Goal: Task Accomplishment & Management: Manage account settings

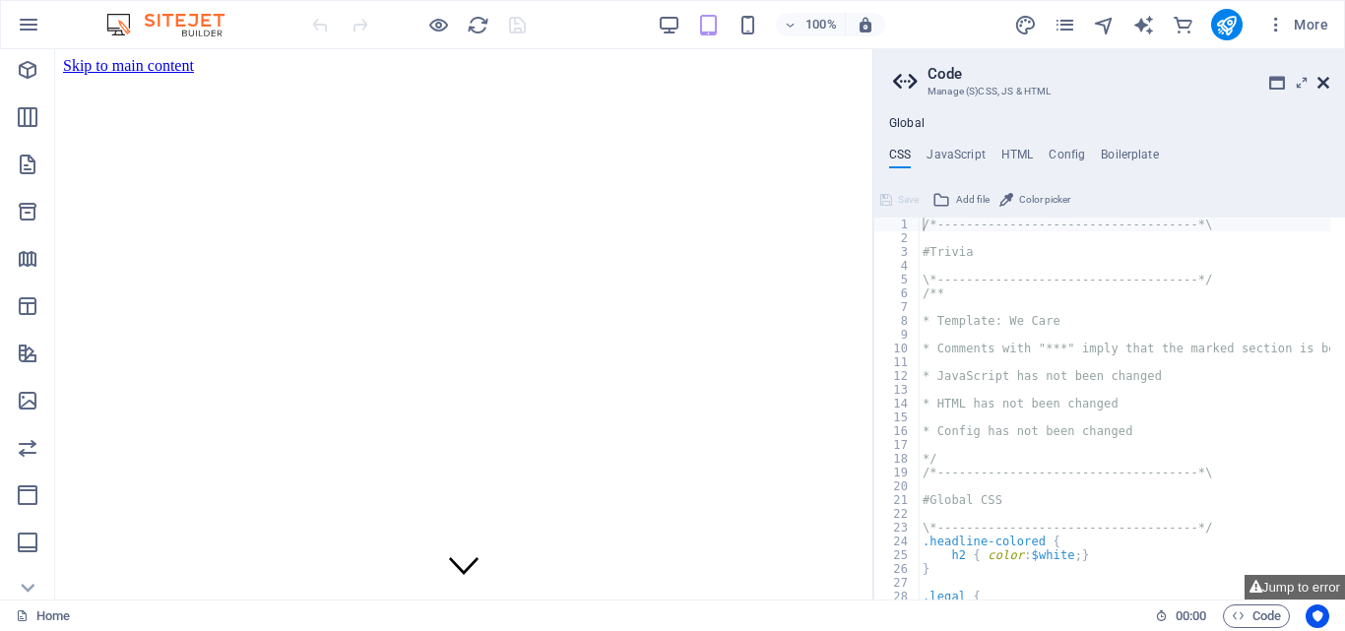
click at [1327, 80] on icon at bounding box center [1324, 83] width 12 height 16
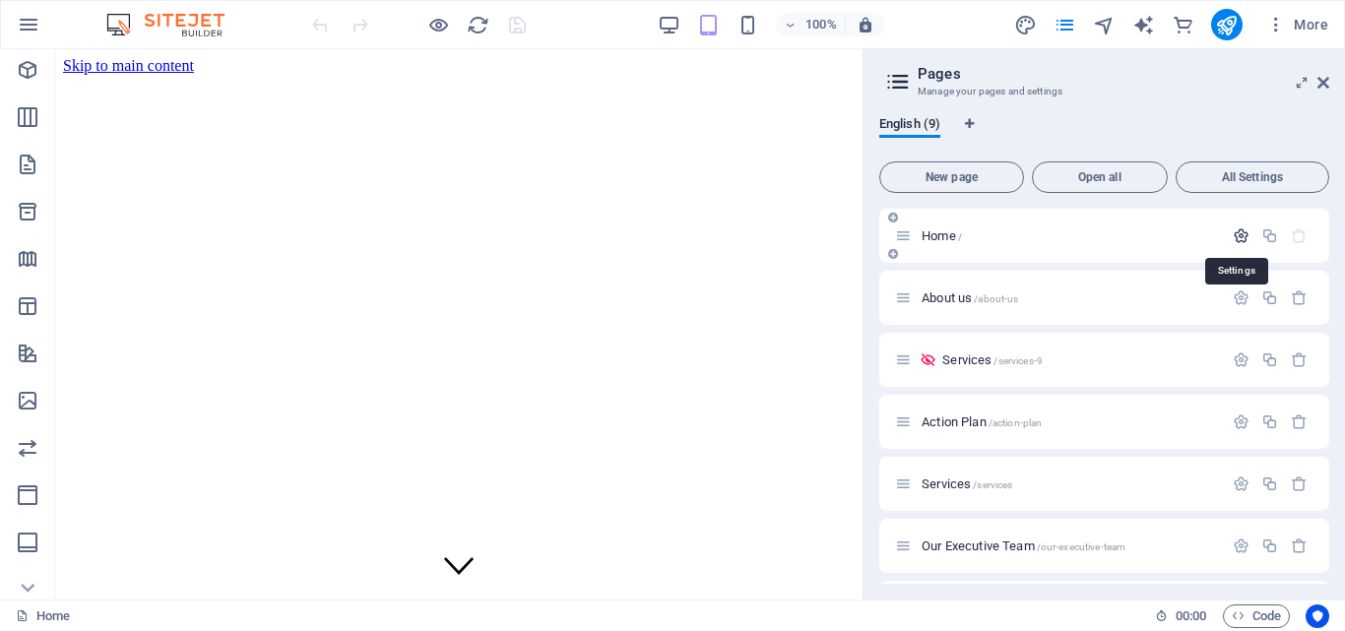
click at [1235, 232] on icon "button" at bounding box center [1241, 236] width 17 height 17
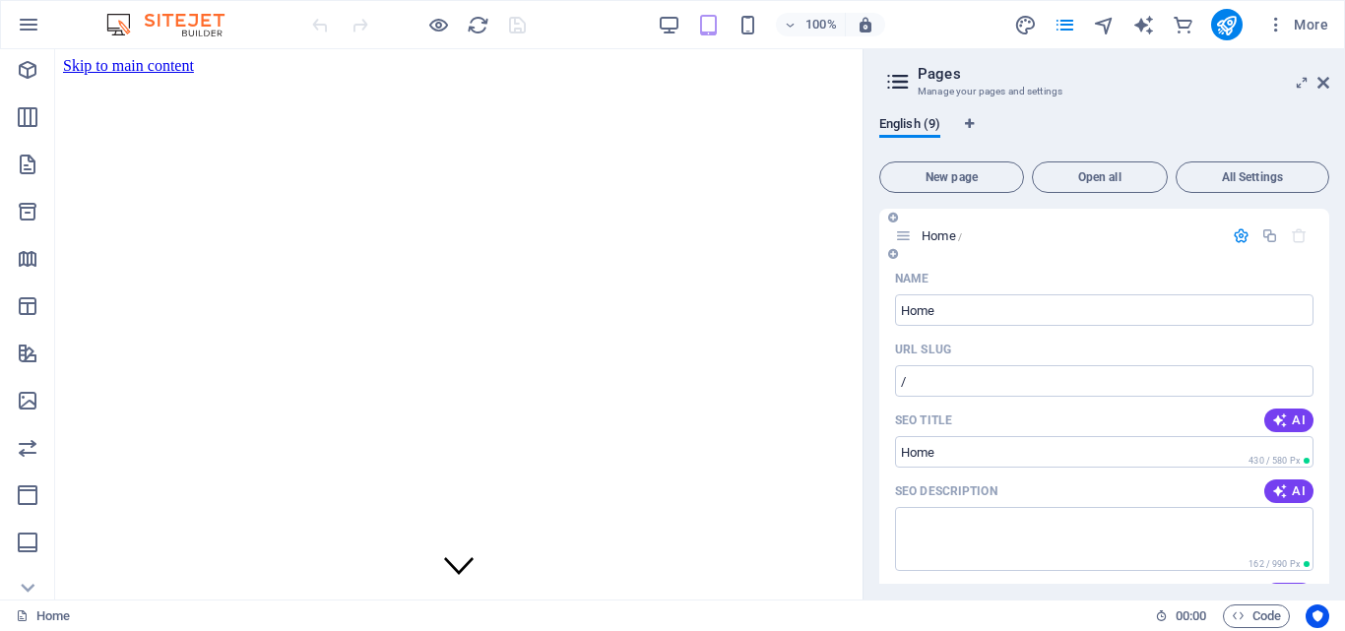
click at [1237, 235] on icon "button" at bounding box center [1241, 236] width 17 height 17
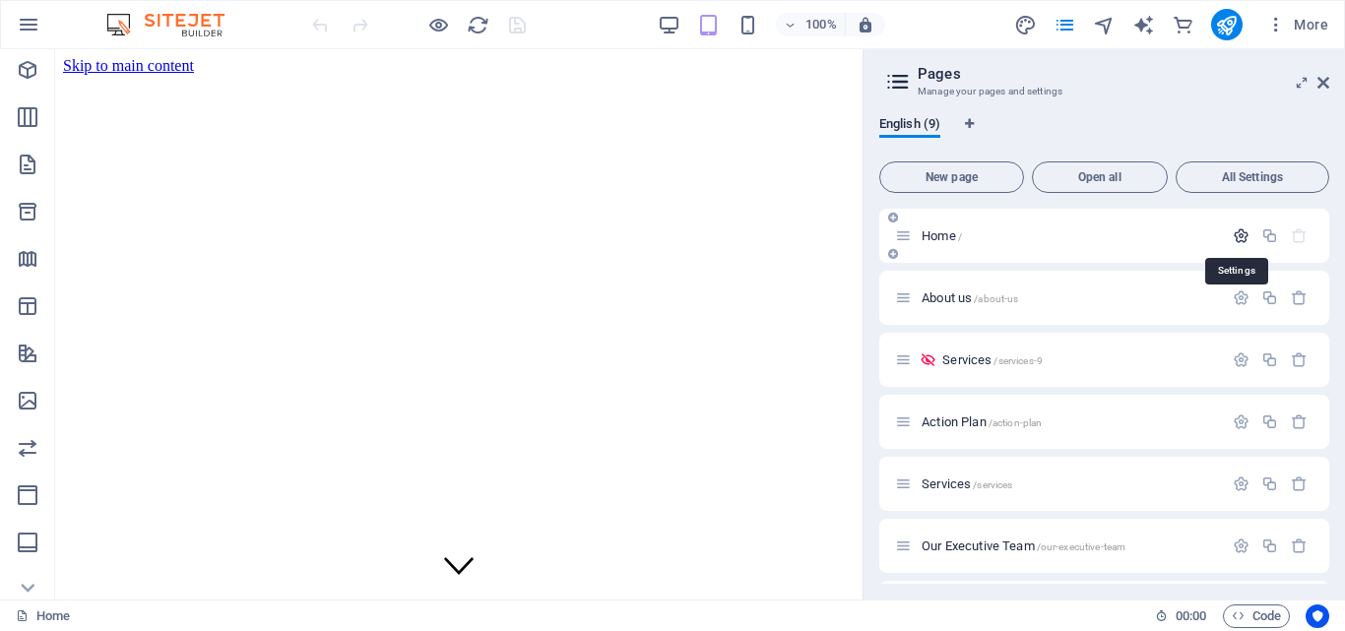
click at [1237, 235] on icon "button" at bounding box center [1241, 236] width 17 height 17
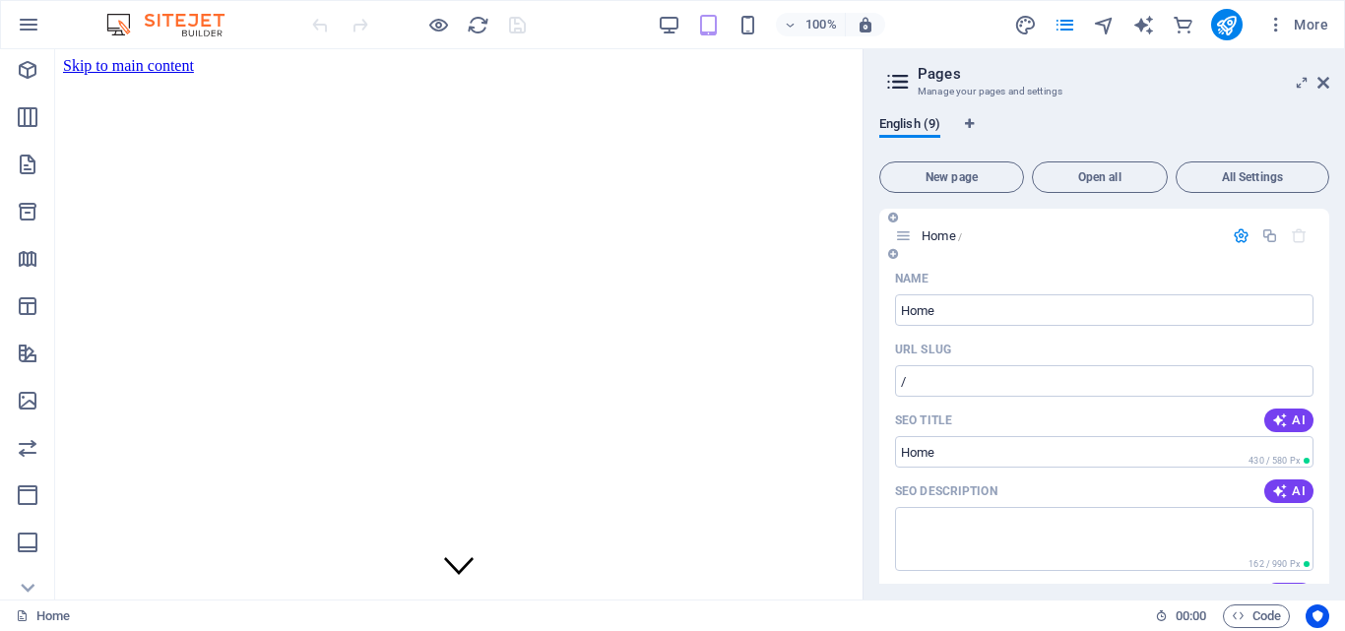
drag, startPoint x: 907, startPoint y: 239, endPoint x: 895, endPoint y: 238, distance: 11.9
click at [895, 238] on icon at bounding box center [903, 236] width 17 height 17
click at [907, 238] on icon at bounding box center [903, 236] width 17 height 17
click at [895, 87] on icon at bounding box center [898, 82] width 30 height 28
click at [1239, 236] on icon "button" at bounding box center [1241, 236] width 17 height 17
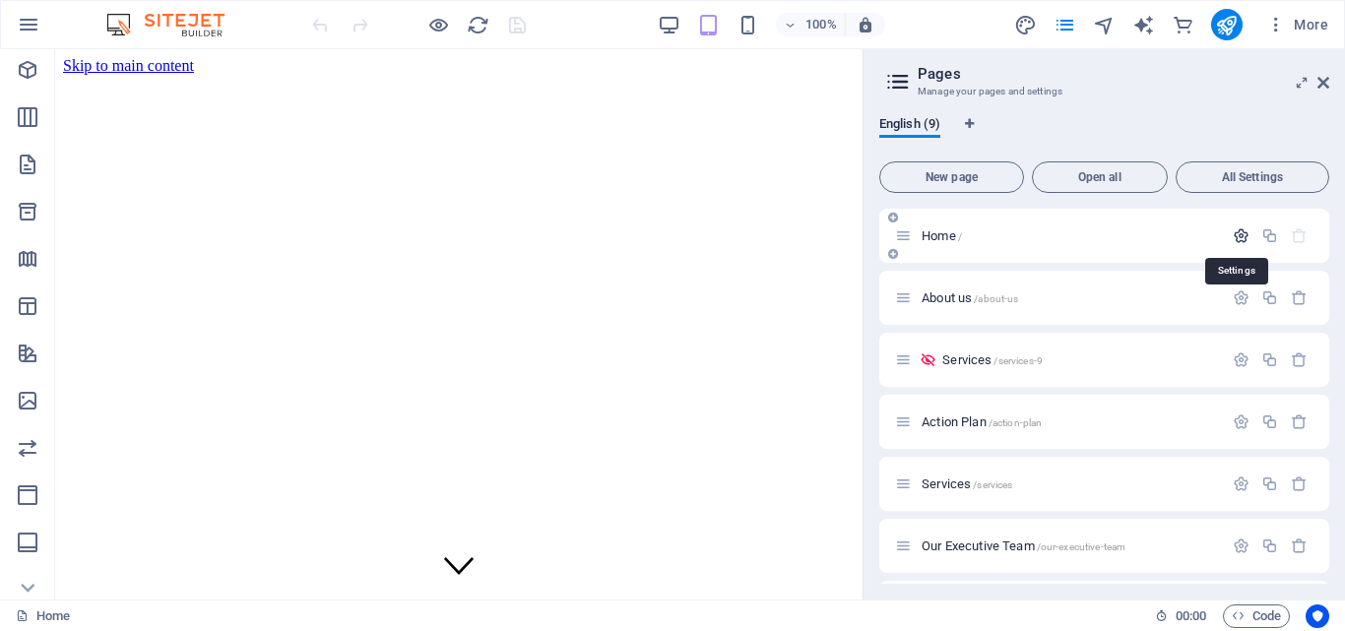
click at [1239, 236] on icon "button" at bounding box center [1241, 236] width 17 height 17
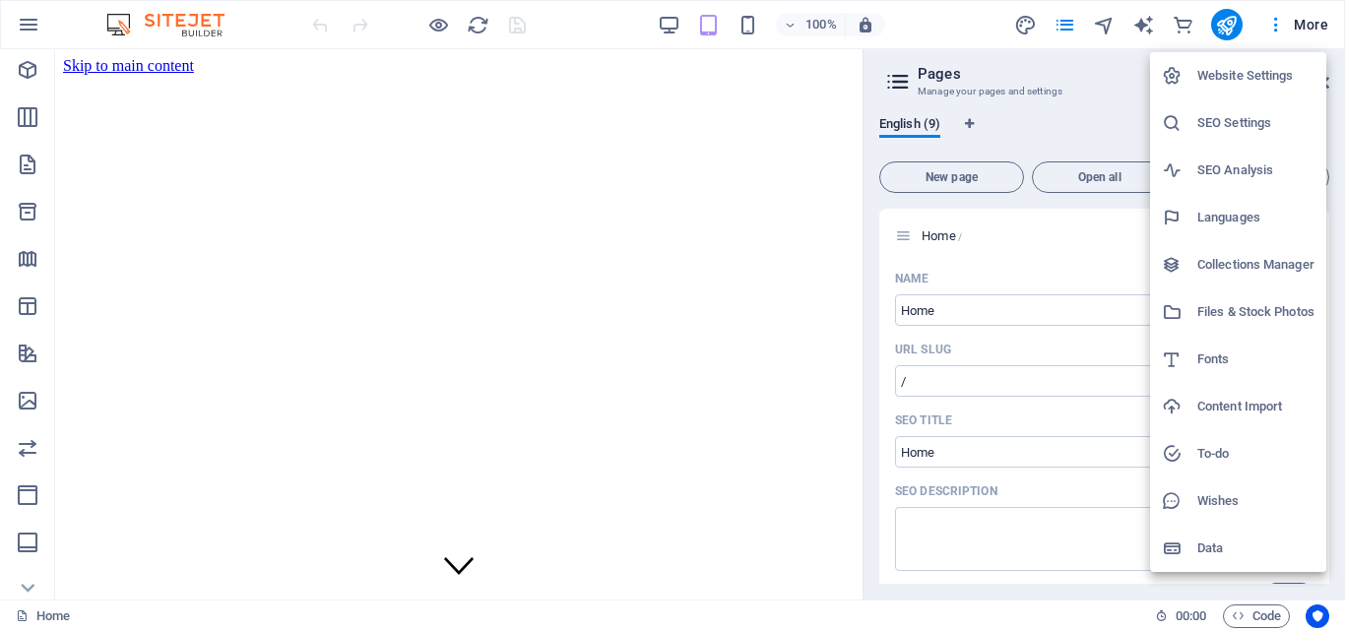
click at [1207, 358] on h6 "Fonts" at bounding box center [1256, 360] width 117 height 24
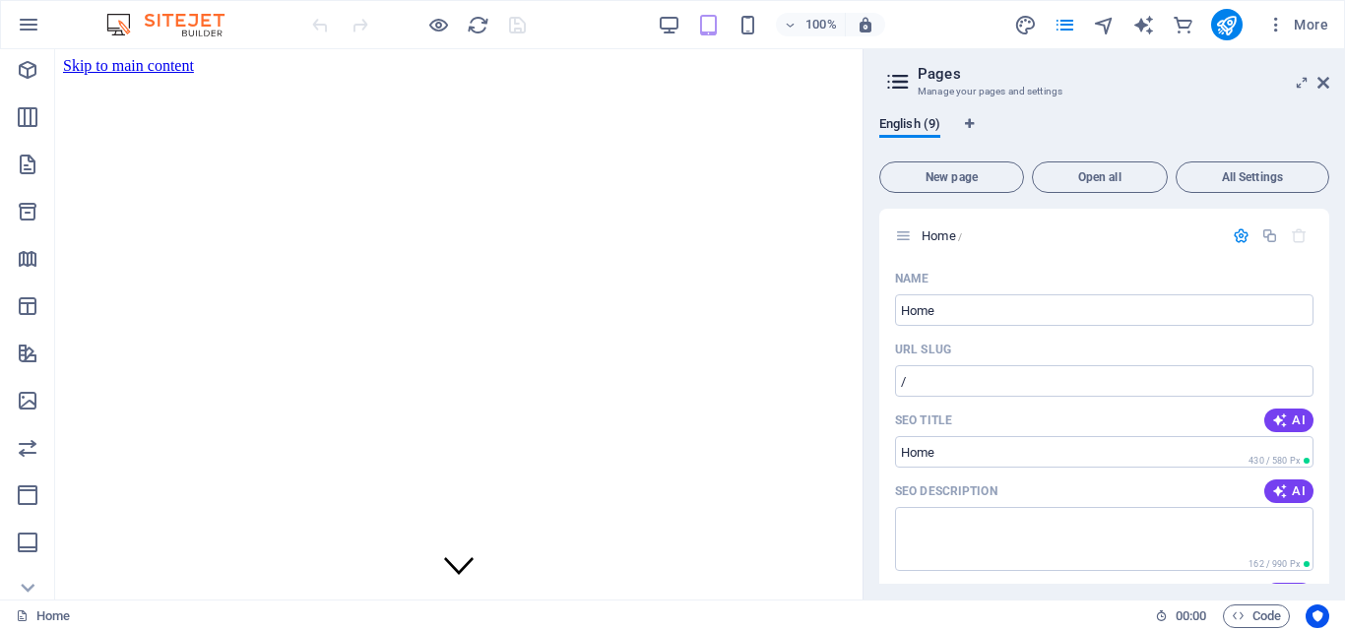
select select "popularity"
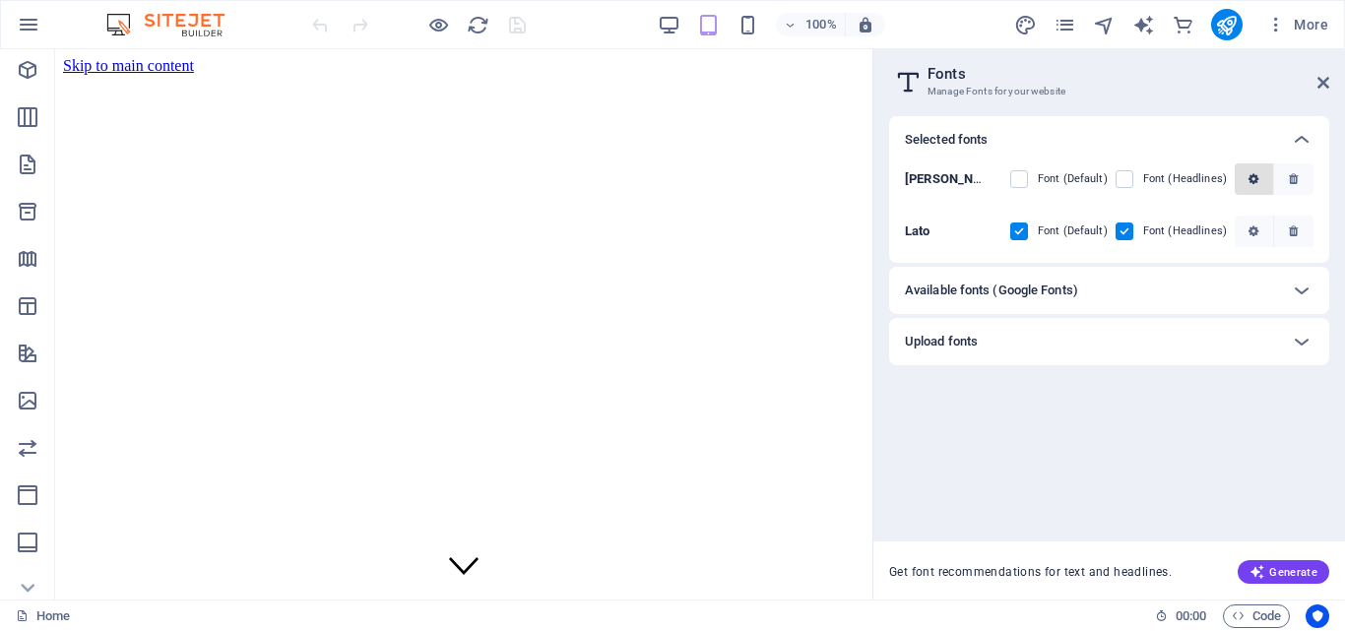
click at [1254, 173] on icon "button" at bounding box center [1254, 179] width 10 height 12
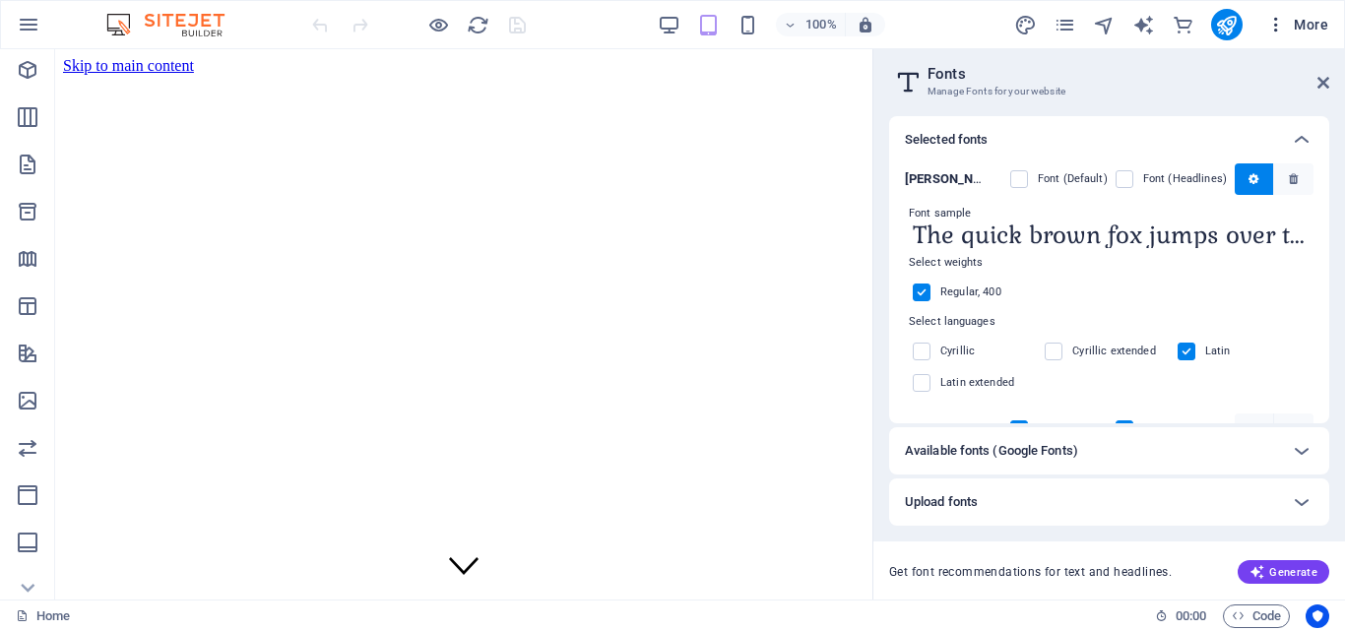
click at [0, 0] on icon "button" at bounding box center [0, 0] width 0 height 0
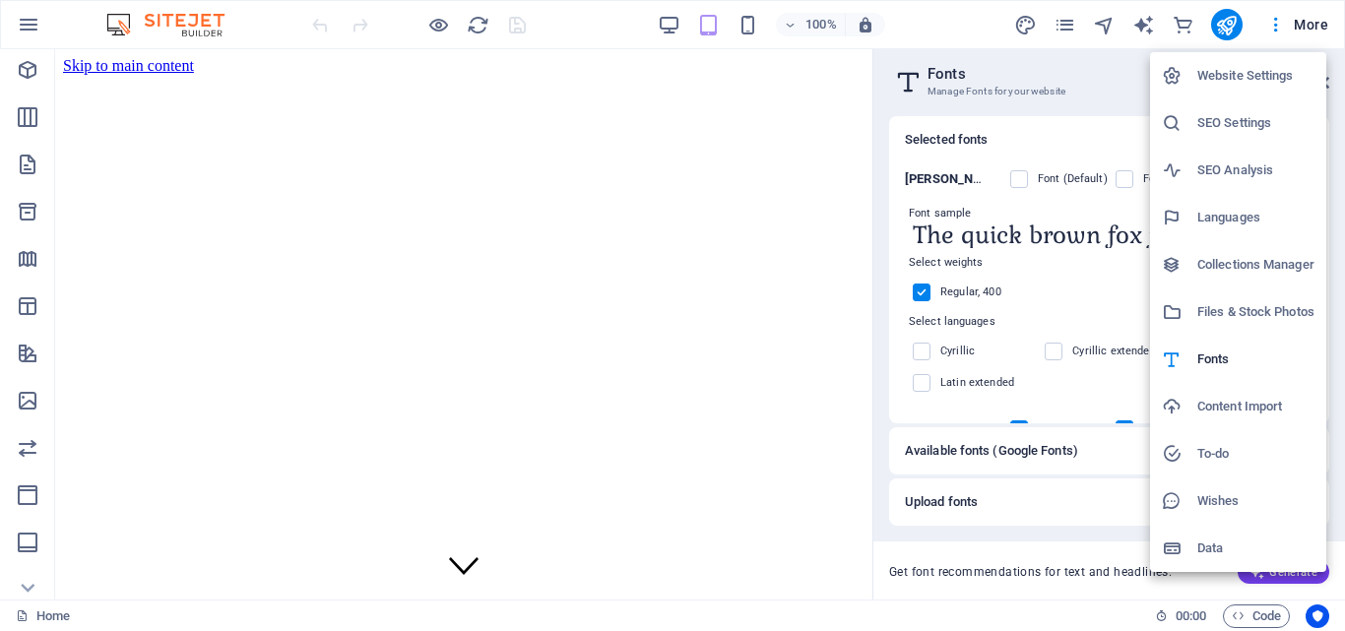
click at [31, 24] on div at bounding box center [672, 315] width 1345 height 631
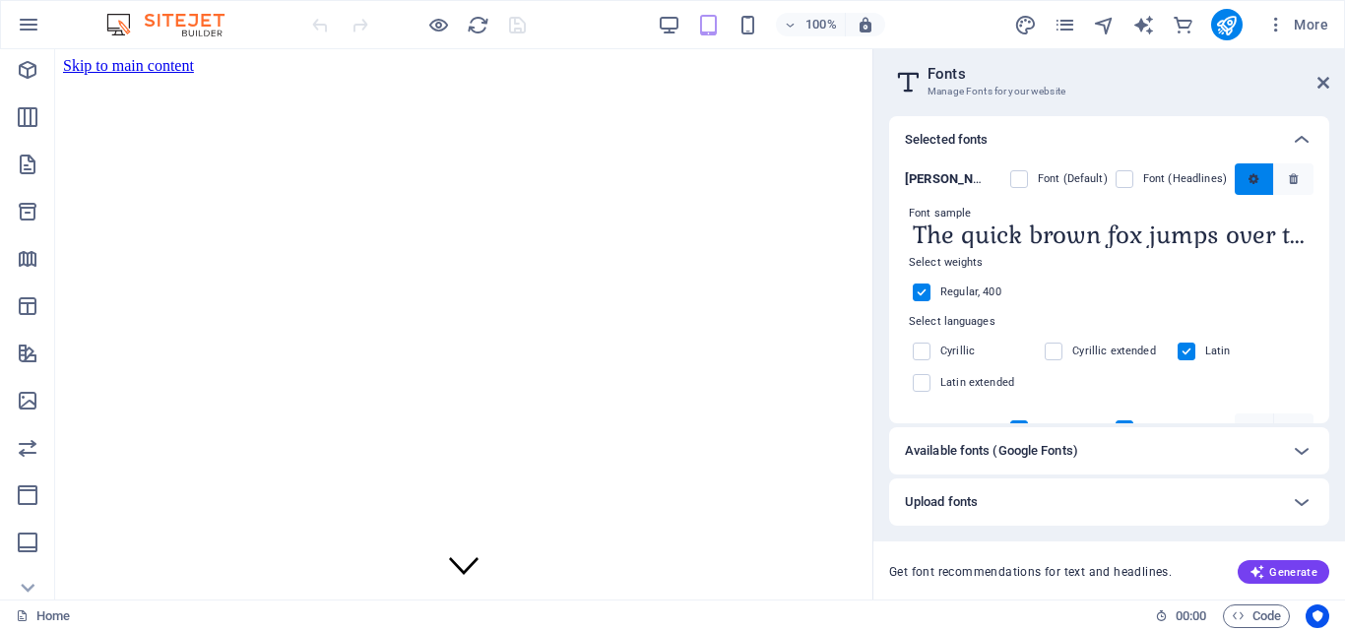
click at [1256, 178] on span "button" at bounding box center [1255, 179] width 12 height 12
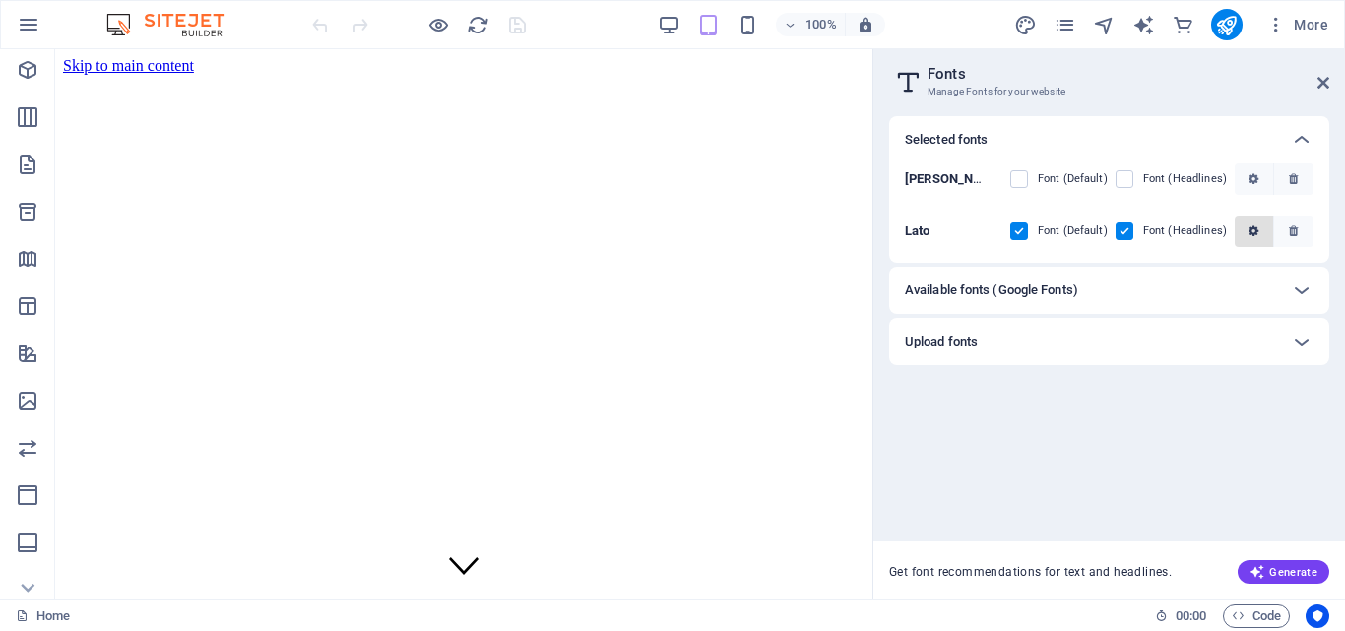
click at [1254, 223] on button "button" at bounding box center [1254, 232] width 39 height 32
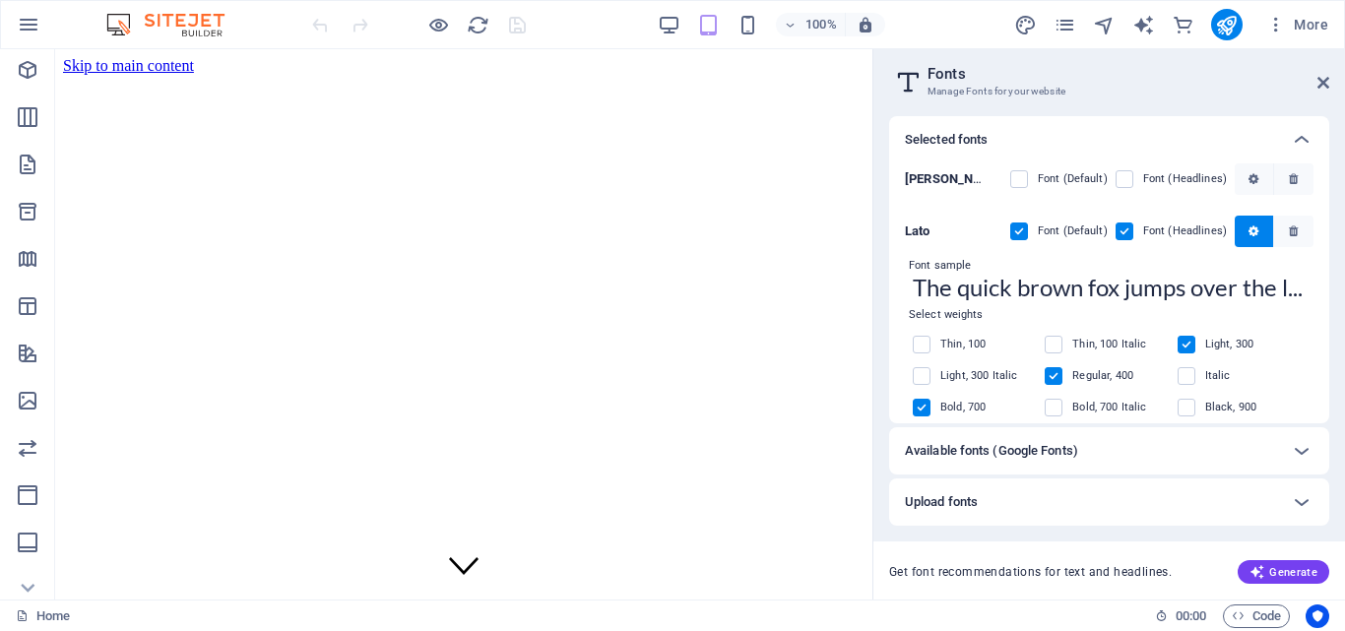
drag, startPoint x: 1330, startPoint y: 336, endPoint x: 1333, endPoint y: 360, distance: 24.8
click at [1333, 360] on div "Selected fonts Gabriela Font (Default) Font (Headlines) Lato Font (Default) Fon…" at bounding box center [1110, 349] width 472 height 499
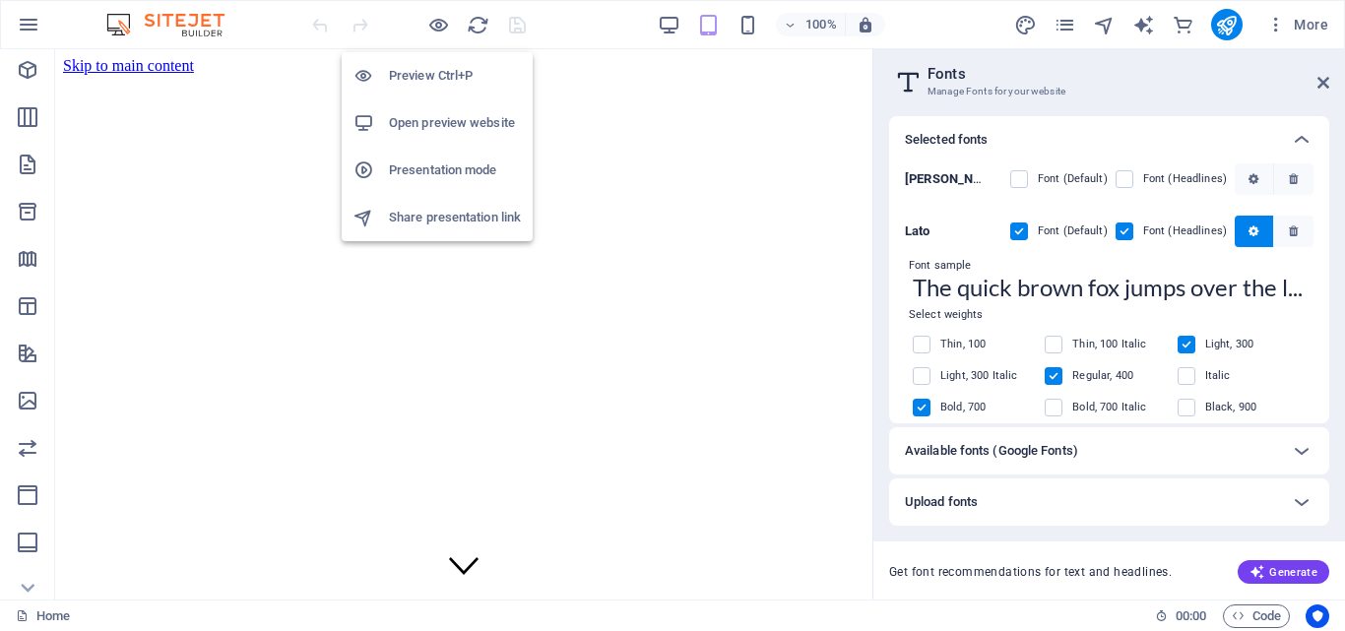
click at [415, 119] on h6 "Open preview website" at bounding box center [455, 123] width 132 height 24
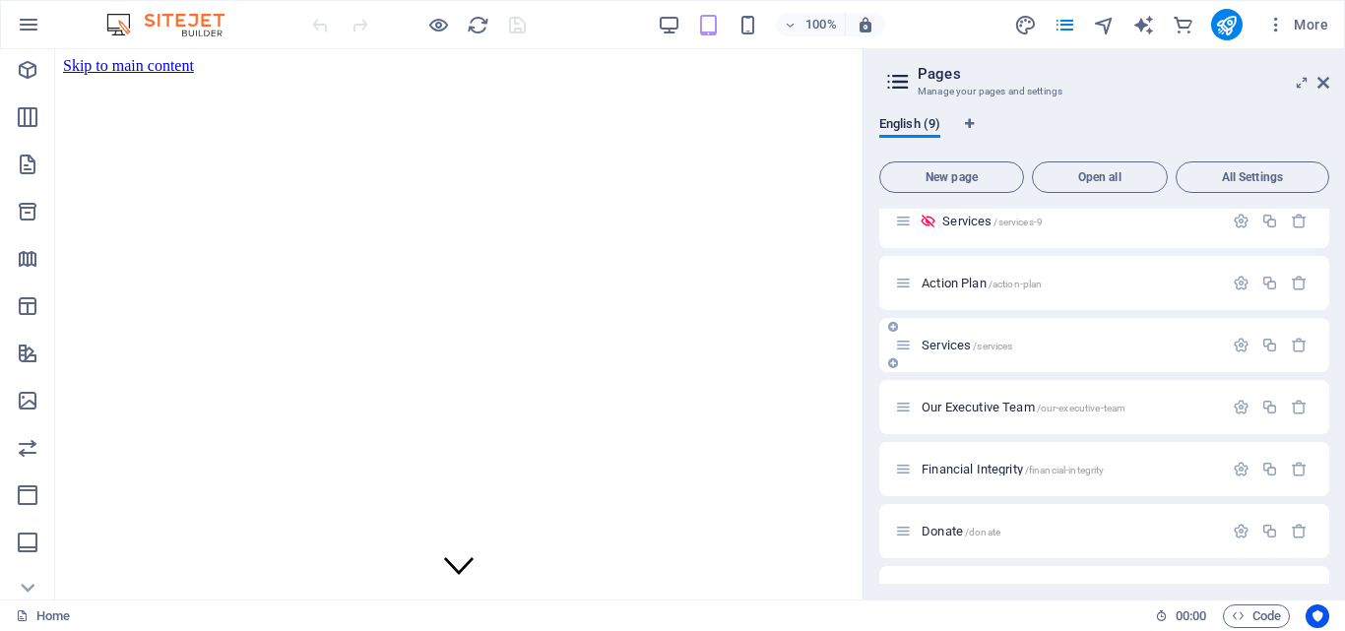
scroll to position [183, 0]
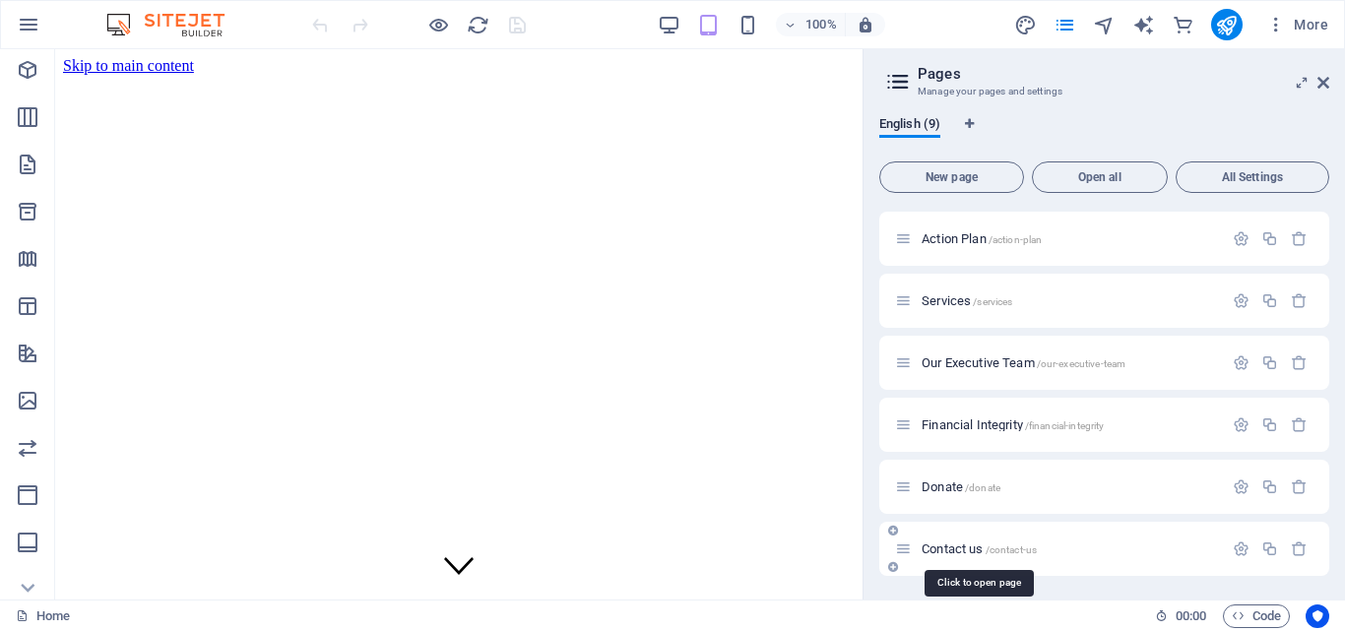
click at [968, 545] on span "Contact us /contact-us" at bounding box center [979, 549] width 115 height 15
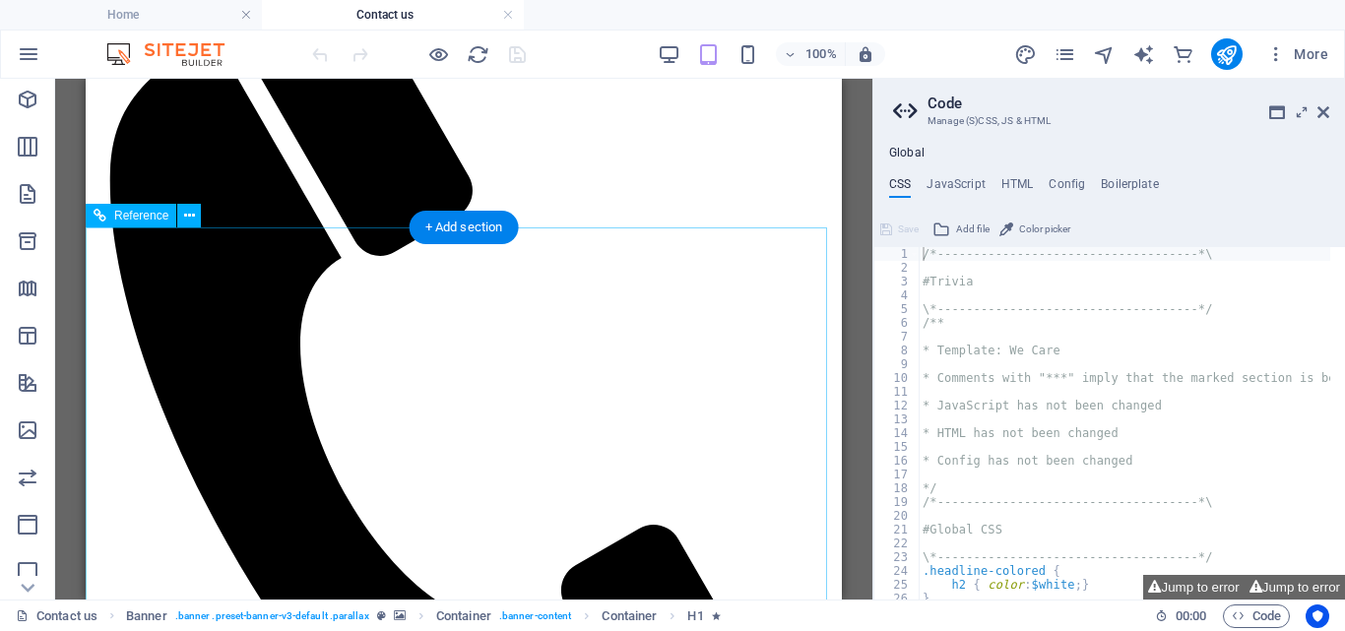
scroll to position [912, 0]
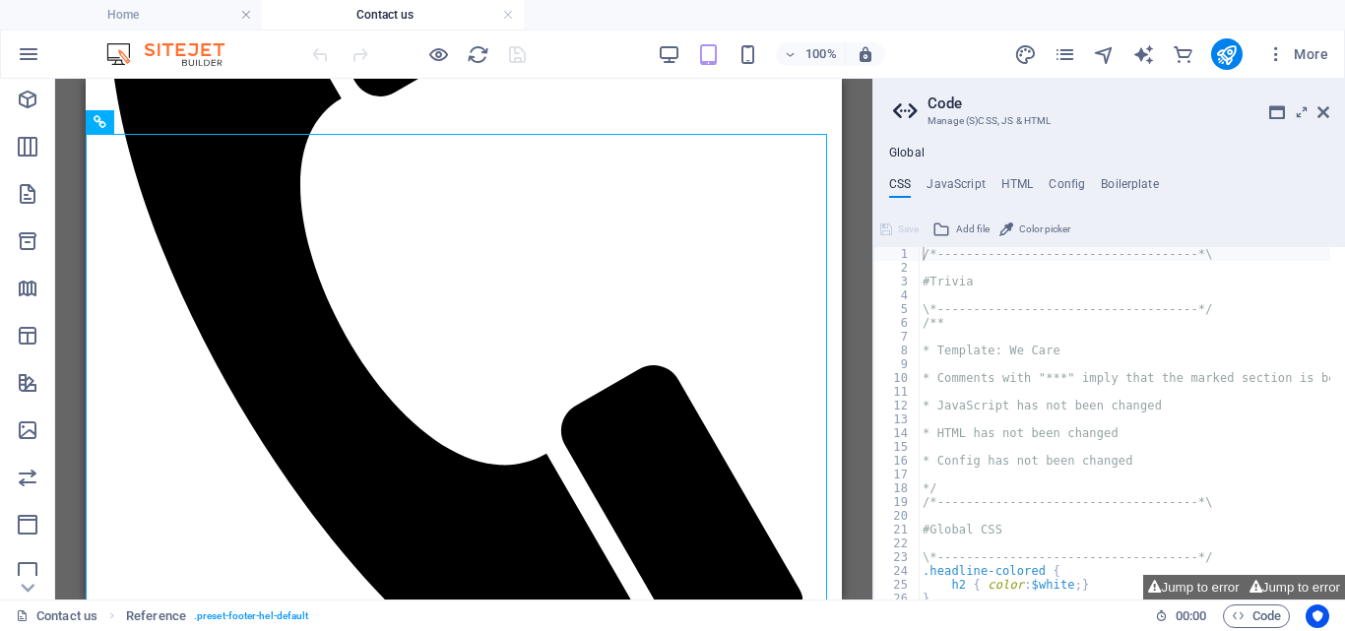
scroll to position [1019, 0]
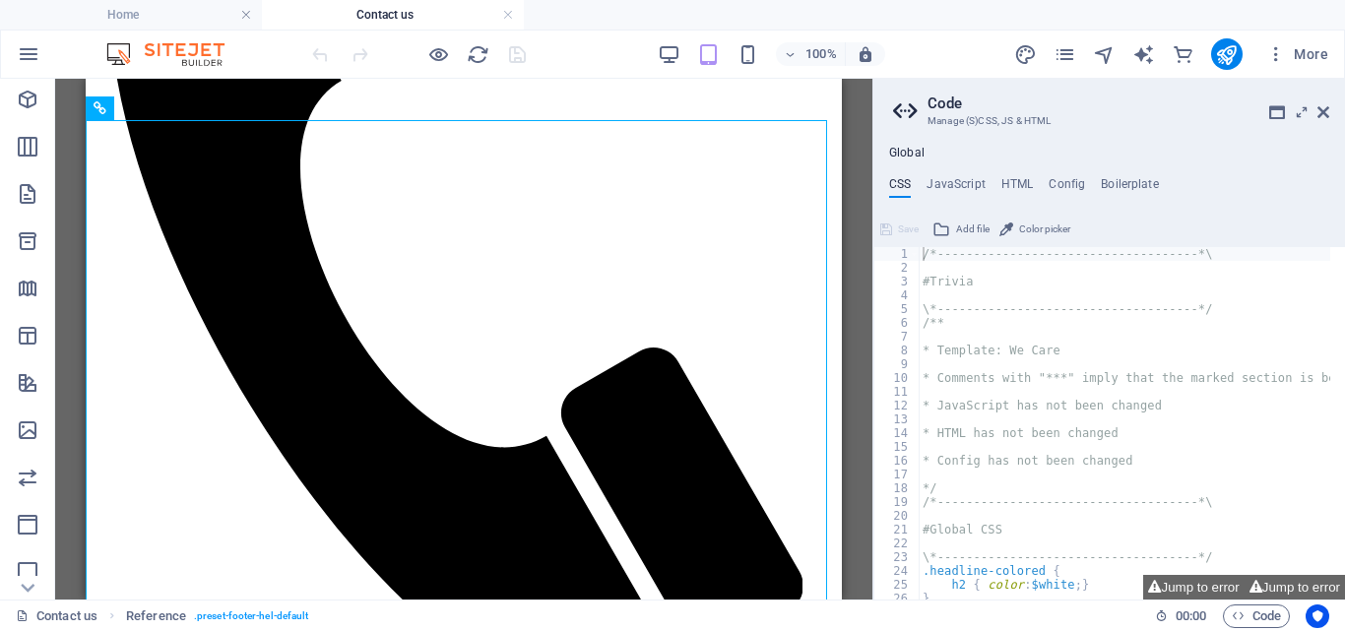
drag, startPoint x: 838, startPoint y: 445, endPoint x: 931, endPoint y: 556, distance: 144.8
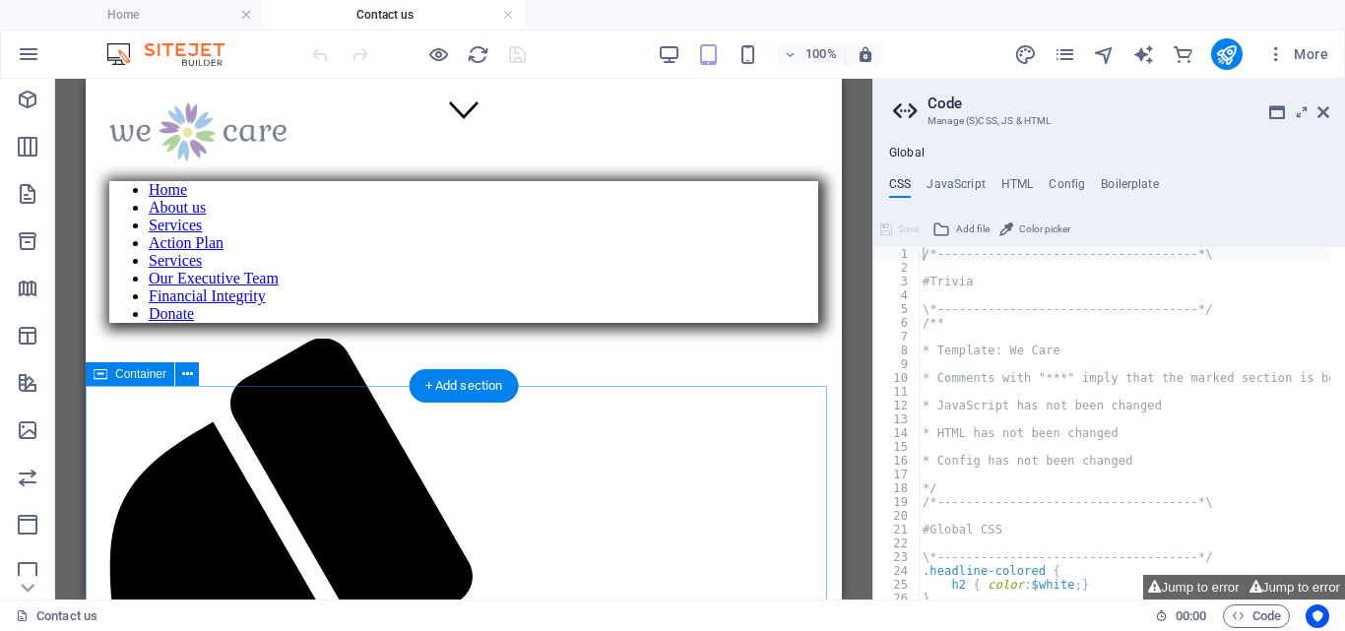
scroll to position [0, 0]
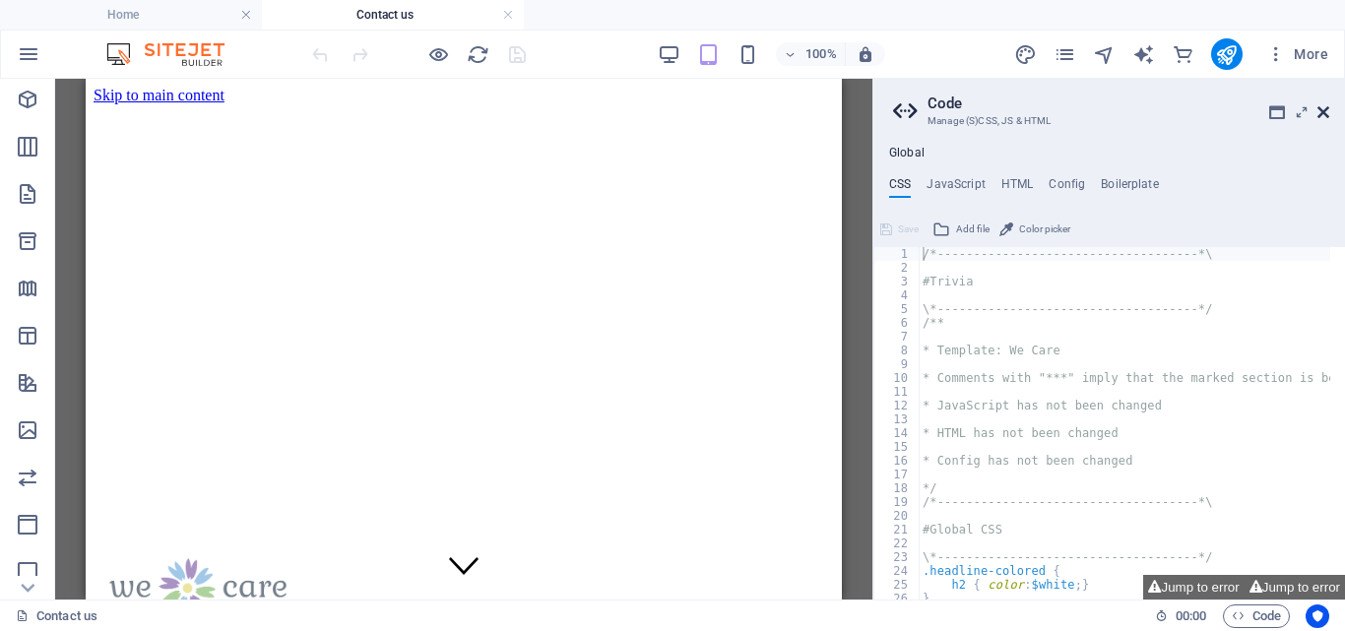
click at [1325, 111] on icon at bounding box center [1324, 112] width 12 height 16
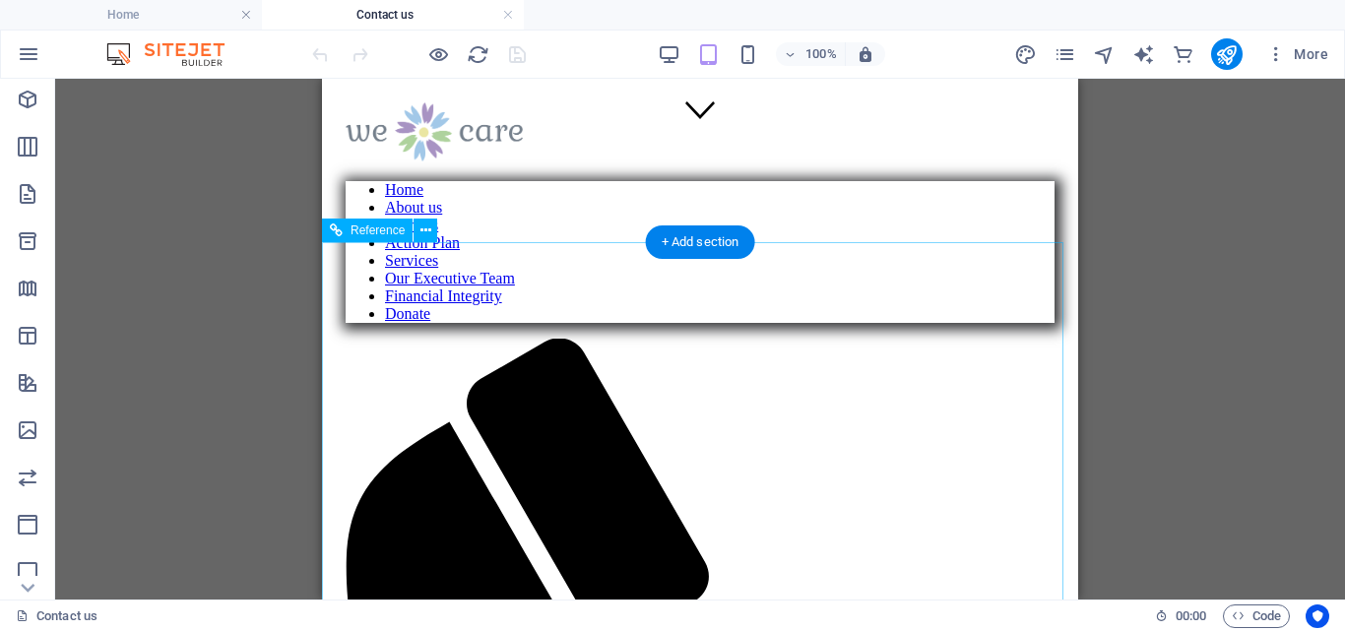
scroll to position [1126, 0]
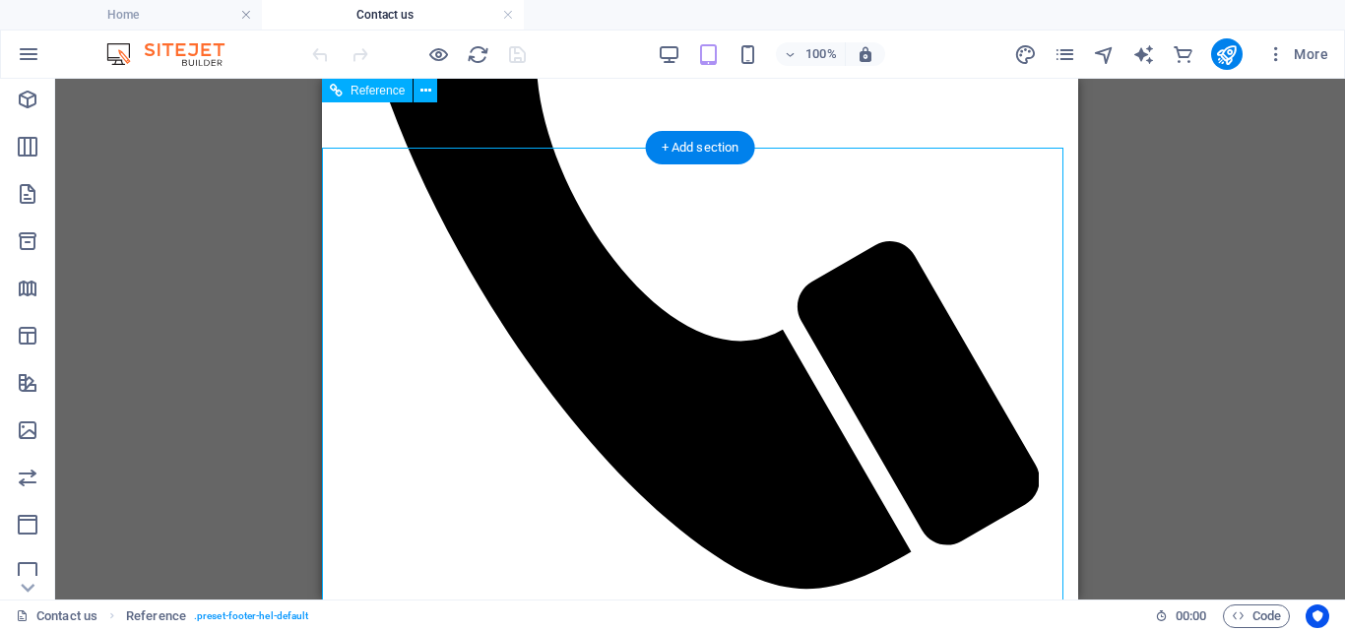
scroll to position [0, 0]
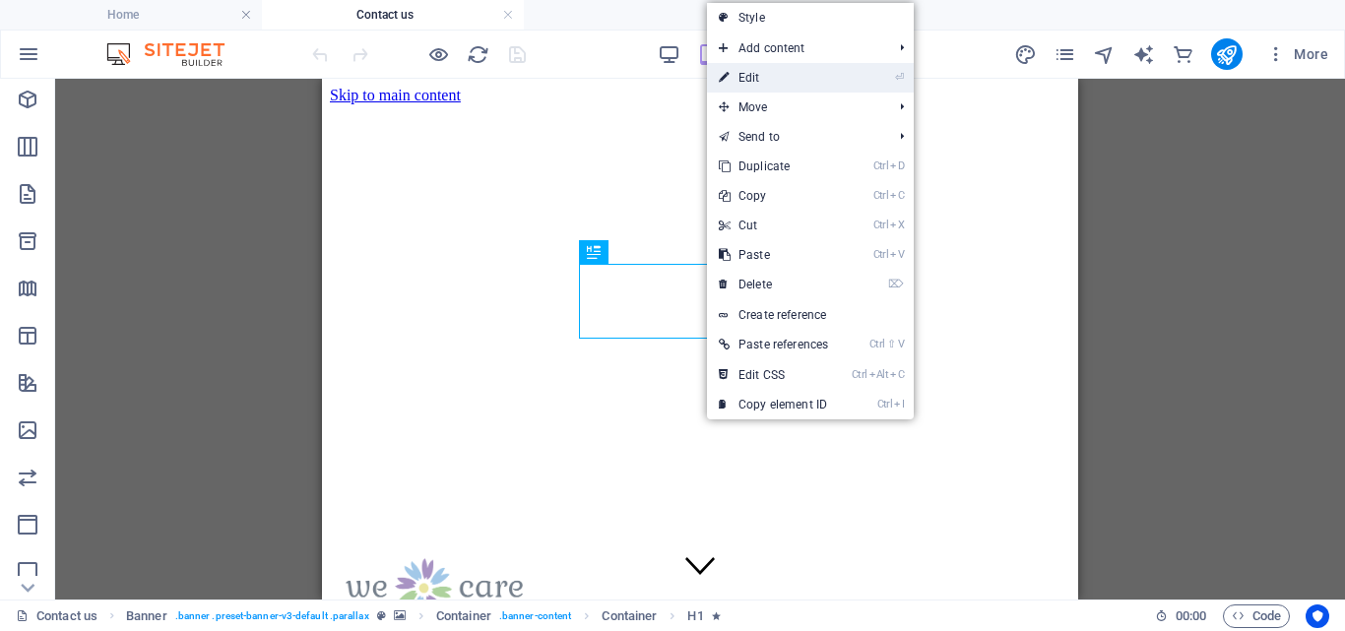
click at [764, 79] on link "⏎ Edit" at bounding box center [773, 78] width 133 height 30
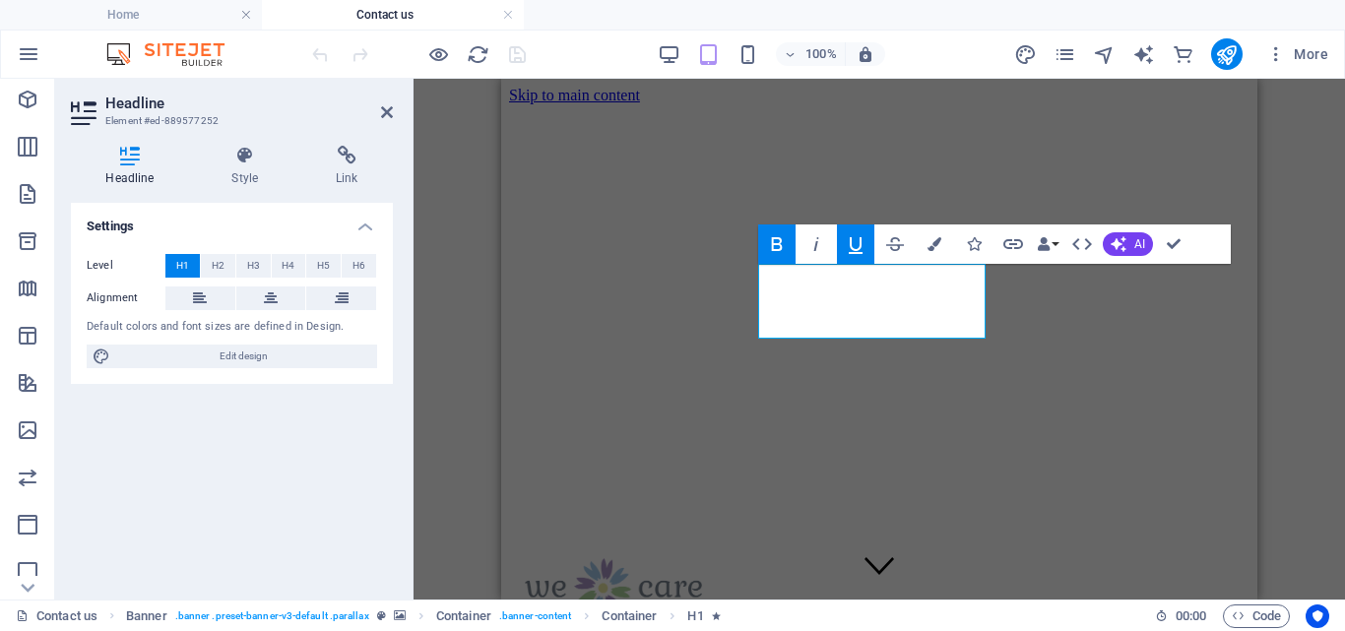
click at [851, 244] on icon "button" at bounding box center [856, 245] width 14 height 17
drag, startPoint x: 854, startPoint y: 311, endPoint x: 814, endPoint y: 299, distance: 41.1
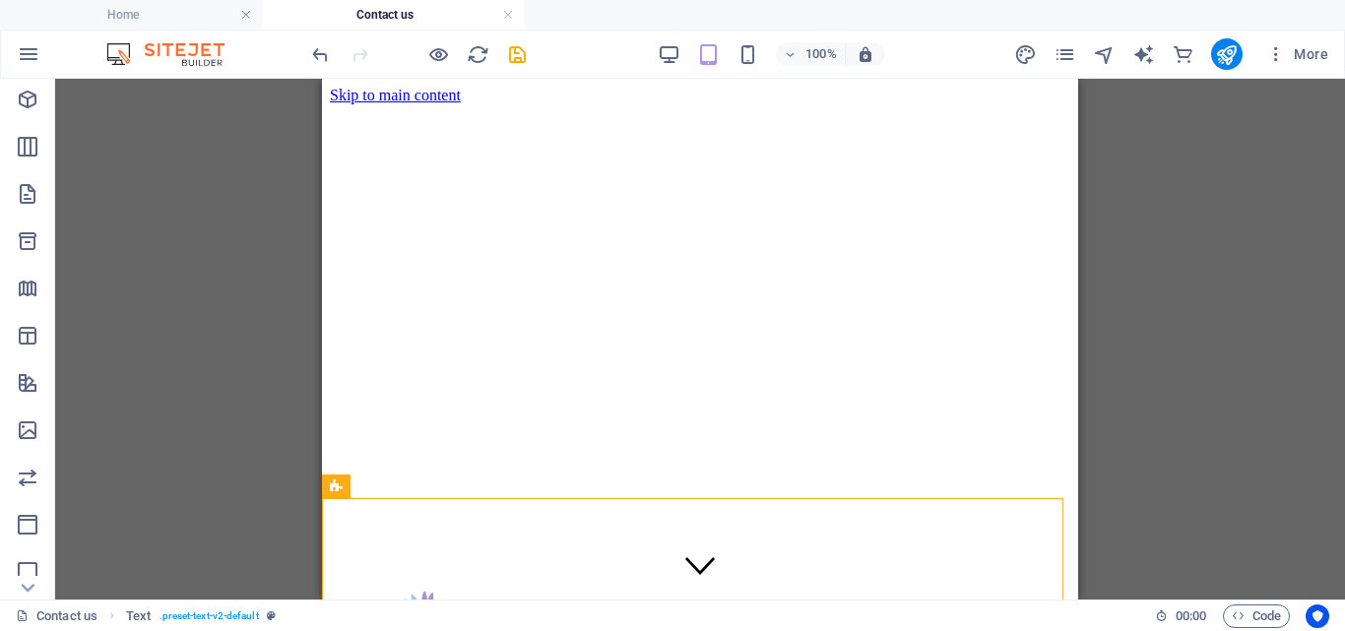
click at [1265, 333] on div "H1 Banner Banner Container Container H2 Text Text Reference Container Placehold…" at bounding box center [700, 339] width 1290 height 521
click at [515, 49] on icon "save" at bounding box center [517, 54] width 23 height 23
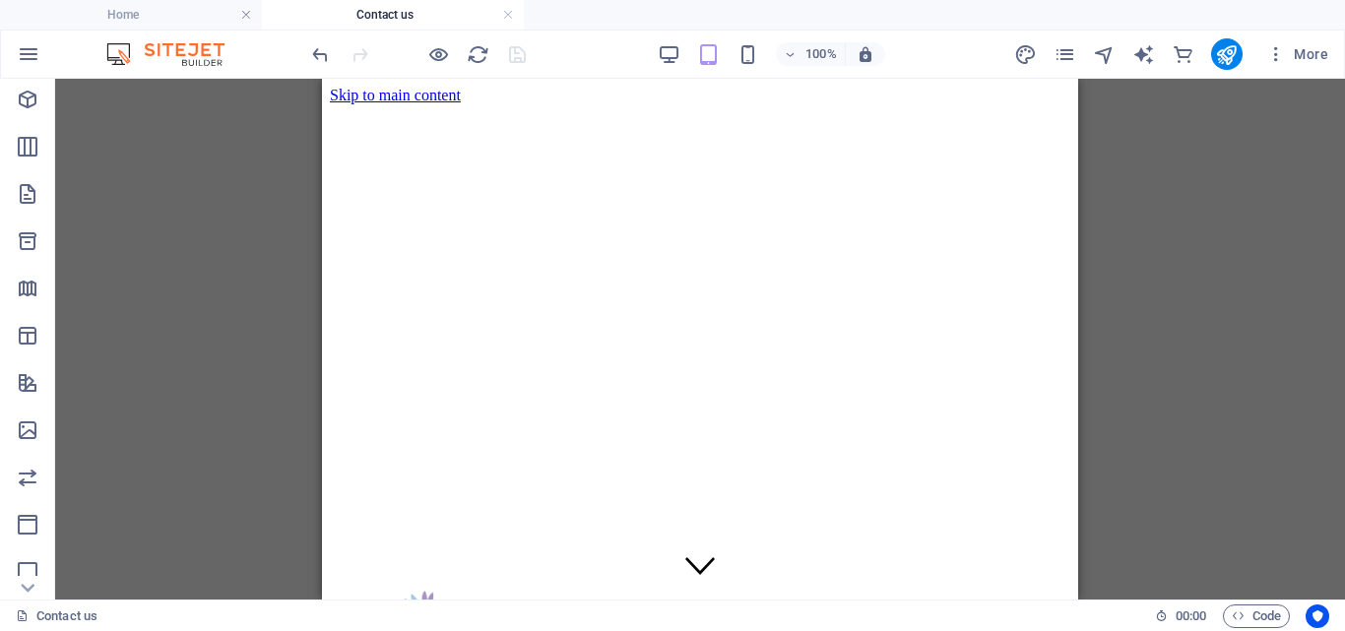
click at [1201, 254] on div "H1 Banner Banner Container Container H2 Text Text Reference Container Placehold…" at bounding box center [700, 339] width 1290 height 521
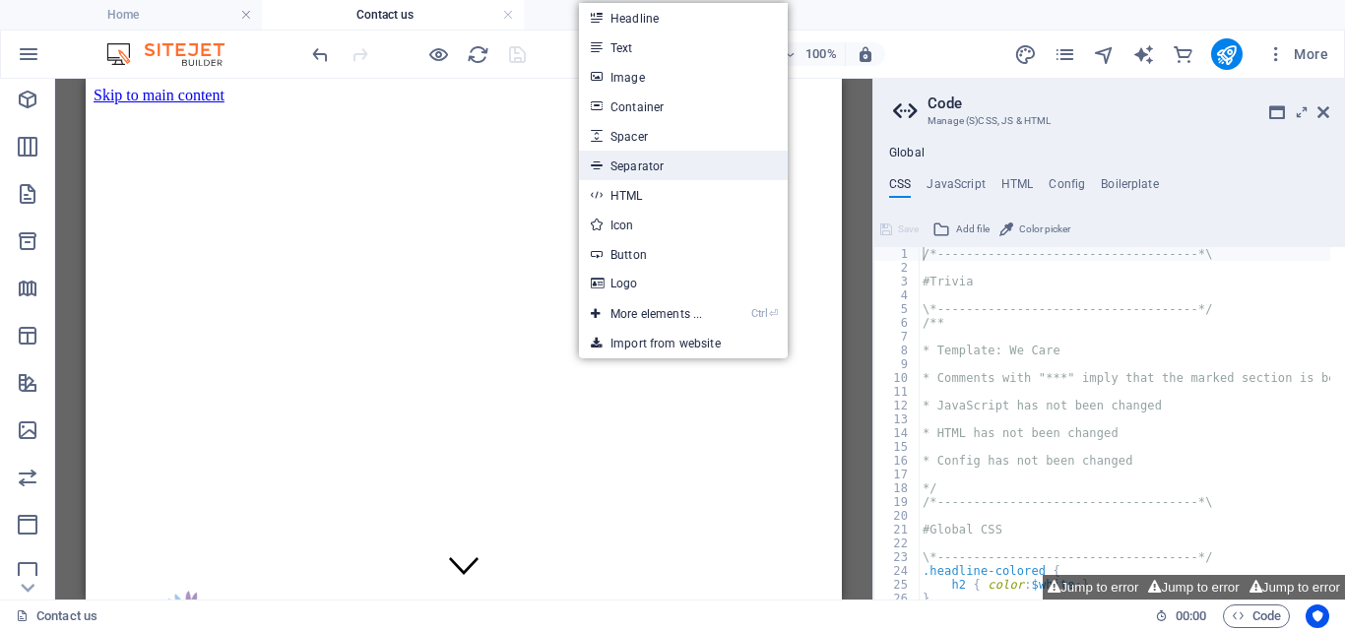
drag, startPoint x: 631, startPoint y: 157, endPoint x: 229, endPoint y: 117, distance: 403.7
click at [631, 157] on link "Separator" at bounding box center [683, 166] width 209 height 30
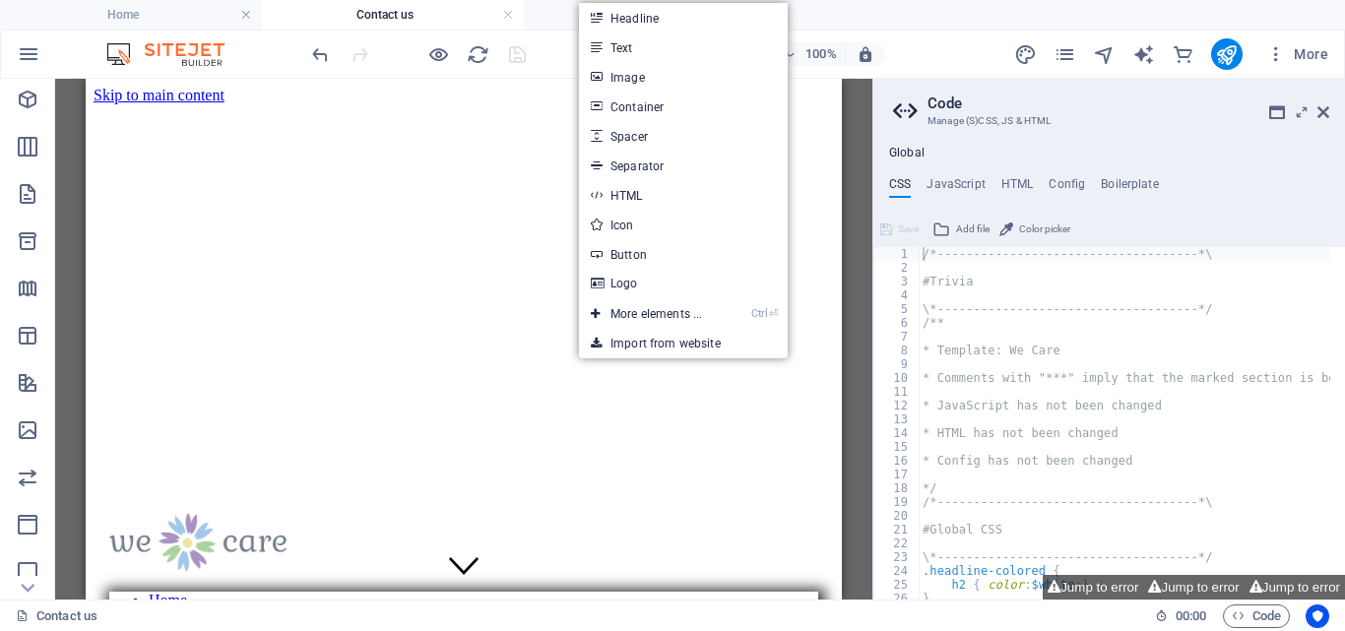
select select "%"
select select "px"
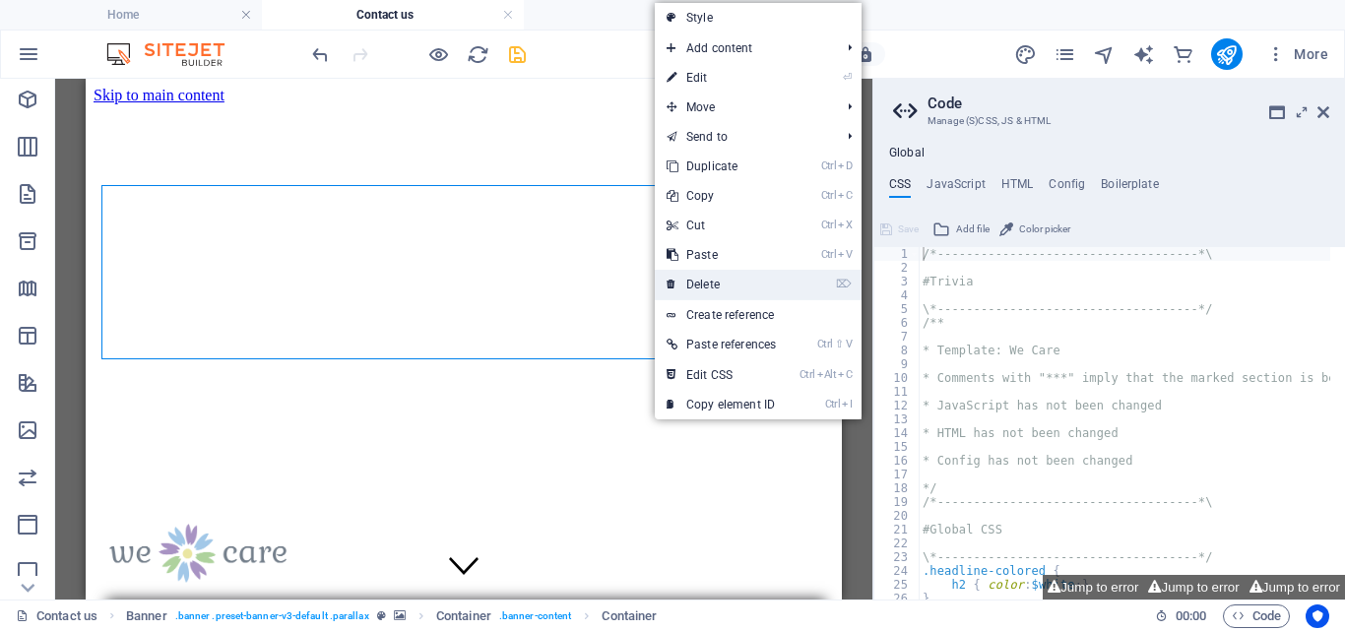
click at [702, 281] on link "⌦ Delete" at bounding box center [721, 285] width 133 height 30
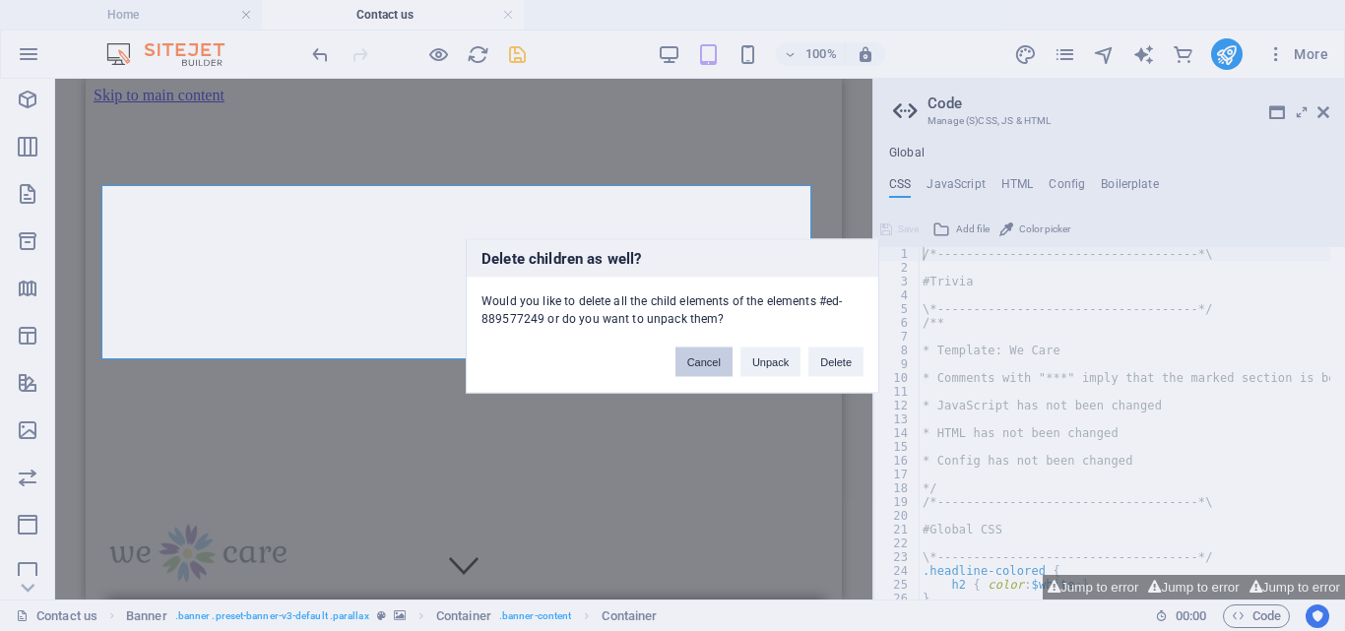
click at [703, 353] on button "Cancel" at bounding box center [704, 362] width 57 height 30
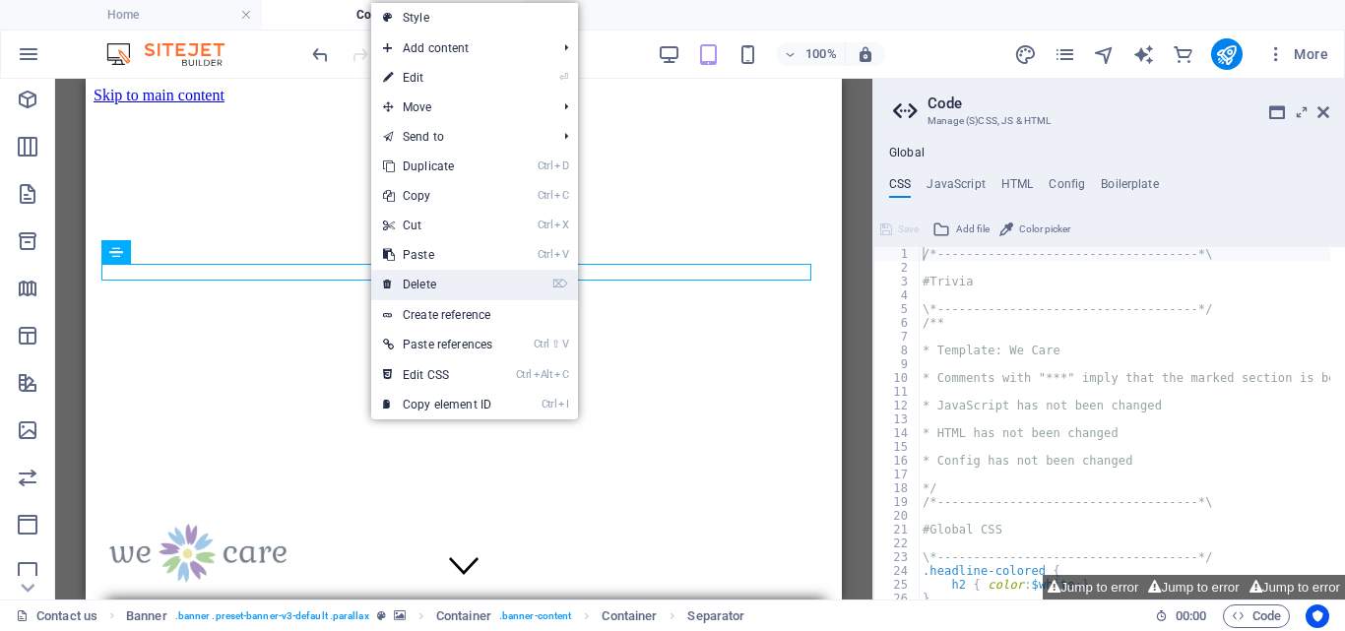
click at [419, 281] on link "⌦ Delete" at bounding box center [437, 285] width 133 height 30
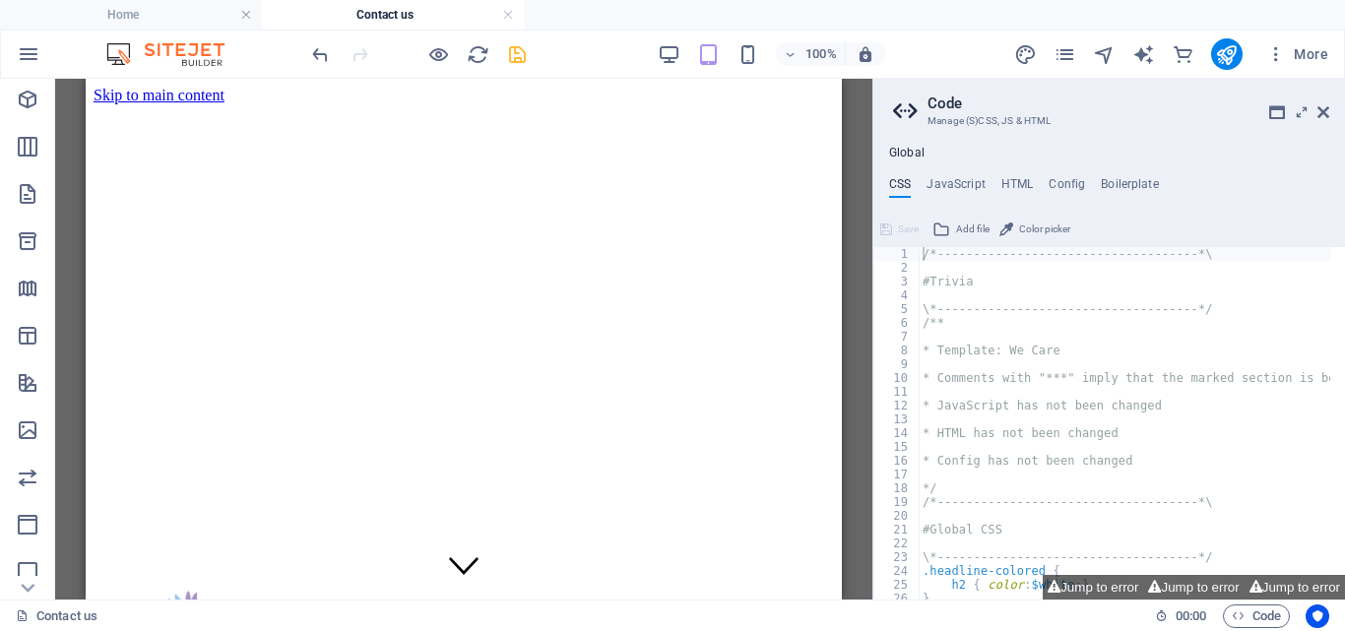
drag, startPoint x: 927, startPoint y: 373, endPoint x: 840, endPoint y: 294, distance: 117.1
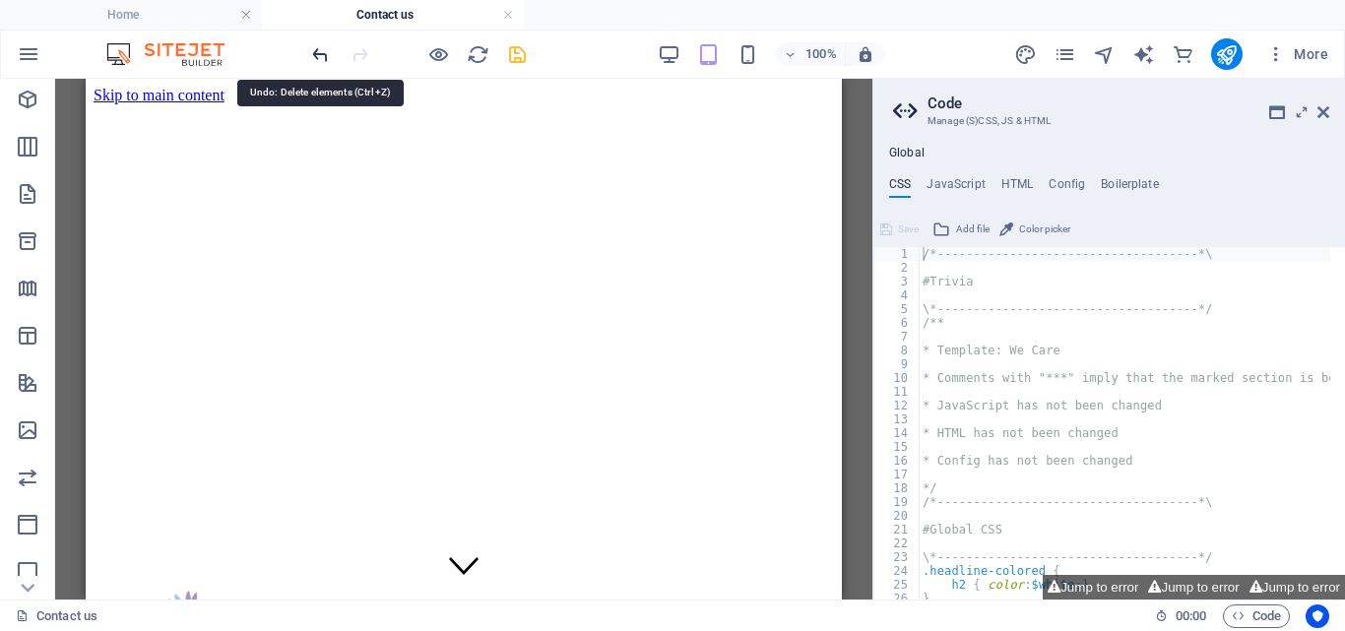
click at [323, 54] on icon "undo" at bounding box center [320, 54] width 23 height 23
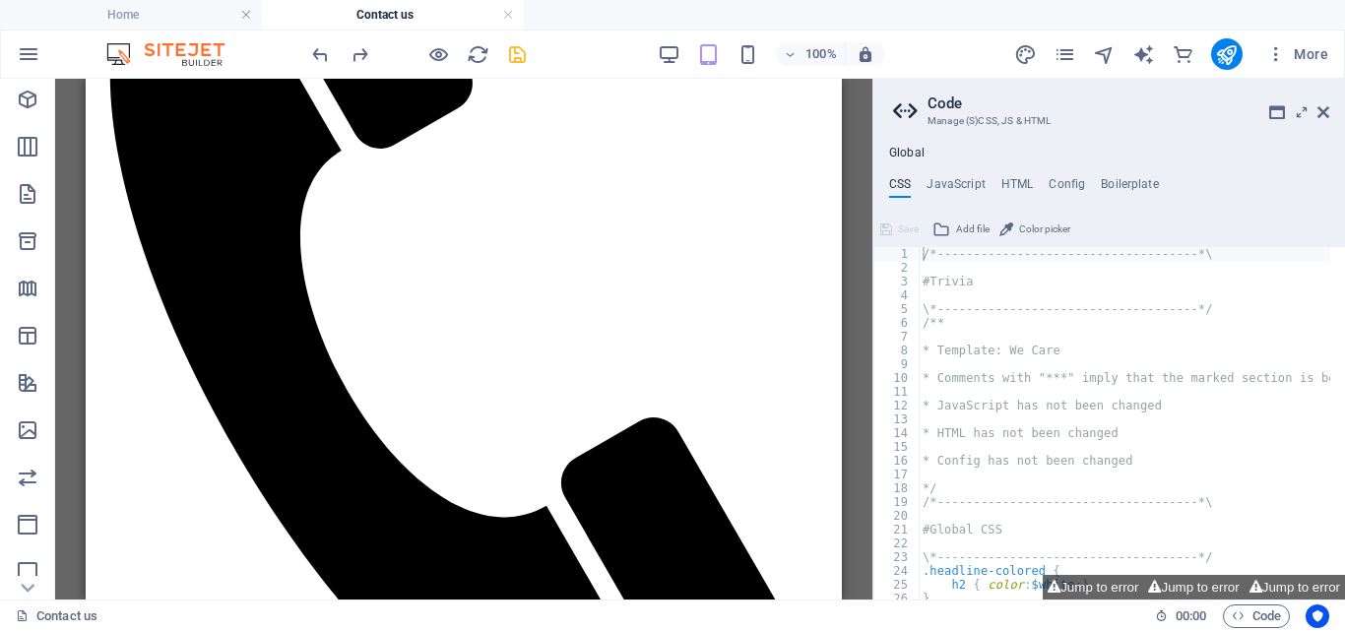
scroll to position [933, 0]
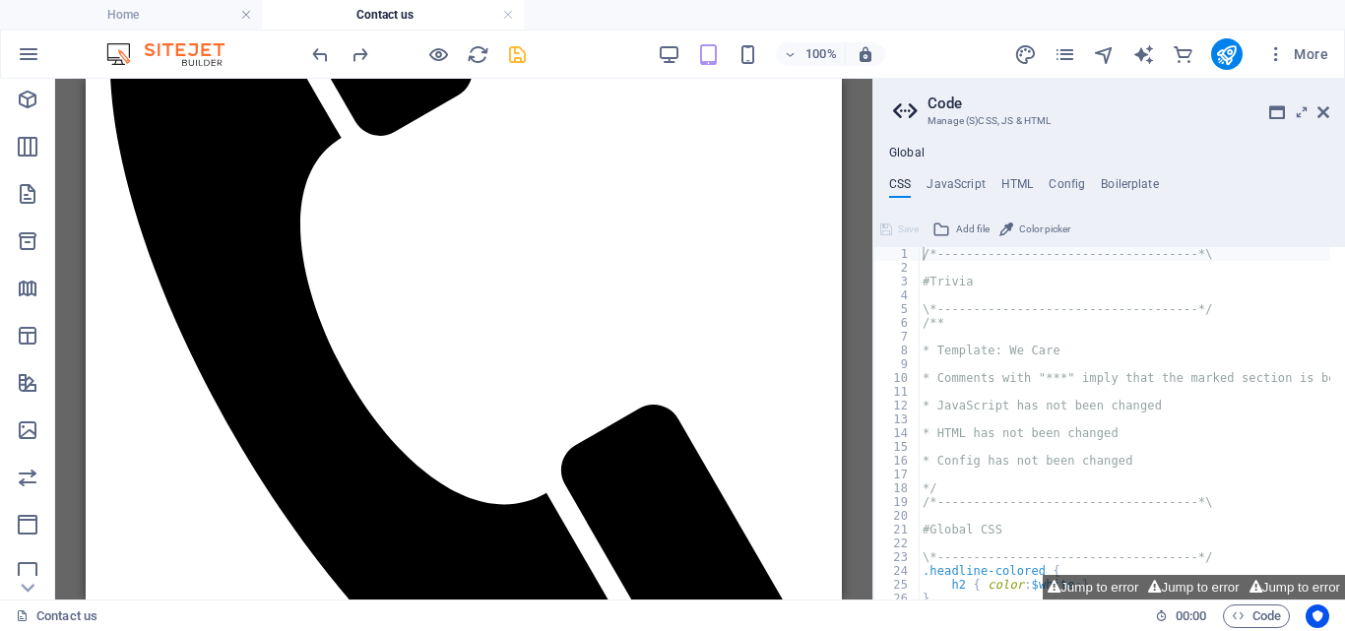
drag, startPoint x: 837, startPoint y: 395, endPoint x: 929, endPoint y: 597, distance: 221.7
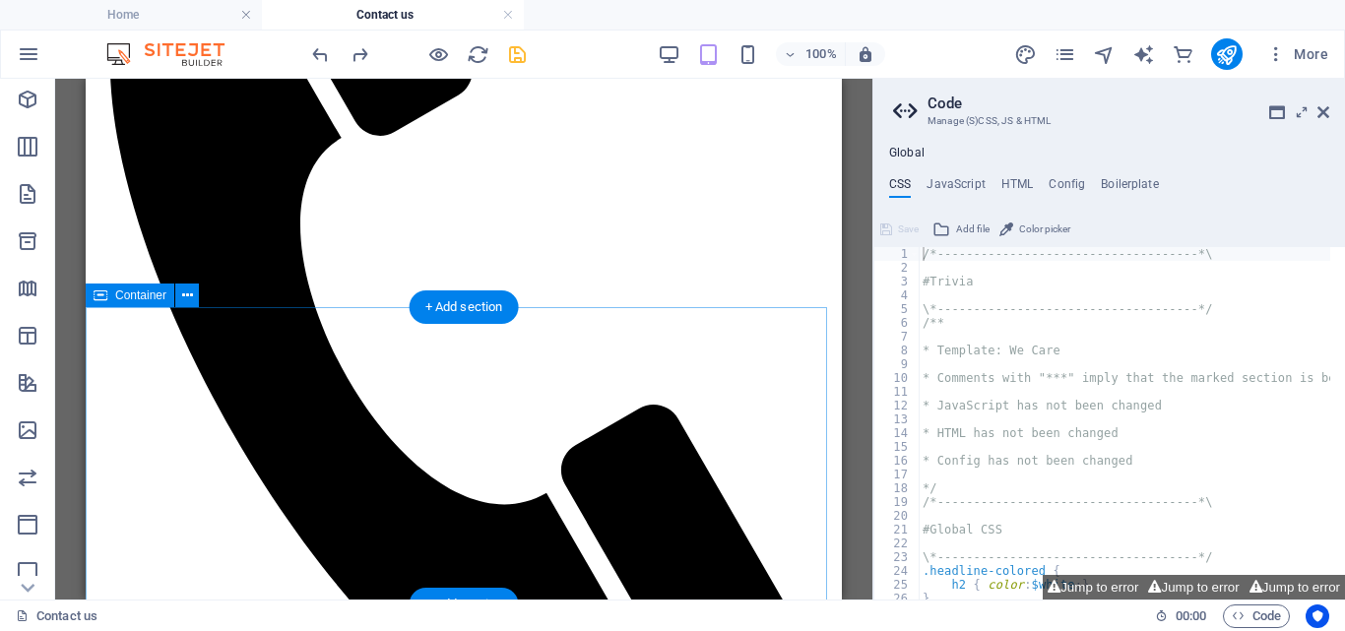
scroll to position [477, 0]
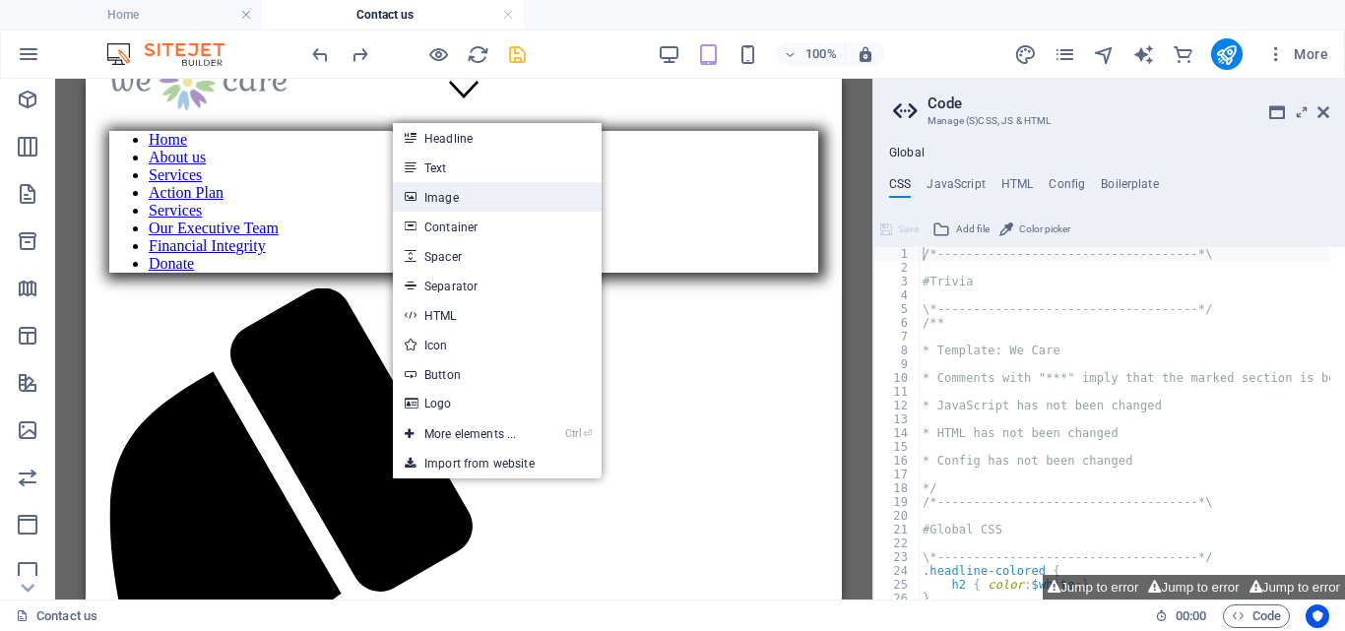
click at [442, 195] on link "Image" at bounding box center [497, 197] width 209 height 30
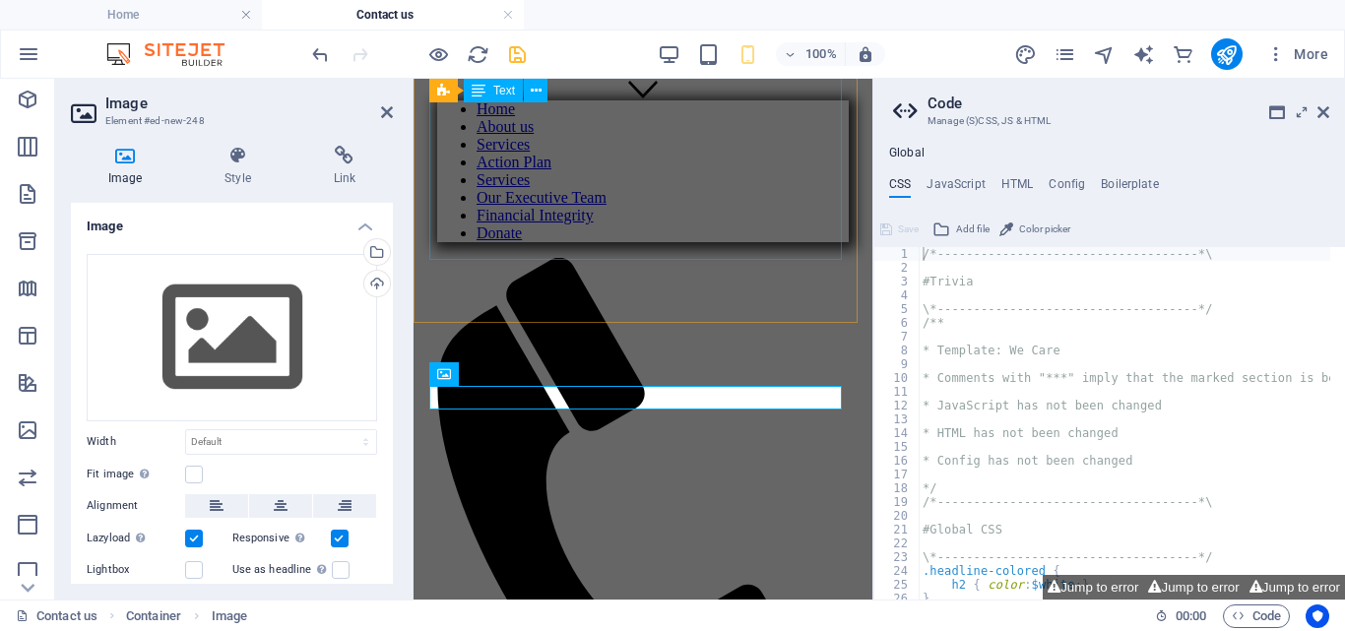
scroll to position [467, 0]
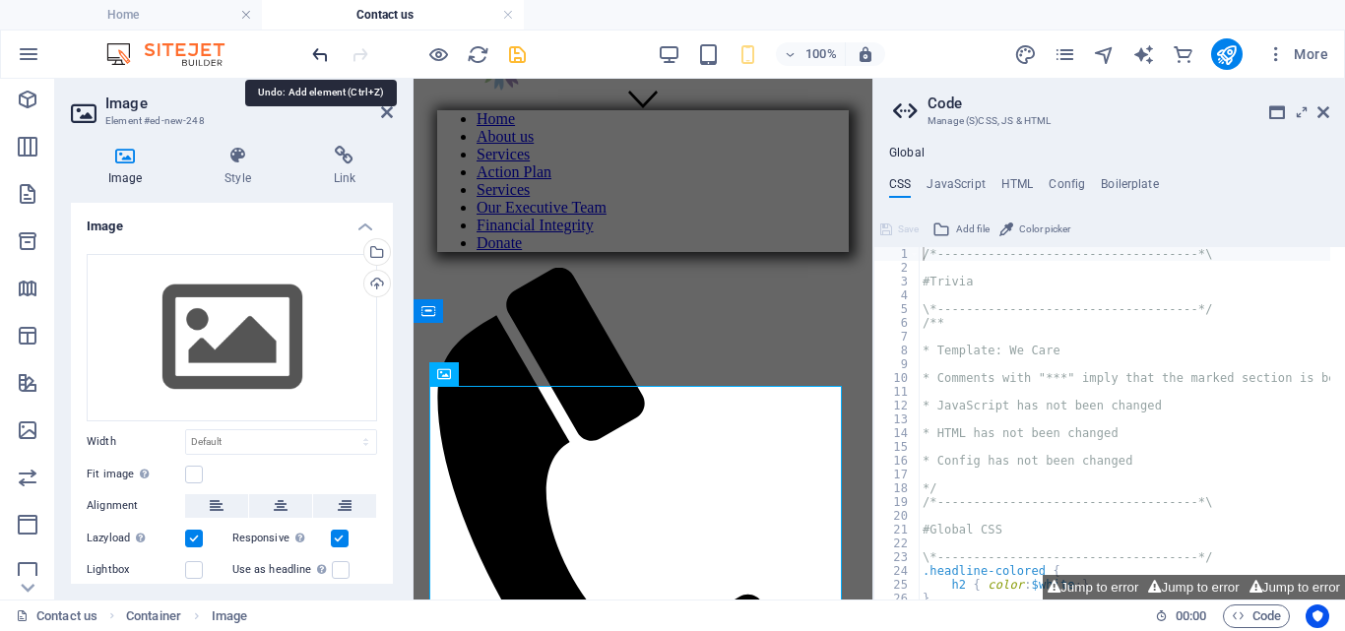
click at [321, 55] on icon "undo" at bounding box center [320, 54] width 23 height 23
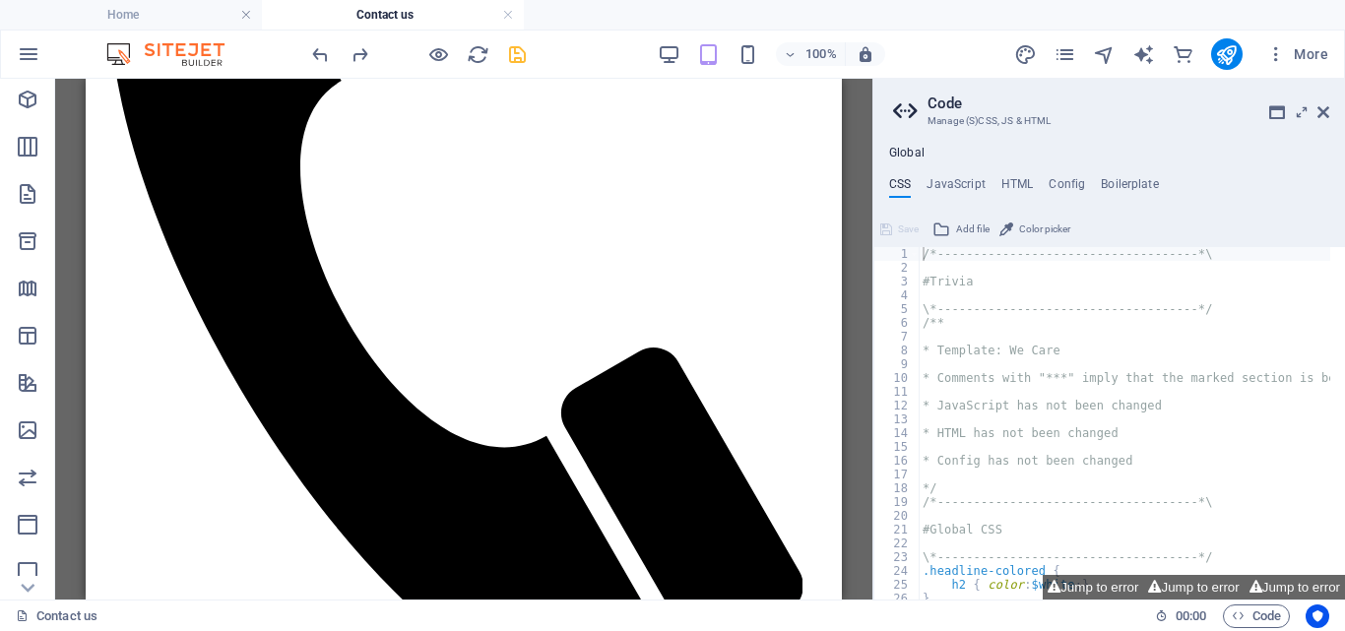
scroll to position [991, 0]
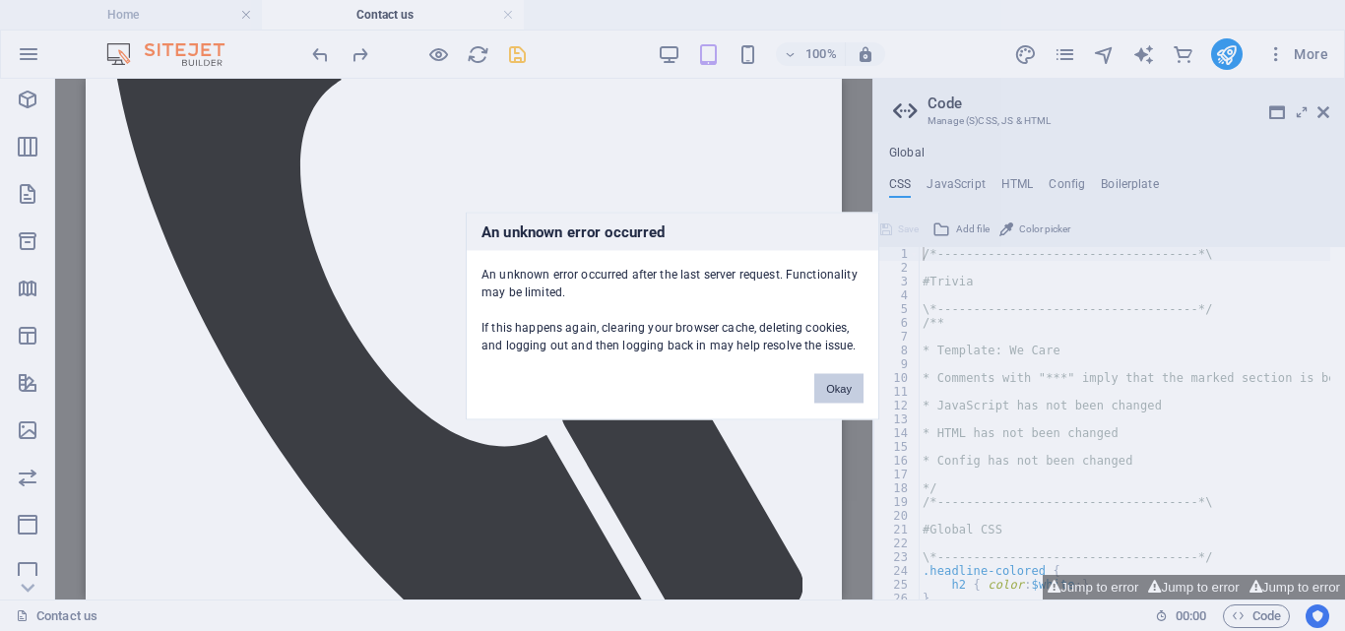
click at [839, 388] on button "Okay" at bounding box center [838, 388] width 49 height 30
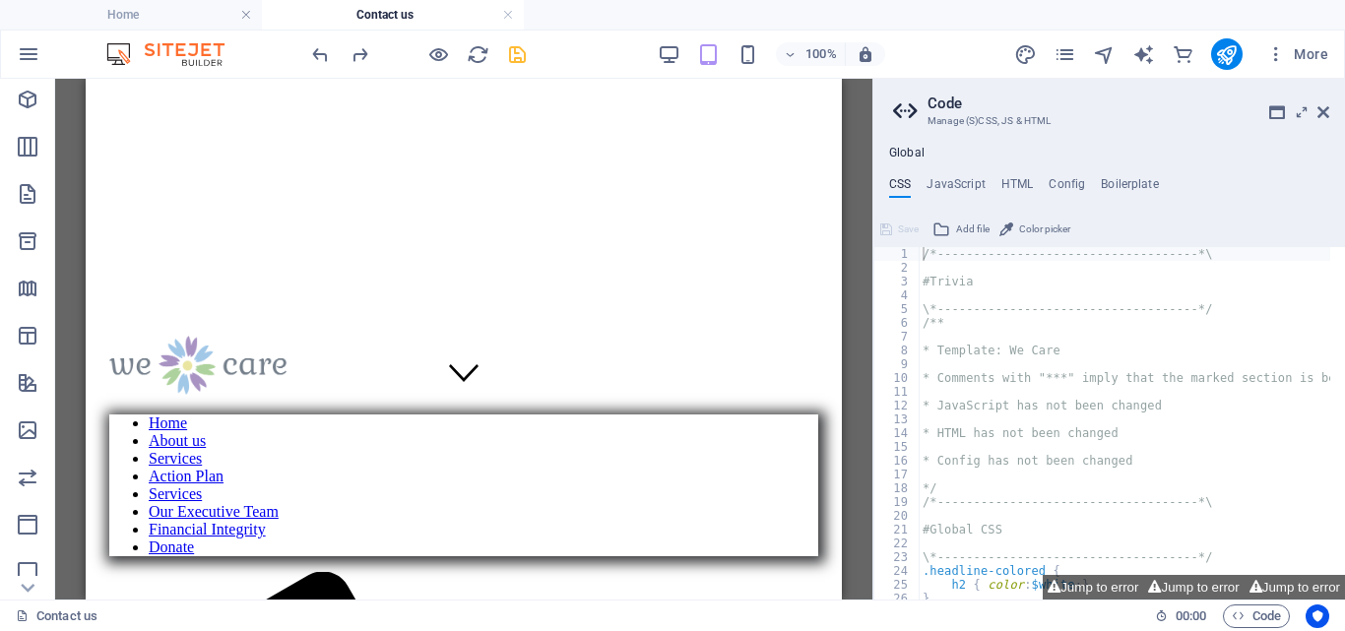
scroll to position [0, 0]
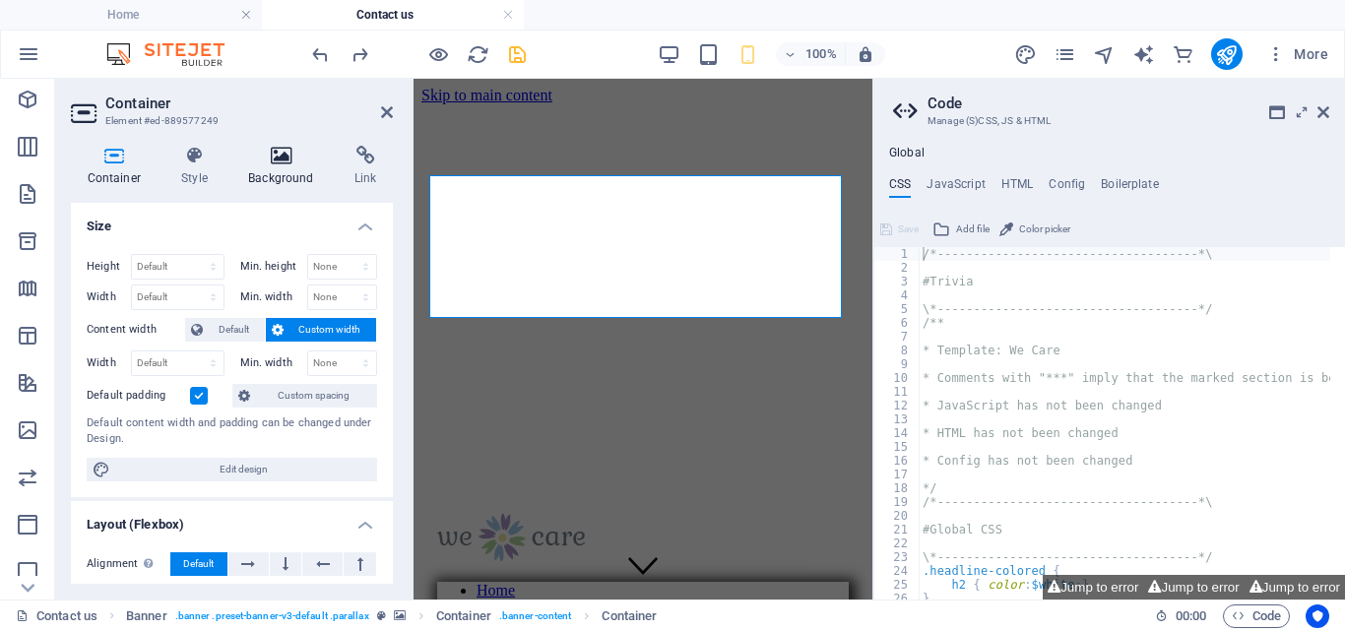
click at [287, 170] on h4 "Background" at bounding box center [285, 166] width 106 height 41
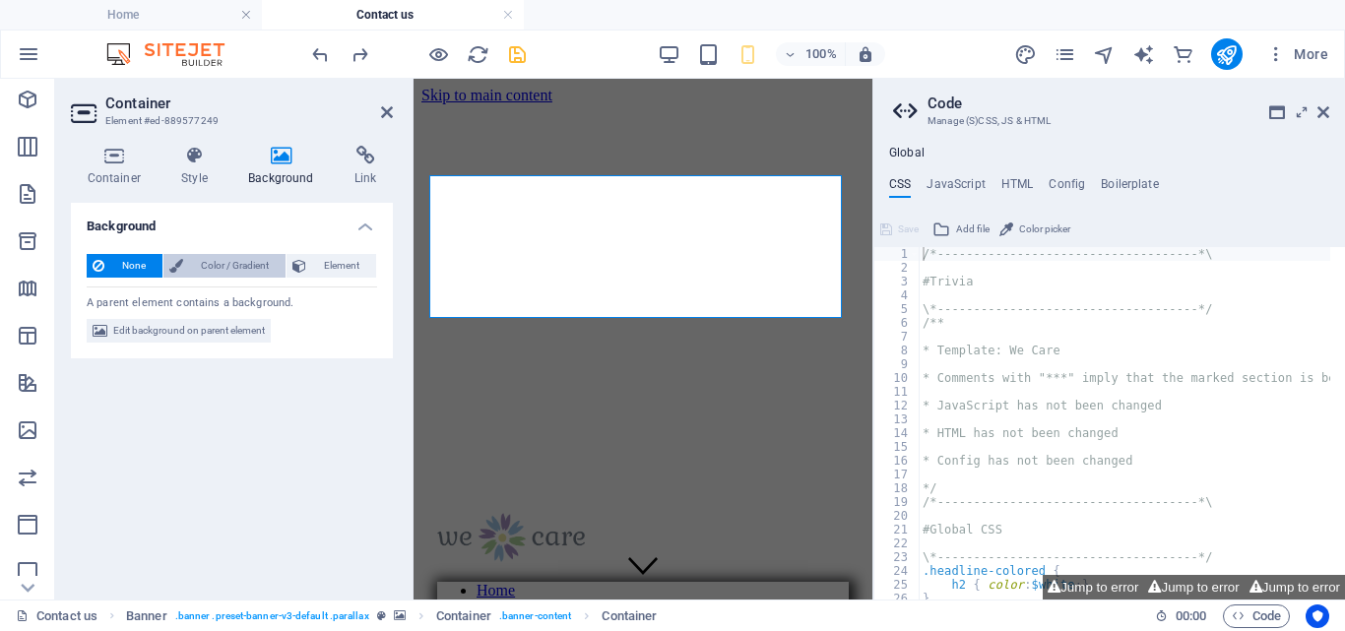
click at [228, 266] on span "Color / Gradient" at bounding box center [234, 266] width 91 height 24
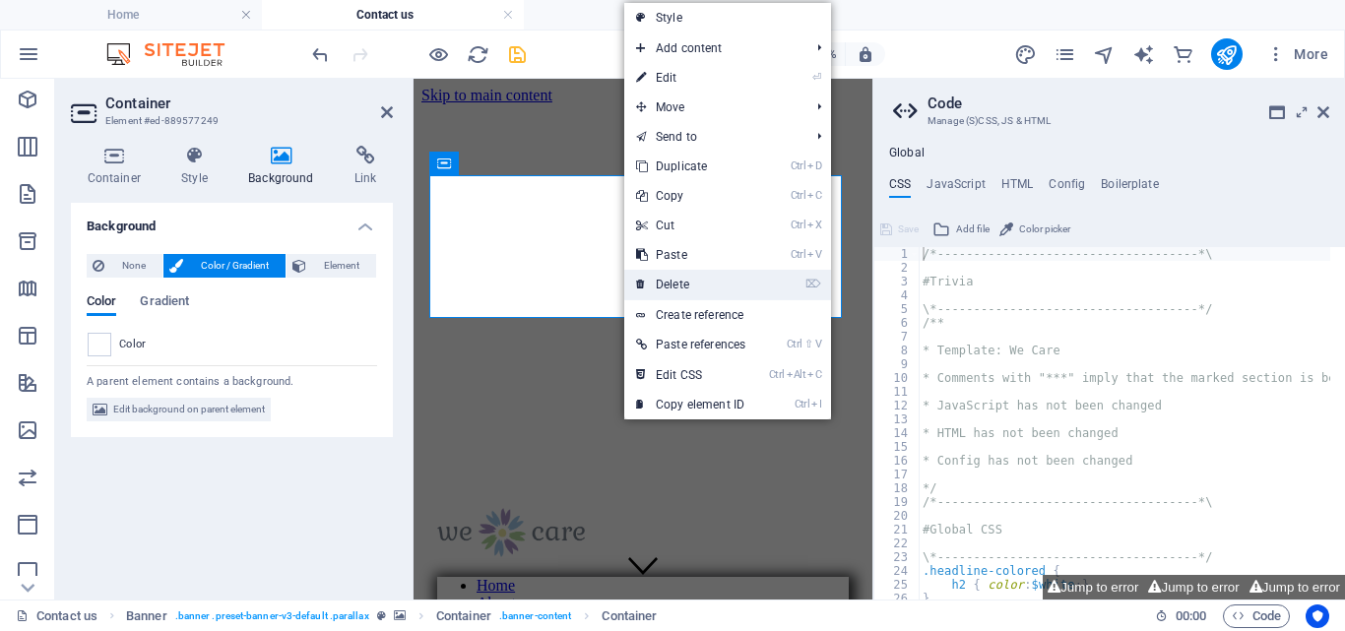
click at [683, 284] on link "⌦ Delete" at bounding box center [690, 285] width 133 height 30
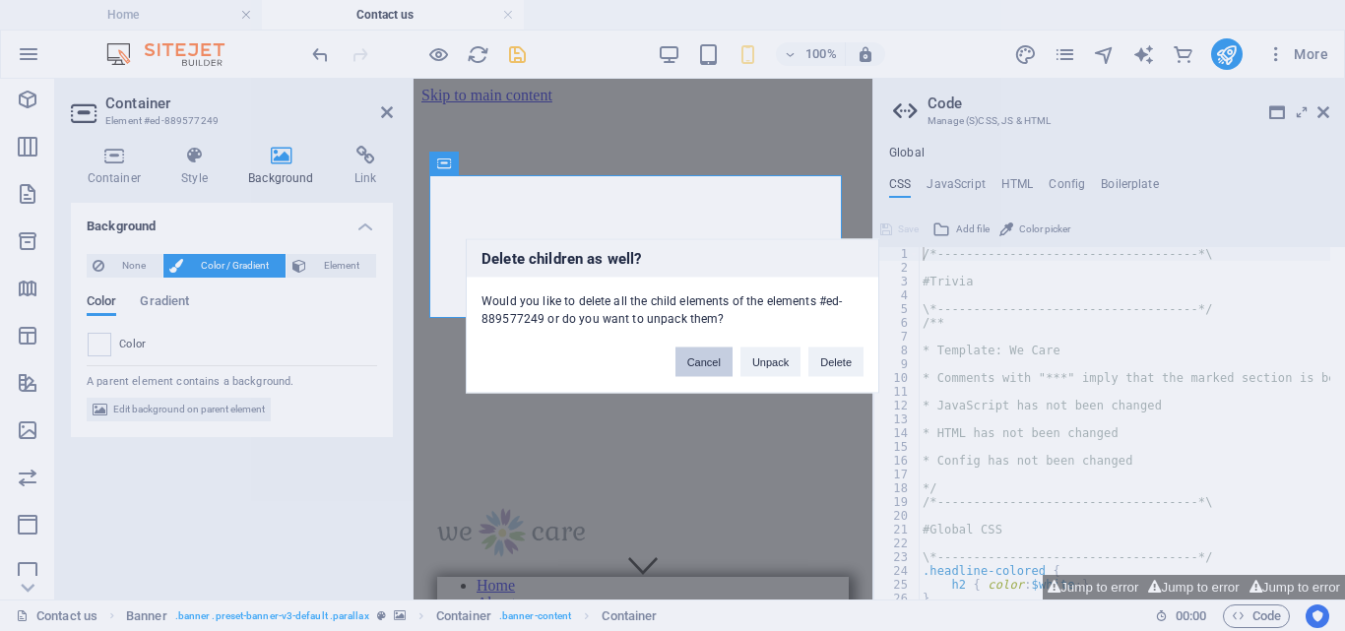
click at [704, 353] on button "Cancel" at bounding box center [704, 362] width 57 height 30
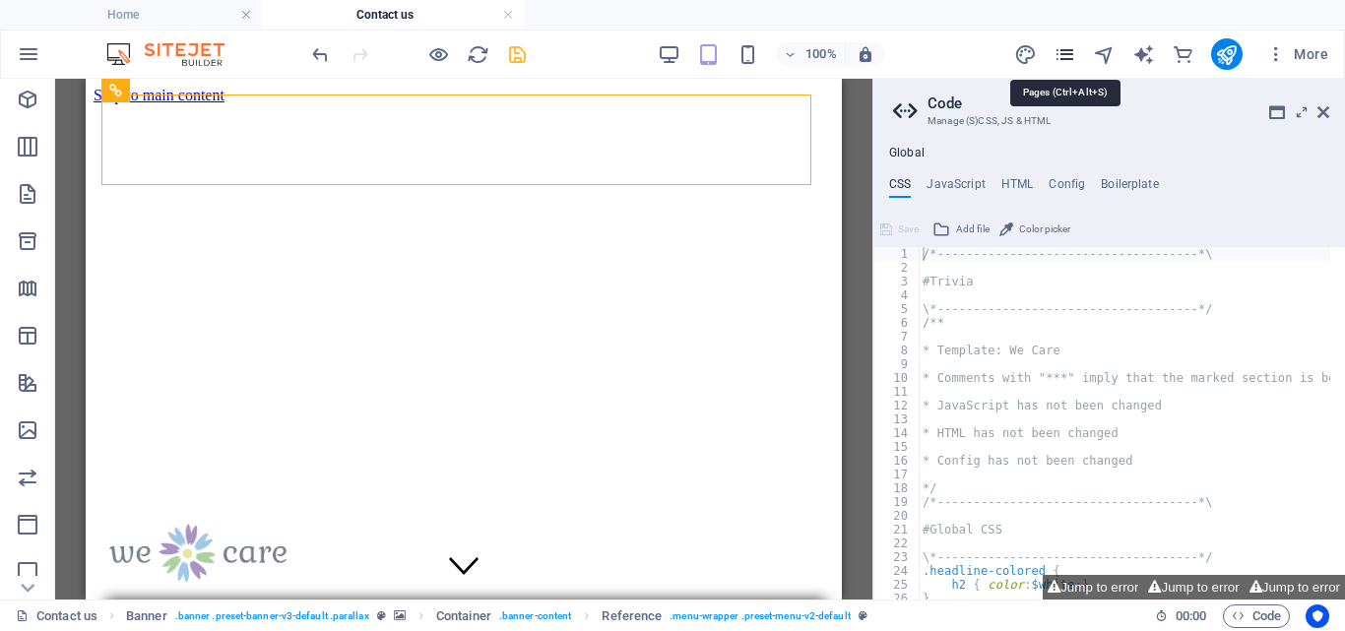
click at [1062, 50] on icon "pages" at bounding box center [1065, 54] width 23 height 23
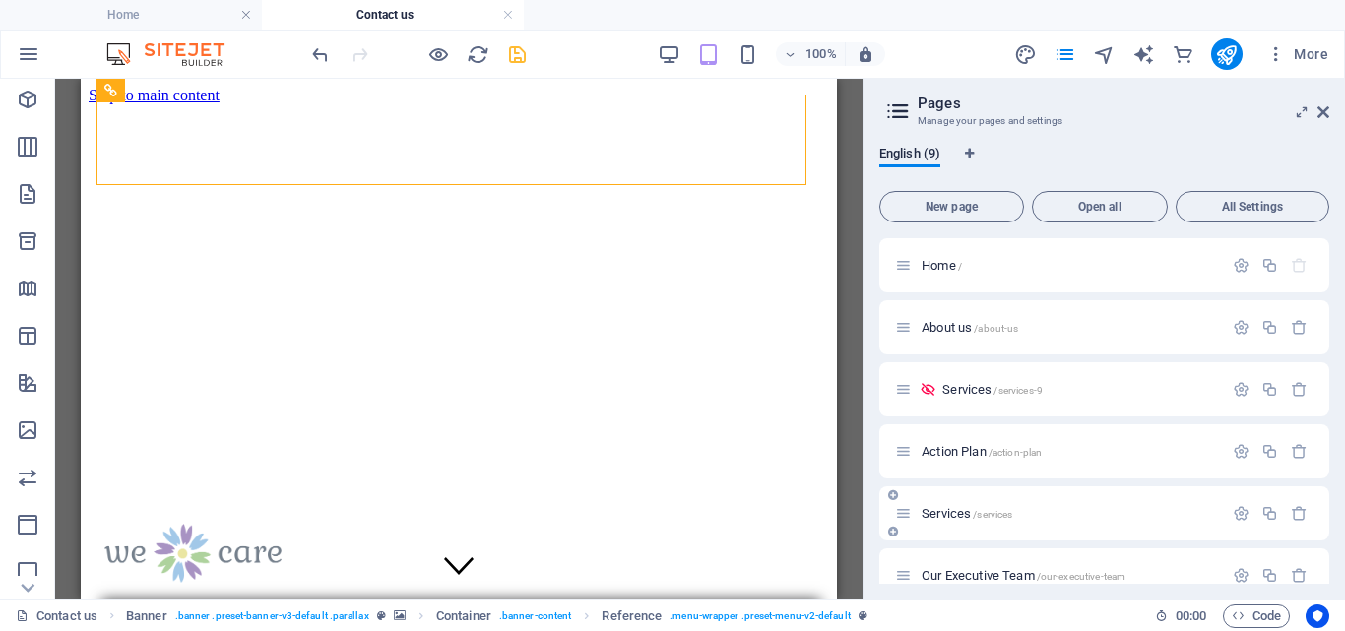
scroll to position [213, 0]
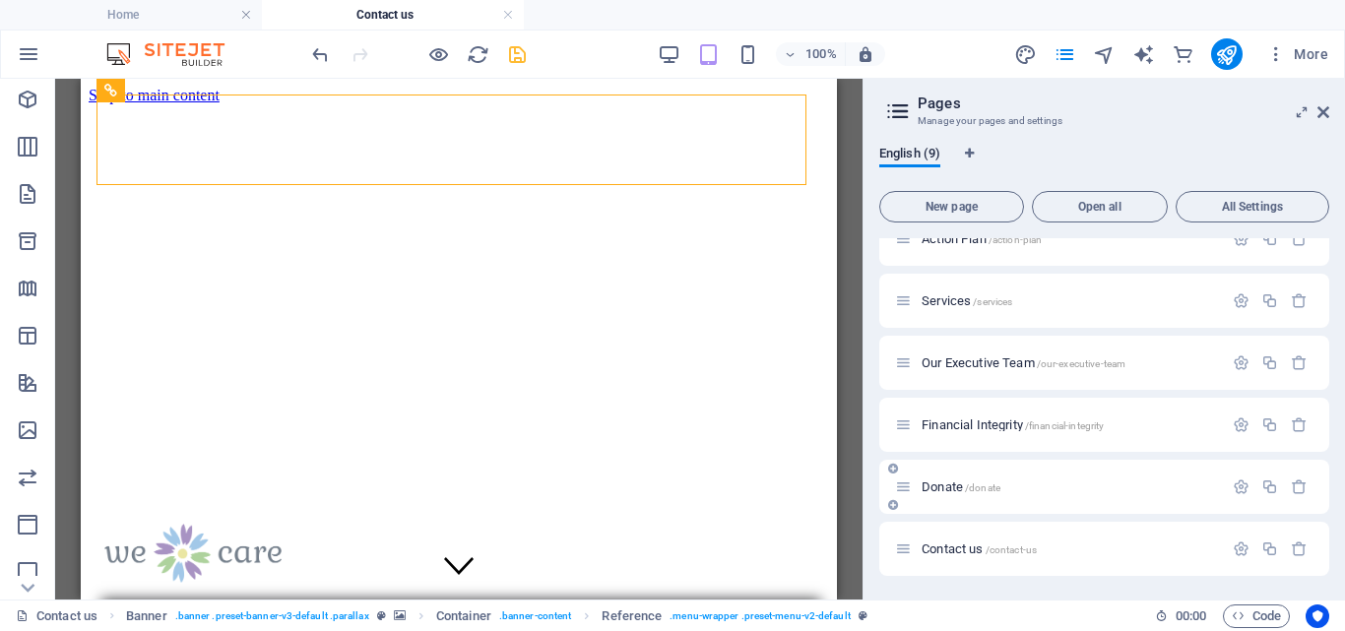
click at [923, 482] on span "Donate /donate" at bounding box center [961, 487] width 79 height 15
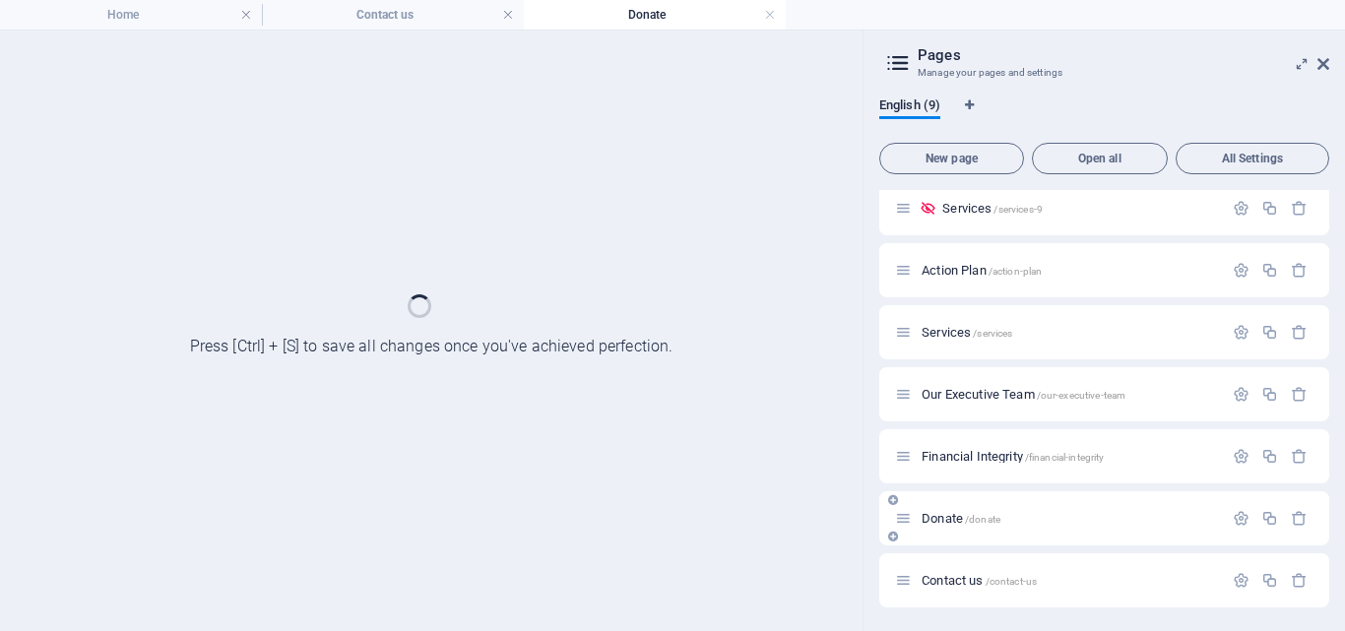
scroll to position [133, 0]
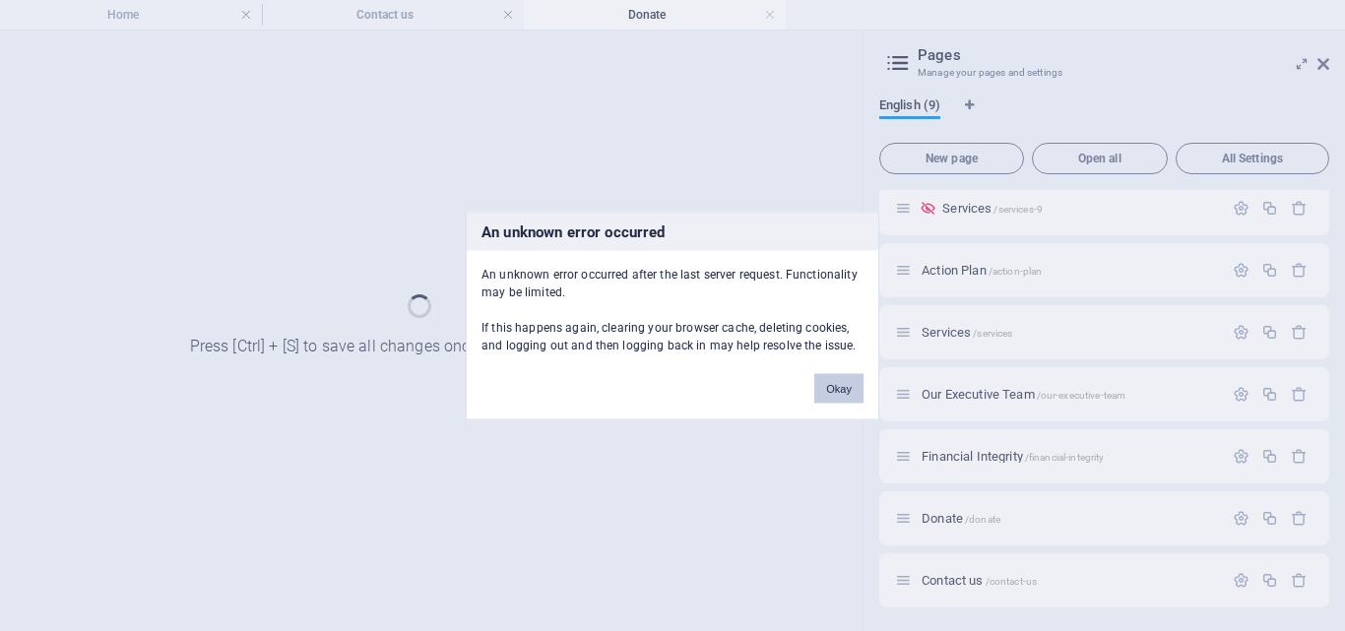
click at [843, 385] on button "Okay" at bounding box center [838, 388] width 49 height 30
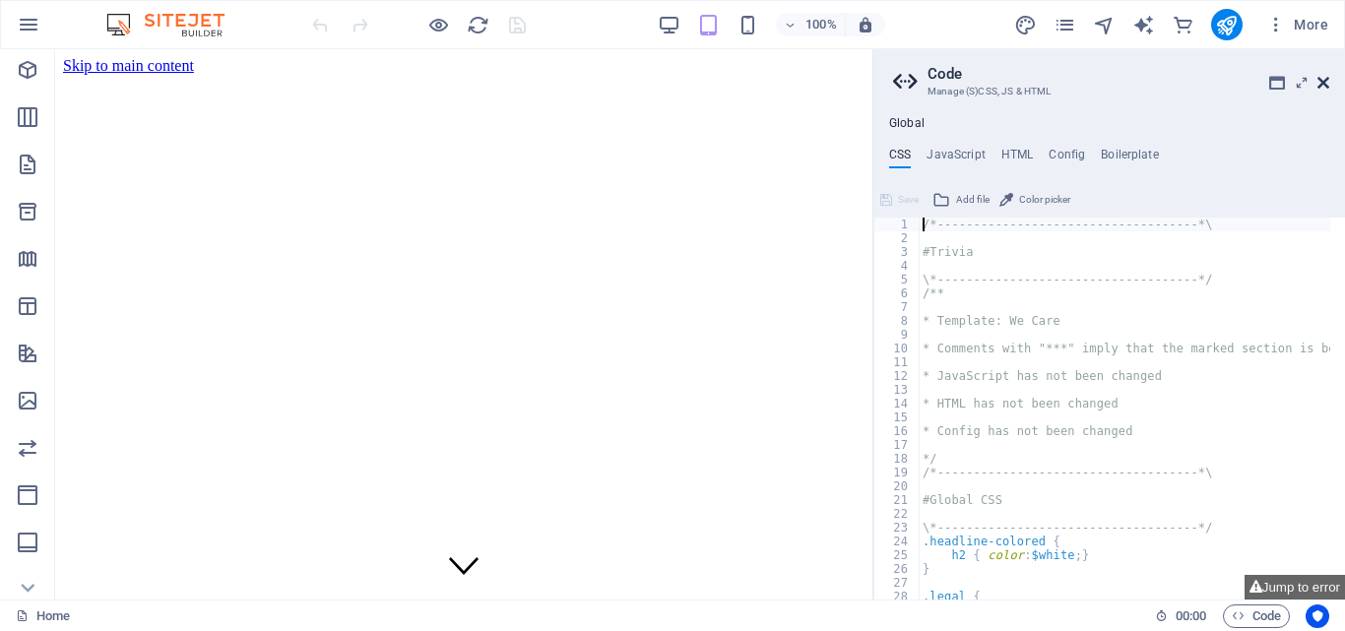
click at [1323, 77] on icon at bounding box center [1324, 83] width 12 height 16
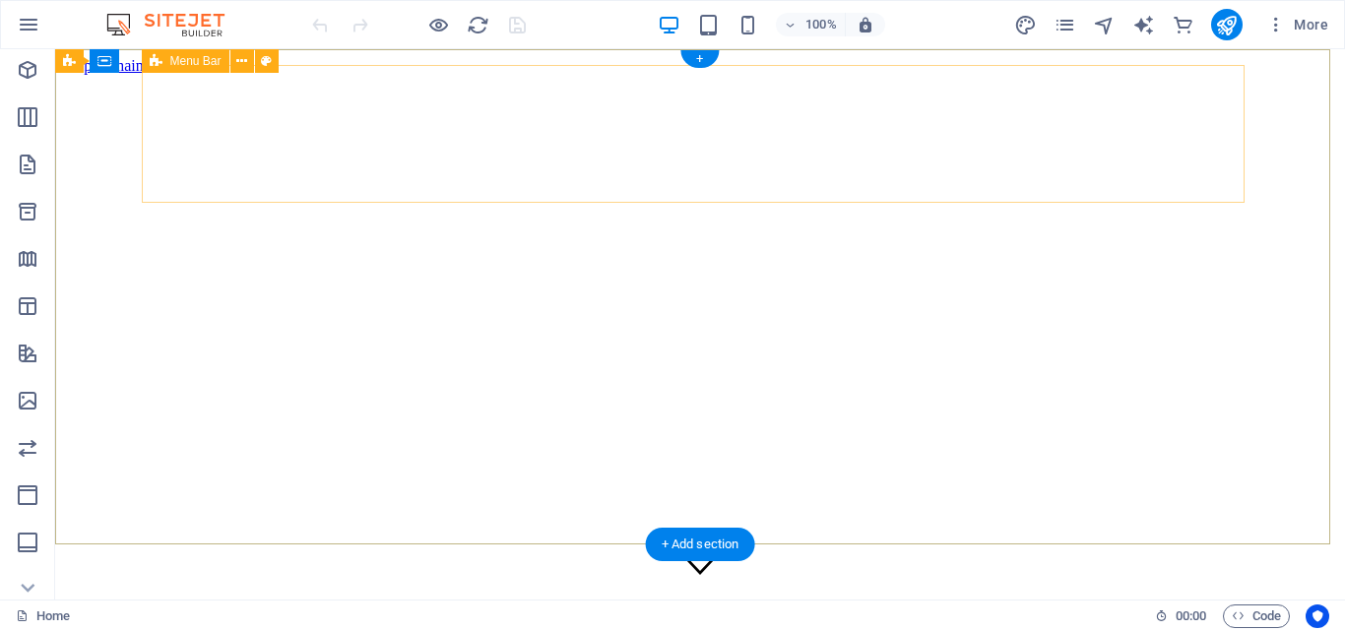
drag, startPoint x: 1120, startPoint y: 68, endPoint x: 1150, endPoint y: 120, distance: 60.5
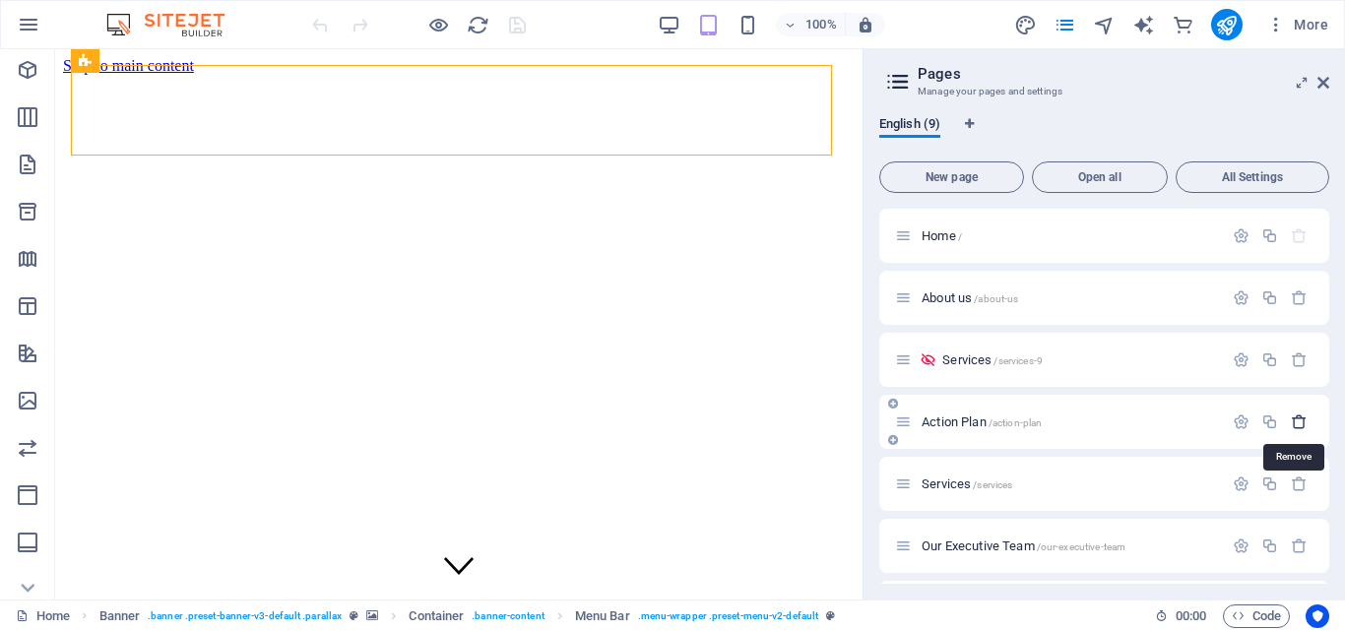
click at [1295, 419] on icon "button" at bounding box center [1299, 422] width 17 height 17
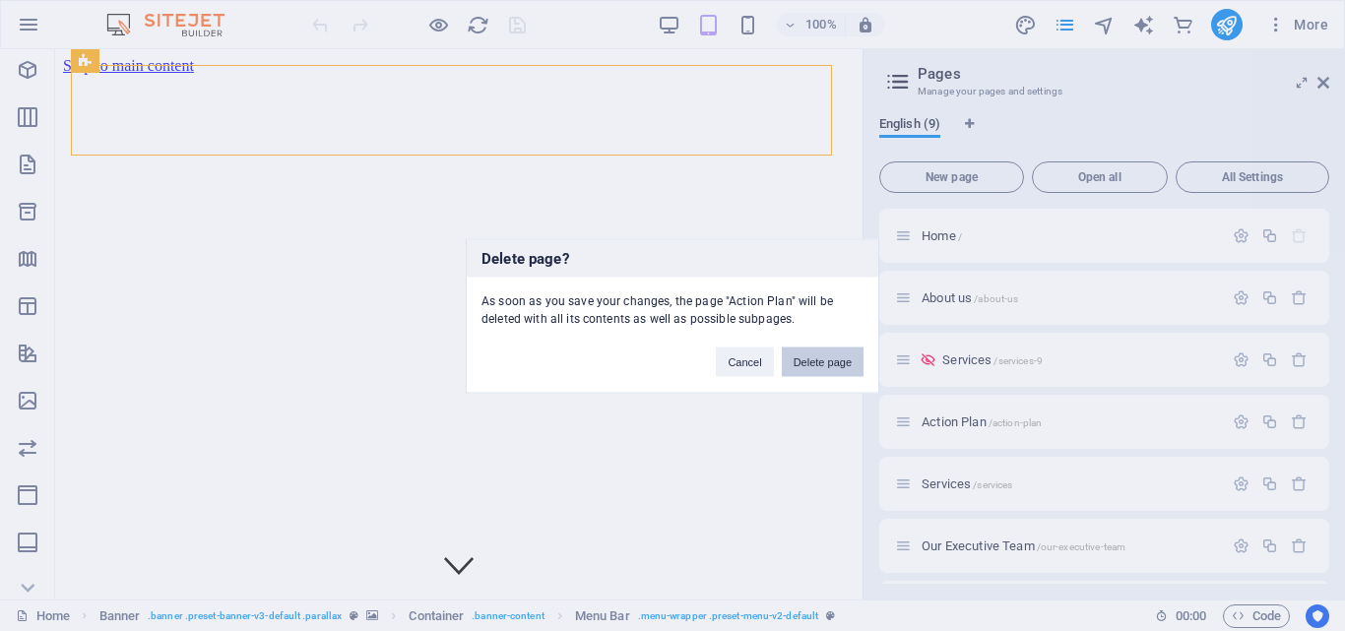
drag, startPoint x: 820, startPoint y: 359, endPoint x: 766, endPoint y: 310, distance: 73.2
click at [820, 359] on button "Delete page" at bounding box center [823, 362] width 82 height 30
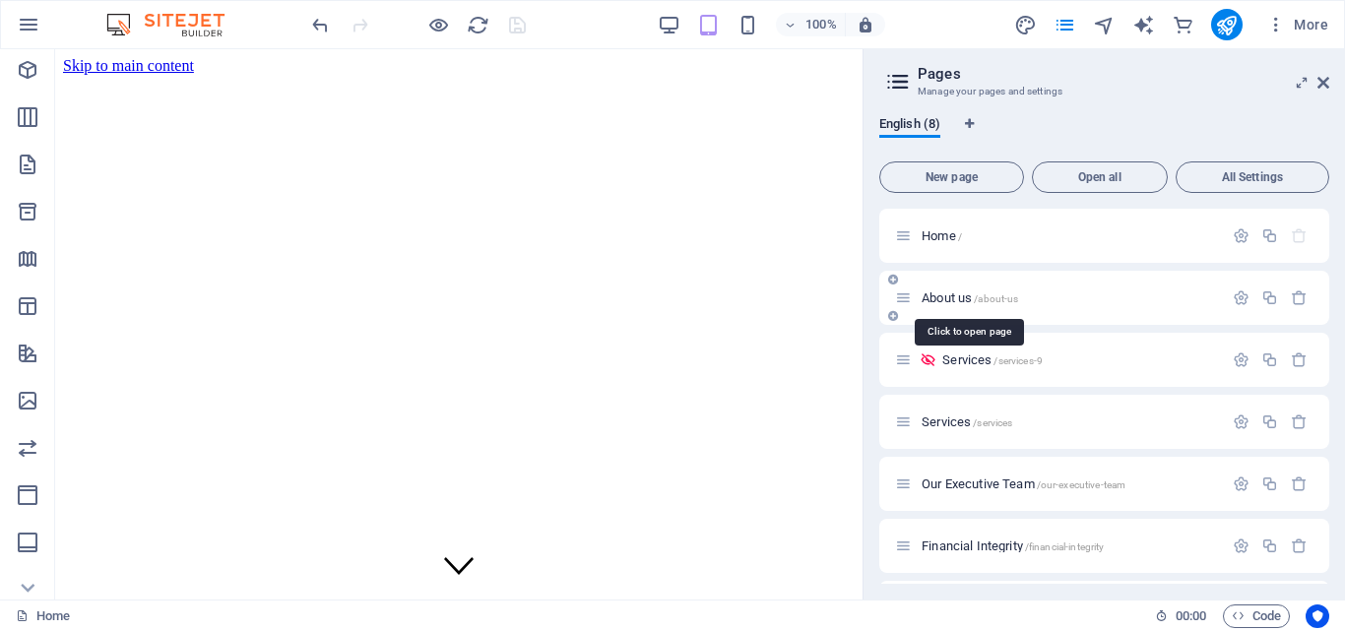
click at [959, 298] on span "About us /about-us" at bounding box center [970, 298] width 97 height 15
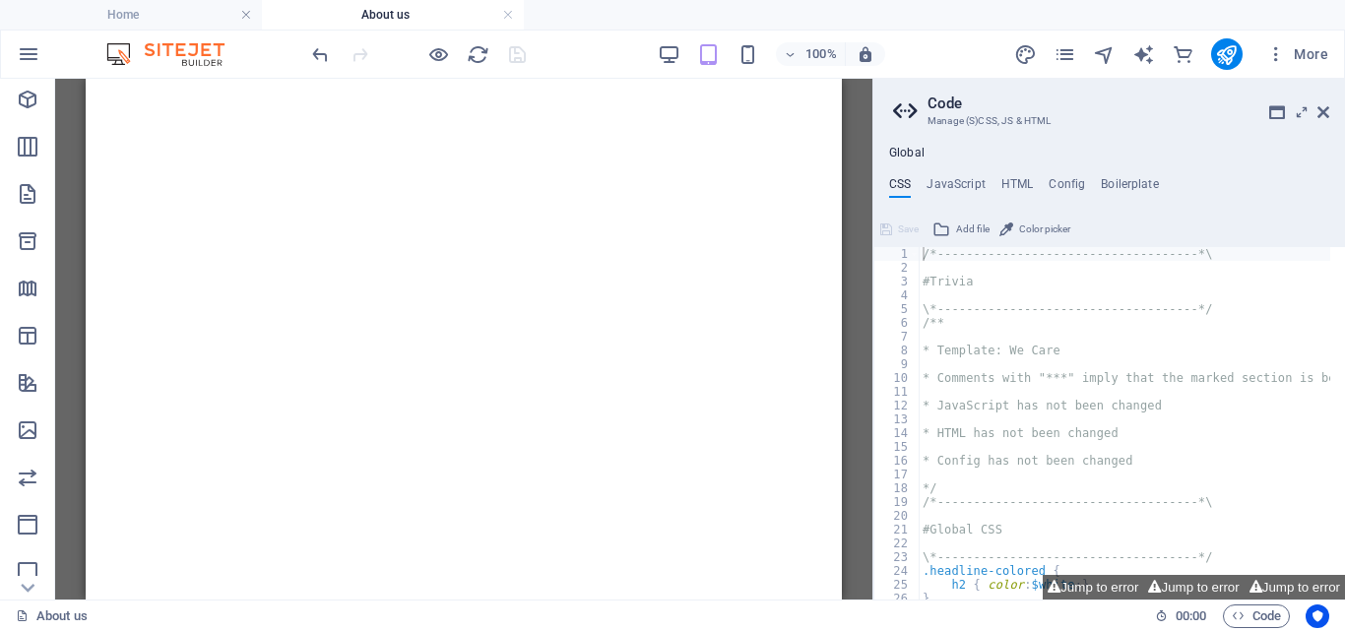
scroll to position [6516, 0]
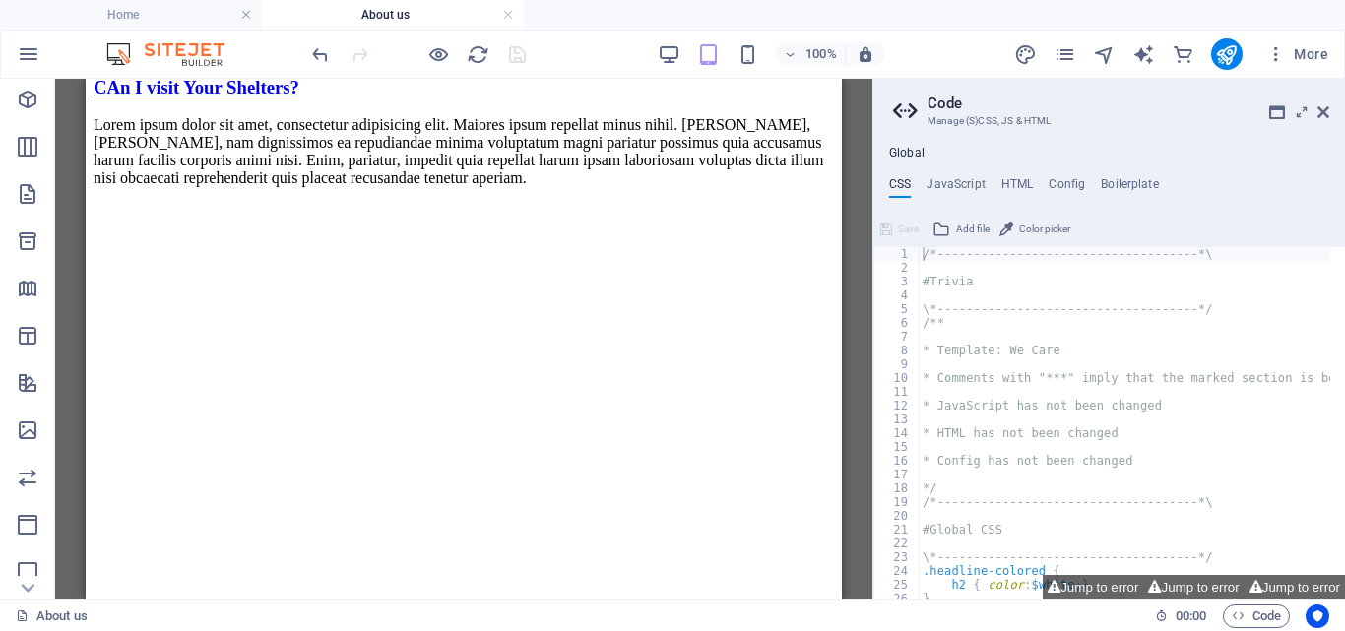
drag, startPoint x: 833, startPoint y: 332, endPoint x: 931, endPoint y: 544, distance: 233.1
click at [1331, 108] on aside "Code Manage (S)CSS, JS & HTML Global CSS JavaScript HTML Config Boilerplate /*-…" at bounding box center [1109, 339] width 473 height 521
click at [1324, 112] on icon at bounding box center [1324, 112] width 12 height 16
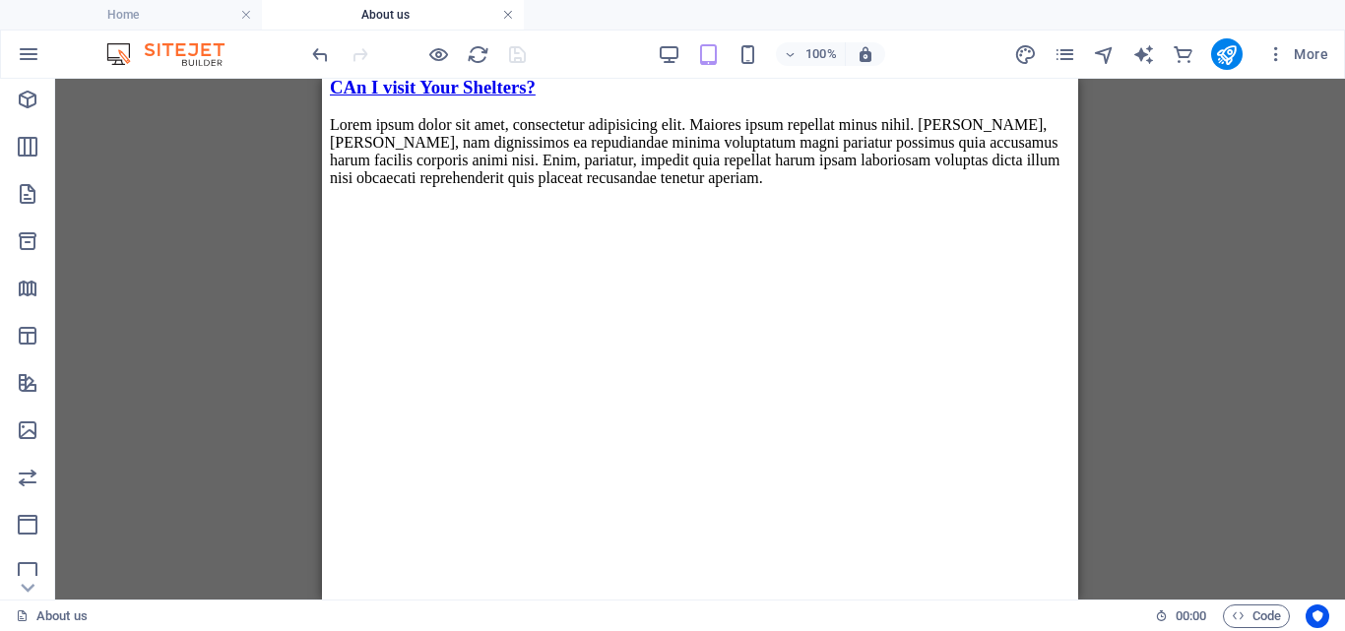
click at [503, 11] on link at bounding box center [508, 15] width 12 height 19
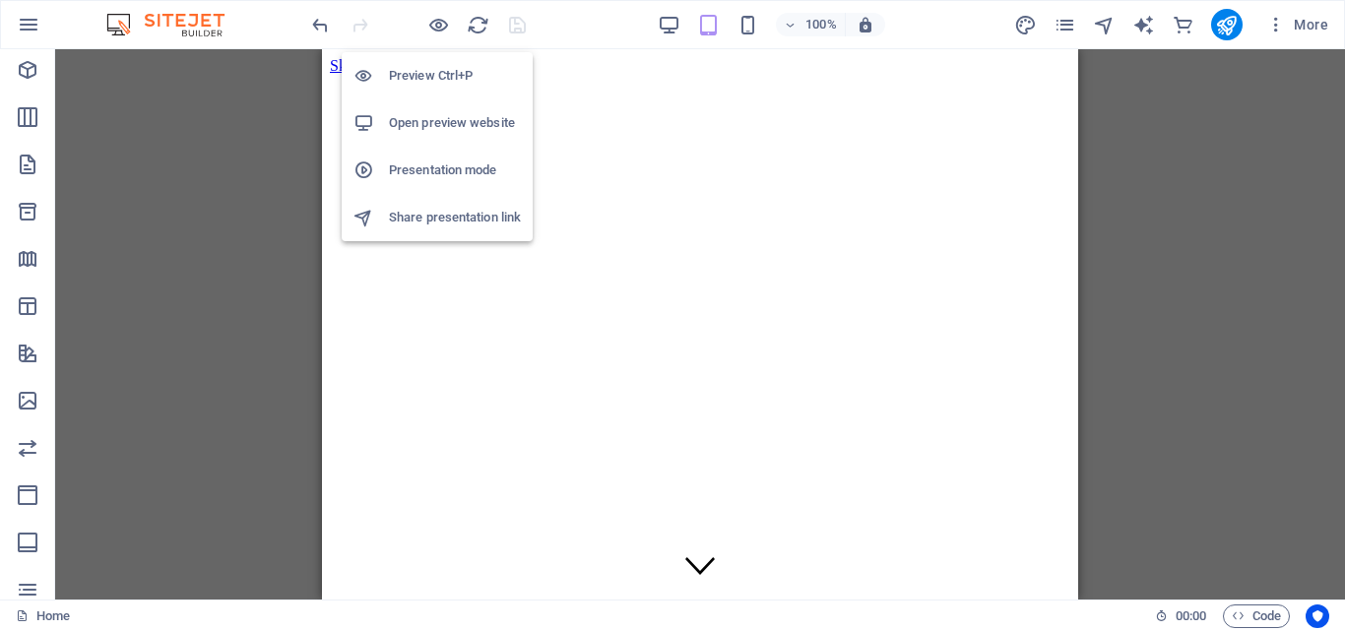
click at [423, 122] on h6 "Open preview website" at bounding box center [455, 123] width 132 height 24
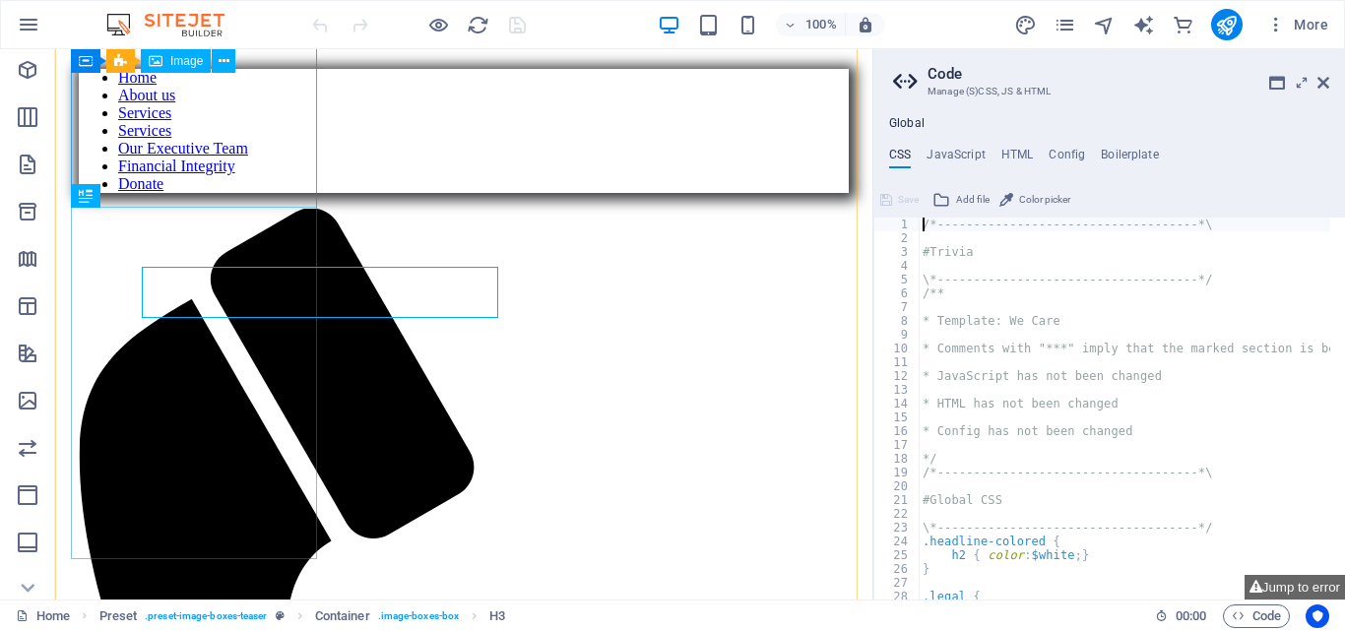
scroll to position [647, 0]
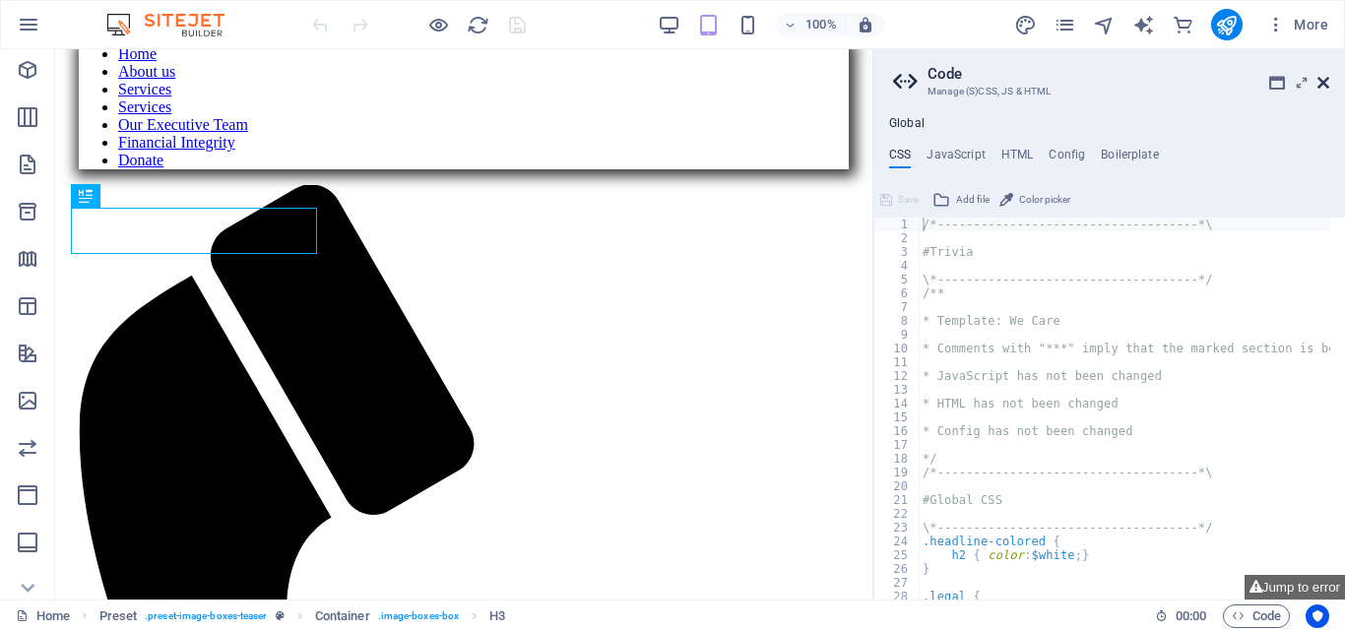
click at [1327, 80] on icon at bounding box center [1324, 83] width 12 height 16
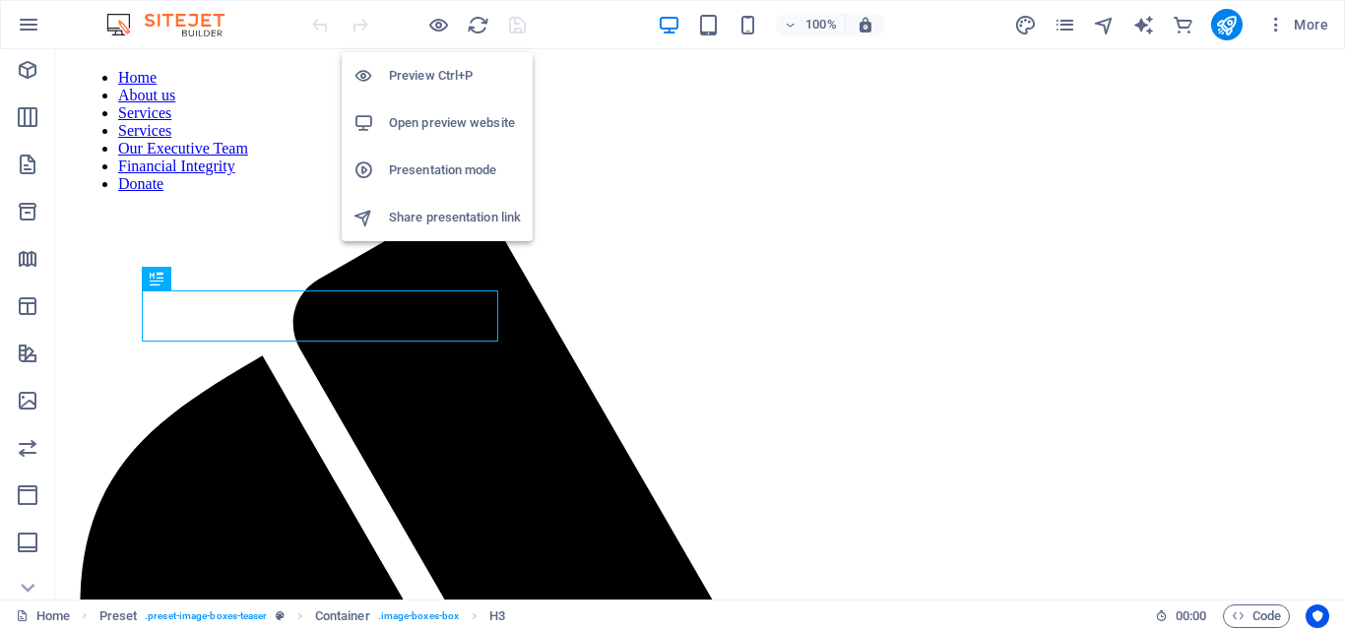
click at [432, 120] on h6 "Open preview website" at bounding box center [455, 123] width 132 height 24
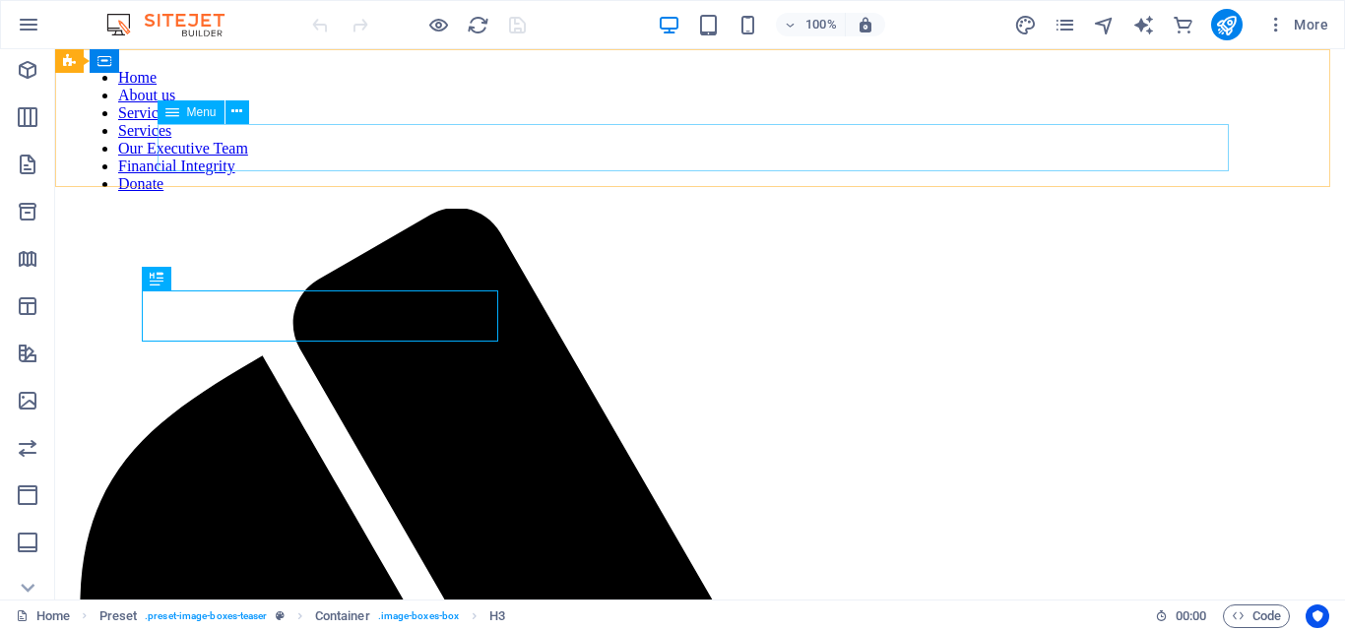
click at [795, 152] on nav "Home About us Services Services Our Executive Team Financial Integrity Donate" at bounding box center [700, 131] width 1243 height 124
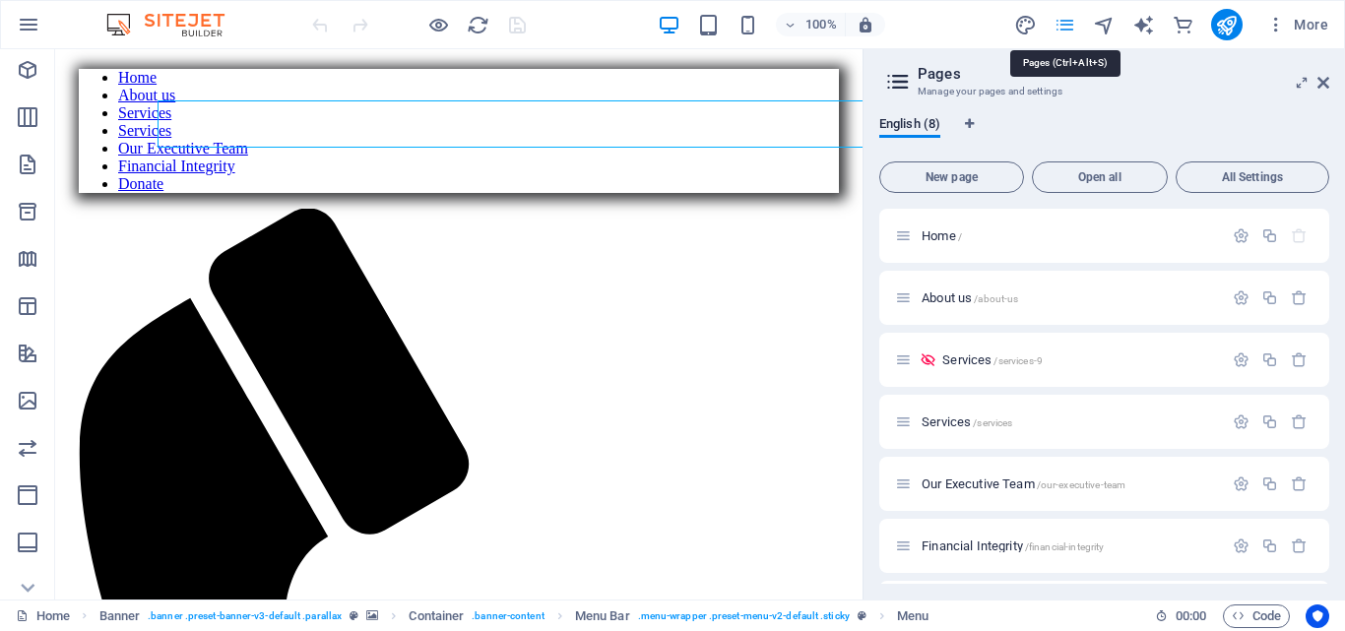
scroll to position [647, 0]
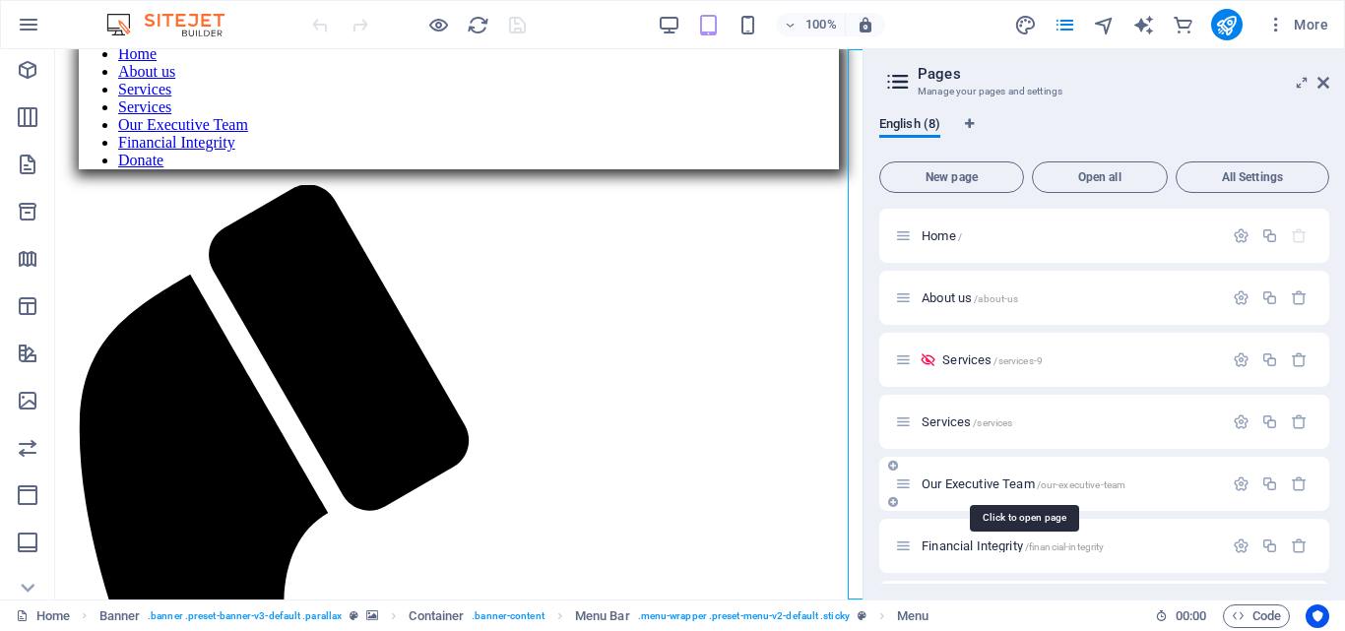
click at [930, 483] on span "Our Executive Team /our-executive-team" at bounding box center [1024, 484] width 204 height 15
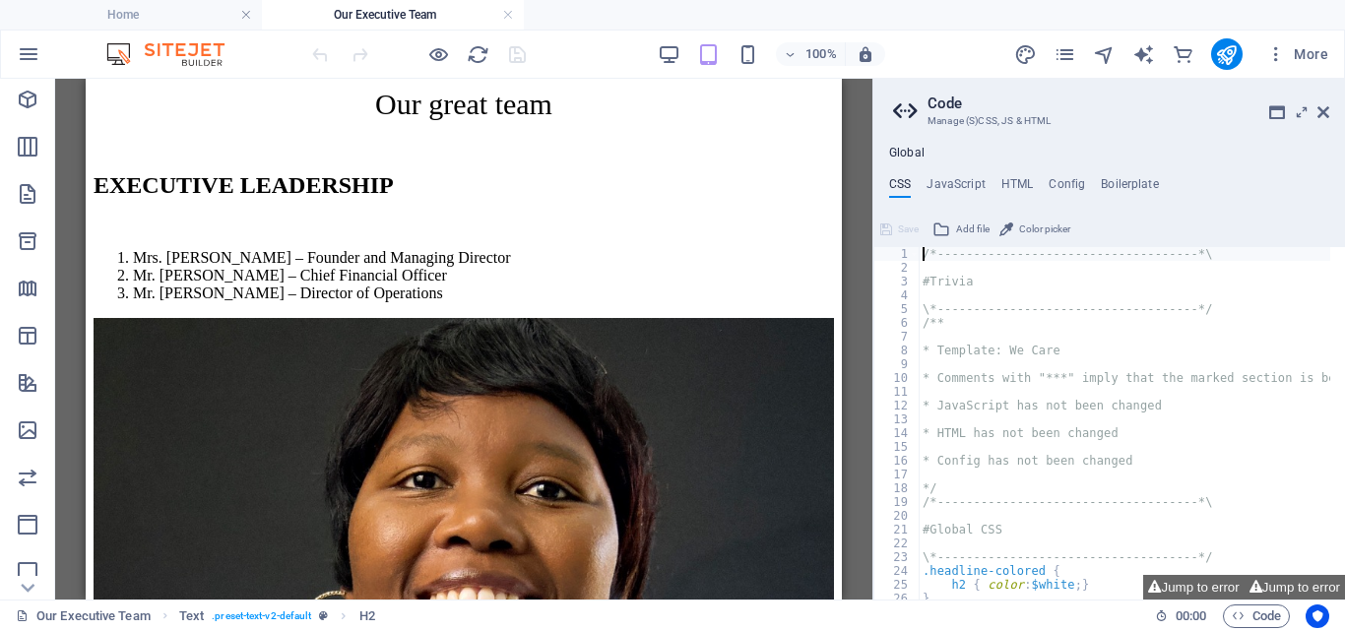
scroll to position [1637, 0]
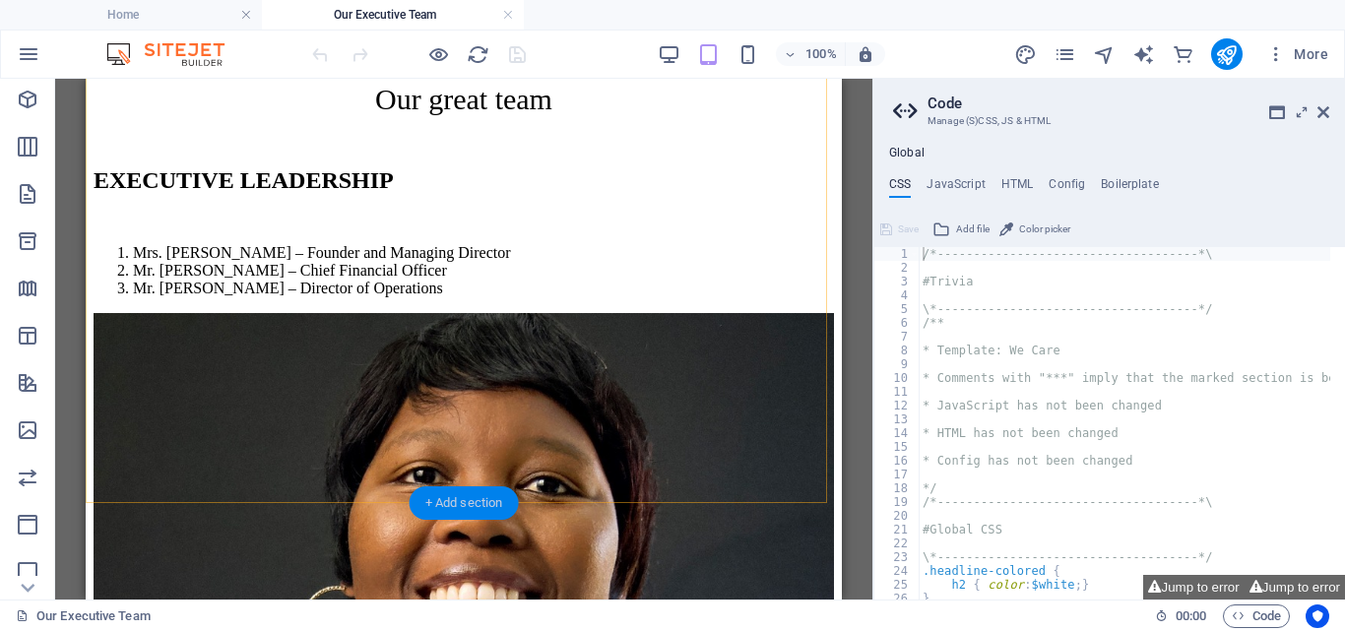
click at [463, 500] on div "+ Add section" at bounding box center [464, 503] width 109 height 33
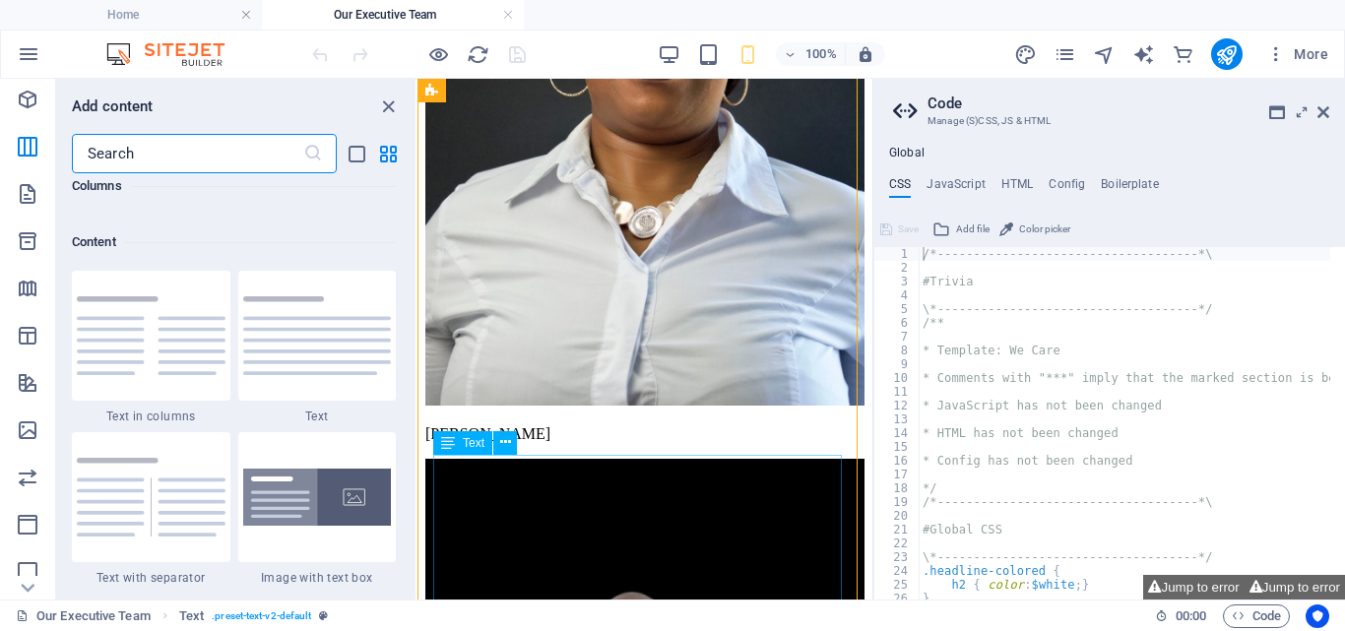
scroll to position [3236, 0]
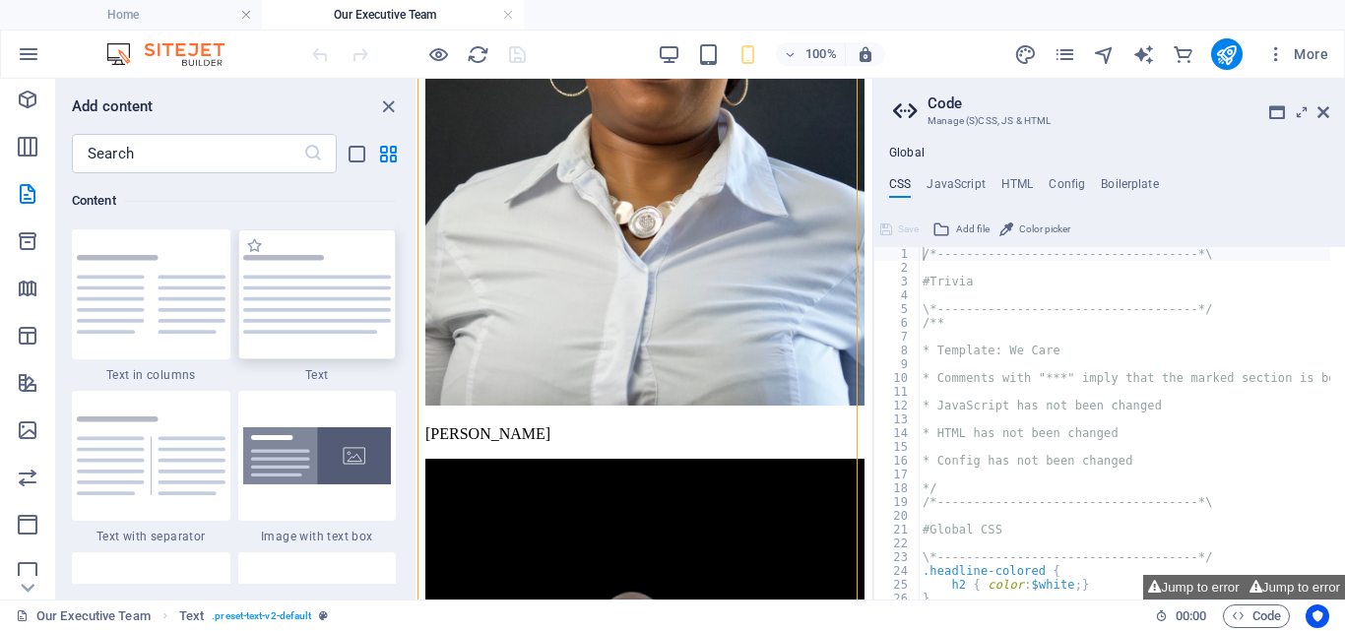
click at [298, 305] on img at bounding box center [317, 294] width 149 height 79
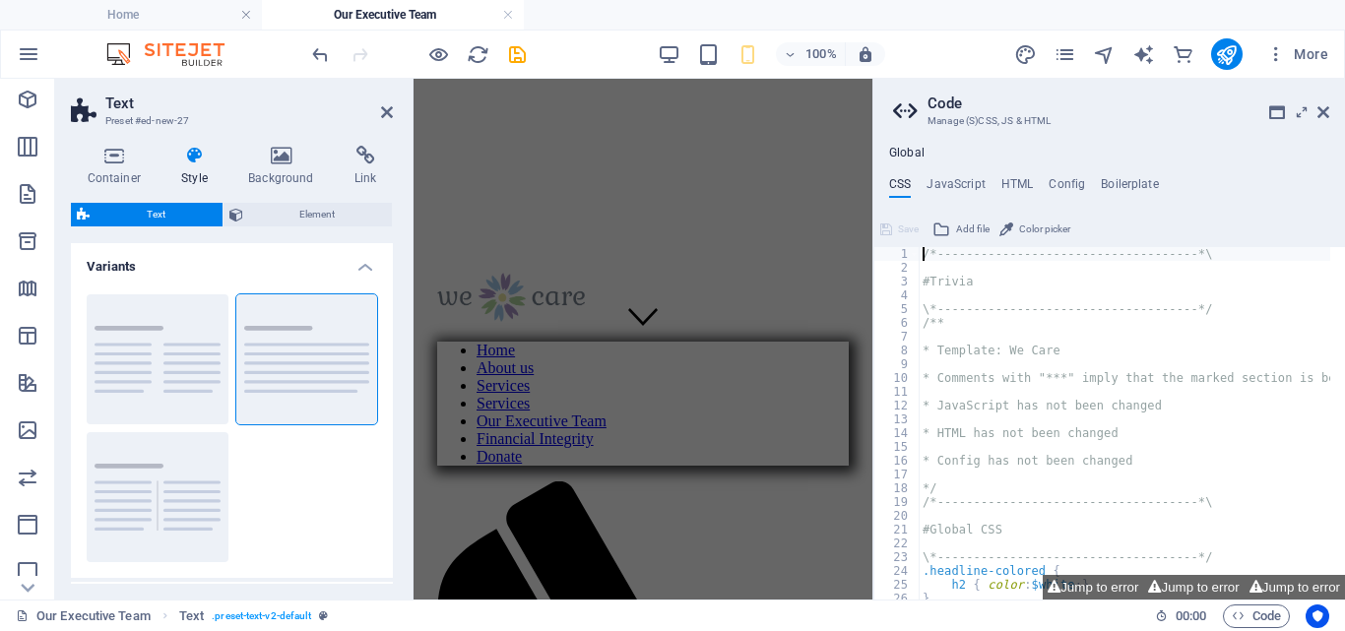
scroll to position [439, 0]
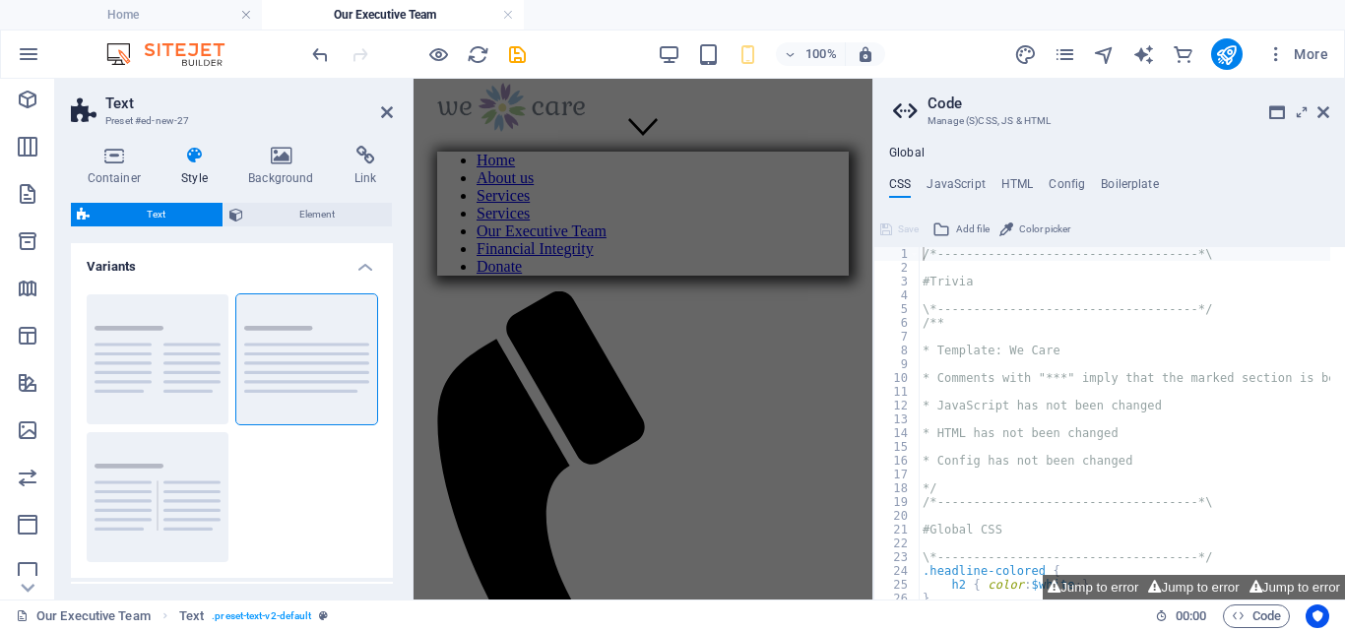
click at [381, 103] on h2 "Text" at bounding box center [249, 104] width 288 height 18
click at [389, 110] on icon at bounding box center [387, 112] width 12 height 16
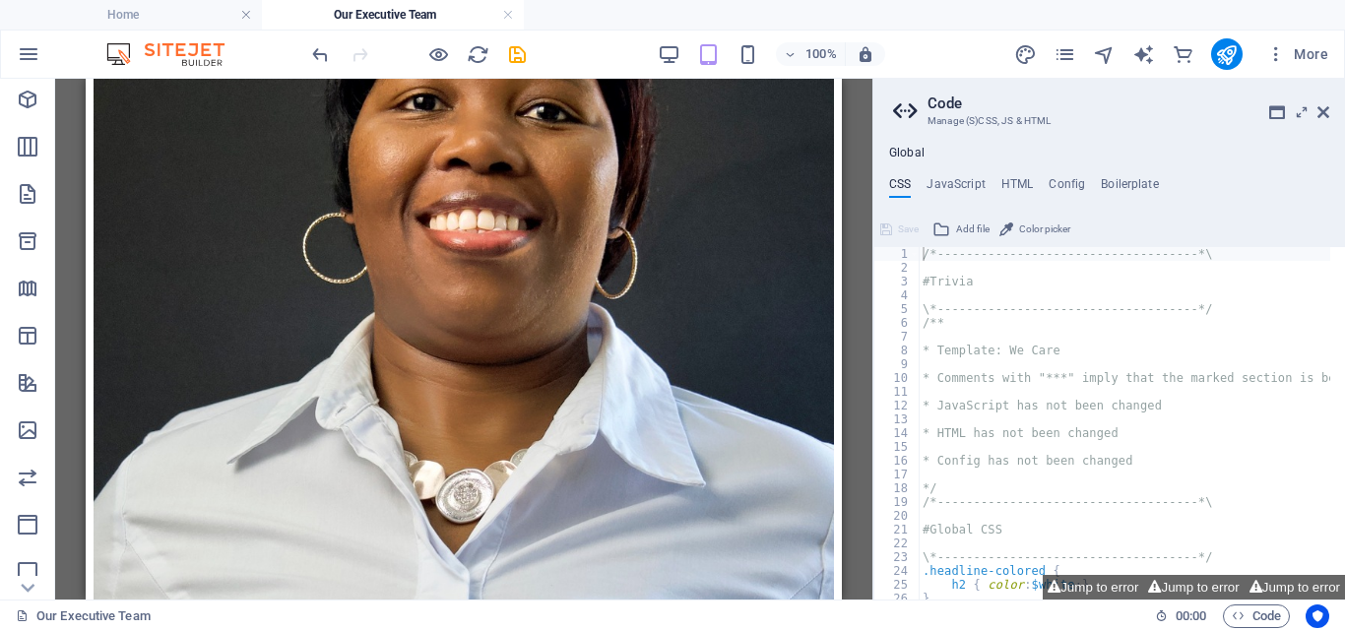
scroll to position [2004, 0]
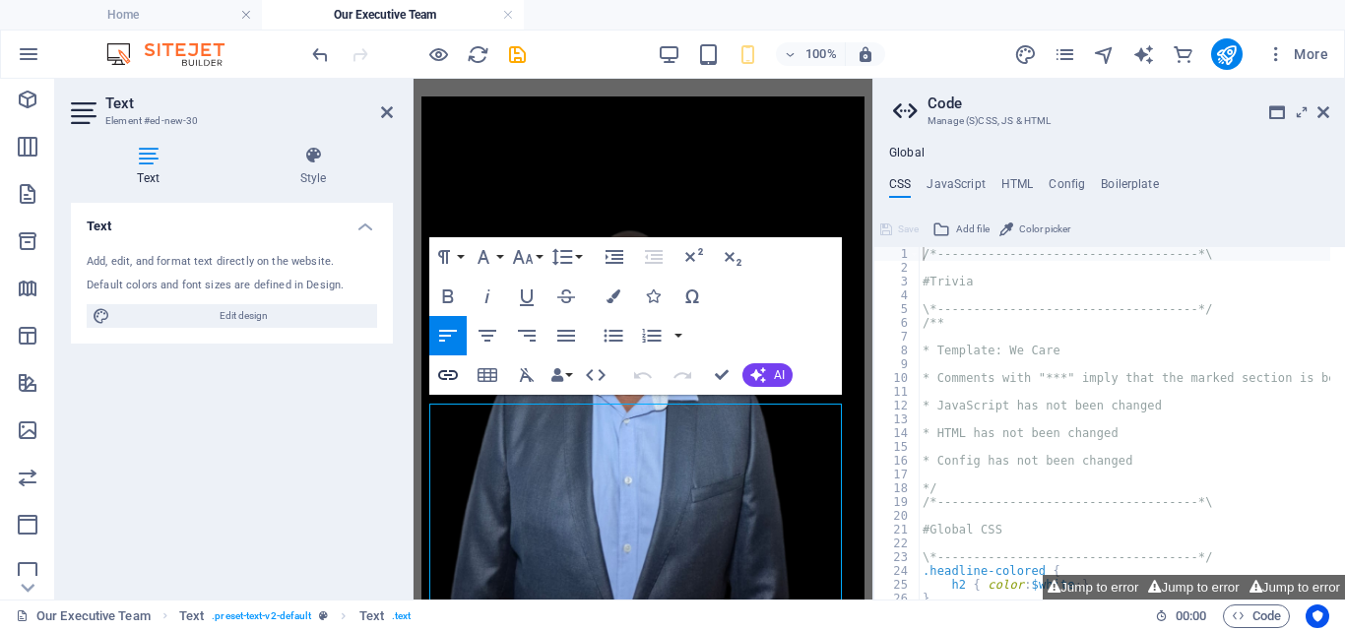
scroll to position [3457, 0]
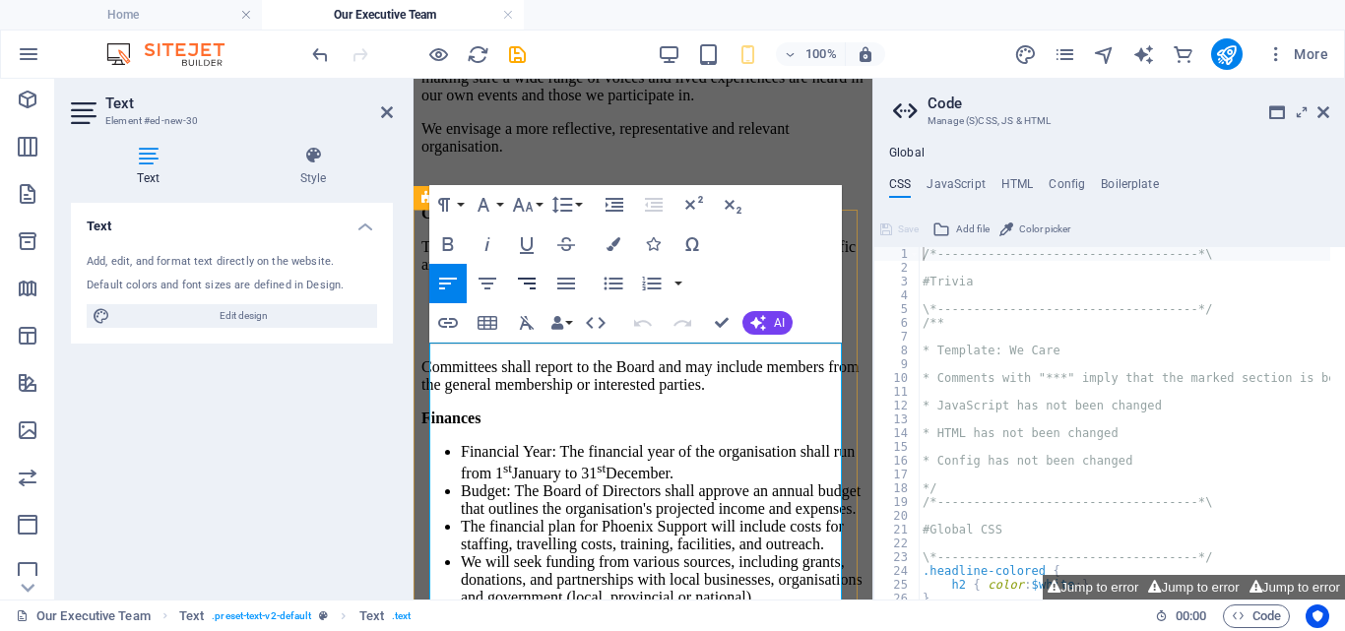
scroll to position [3480, 0]
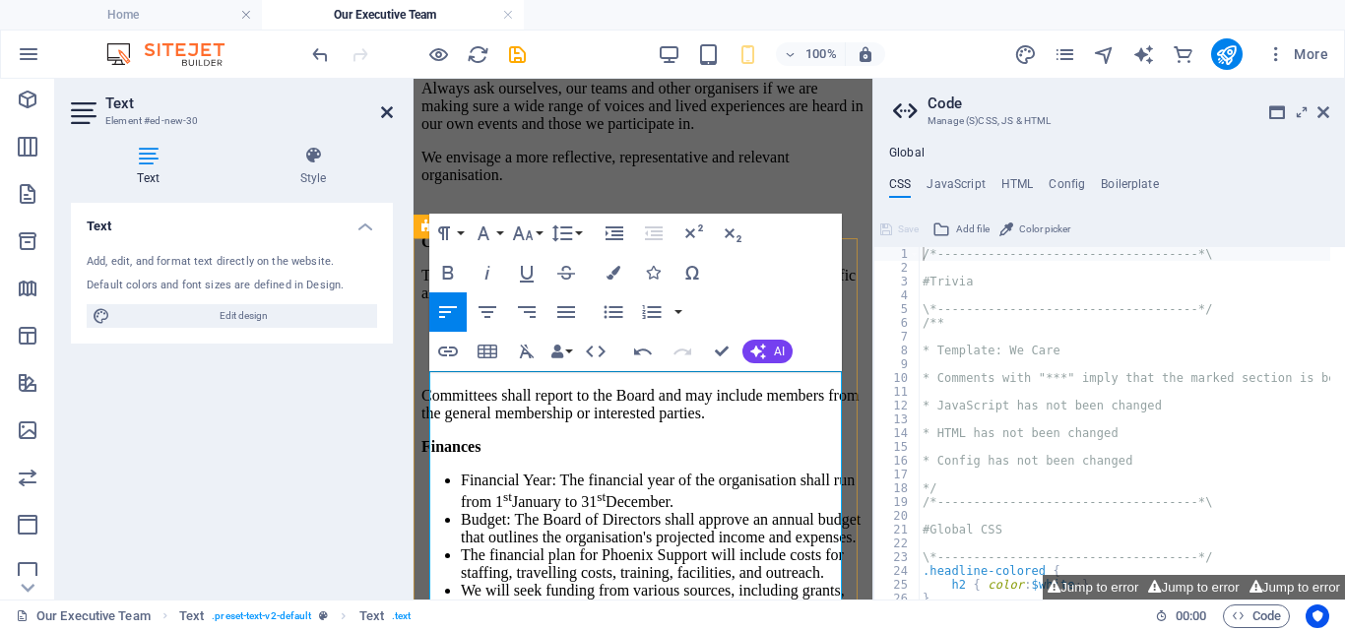
click at [381, 107] on icon at bounding box center [387, 112] width 12 height 16
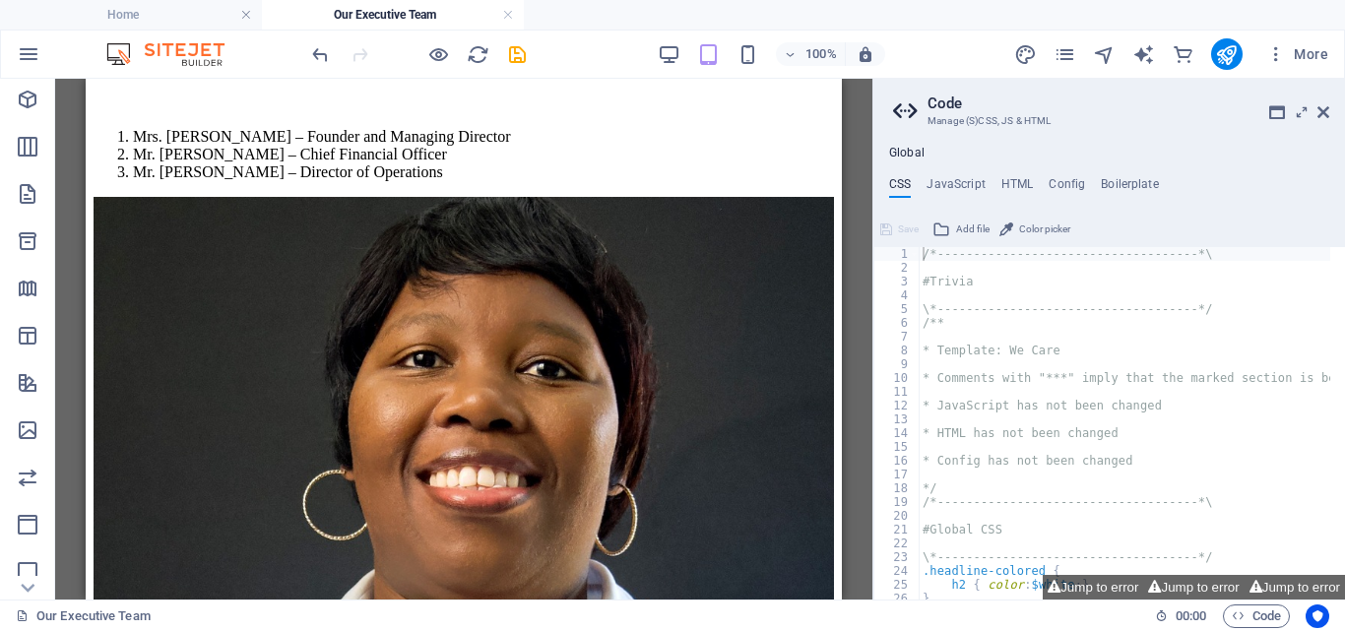
scroll to position [1841, 0]
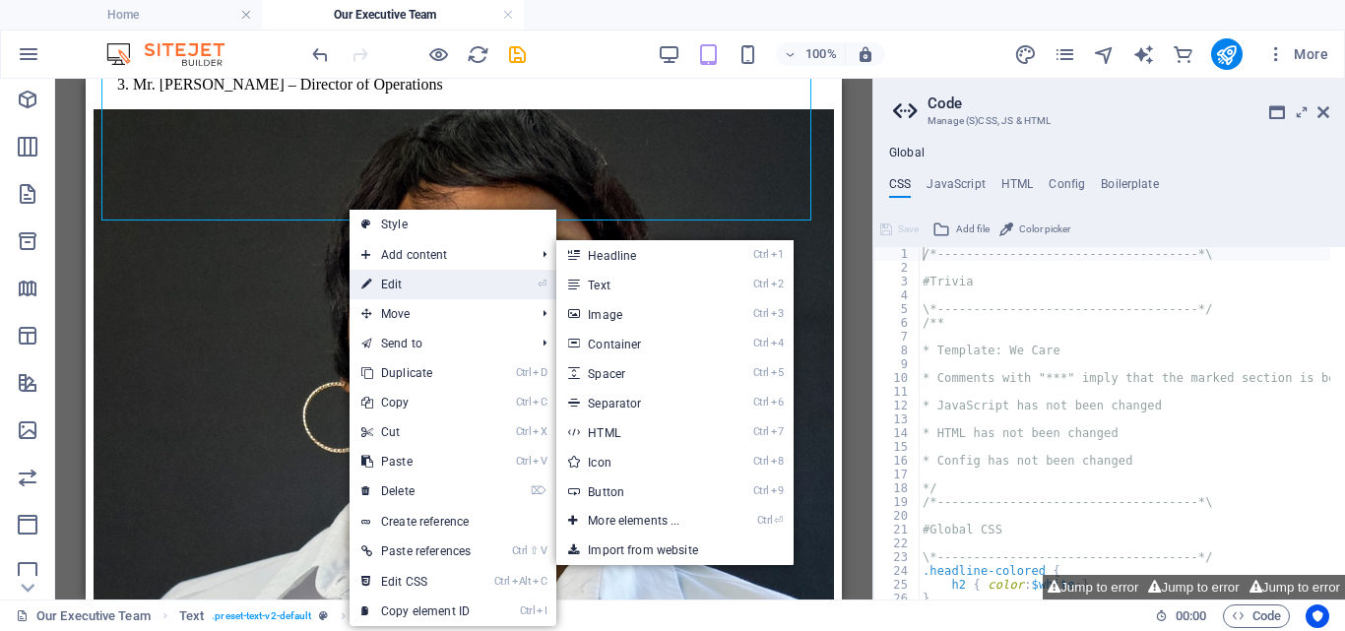
click at [387, 282] on link "⏎ Edit" at bounding box center [416, 285] width 133 height 30
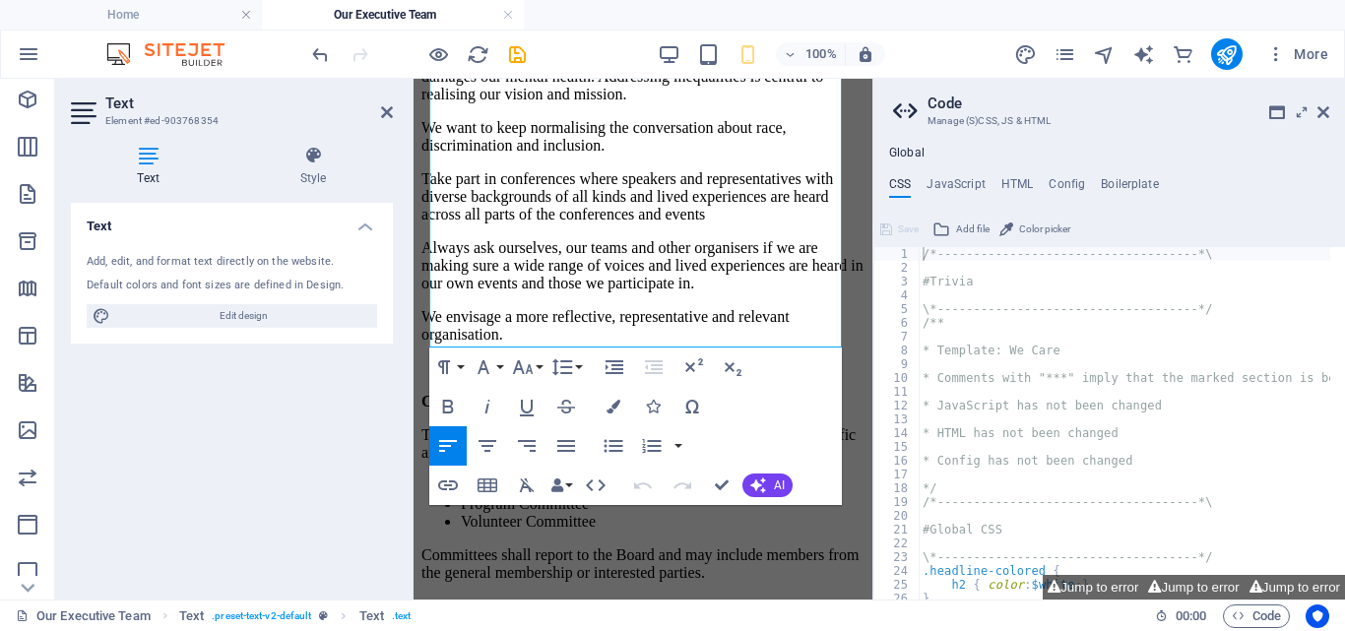
scroll to position [3170, 0]
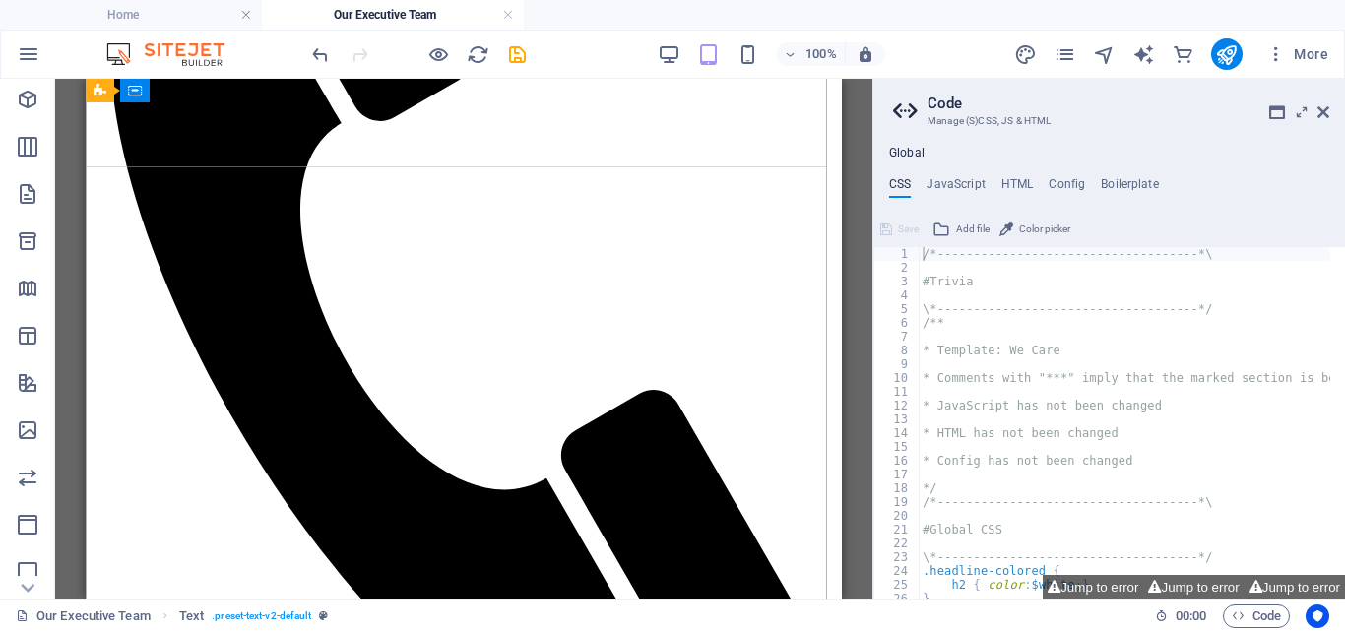
scroll to position [940, 0]
click at [385, 114] on div at bounding box center [463, 288] width 709 height 943
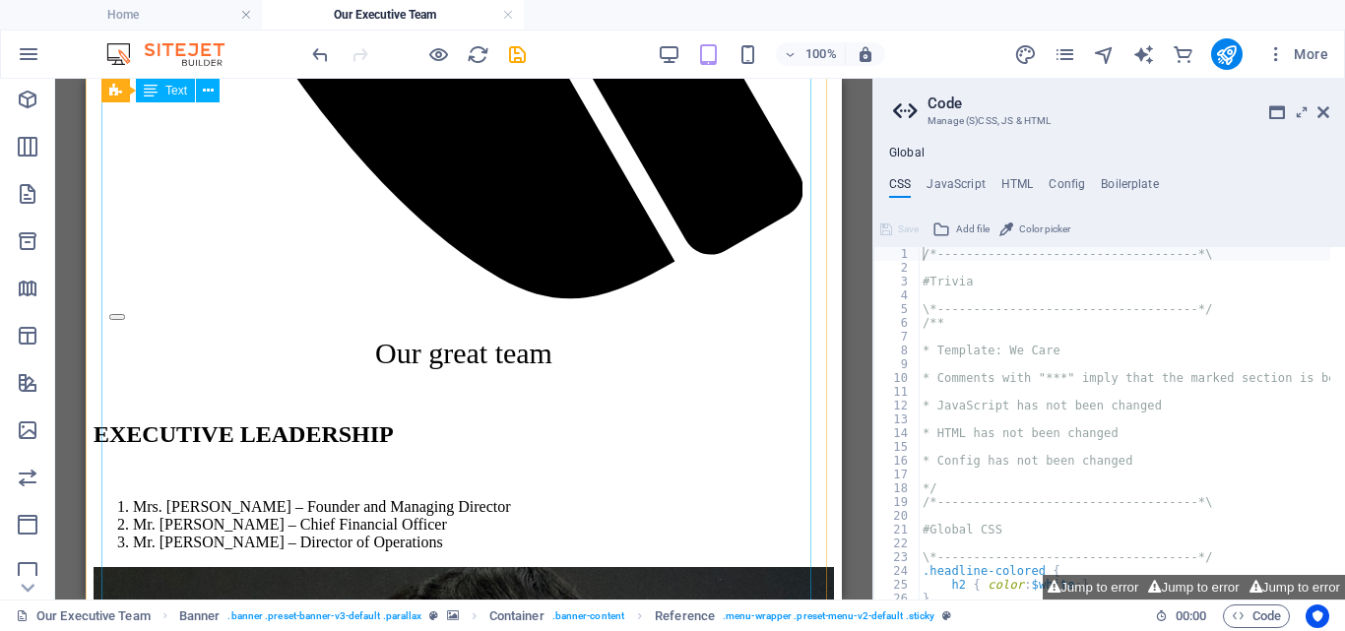
scroll to position [1826, 0]
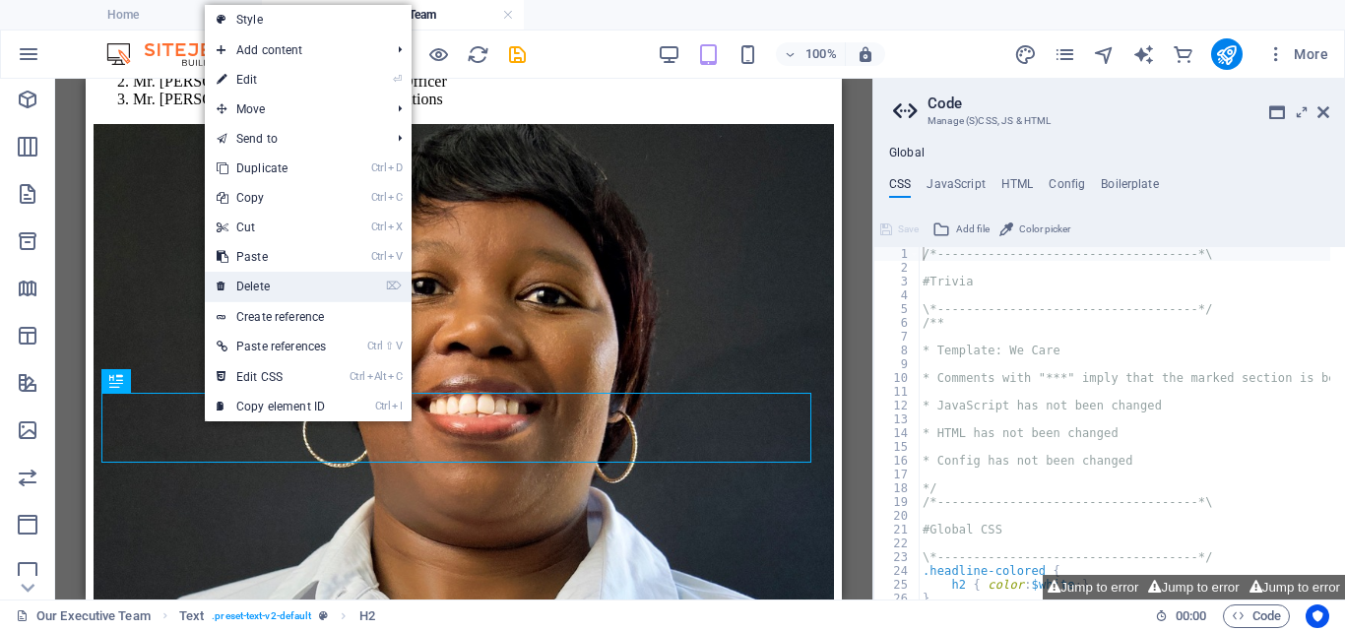
click at [259, 283] on link "⌦ Delete" at bounding box center [271, 287] width 133 height 30
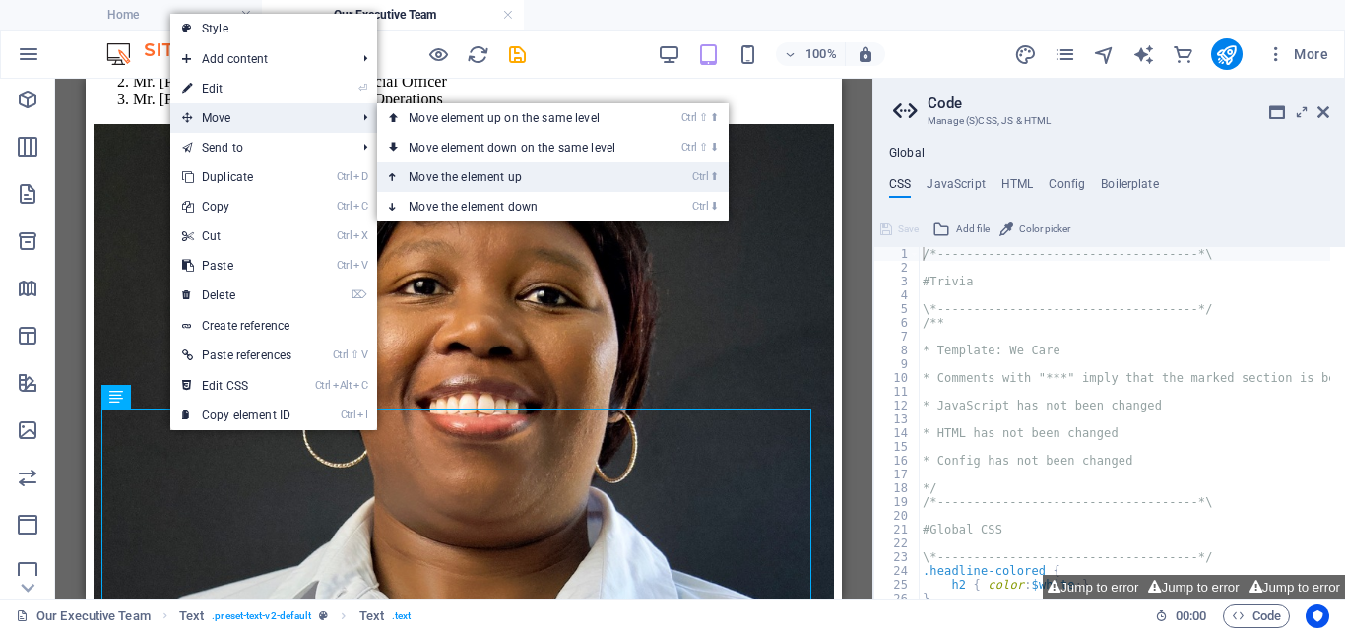
click at [473, 176] on link "Ctrl ⬆ Move the element up" at bounding box center [516, 178] width 278 height 30
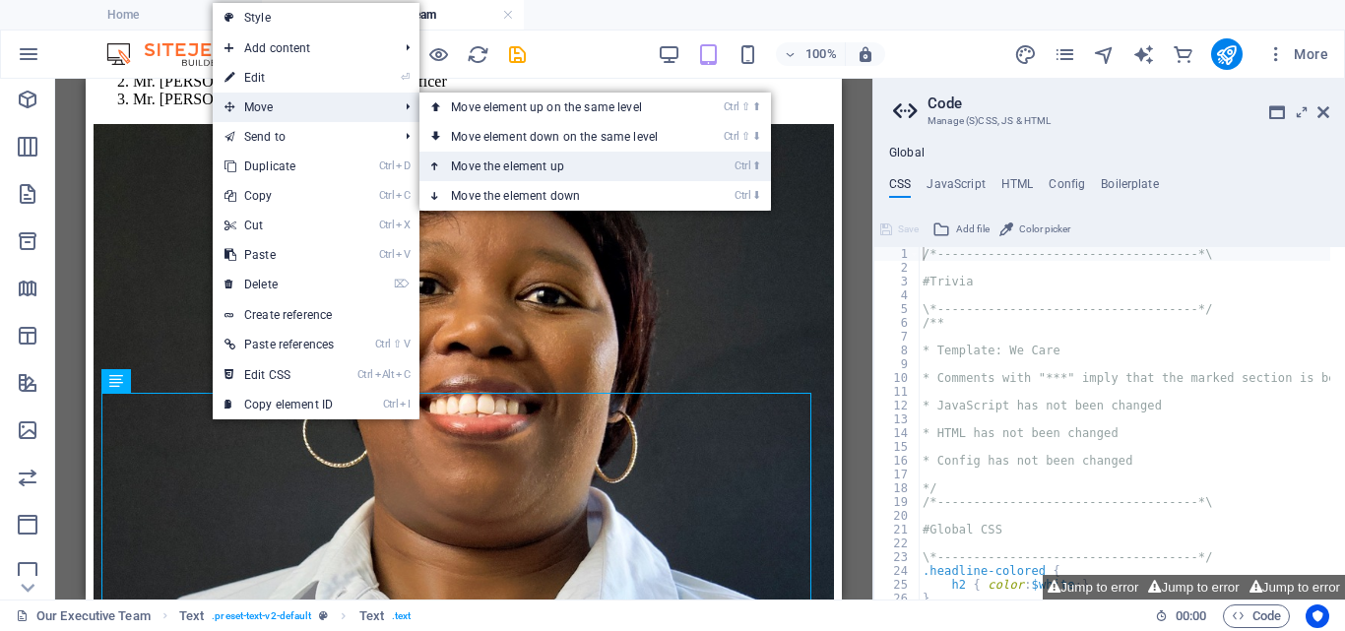
click at [492, 165] on link "Ctrl ⬆ Move the element up" at bounding box center [559, 167] width 278 height 30
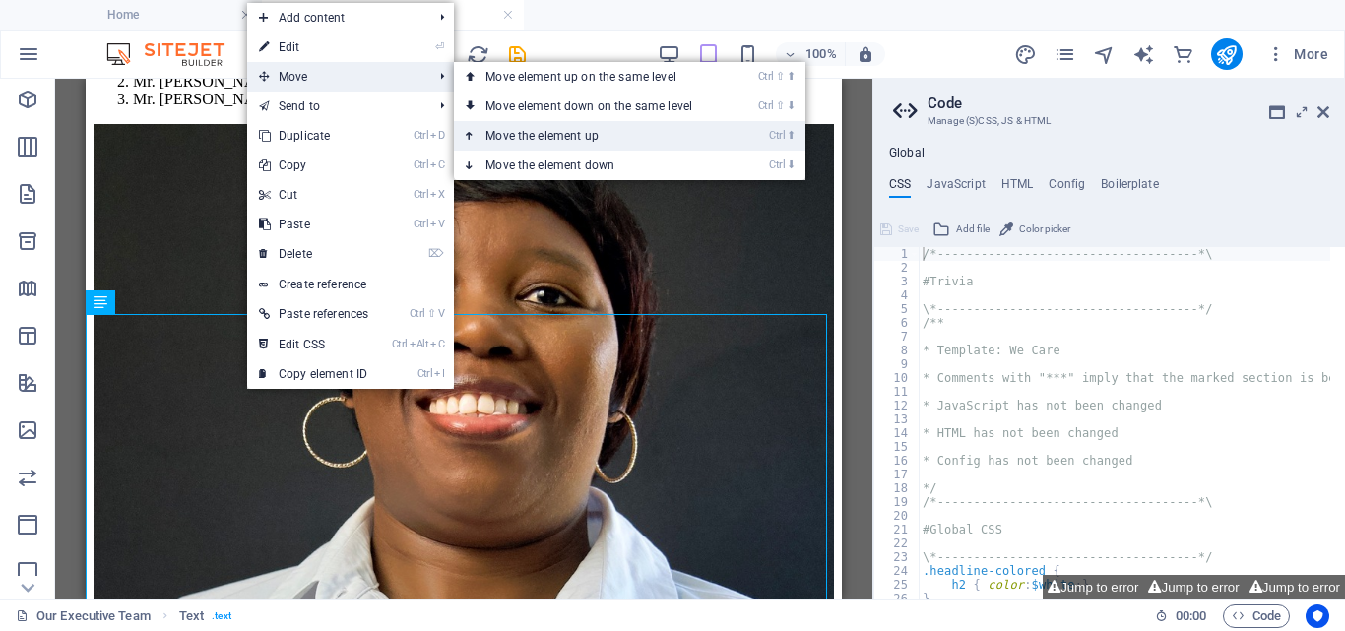
click at [564, 133] on link "Ctrl ⬆ Move the element up" at bounding box center [593, 136] width 278 height 30
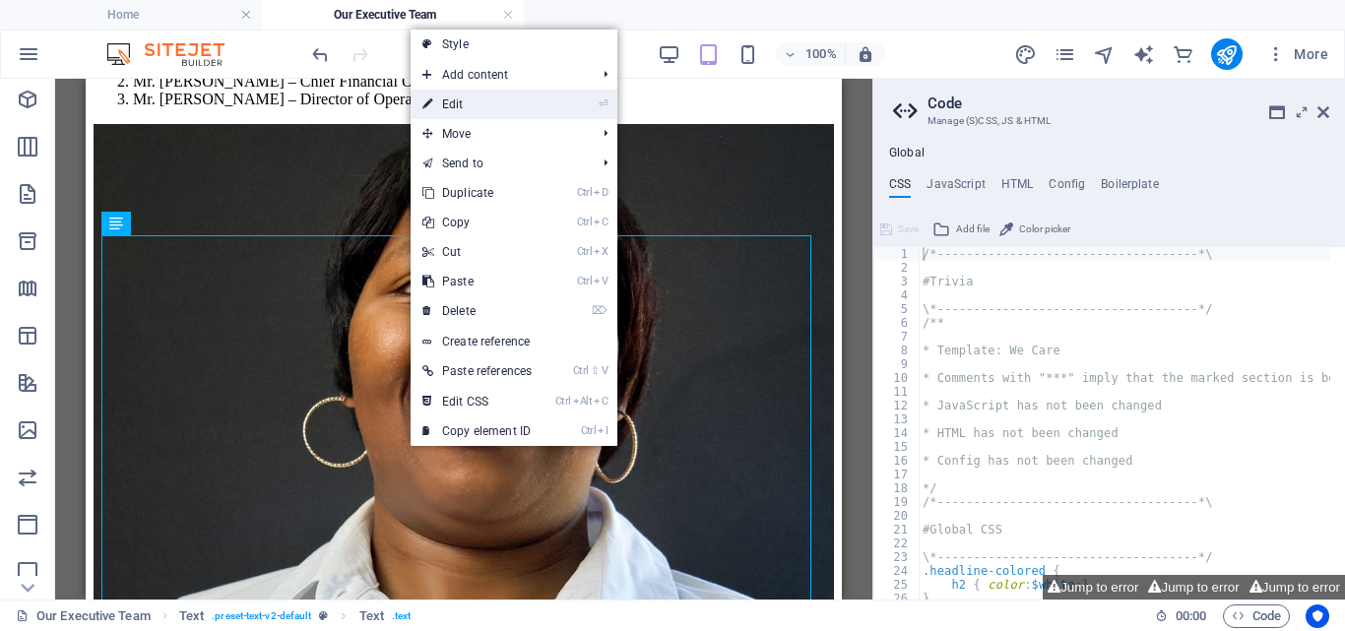
click at [452, 104] on link "⏎ Edit" at bounding box center [477, 105] width 133 height 30
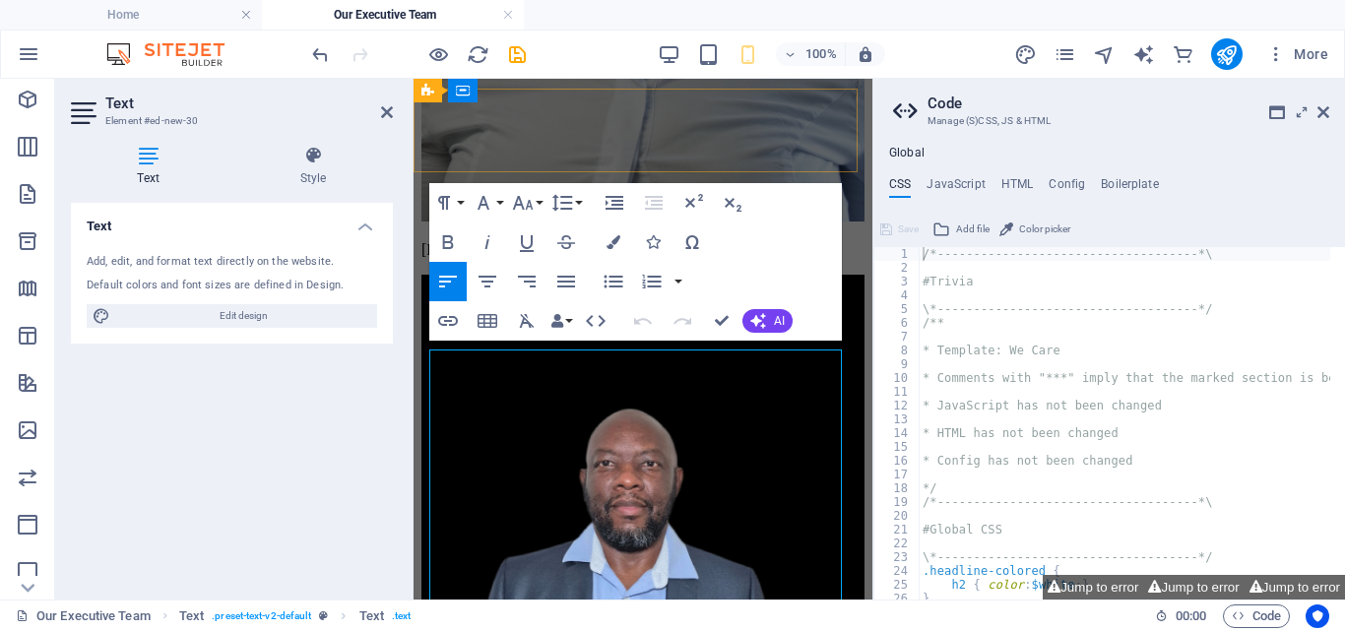
scroll to position [3316, 0]
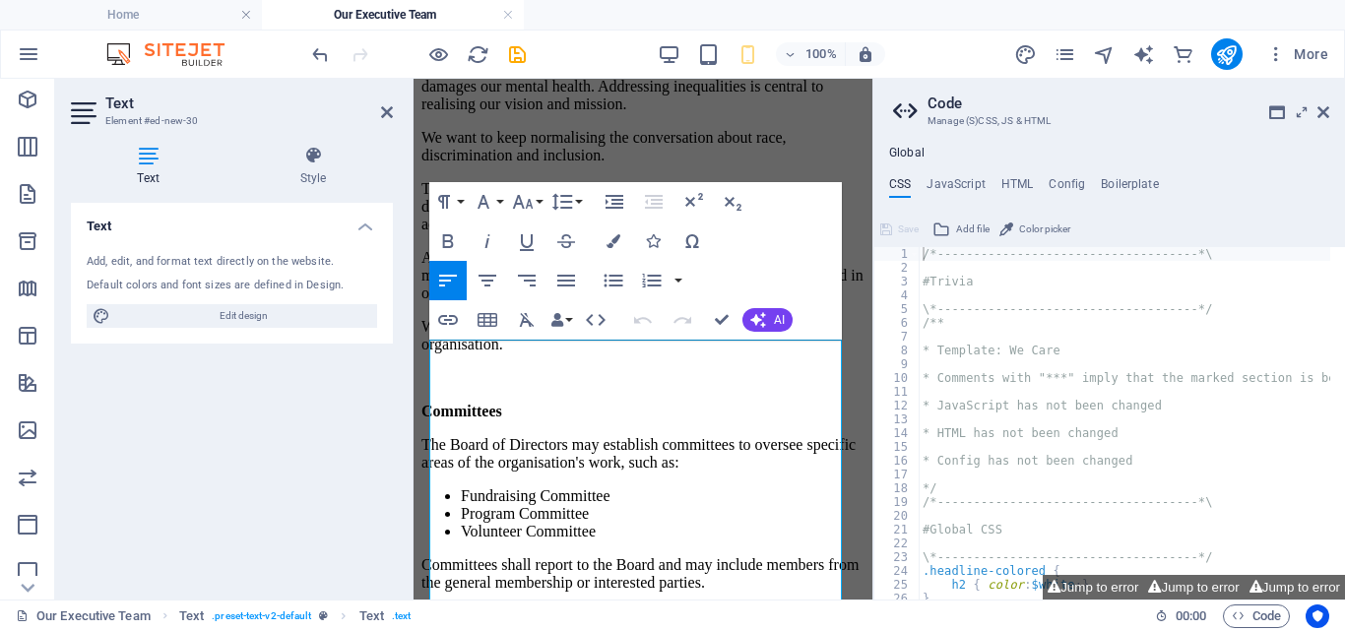
click at [394, 106] on aside "Text Element #ed-new-30 Text Style Text Add, edit, and format text directly on …" at bounding box center [234, 339] width 358 height 521
click at [390, 106] on icon at bounding box center [387, 112] width 12 height 16
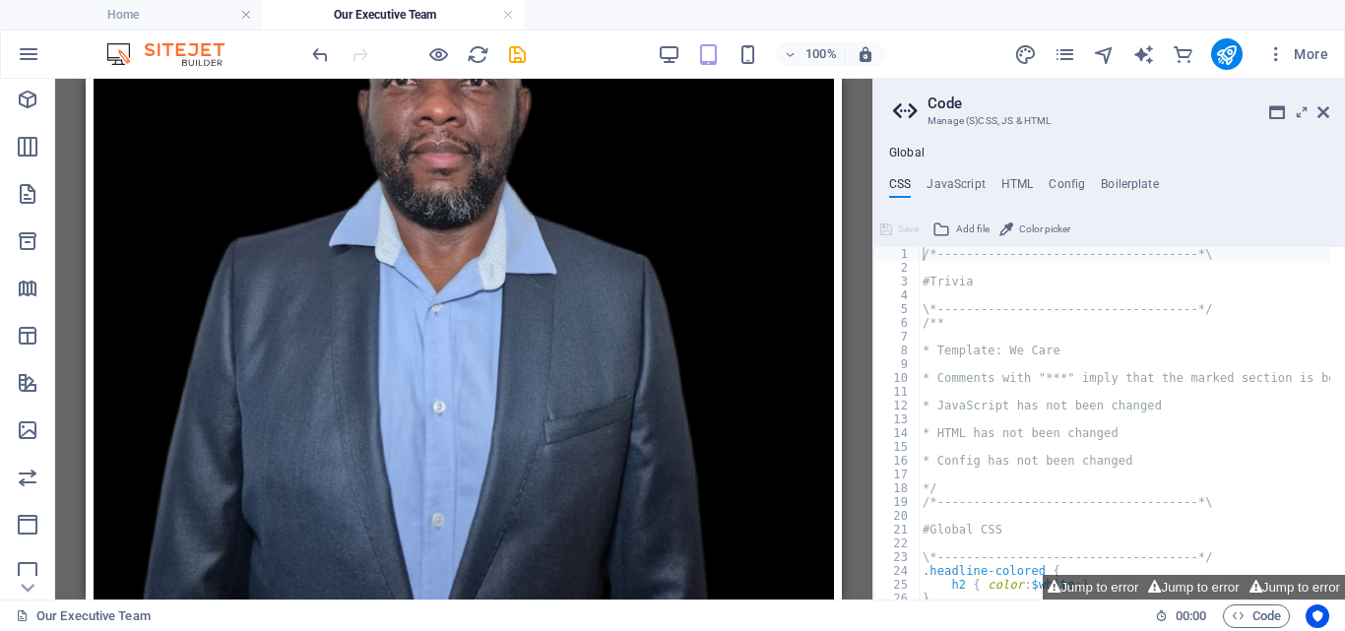
scroll to position [2982, 0]
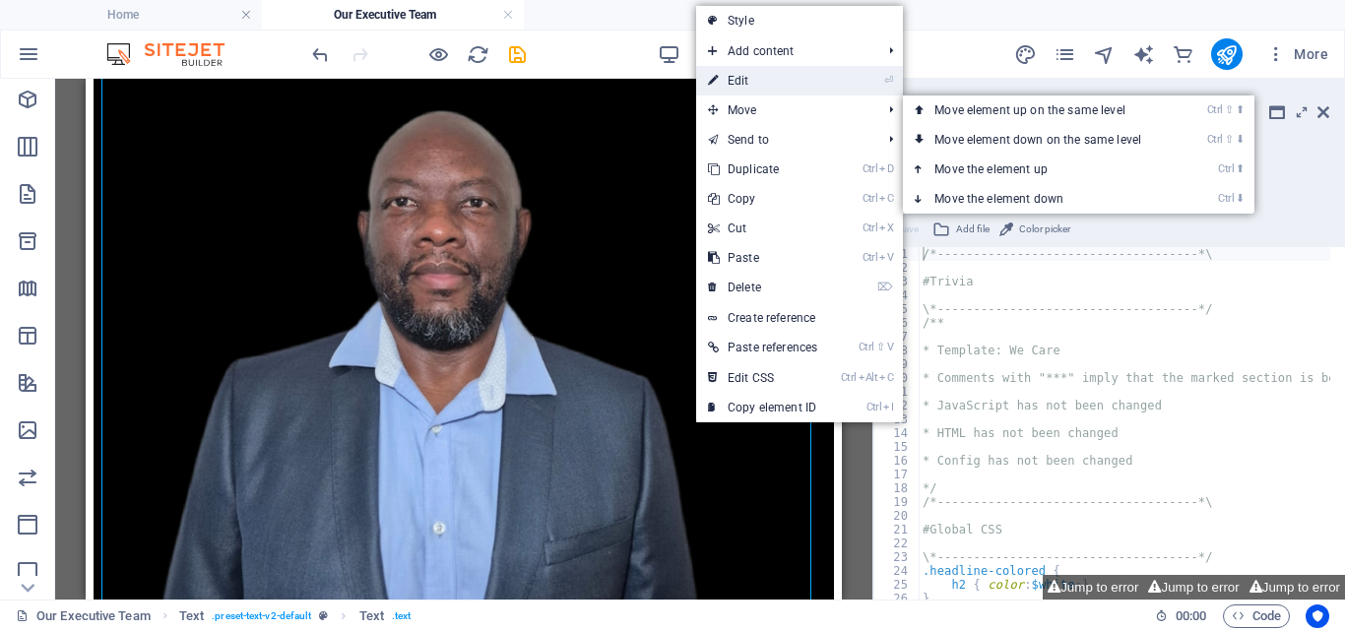
click at [737, 81] on link "⏎ Edit" at bounding box center [762, 81] width 133 height 30
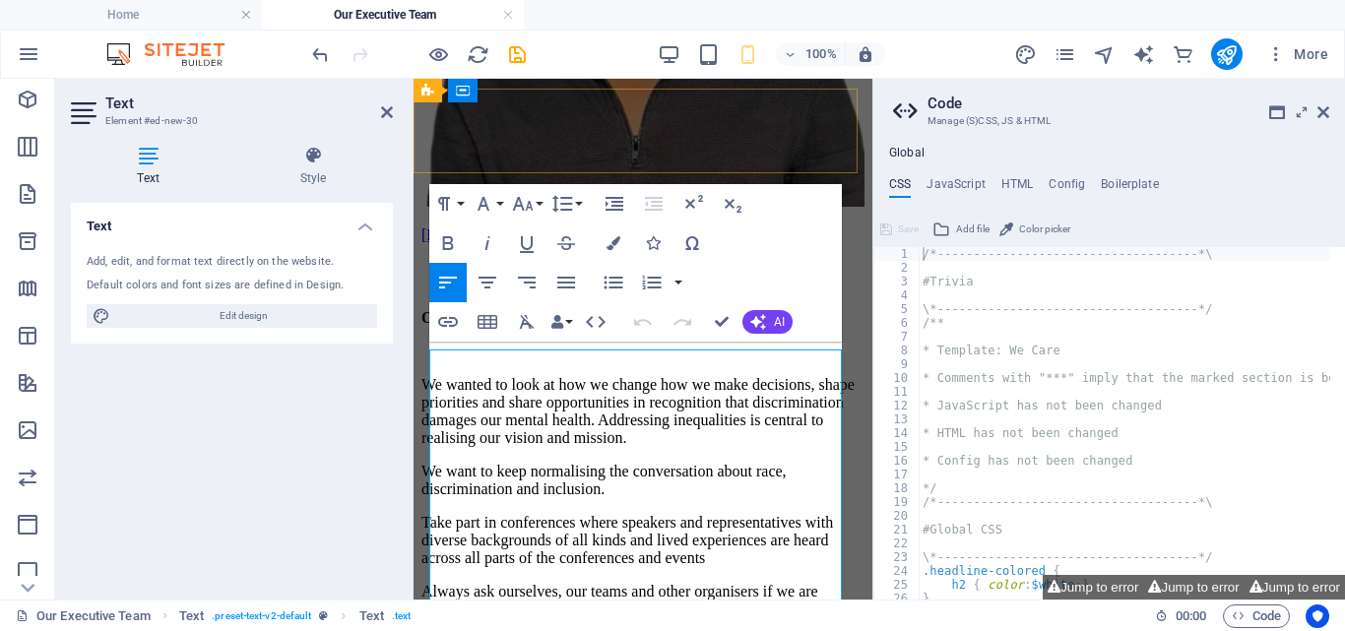
scroll to position [3316, 0]
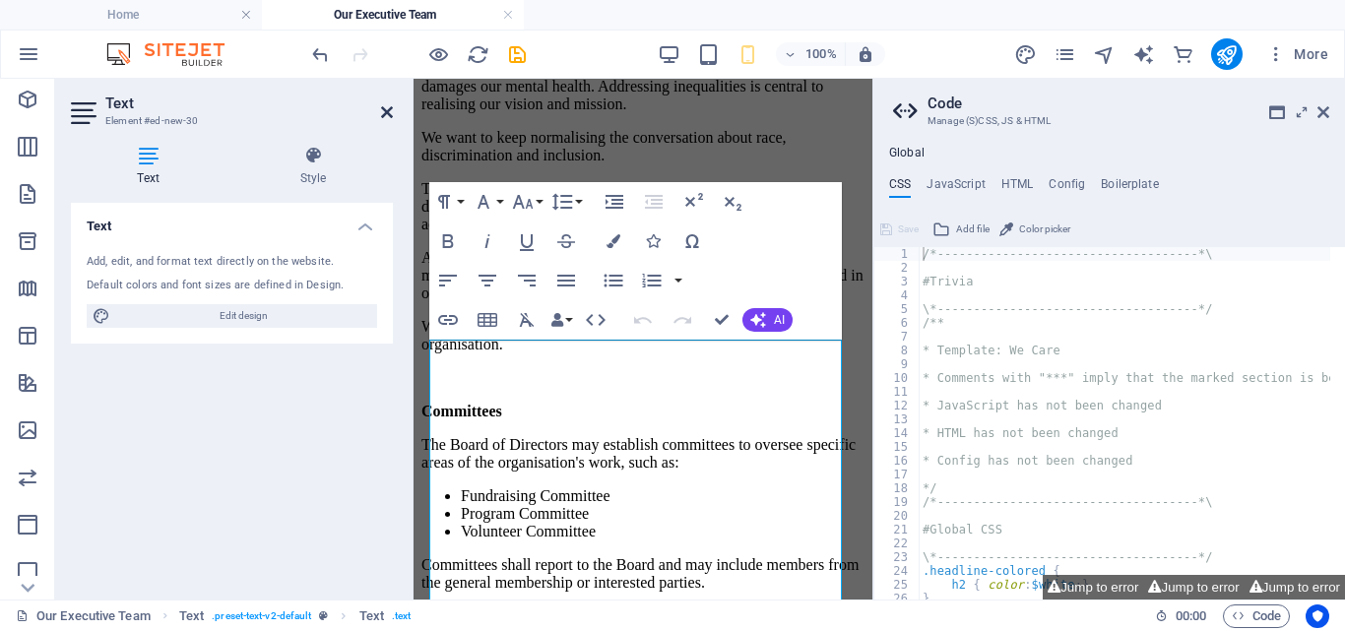
click at [381, 112] on icon at bounding box center [387, 112] width 12 height 16
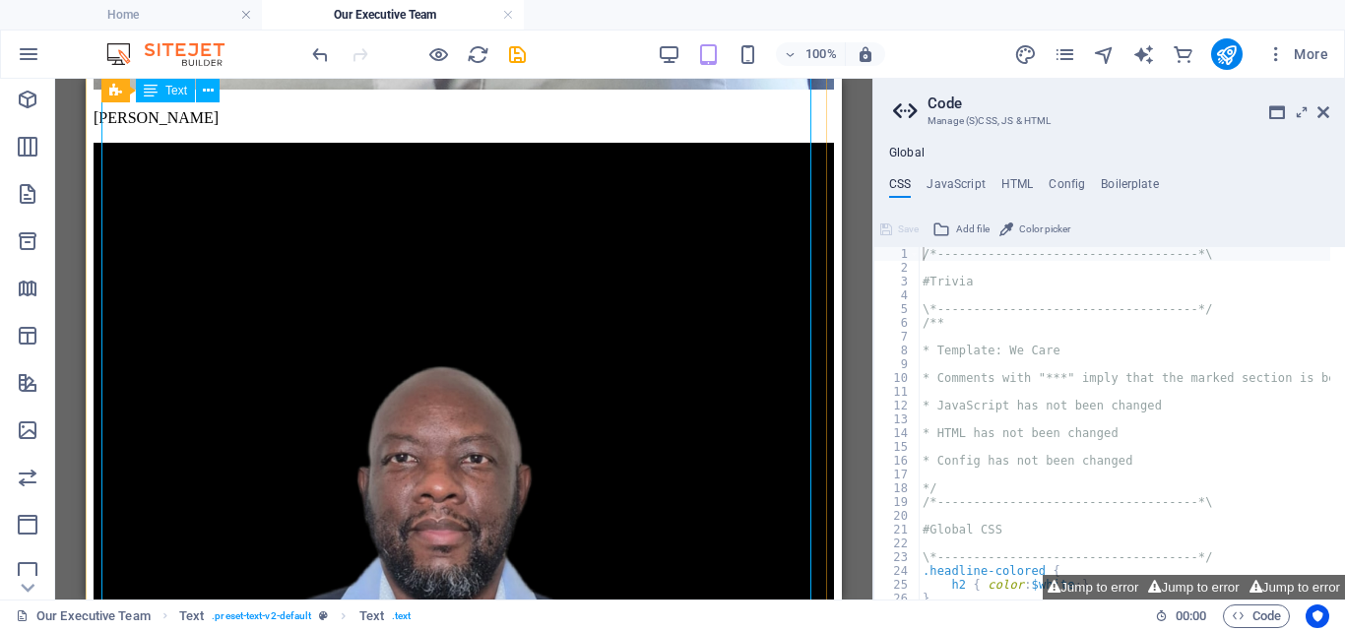
scroll to position [2283, 0]
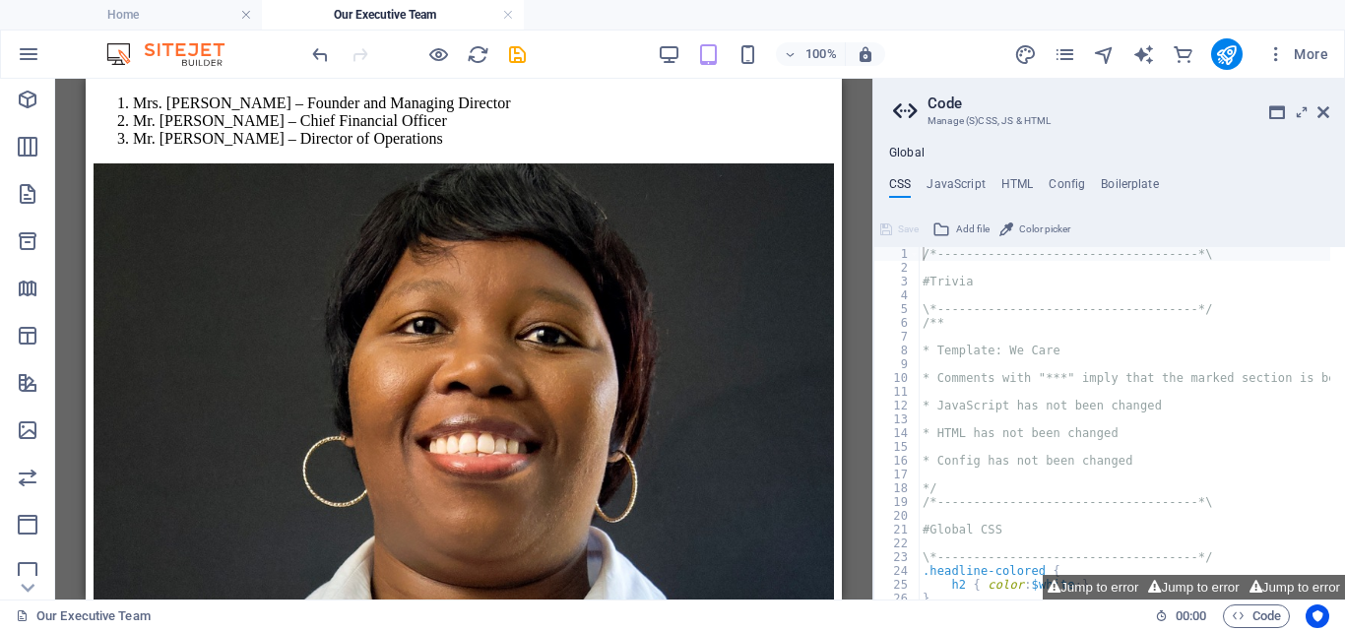
scroll to position [1924, 0]
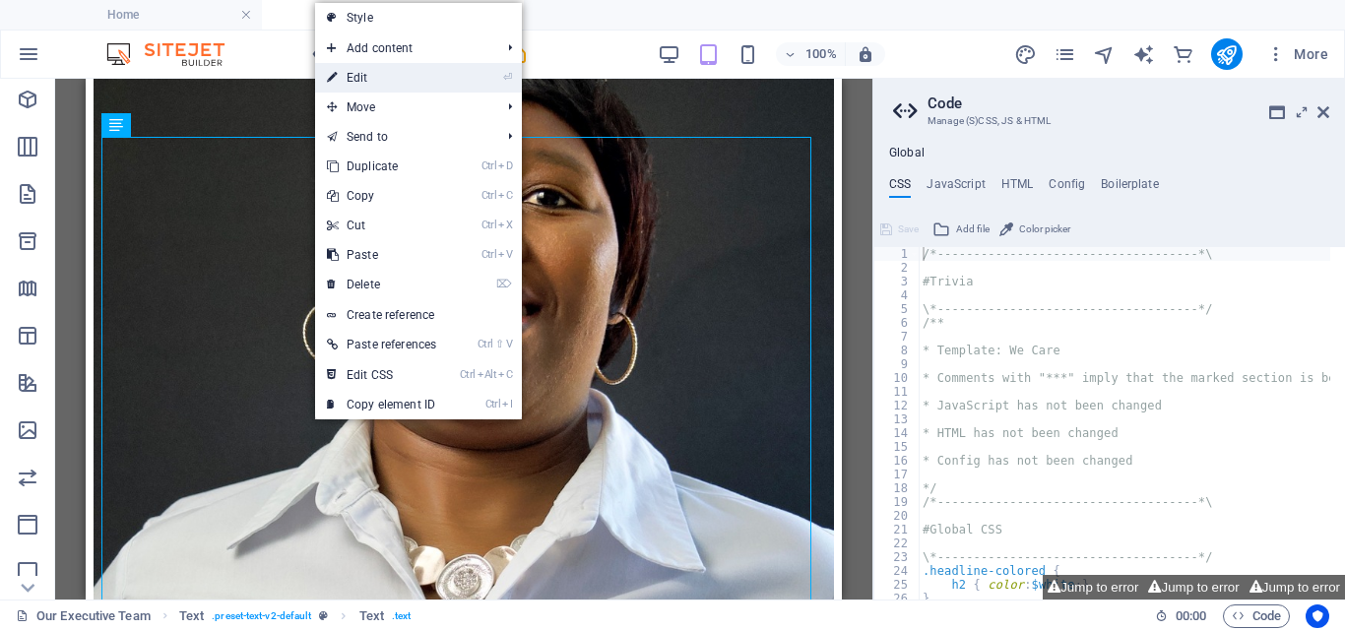
click at [369, 78] on link "⏎ Edit" at bounding box center [381, 78] width 133 height 30
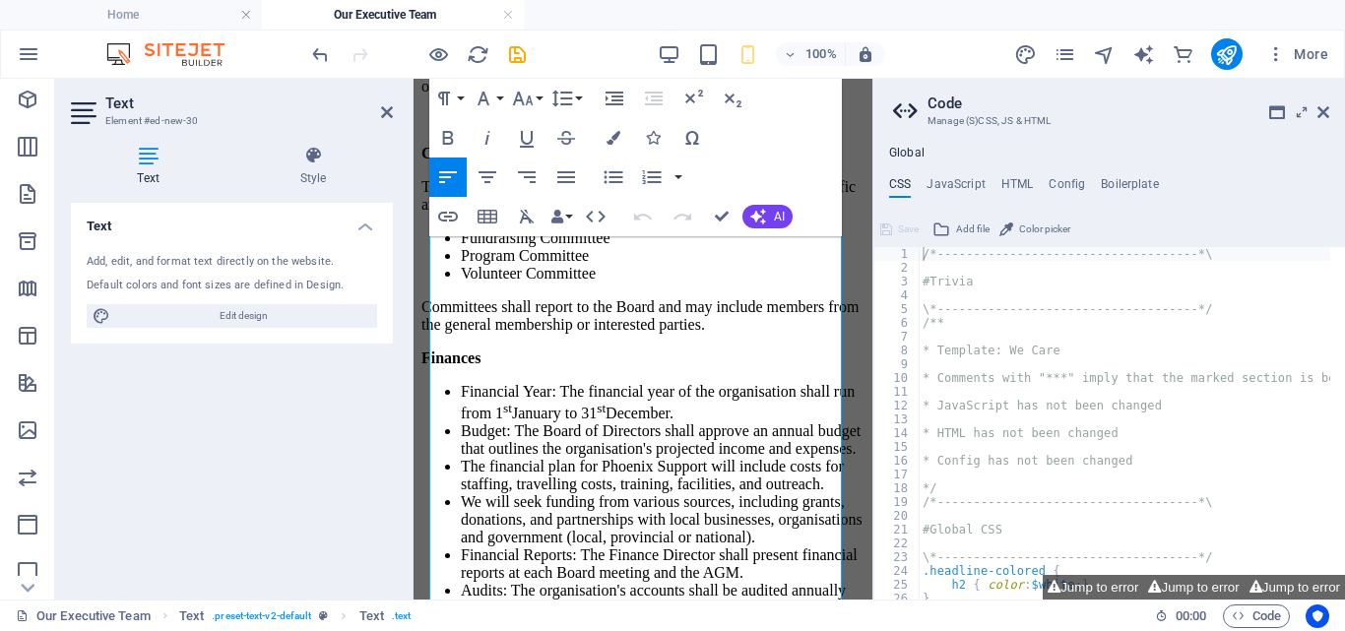
scroll to position [3681, 0]
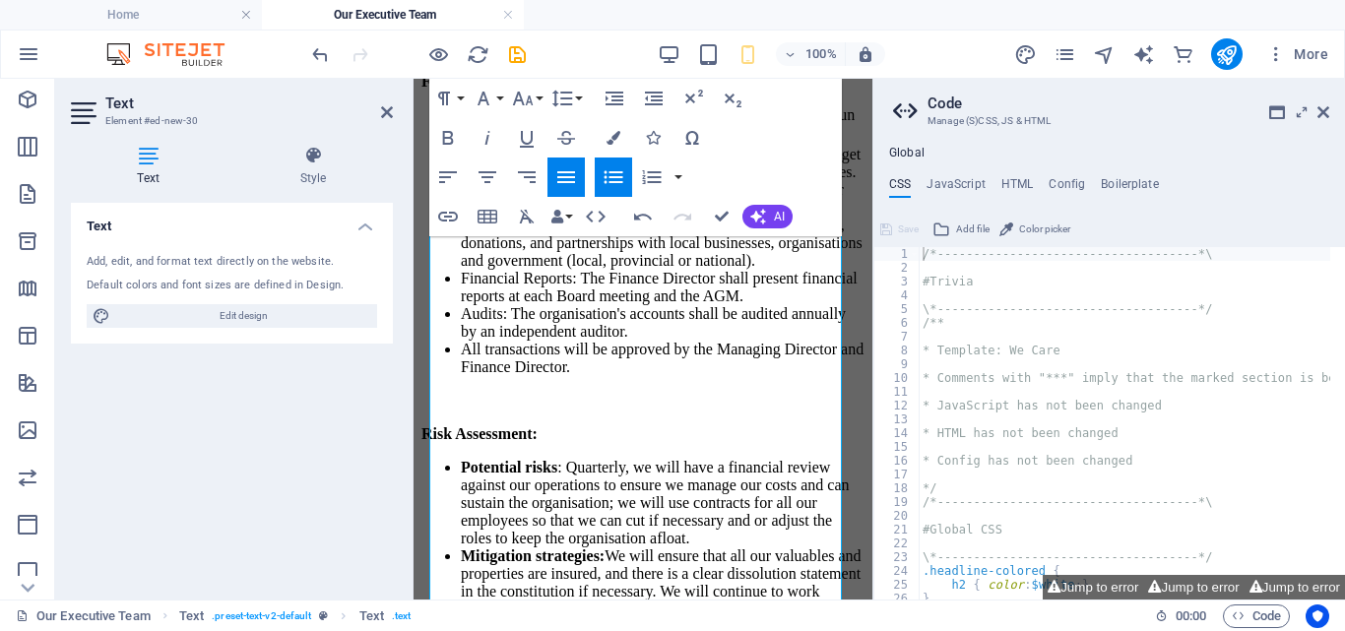
scroll to position [3896, 0]
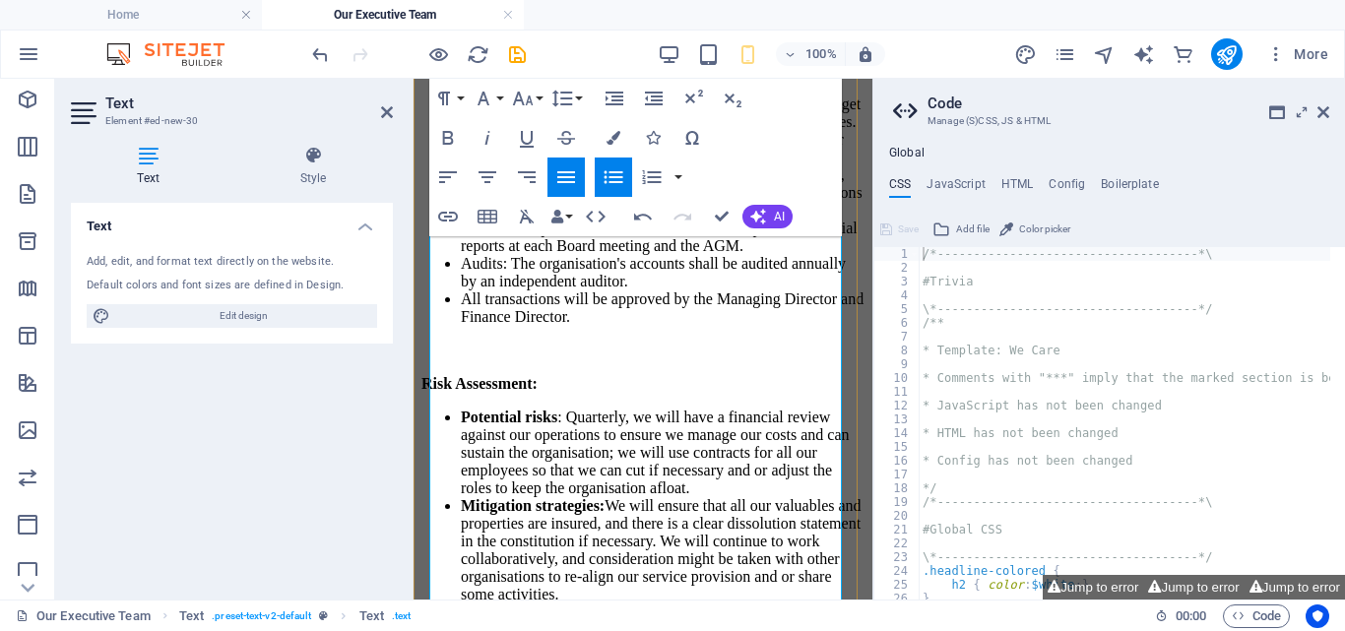
click at [382, 107] on icon at bounding box center [387, 112] width 12 height 16
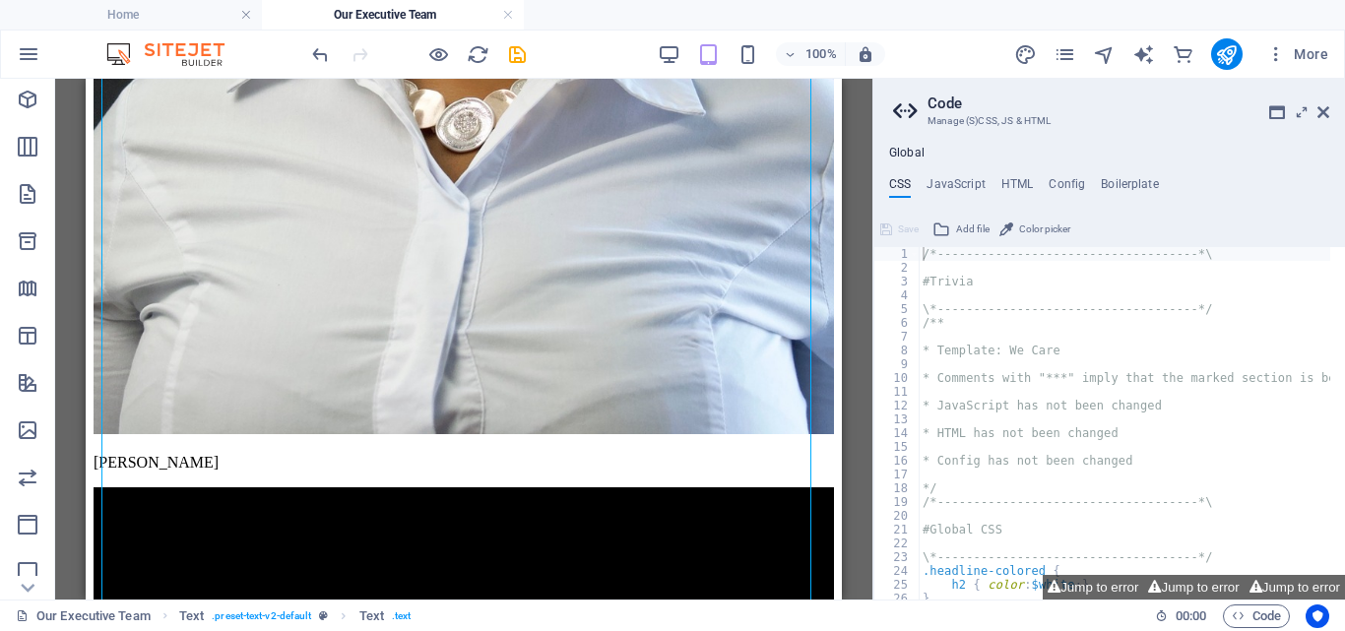
scroll to position [2322, 0]
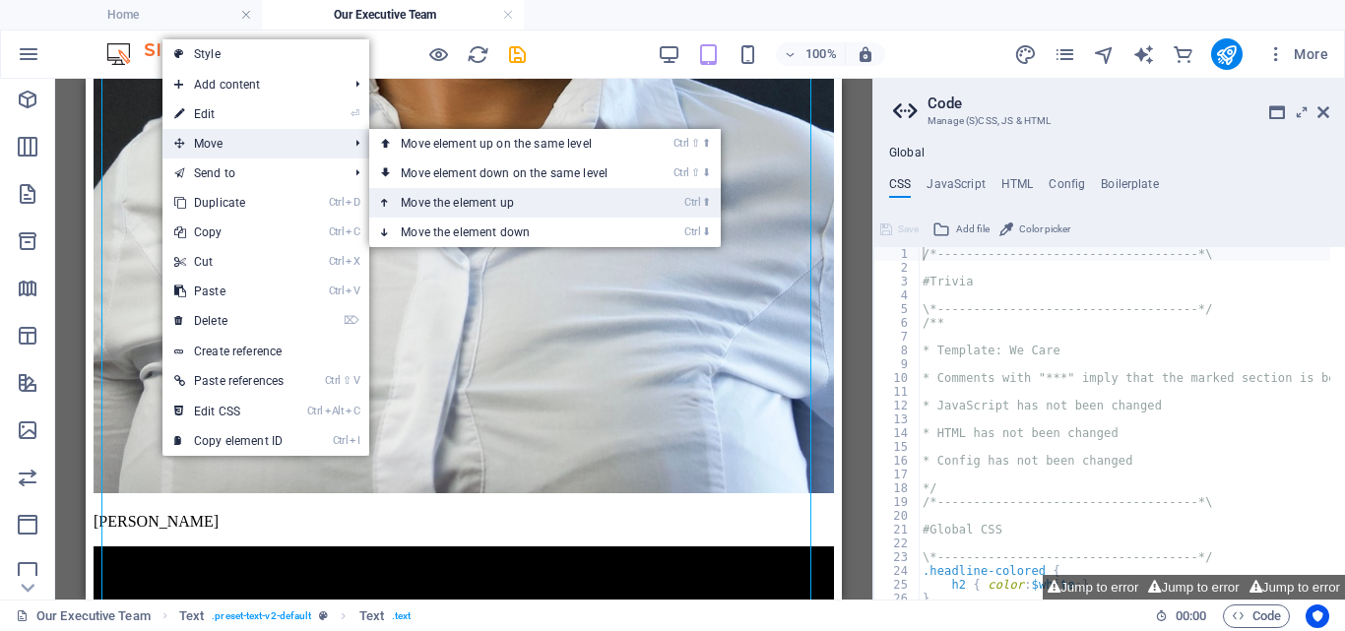
click at [500, 197] on link "Ctrl ⬆ Move the element up" at bounding box center [508, 203] width 278 height 30
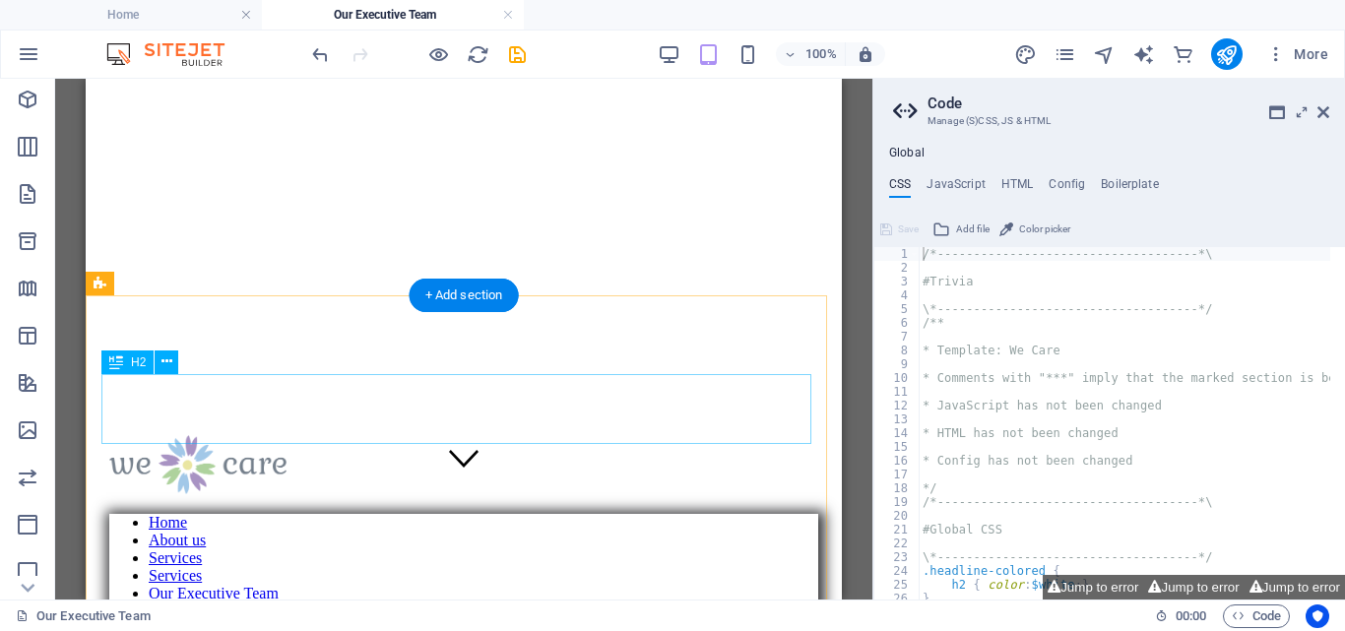
scroll to position [551, 0]
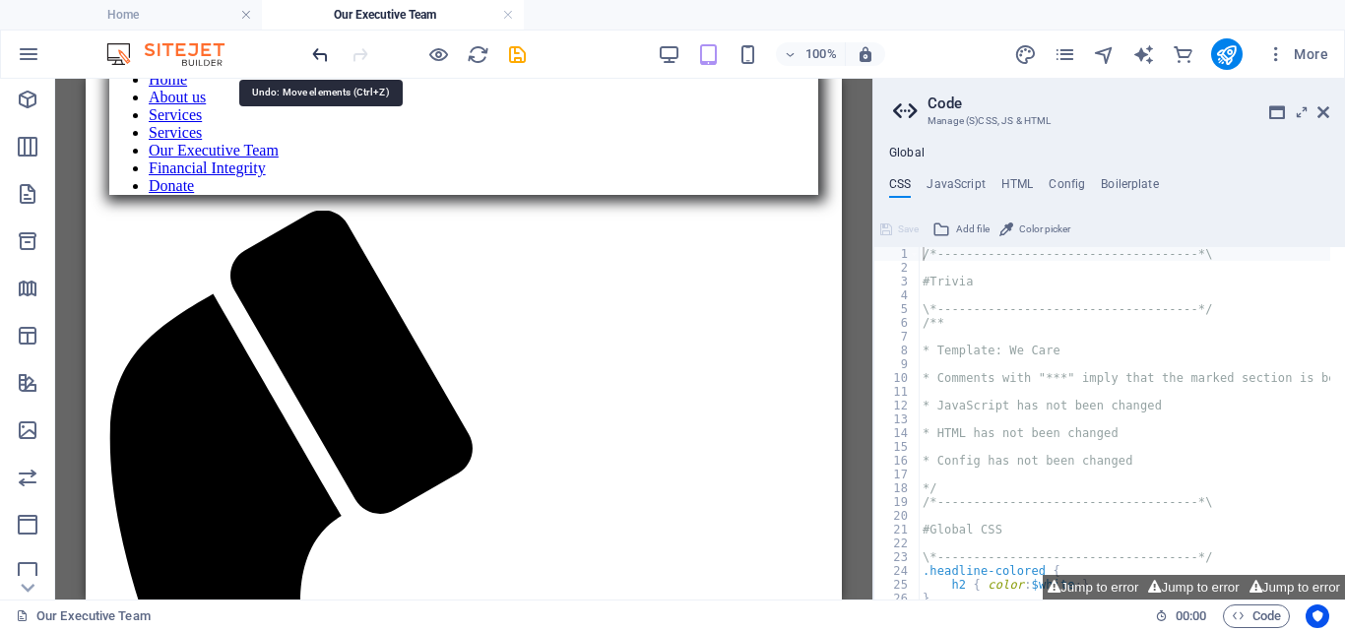
click at [322, 49] on icon "undo" at bounding box center [320, 54] width 23 height 23
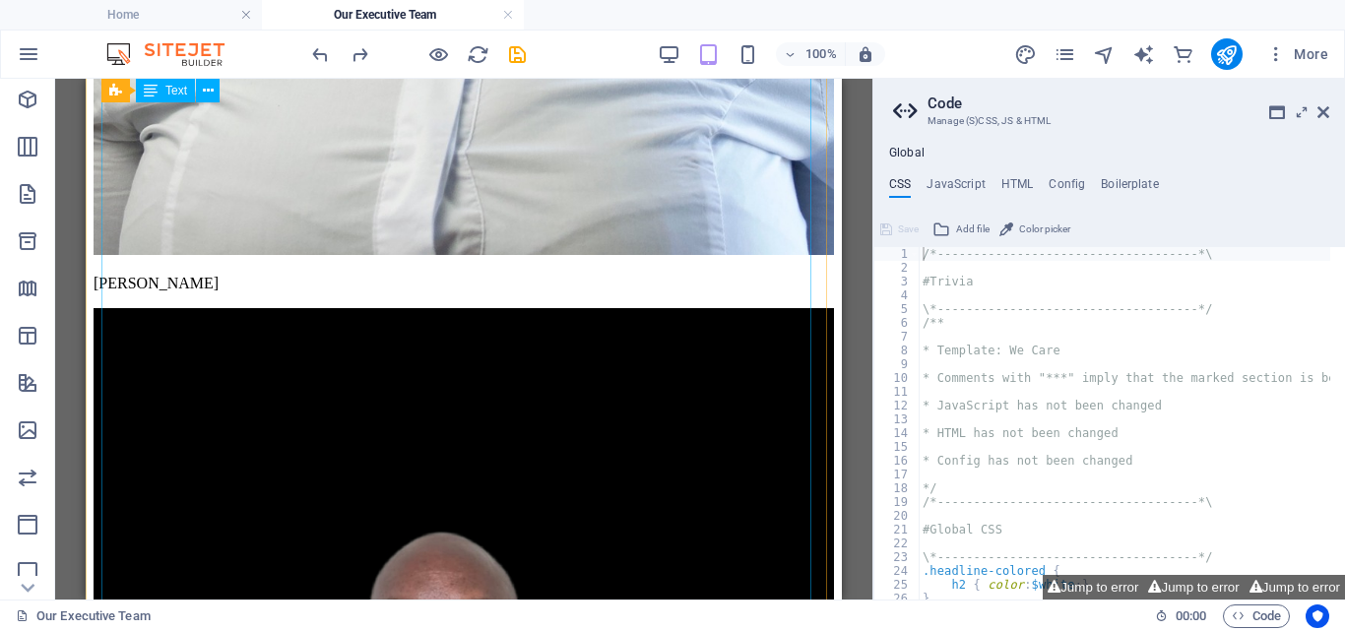
scroll to position [3003, 0]
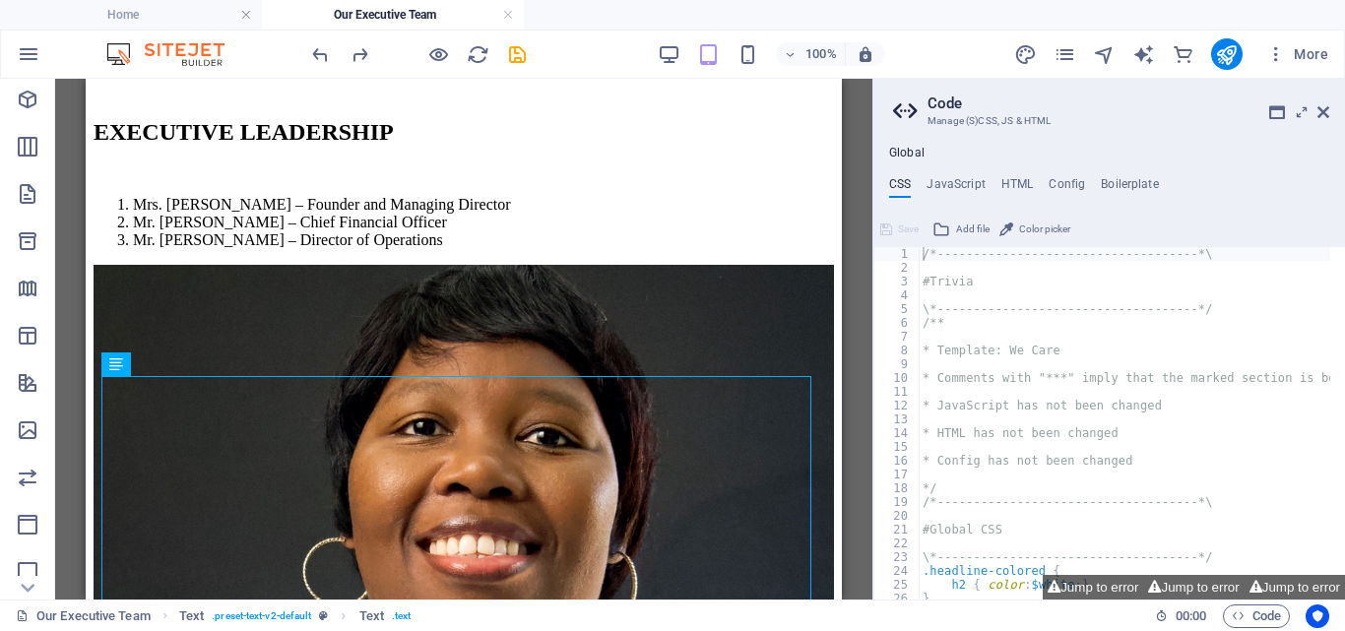
scroll to position [1676, 0]
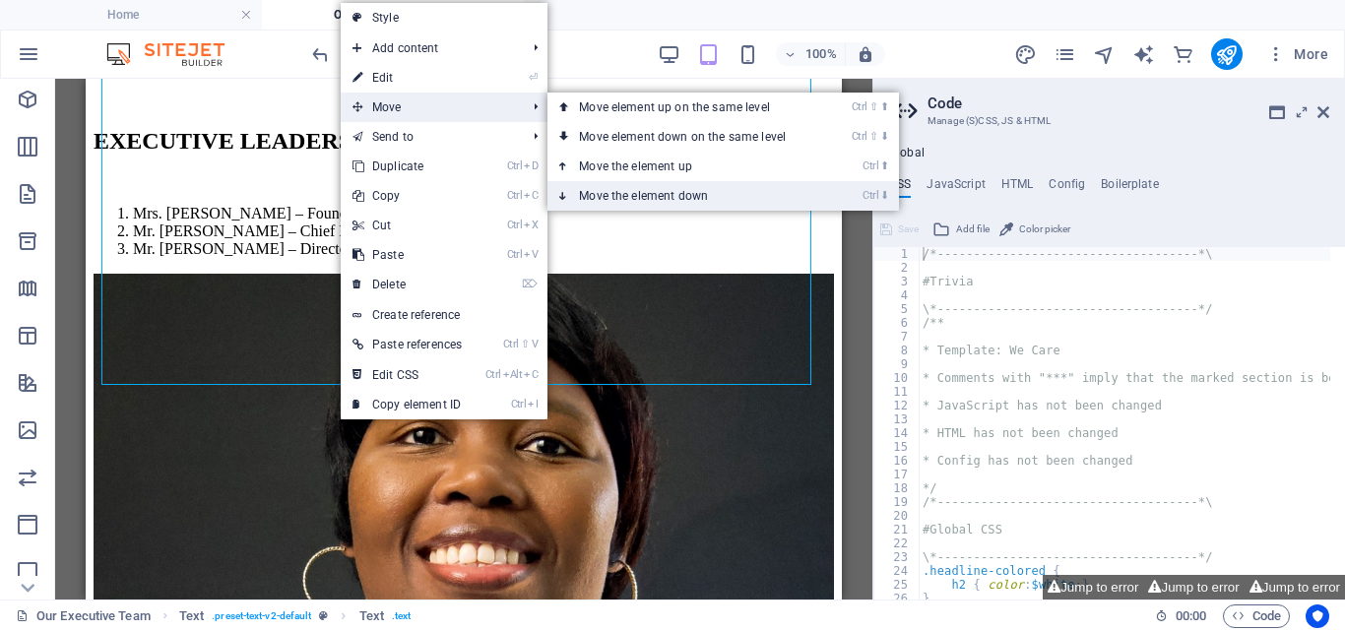
click at [653, 188] on link "Ctrl ⬇ Move the element down" at bounding box center [687, 196] width 278 height 30
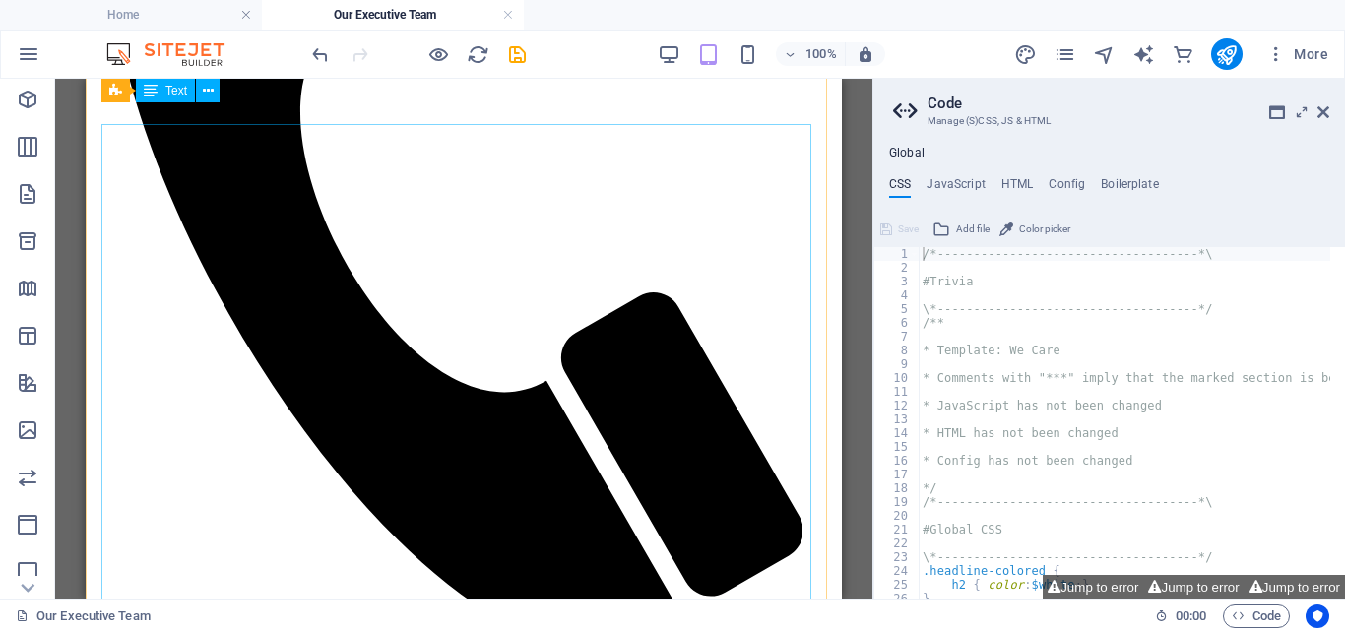
scroll to position [598, 0]
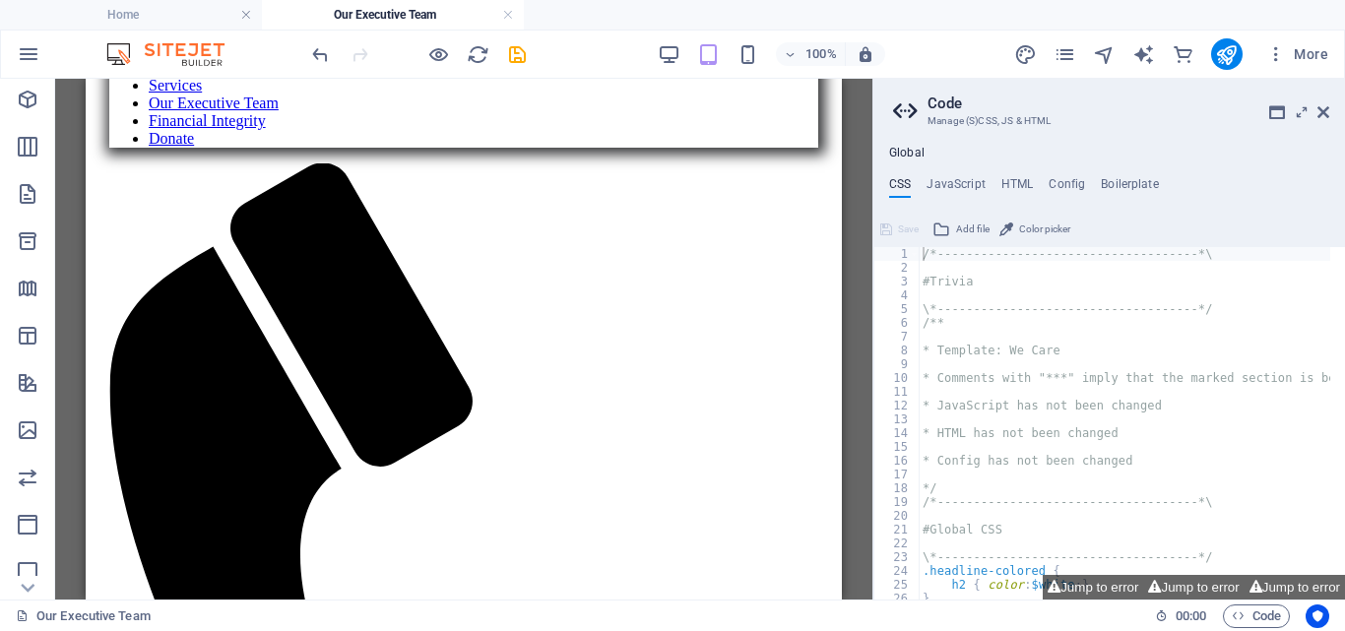
click at [301, 55] on div "100% More" at bounding box center [672, 54] width 1343 height 47
click at [315, 51] on icon "undo" at bounding box center [320, 54] width 23 height 23
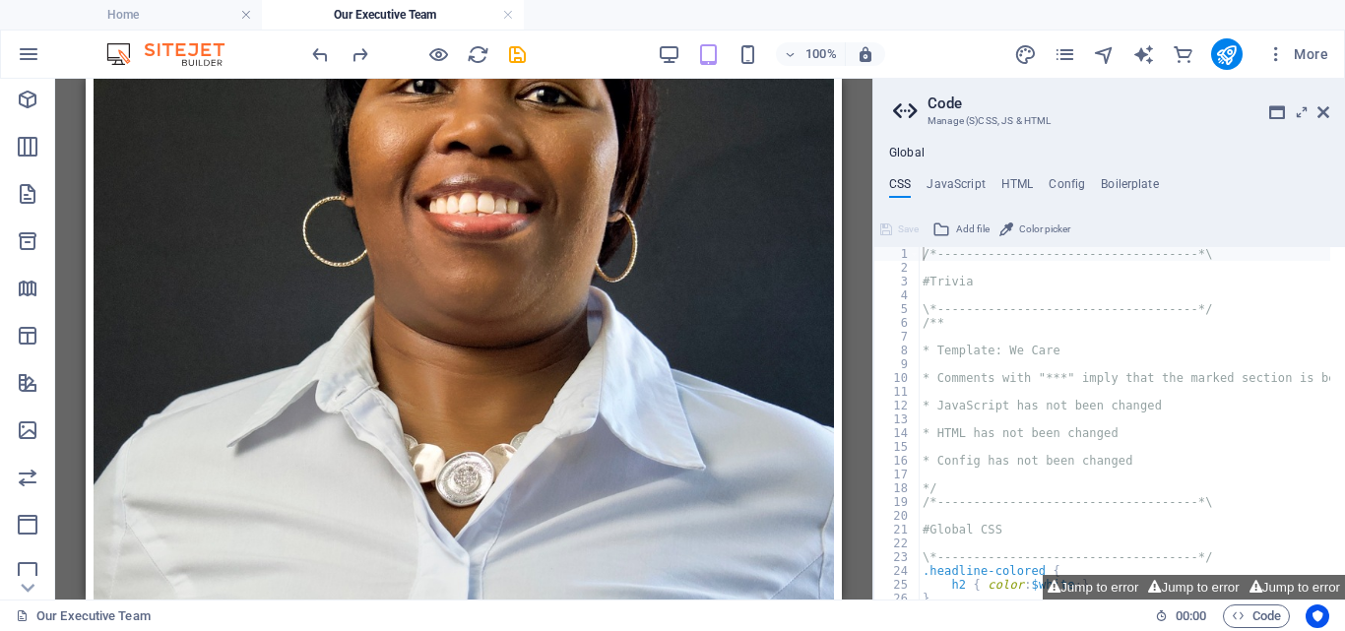
scroll to position [2087, 0]
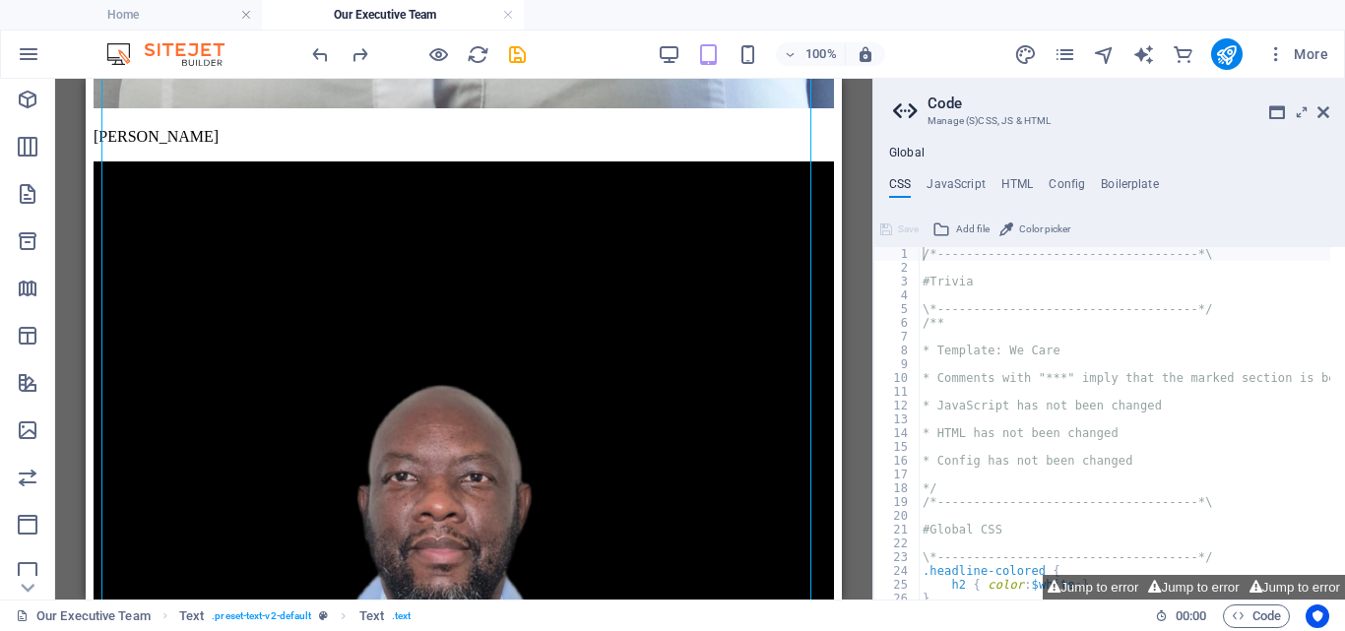
scroll to position [2555, 0]
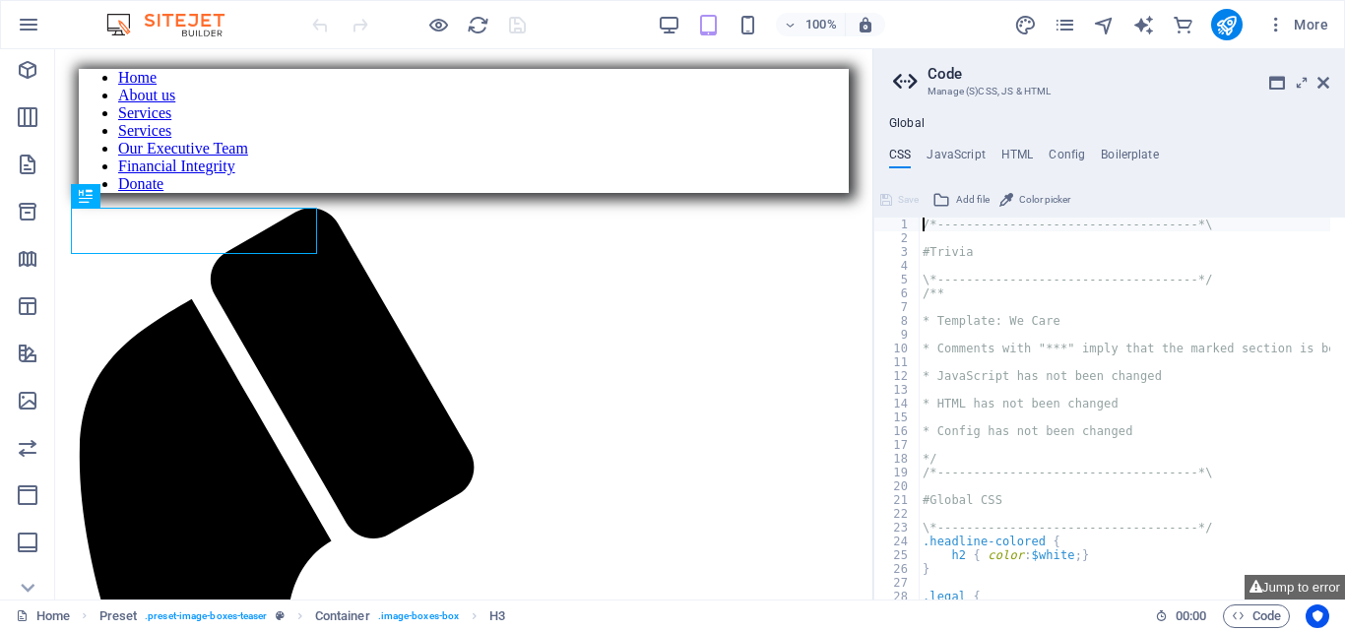
scroll to position [647, 0]
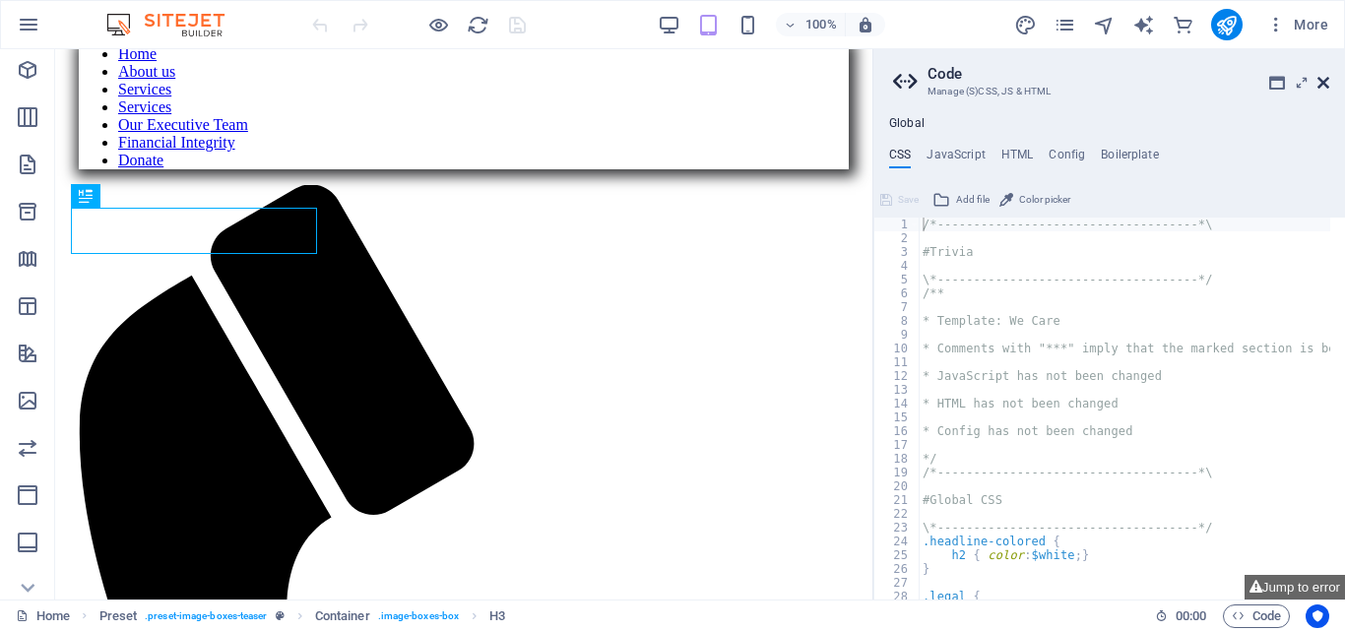
click at [1321, 76] on icon at bounding box center [1324, 83] width 12 height 16
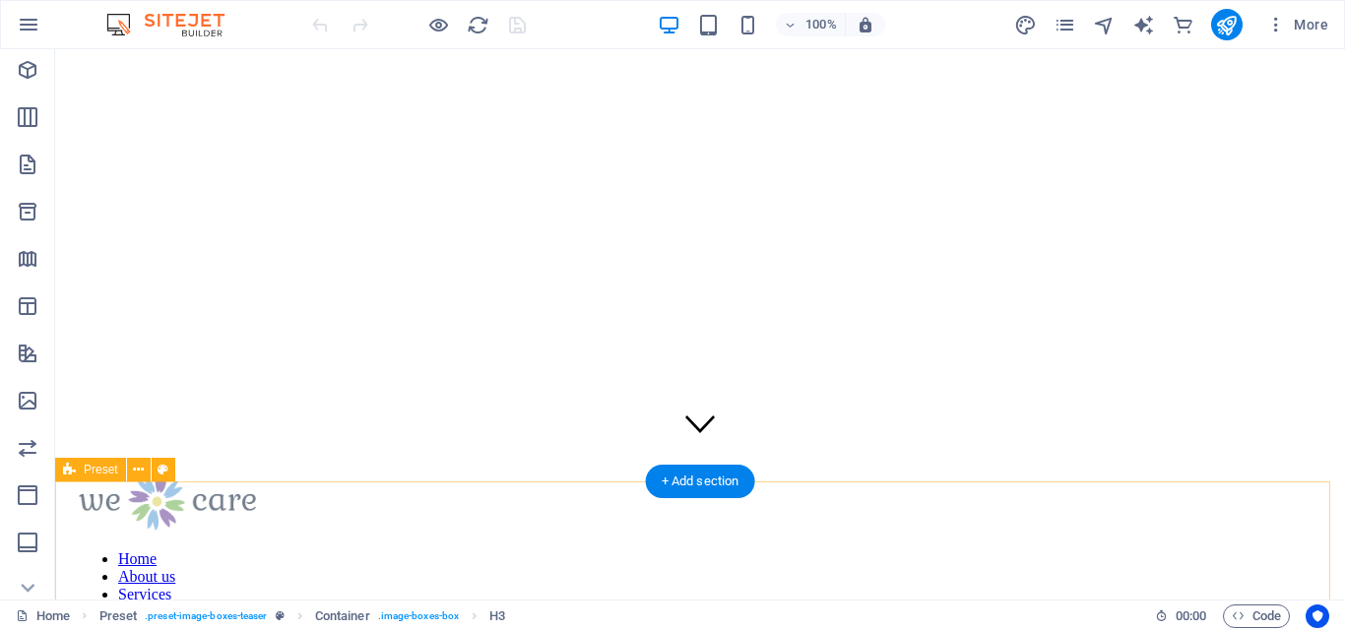
scroll to position [0, 0]
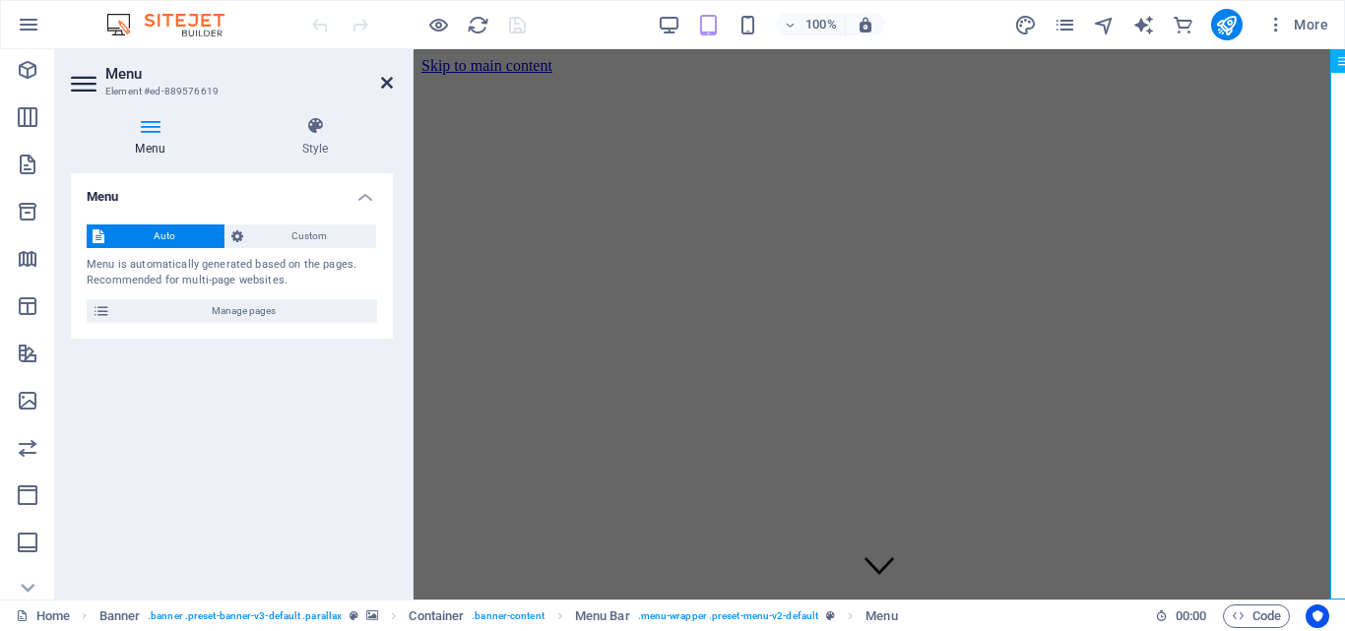
click at [382, 85] on icon at bounding box center [387, 83] width 12 height 16
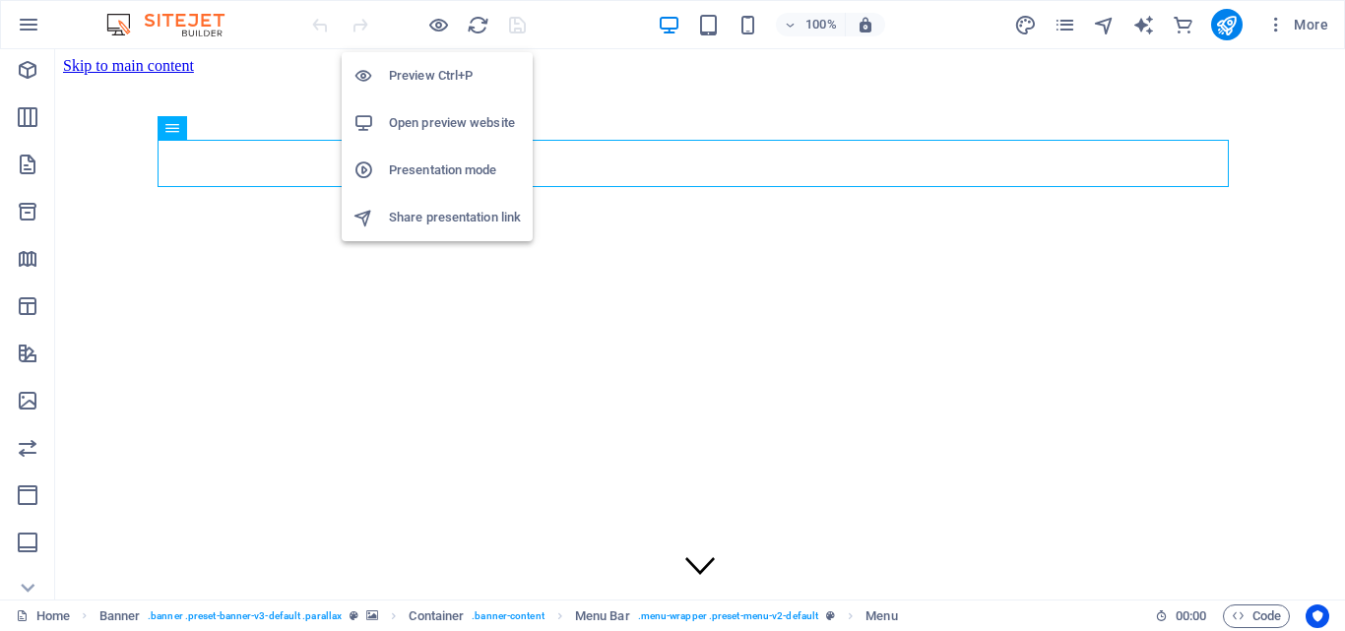
click at [402, 120] on h6 "Open preview website" at bounding box center [455, 123] width 132 height 24
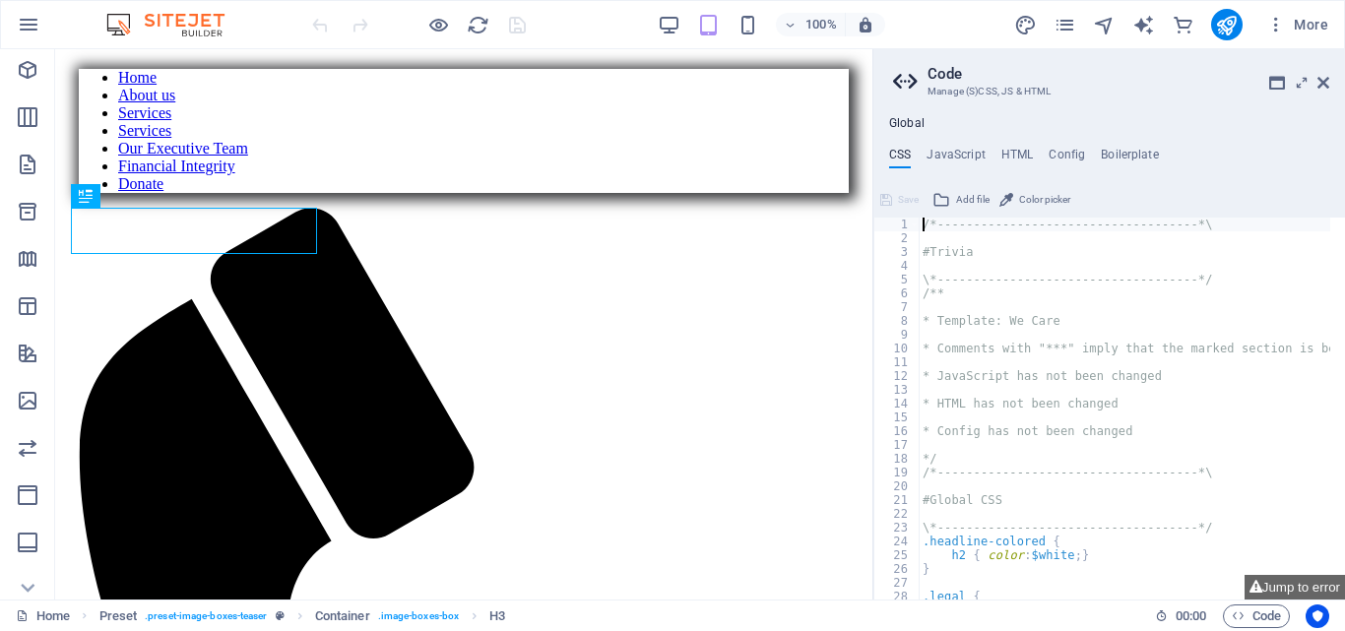
scroll to position [647, 0]
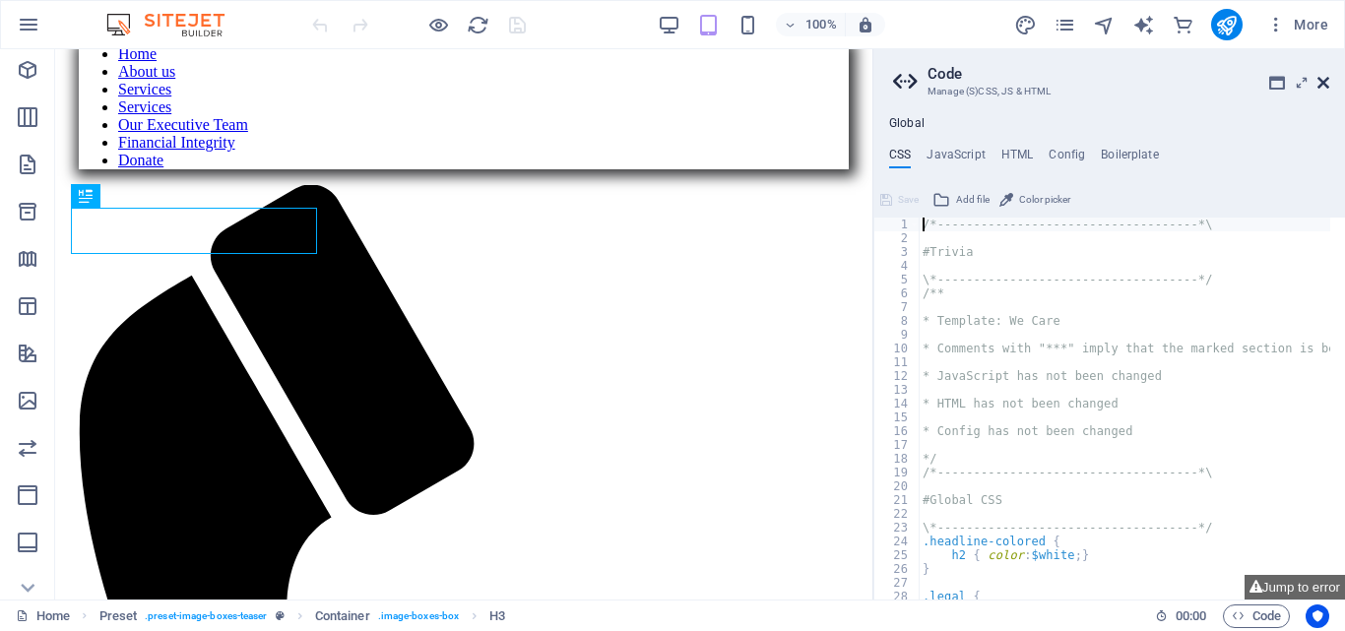
click at [1324, 82] on icon at bounding box center [1324, 83] width 12 height 16
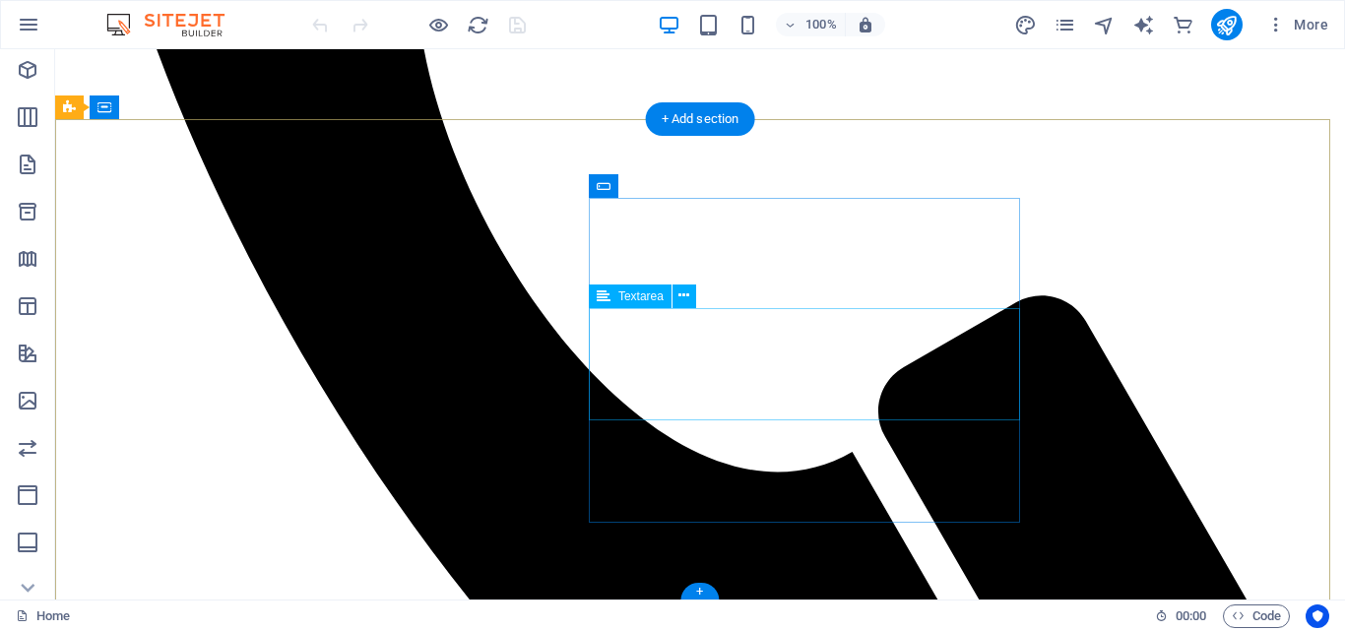
scroll to position [1586, 0]
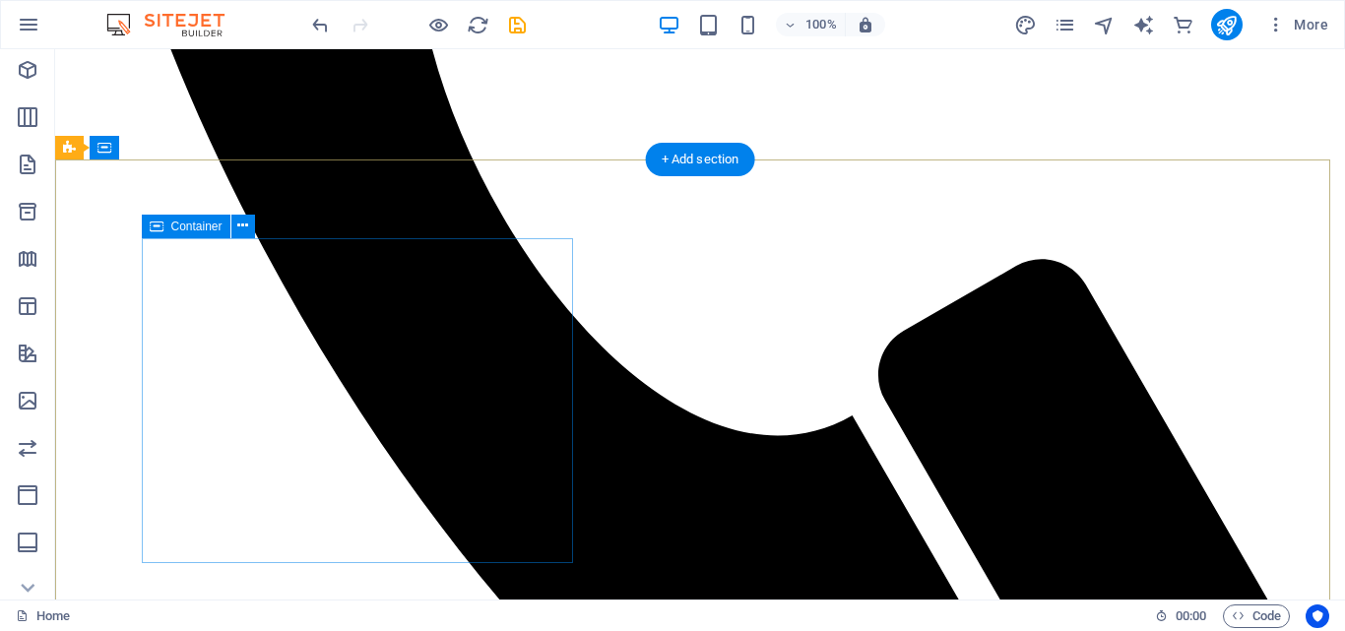
scroll to position [1104, 0]
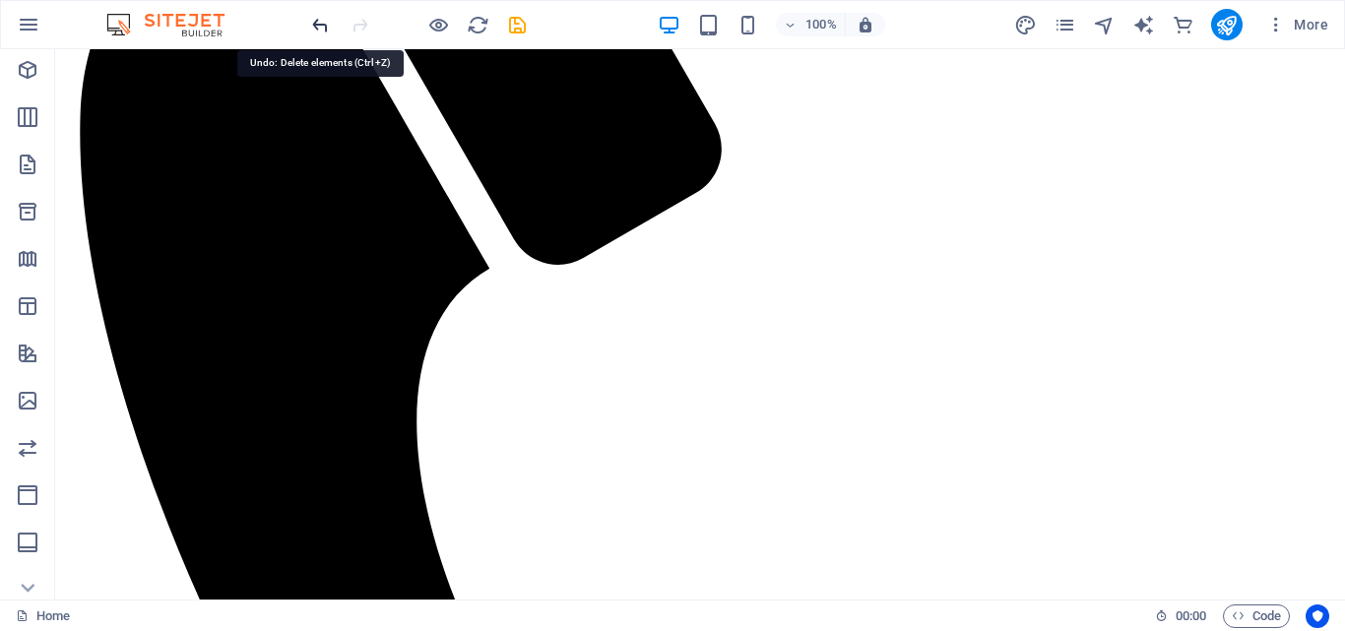
click at [320, 20] on icon "undo" at bounding box center [320, 25] width 23 height 23
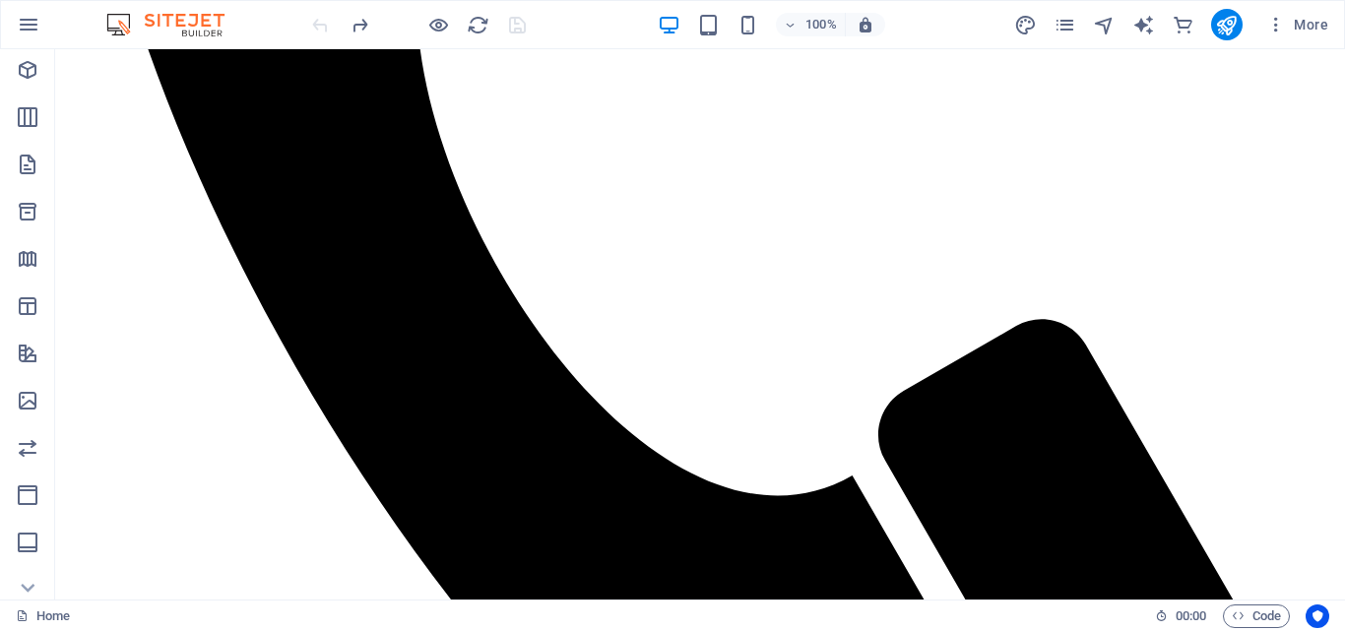
scroll to position [1586, 0]
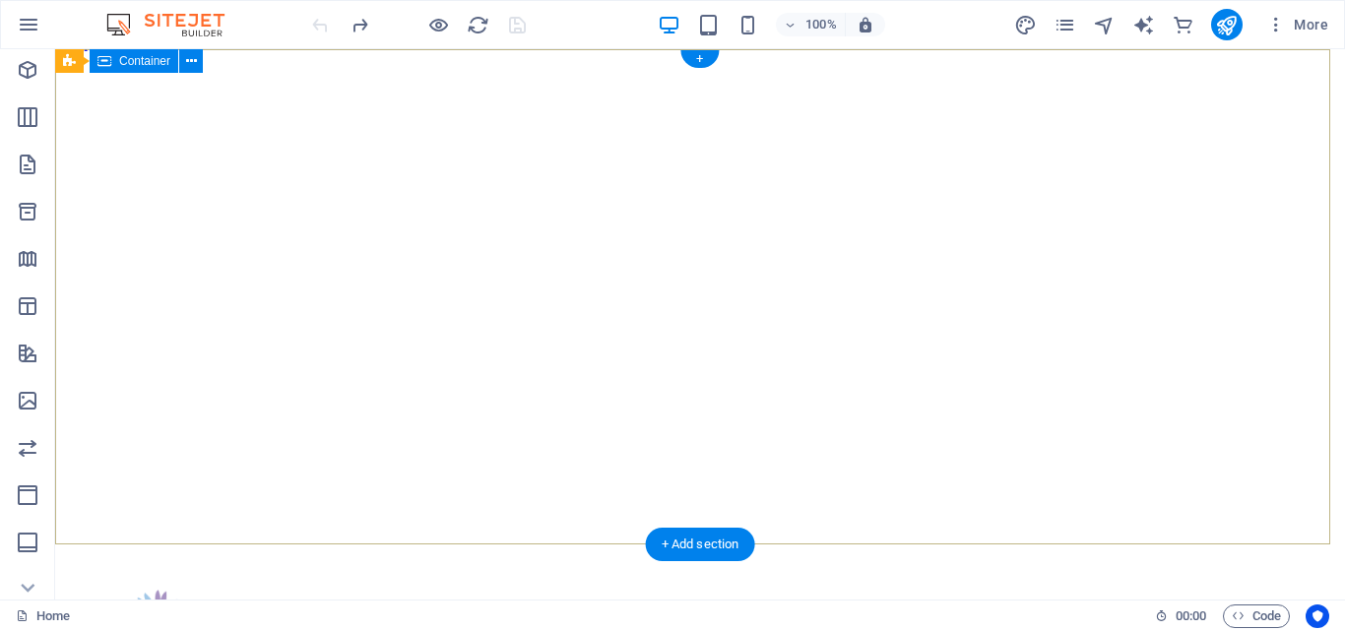
scroll to position [0, 0]
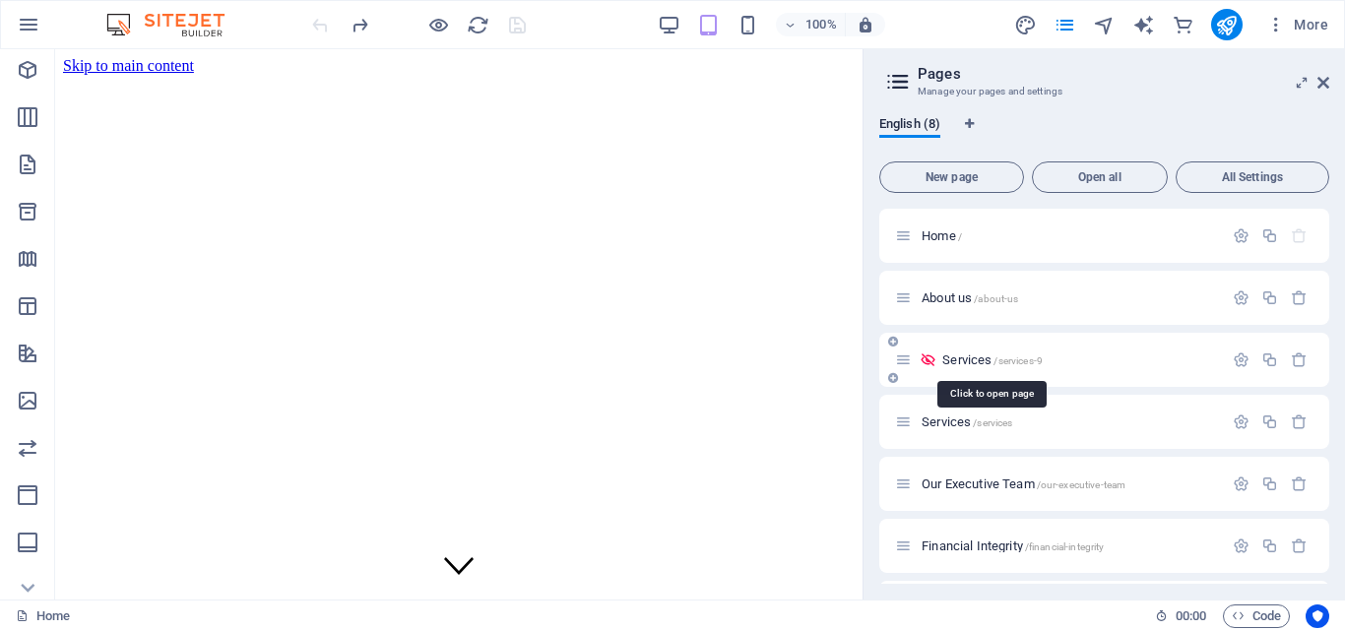
click at [961, 356] on span "Services /services-9" at bounding box center [993, 360] width 100 height 15
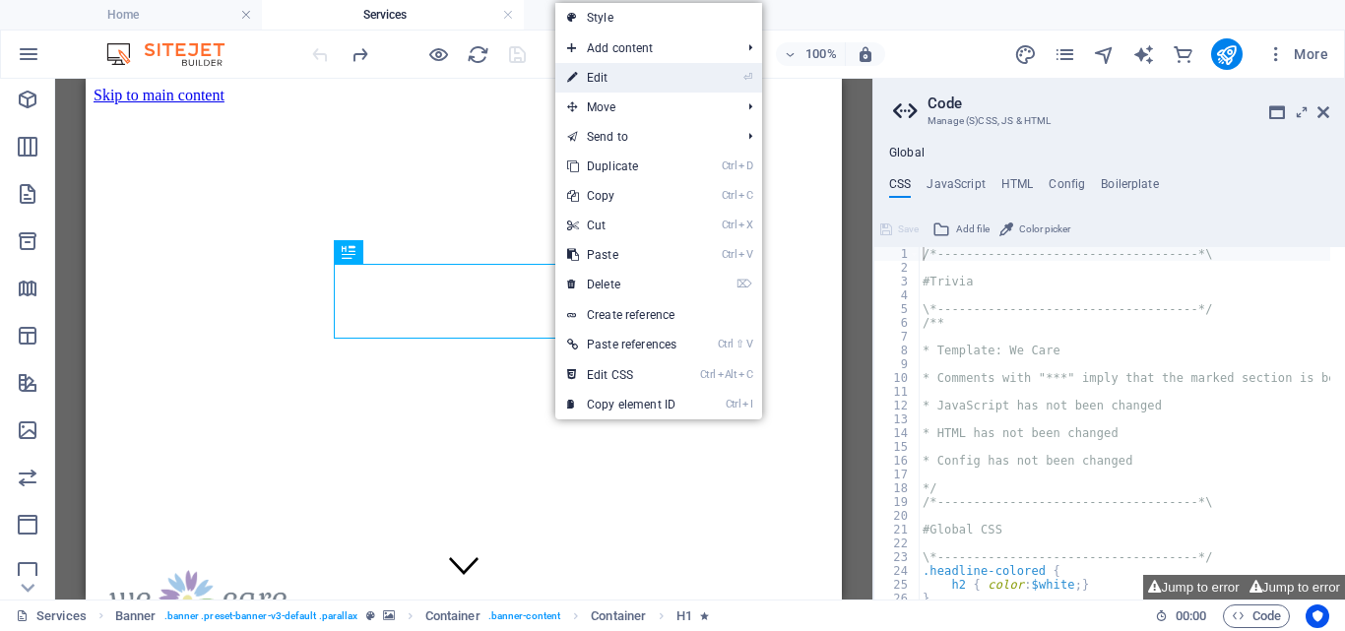
click at [606, 74] on link "⏎ Edit" at bounding box center [621, 78] width 133 height 30
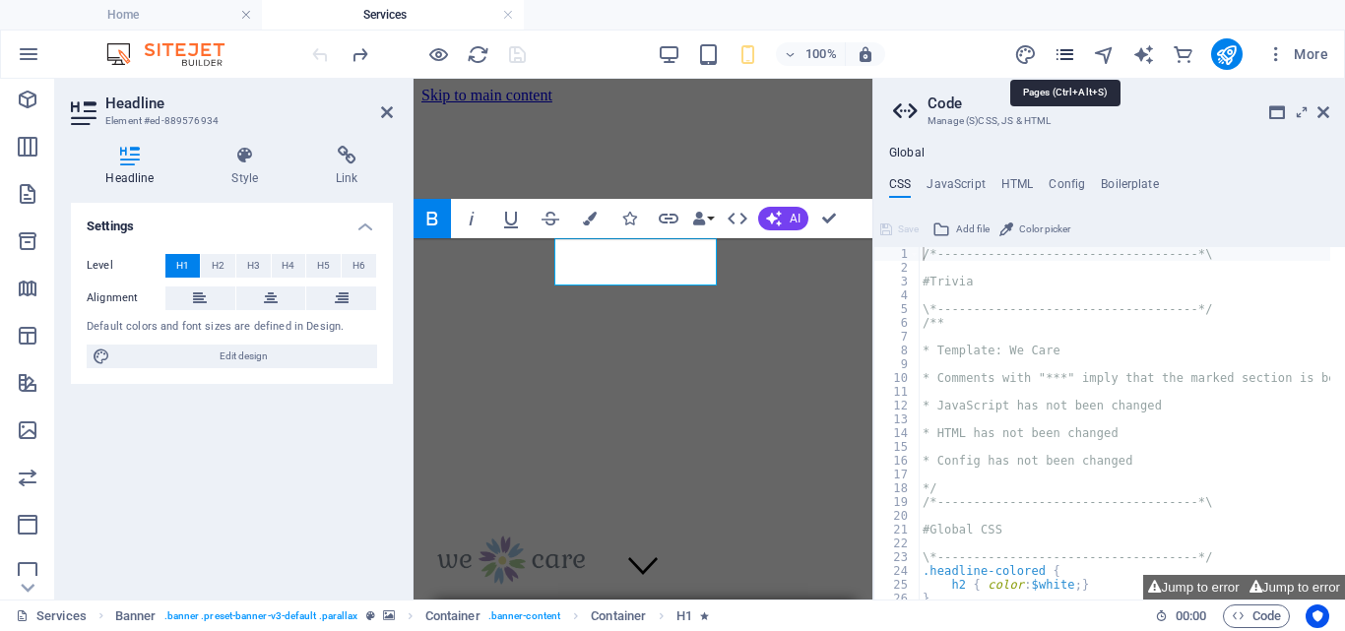
click at [1060, 44] on icon "pages" at bounding box center [1065, 54] width 23 height 23
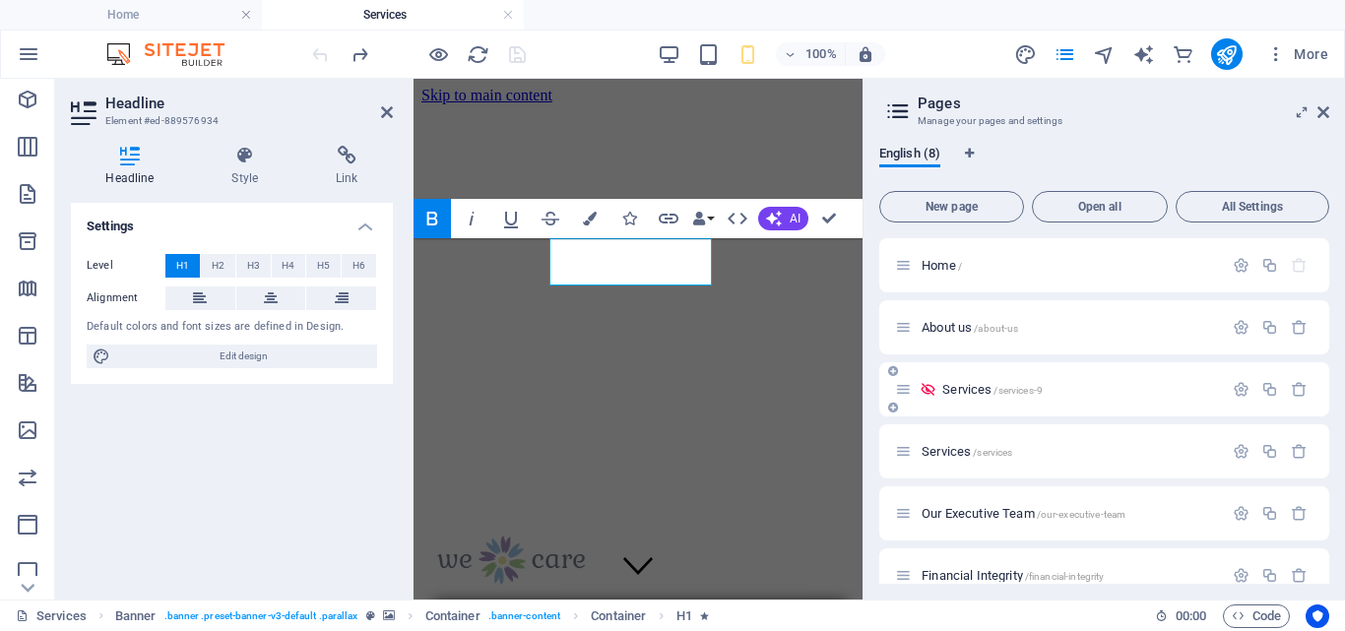
click at [904, 391] on icon at bounding box center [903, 389] width 17 height 17
click at [1242, 384] on icon "button" at bounding box center [1241, 389] width 17 height 17
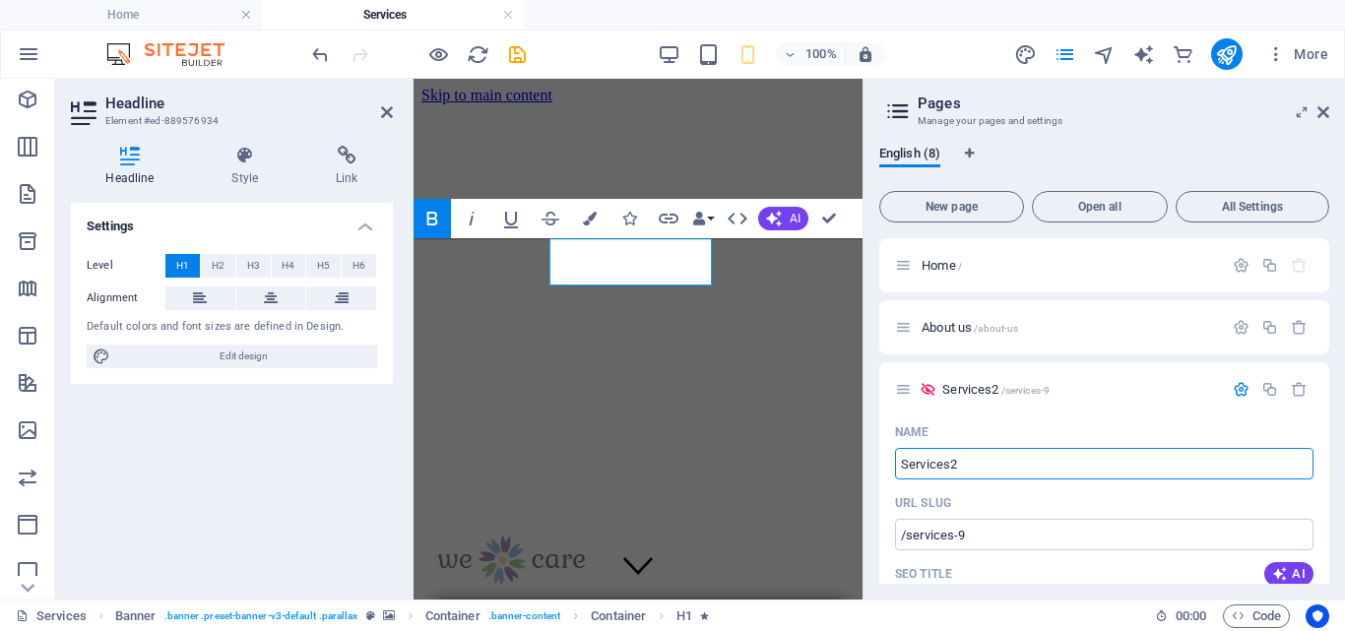
type input "Services2"
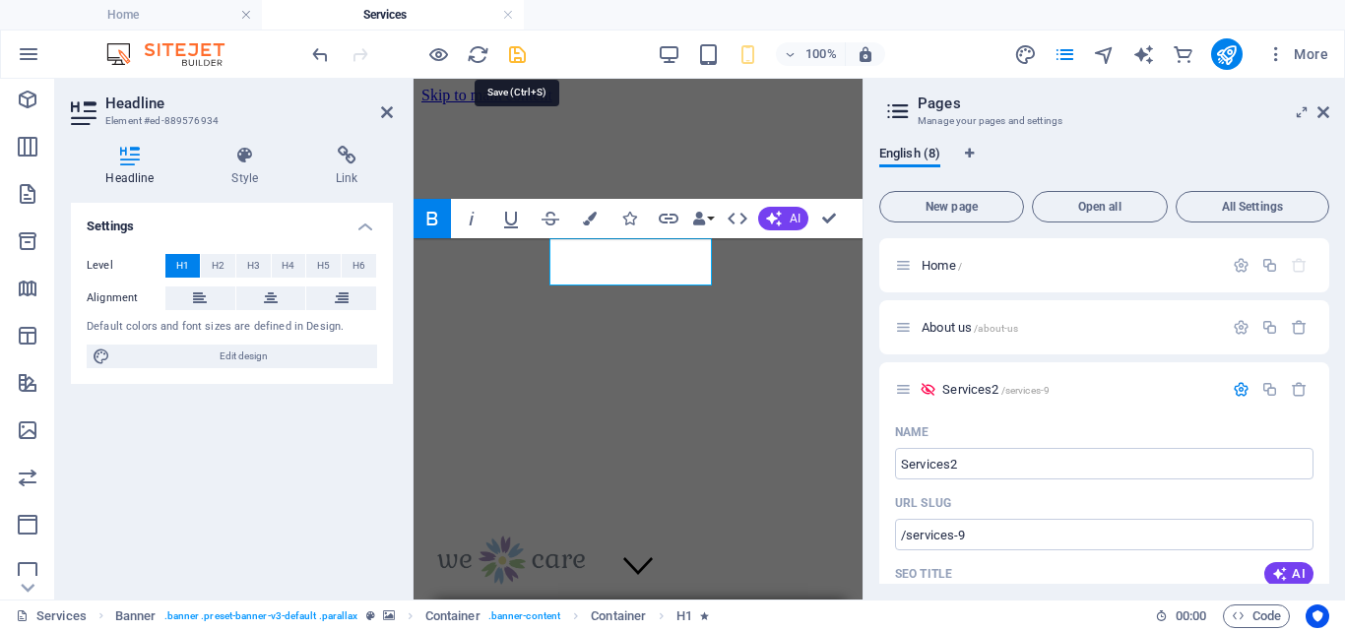
click at [517, 52] on icon "save" at bounding box center [517, 54] width 23 height 23
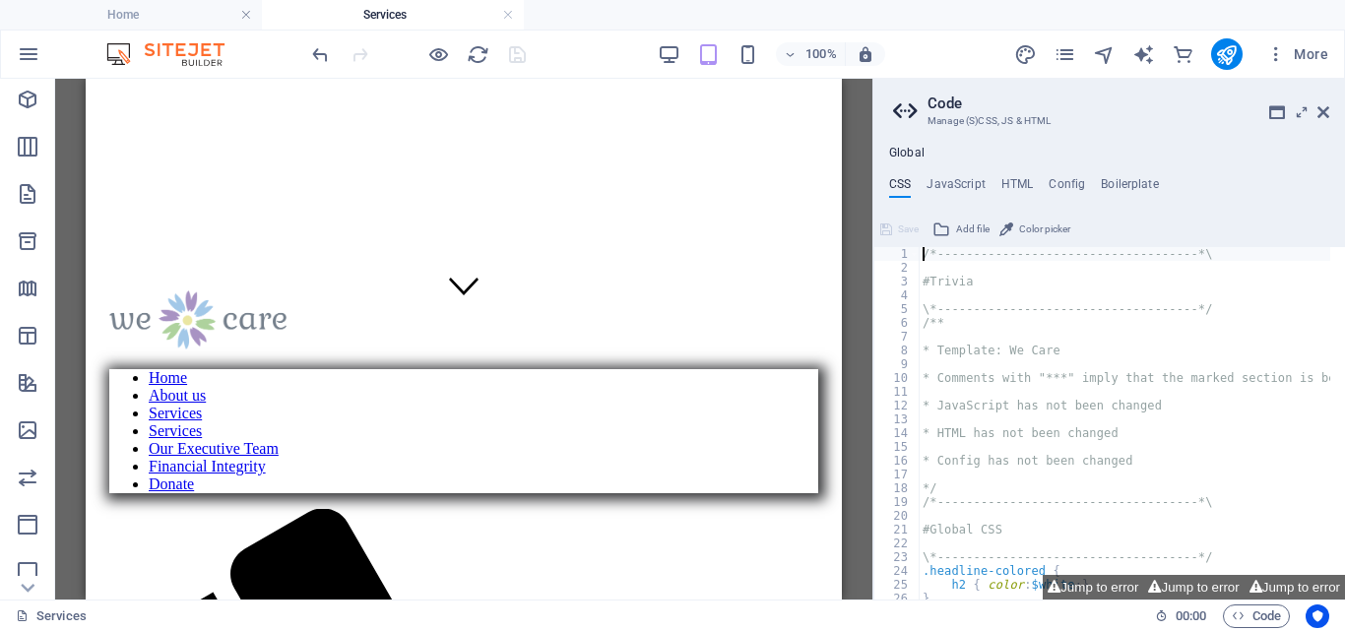
scroll to position [325, 0]
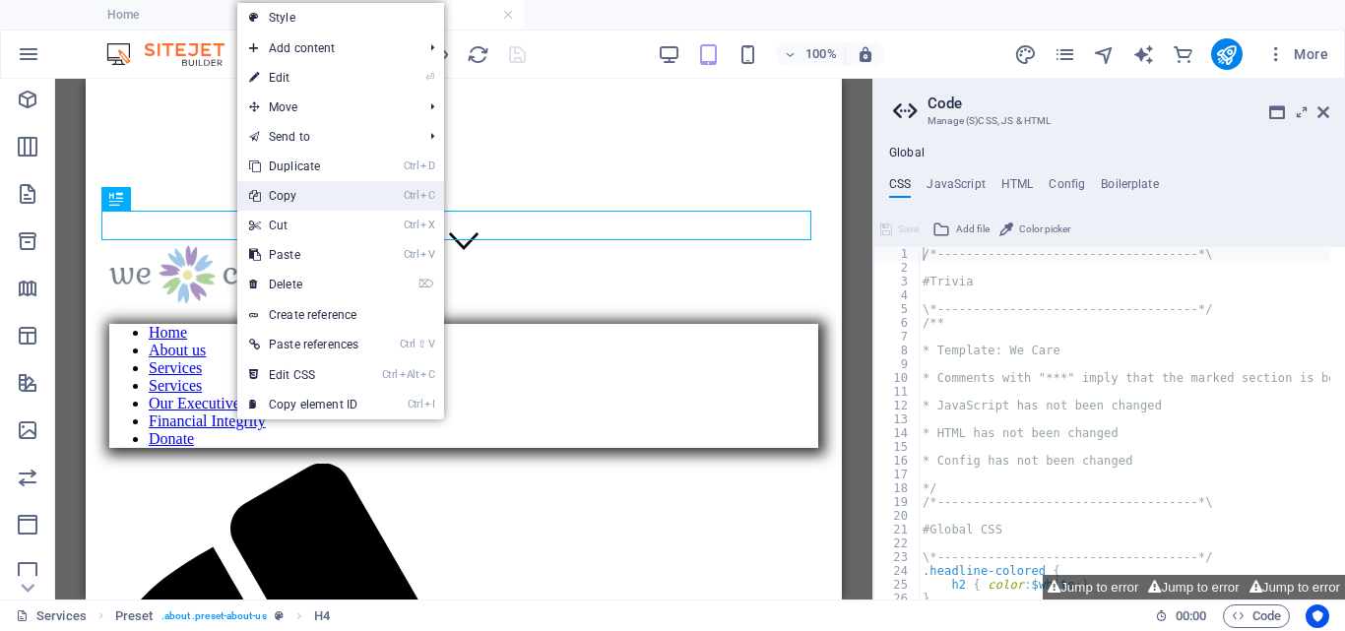
click at [286, 190] on link "Ctrl C Copy" at bounding box center [303, 196] width 133 height 30
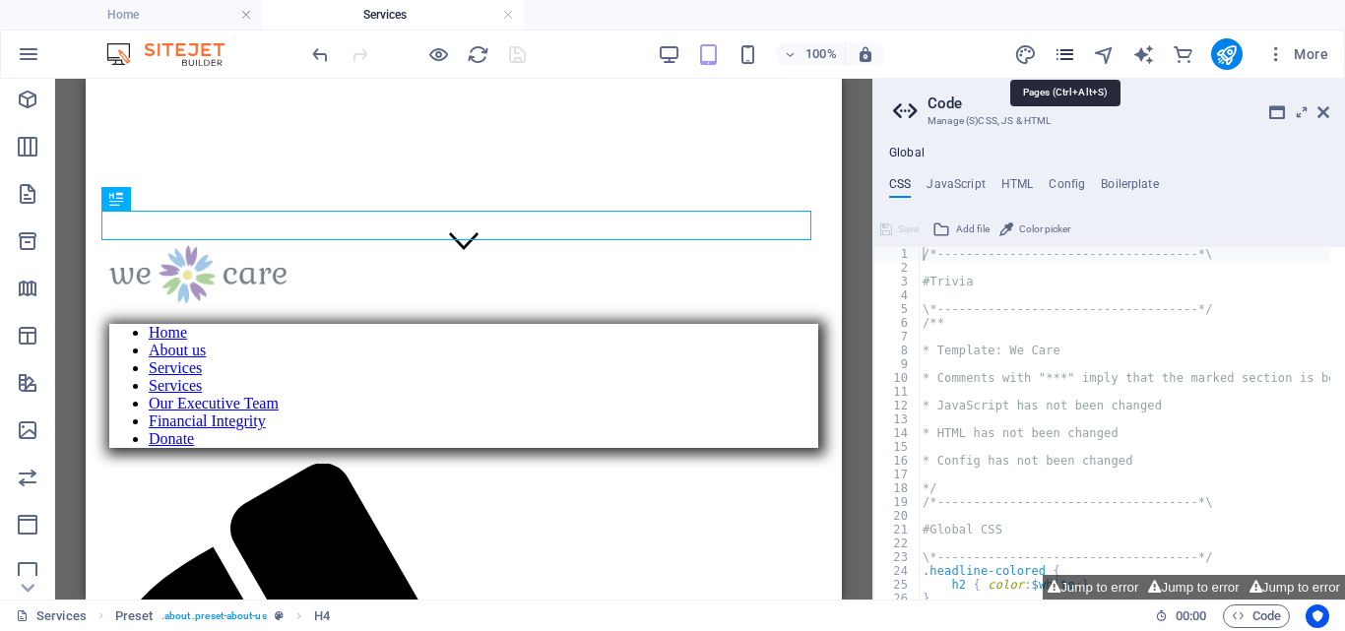
click at [1069, 46] on icon "pages" at bounding box center [1065, 54] width 23 height 23
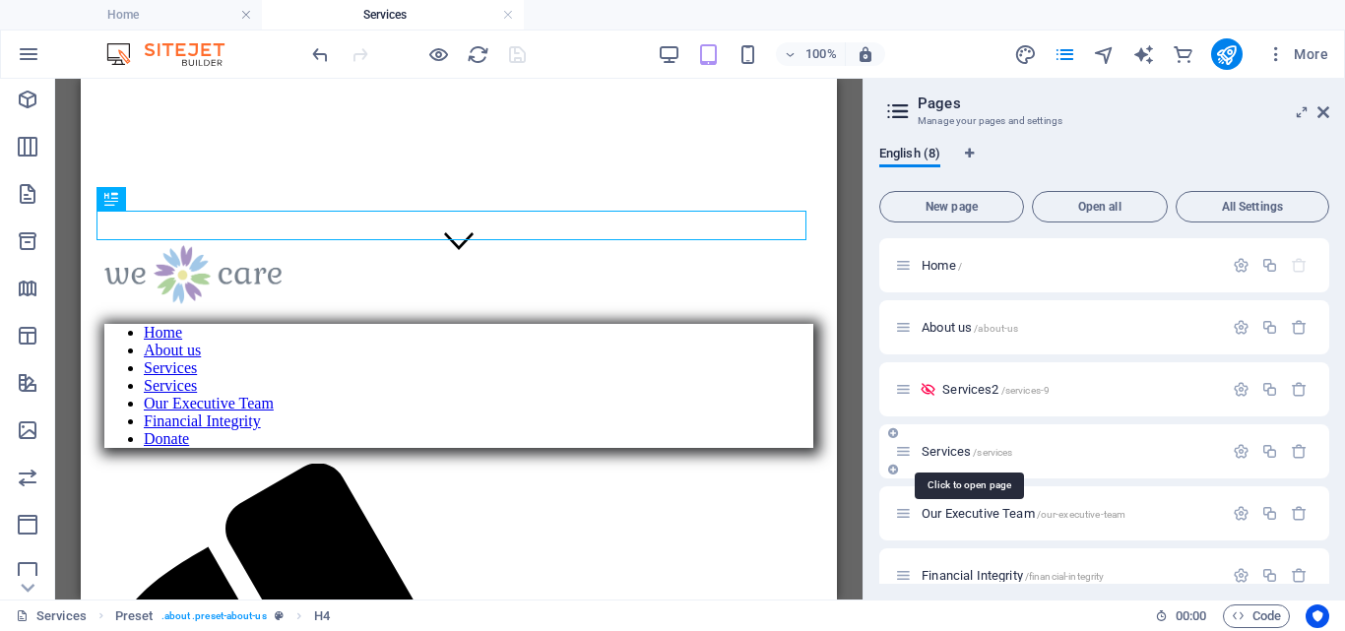
click at [961, 446] on span "Services /services" at bounding box center [967, 451] width 91 height 15
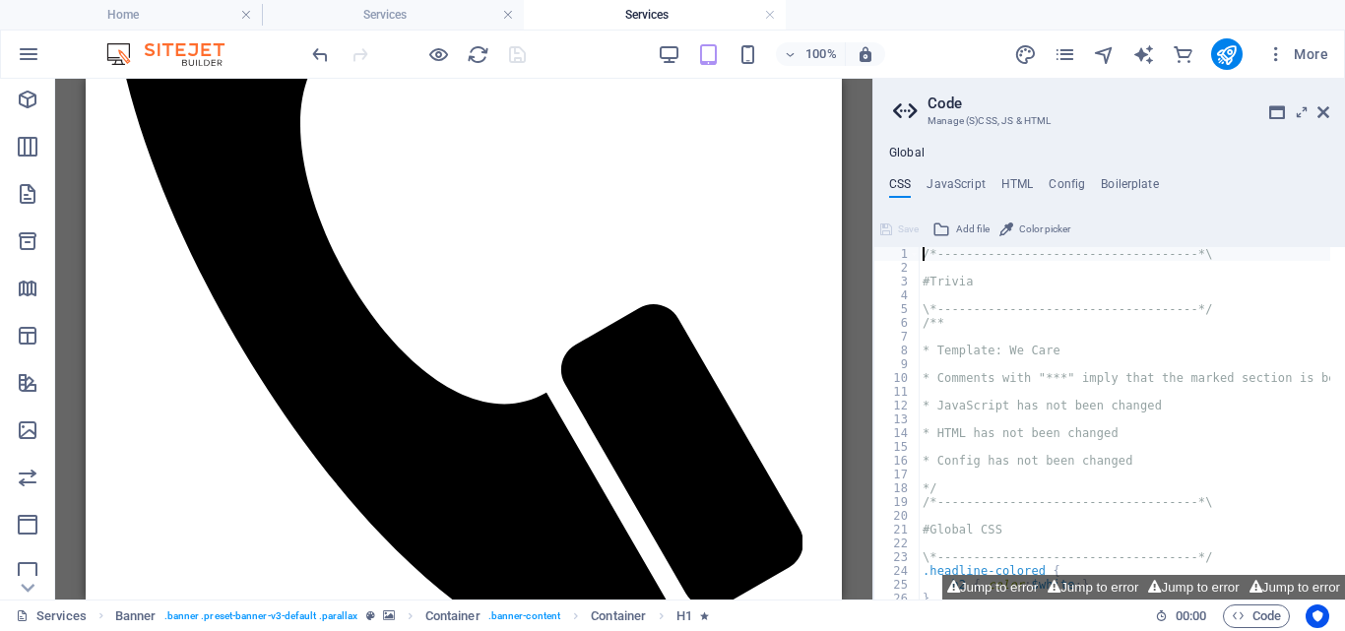
scroll to position [1187, 0]
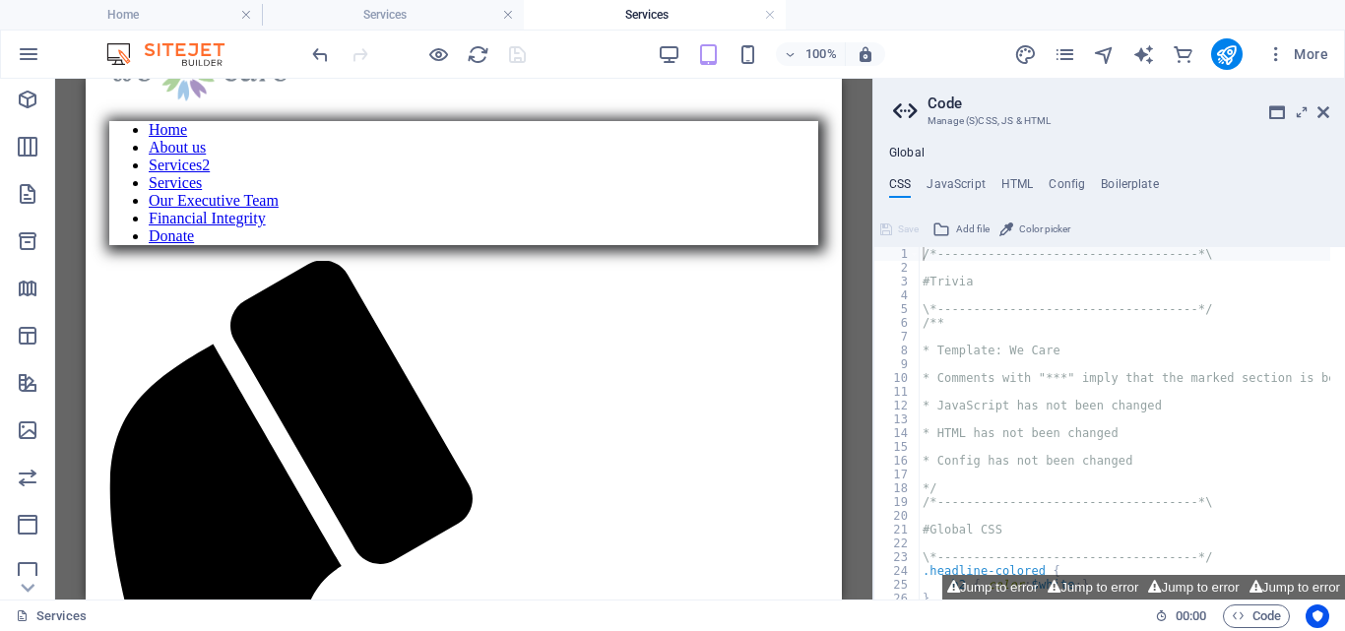
scroll to position [458, 0]
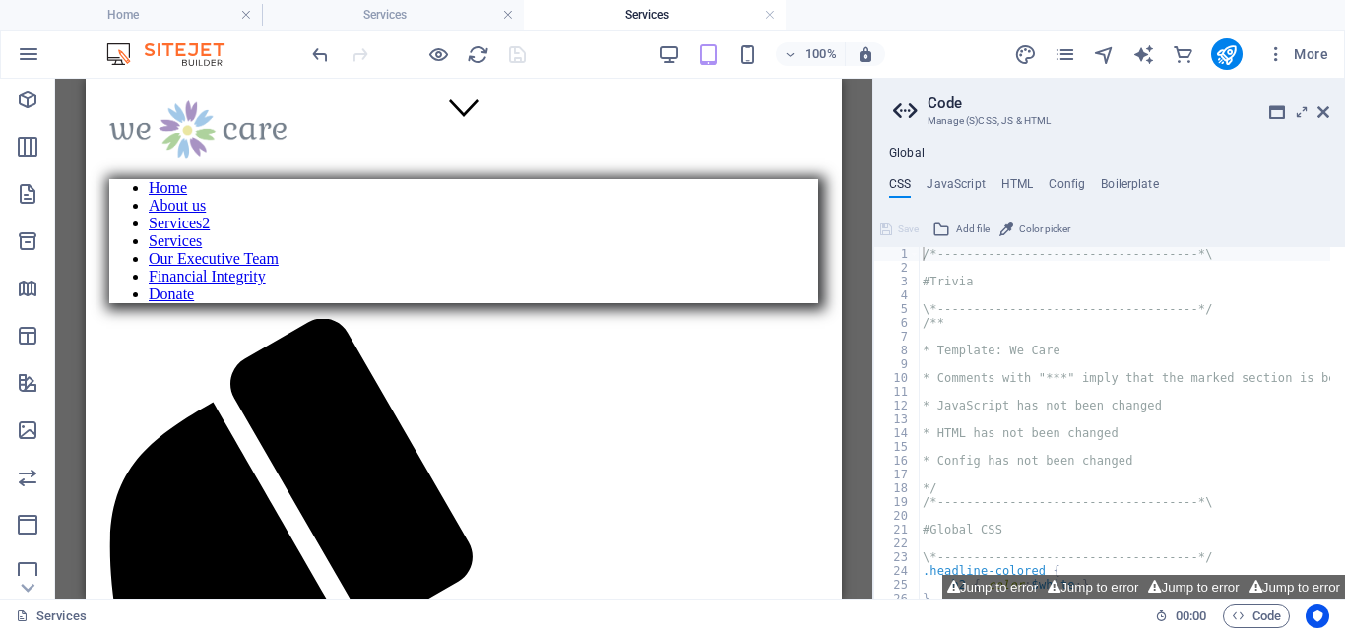
drag, startPoint x: 836, startPoint y: 231, endPoint x: 930, endPoint y: 249, distance: 95.2
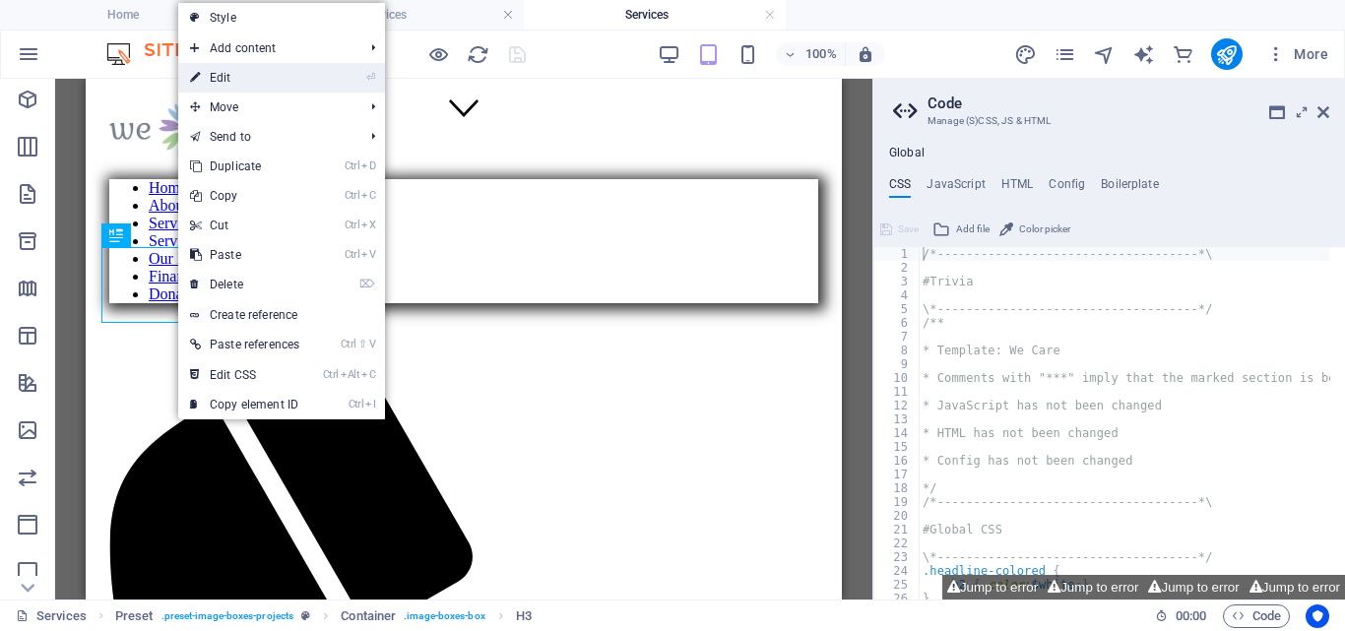
click at [238, 79] on link "⏎ Edit" at bounding box center [244, 78] width 133 height 30
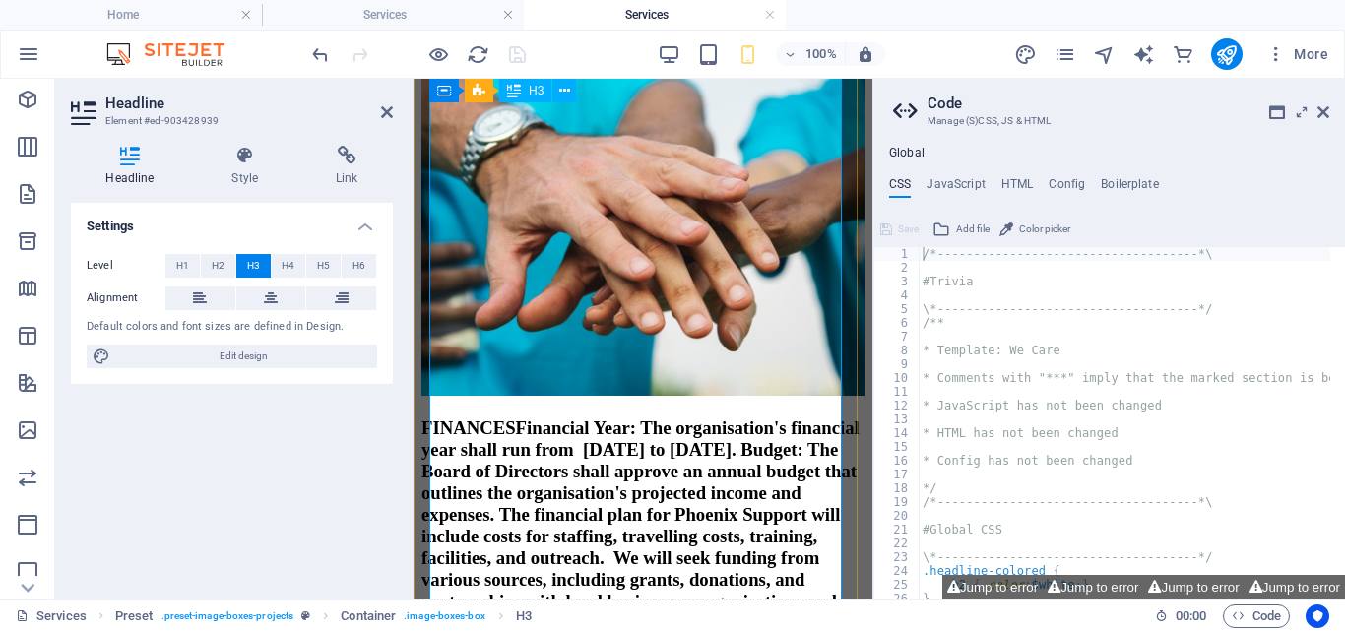
scroll to position [1816, 0]
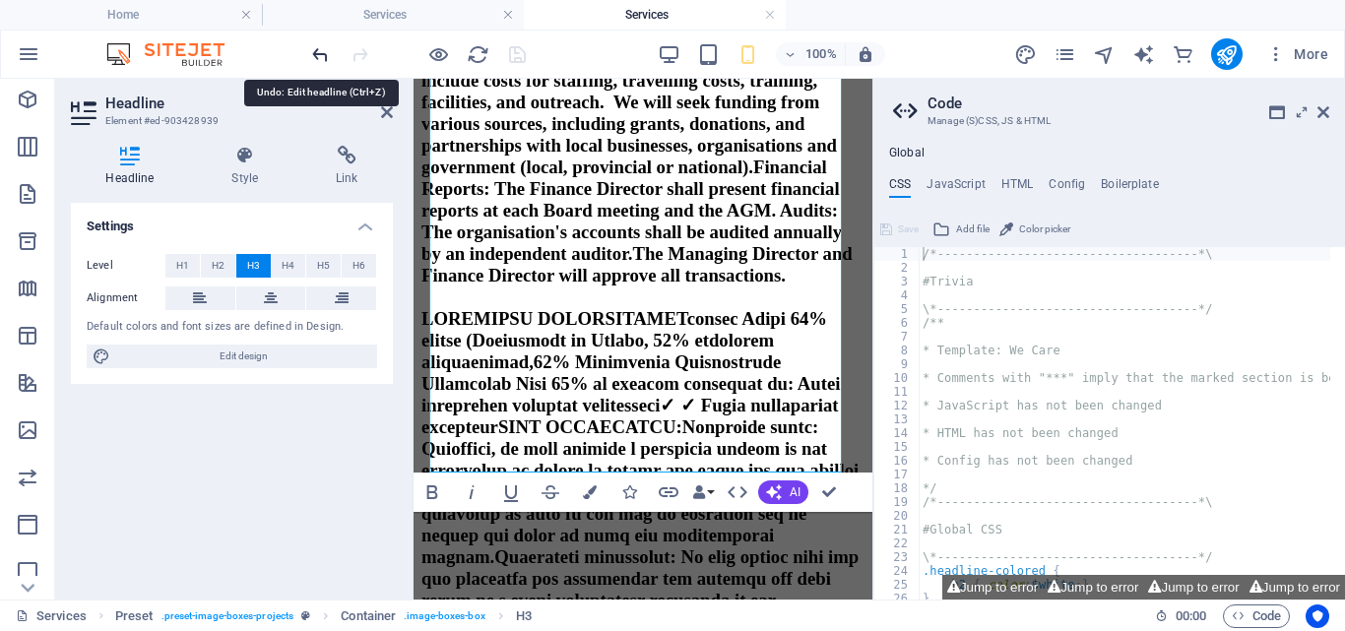
click at [322, 52] on icon "undo" at bounding box center [320, 54] width 23 height 23
click at [320, 52] on div at bounding box center [418, 54] width 221 height 32
click at [319, 52] on div at bounding box center [418, 54] width 221 height 32
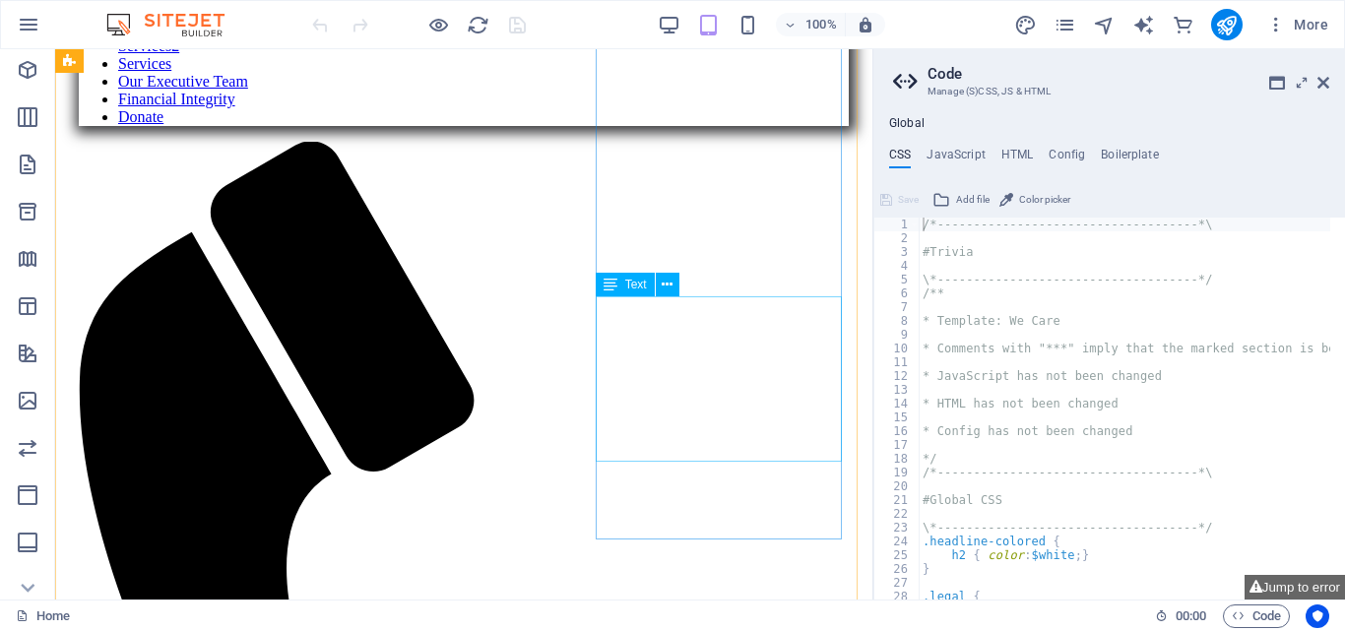
scroll to position [1172, 0]
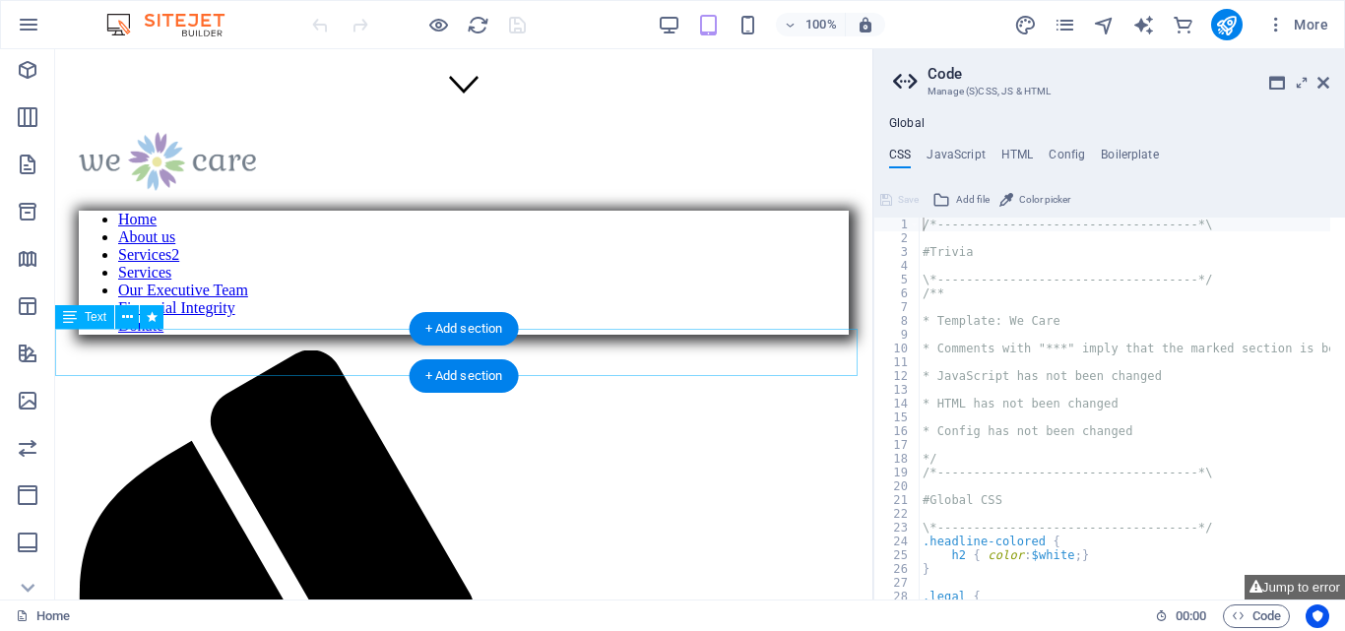
scroll to position [0, 0]
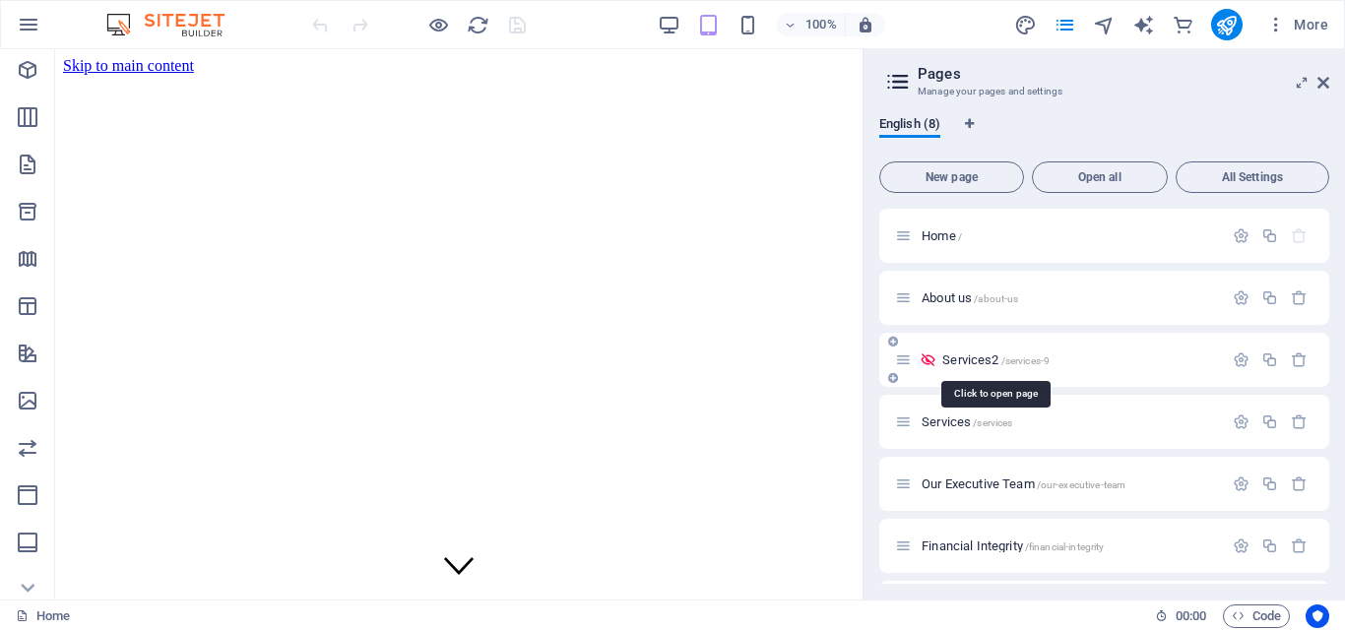
click at [968, 358] on span "Services2 /services-9" at bounding box center [996, 360] width 107 height 15
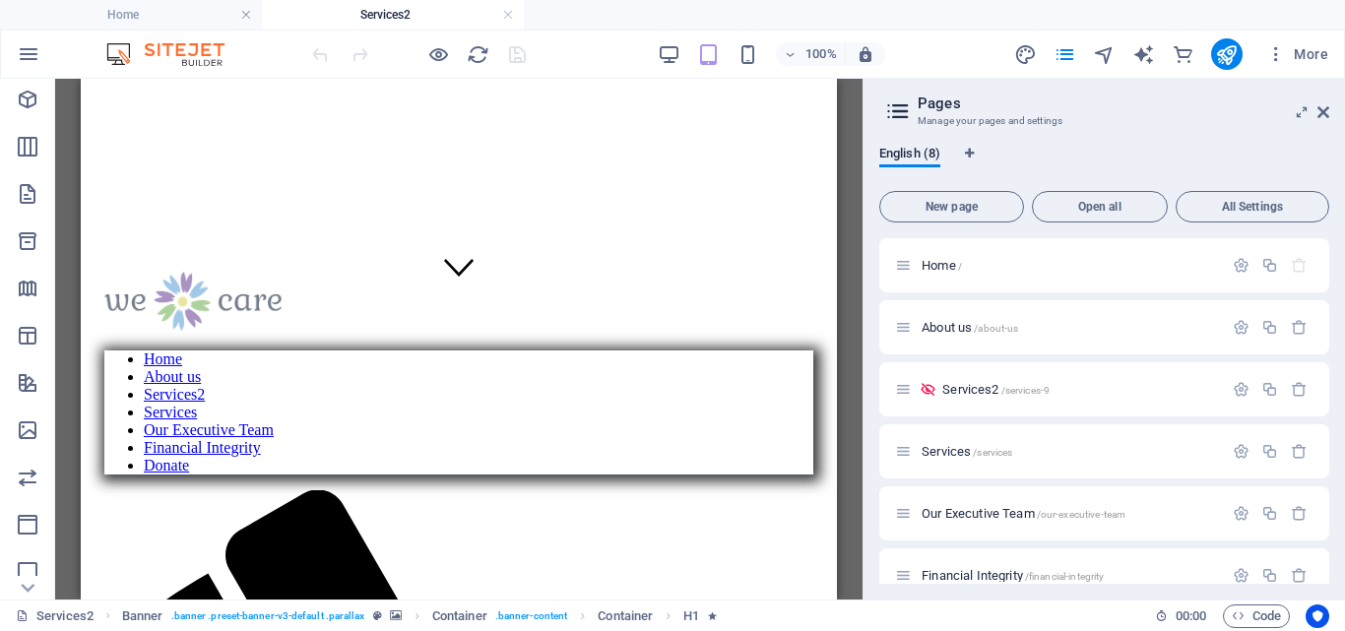
scroll to position [304, 0]
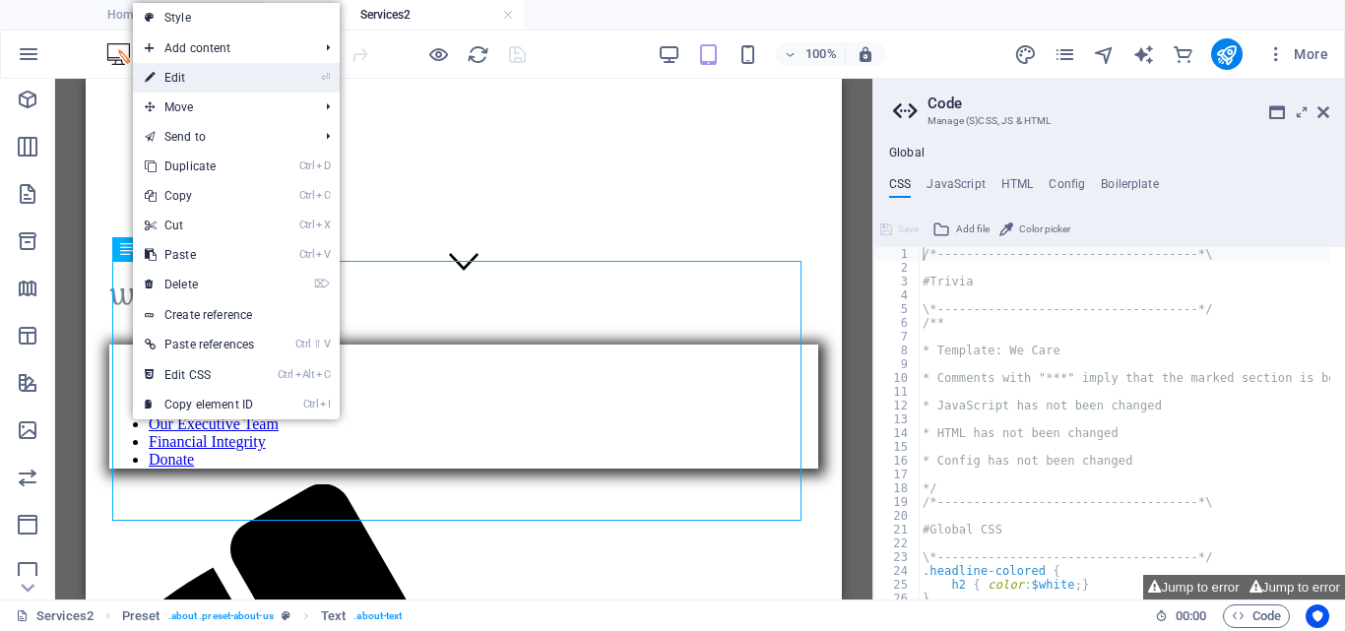
click at [182, 67] on link "⏎ Edit" at bounding box center [199, 78] width 133 height 30
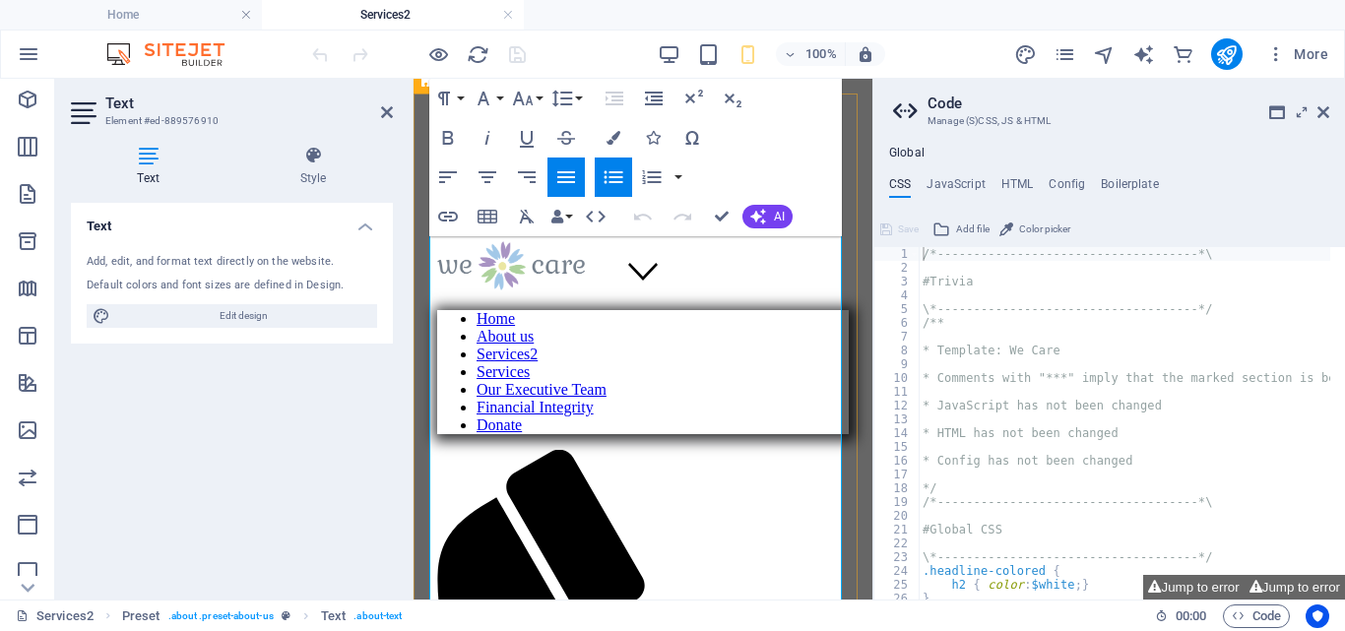
scroll to position [0, 0]
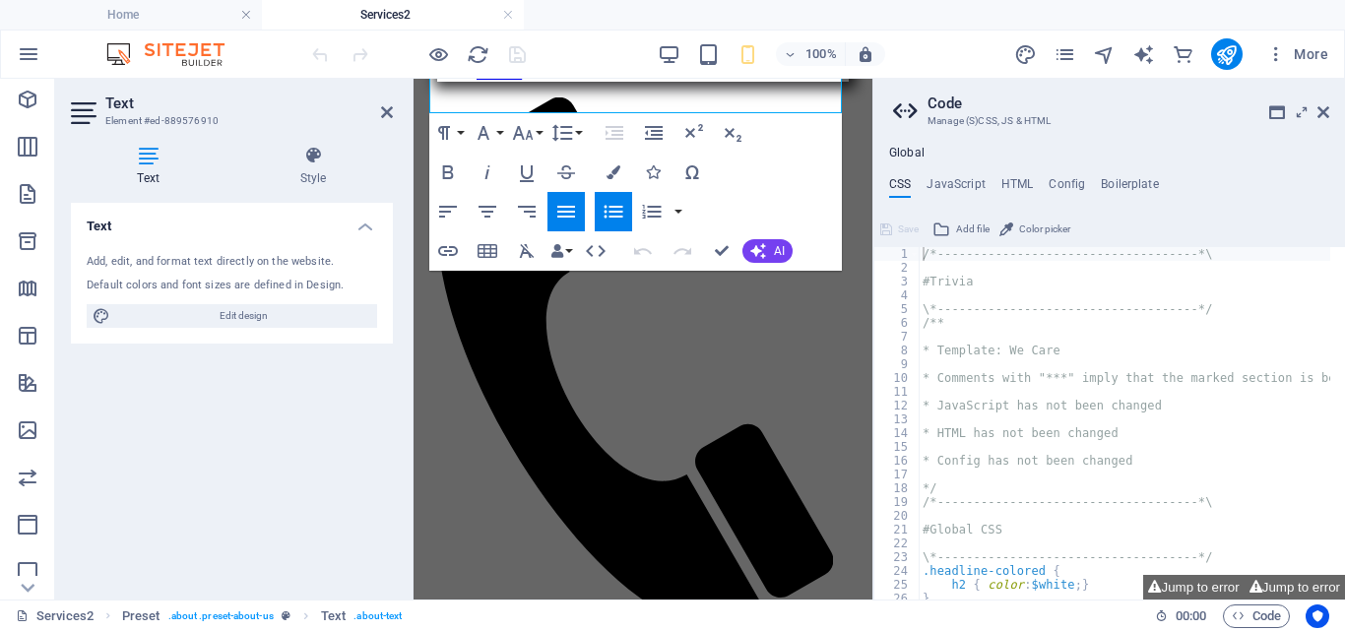
scroll to position [434, 0]
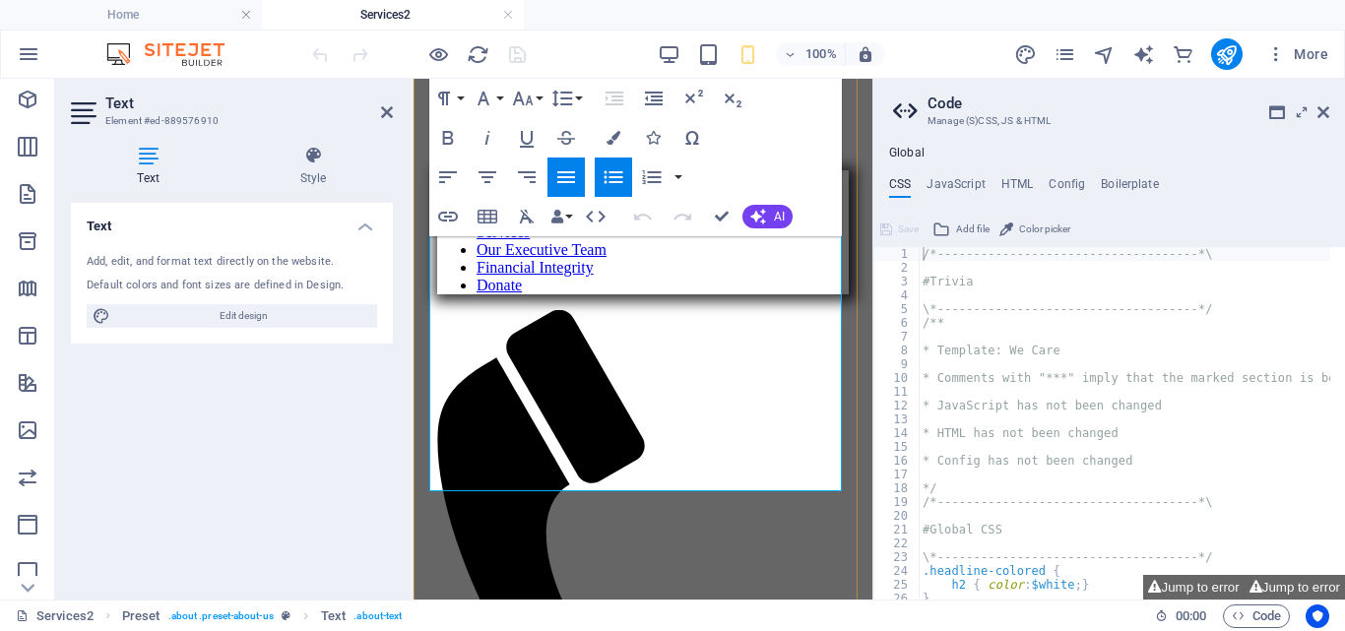
drag, startPoint x: 446, startPoint y: 512, endPoint x: 717, endPoint y: 480, distance: 272.8
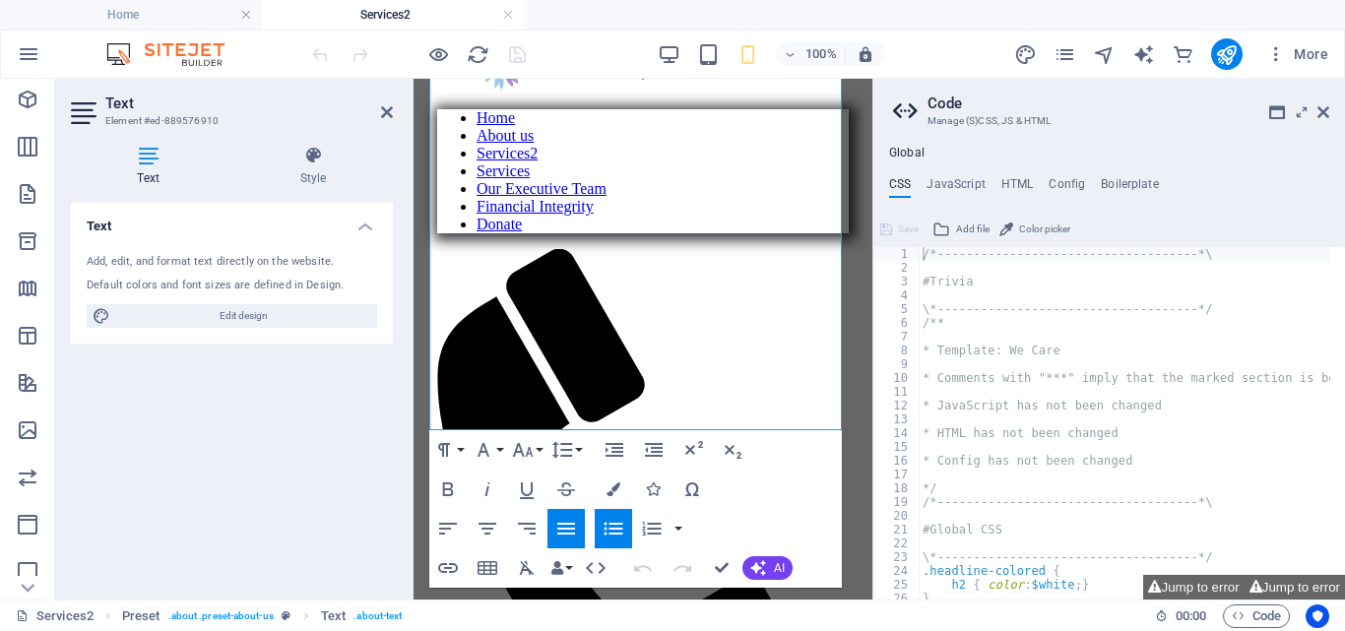
scroll to position [521, 0]
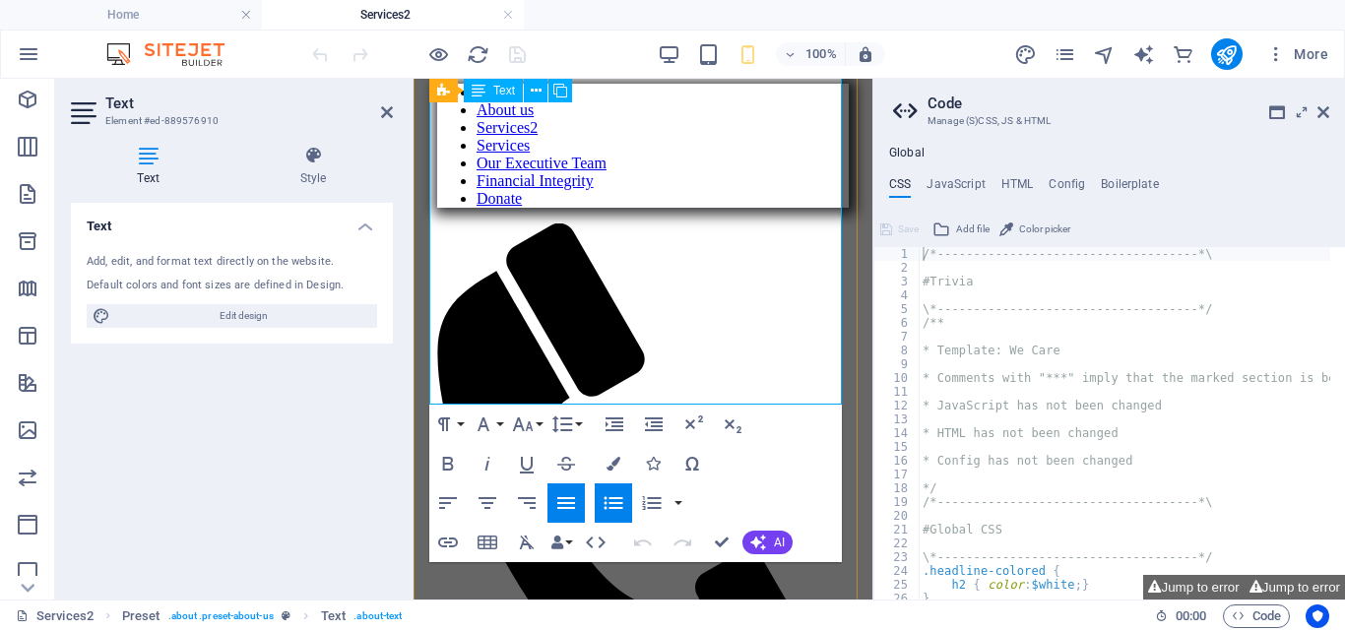
copy ul "Create Support Groups to connect with others who understand what you’re going t…"
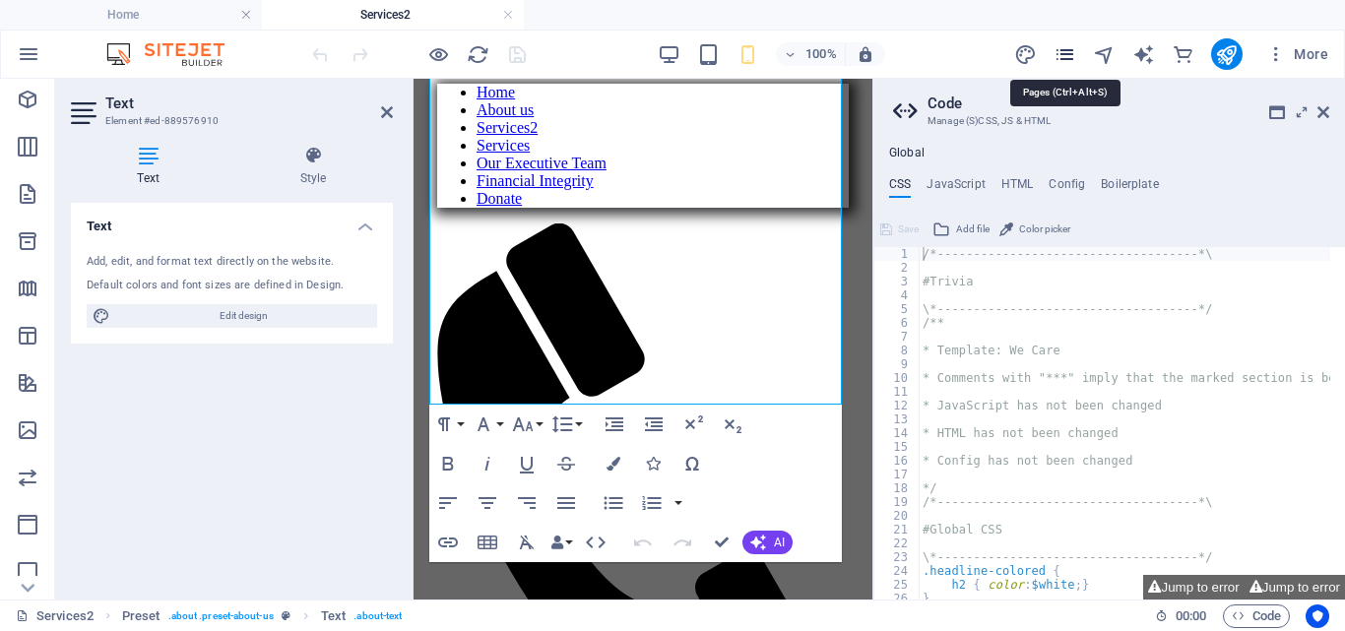
click at [1065, 47] on icon "pages" at bounding box center [1065, 54] width 23 height 23
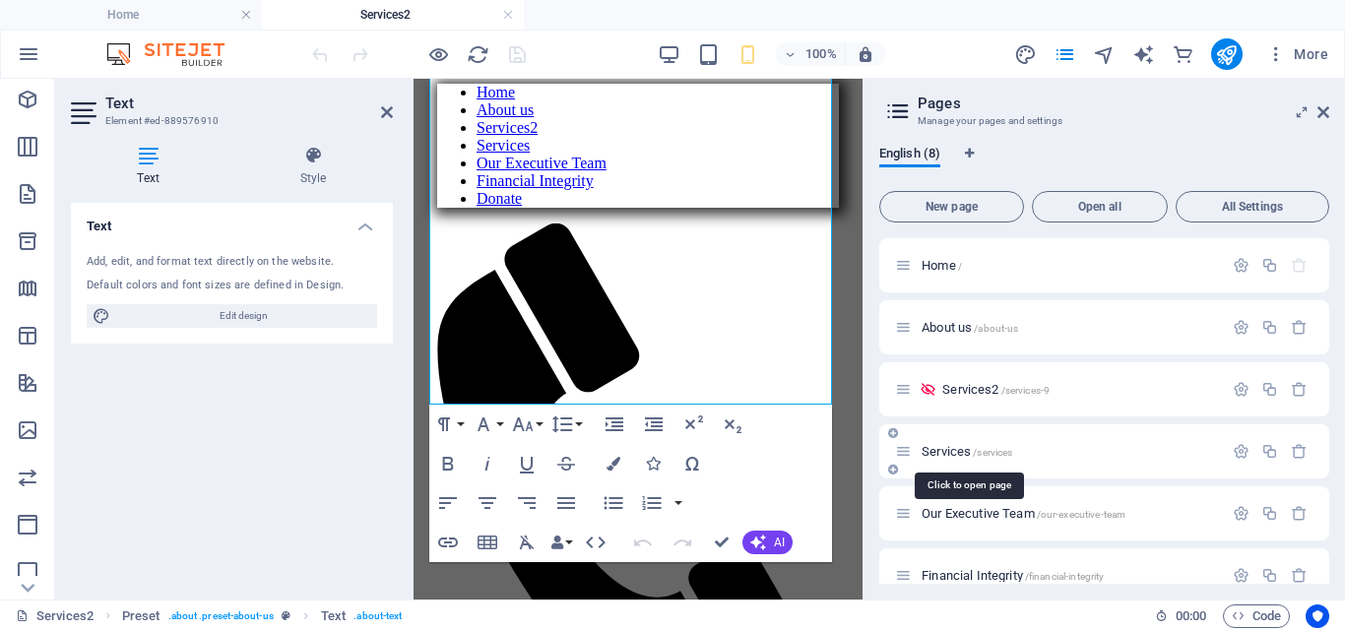
click at [942, 446] on span "Services /services" at bounding box center [967, 451] width 91 height 15
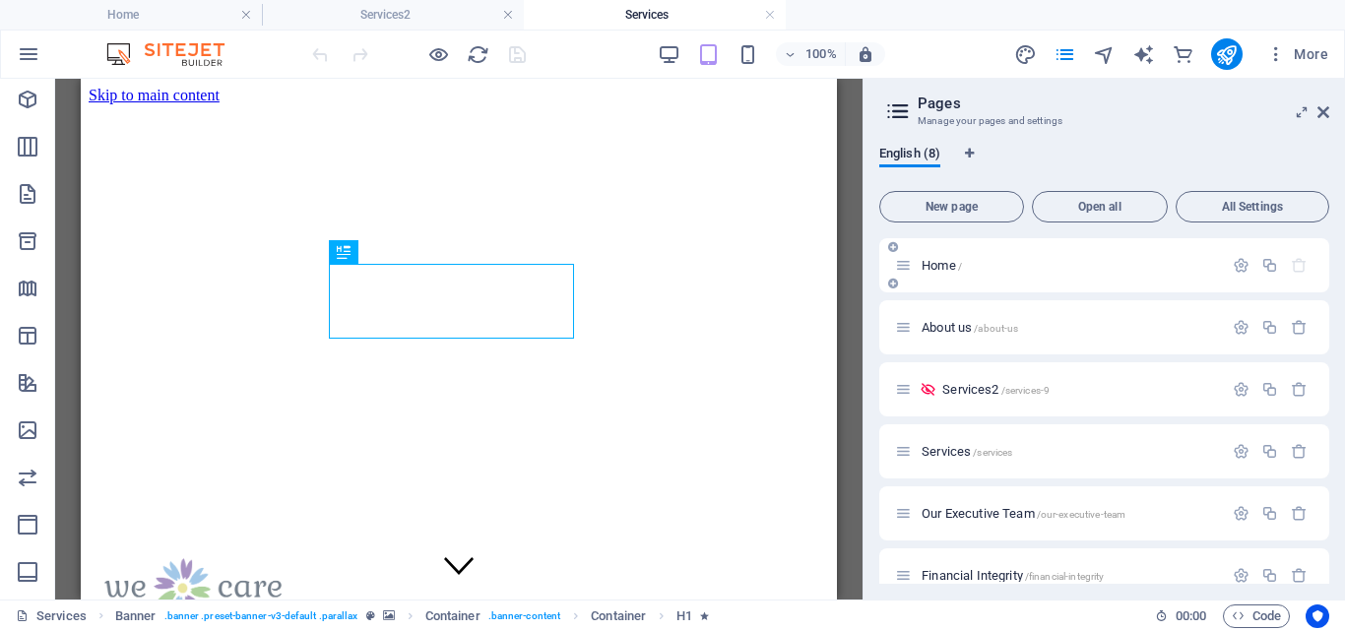
scroll to position [0, 0]
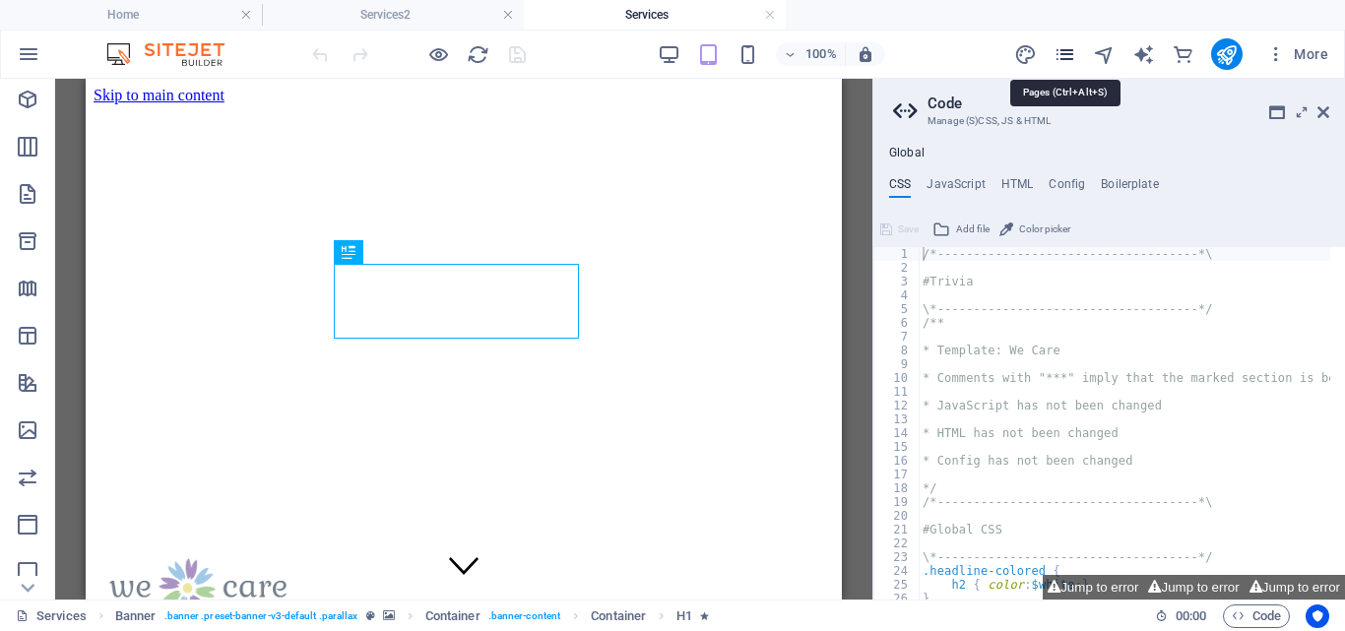
click at [1065, 46] on icon "pages" at bounding box center [1065, 54] width 23 height 23
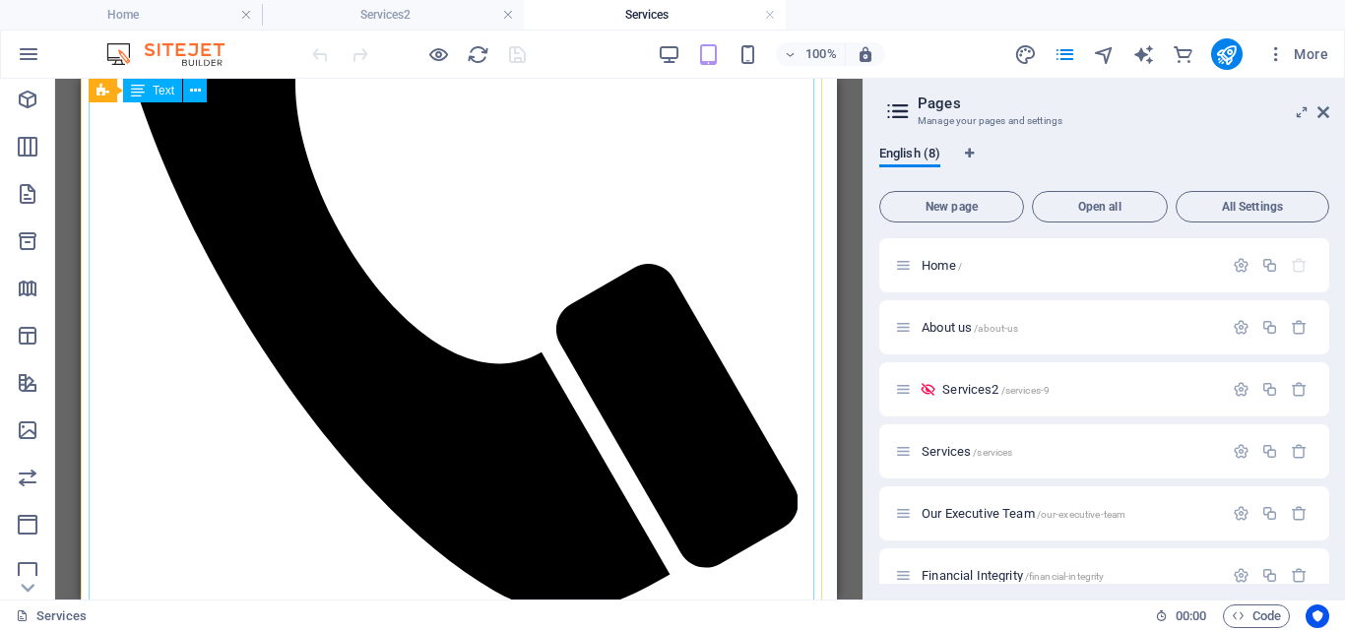
scroll to position [912, 0]
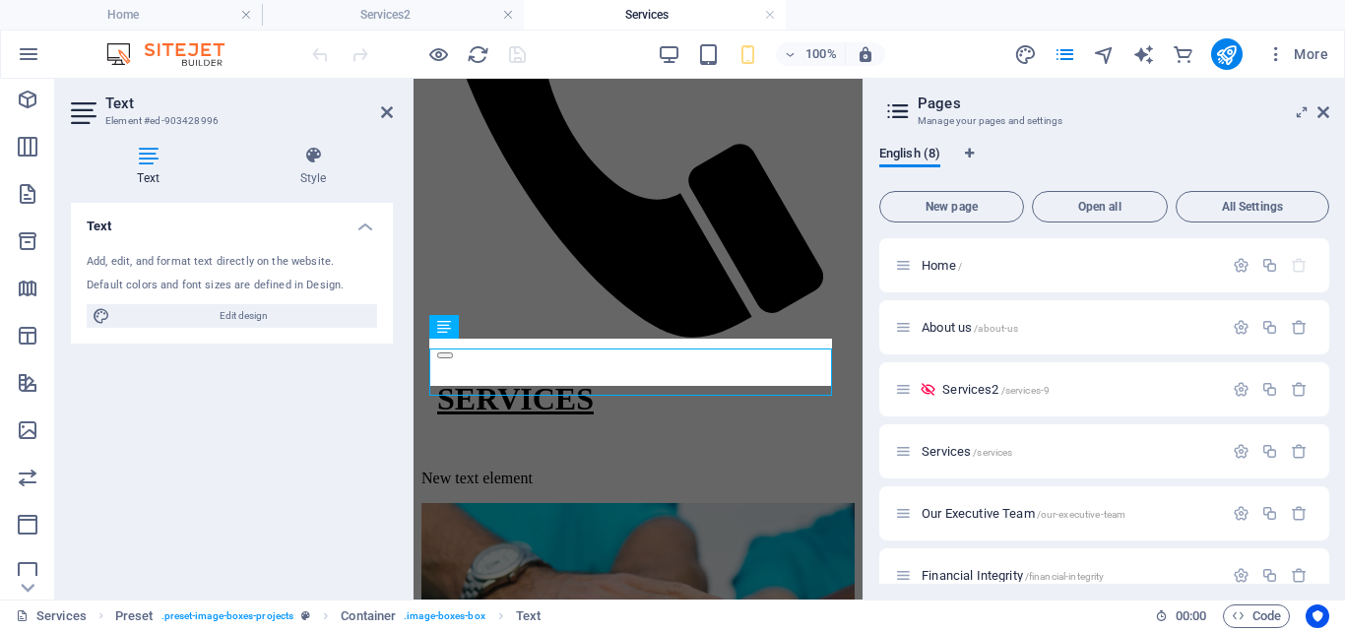
scroll to position [1885, 0]
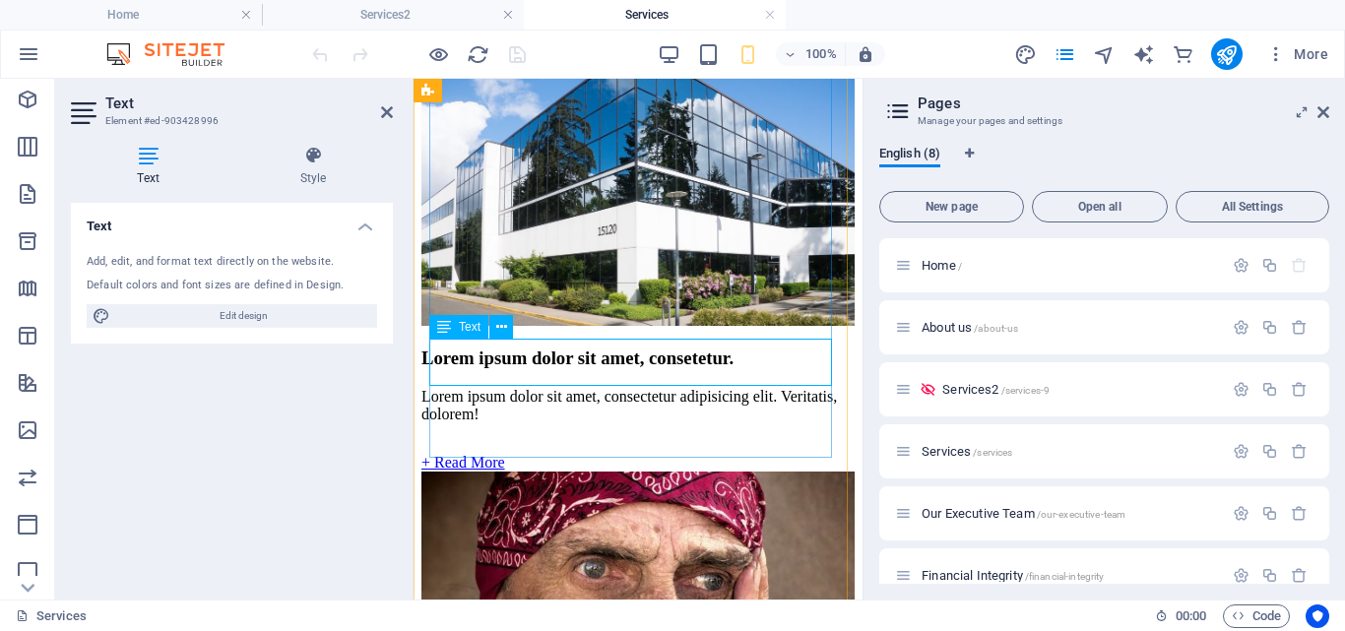
drag, startPoint x: 443, startPoint y: 350, endPoint x: 562, endPoint y: 371, distance: 121.1
drag, startPoint x: 570, startPoint y: 374, endPoint x: 442, endPoint y: 352, distance: 130.0
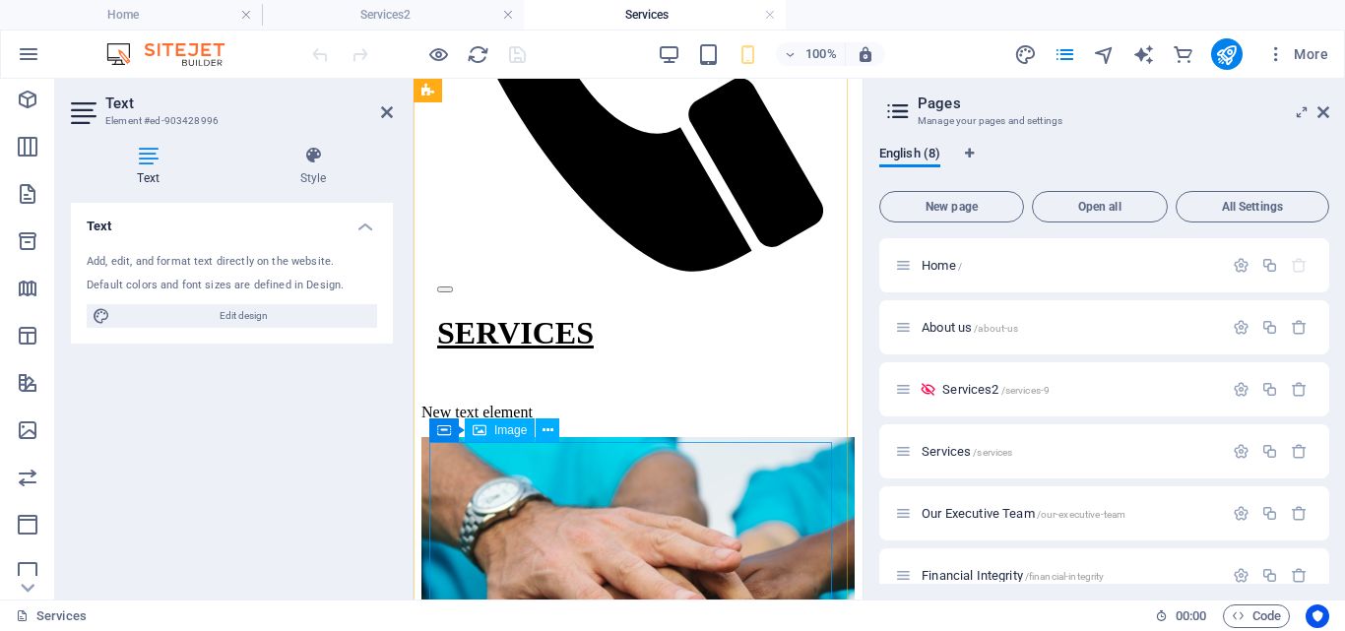
scroll to position [61, 0]
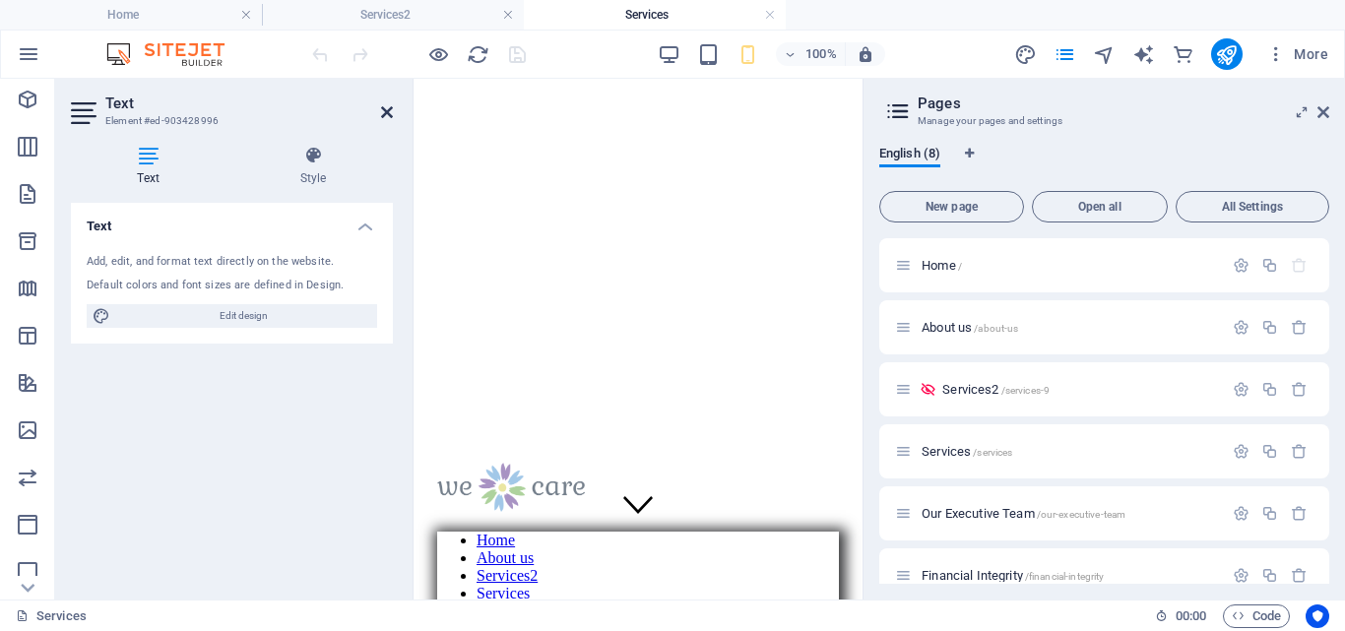
click at [384, 106] on icon at bounding box center [387, 112] width 12 height 16
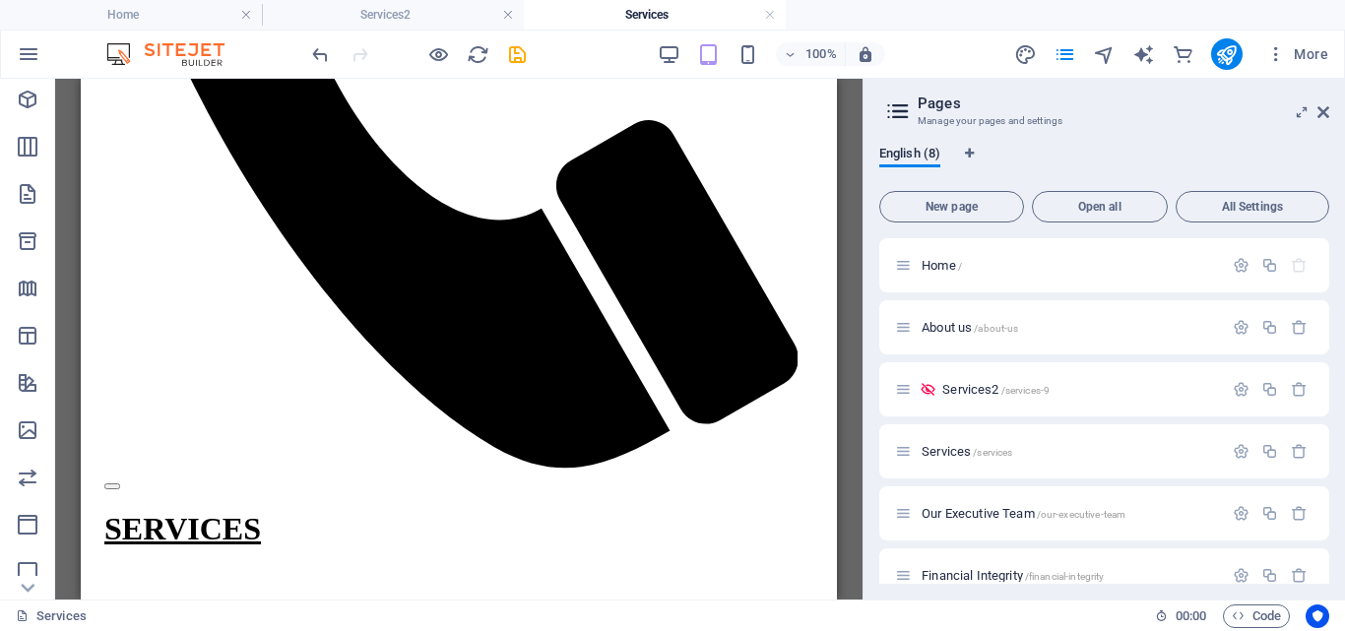
scroll to position [1148, 0]
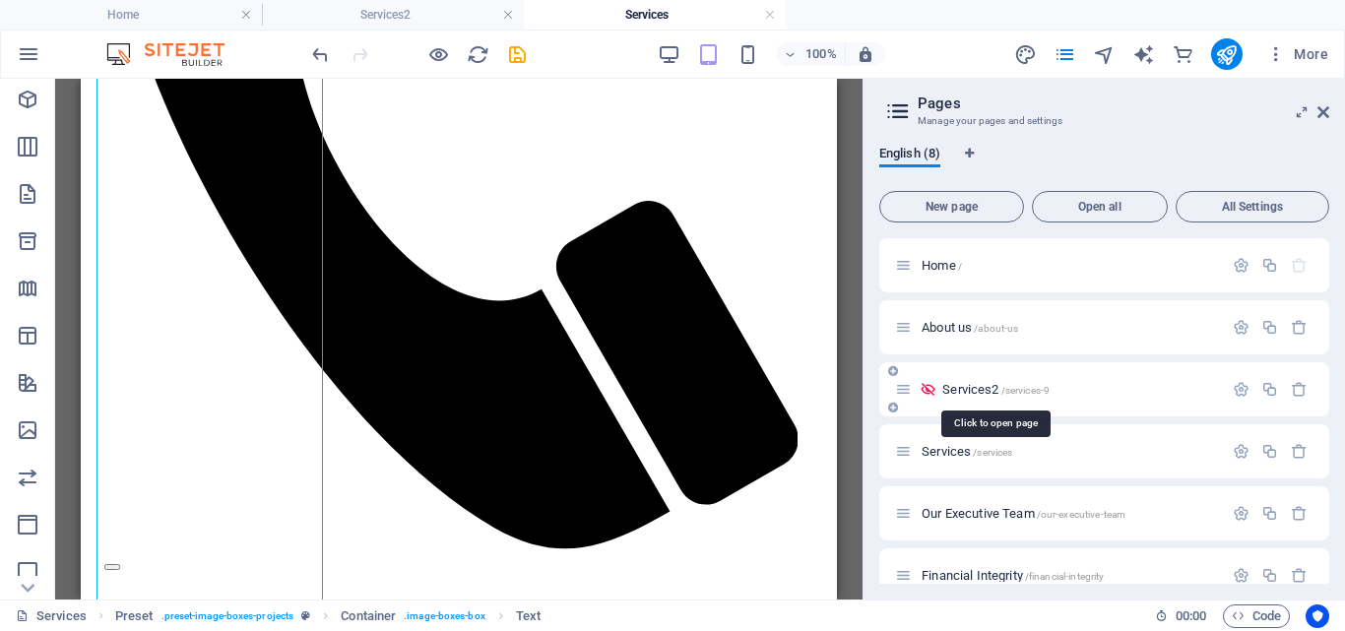
click at [960, 388] on span "Services2 /services-9" at bounding box center [996, 389] width 107 height 15
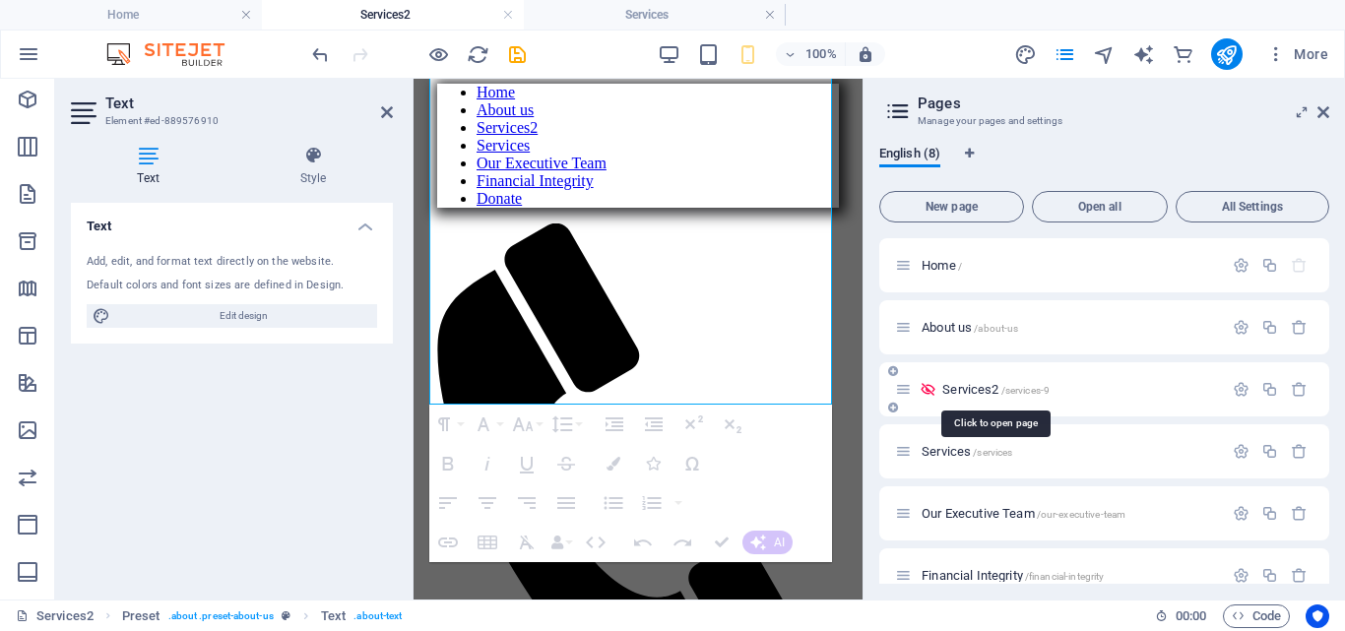
scroll to position [0, 0]
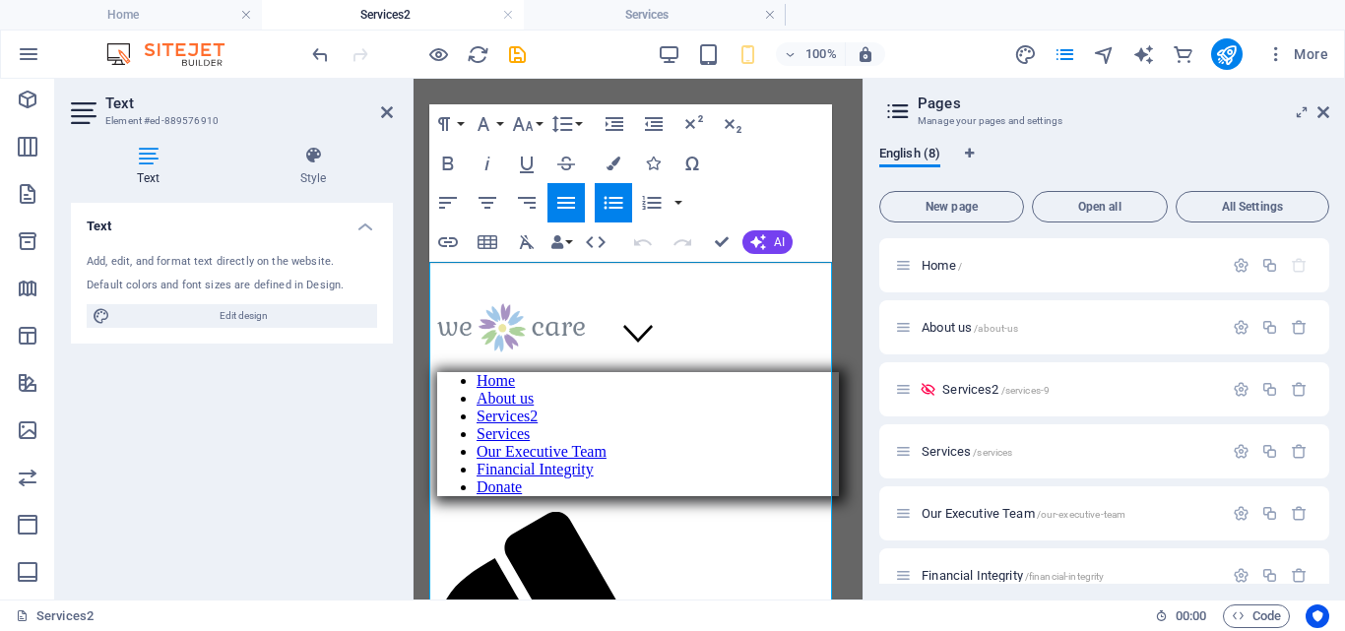
scroll to position [137, 0]
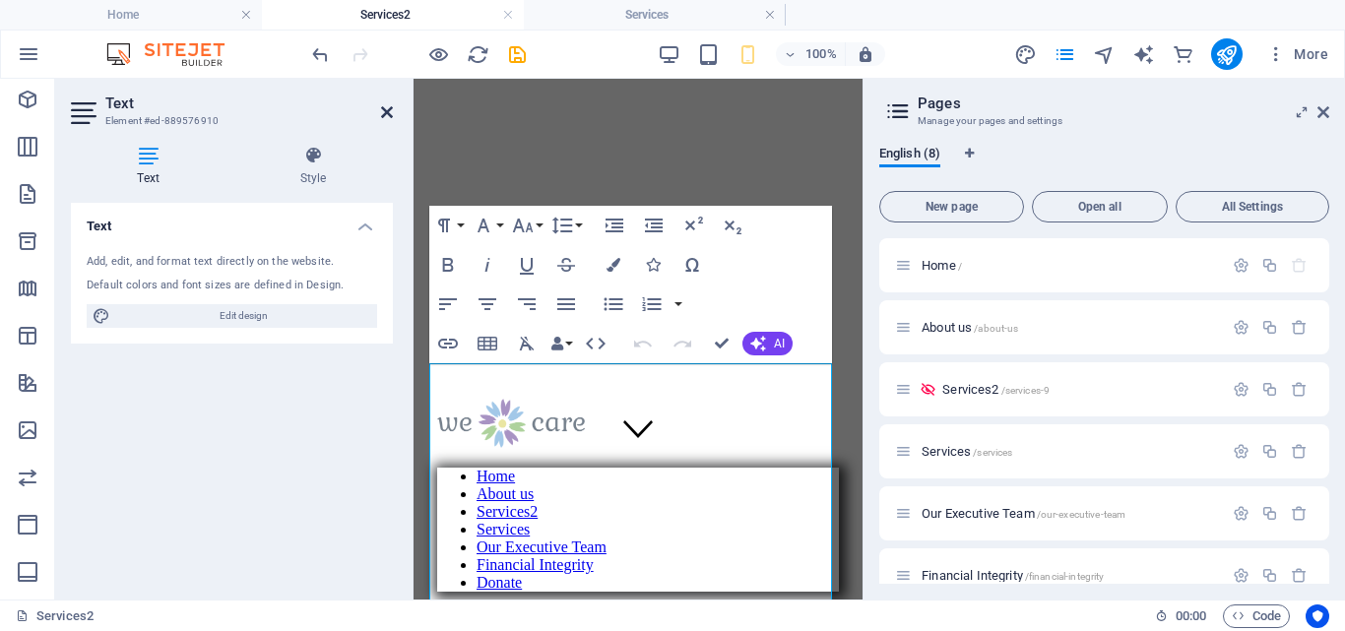
click at [385, 109] on icon at bounding box center [387, 112] width 12 height 16
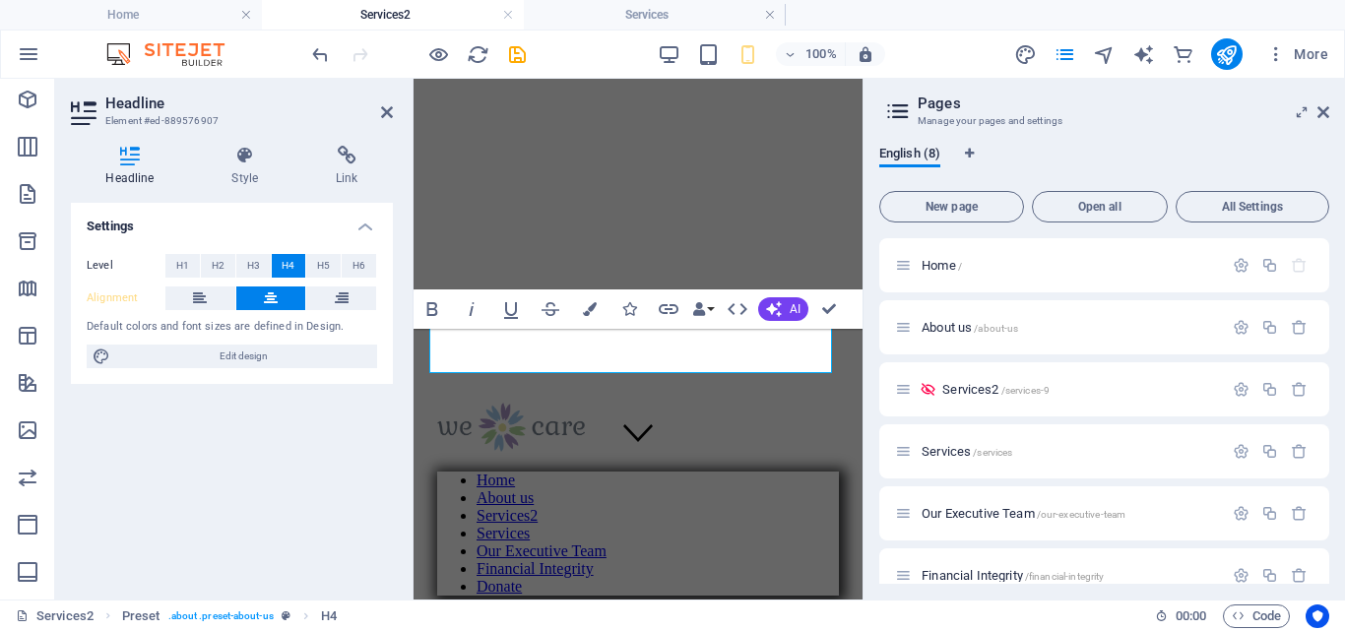
scroll to position [127, 0]
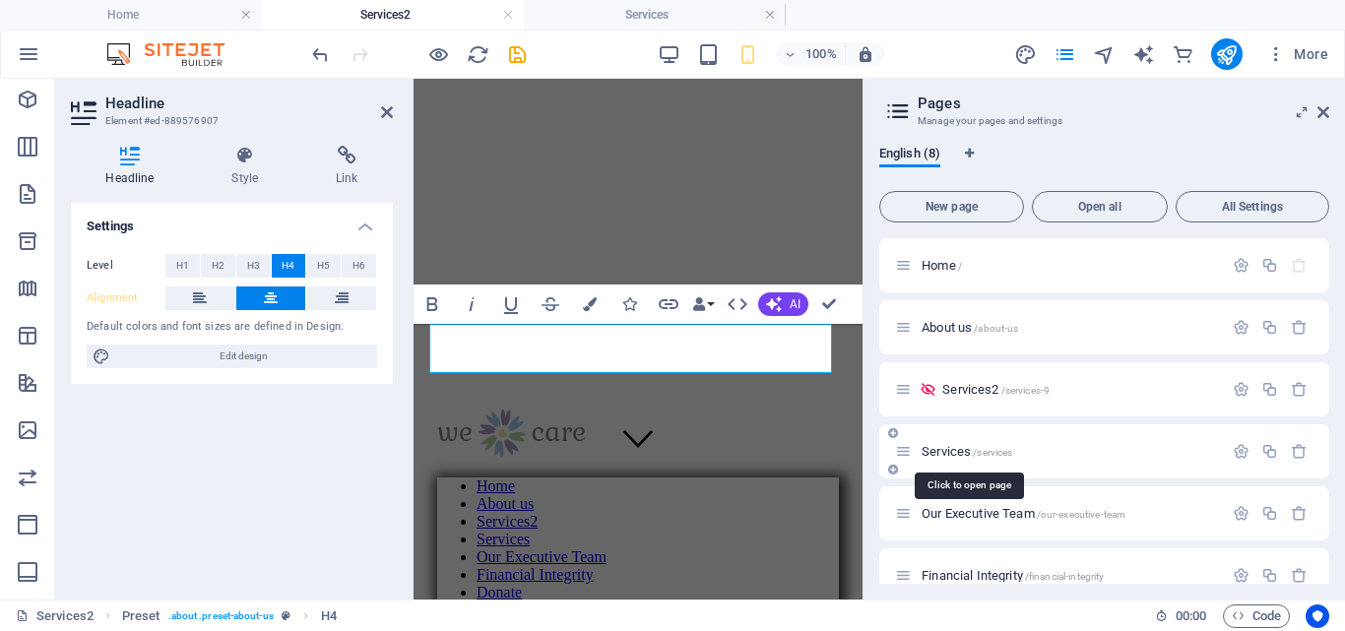
click at [945, 453] on span "Services /services" at bounding box center [967, 451] width 91 height 15
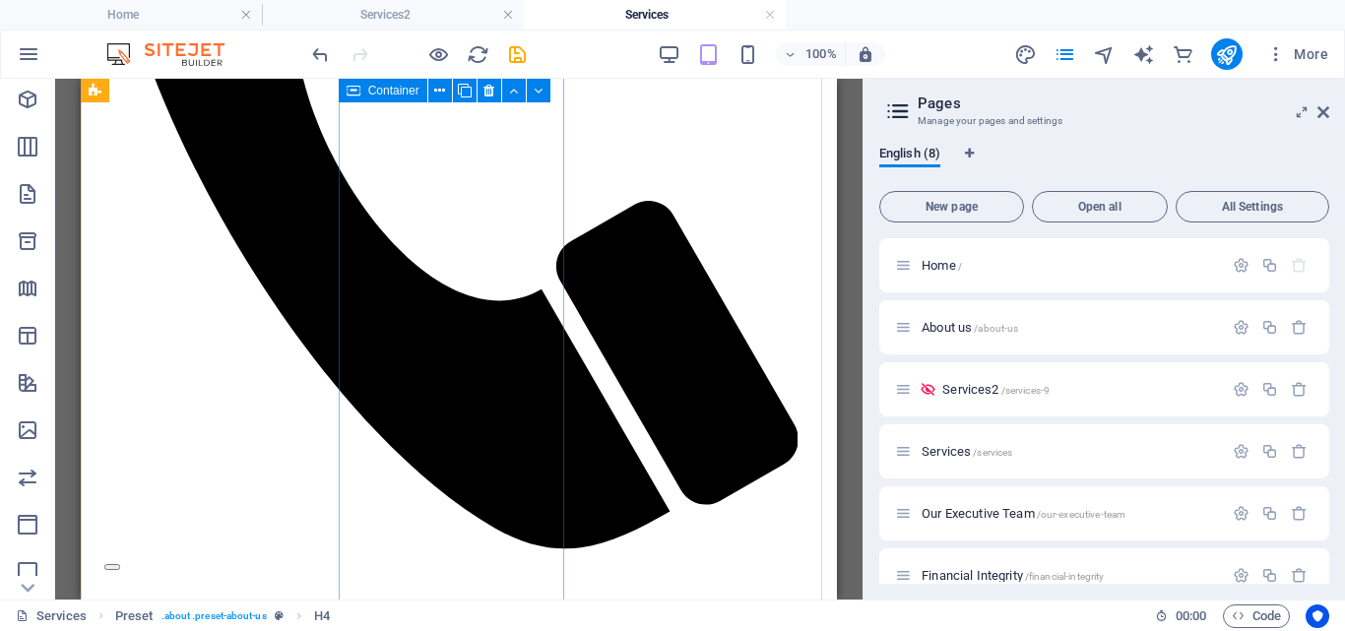
scroll to position [692, 0]
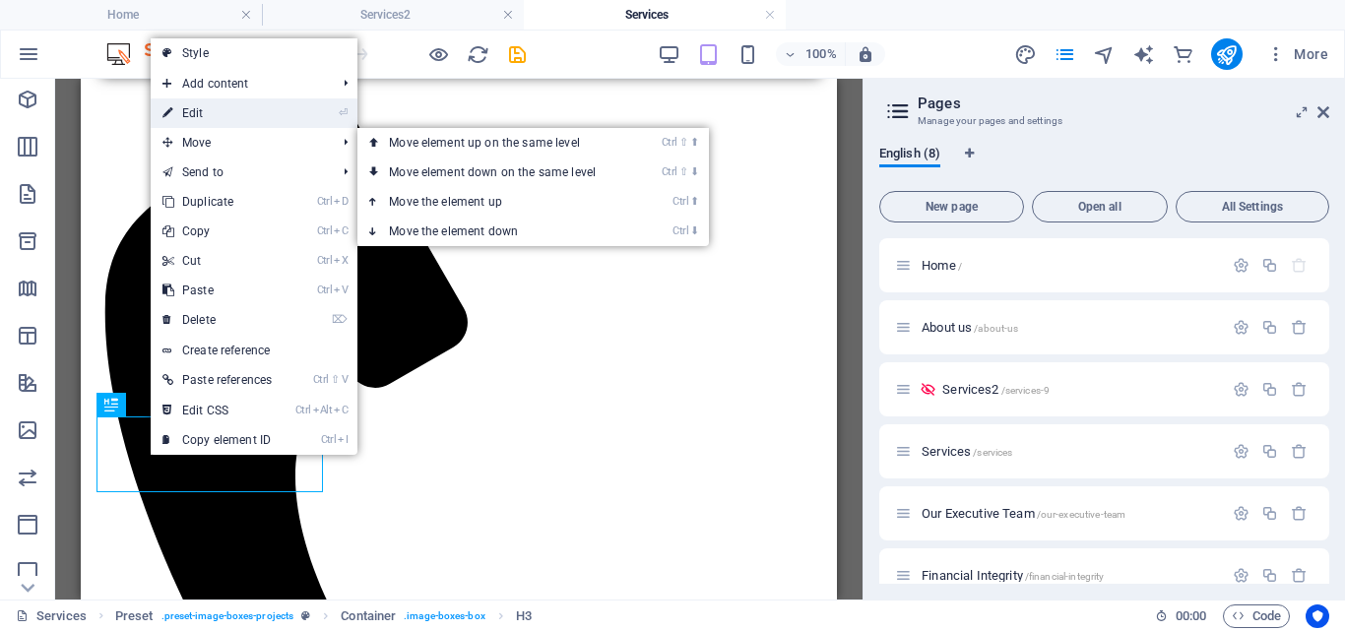
click at [213, 111] on link "⏎ Edit" at bounding box center [217, 113] width 133 height 30
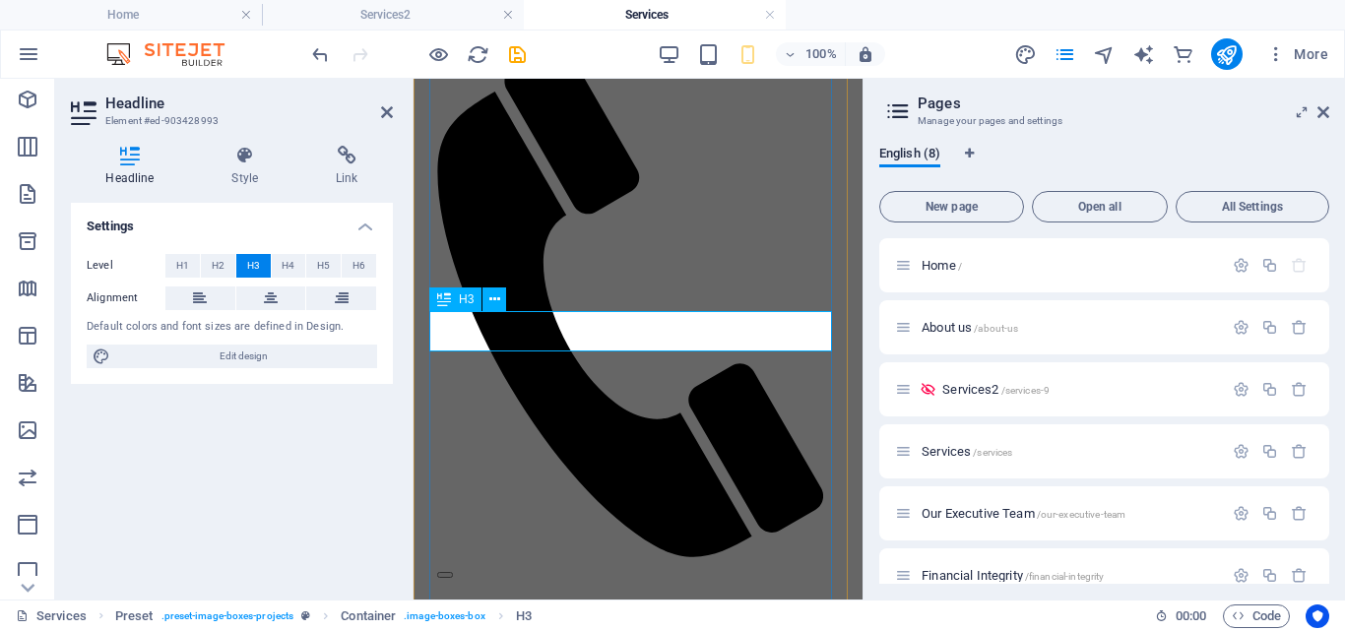
scroll to position [1872, 0]
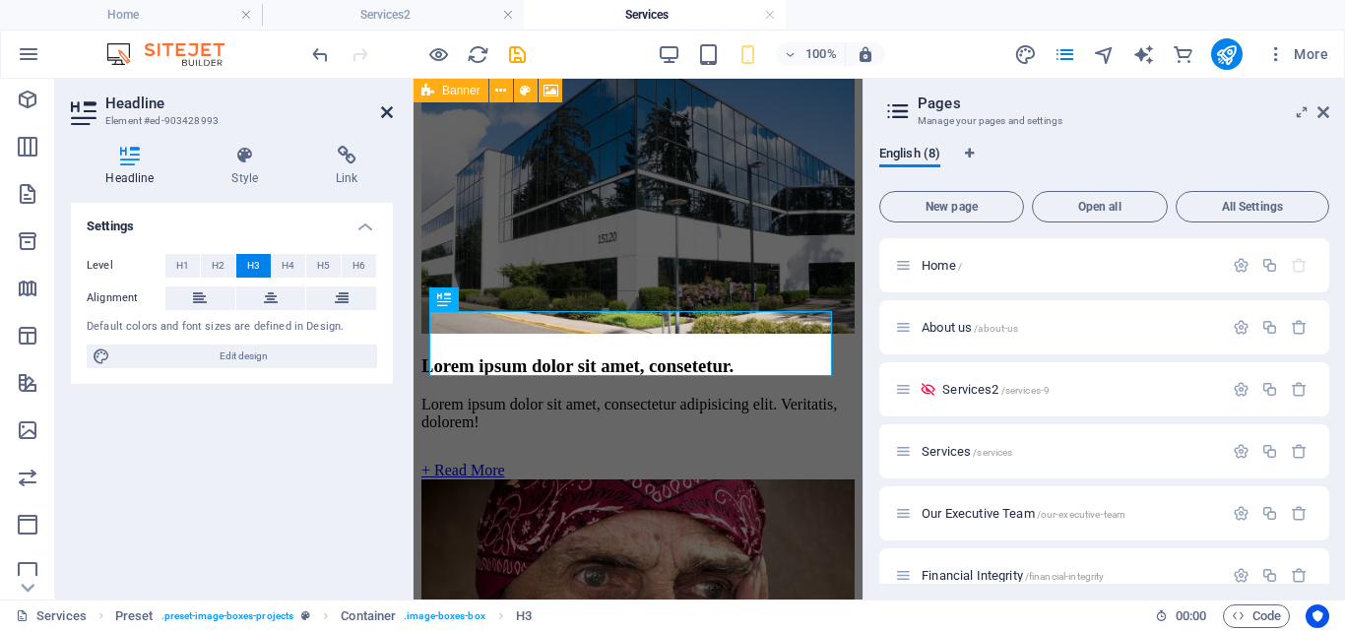
click at [382, 106] on icon at bounding box center [387, 112] width 12 height 16
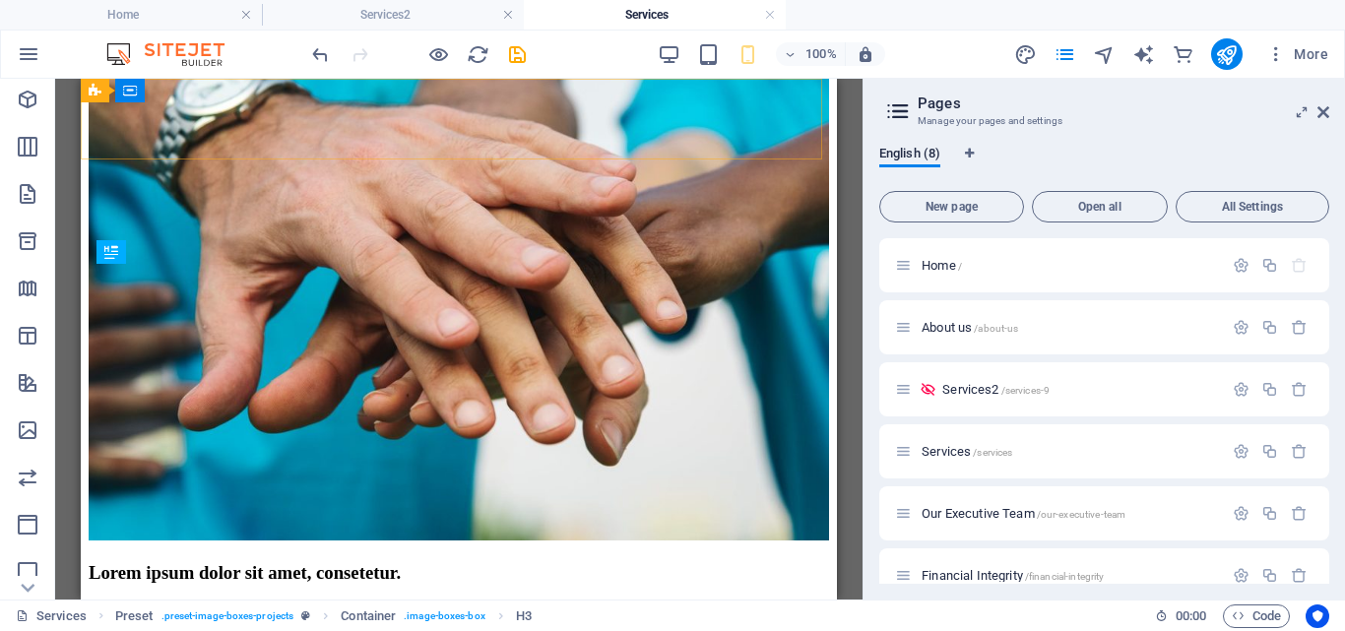
scroll to position [845, 0]
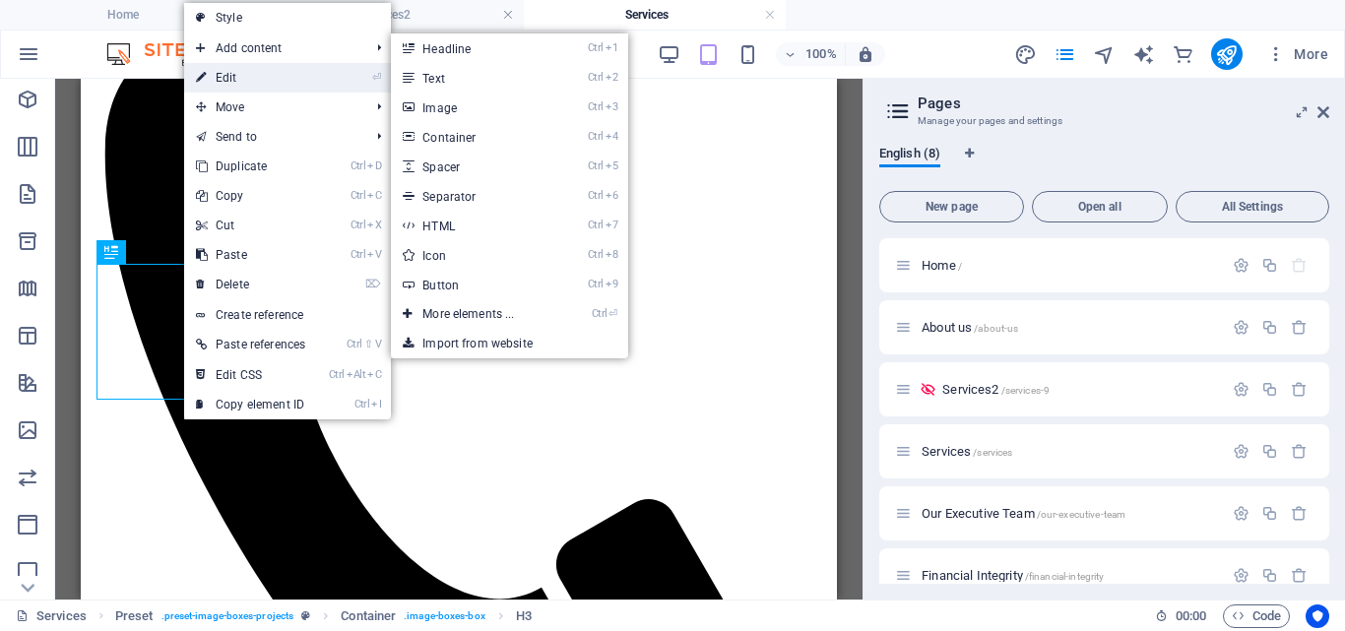
click at [255, 85] on link "⏎ Edit" at bounding box center [250, 78] width 133 height 30
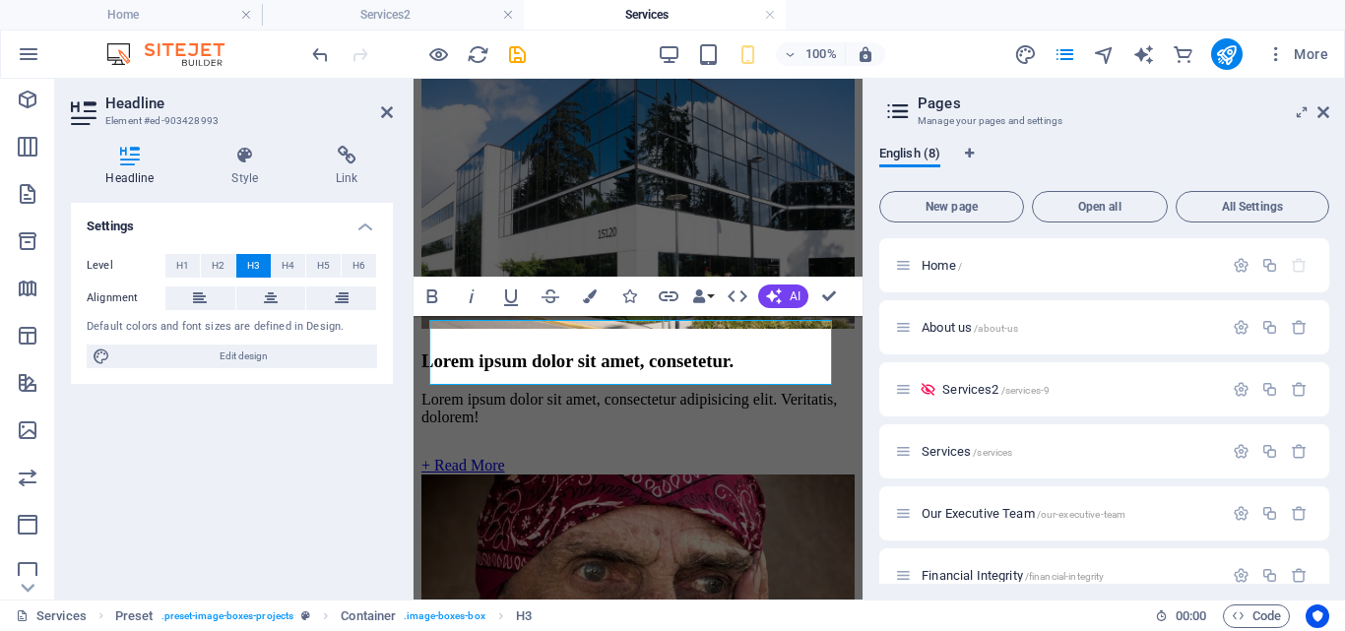
scroll to position [1872, 0]
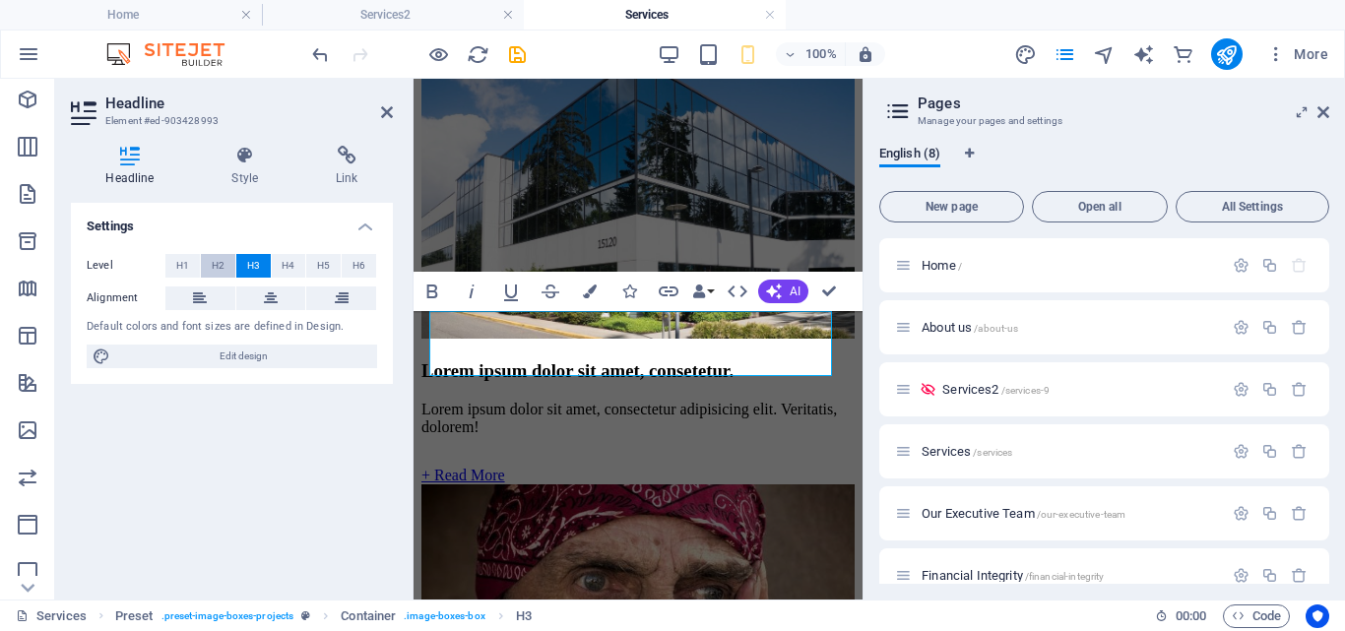
click at [216, 262] on span "H2" at bounding box center [218, 266] width 13 height 24
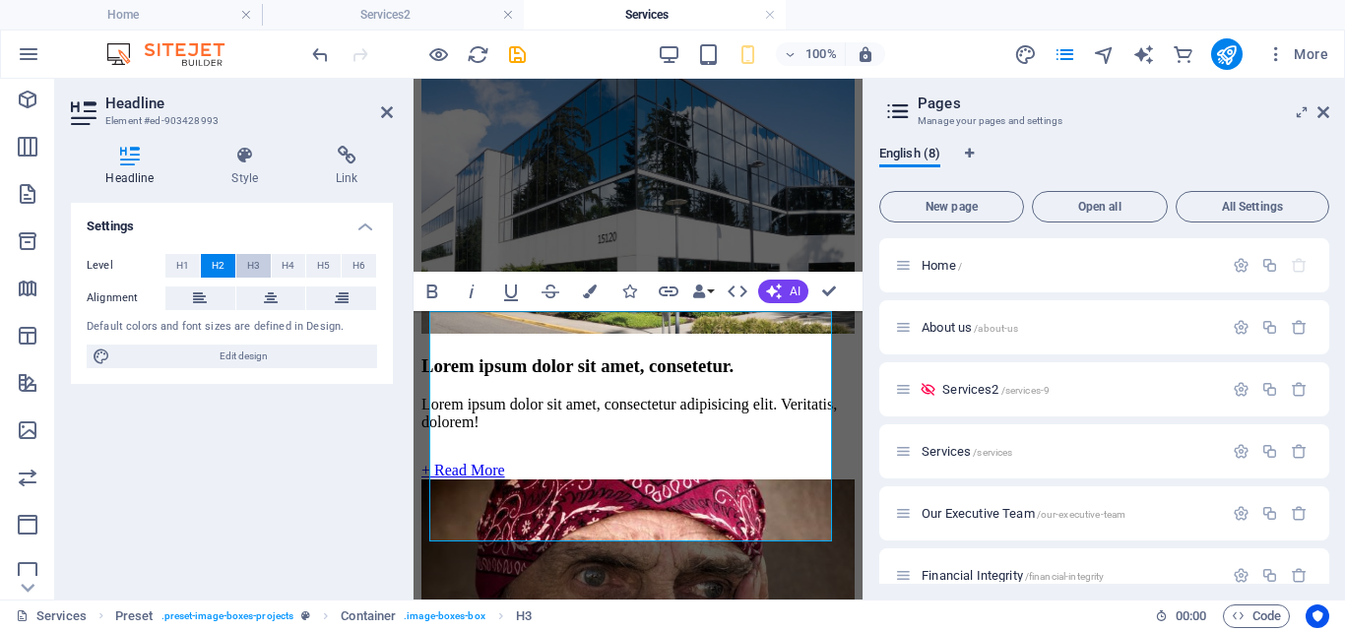
click at [253, 263] on span "H3" at bounding box center [253, 266] width 13 height 24
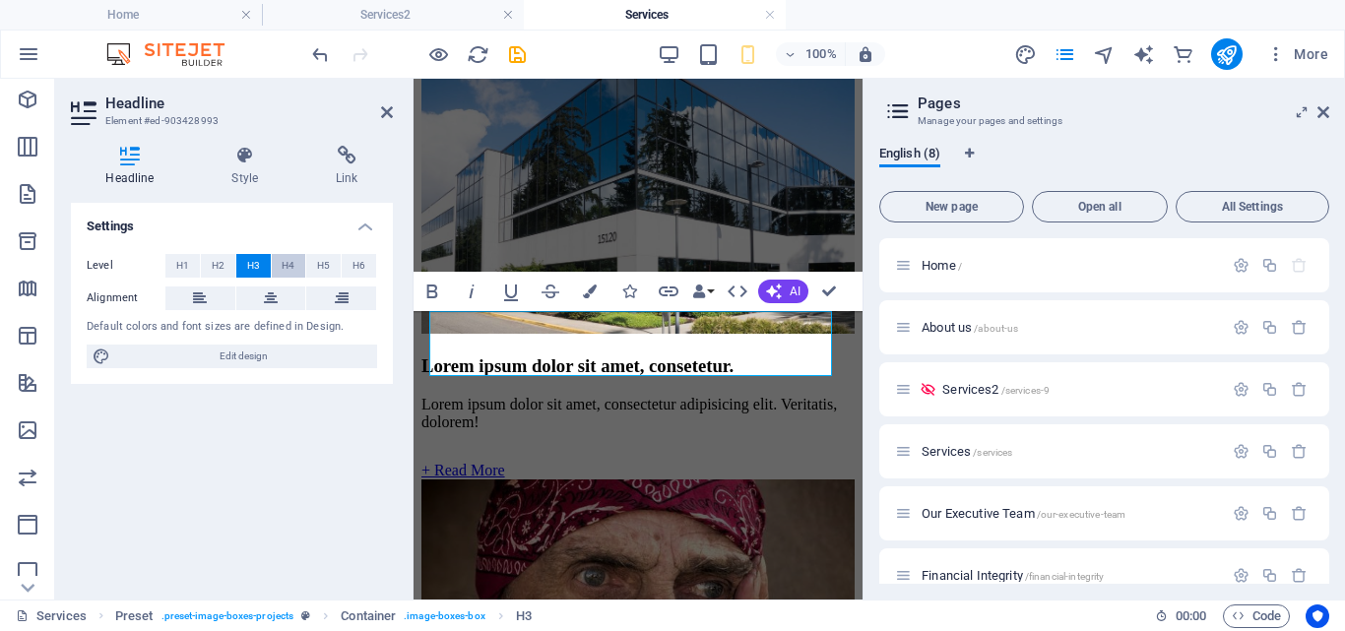
click at [279, 262] on button "H4" at bounding box center [289, 266] width 34 height 24
click at [323, 263] on span "H5" at bounding box center [323, 266] width 13 height 24
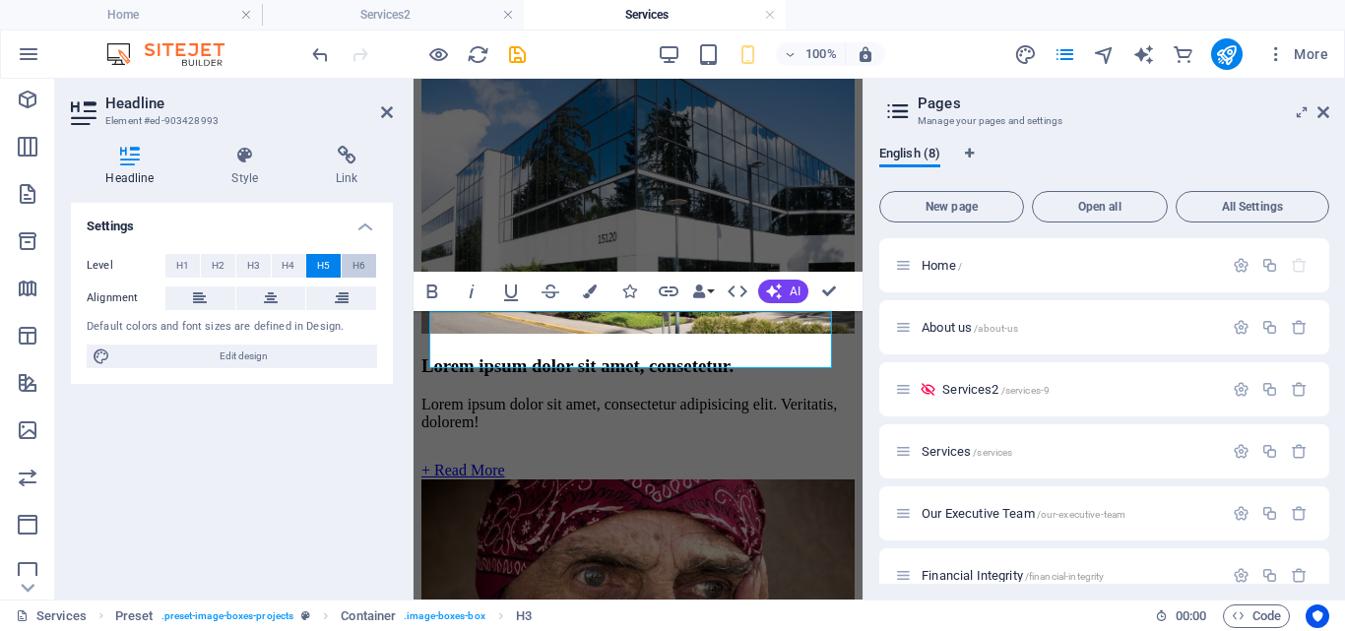
click at [358, 264] on span "H6" at bounding box center [359, 266] width 13 height 24
click at [177, 264] on span "H1" at bounding box center [182, 266] width 13 height 24
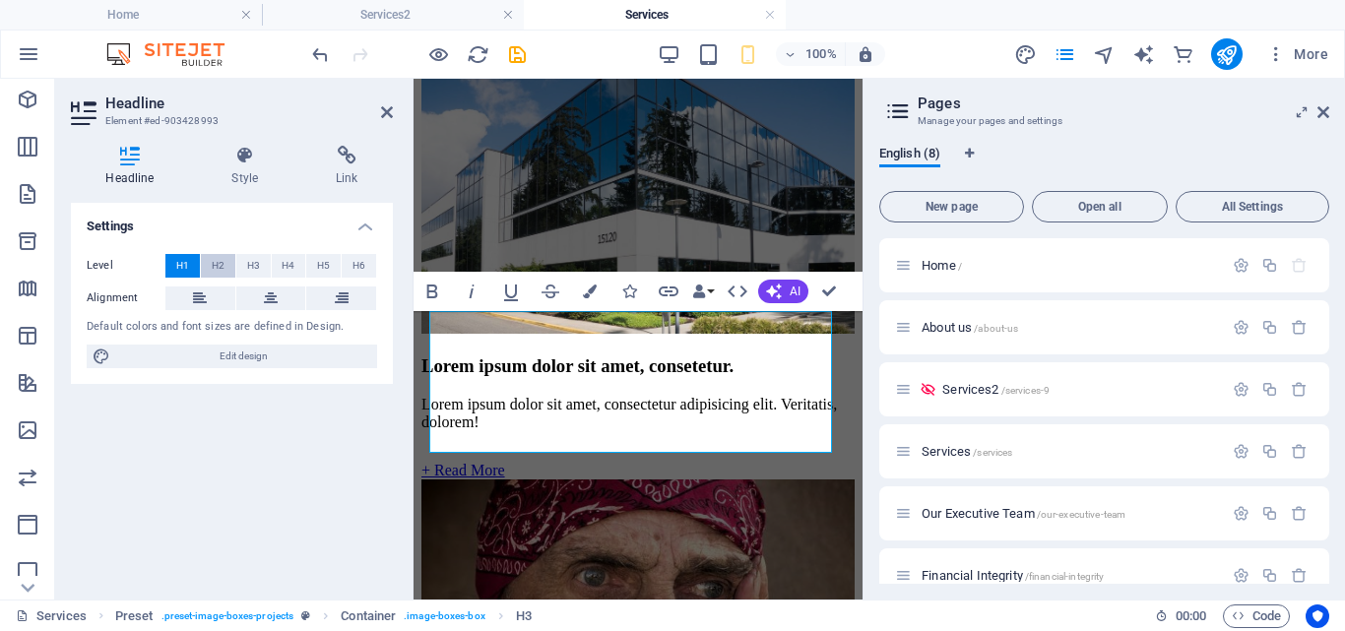
click at [217, 269] on span "H2" at bounding box center [218, 266] width 13 height 24
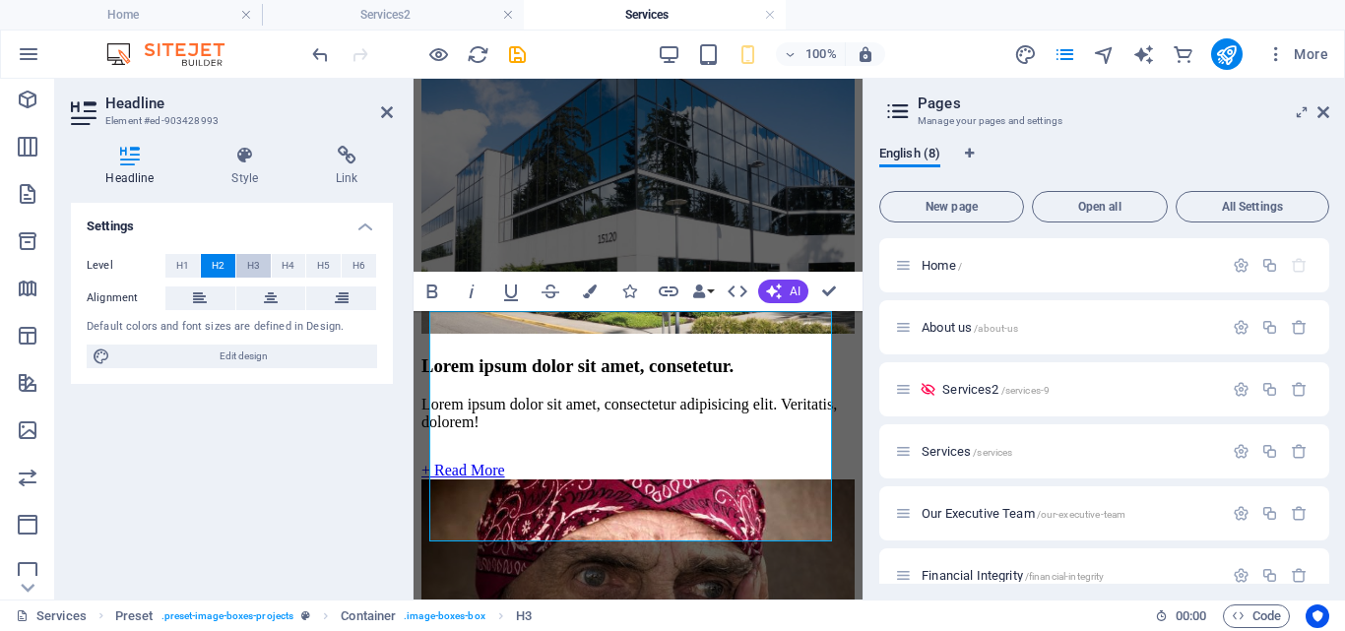
click at [256, 264] on span "H3" at bounding box center [253, 266] width 13 height 24
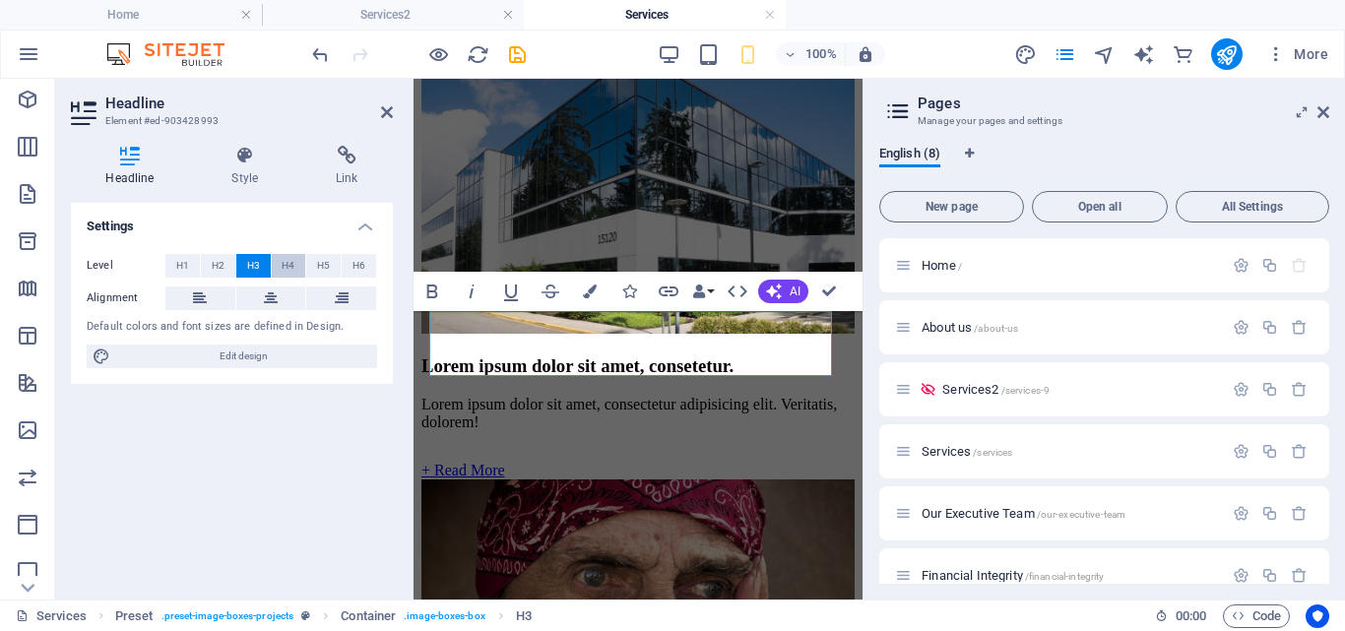
click at [290, 262] on span "H4" at bounding box center [288, 266] width 13 height 24
click at [320, 262] on span "H5" at bounding box center [323, 266] width 13 height 24
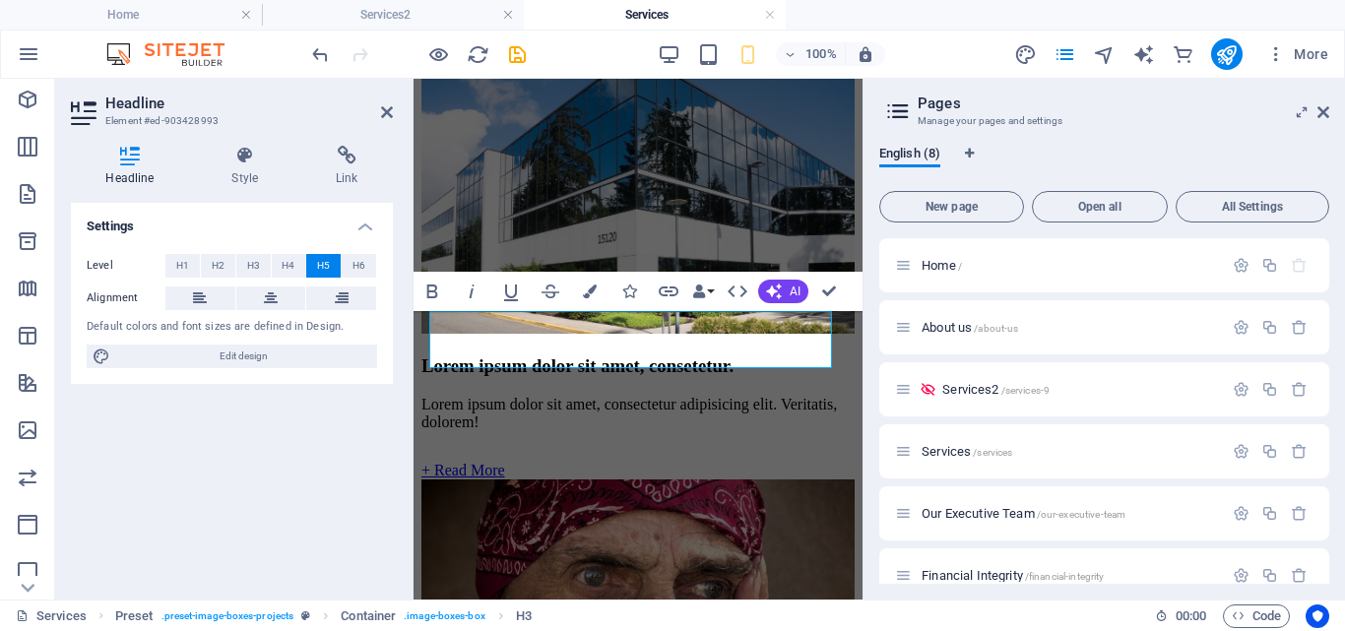
click at [380, 103] on h2 "Headline" at bounding box center [249, 104] width 288 height 18
click at [384, 105] on icon at bounding box center [387, 112] width 12 height 16
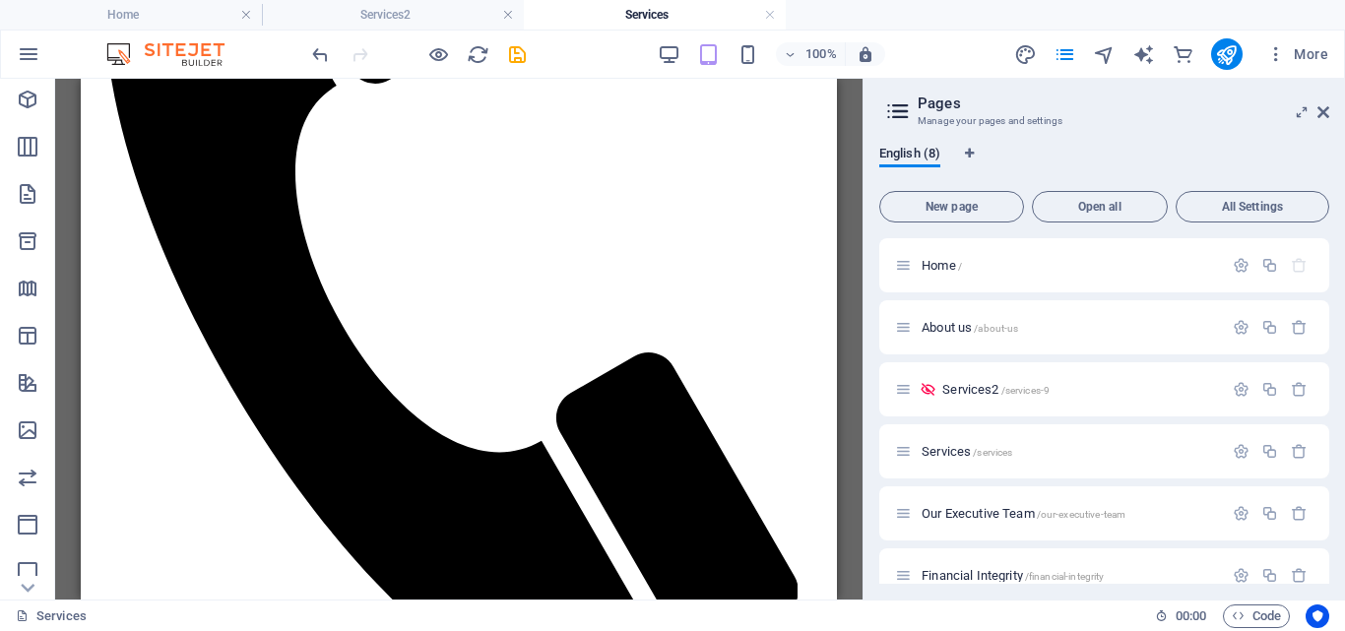
scroll to position [822, 0]
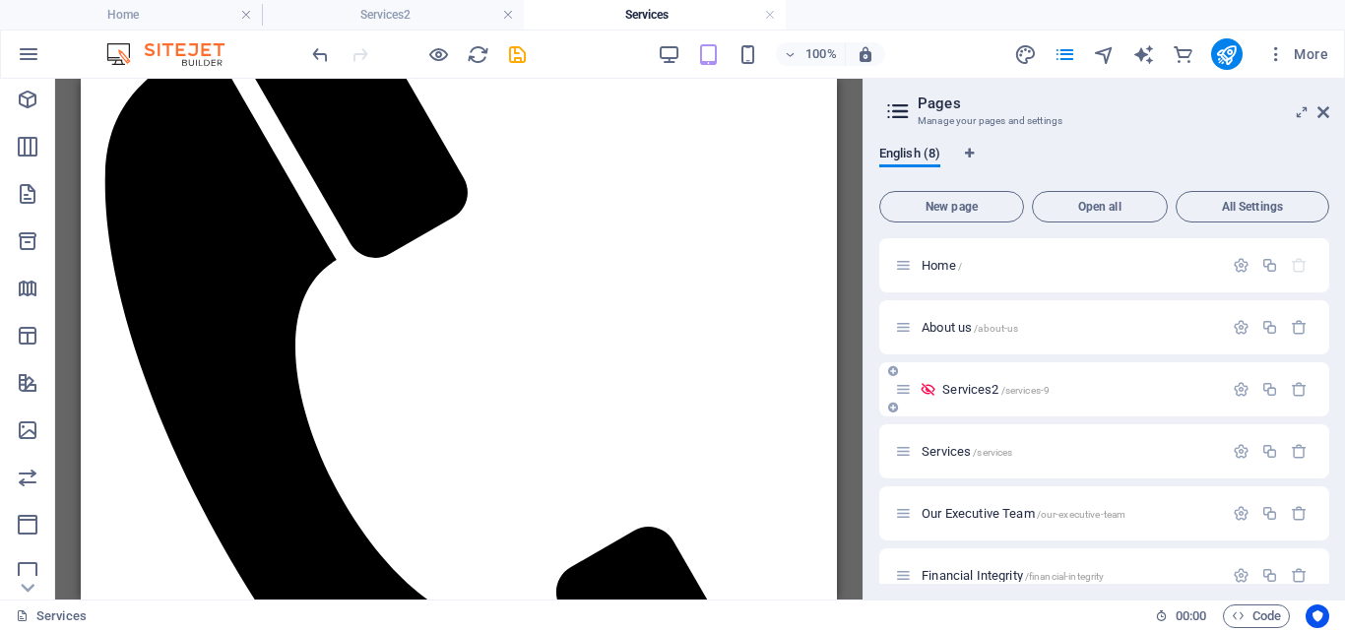
click at [950, 392] on span "Services2 /services-9" at bounding box center [996, 389] width 107 height 15
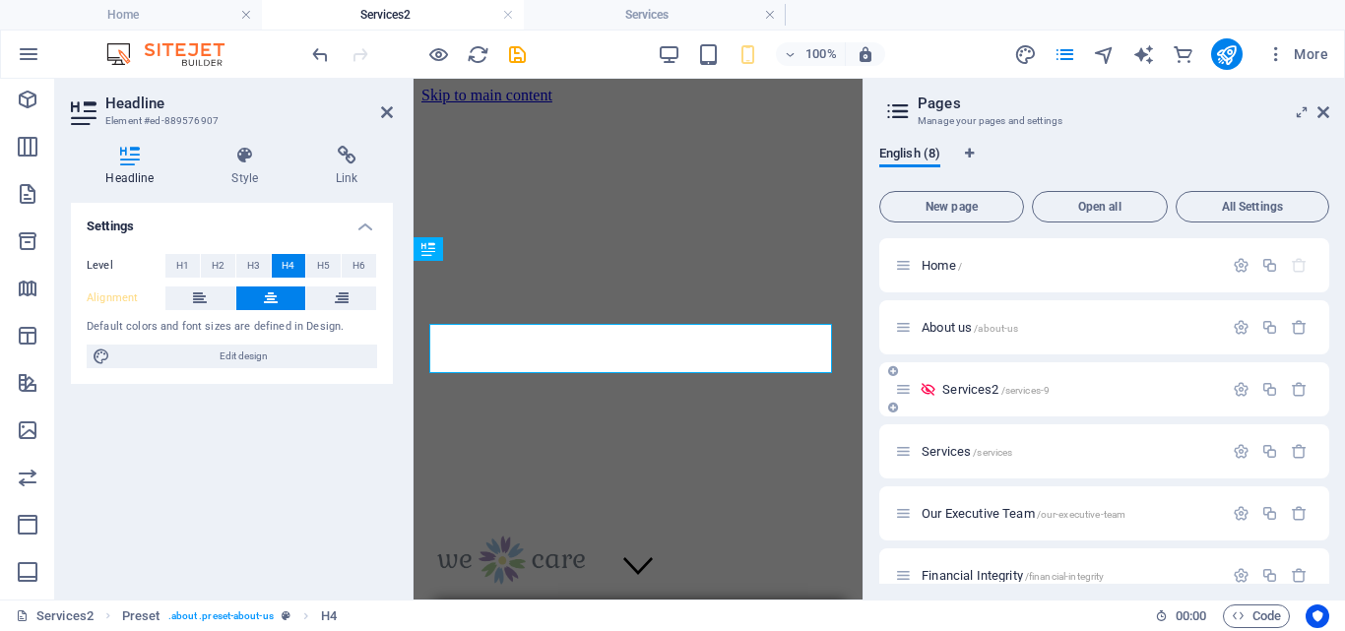
scroll to position [127, 0]
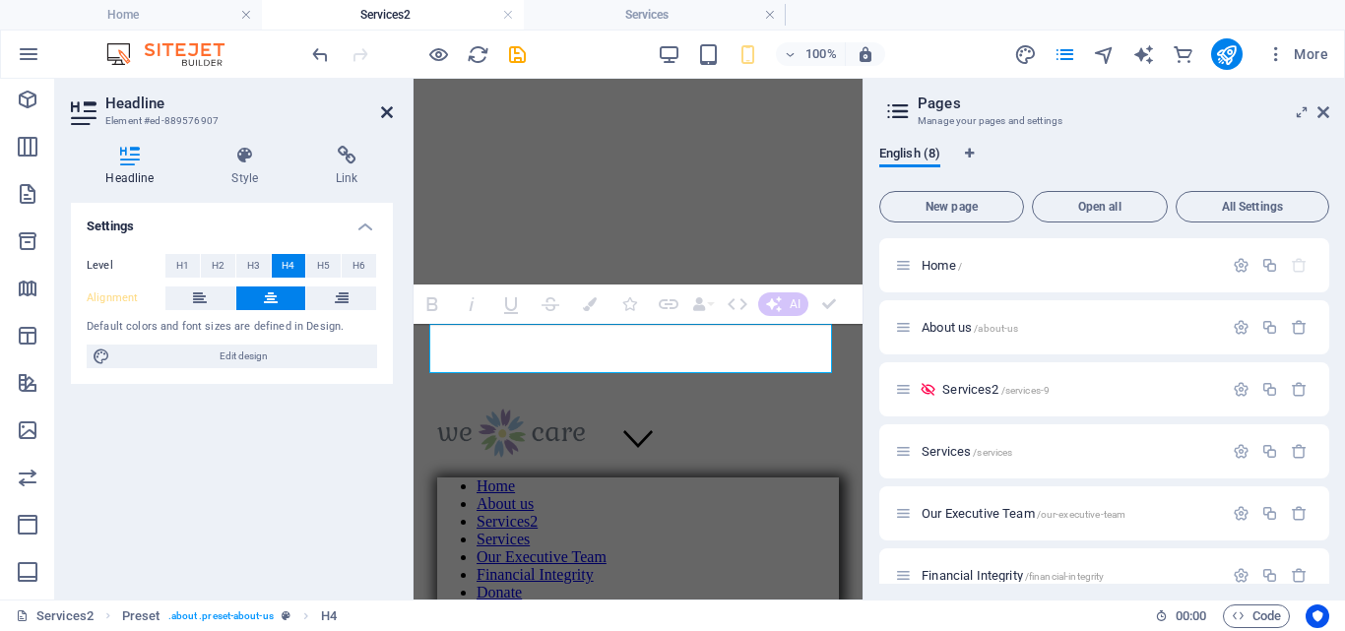
click at [389, 109] on icon at bounding box center [387, 112] width 12 height 16
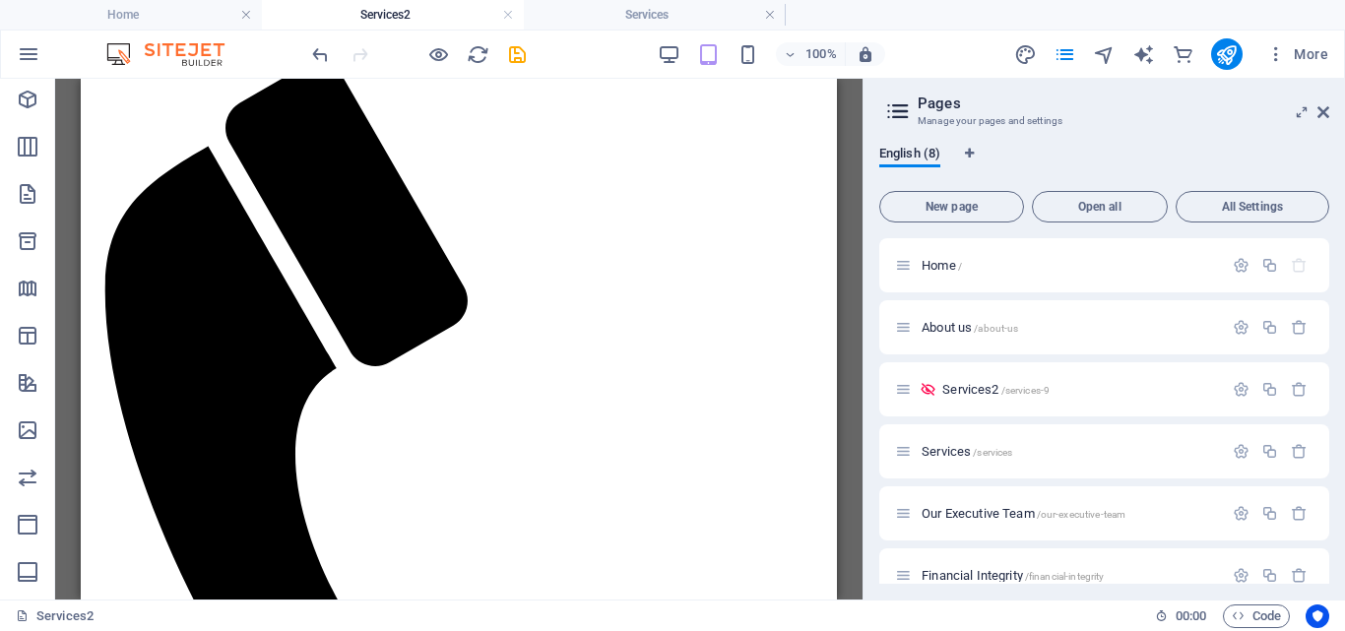
scroll to position [683, 0]
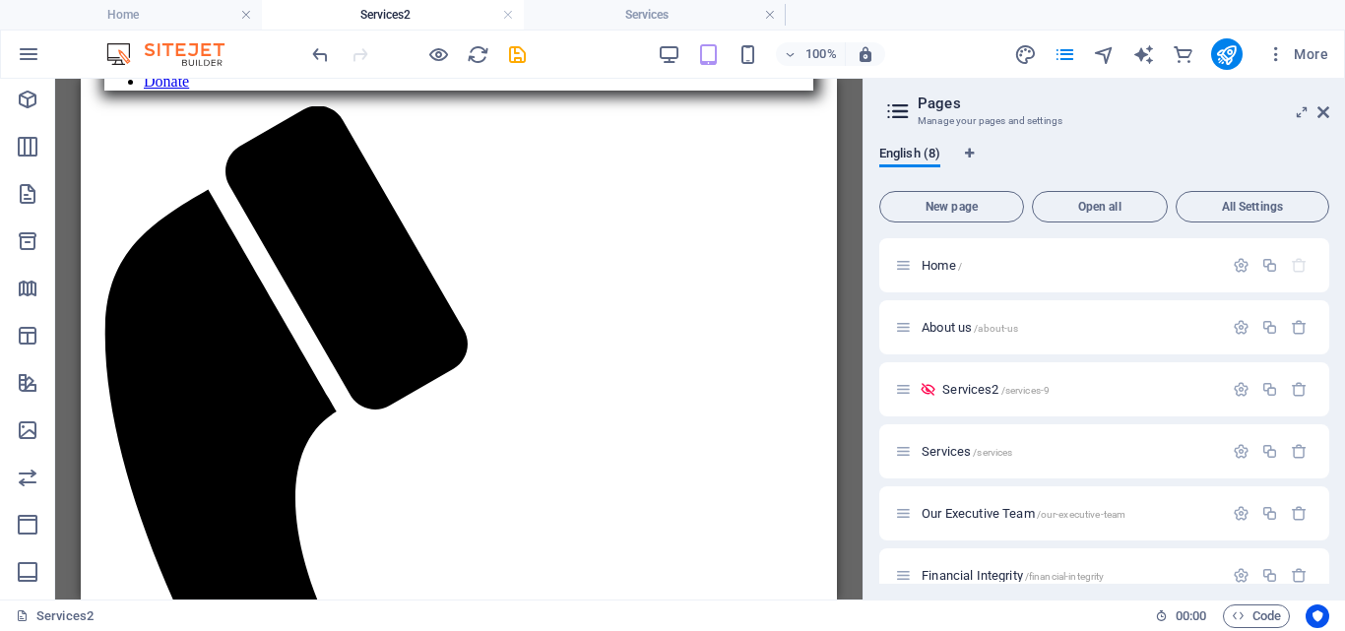
drag, startPoint x: 828, startPoint y: 289, endPoint x: 929, endPoint y: 553, distance: 283.3
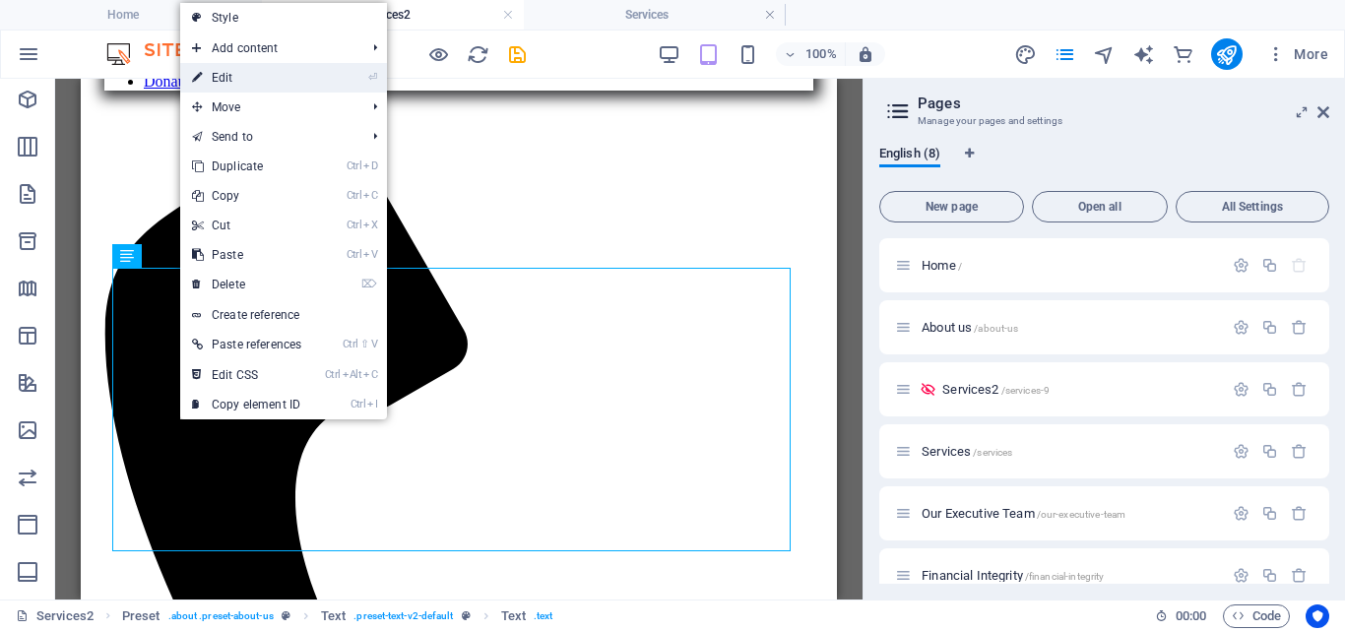
click at [245, 74] on link "⏎ Edit" at bounding box center [246, 78] width 133 height 30
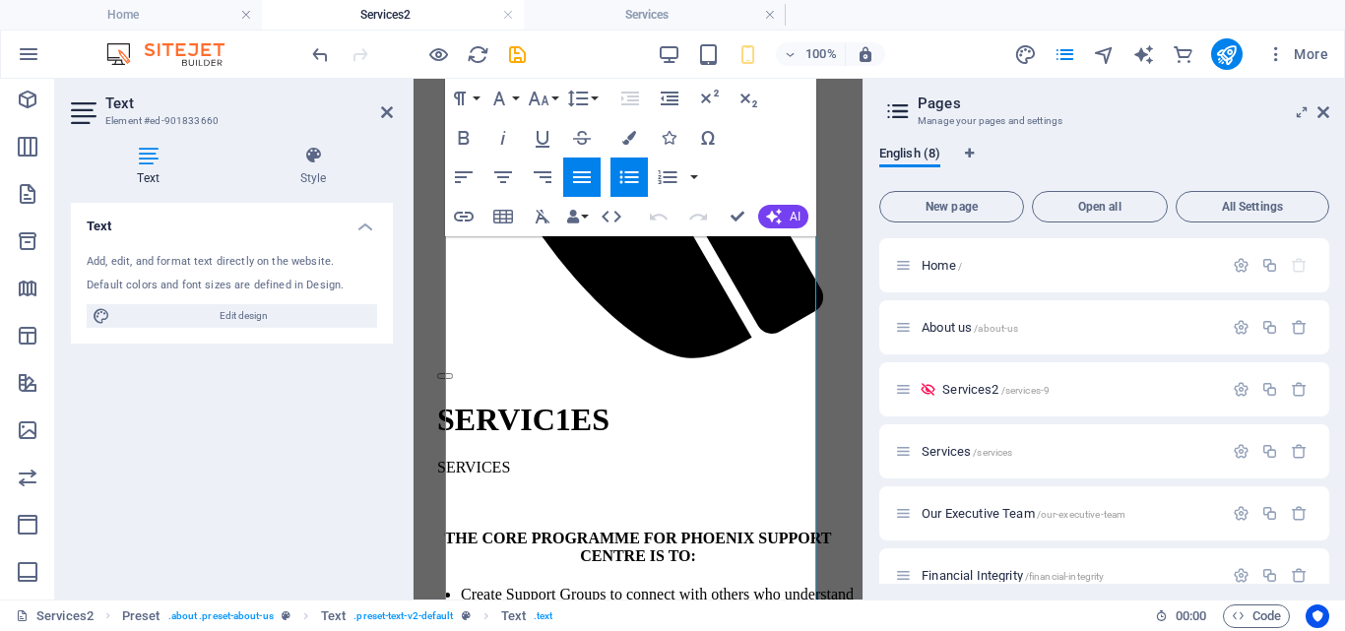
scroll to position [1007, 0]
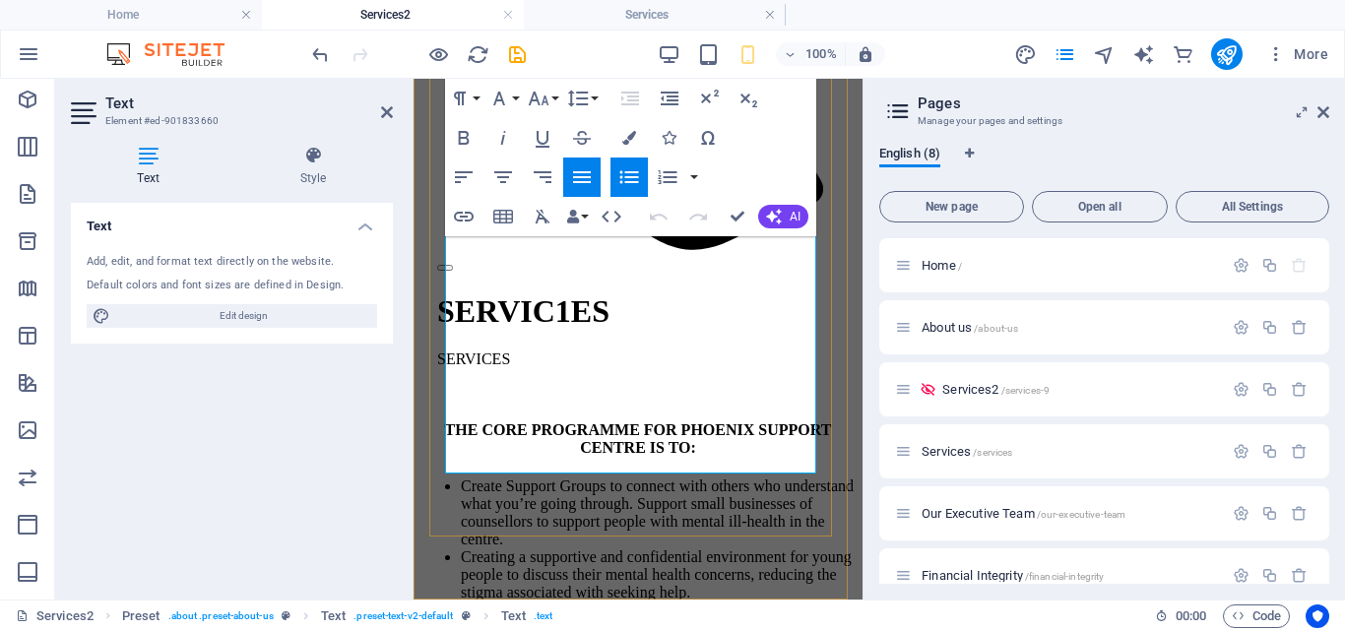
drag, startPoint x: 461, startPoint y: 381, endPoint x: 738, endPoint y: 470, distance: 290.6
copy ul "Creating awareness of mental health in schools, the community and in employment…"
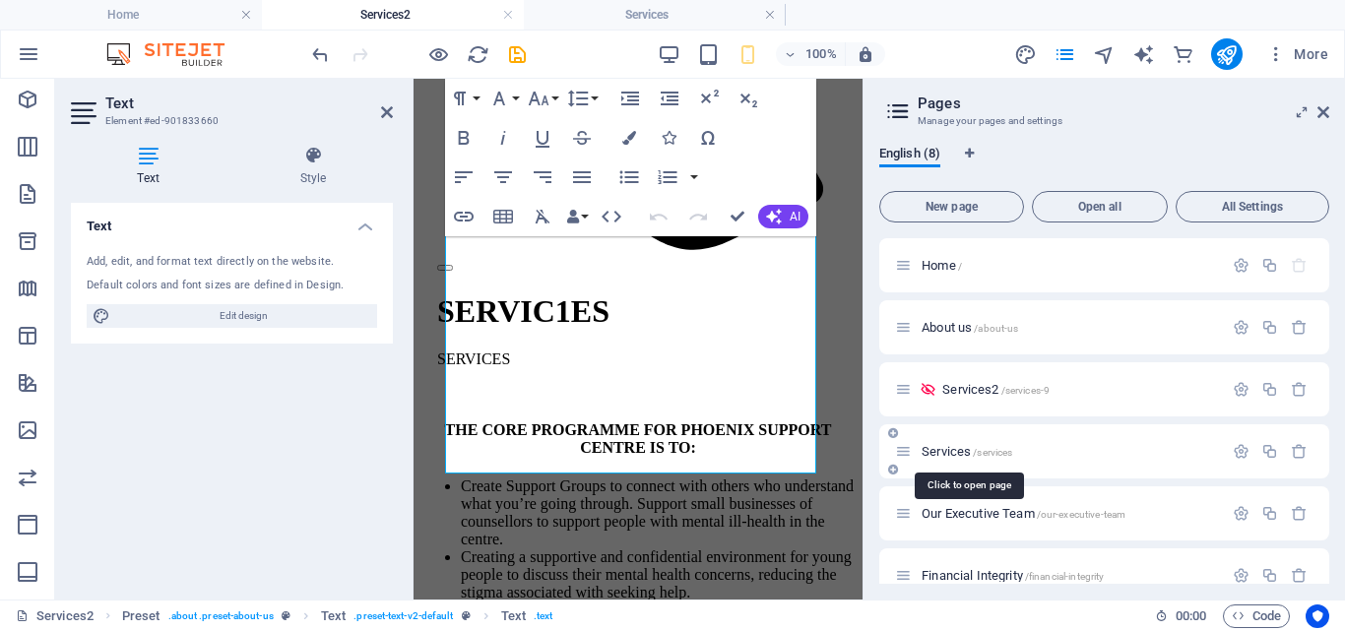
click at [938, 454] on span "Services /services" at bounding box center [967, 451] width 91 height 15
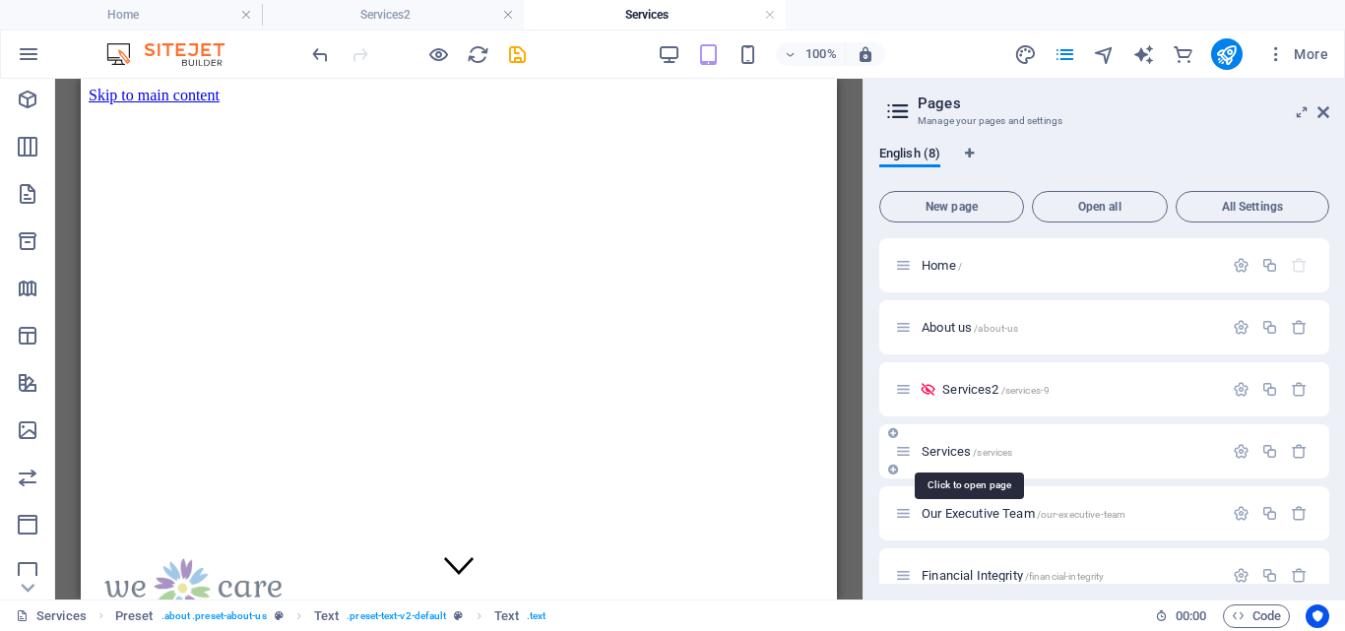
scroll to position [822, 0]
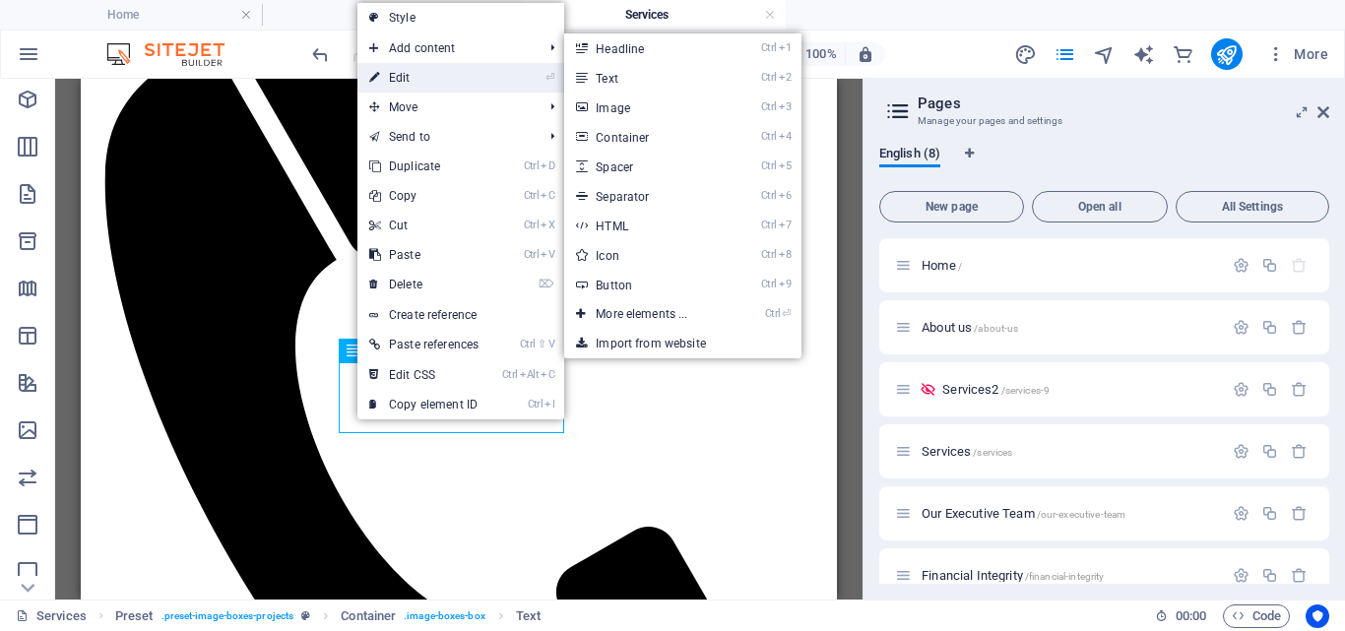
click at [401, 71] on link "⏎ Edit" at bounding box center [424, 78] width 133 height 30
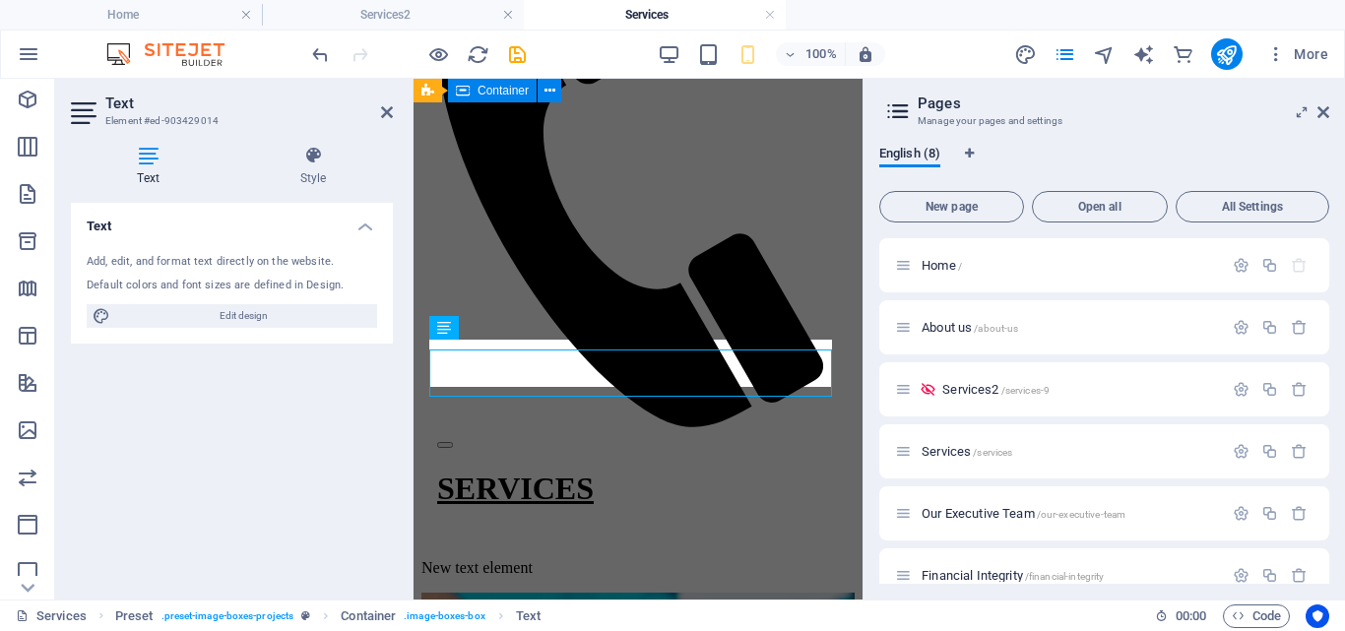
scroll to position [2804, 0]
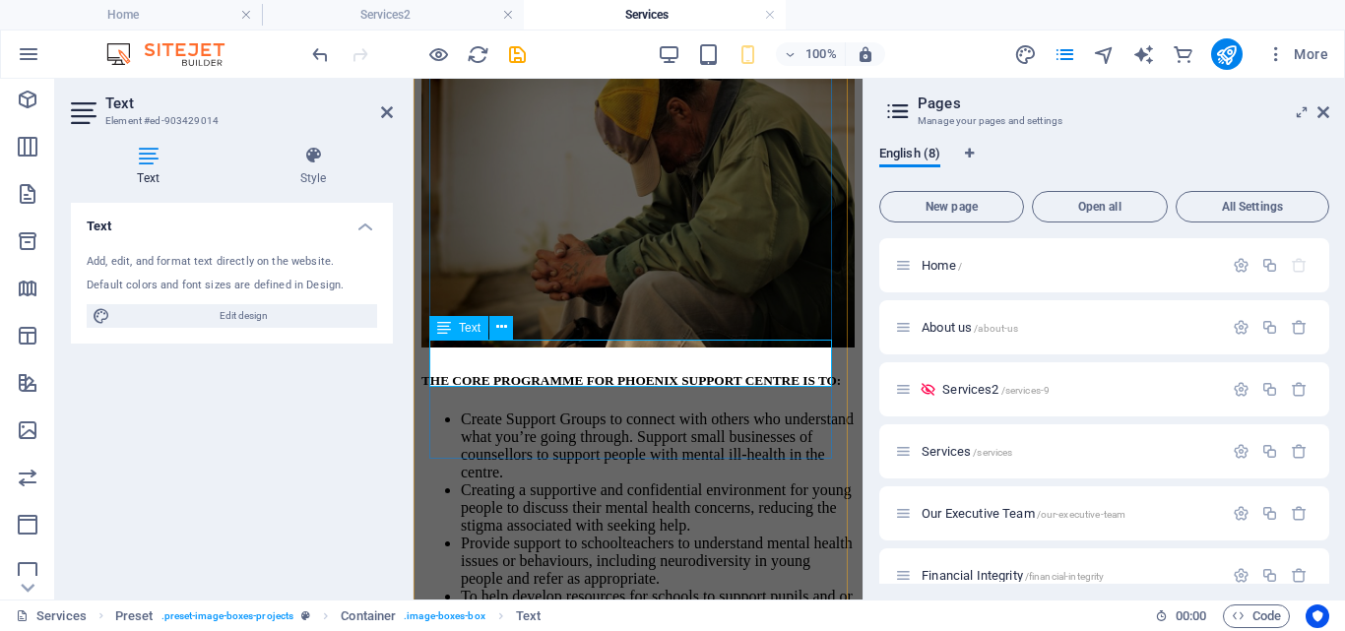
drag, startPoint x: 445, startPoint y: 353, endPoint x: 572, endPoint y: 366, distance: 127.8
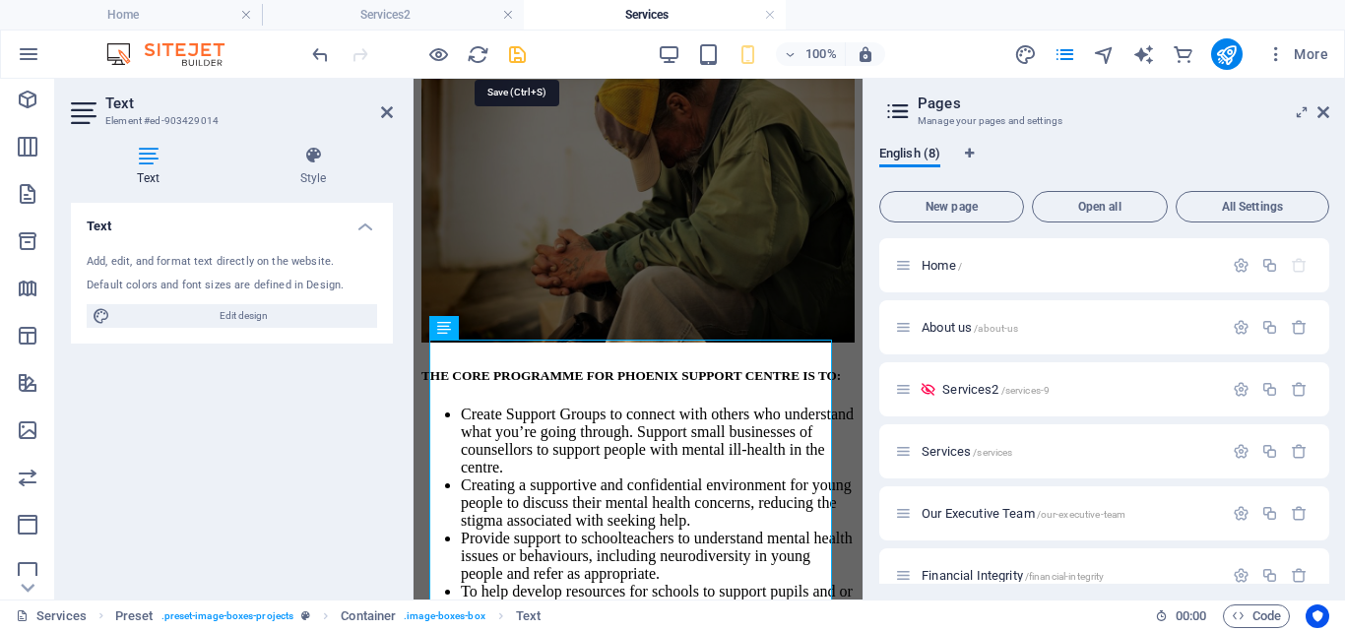
click at [513, 50] on icon "save" at bounding box center [517, 54] width 23 height 23
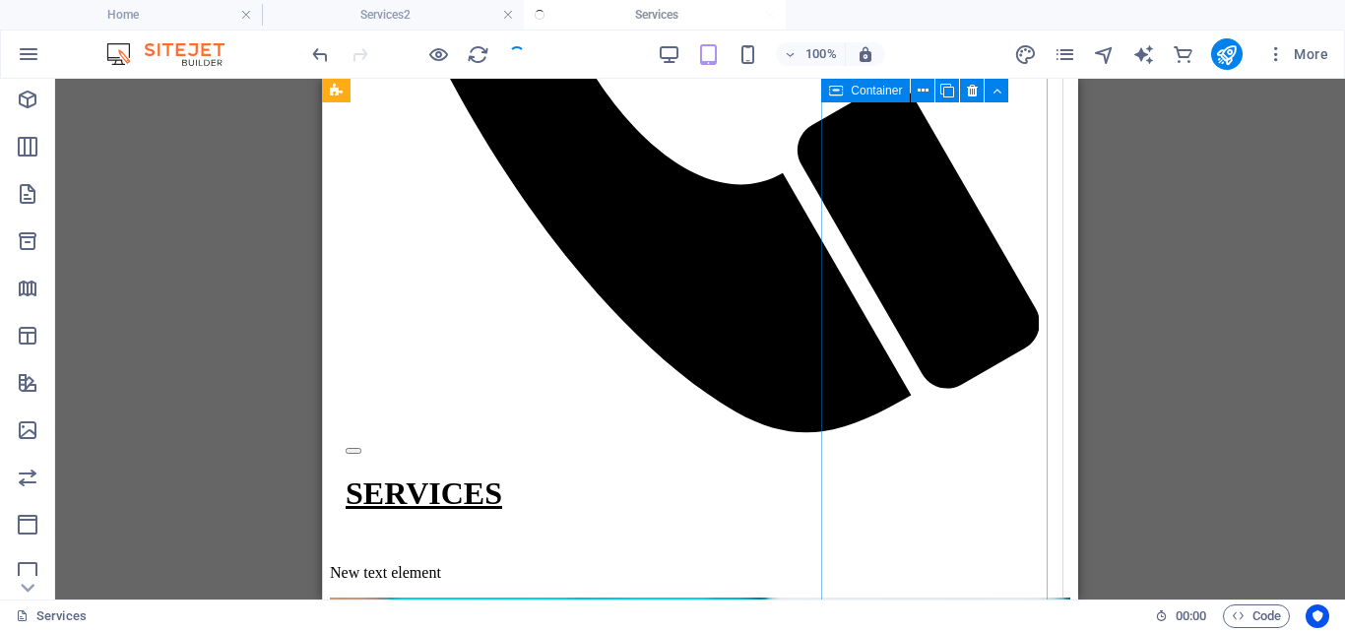
scroll to position [804, 0]
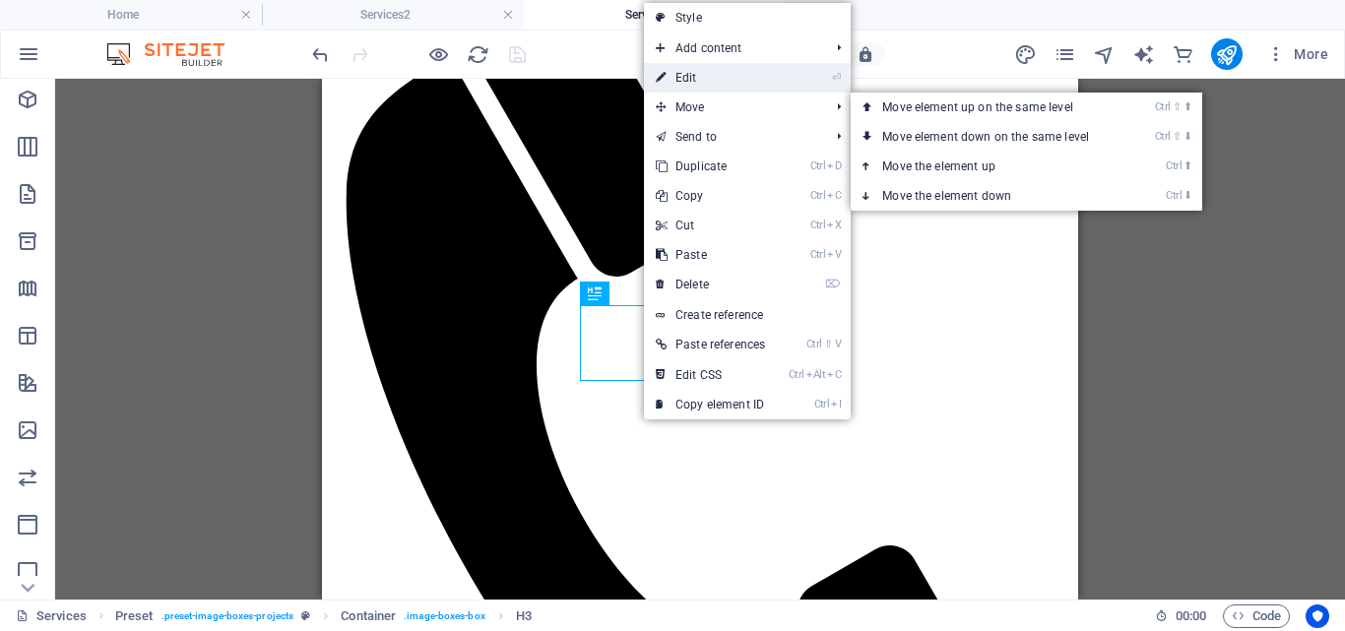
click at [688, 77] on link "⏎ Edit" at bounding box center [710, 78] width 133 height 30
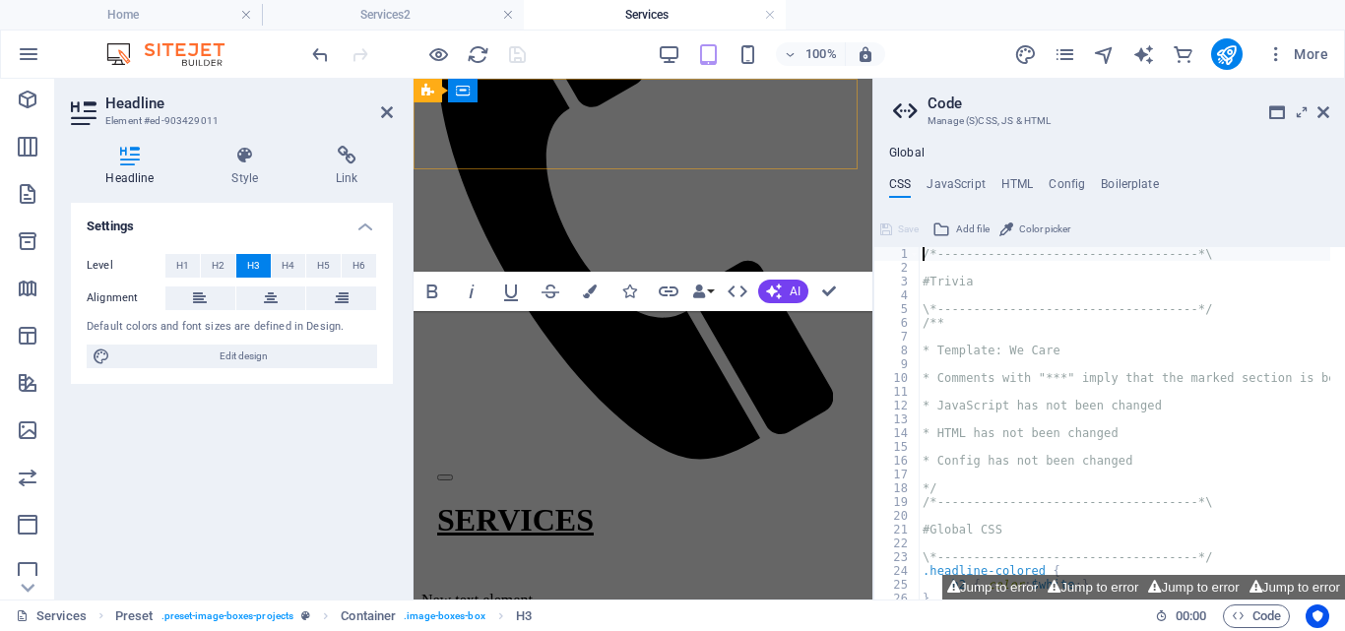
scroll to position [2828, 0]
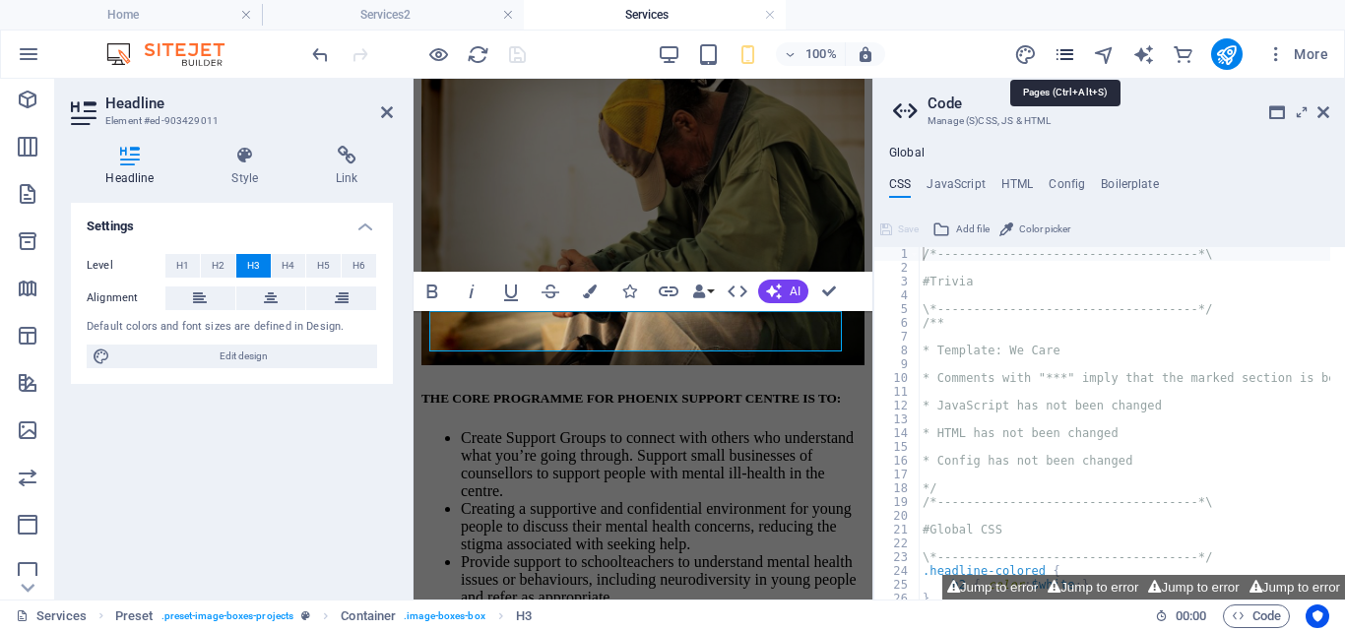
click at [1066, 57] on icon "pages" at bounding box center [1065, 54] width 23 height 23
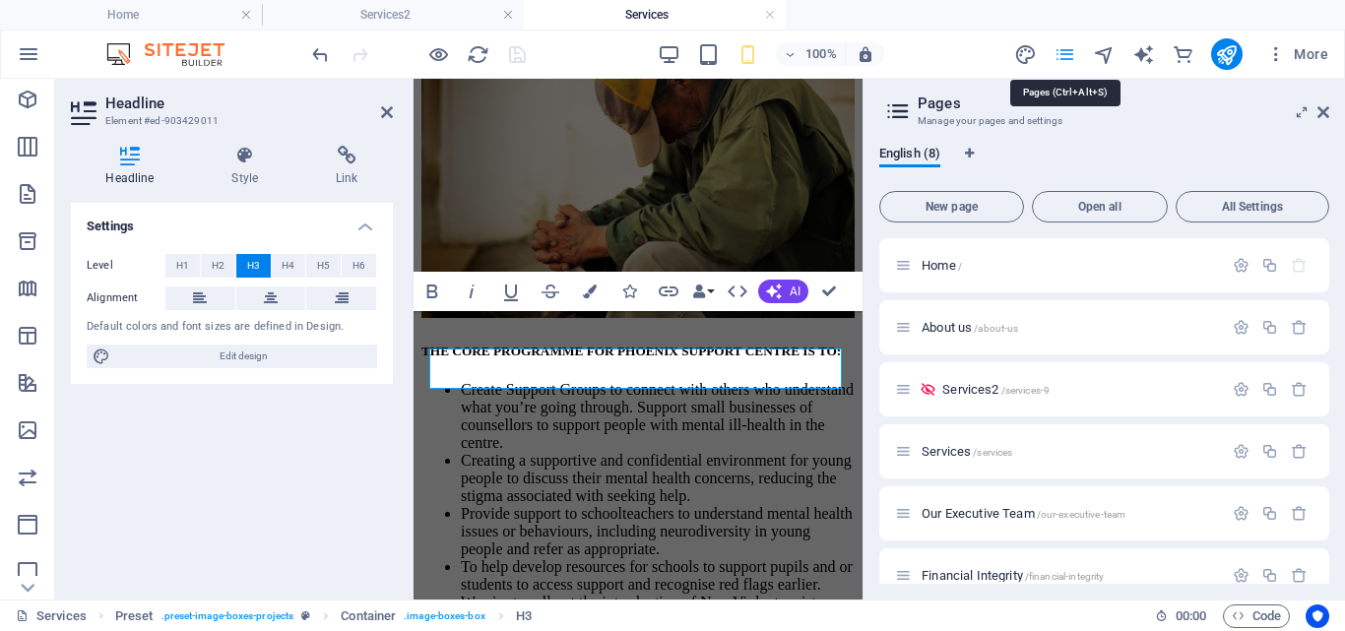
scroll to position [2791, 0]
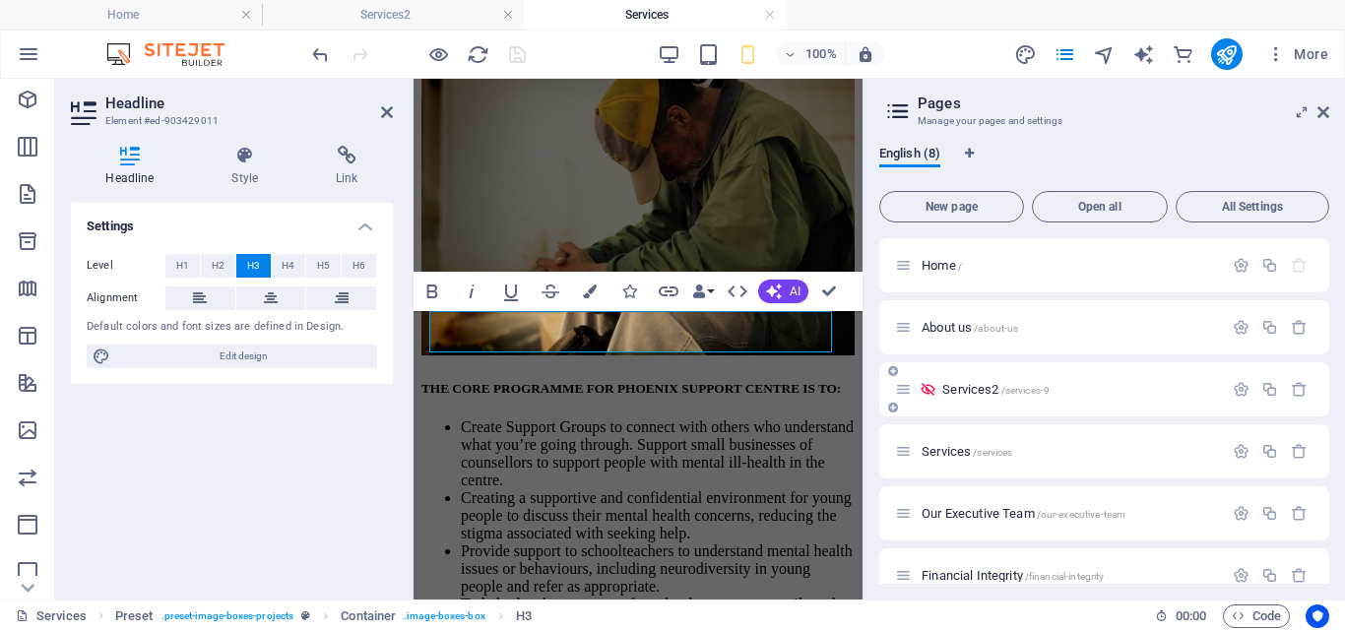
click at [978, 383] on span "Services2 /services-9" at bounding box center [996, 389] width 107 height 15
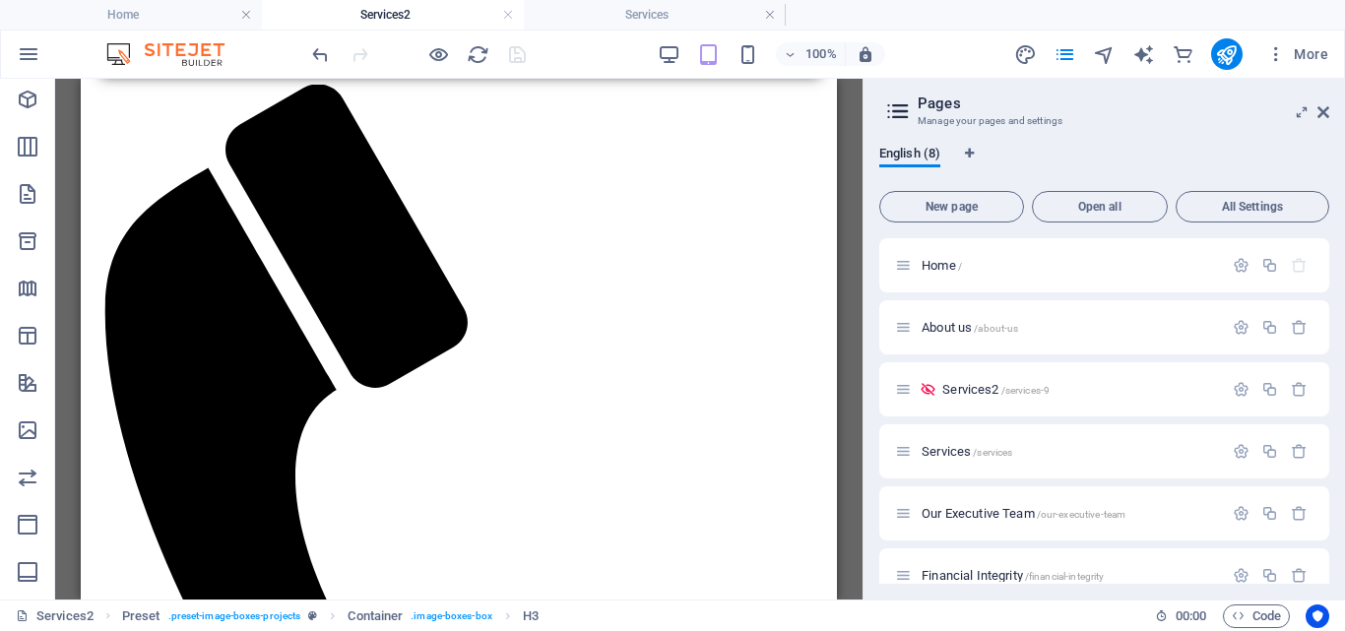
scroll to position [678, 0]
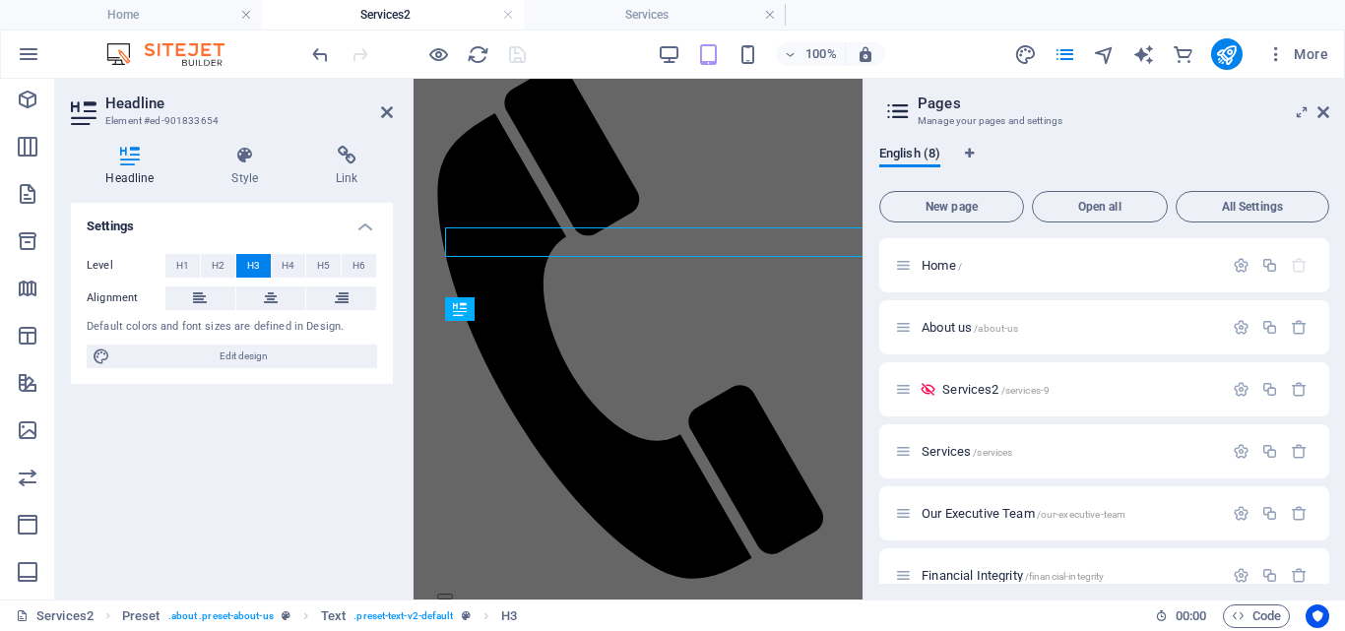
scroll to position [668, 0]
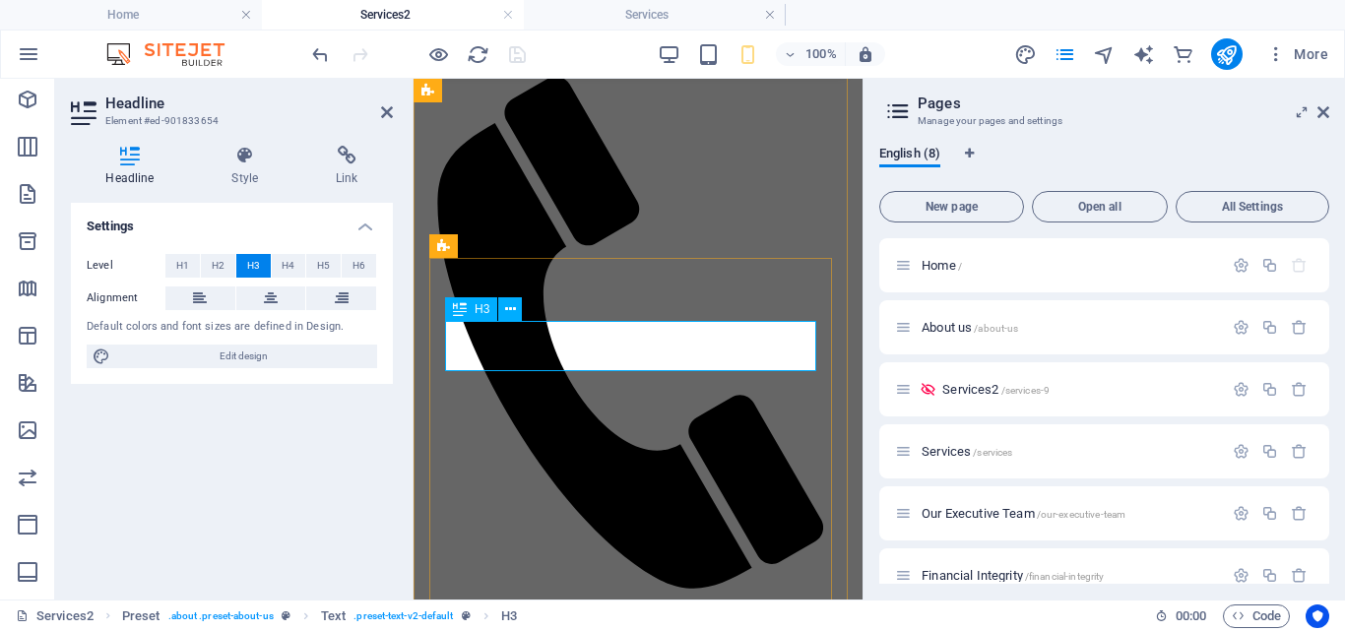
copy h3 "HOW WE AIM TO ACHIEVE OUR CORE PROGRAMMES"
click at [954, 454] on span "Services /services" at bounding box center [967, 451] width 91 height 15
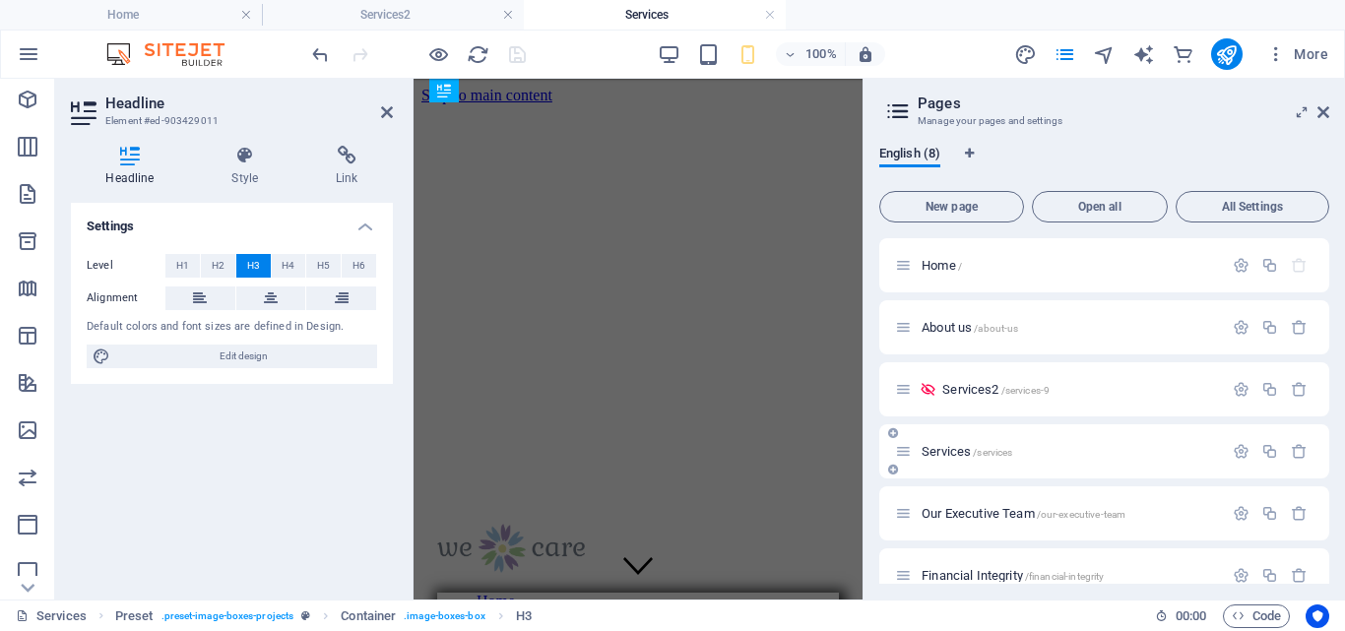
scroll to position [2791, 0]
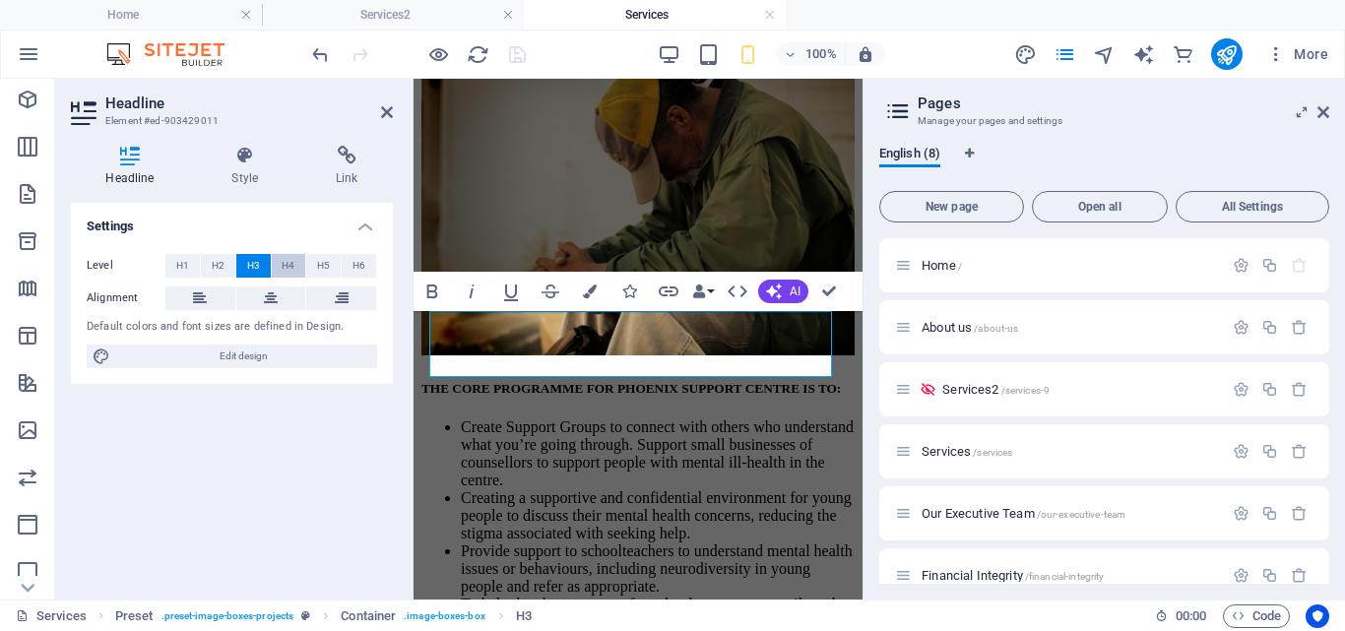
click at [291, 268] on span "H4" at bounding box center [288, 266] width 13 height 24
click at [322, 261] on span "H5" at bounding box center [323, 266] width 13 height 24
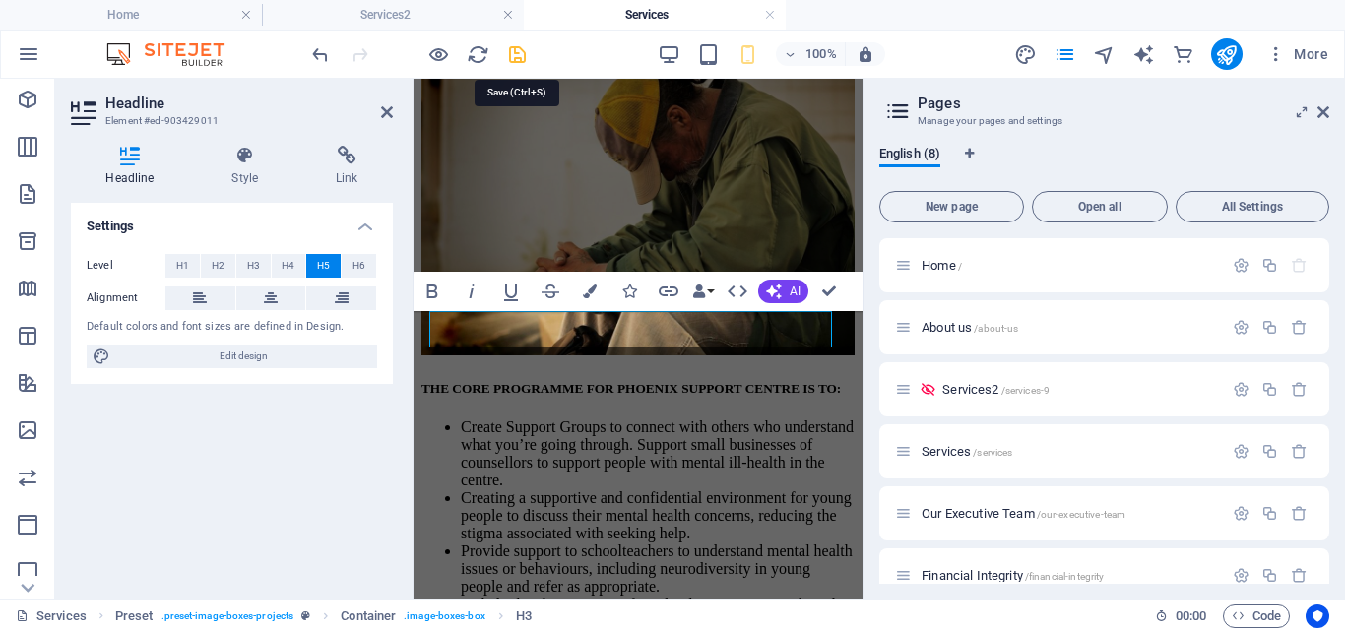
click at [515, 49] on icon "save" at bounding box center [517, 54] width 23 height 23
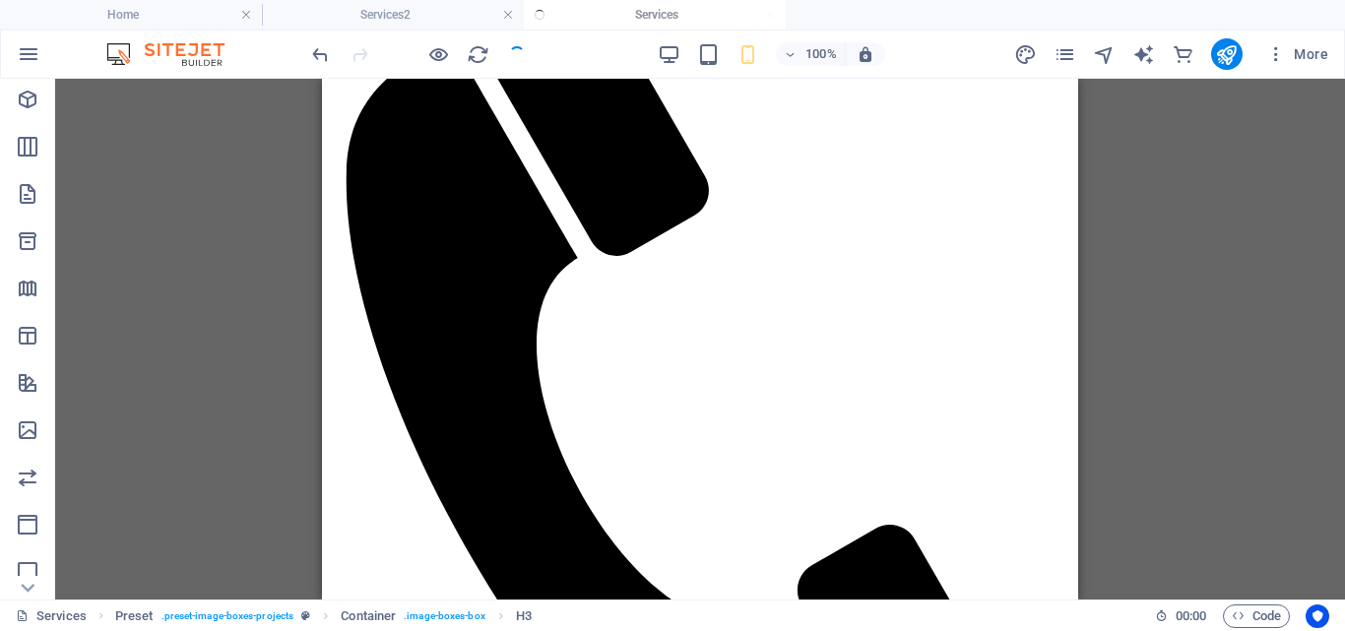
scroll to position [823, 0]
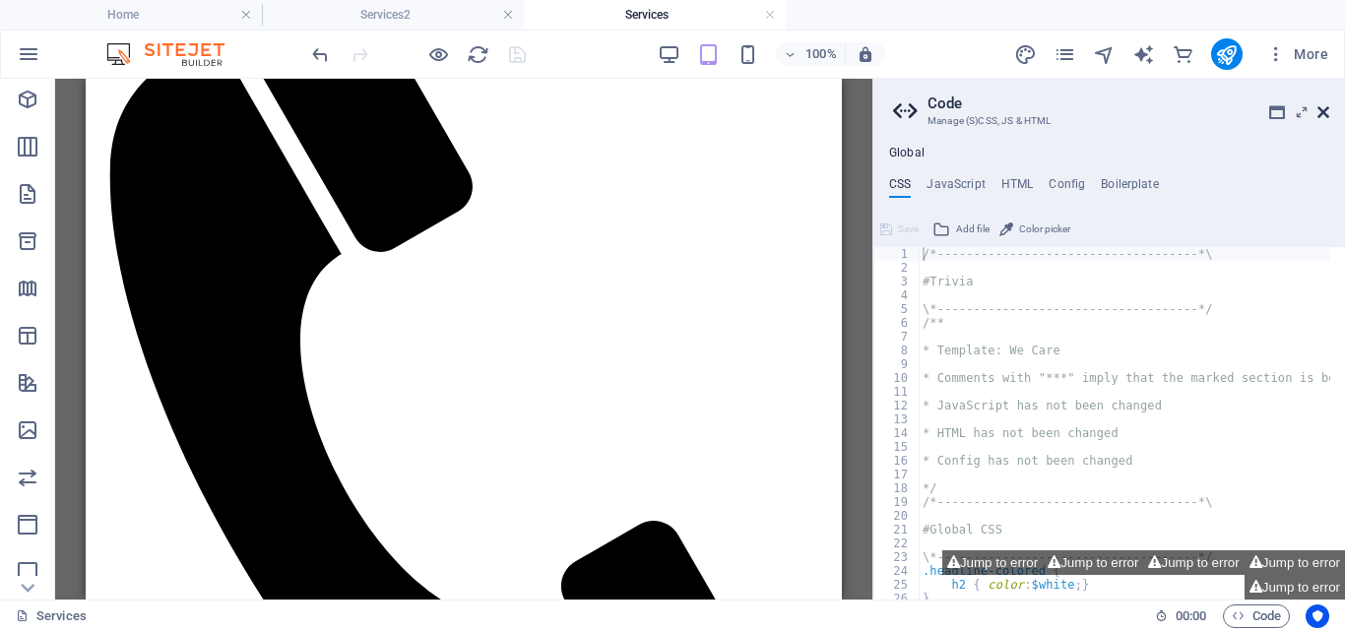
click at [1325, 111] on icon at bounding box center [1324, 112] width 12 height 16
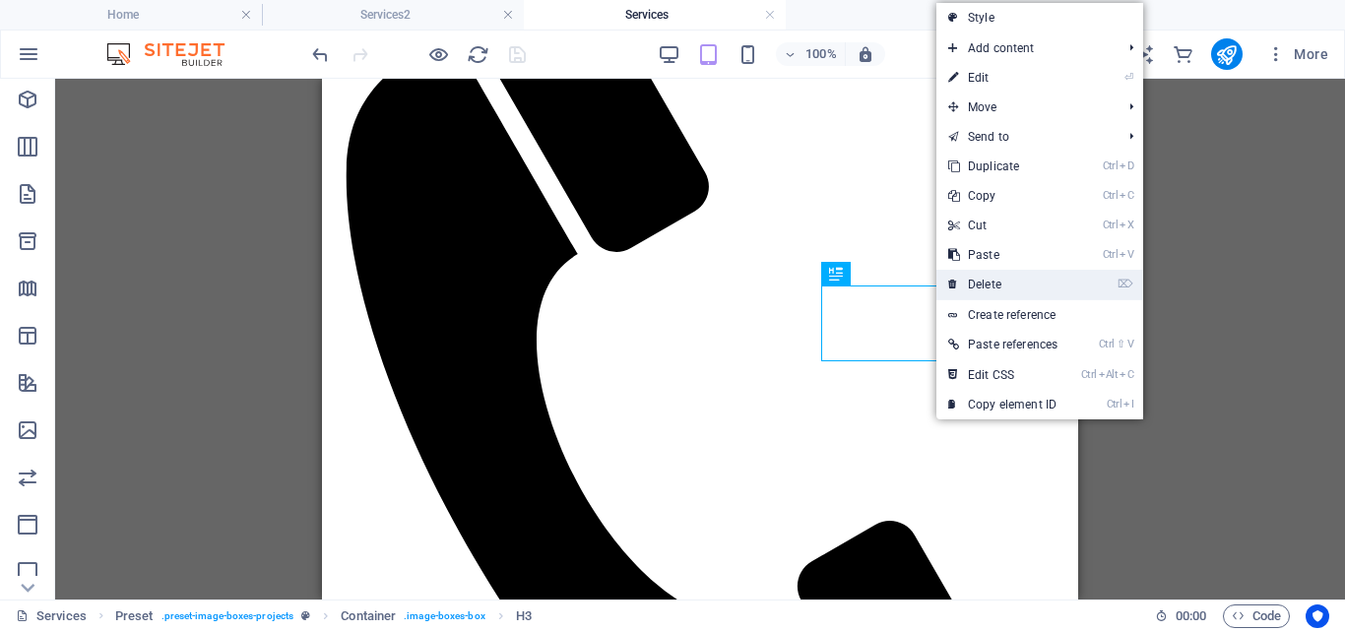
click at [1000, 281] on link "⌦ Delete" at bounding box center [1003, 285] width 133 height 30
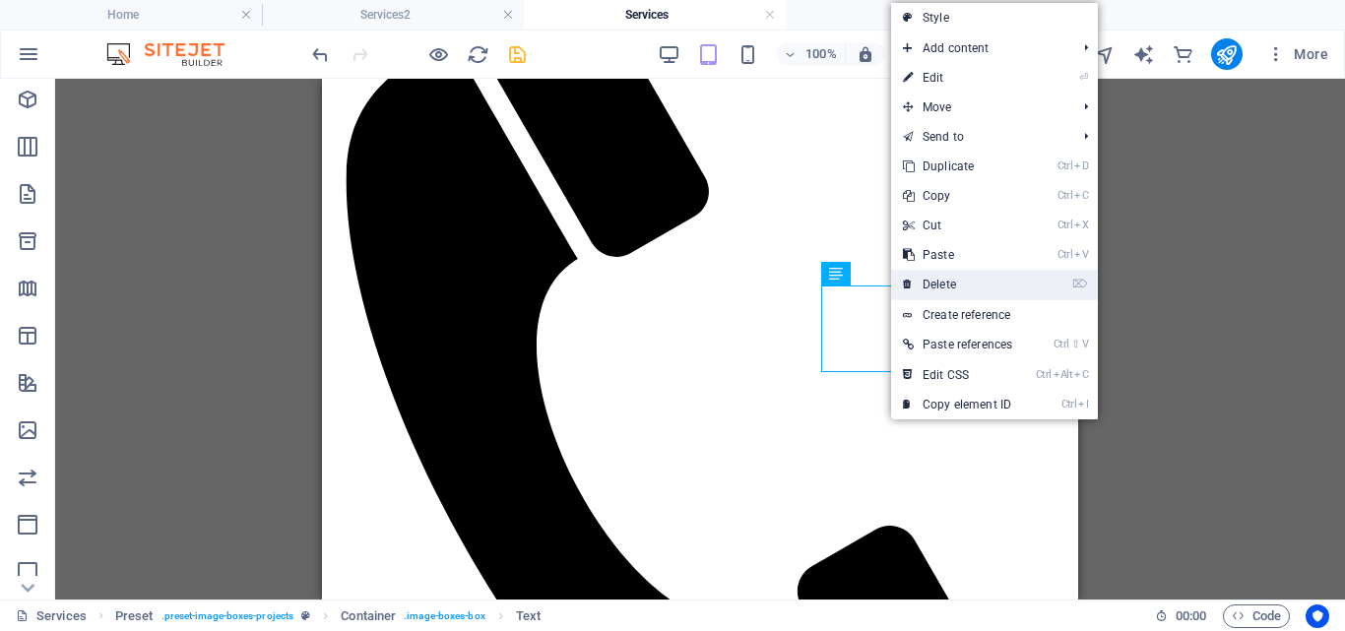
click at [962, 284] on link "⌦ Delete" at bounding box center [957, 285] width 133 height 30
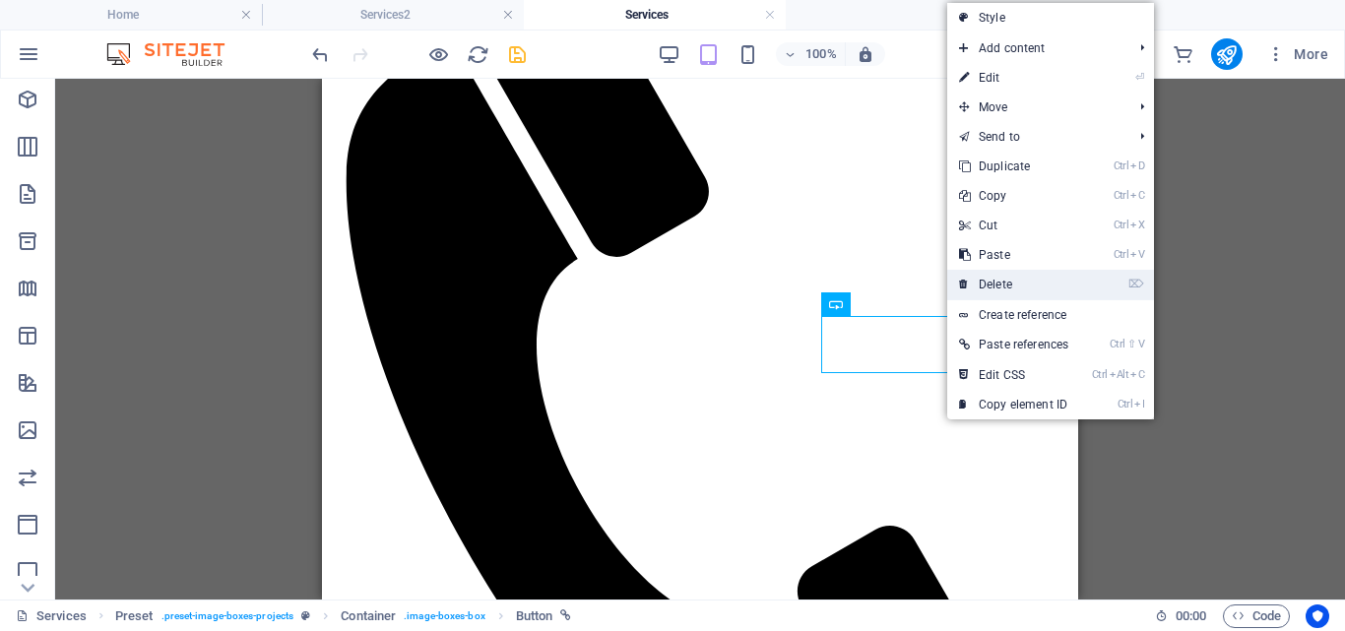
click at [996, 284] on link "⌦ Delete" at bounding box center [1013, 285] width 133 height 30
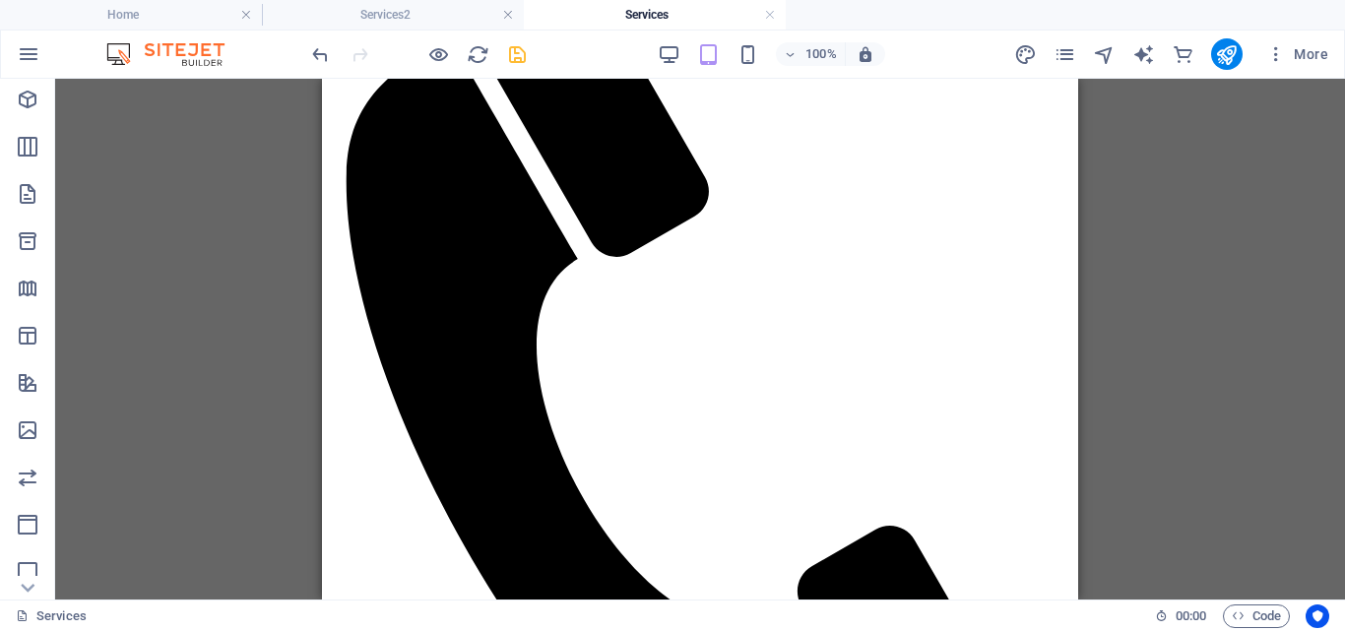
click at [1148, 261] on div "H1 Banner Banner Container Container Banner Container Preset Container Image Co…" at bounding box center [700, 339] width 1290 height 521
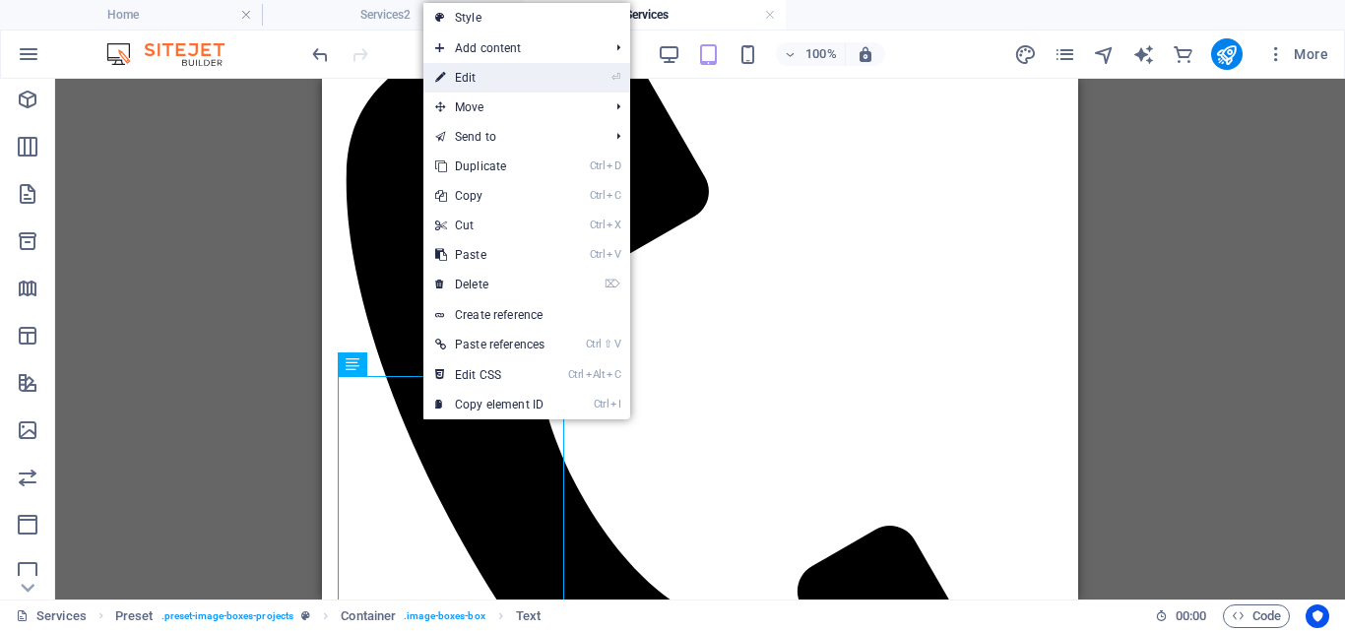
click at [467, 72] on link "⏎ Edit" at bounding box center [489, 78] width 133 height 30
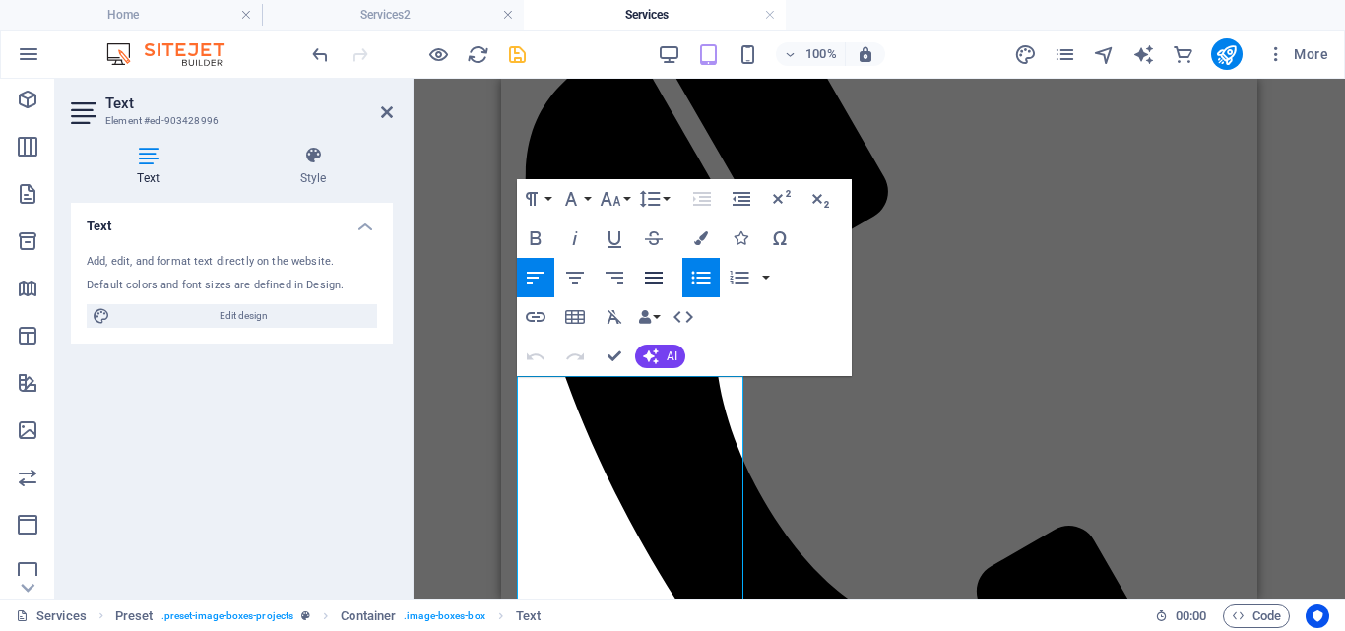
click at [655, 272] on icon "button" at bounding box center [654, 278] width 24 height 24
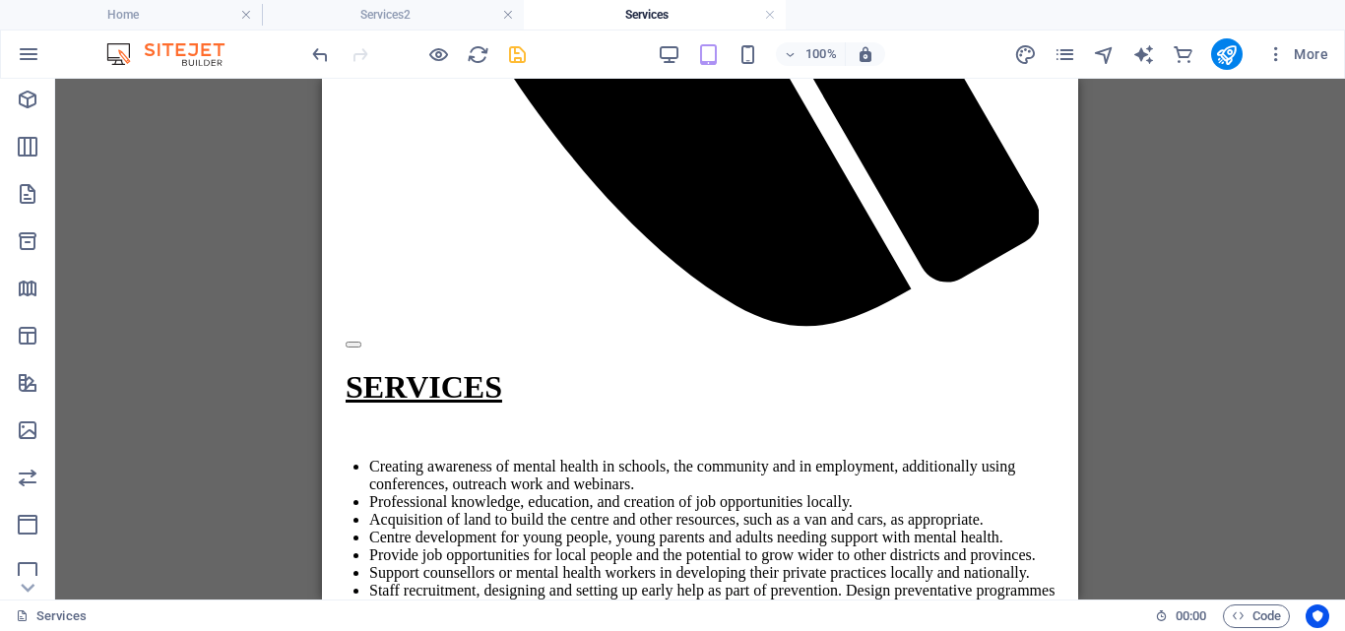
scroll to position [1162, 0]
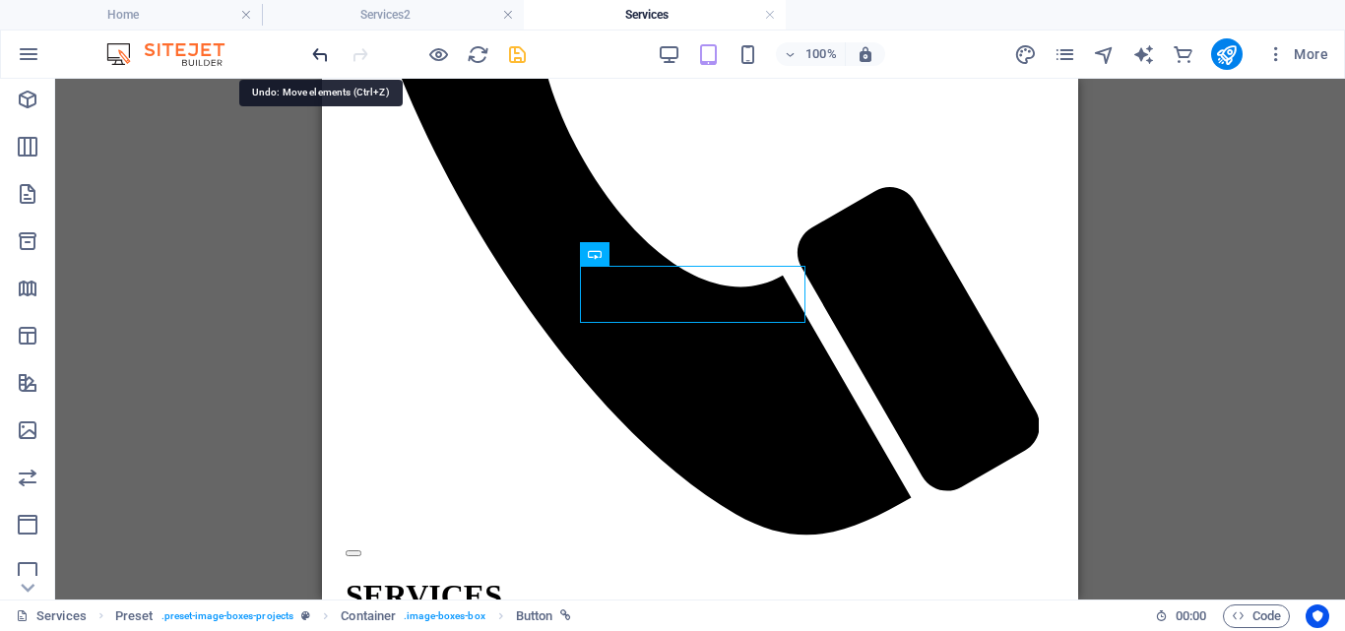
click at [321, 52] on icon "undo" at bounding box center [320, 54] width 23 height 23
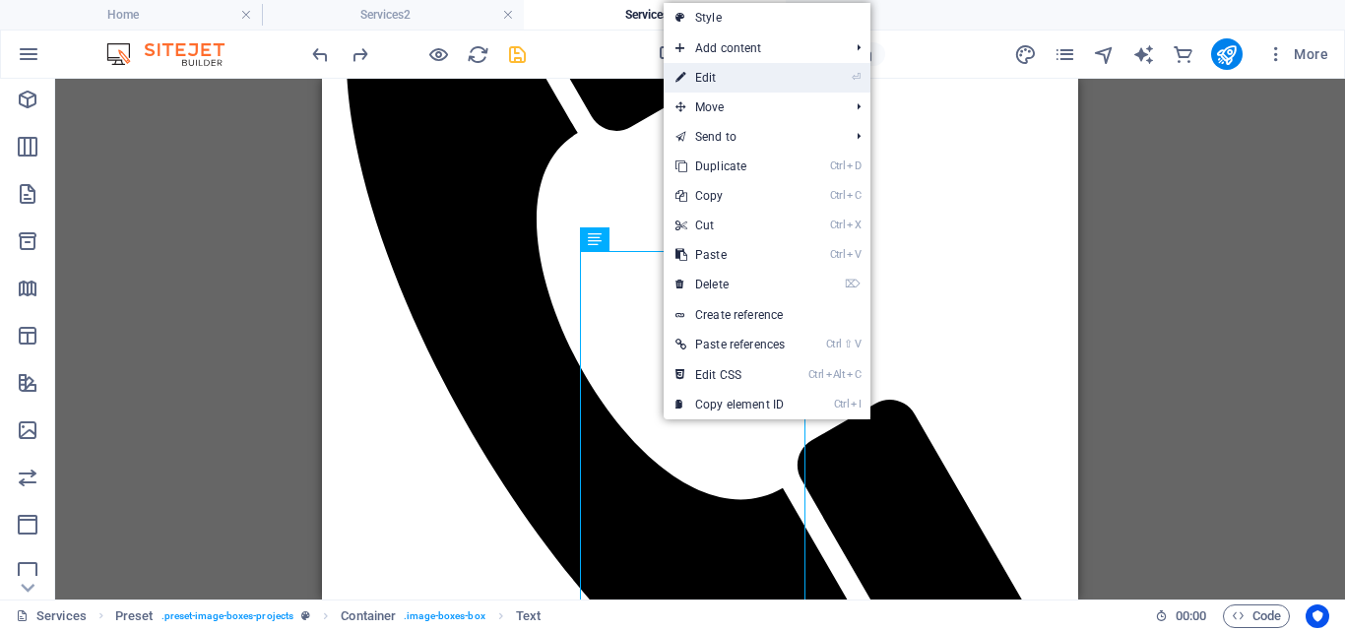
click at [703, 69] on link "⏎ Edit" at bounding box center [730, 78] width 133 height 30
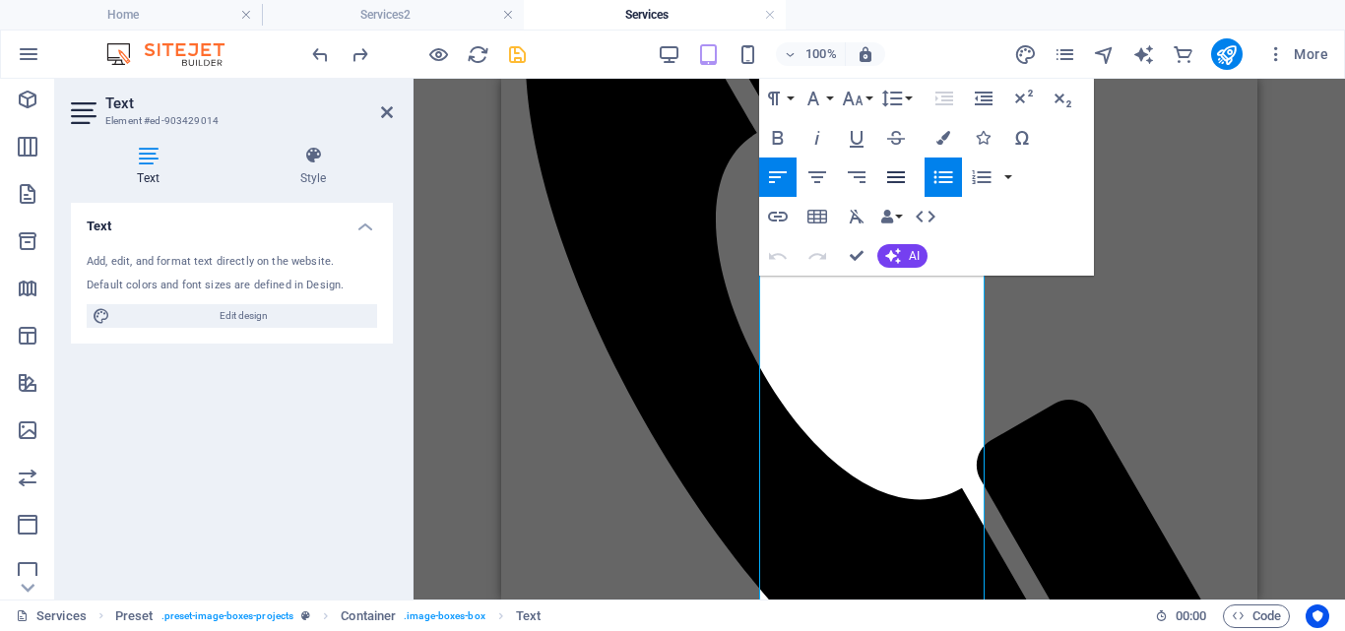
click at [894, 172] on icon "button" at bounding box center [896, 177] width 18 height 12
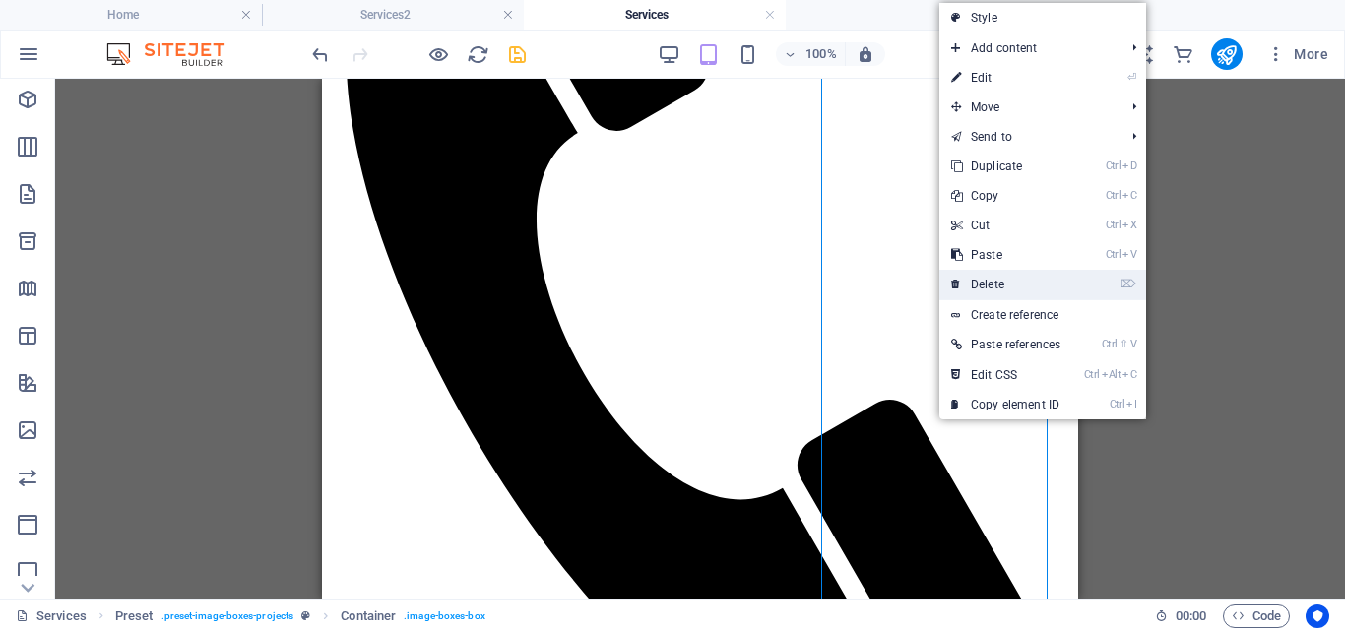
click at [1003, 290] on link "⌦ Delete" at bounding box center [1006, 285] width 133 height 30
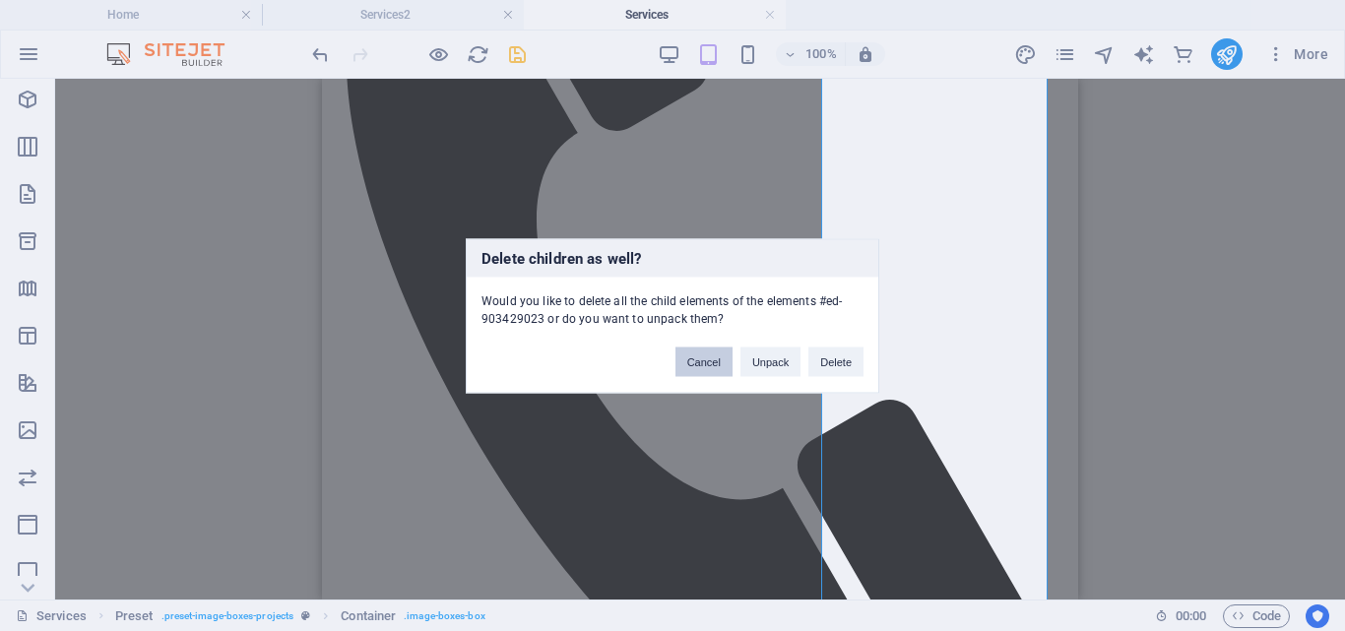
click at [703, 362] on button "Cancel" at bounding box center [704, 362] width 57 height 30
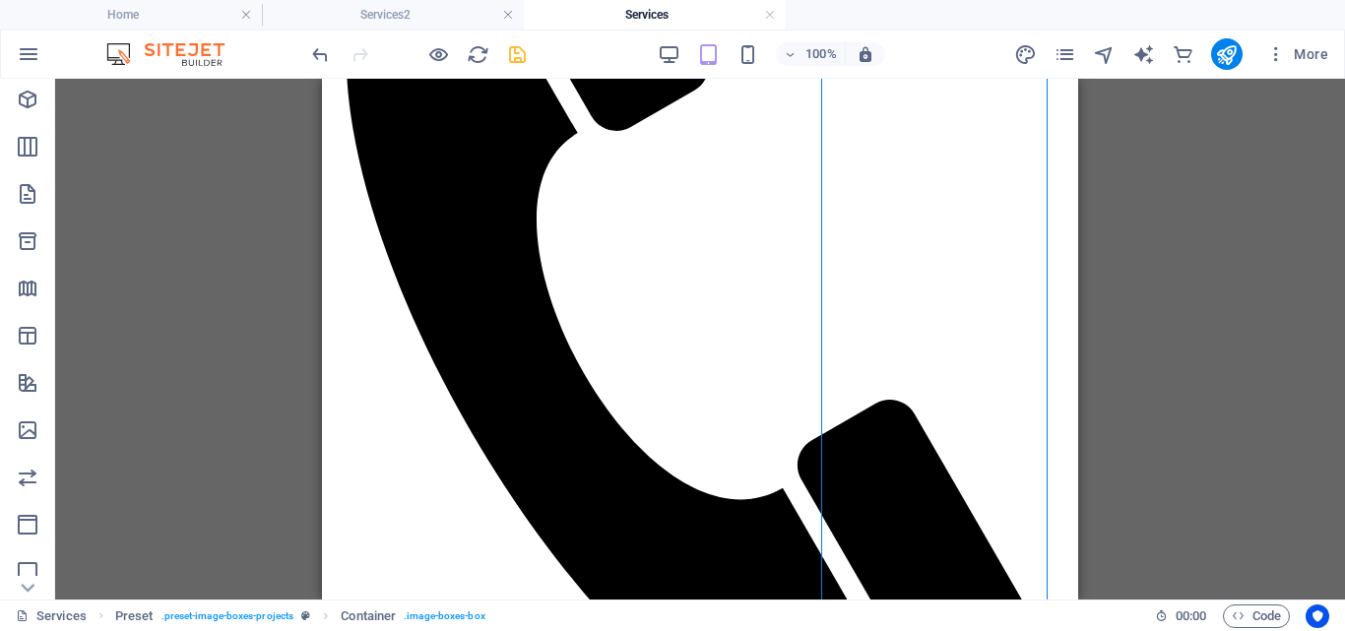
click at [1179, 338] on div "H1 Banner Banner Container Container Banner Container Preset Container Image Co…" at bounding box center [700, 339] width 1290 height 521
click at [1178, 330] on div "H1 Banner Banner Container Container Banner Container Preset Container Image Co…" at bounding box center [700, 339] width 1290 height 521
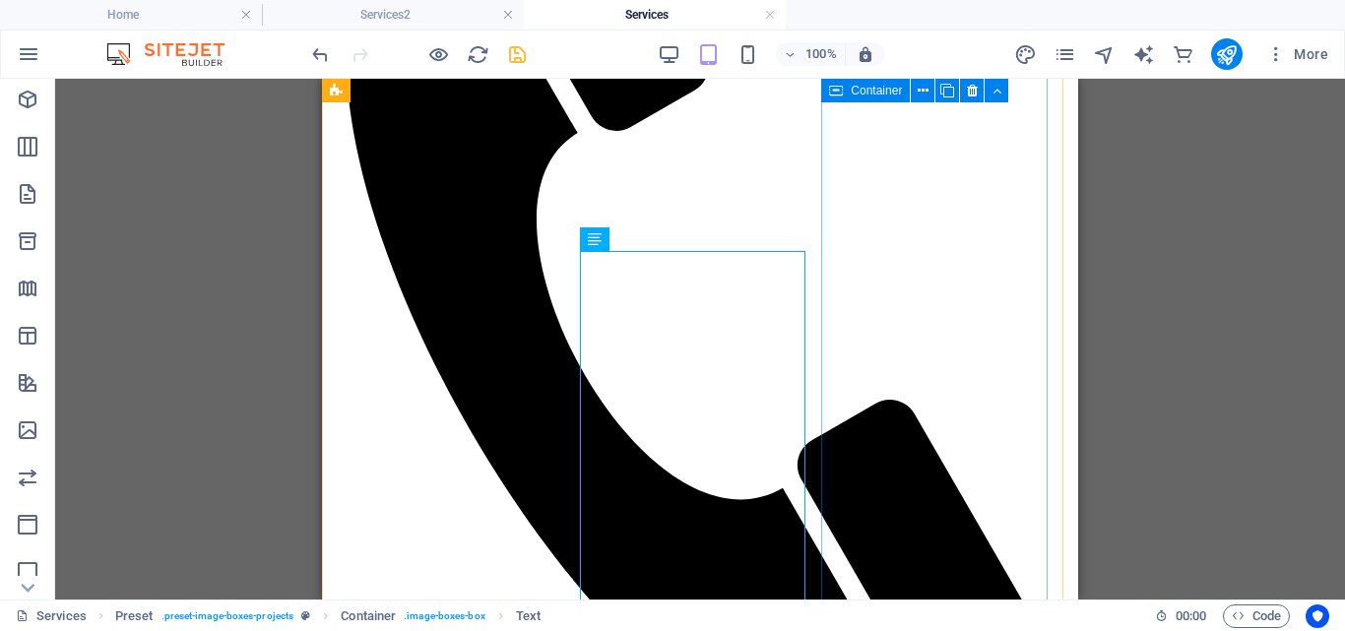
scroll to position [493, 0]
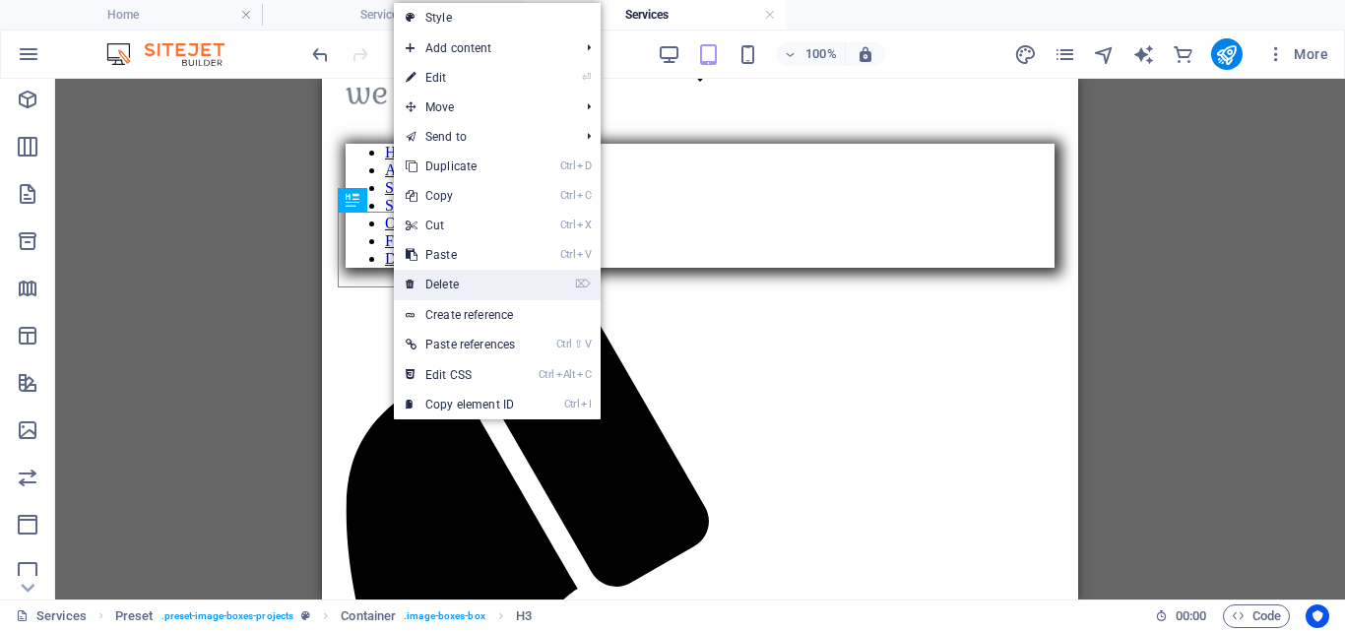
click at [436, 281] on link "⌦ Delete" at bounding box center [460, 285] width 133 height 30
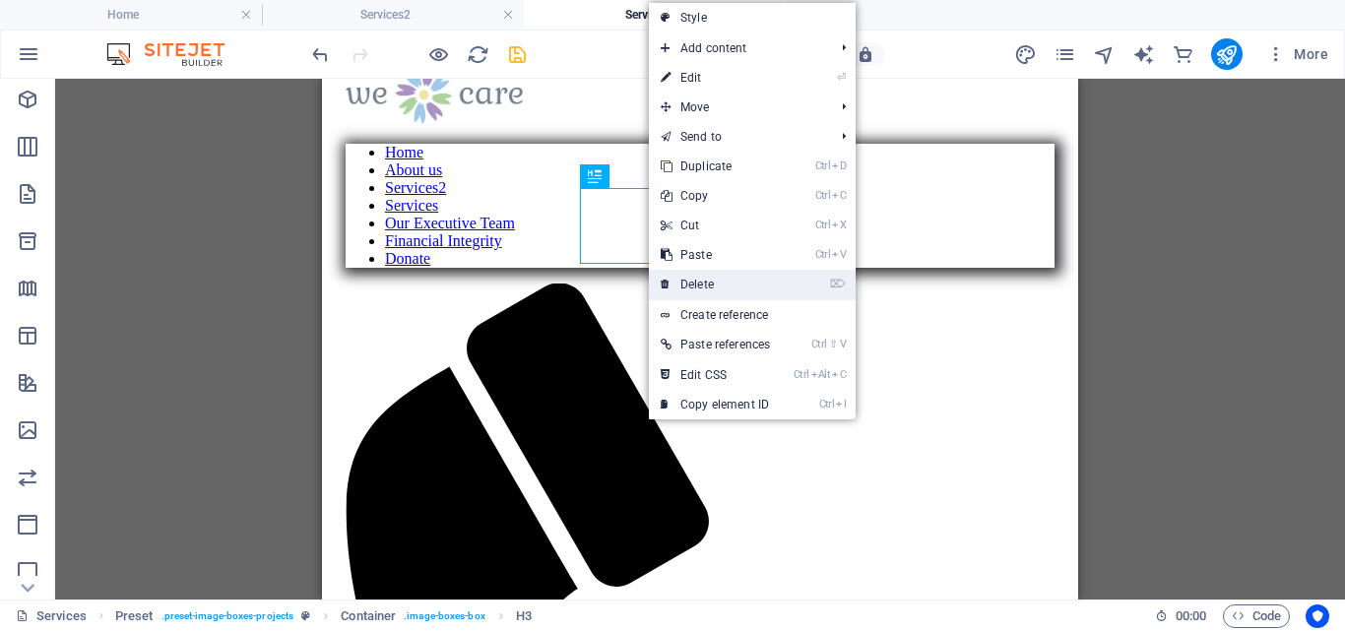
click at [695, 283] on link "⌦ Delete" at bounding box center [715, 285] width 133 height 30
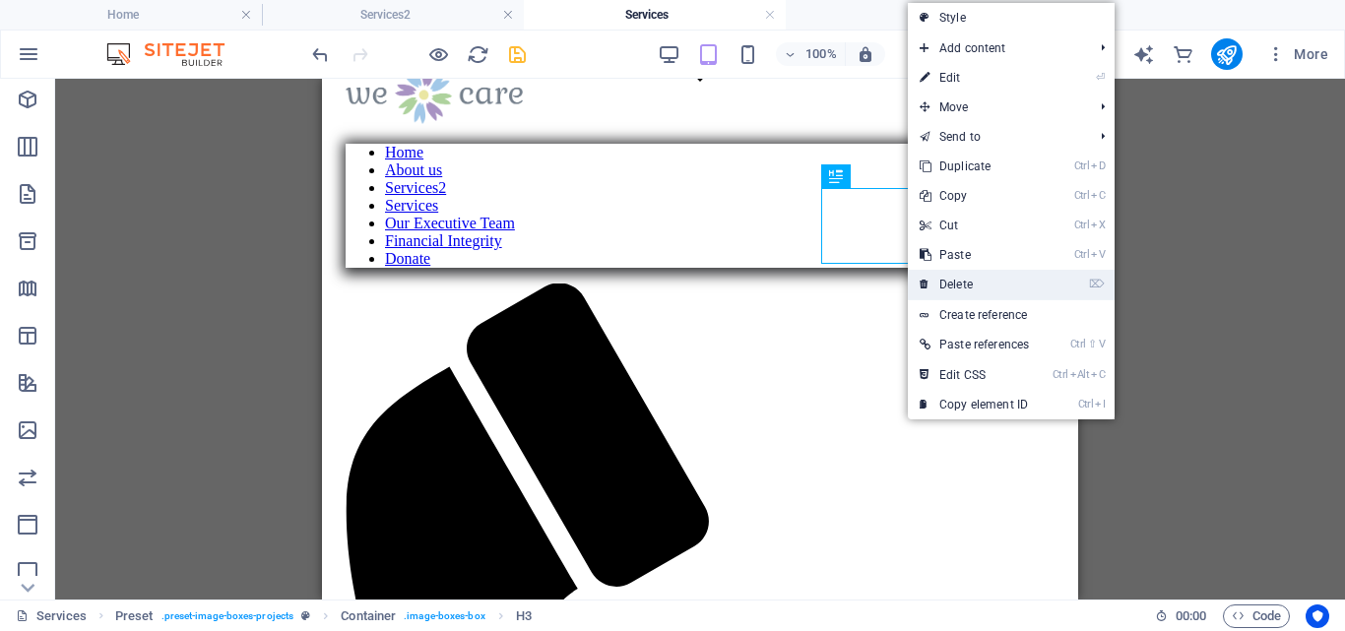
click at [965, 283] on link "⌦ Delete" at bounding box center [974, 285] width 133 height 30
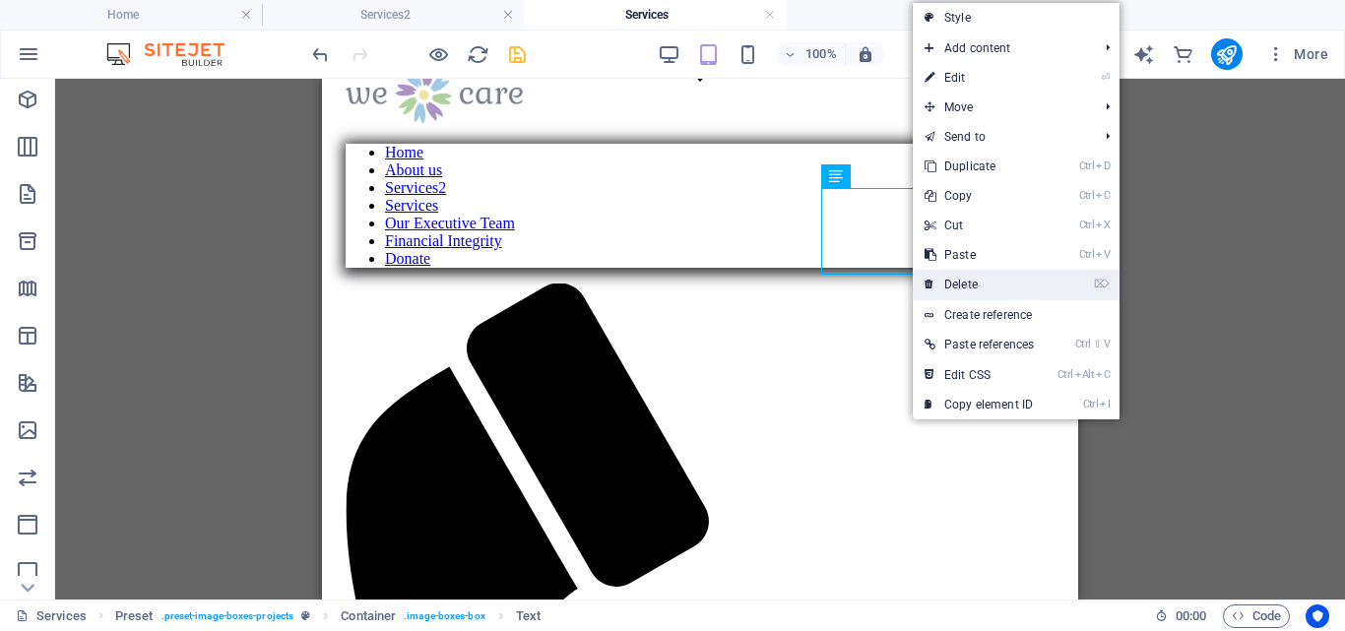
click at [967, 281] on link "⌦ Delete" at bounding box center [979, 285] width 133 height 30
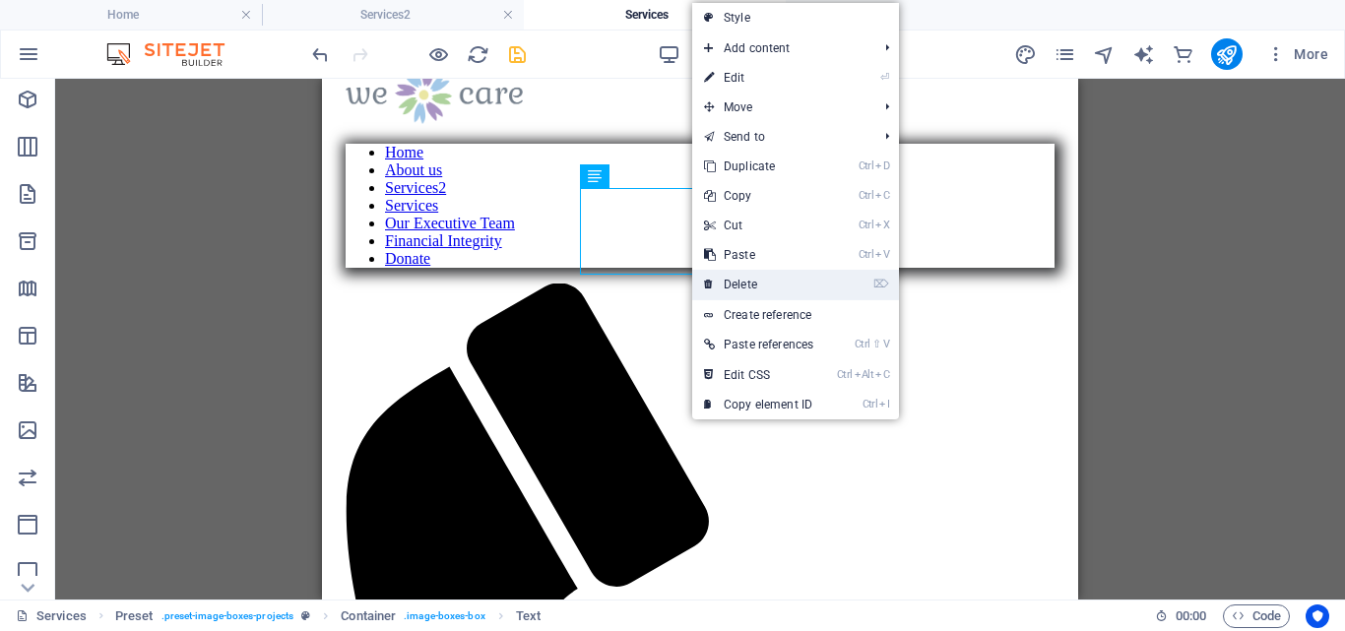
click at [751, 279] on link "⌦ Delete" at bounding box center [758, 285] width 133 height 30
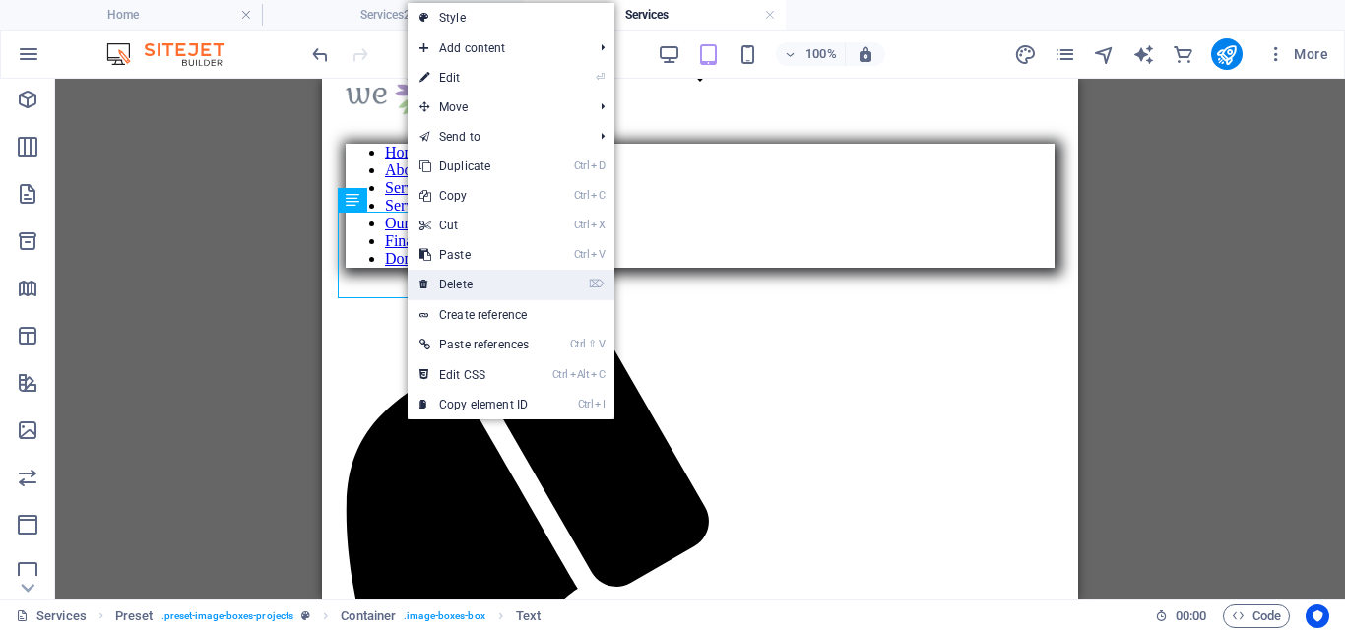
click at [461, 285] on link "⌦ Delete" at bounding box center [474, 285] width 133 height 30
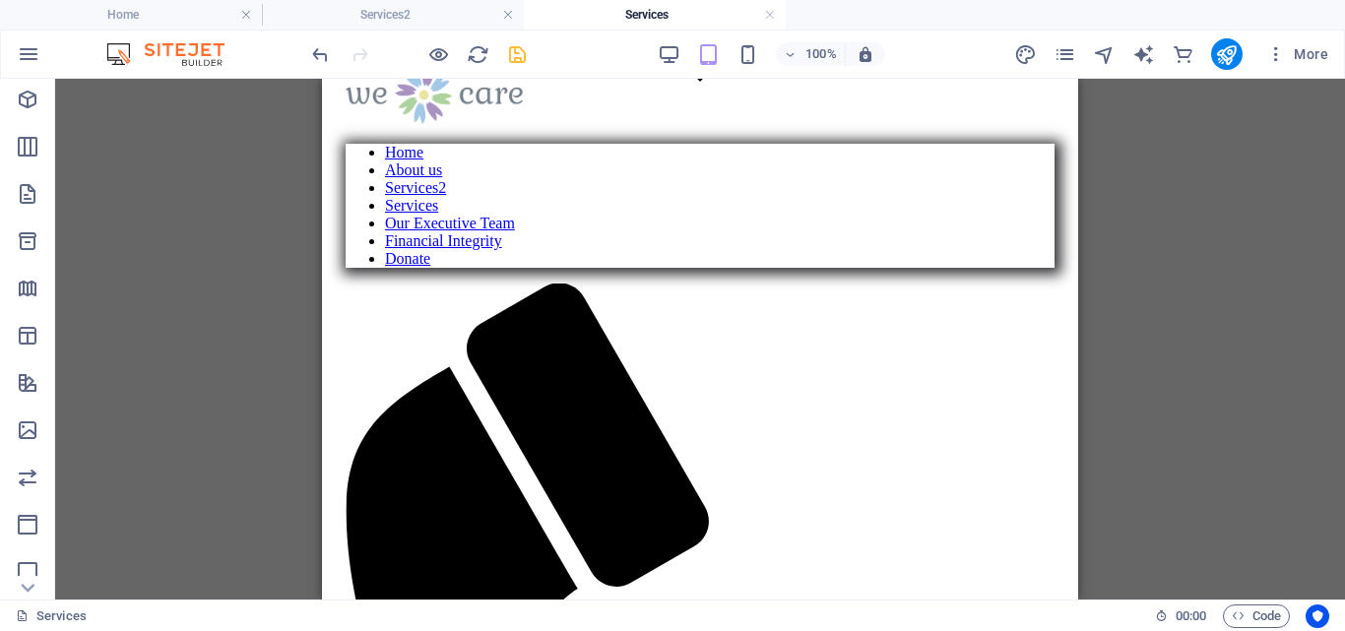
click at [1310, 253] on div "H1 Banner Banner Container Container Banner Container Preset Image Container Re…" at bounding box center [700, 339] width 1290 height 521
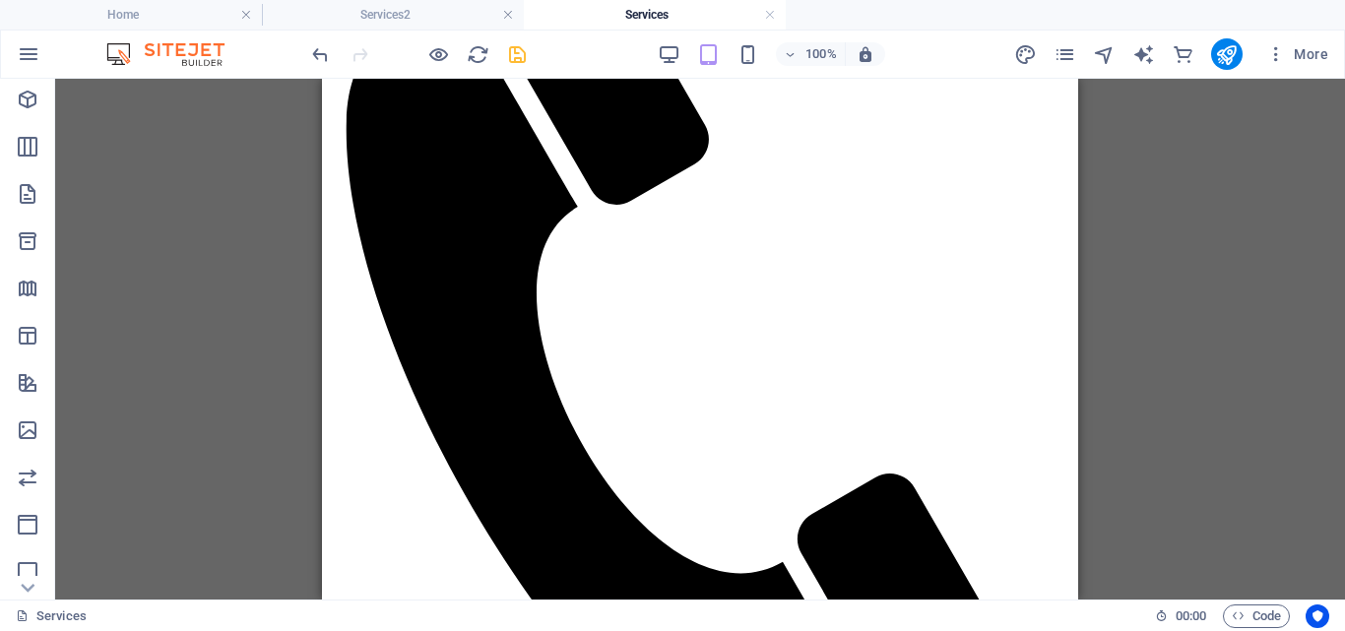
scroll to position [929, 0]
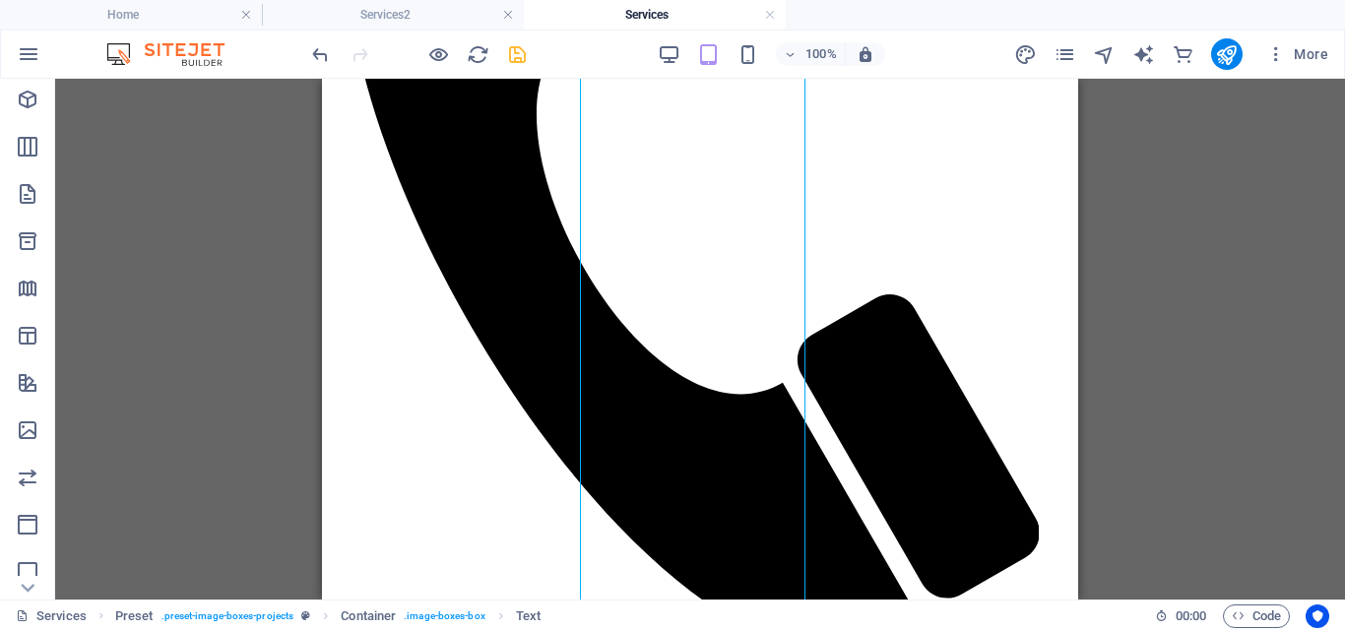
scroll to position [830, 0]
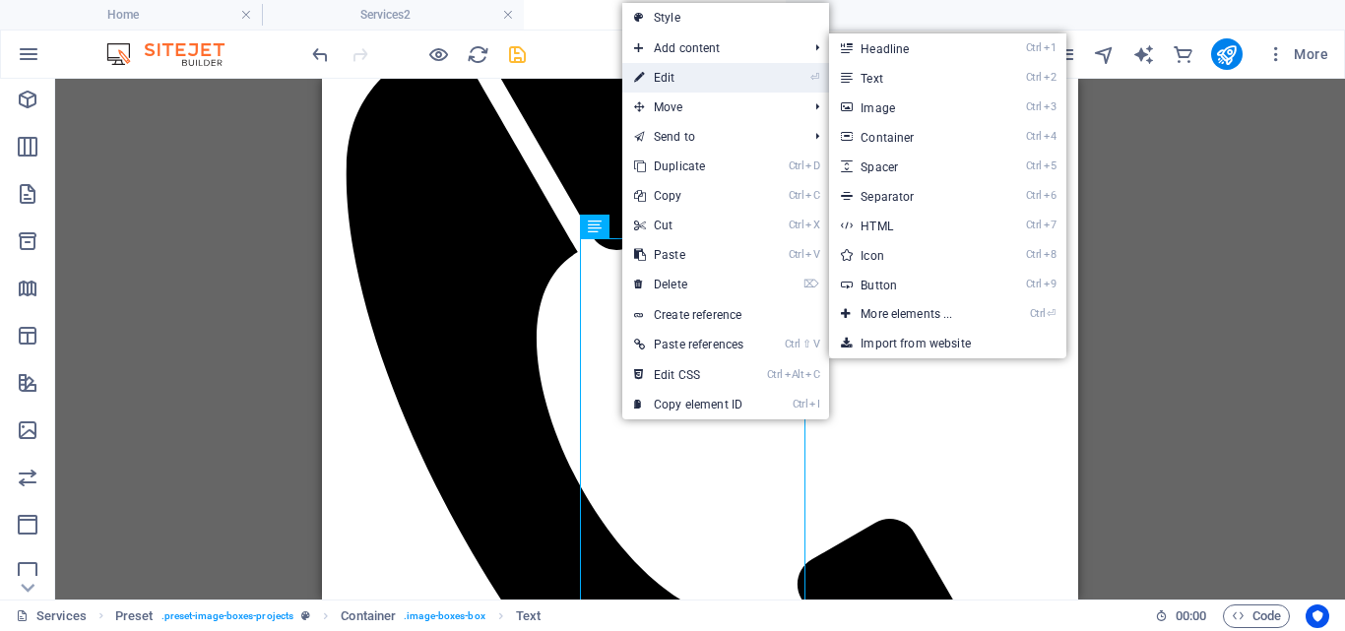
click at [665, 73] on link "⏎ Edit" at bounding box center [688, 78] width 133 height 30
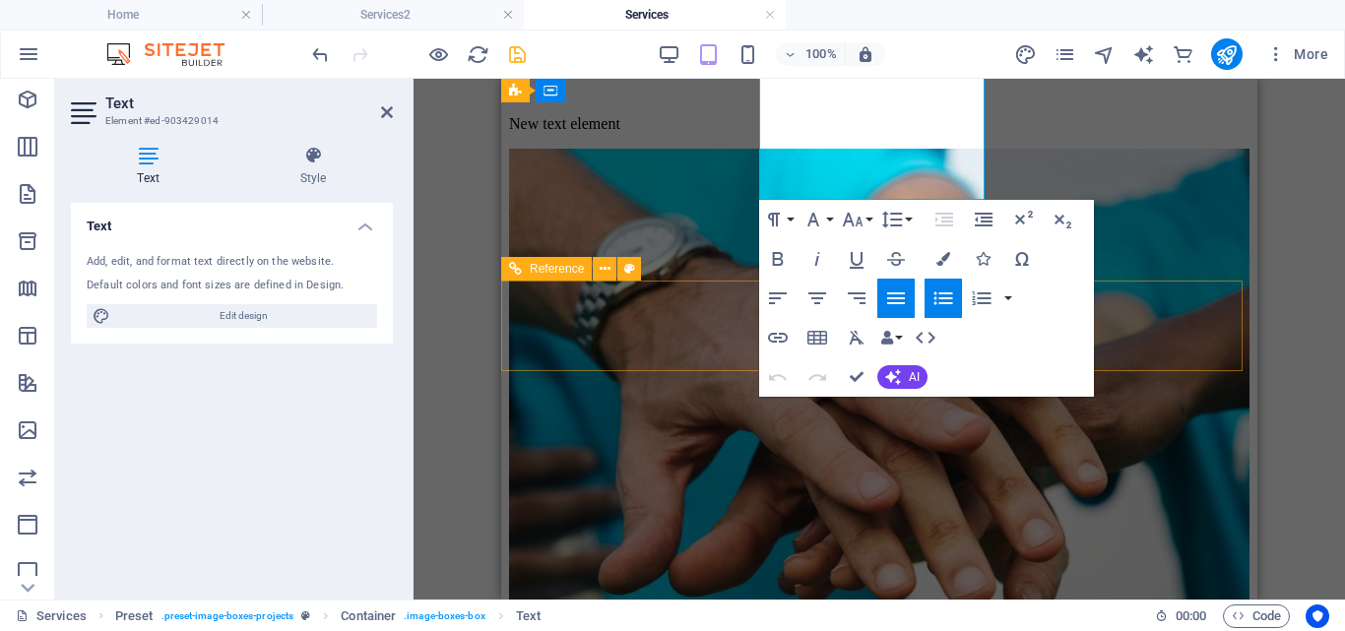
scroll to position [1609, 0]
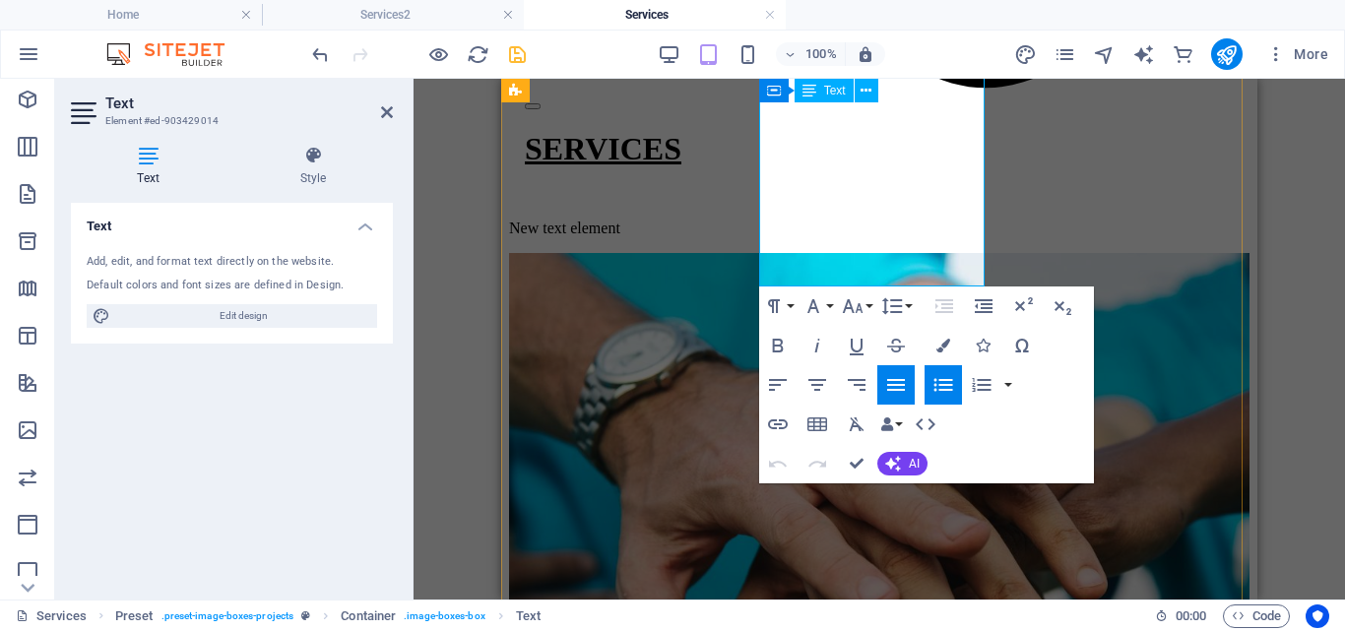
drag, startPoint x: 790, startPoint y: 293, endPoint x: 944, endPoint y: 265, distance: 157.2
click at [777, 384] on icon "button" at bounding box center [778, 385] width 24 height 24
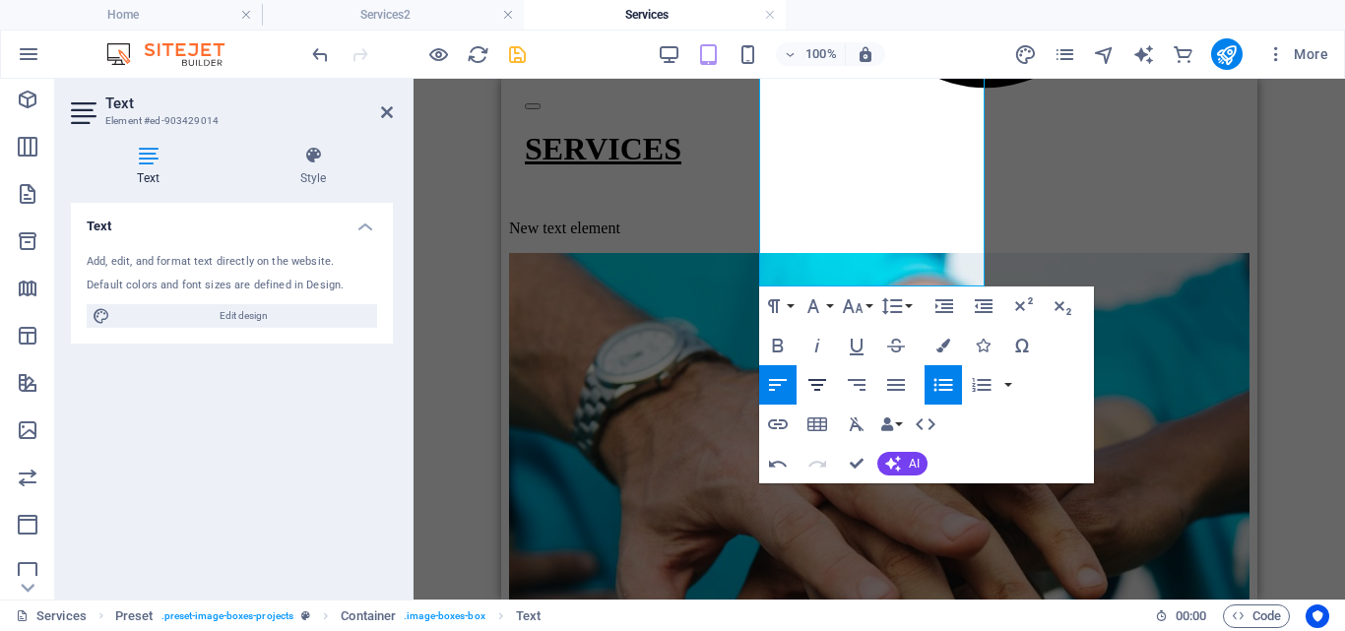
click at [813, 381] on icon "button" at bounding box center [818, 385] width 18 height 12
click at [869, 374] on button "Align Right" at bounding box center [856, 384] width 37 height 39
click at [896, 384] on icon "button" at bounding box center [896, 385] width 24 height 24
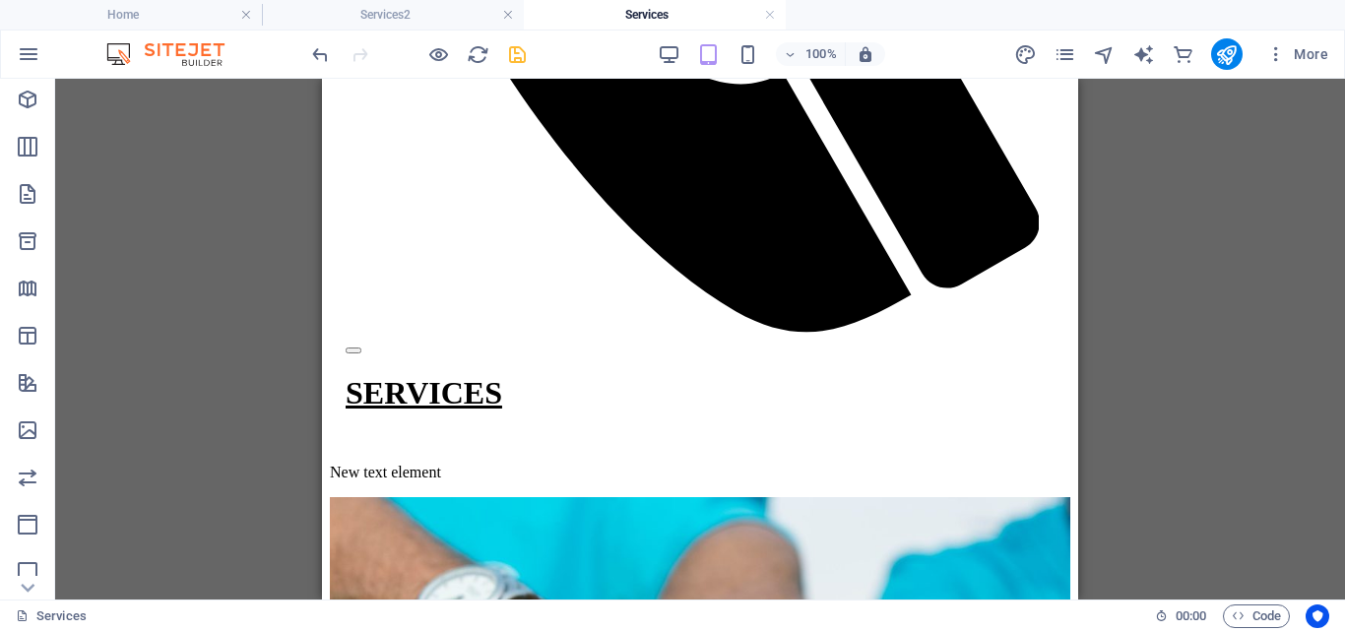
scroll to position [1379, 0]
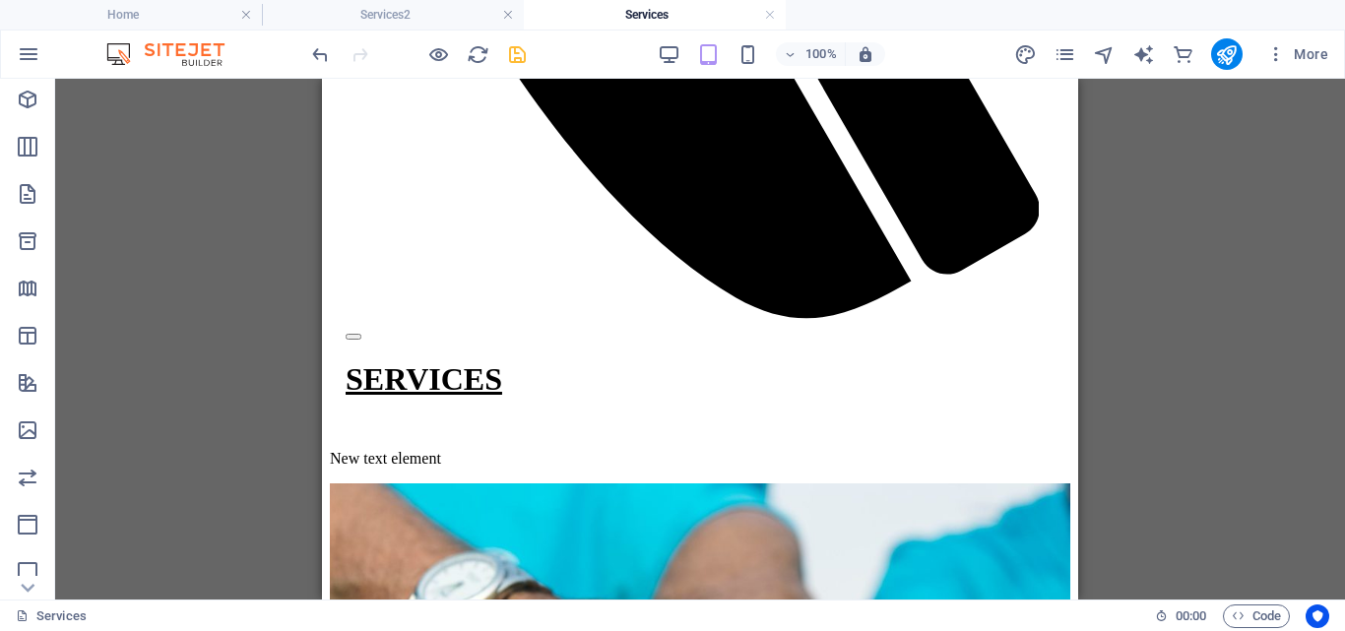
drag, startPoint x: 1073, startPoint y: 176, endPoint x: 1402, endPoint y: 291, distance: 348.2
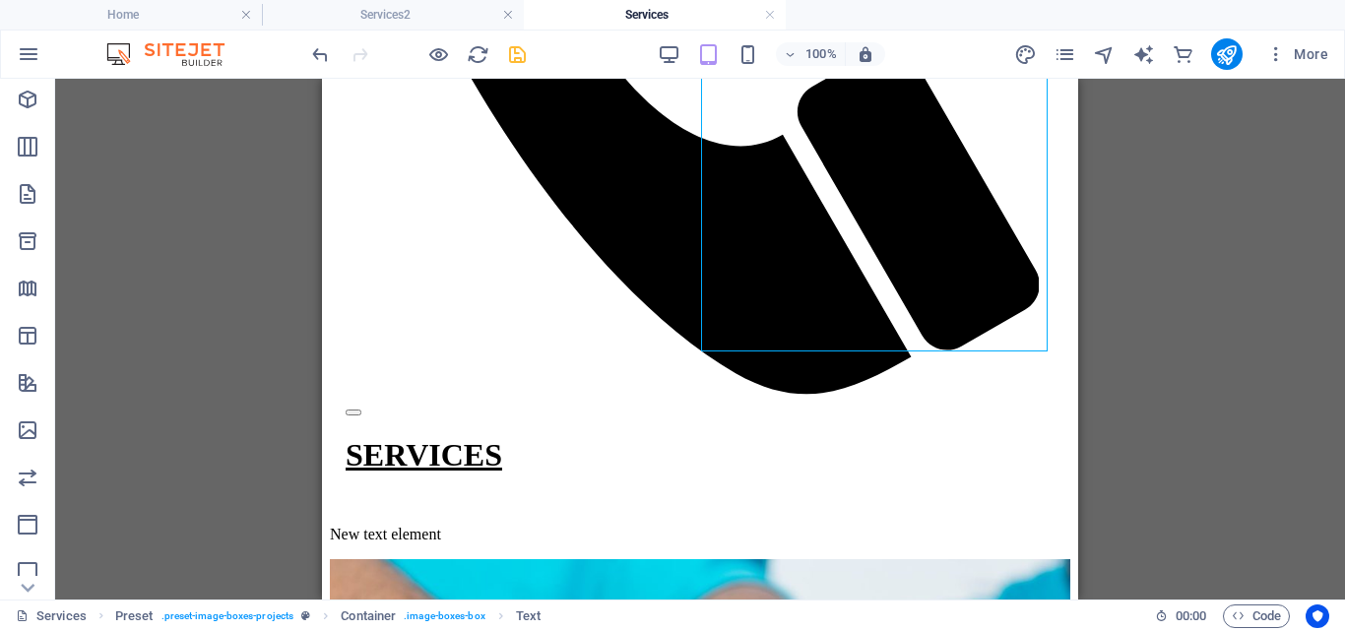
click at [1224, 244] on div "H1 Banner Banner Container Container Banner Container Preset Container Image Co…" at bounding box center [700, 339] width 1290 height 521
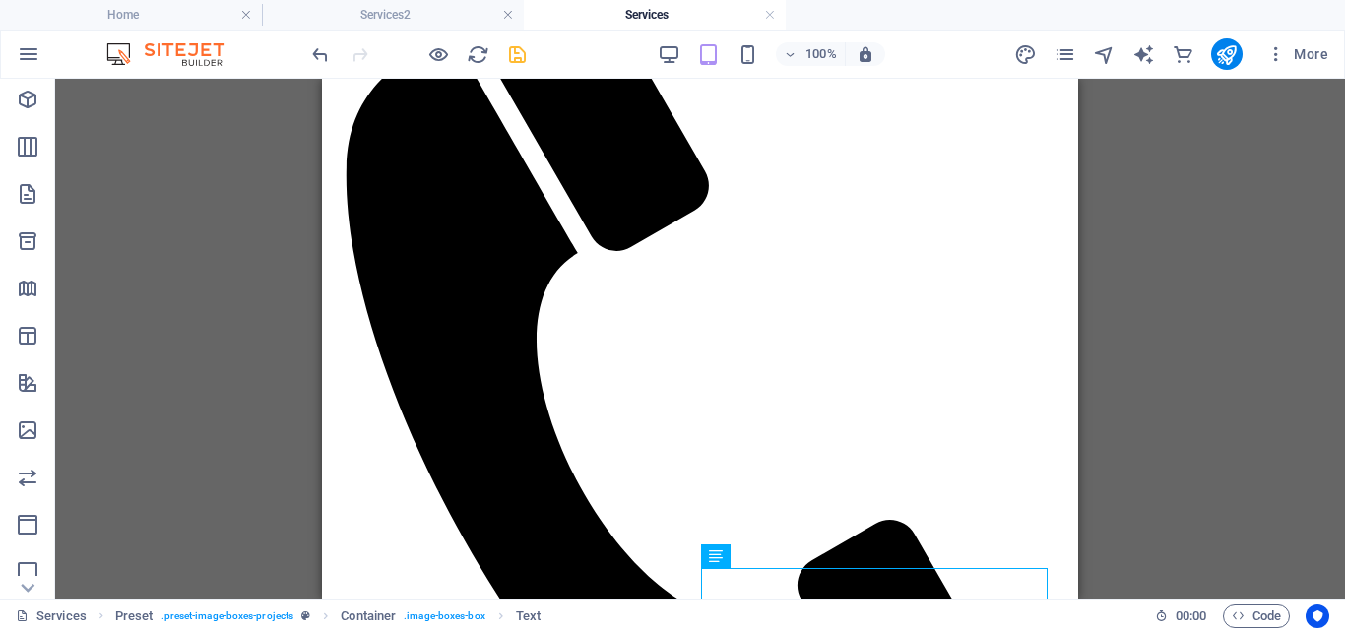
scroll to position [895, 0]
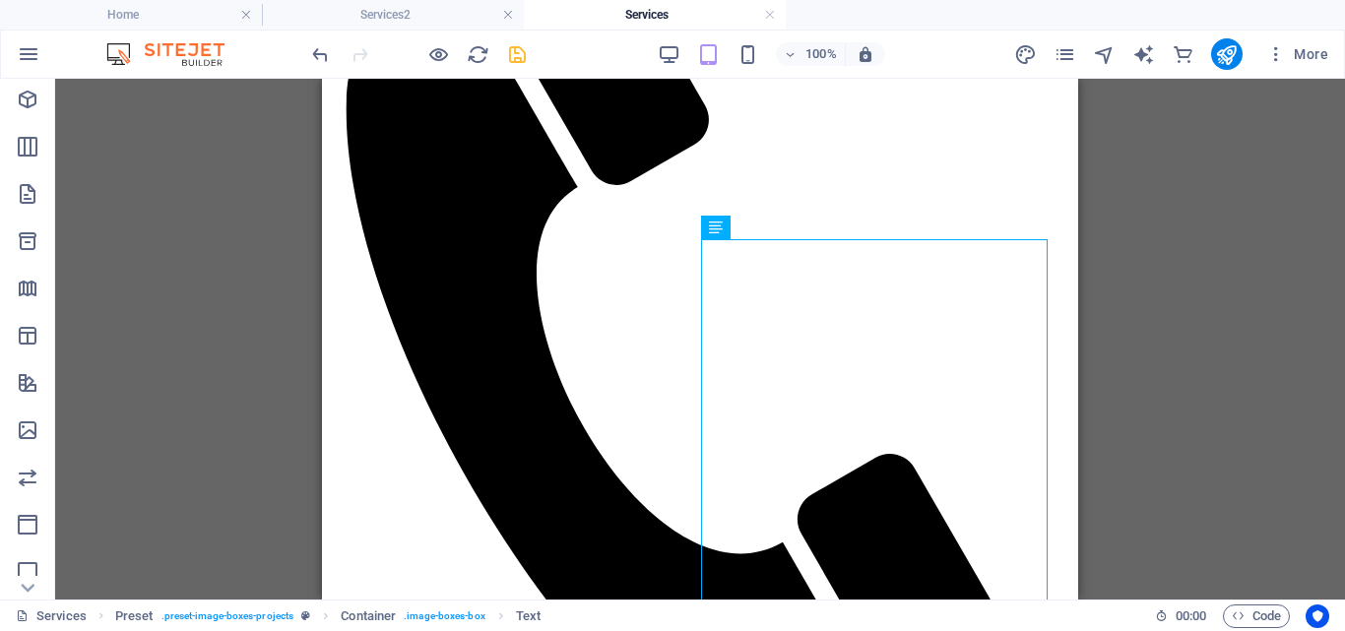
click at [1225, 201] on div "H1 Banner Banner Container Container Banner Container Preset Container Image Co…" at bounding box center [700, 339] width 1290 height 521
click at [1226, 178] on div "H1 Banner Banner Container Container Banner Container Preset Container Image Co…" at bounding box center [700, 339] width 1290 height 521
click at [1254, 180] on div "H1 Banner Banner Container Container Banner Container Preset Container Image Co…" at bounding box center [700, 339] width 1290 height 521
click at [517, 52] on icon "save" at bounding box center [517, 54] width 23 height 23
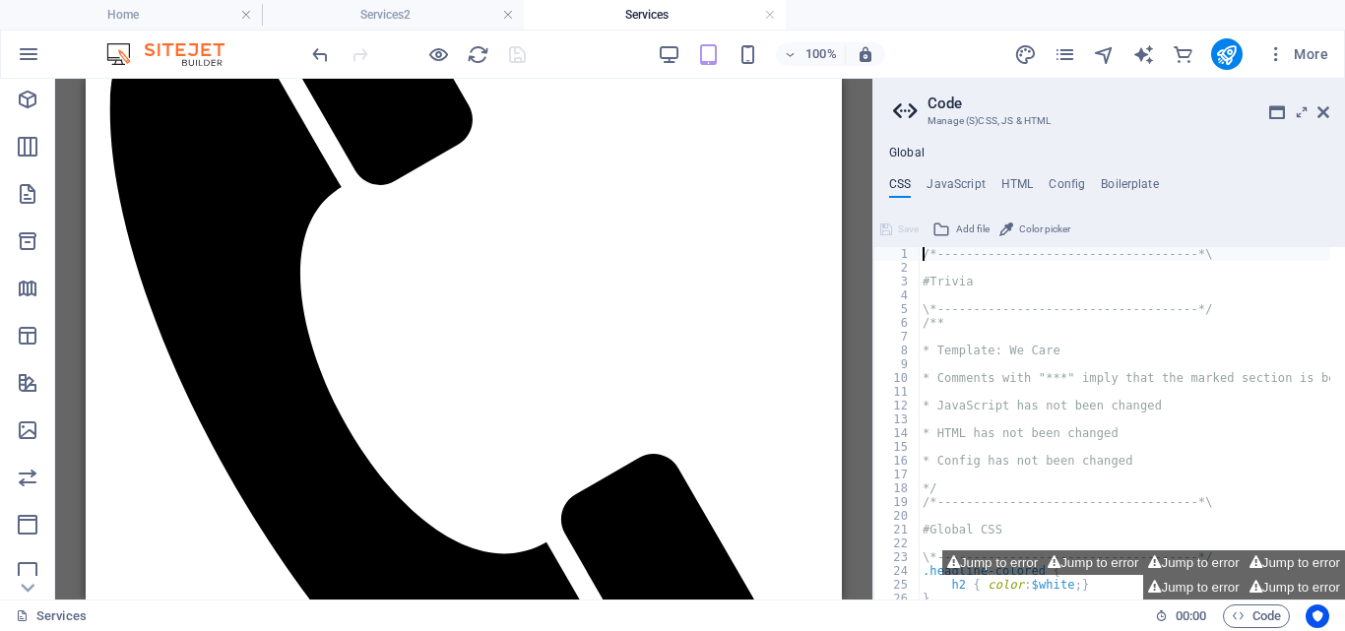
drag, startPoint x: 834, startPoint y: 175, endPoint x: 1364, endPoint y: 213, distance: 531.2
click at [1327, 107] on icon at bounding box center [1324, 112] width 12 height 16
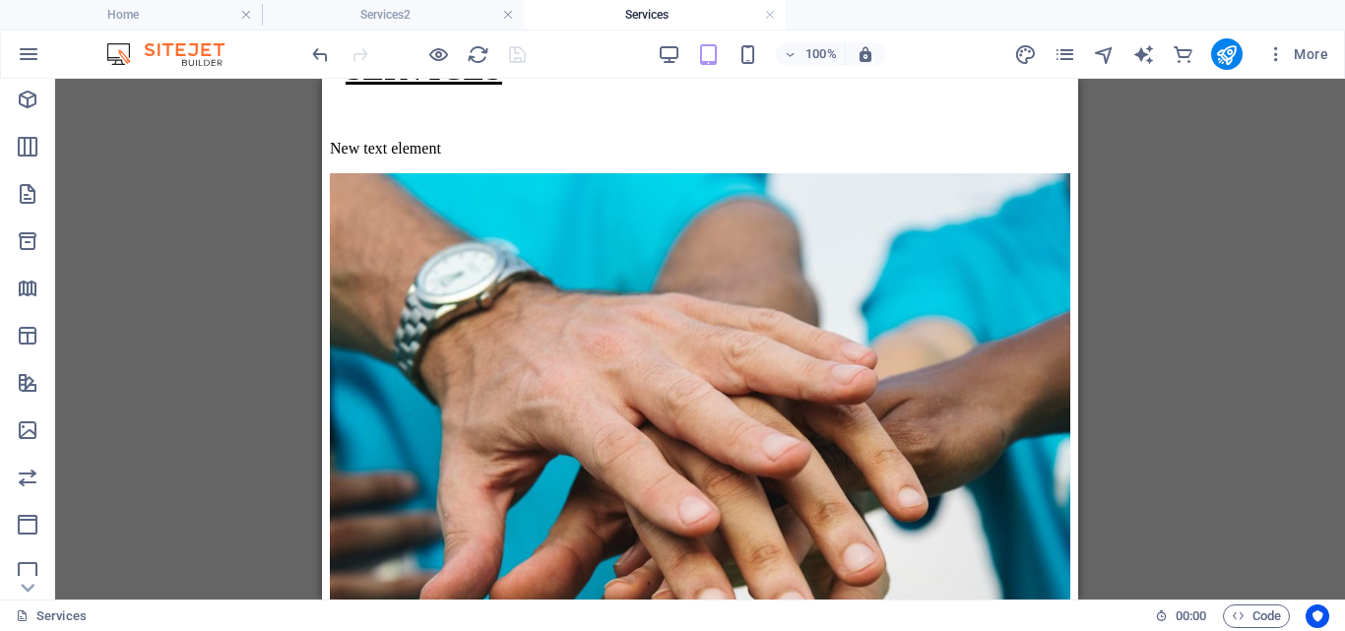
scroll to position [1702, 0]
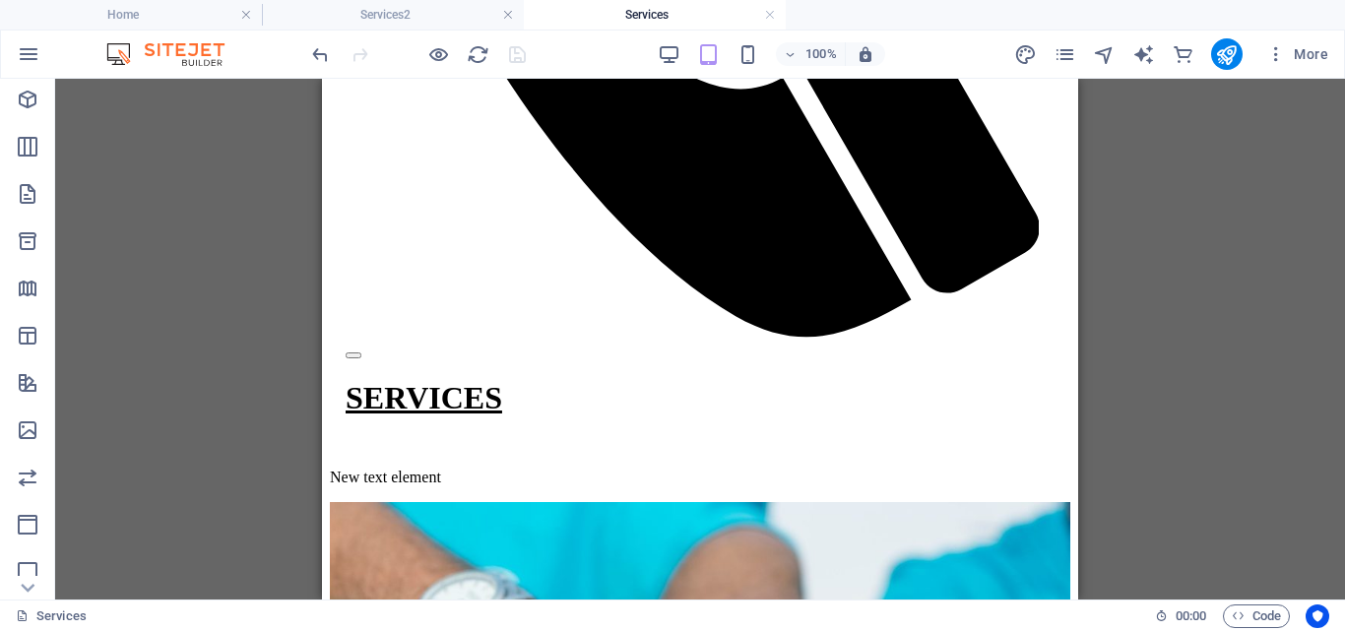
drag, startPoint x: 1073, startPoint y: 151, endPoint x: 1423, endPoint y: 293, distance: 377.3
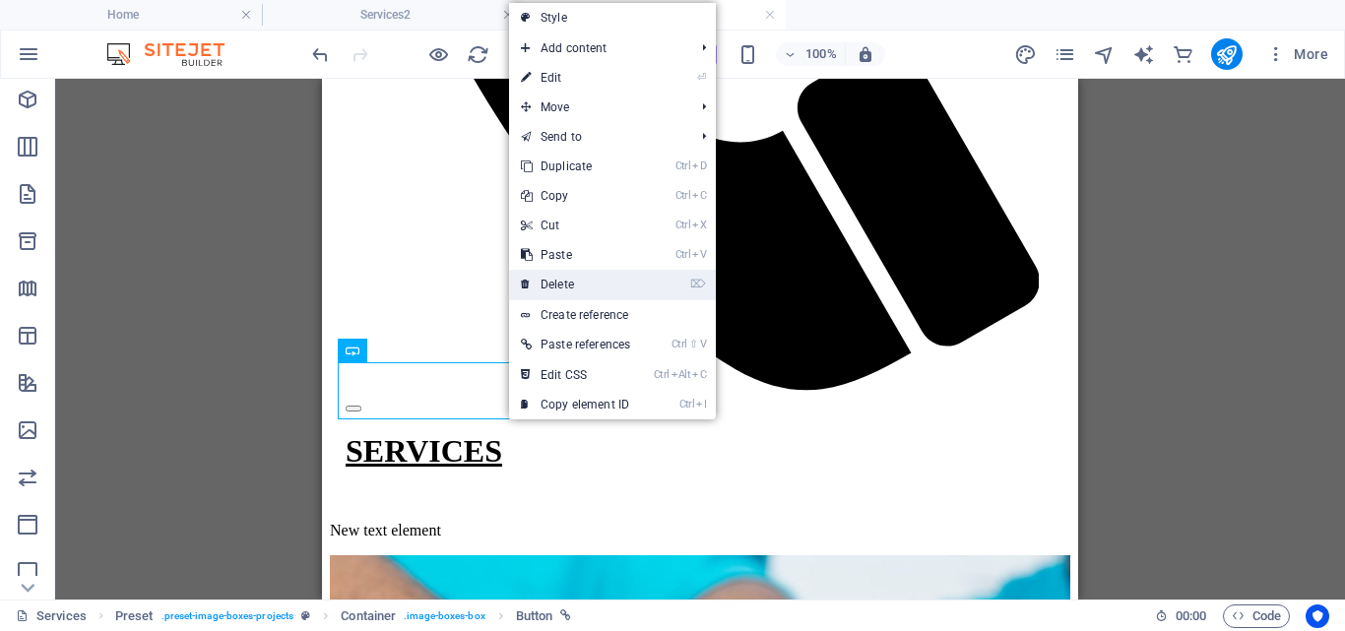
drag, startPoint x: 562, startPoint y: 286, endPoint x: 240, endPoint y: 209, distance: 331.1
click at [562, 288] on link "⌦ Delete" at bounding box center [575, 285] width 133 height 30
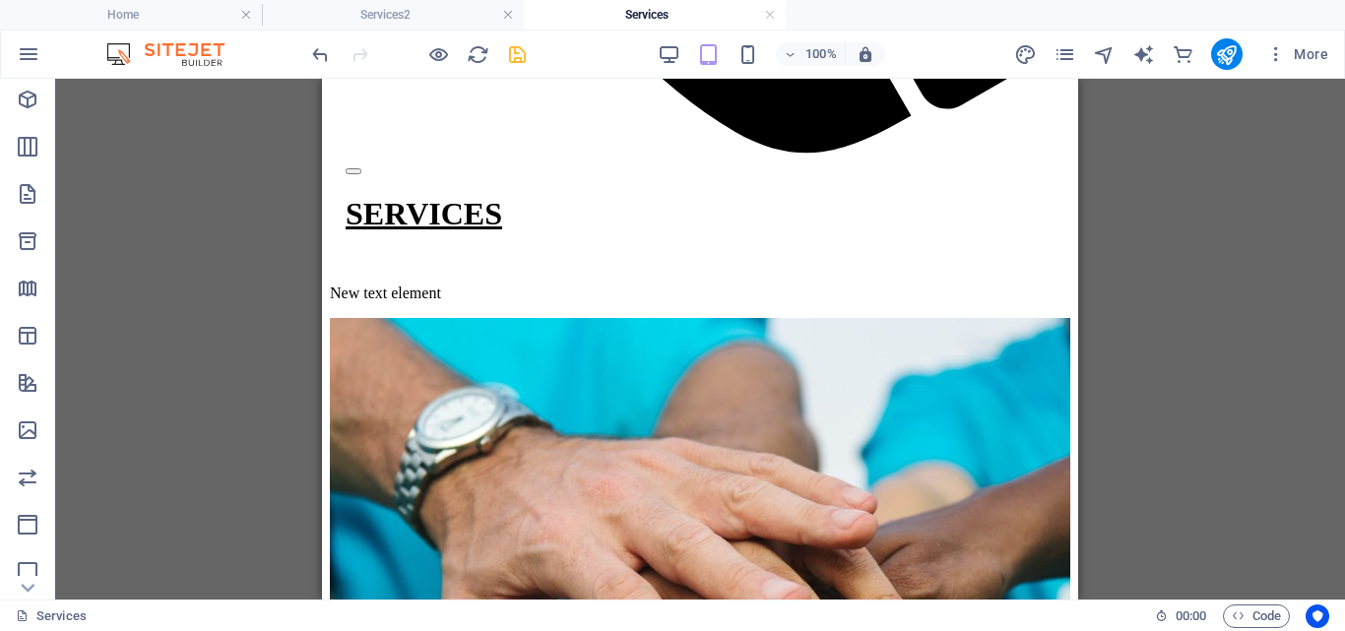
scroll to position [1609, 0]
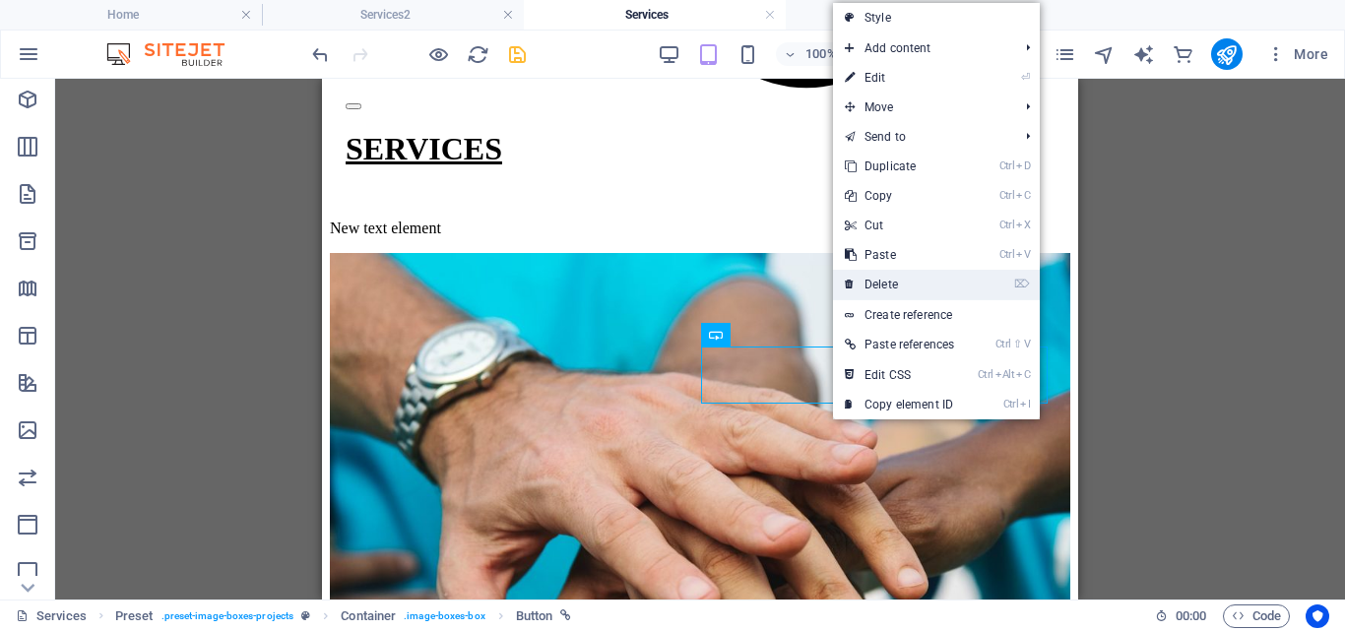
click at [900, 283] on link "⌦ Delete" at bounding box center [899, 285] width 133 height 30
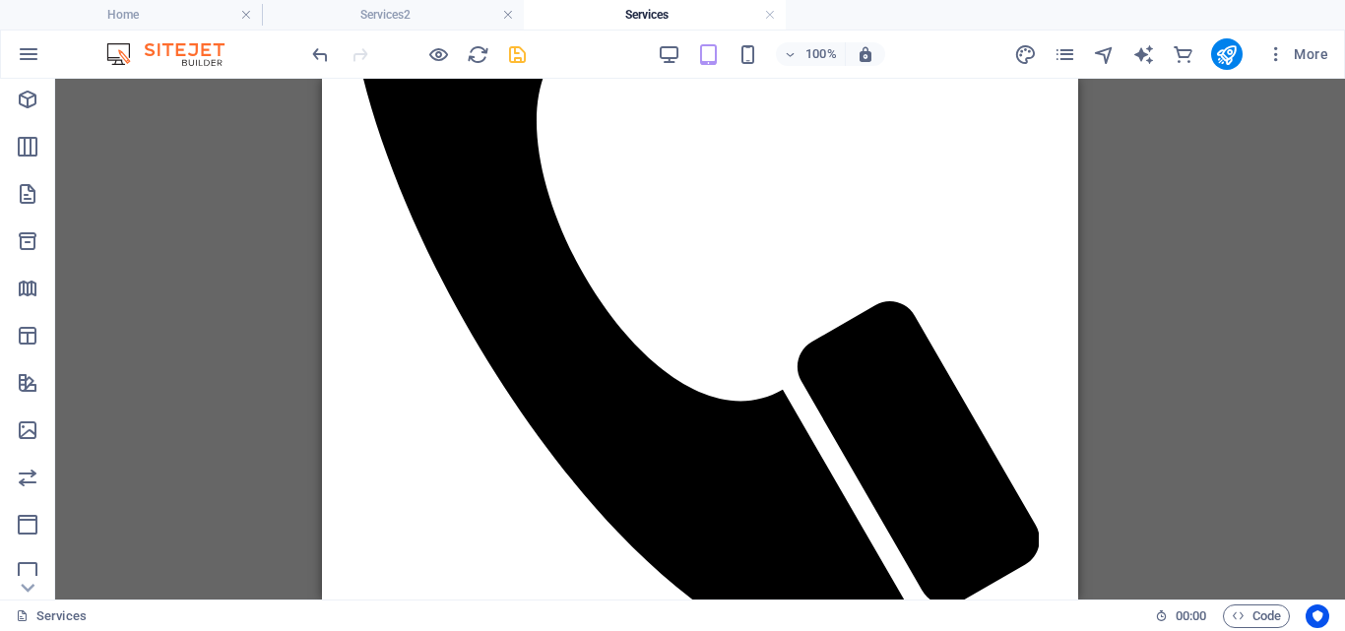
scroll to position [891, 0]
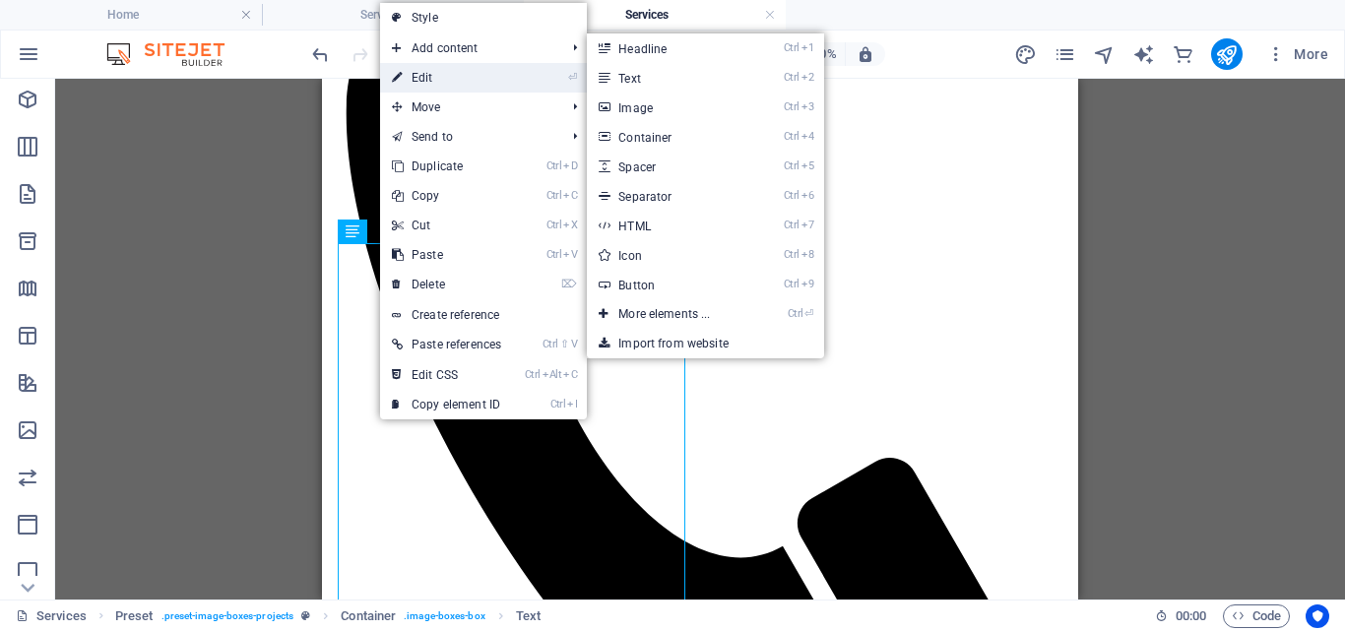
click at [444, 74] on link "⏎ Edit" at bounding box center [446, 78] width 133 height 30
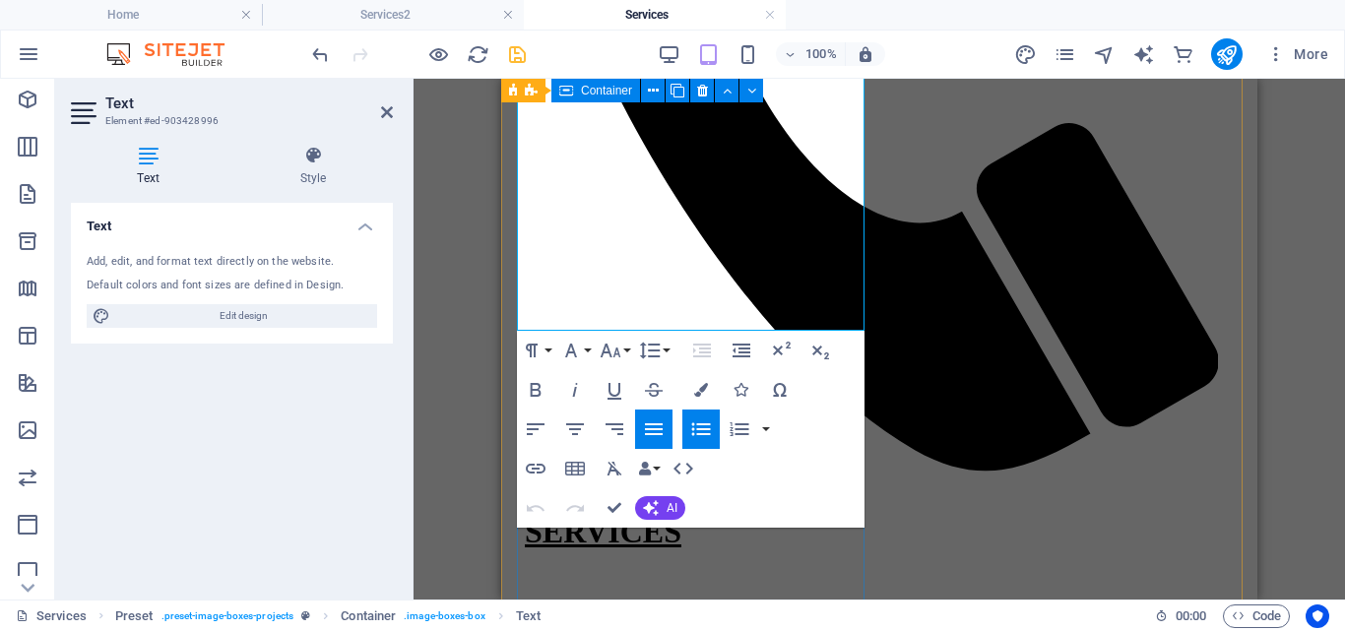
scroll to position [1324, 0]
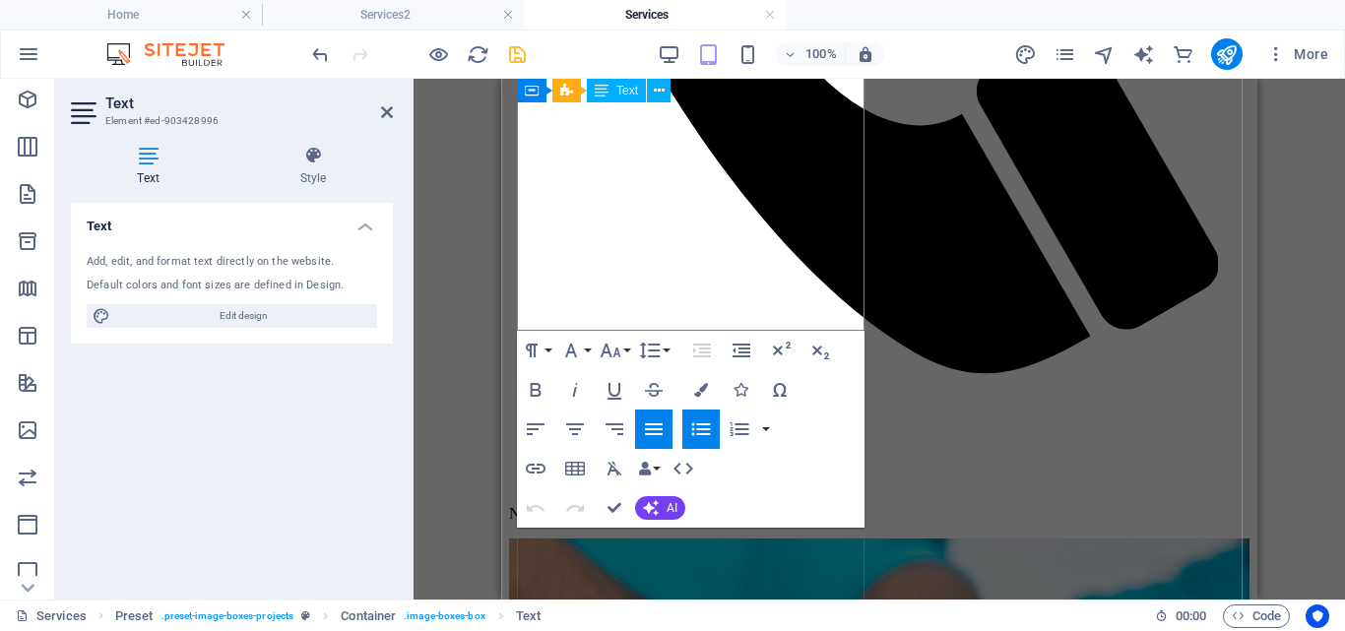
drag, startPoint x: 544, startPoint y: 282, endPoint x: 822, endPoint y: 318, distance: 281.1
click at [652, 423] on icon "button" at bounding box center [654, 430] width 24 height 24
click at [1307, 255] on div "Drag here to replace the existing content. Press “Ctrl” if you want to create a…" at bounding box center [880, 339] width 932 height 521
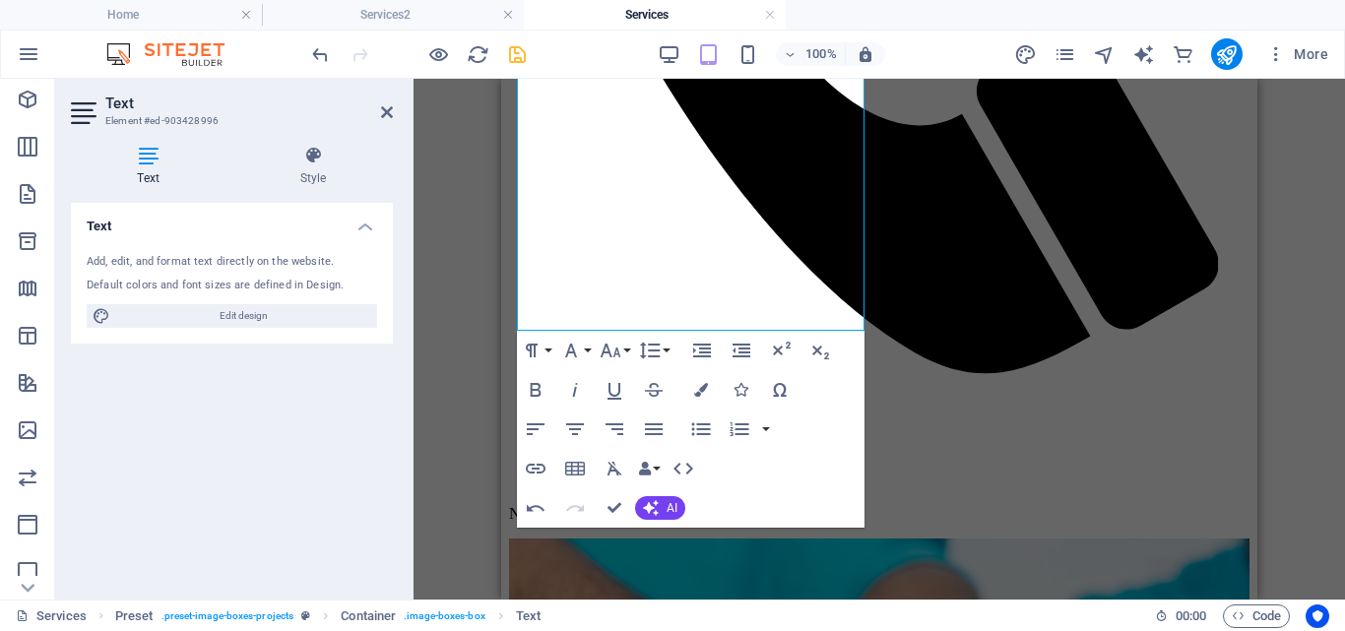
click at [1307, 255] on div "Drag here to replace the existing content. Press “Ctrl” if you want to create a…" at bounding box center [880, 339] width 932 height 521
click at [1307, 249] on div "Drag here to replace the existing content. Press “Ctrl” if you want to create a…" at bounding box center [880, 339] width 932 height 521
click at [522, 51] on icon "save" at bounding box center [517, 54] width 23 height 23
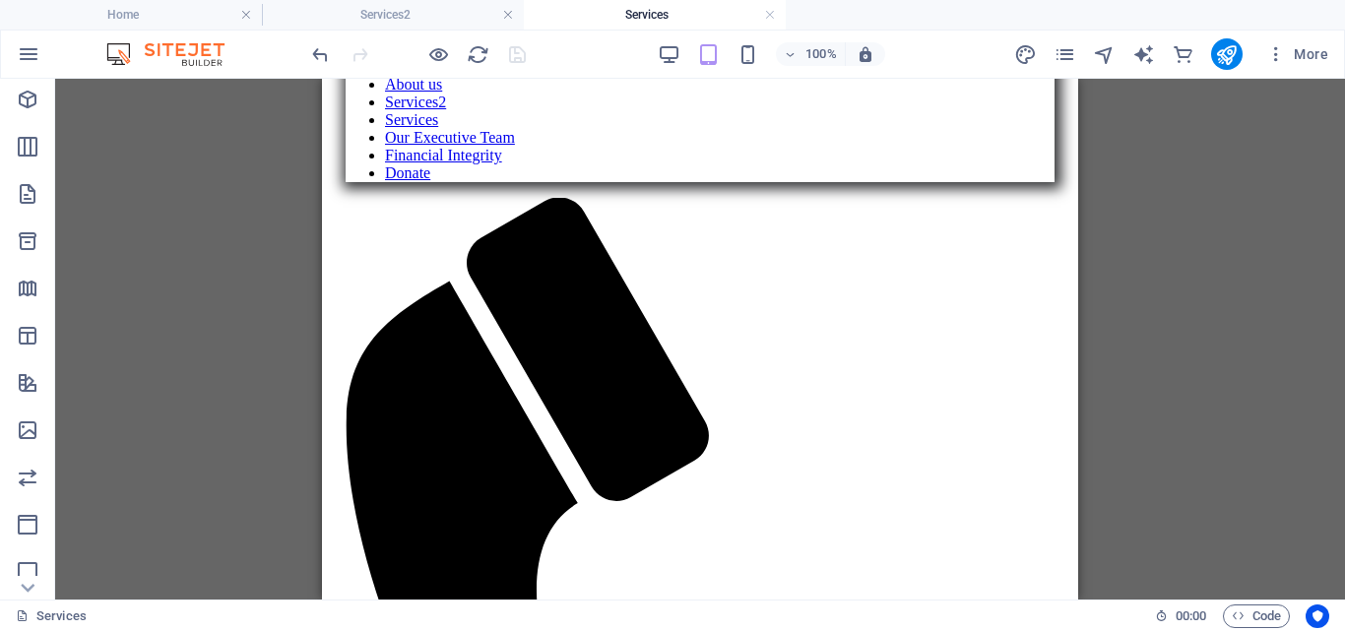
scroll to position [932, 0]
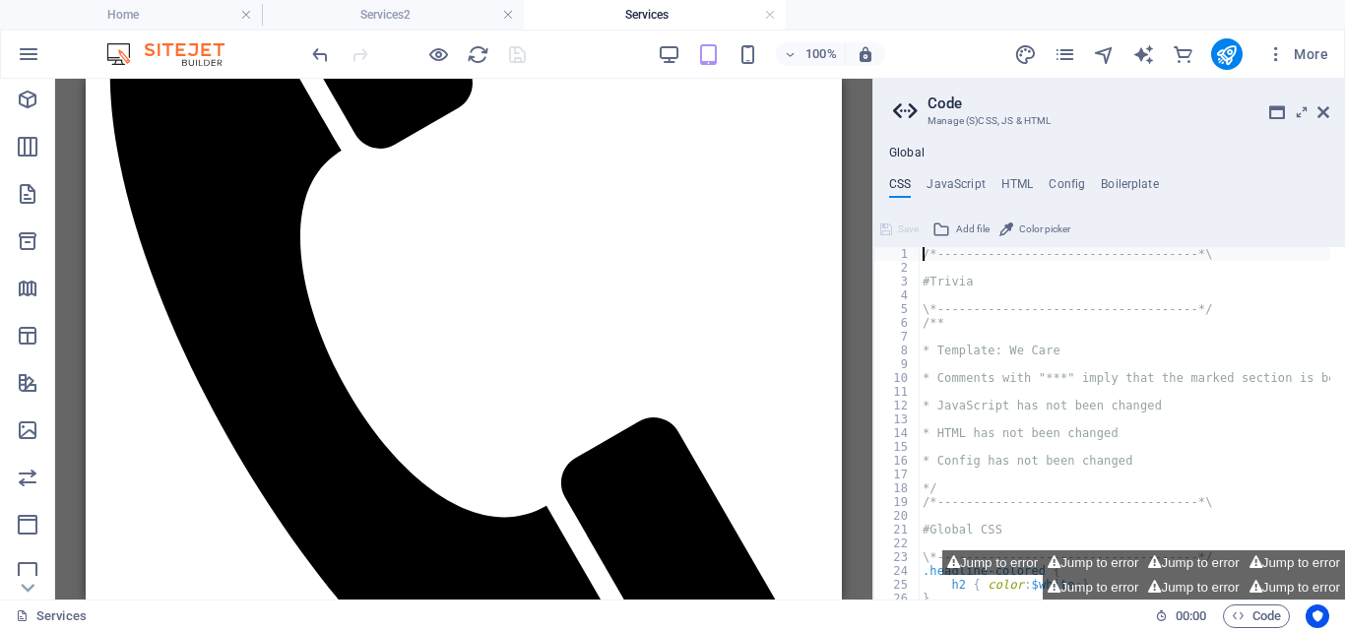
drag, startPoint x: 833, startPoint y: 213, endPoint x: 1136, endPoint y: 271, distance: 307.9
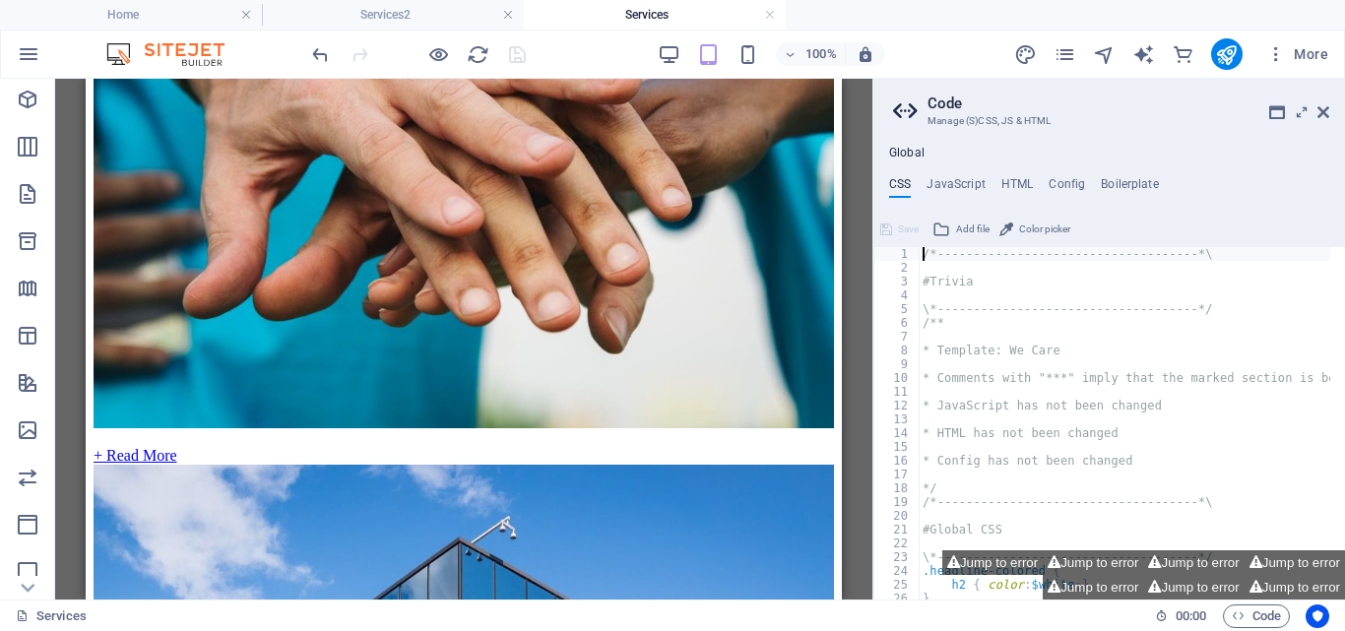
scroll to position [2016, 0]
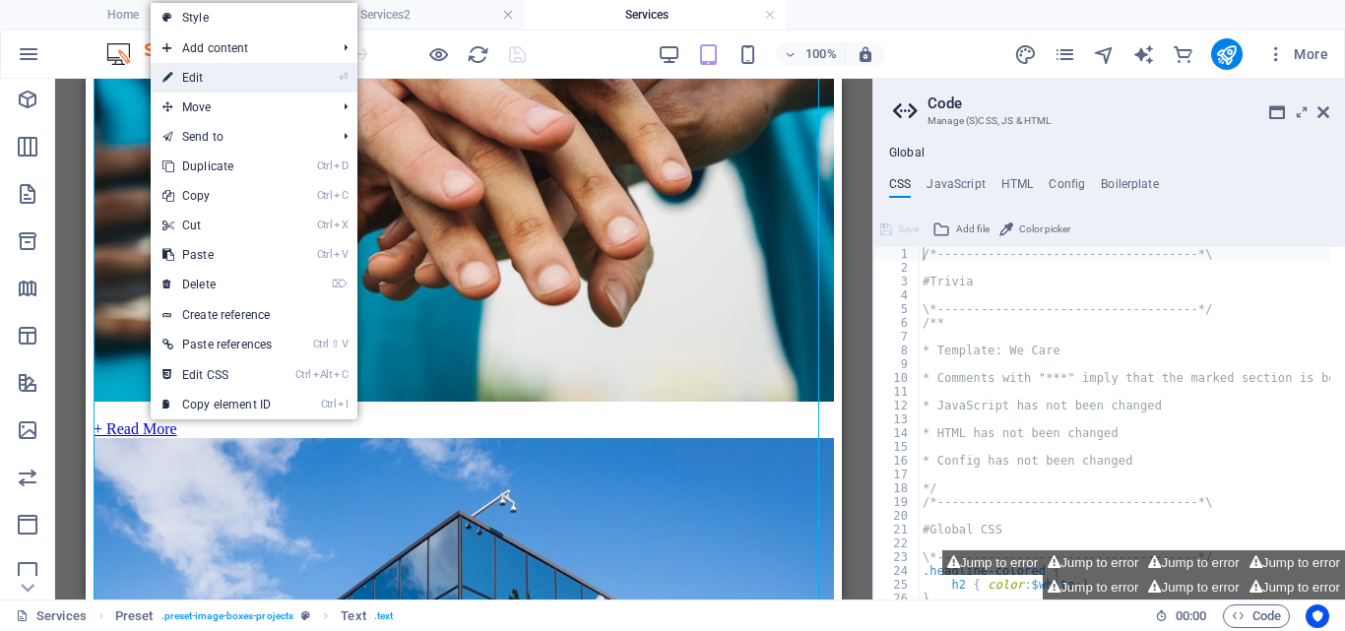
click at [212, 73] on link "⏎ Edit" at bounding box center [217, 78] width 133 height 30
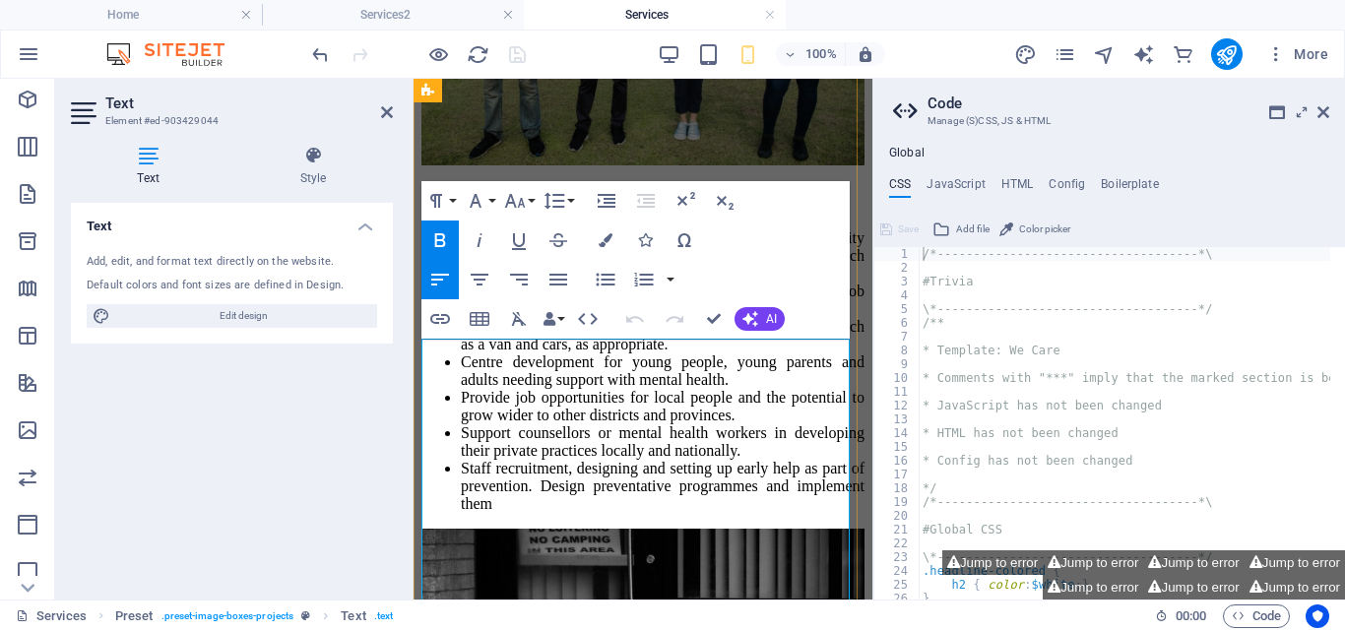
scroll to position [3860, 0]
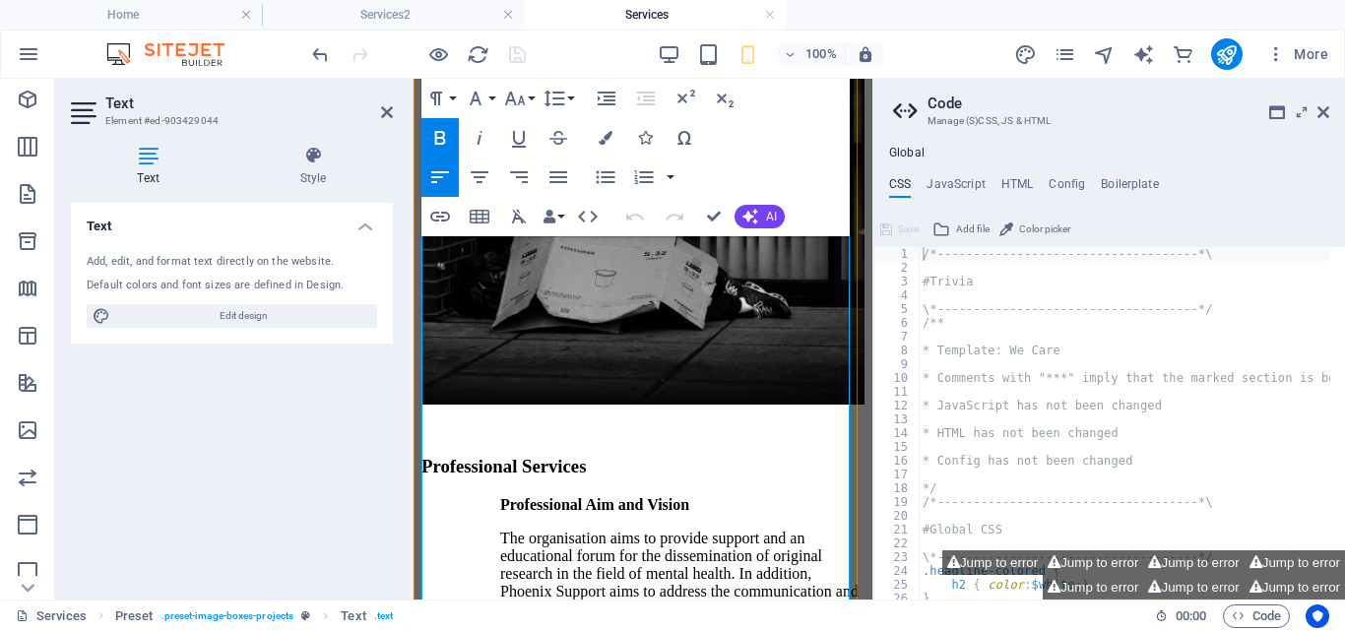
drag, startPoint x: 452, startPoint y: 293, endPoint x: 689, endPoint y: 546, distance: 347.0
click at [591, 175] on button "Unordered List" at bounding box center [605, 177] width 37 height 39
click at [390, 110] on icon at bounding box center [387, 112] width 12 height 16
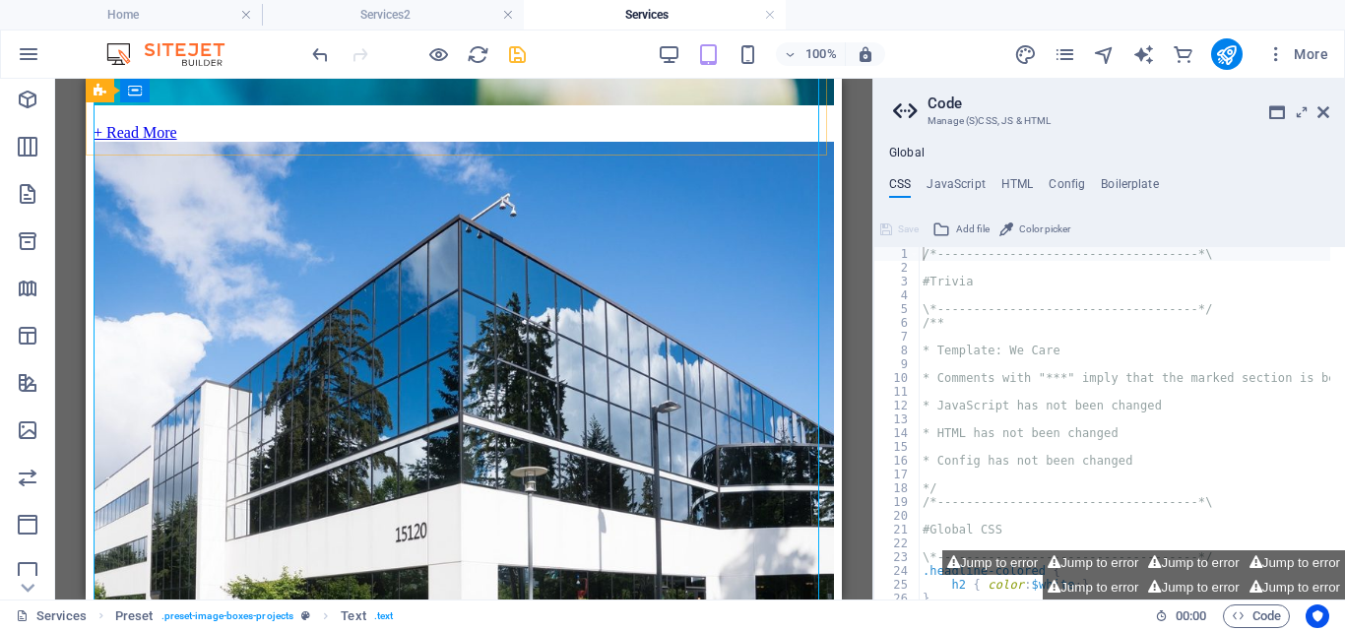
scroll to position [2308, 0]
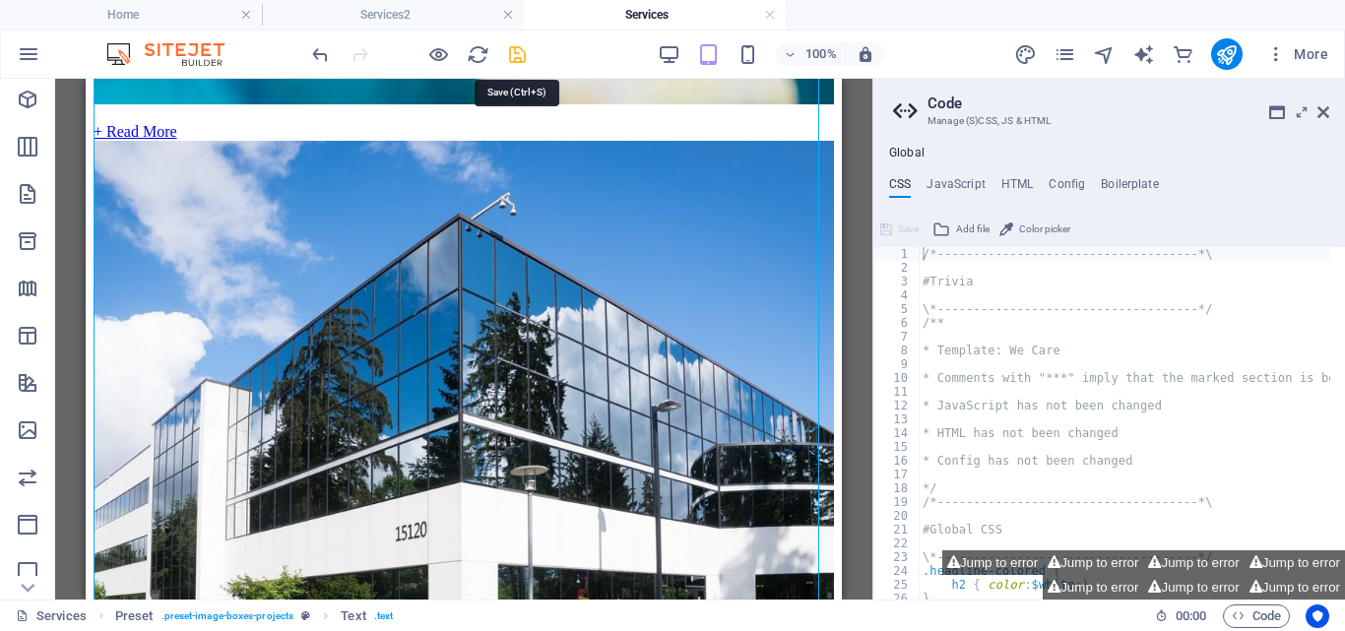
click at [512, 51] on icon "save" at bounding box center [517, 54] width 23 height 23
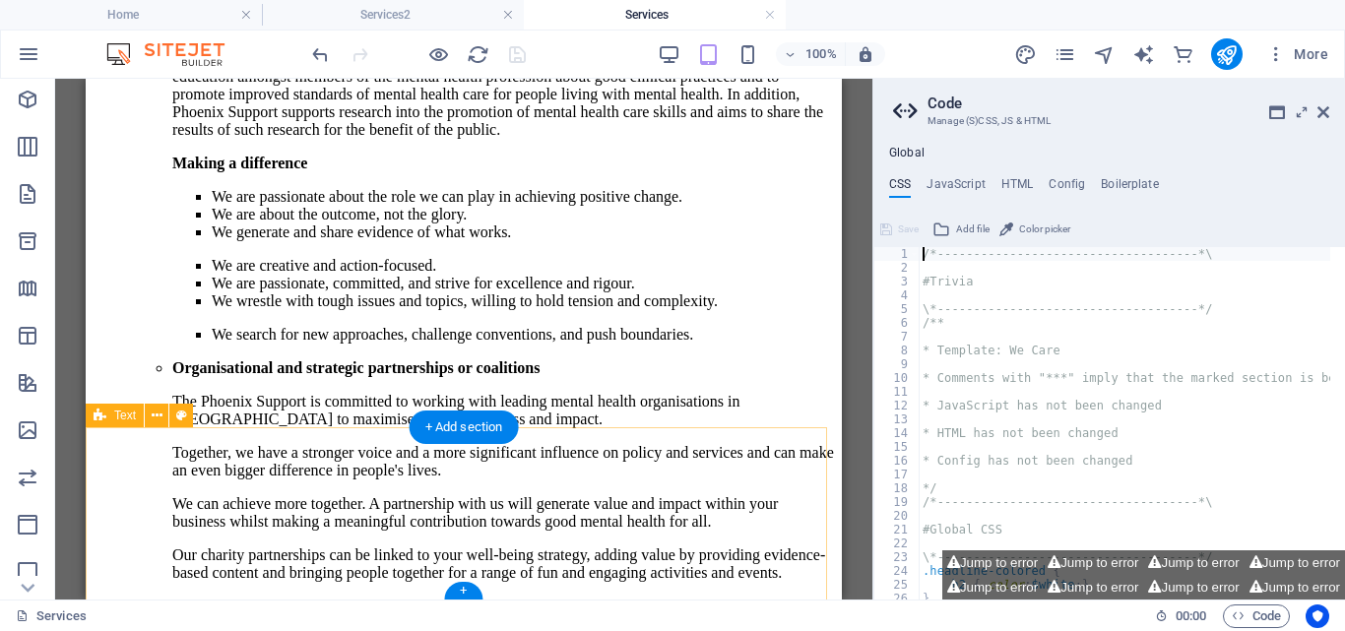
scroll to position [5963, 0]
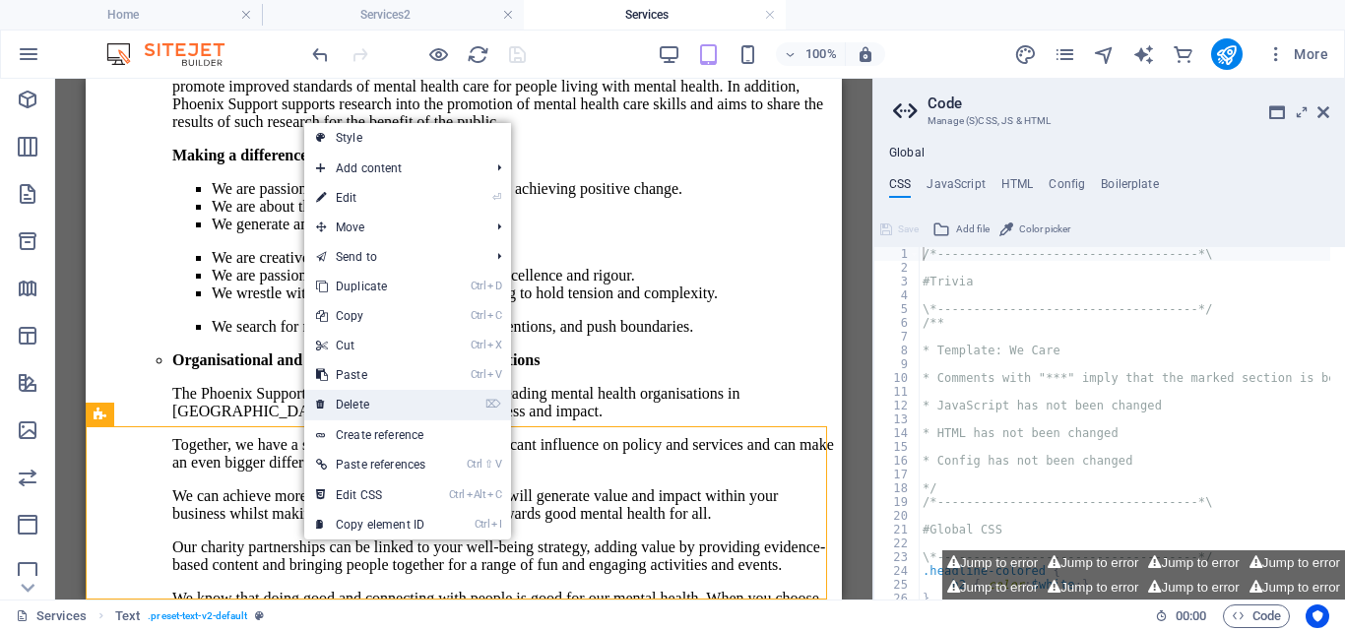
click at [355, 404] on link "⌦ Delete" at bounding box center [370, 405] width 133 height 30
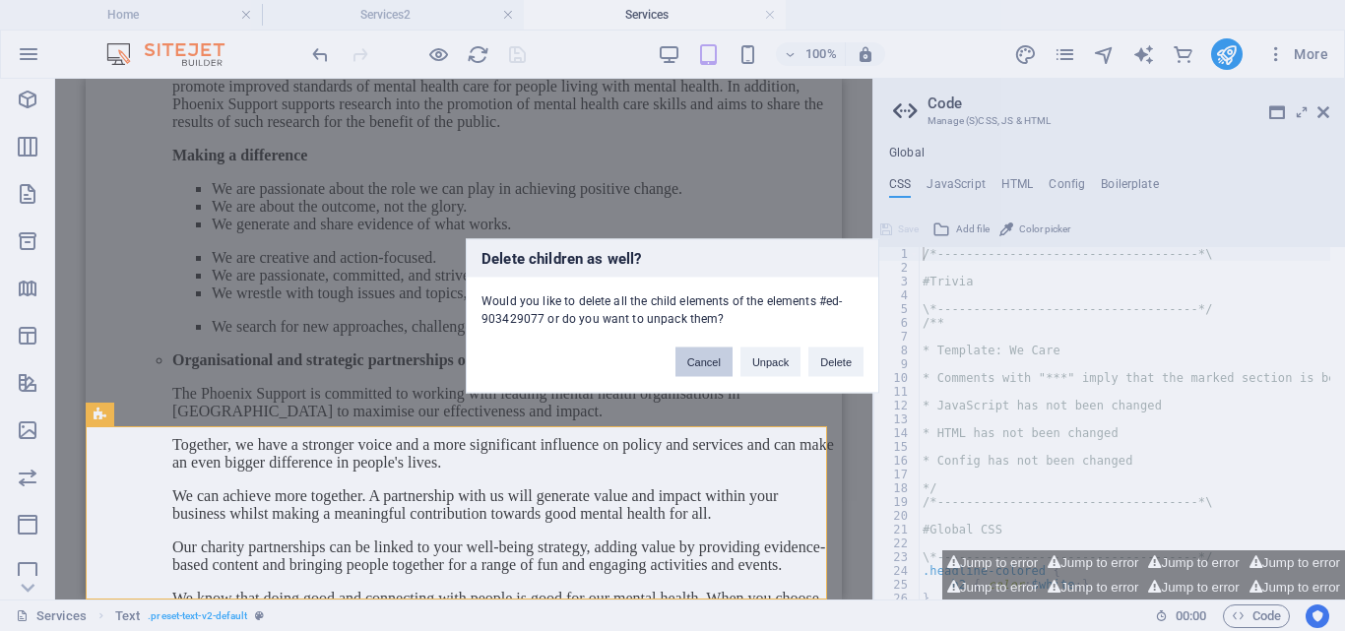
click at [707, 362] on button "Cancel" at bounding box center [704, 362] width 57 height 30
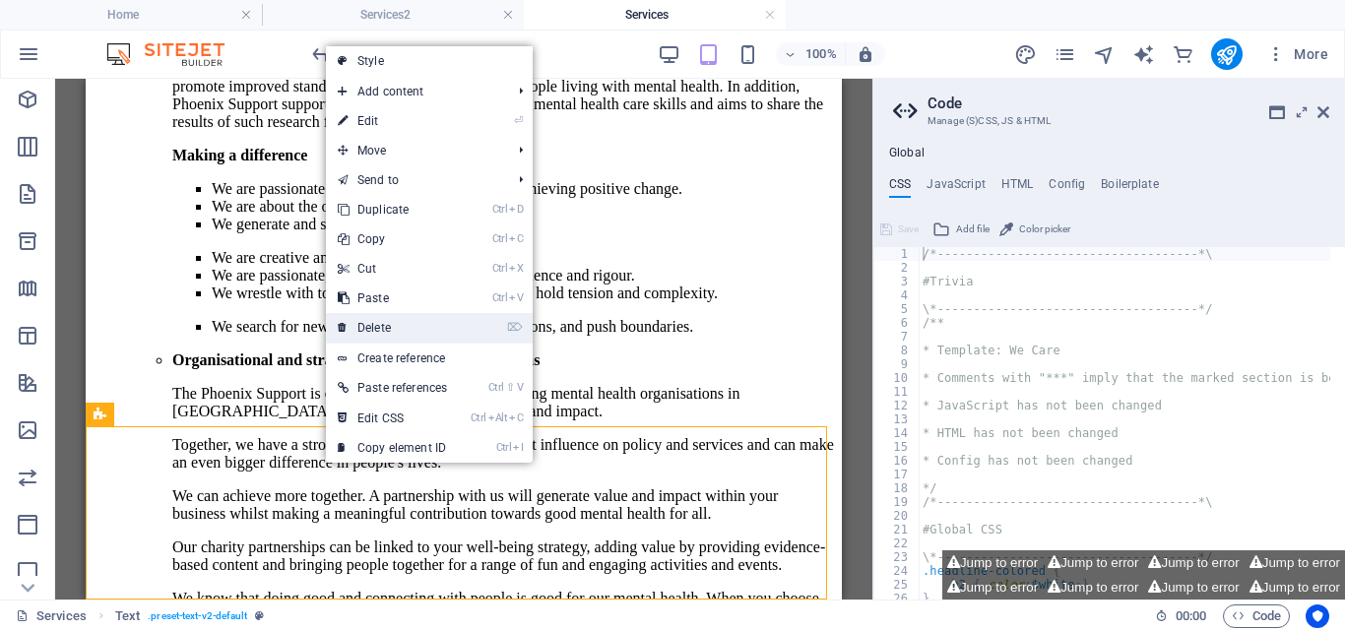
click at [391, 330] on link "⌦ Delete" at bounding box center [392, 328] width 133 height 30
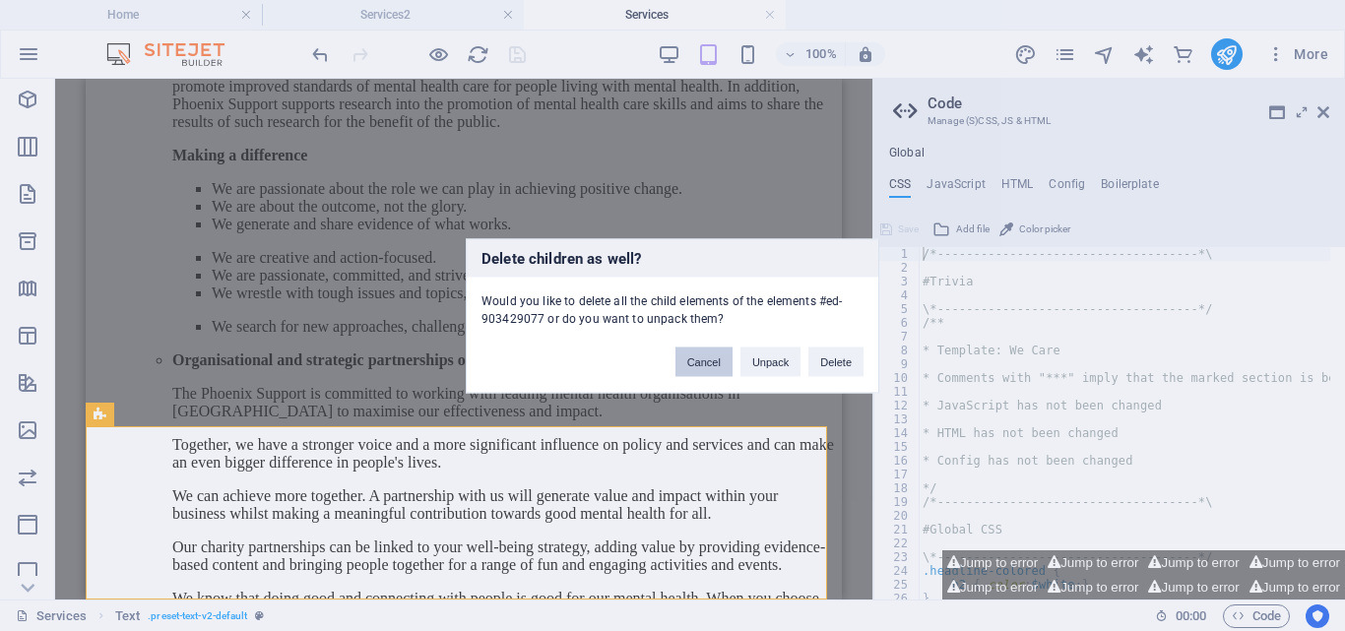
click at [696, 365] on button "Cancel" at bounding box center [704, 362] width 57 height 30
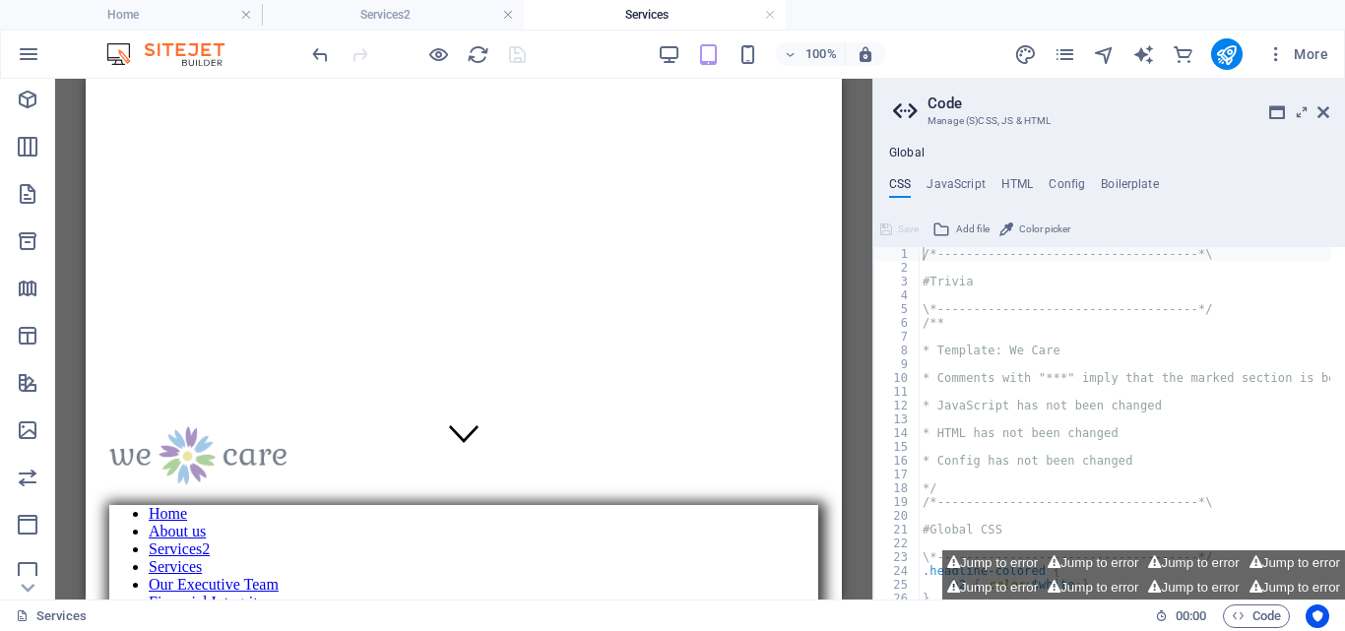
scroll to position [0, 0]
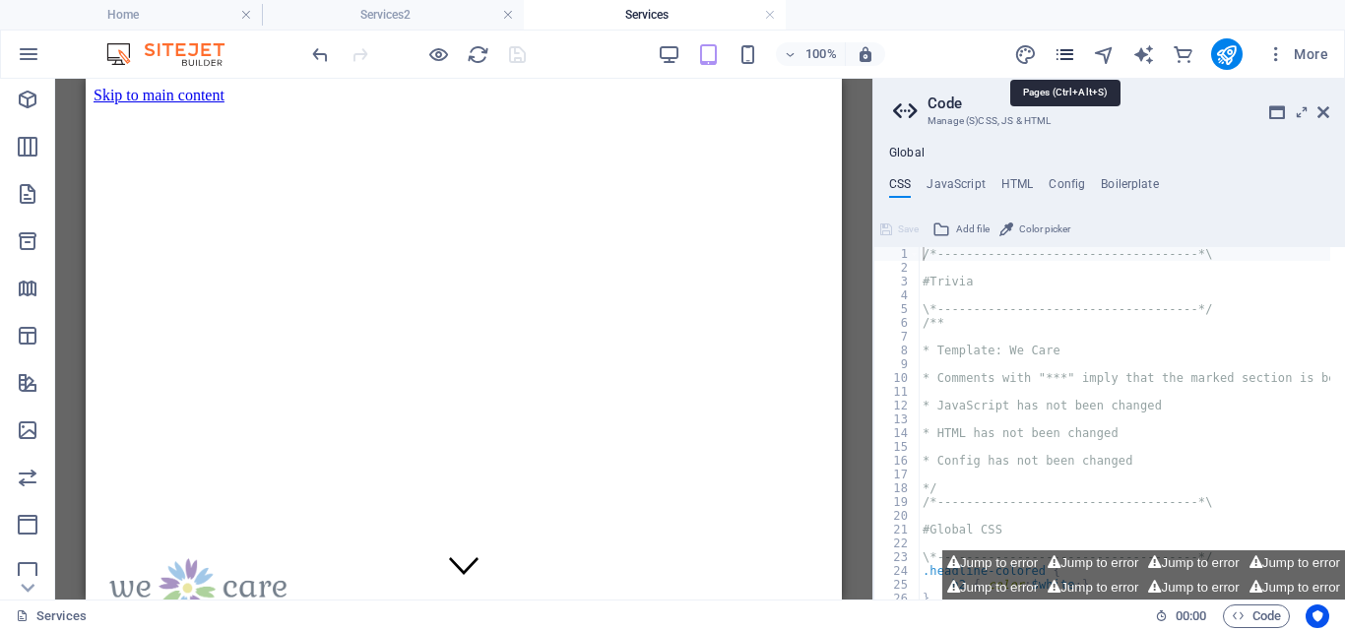
click at [1065, 49] on icon "pages" at bounding box center [1065, 54] width 23 height 23
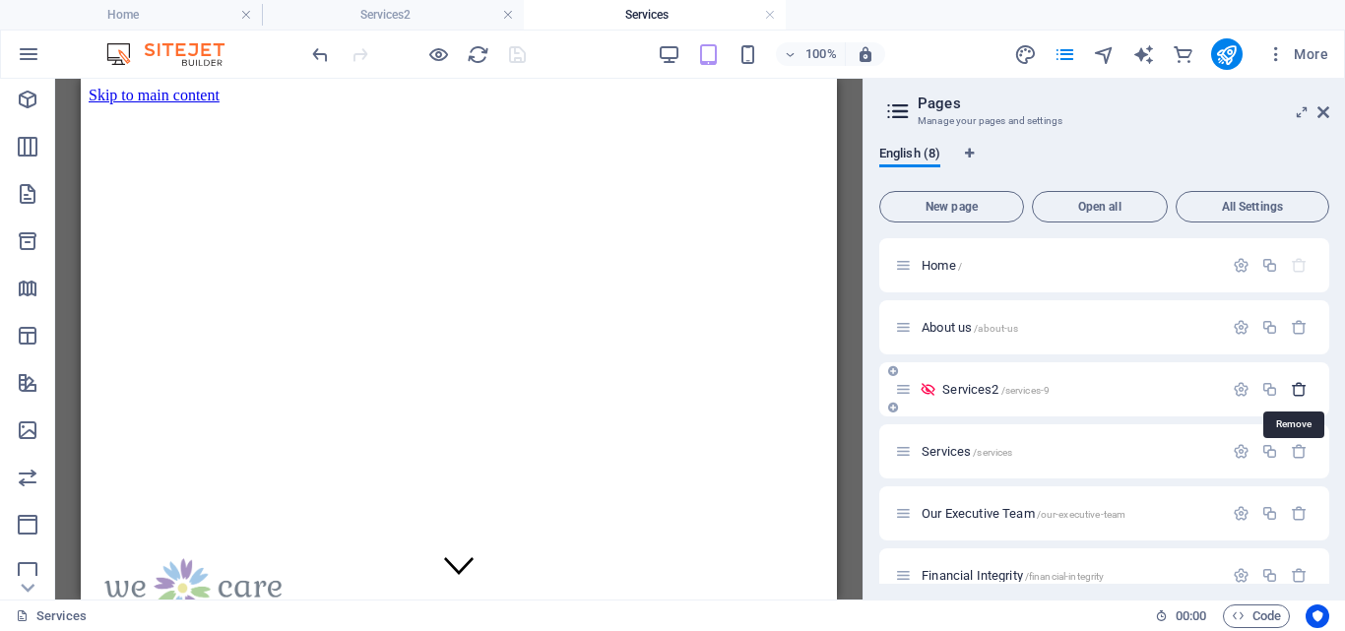
click at [1297, 382] on icon "button" at bounding box center [1299, 389] width 17 height 17
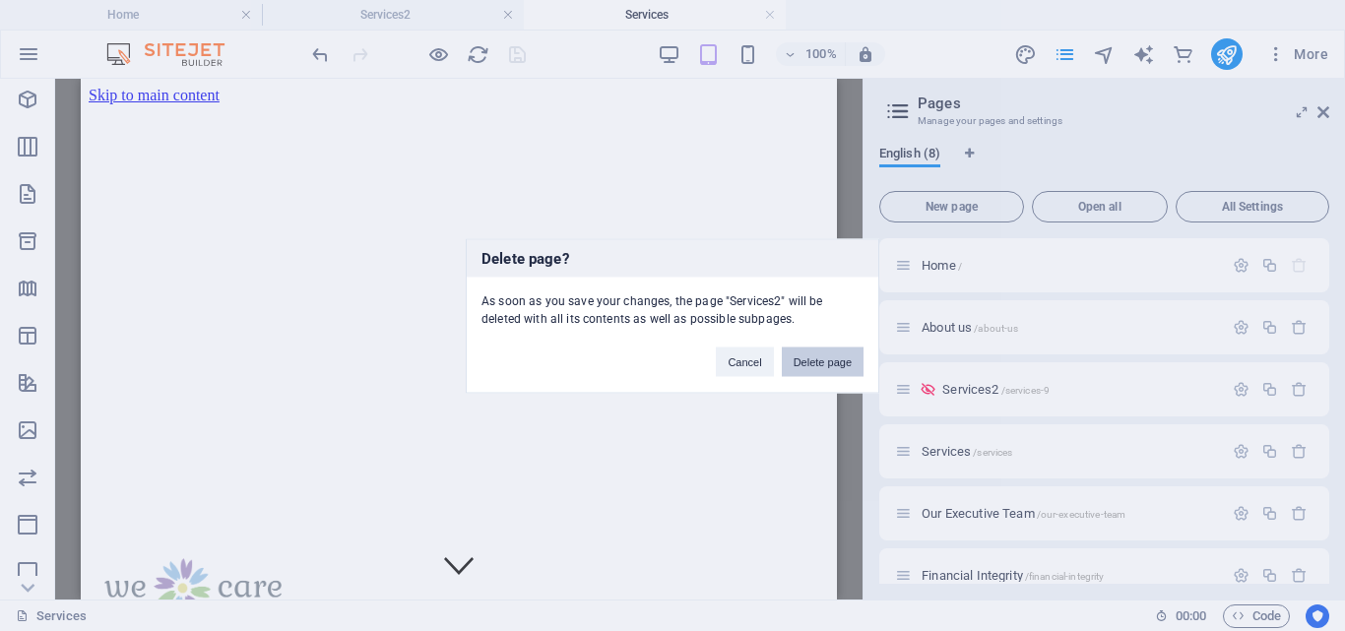
click at [829, 358] on button "Delete page" at bounding box center [823, 362] width 82 height 30
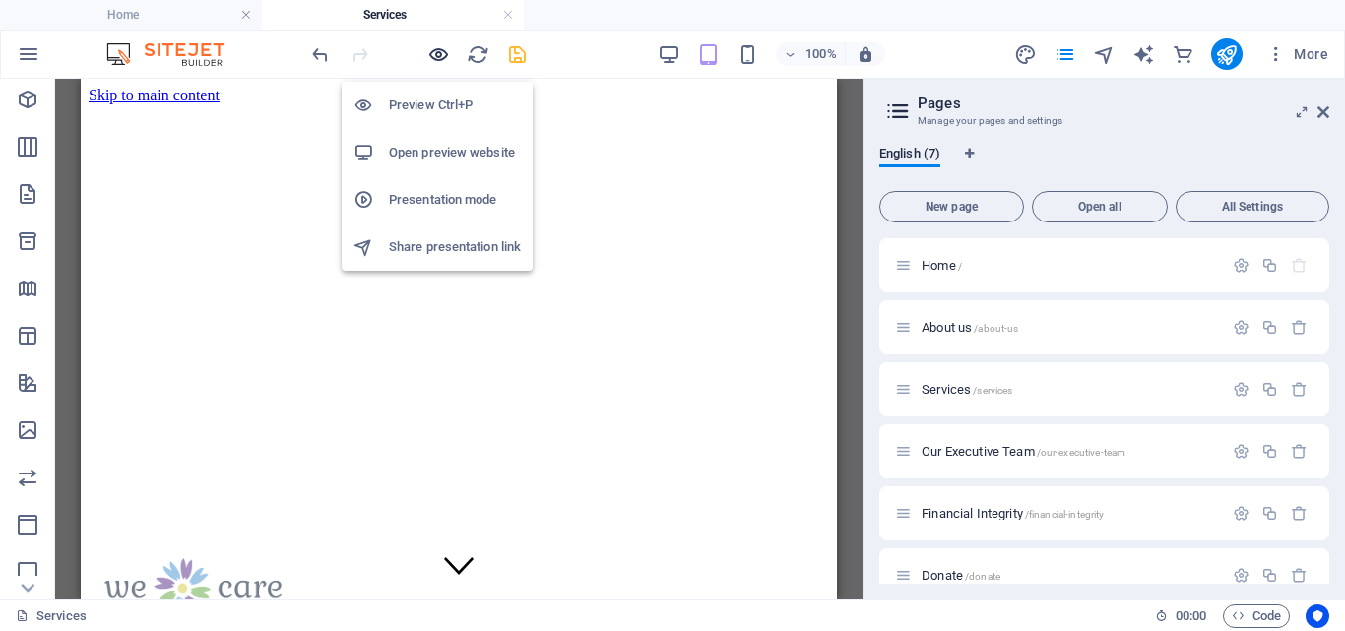
click at [438, 54] on icon "button" at bounding box center [438, 54] width 23 height 23
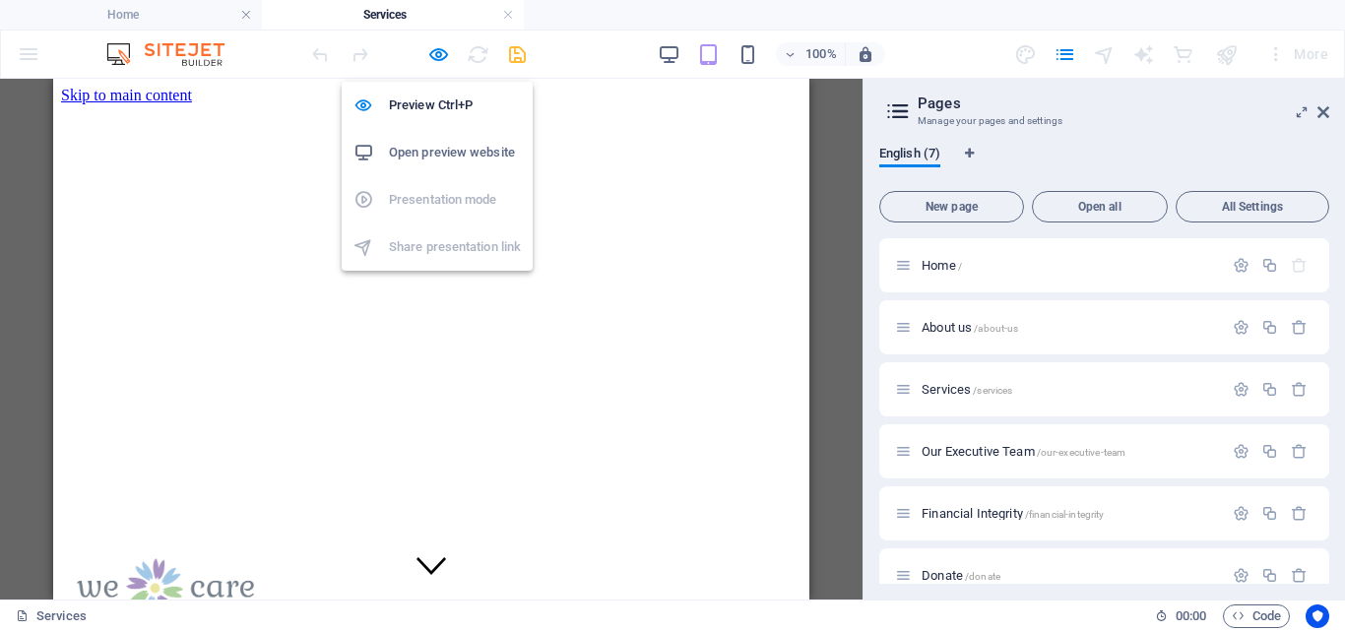
click at [429, 151] on h6 "Open preview website" at bounding box center [455, 153] width 132 height 24
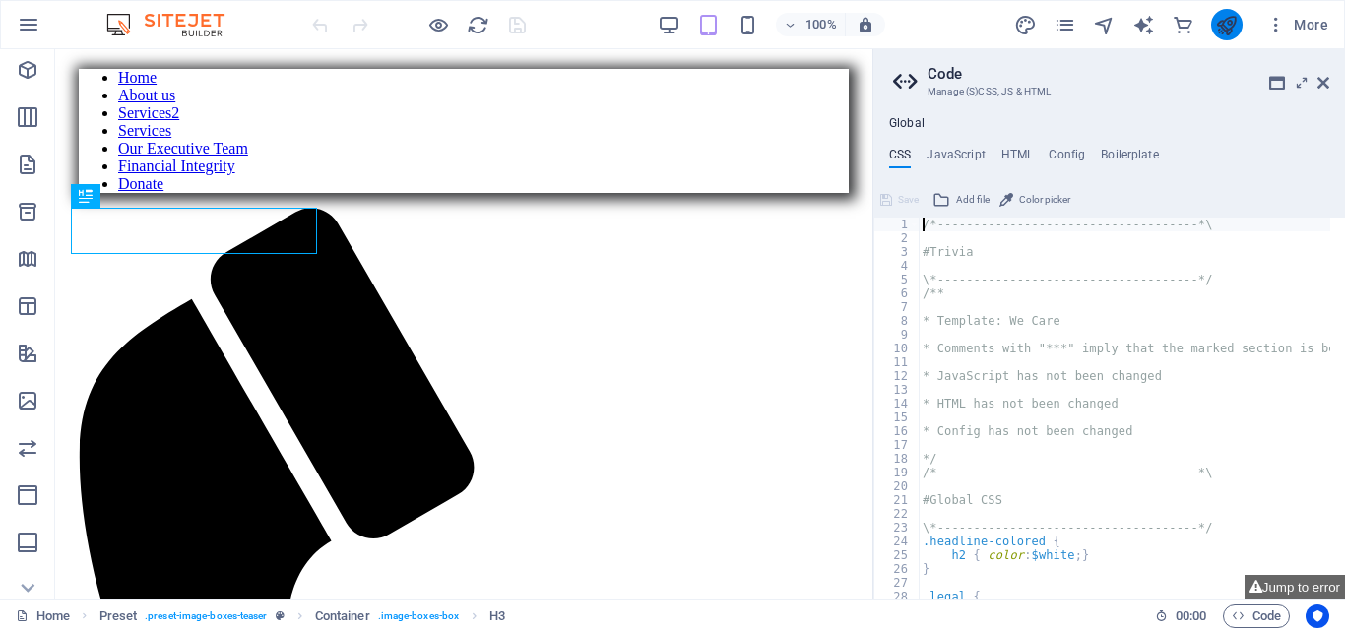
scroll to position [647, 0]
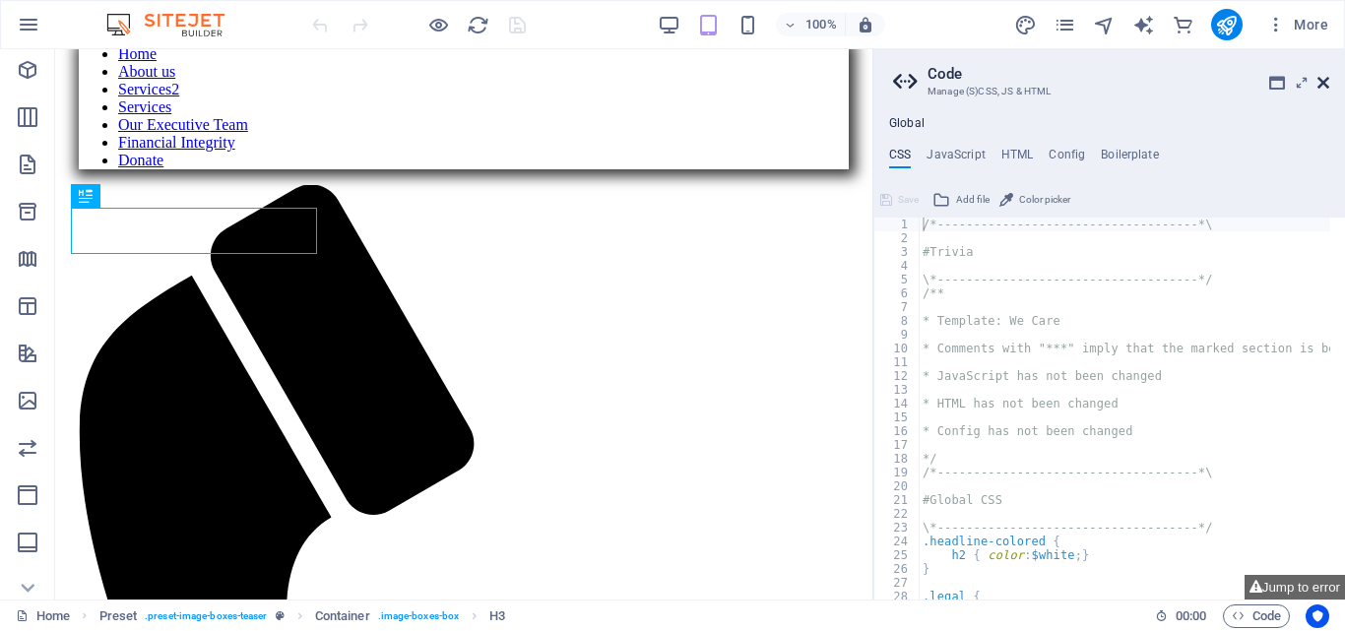
click at [1324, 80] on icon at bounding box center [1324, 83] width 12 height 16
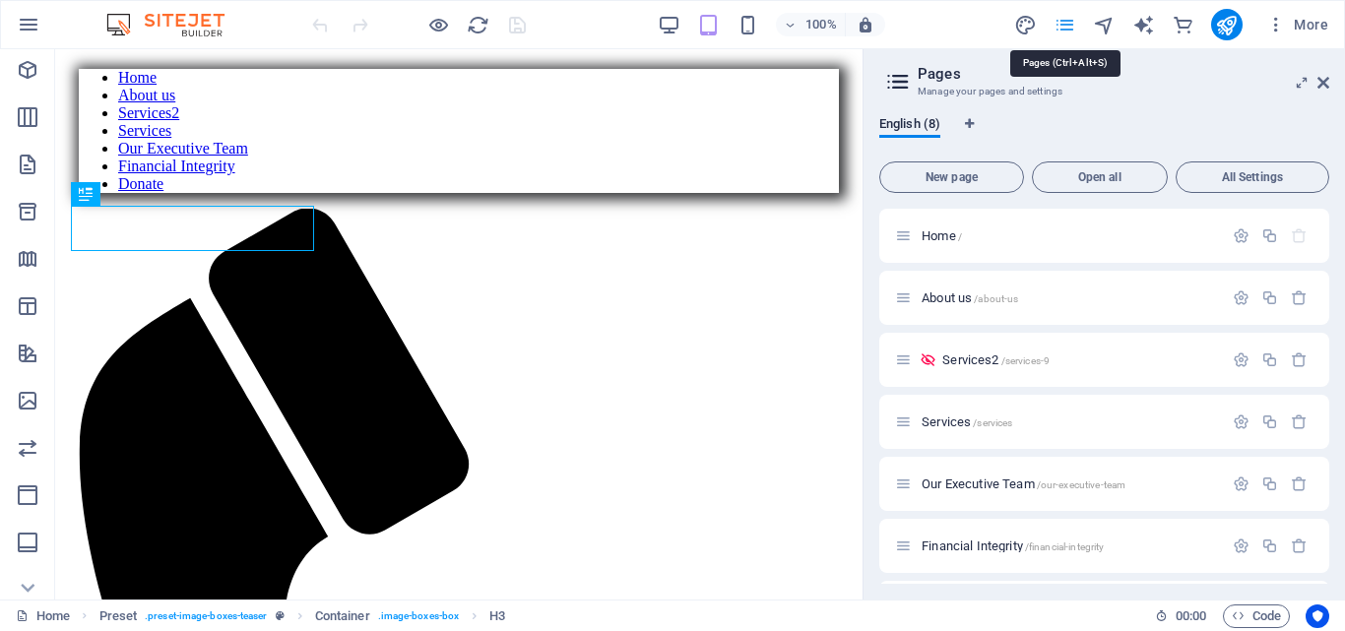
scroll to position [647, 0]
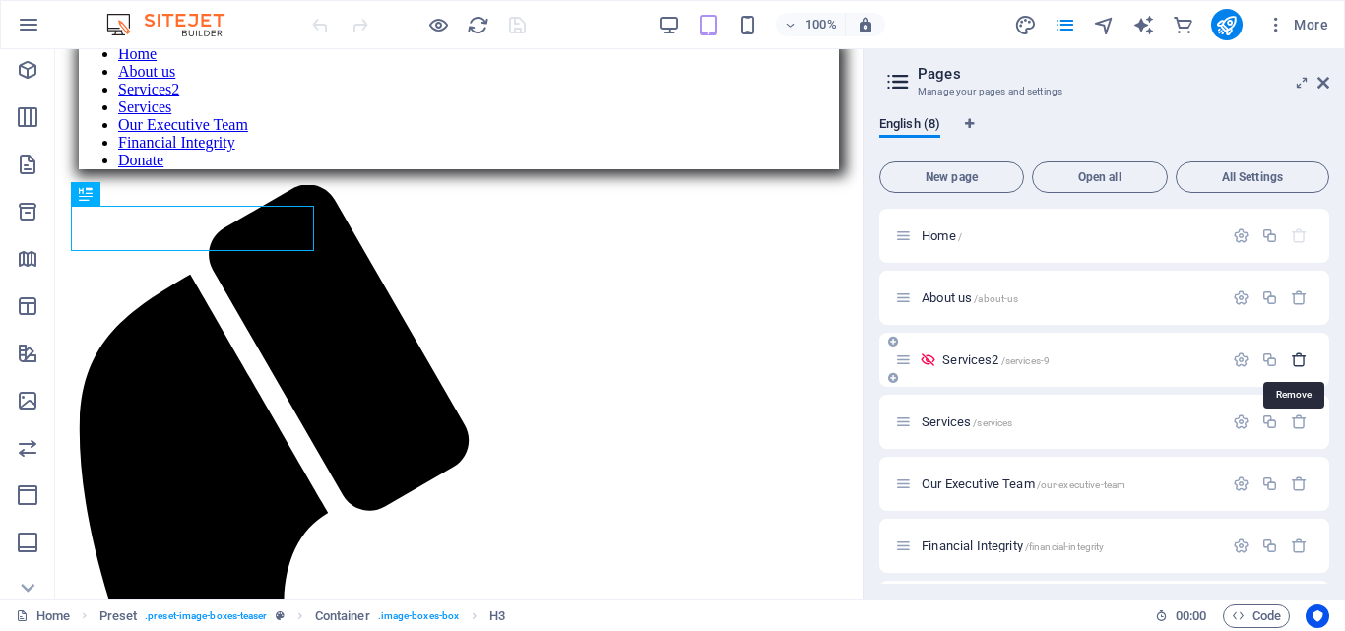
click at [1296, 357] on icon "button" at bounding box center [1299, 360] width 17 height 17
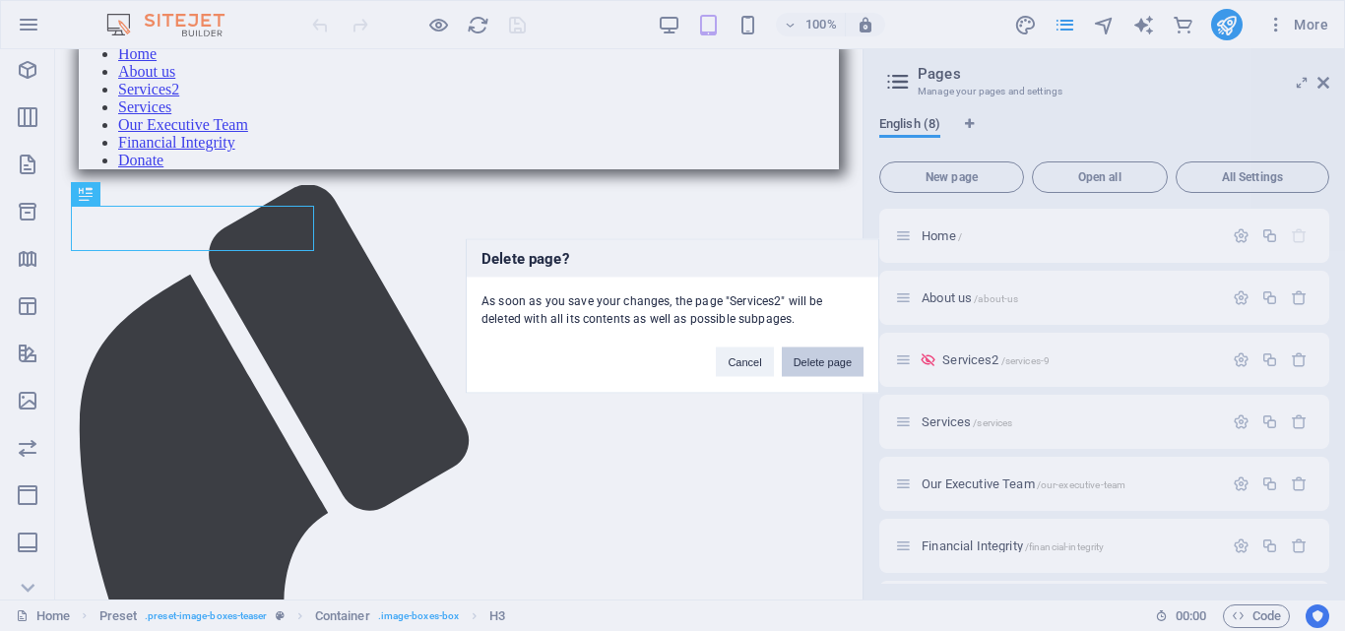
click at [819, 358] on button "Delete page" at bounding box center [823, 362] width 82 height 30
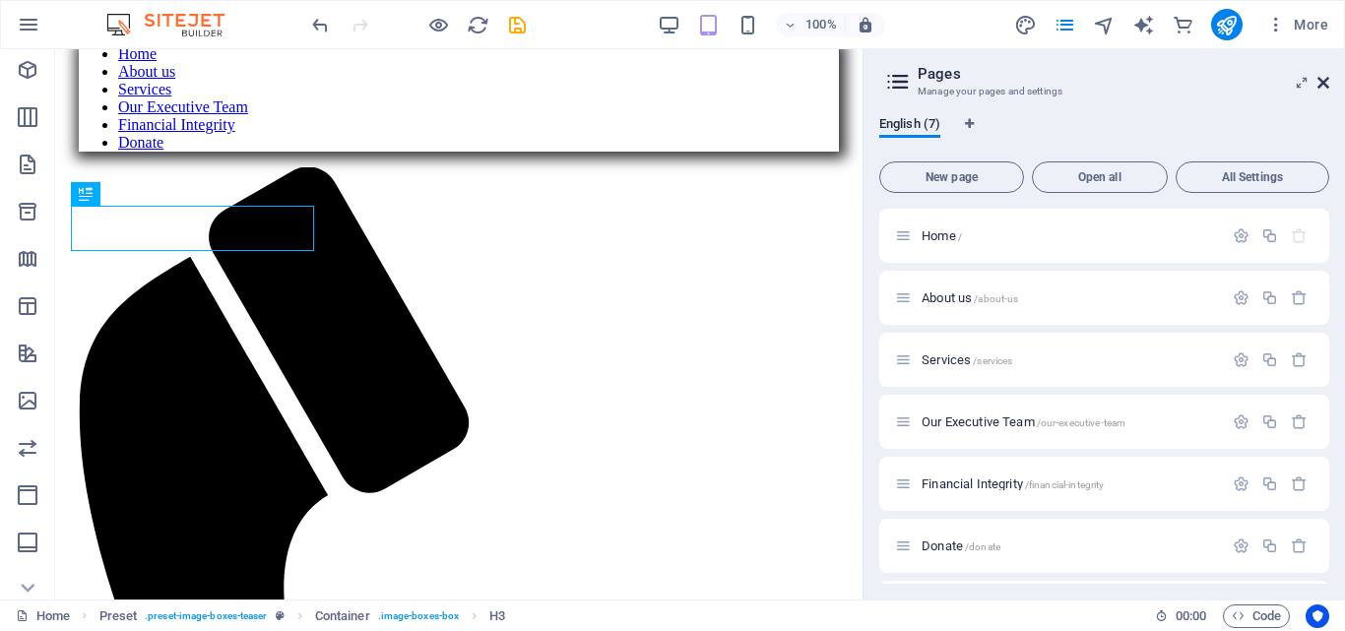
click at [1322, 81] on icon at bounding box center [1324, 83] width 12 height 16
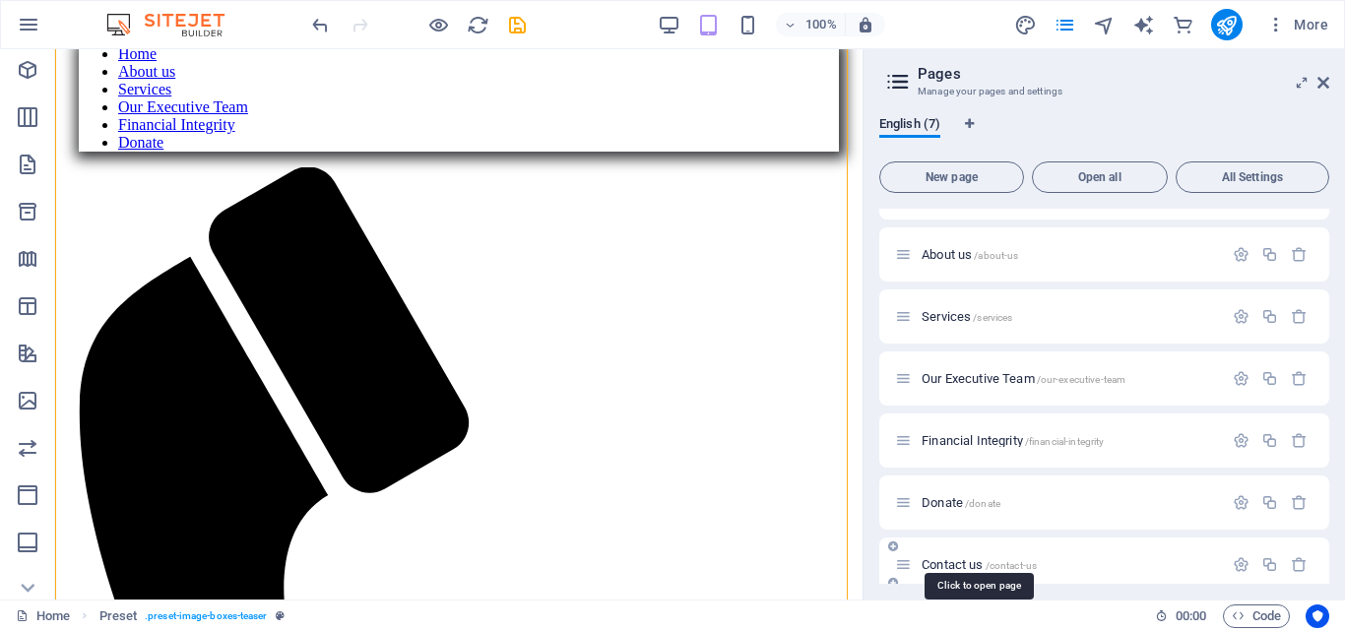
scroll to position [59, 0]
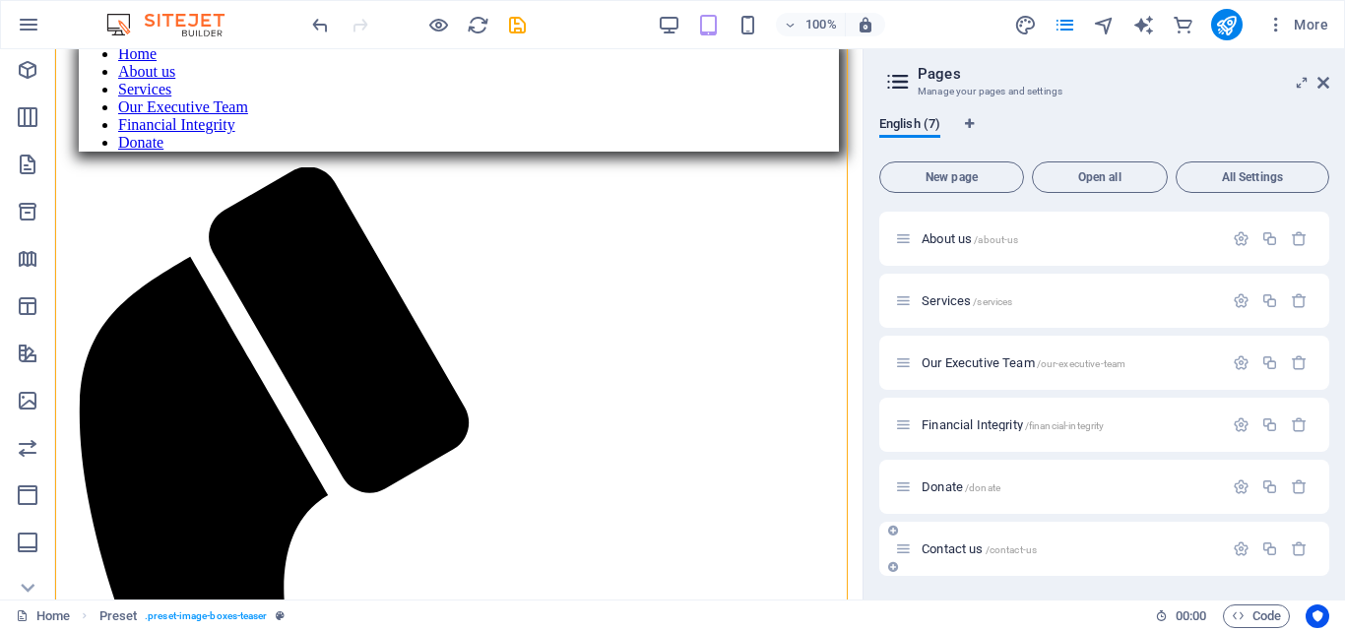
click at [939, 548] on span "Contact us /contact-us" at bounding box center [979, 549] width 115 height 15
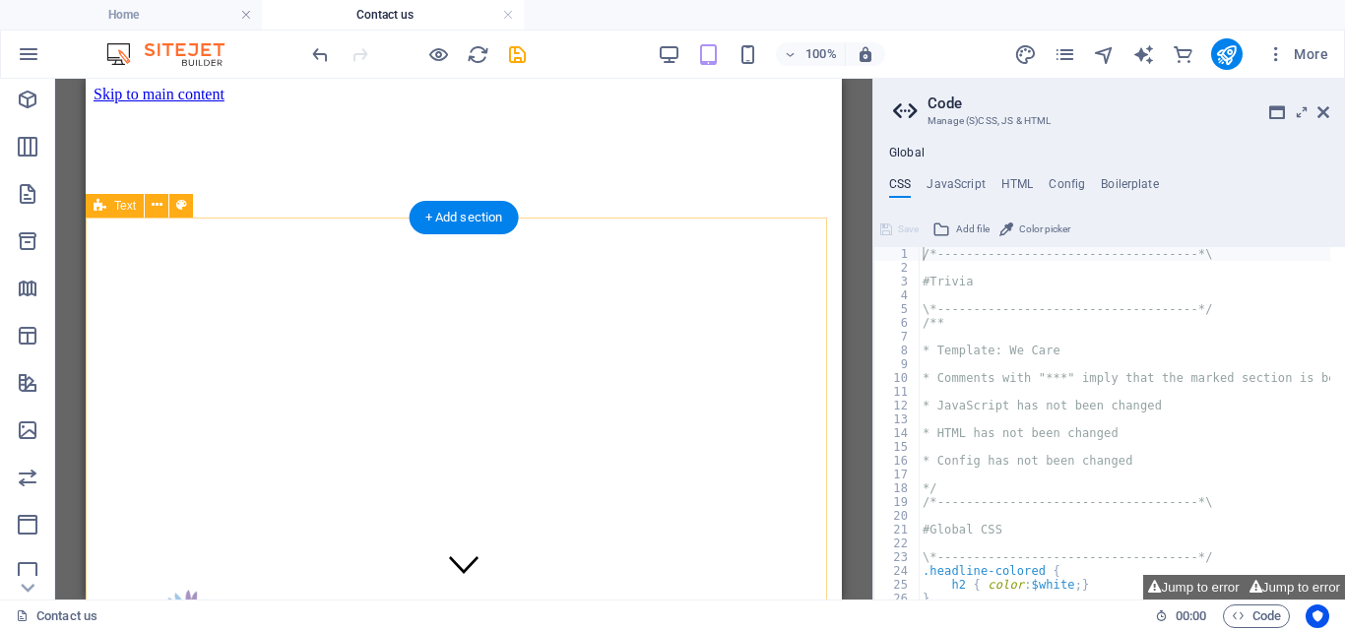
scroll to position [0, 0]
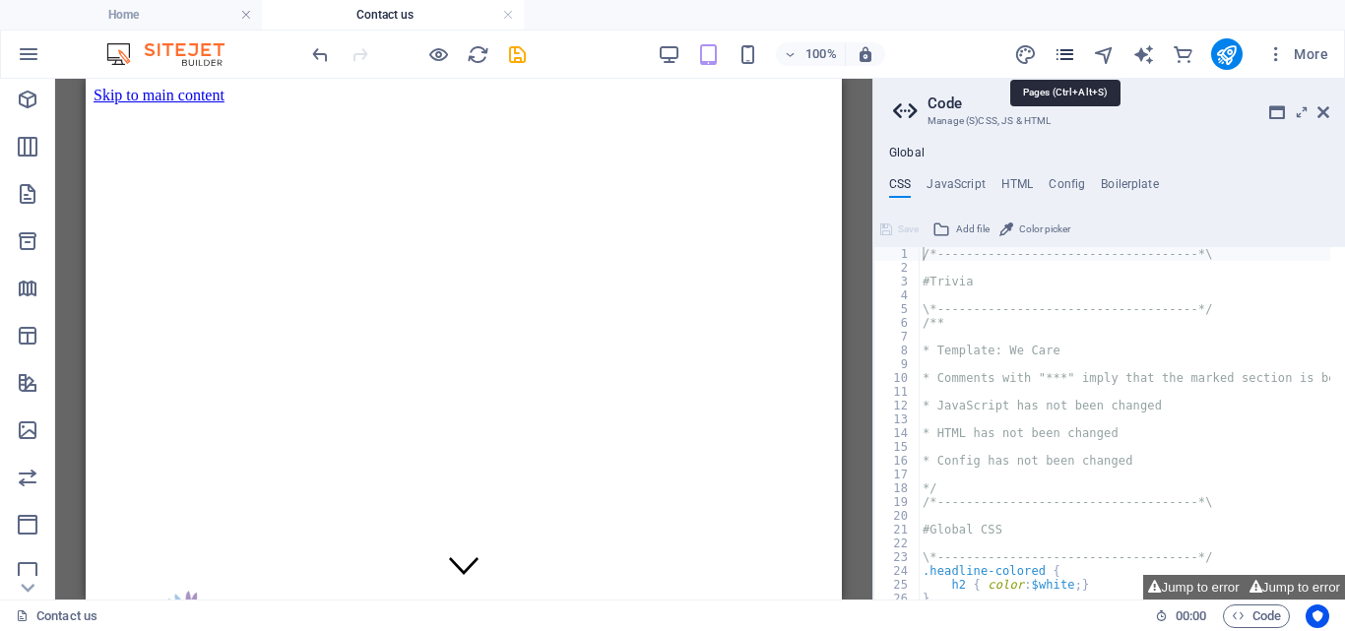
click at [1065, 52] on icon "pages" at bounding box center [1065, 54] width 23 height 23
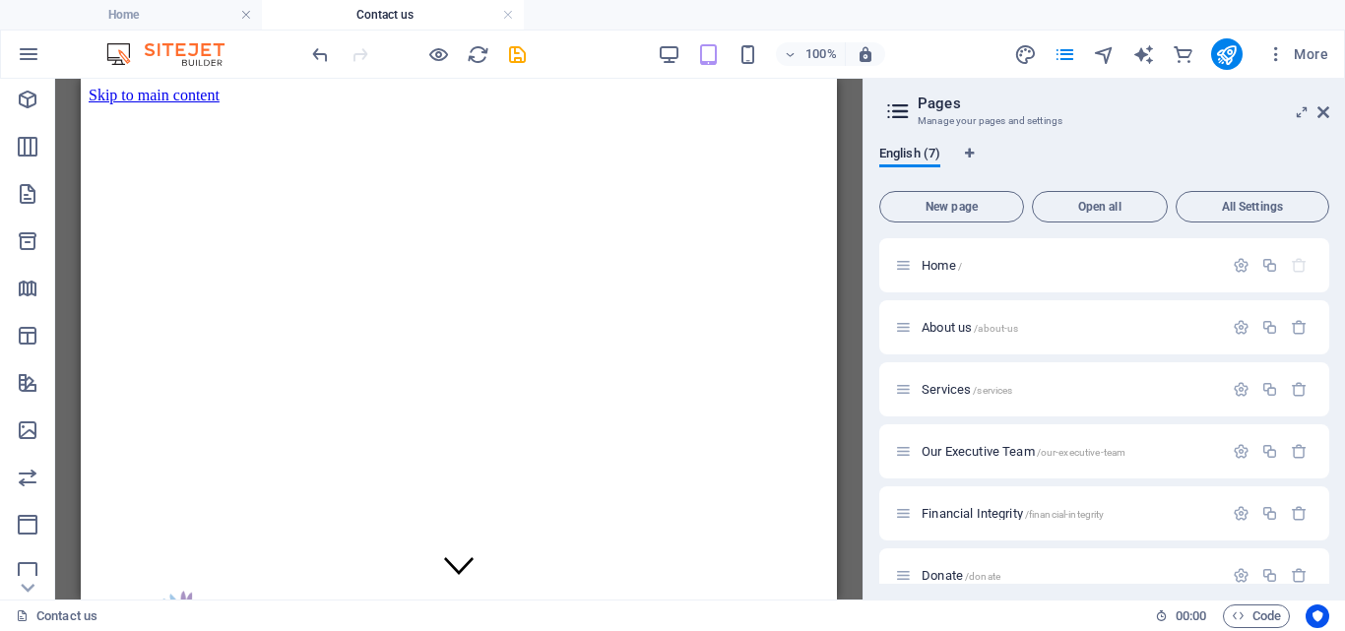
drag, startPoint x: 1333, startPoint y: 411, endPoint x: 1333, endPoint y: 439, distance: 28.6
click at [1333, 439] on div "English (7) New page Open all All Settings Home / About us /about-us Services /…" at bounding box center [1105, 365] width 482 height 470
click at [947, 571] on span "Donate /donate" at bounding box center [961, 575] width 79 height 15
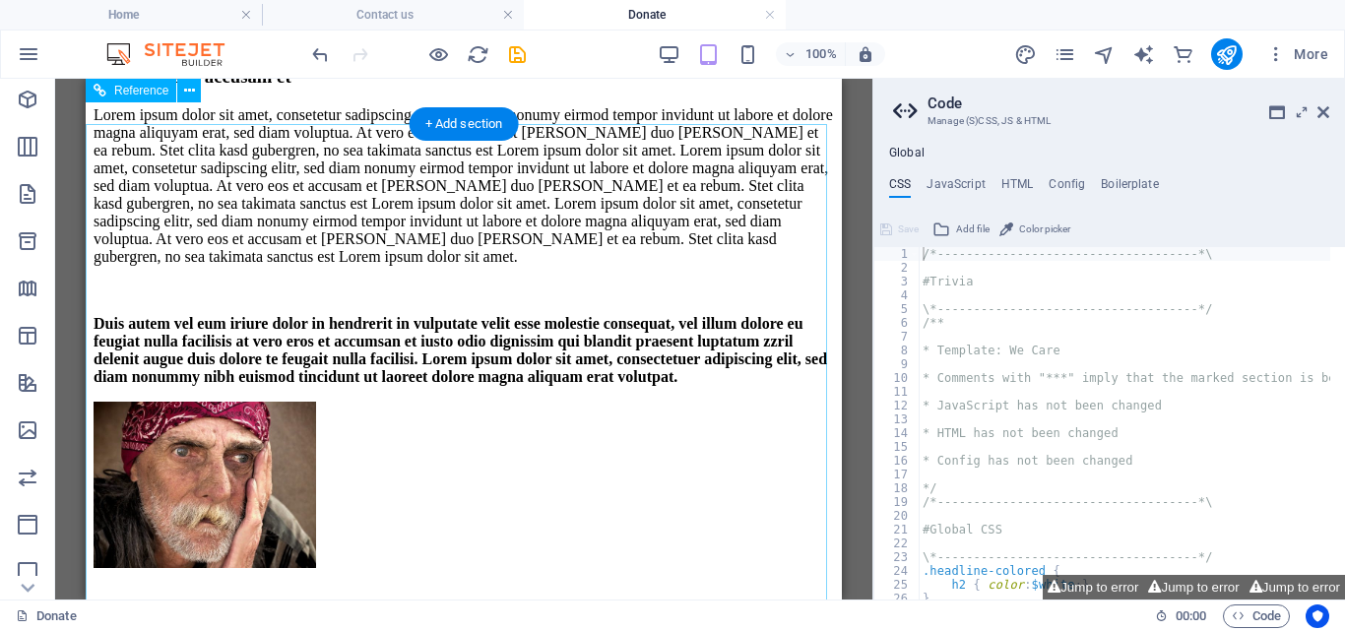
scroll to position [1363, 0]
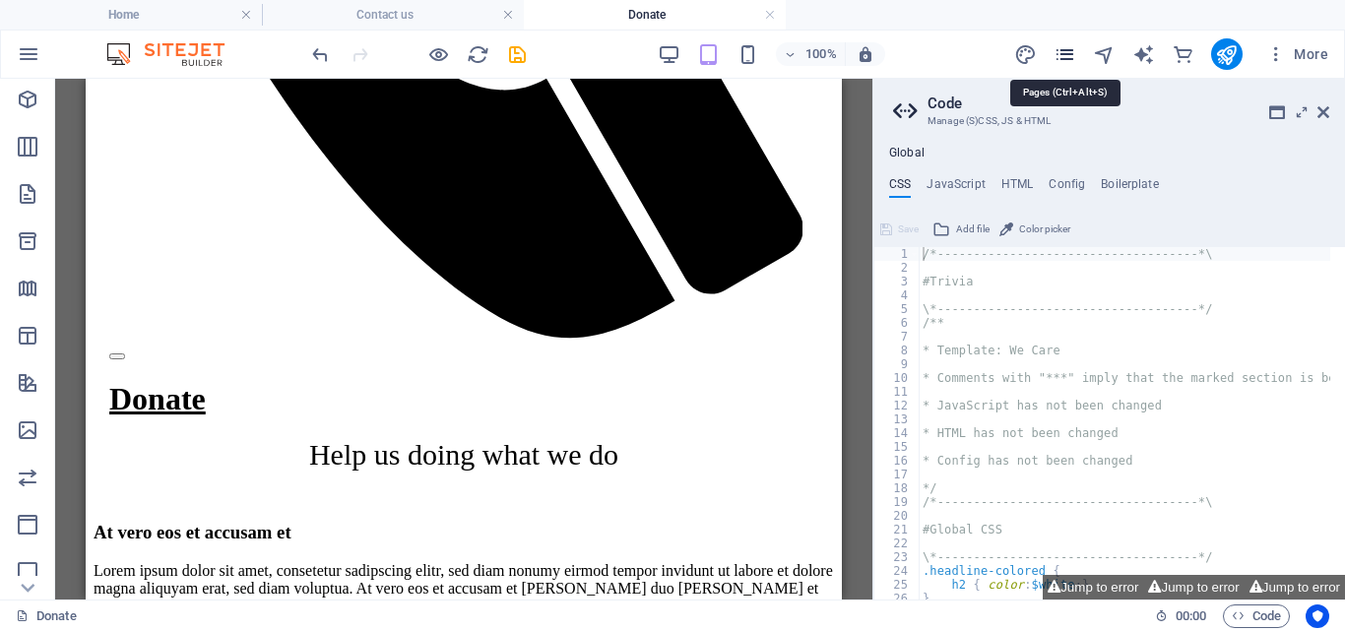
click at [1068, 56] on icon "pages" at bounding box center [1065, 54] width 23 height 23
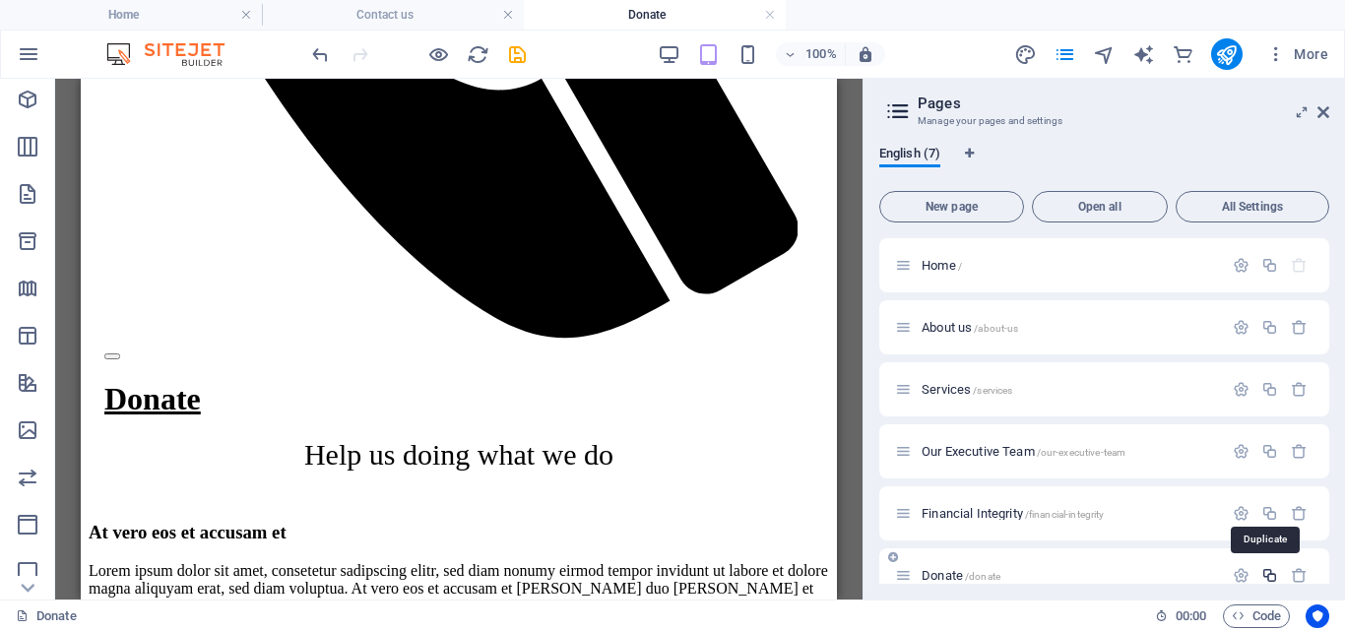
click at [1267, 576] on icon "button" at bounding box center [1270, 575] width 17 height 17
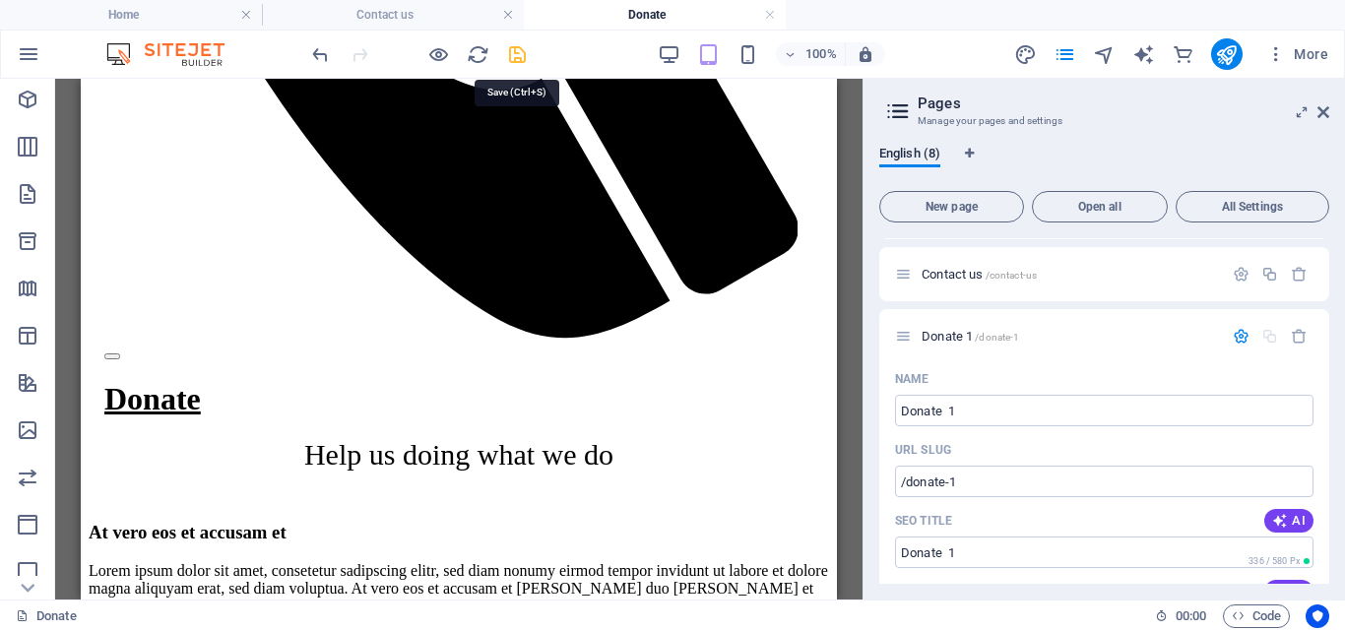
click at [519, 50] on icon "save" at bounding box center [517, 54] width 23 height 23
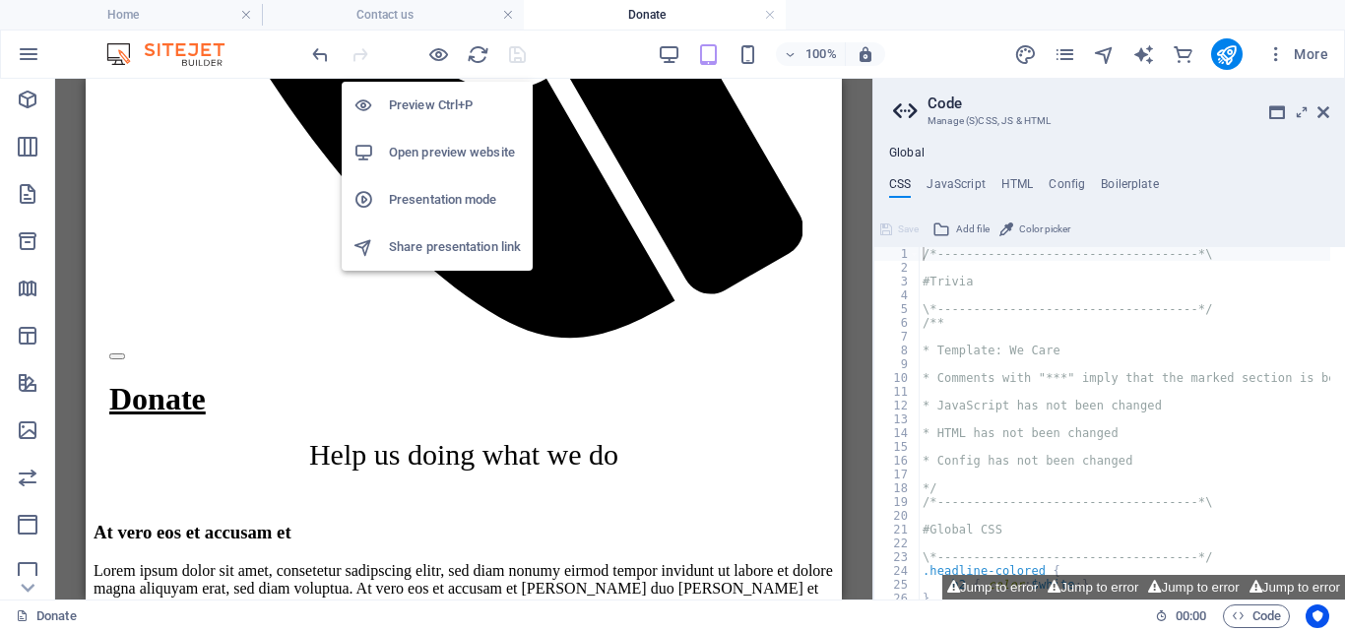
click at [410, 148] on h6 "Open preview website" at bounding box center [455, 153] width 132 height 24
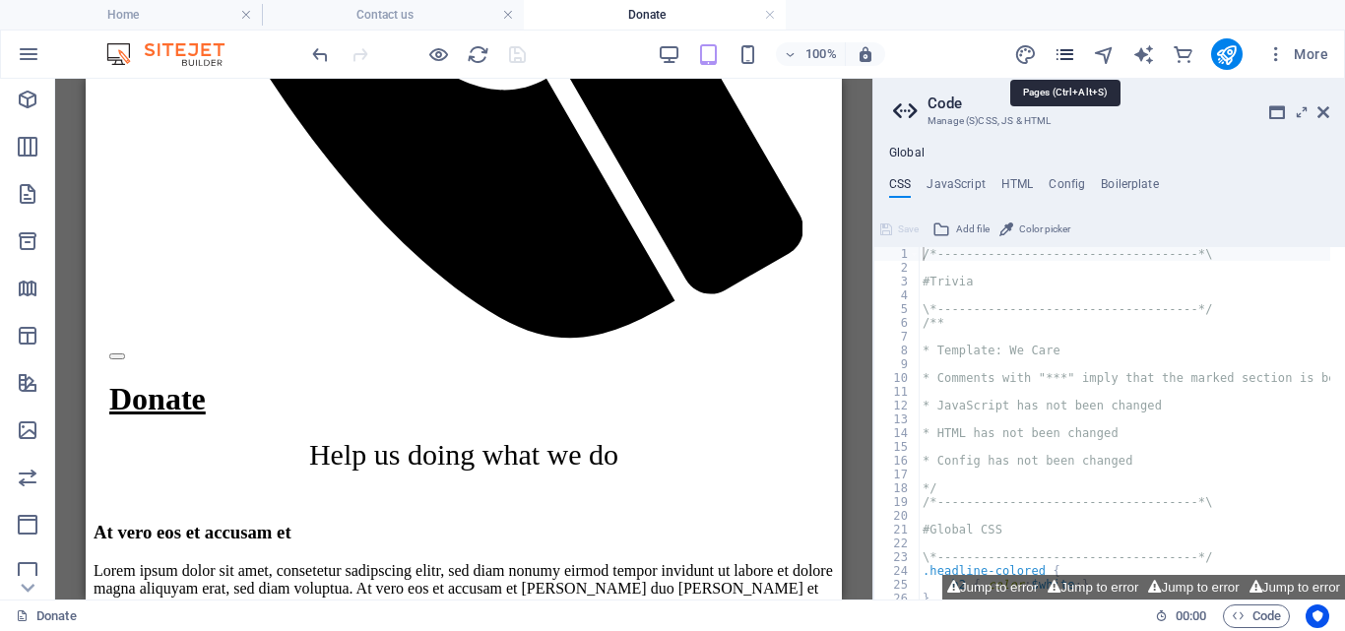
click at [1066, 49] on icon "pages" at bounding box center [1065, 54] width 23 height 23
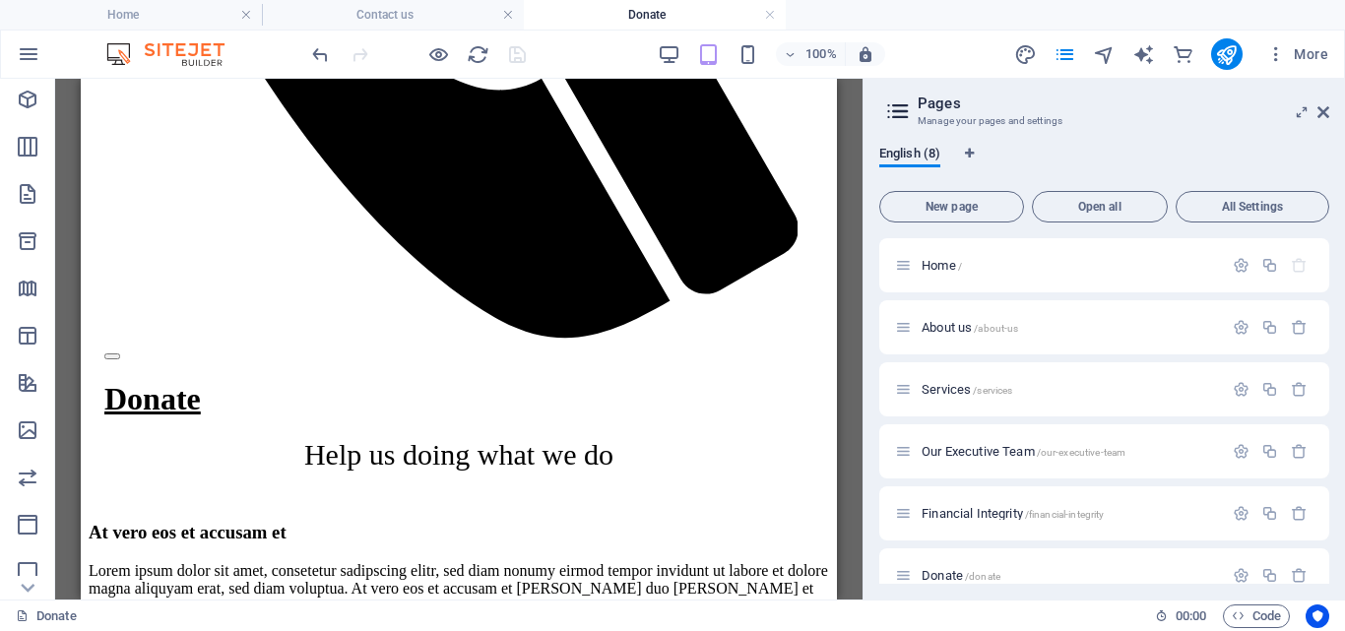
drag, startPoint x: 1331, startPoint y: 461, endPoint x: 1333, endPoint y: 483, distance: 21.9
click at [1333, 483] on div "English (8) New page Open all All Settings Home / About us /about-us Services /…" at bounding box center [1105, 365] width 482 height 470
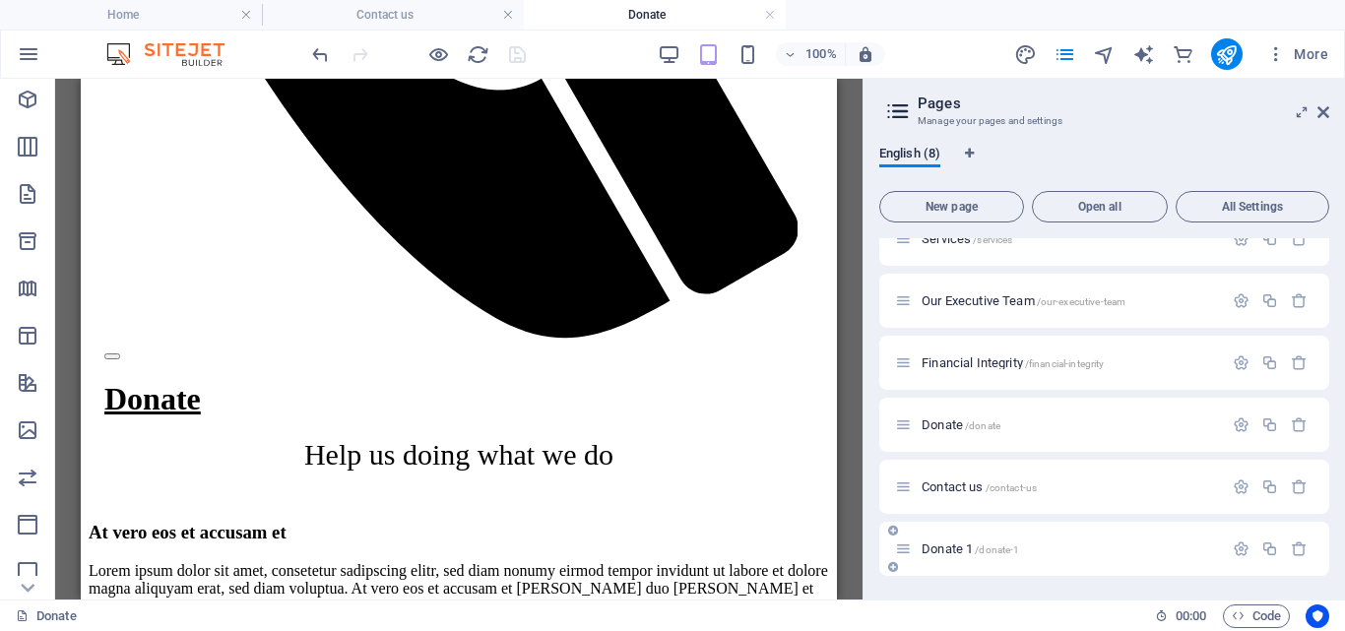
click at [906, 555] on icon at bounding box center [903, 549] width 17 height 17
click at [915, 555] on div "Donate 1 /donate-1" at bounding box center [1059, 549] width 328 height 23
click at [907, 552] on icon at bounding box center [903, 549] width 17 height 17
click at [952, 553] on span "Donate 1 /donate-1" at bounding box center [971, 549] width 98 height 15
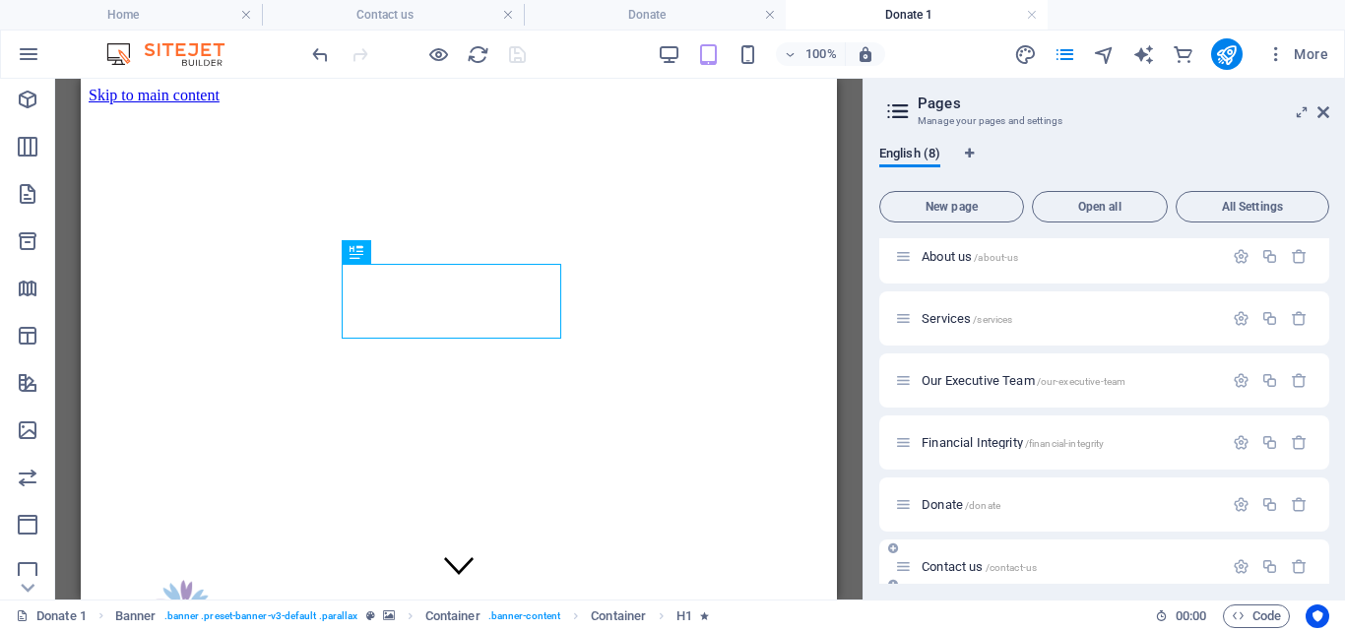
scroll to position [0, 0]
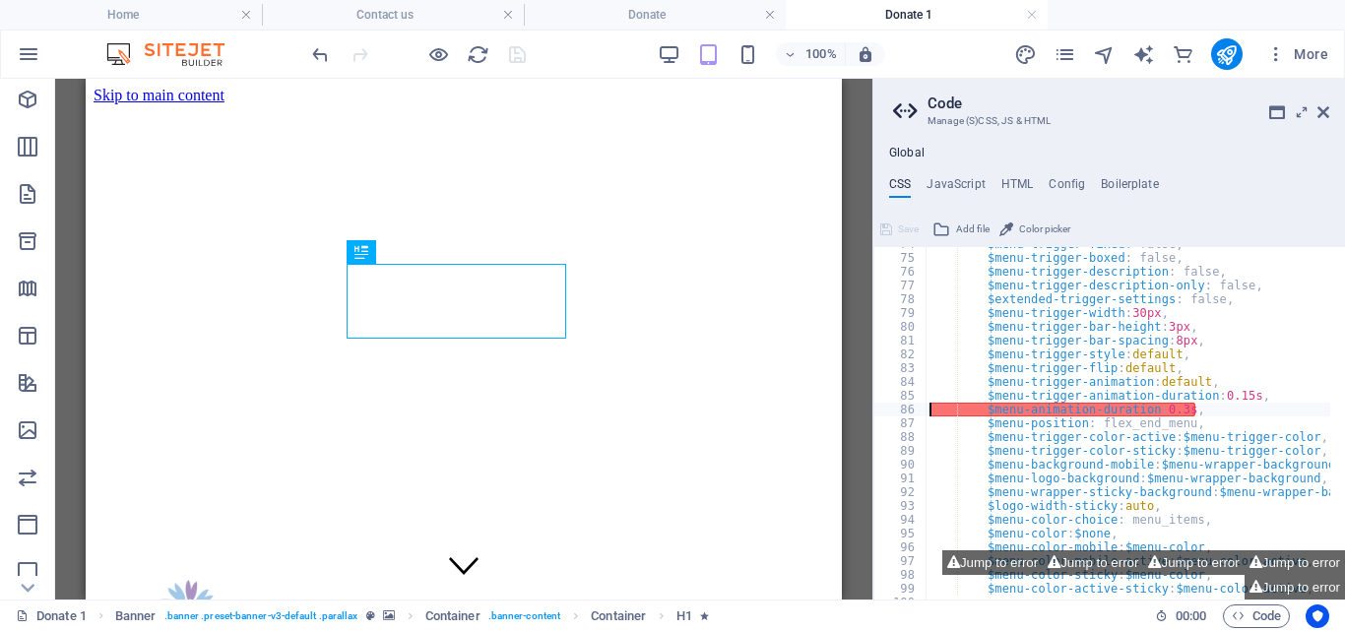
type textarea "$menu-animation-duration: 0.3s,"
click at [1069, 47] on icon "pages" at bounding box center [1065, 54] width 23 height 23
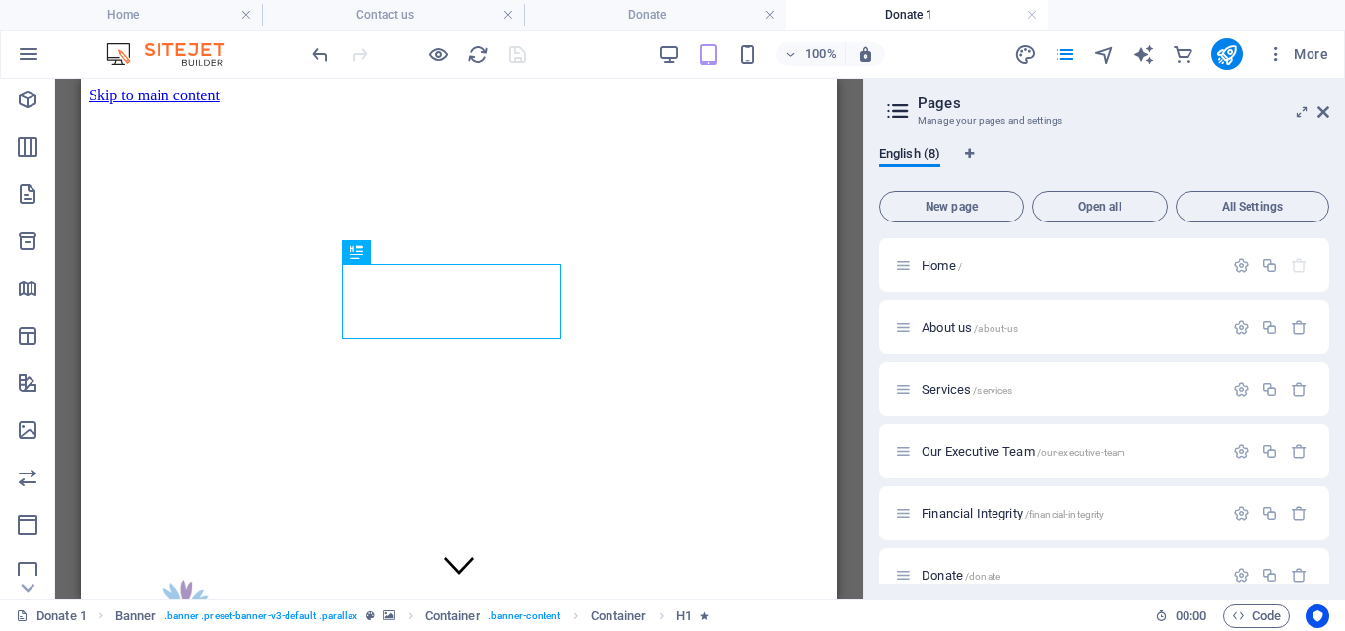
drag, startPoint x: 1330, startPoint y: 454, endPoint x: 1334, endPoint y: 493, distance: 39.7
click at [1334, 493] on div "English (8) New page Open all All Settings Home / About us /about-us Services /…" at bounding box center [1105, 365] width 482 height 470
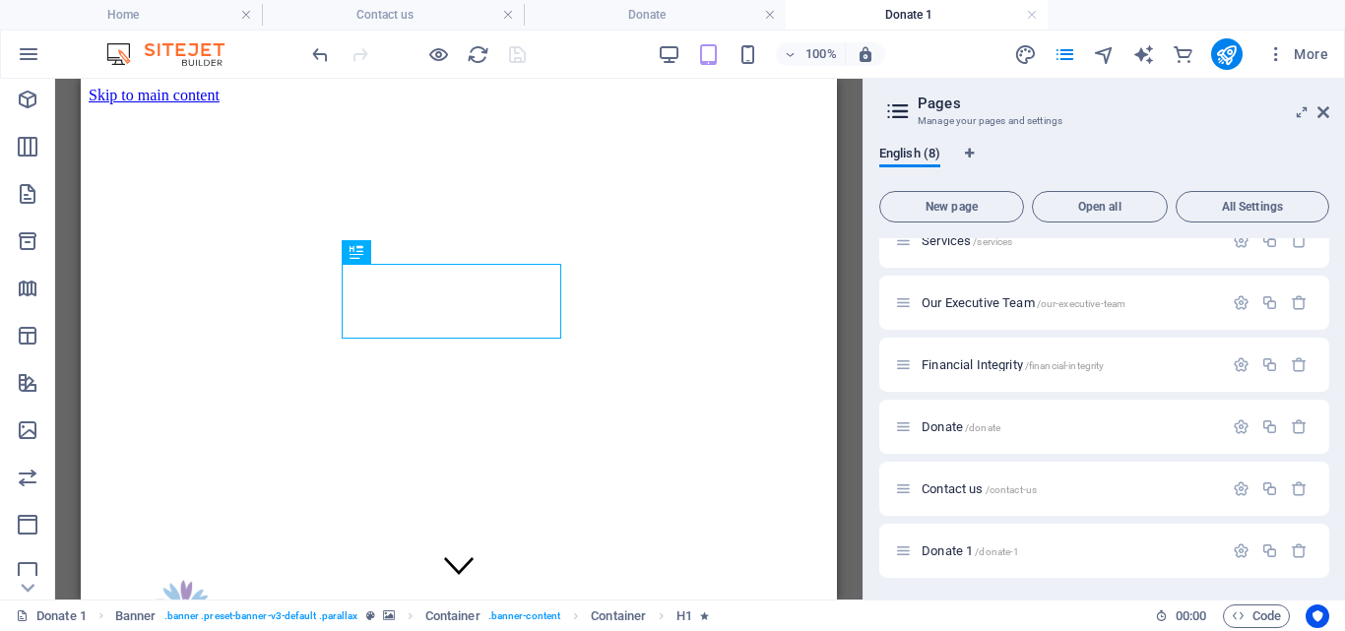
scroll to position [151, 0]
click at [1238, 545] on icon "button" at bounding box center [1241, 549] width 17 height 17
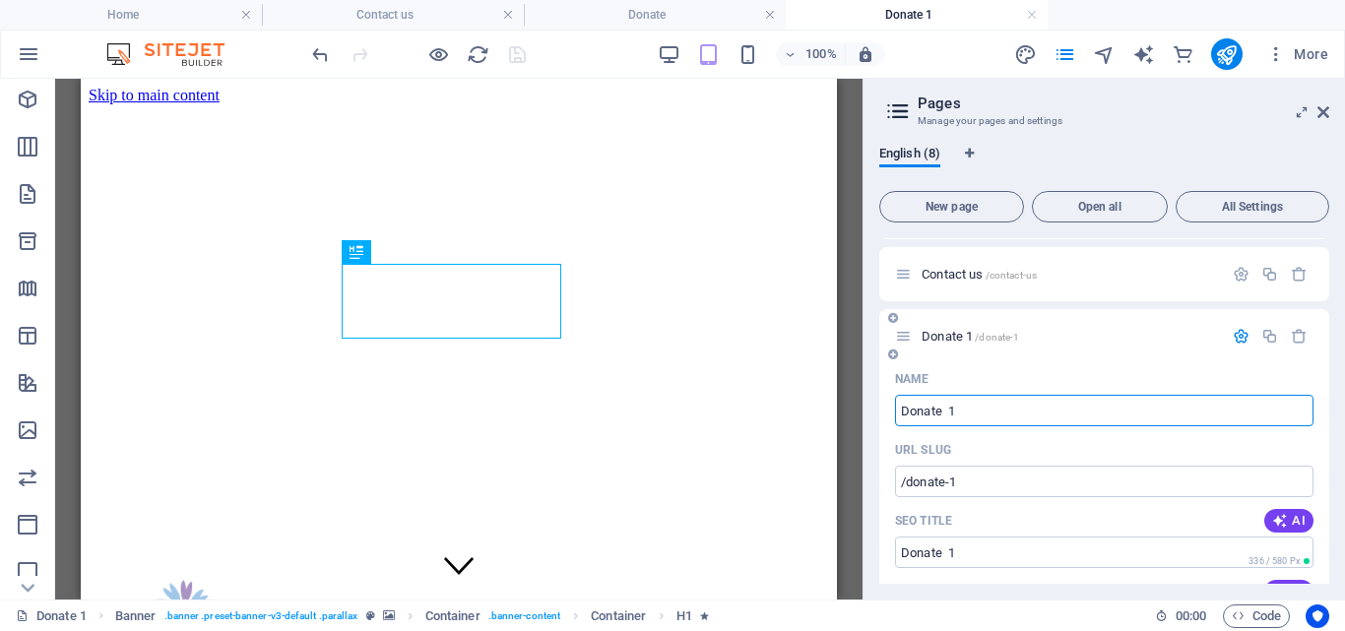
click at [966, 409] on input "Donate 1" at bounding box center [1104, 411] width 419 height 32
type input "D"
type input "/d"
type input "D"
type input "/"
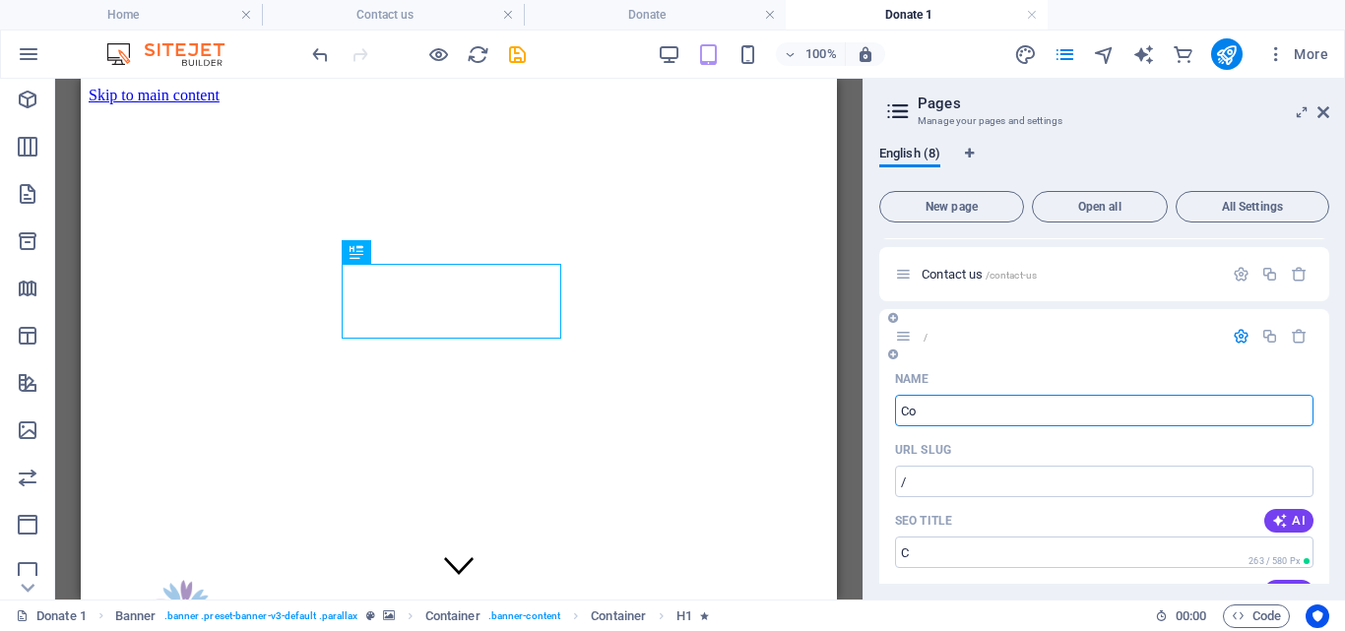
type input "Con"
type input "/c"
type input "C"
type input "Conta"
type input "/contav"
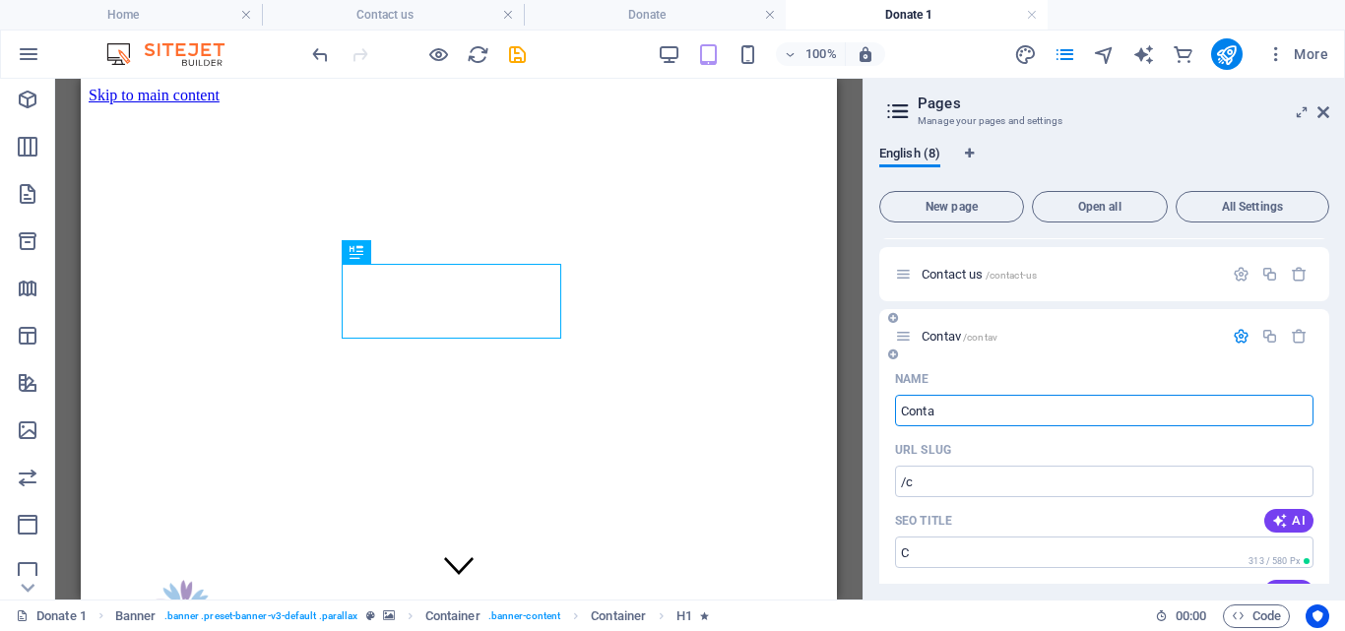
type input "Contav"
type input "Contact"
type input "/contact"
type input "Contact"
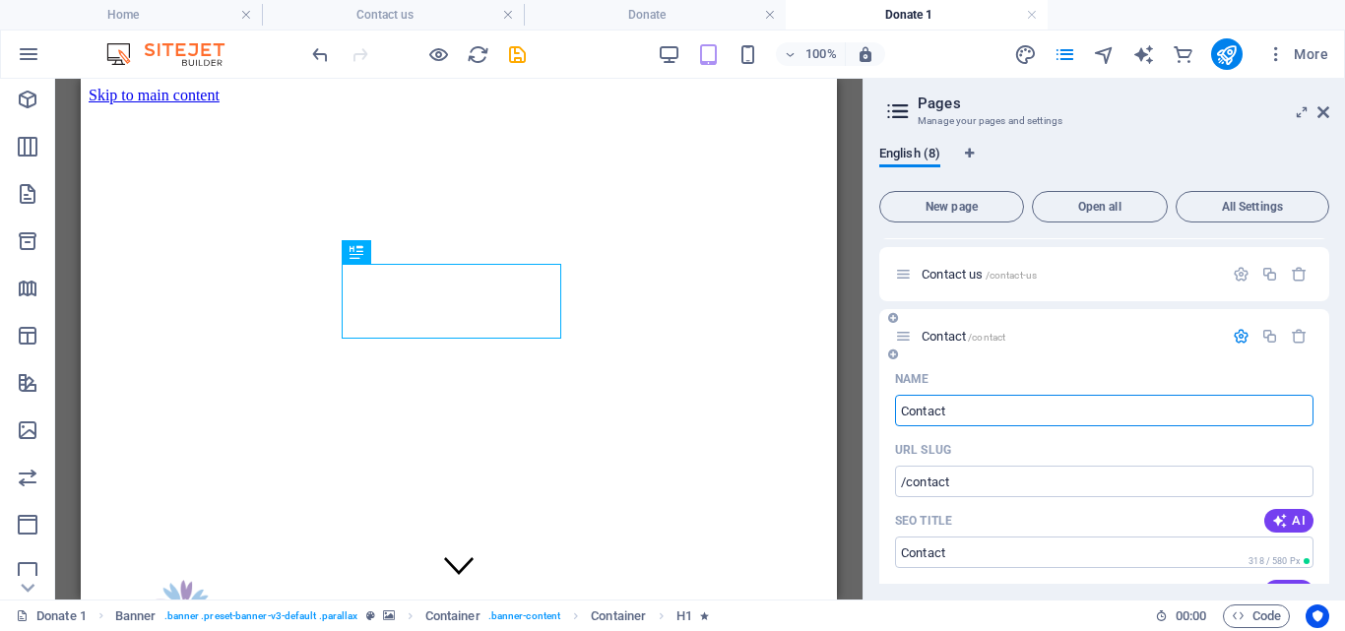
type input "Contact"
type input "Contact us"
type input "/contact-us-8"
type input "Contact us"
click at [506, 52] on icon "save" at bounding box center [517, 54] width 23 height 23
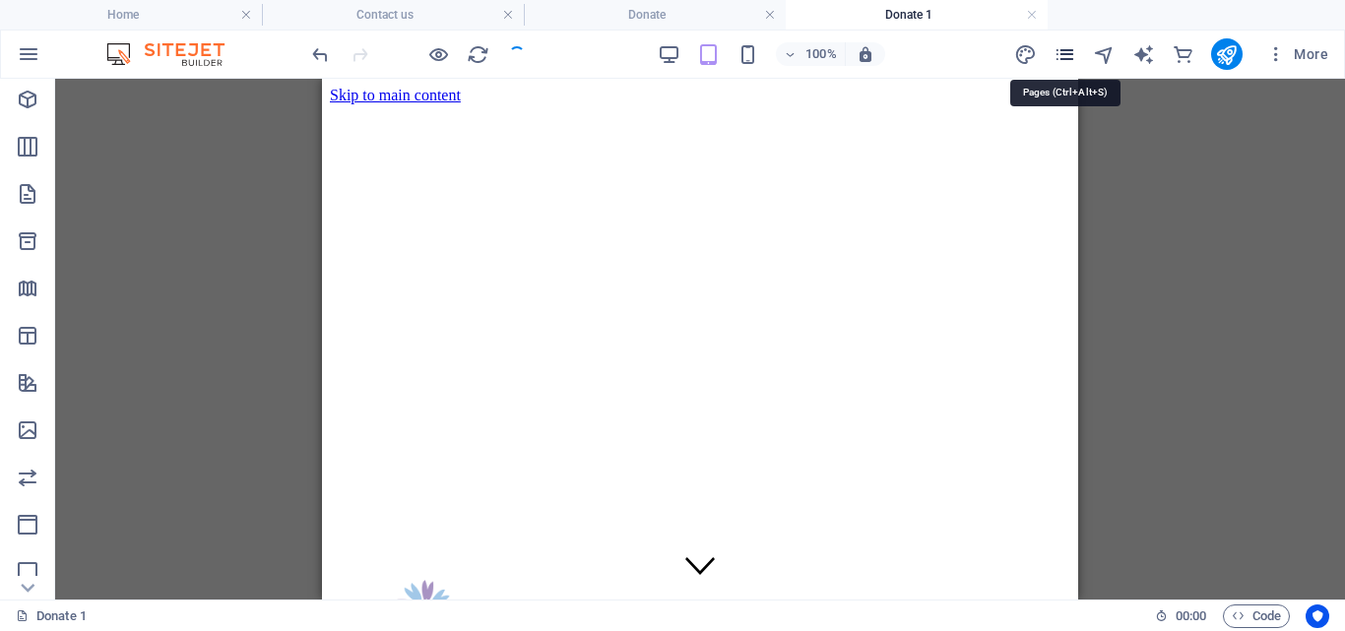
click at [1070, 54] on icon "pages" at bounding box center [1065, 54] width 23 height 23
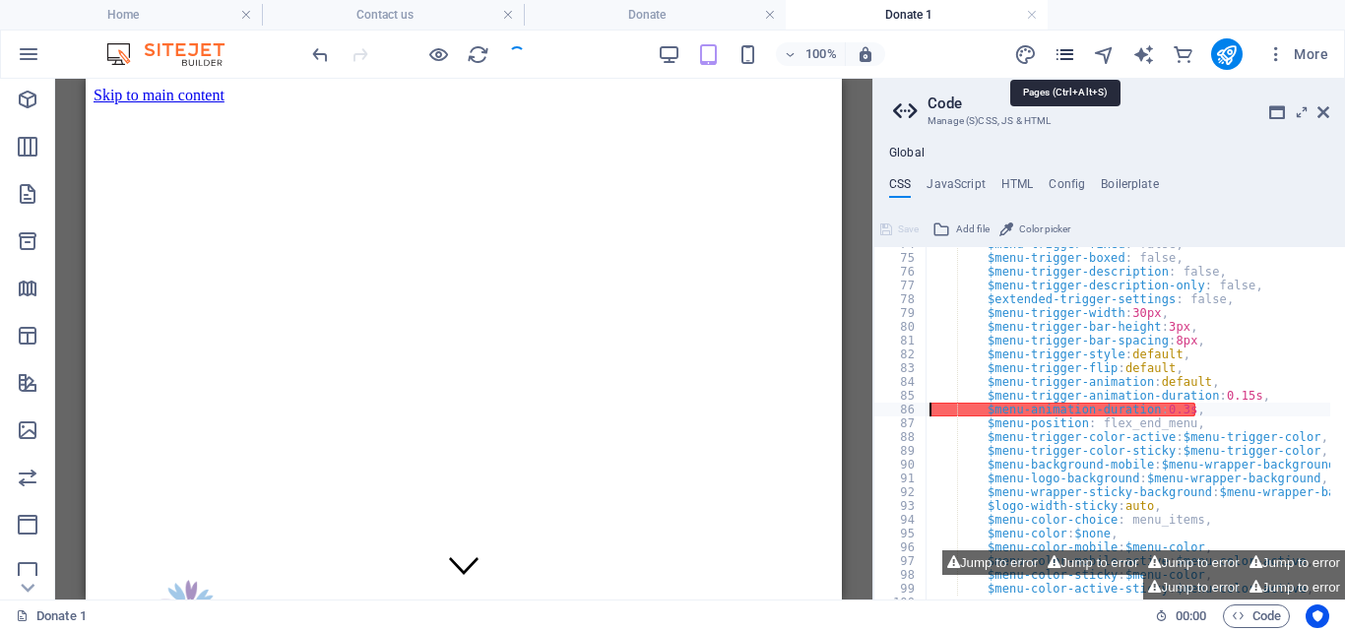
scroll to position [962, 0]
click at [1321, 108] on icon at bounding box center [1324, 112] width 12 height 16
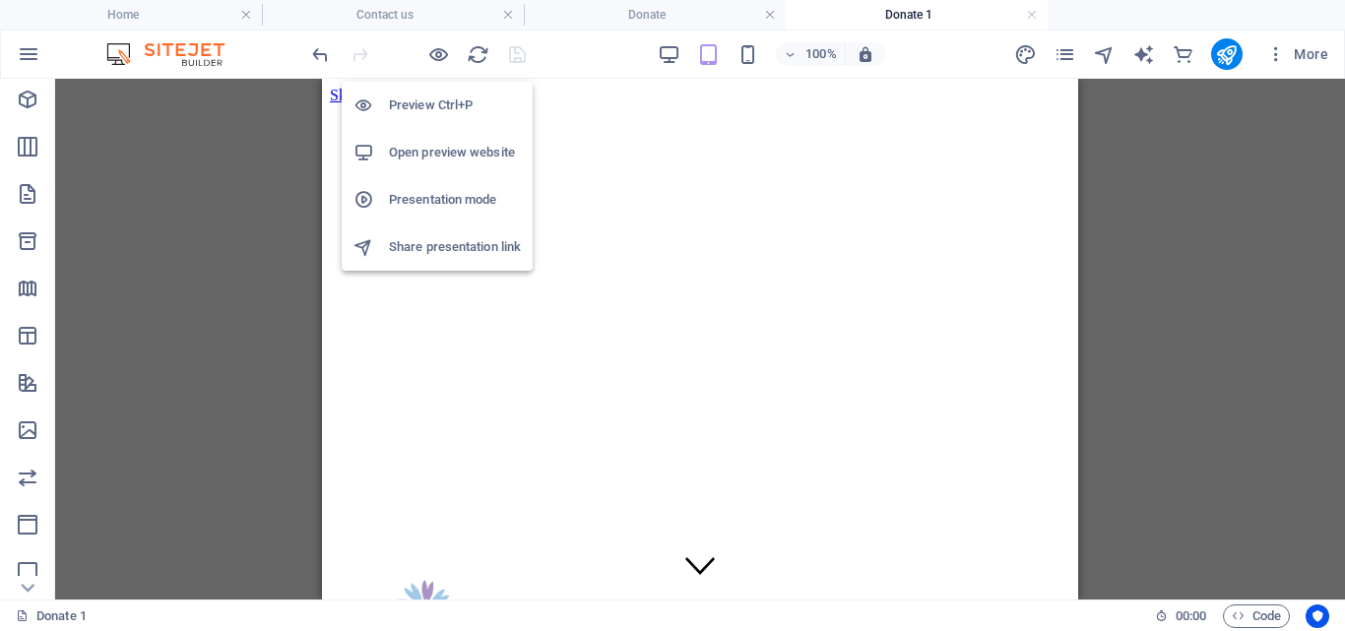
click at [423, 152] on h6 "Open preview website" at bounding box center [455, 153] width 132 height 24
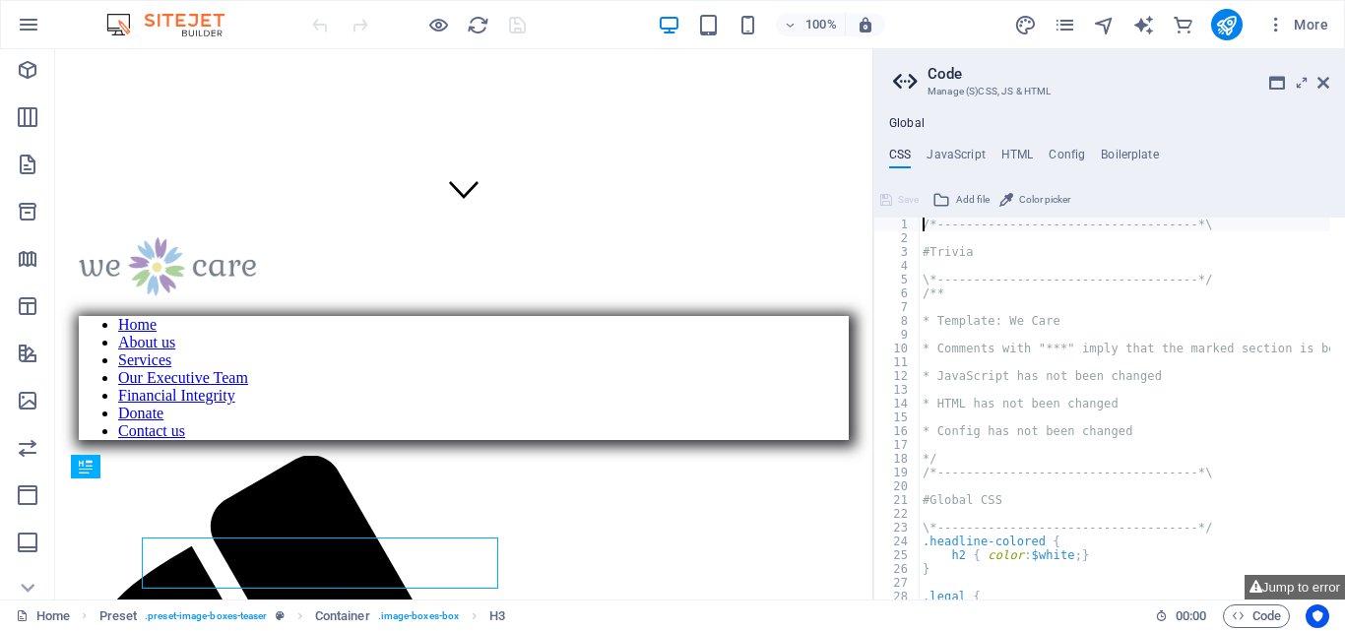
scroll to position [623, 0]
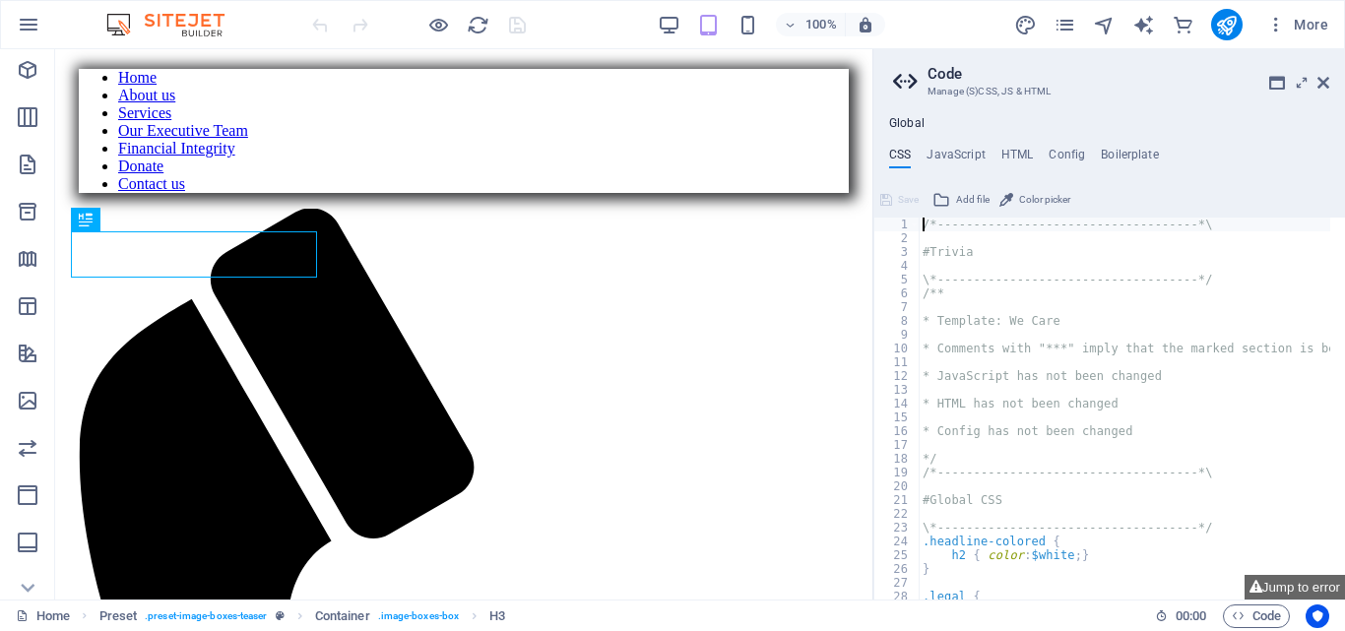
drag, startPoint x: 1336, startPoint y: 337, endPoint x: 1348, endPoint y: 246, distance: 91.4
click at [1327, 82] on icon at bounding box center [1324, 83] width 12 height 16
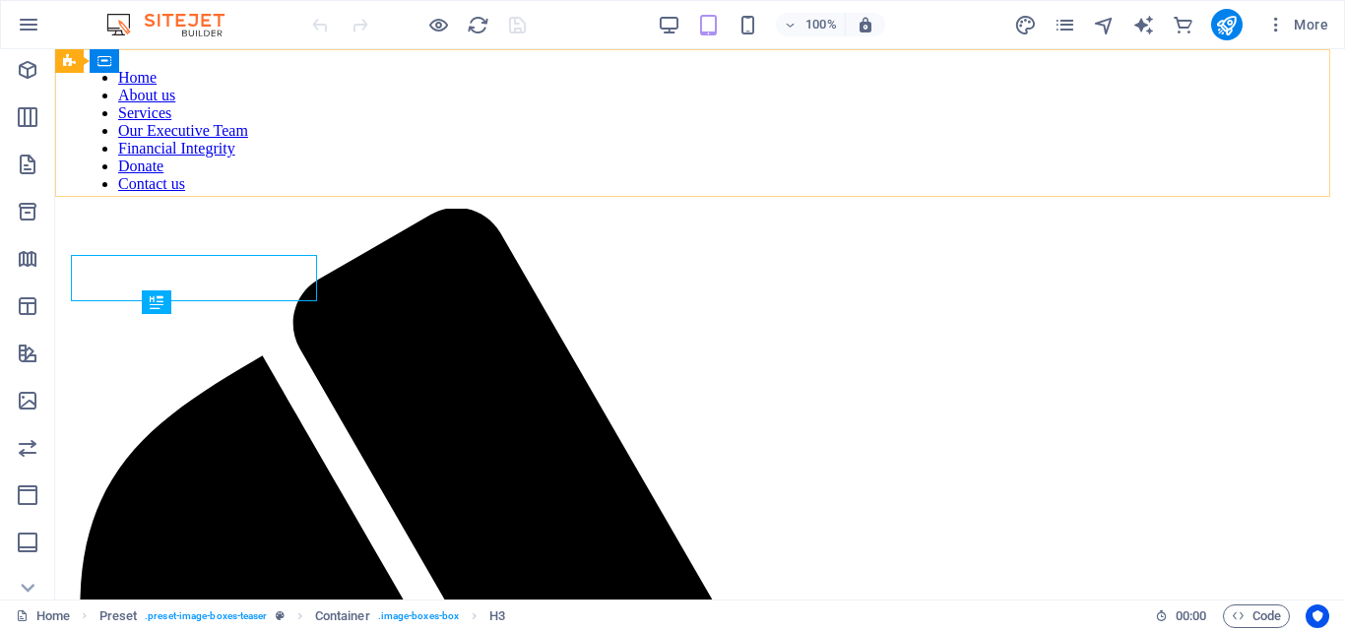
drag, startPoint x: 1382, startPoint y: 131, endPoint x: 1327, endPoint y: 82, distance: 73.9
drag, startPoint x: 1327, startPoint y: 82, endPoint x: 968, endPoint y: 81, distance: 358.5
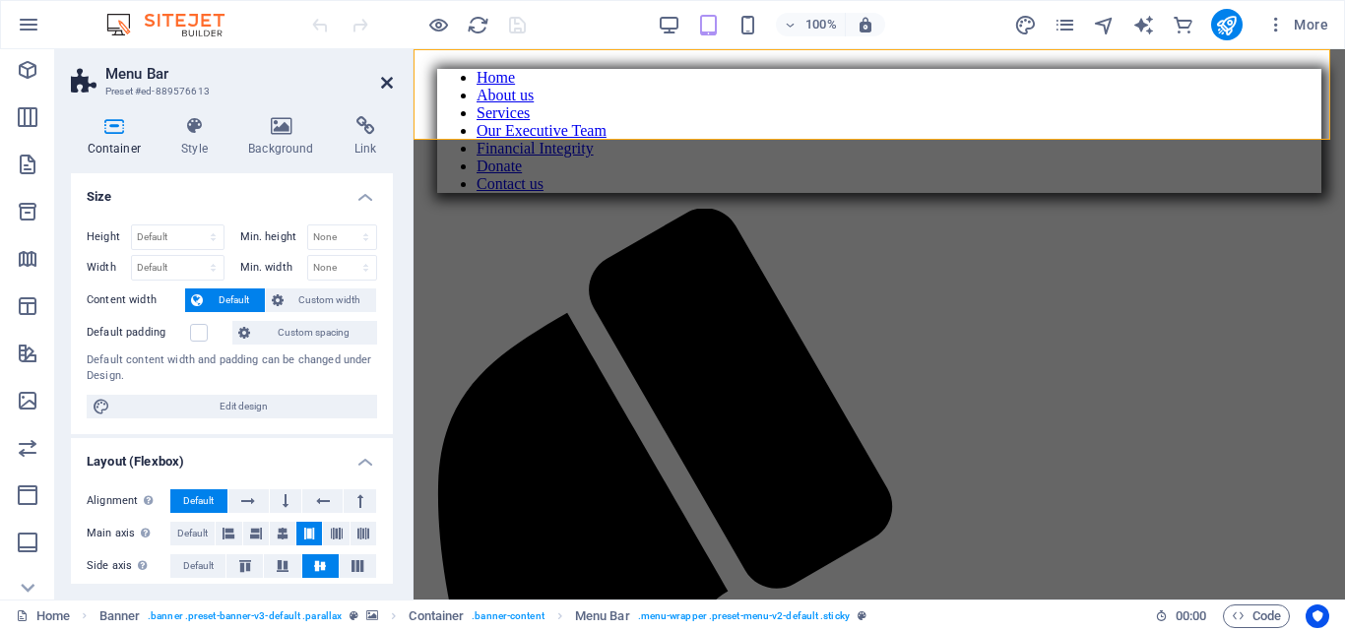
scroll to position [600, 0]
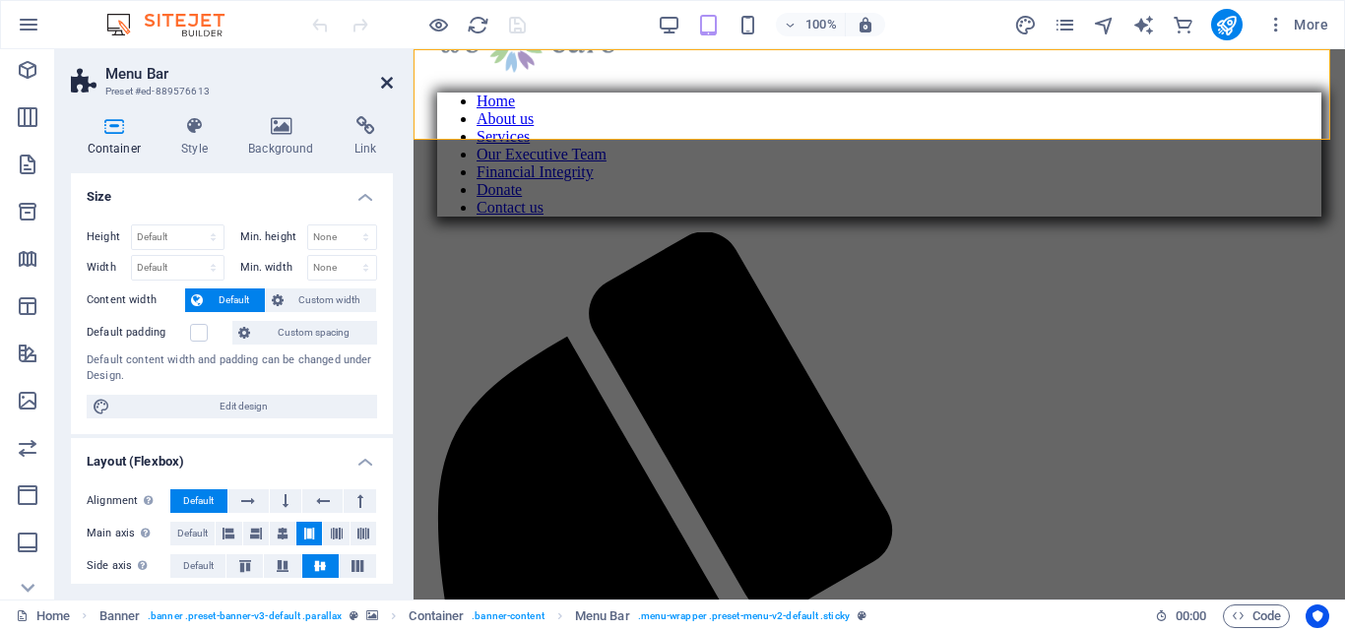
click at [390, 78] on icon at bounding box center [387, 83] width 12 height 16
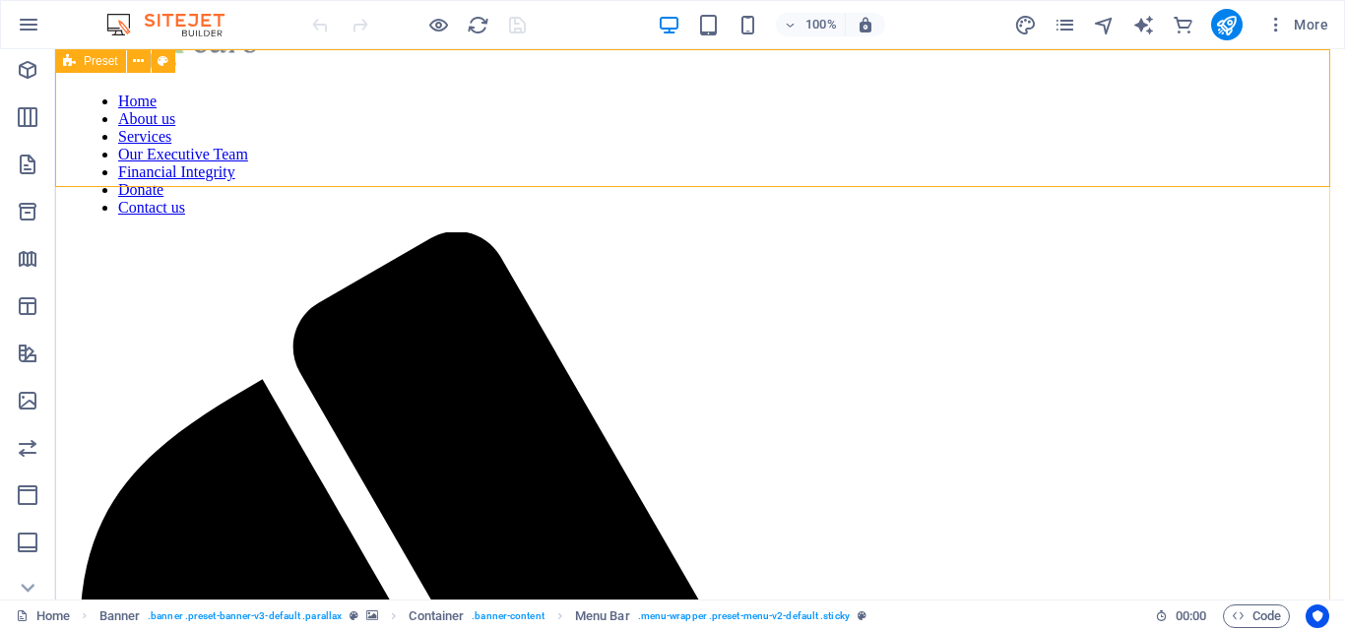
scroll to position [0, 0]
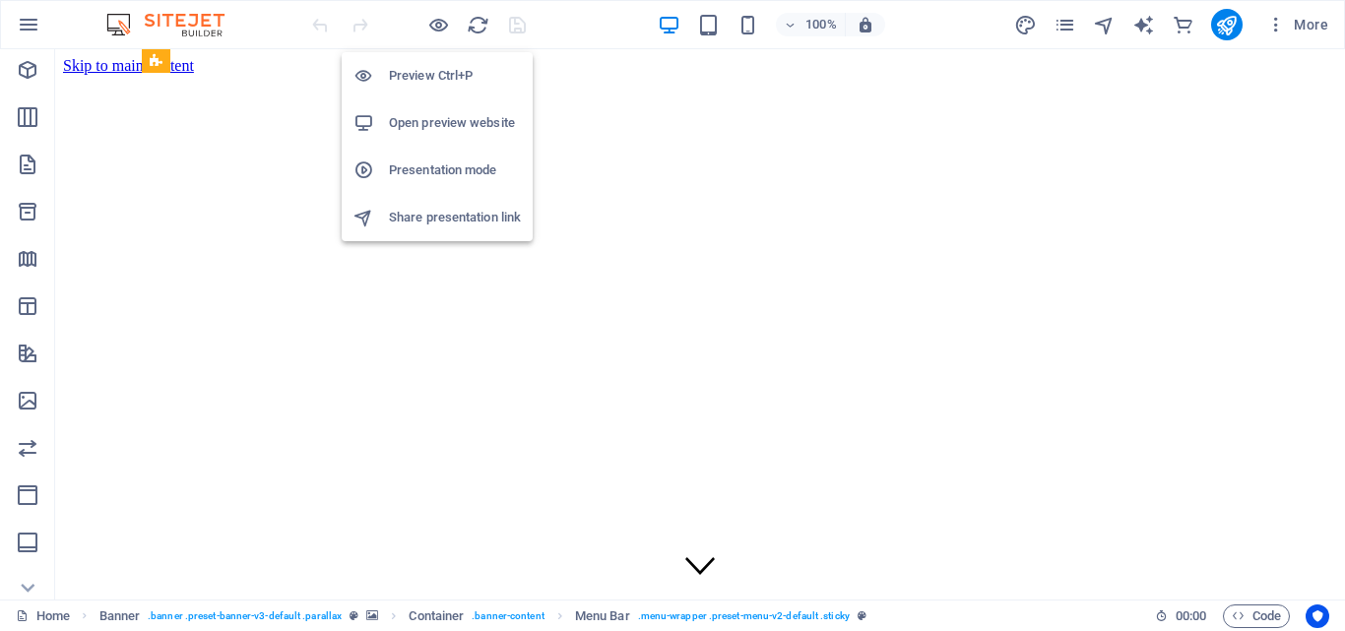
click at [410, 120] on h6 "Open preview website" at bounding box center [455, 123] width 132 height 24
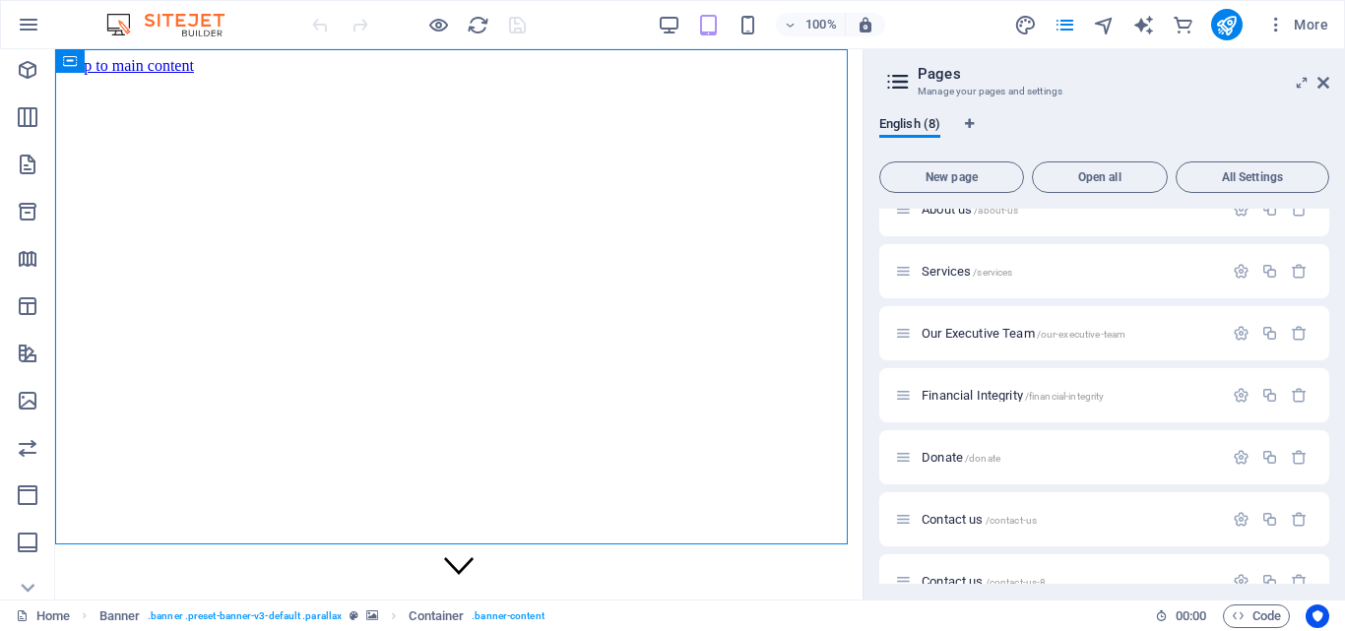
scroll to position [121, 0]
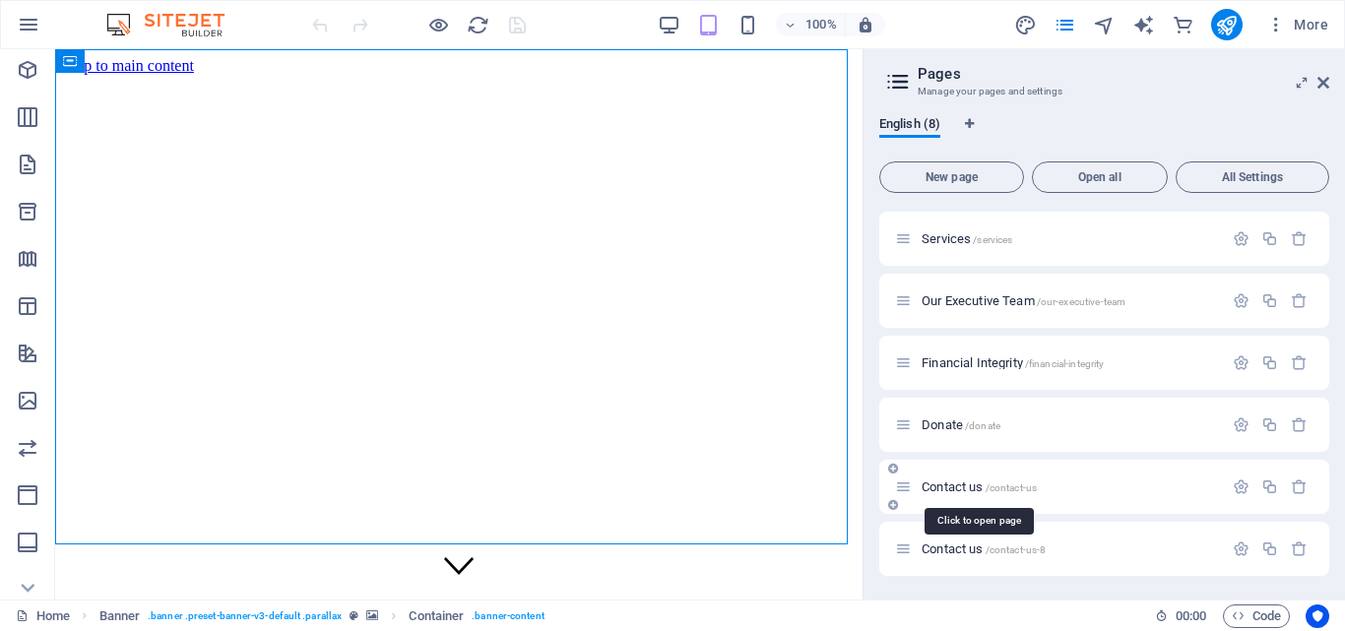
click at [946, 483] on span "Contact us /contact-us" at bounding box center [979, 487] width 115 height 15
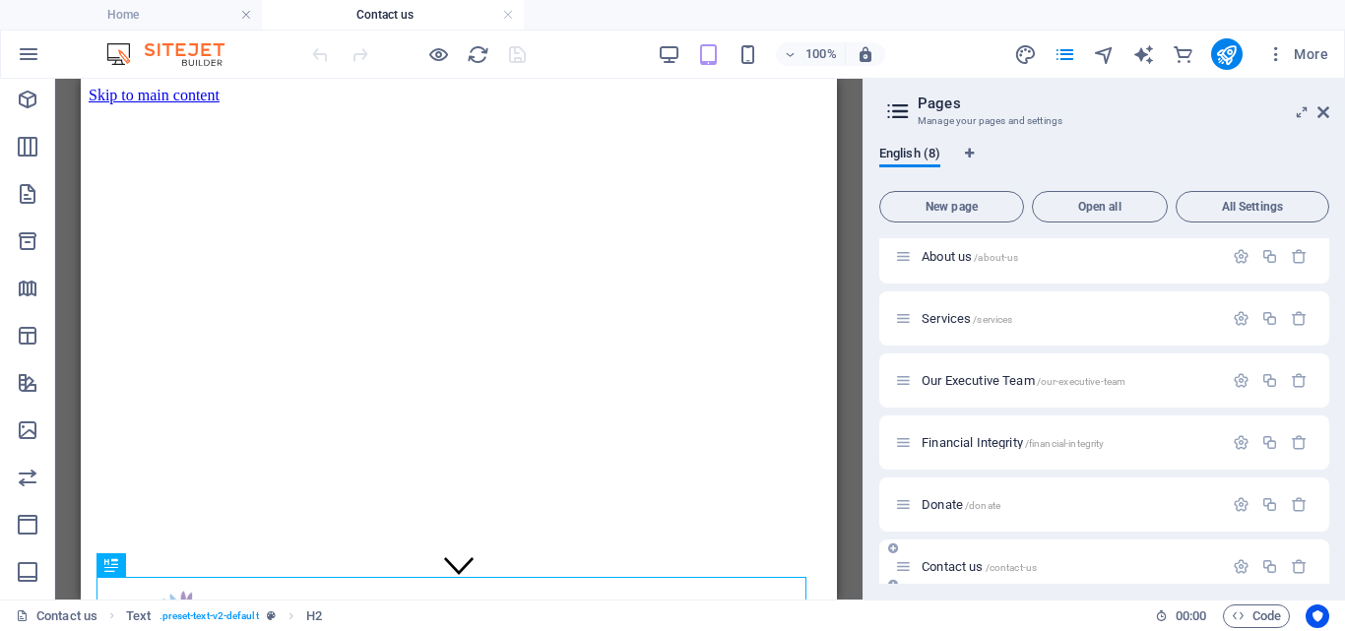
scroll to position [0, 0]
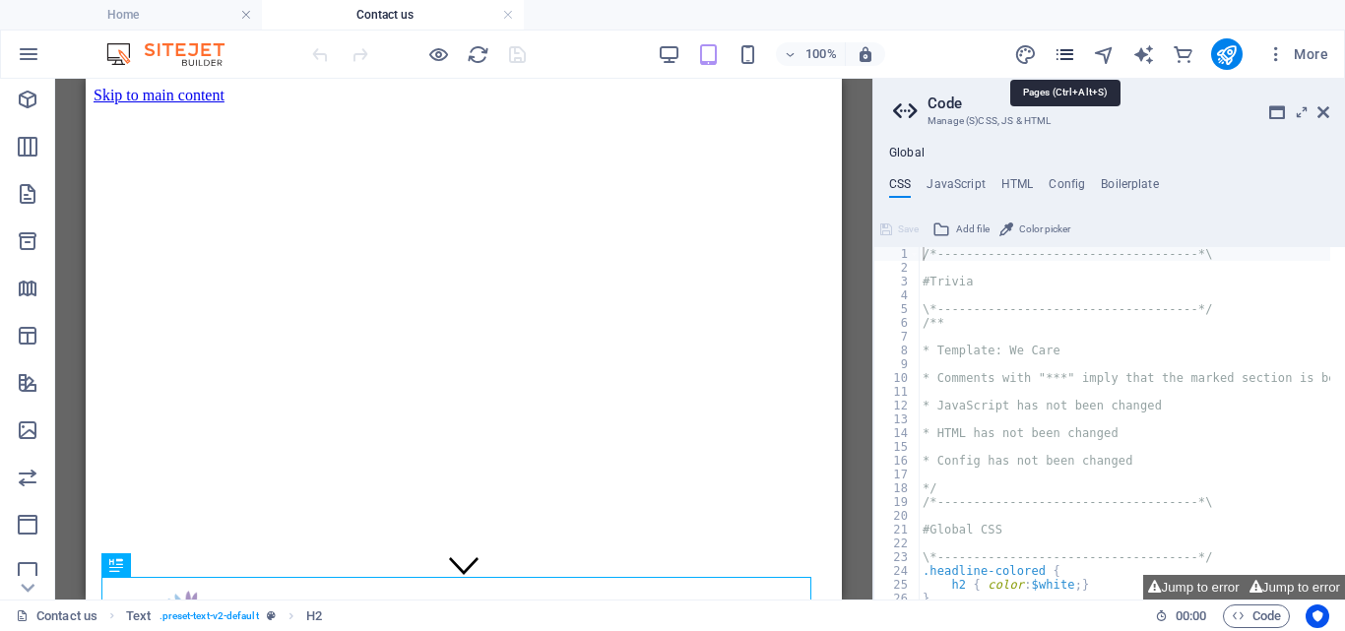
click at [1065, 50] on icon "pages" at bounding box center [1065, 54] width 23 height 23
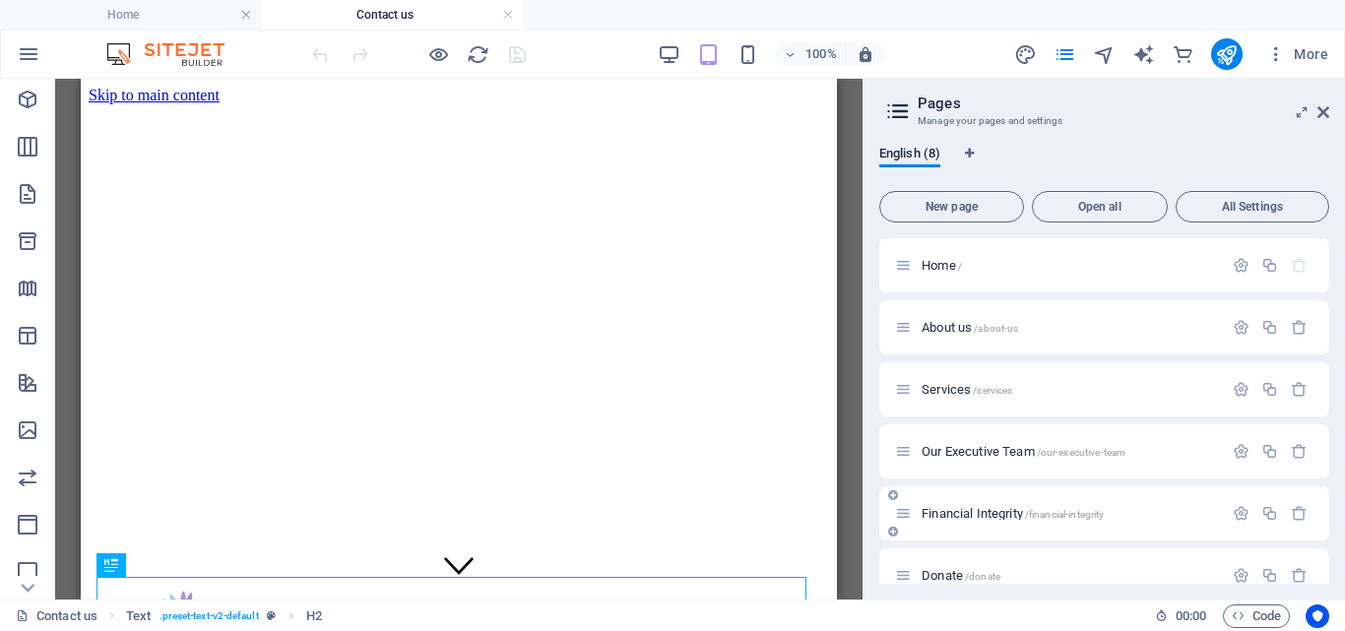
scroll to position [151, 0]
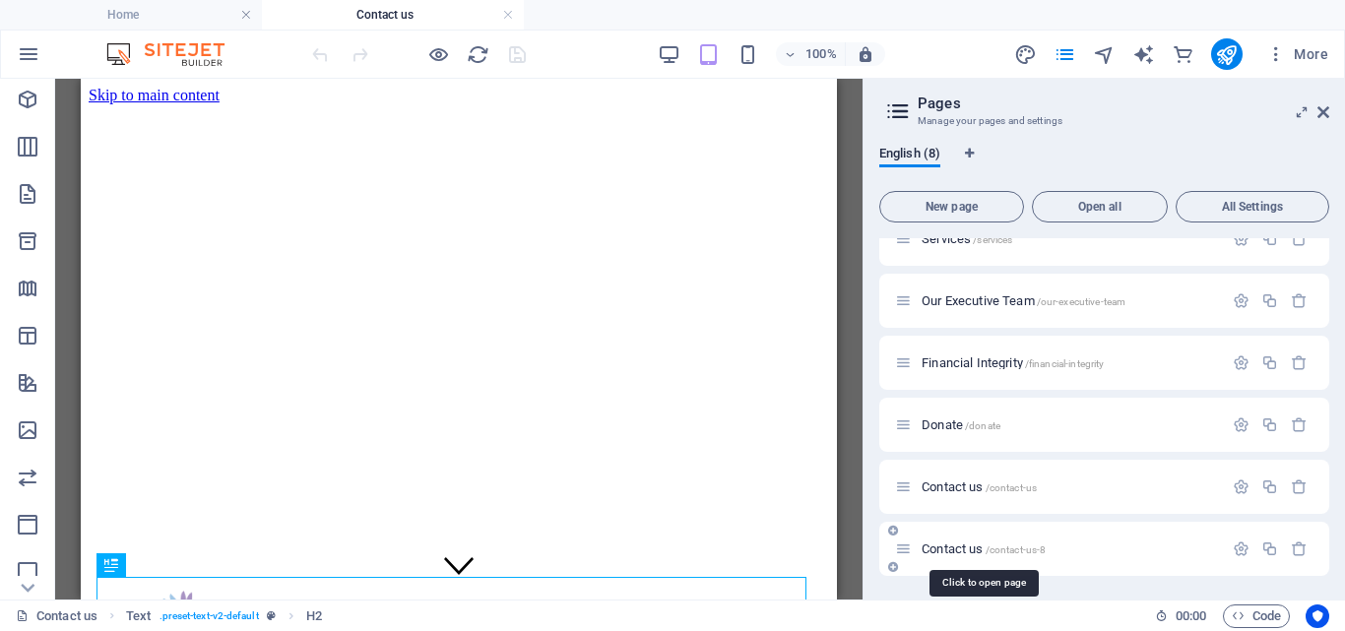
click at [976, 552] on span "Contact us /contact-us-8" at bounding box center [984, 549] width 124 height 15
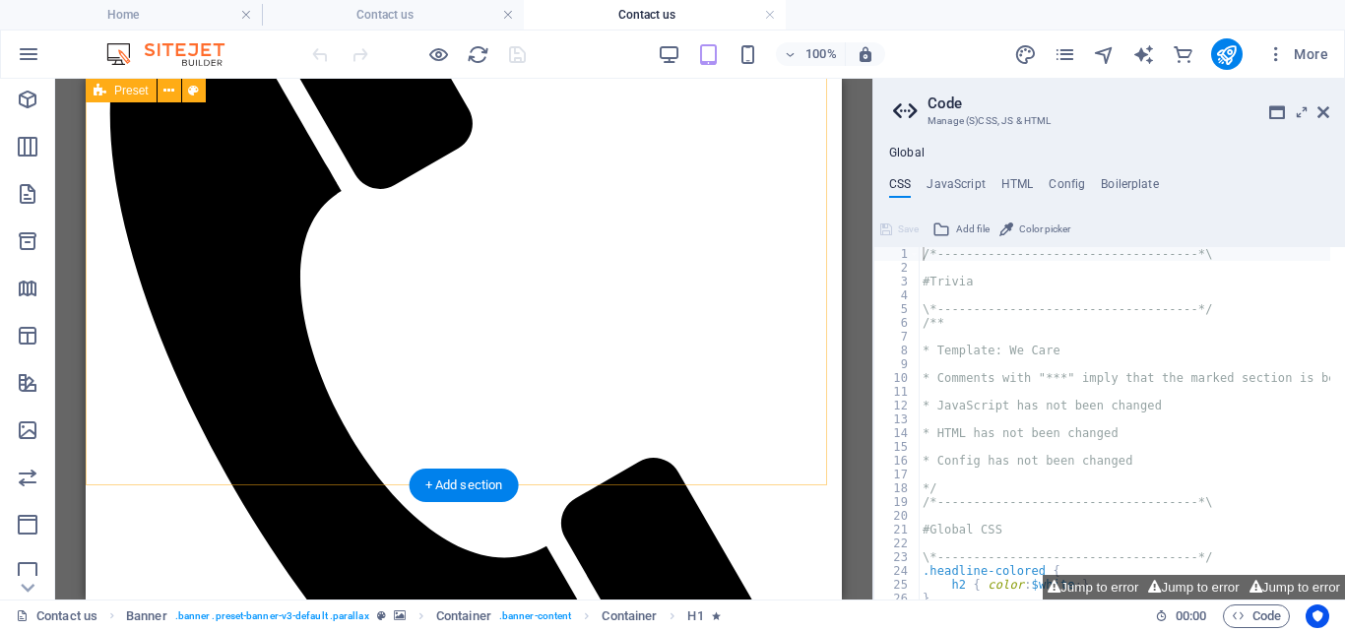
scroll to position [1819, 0]
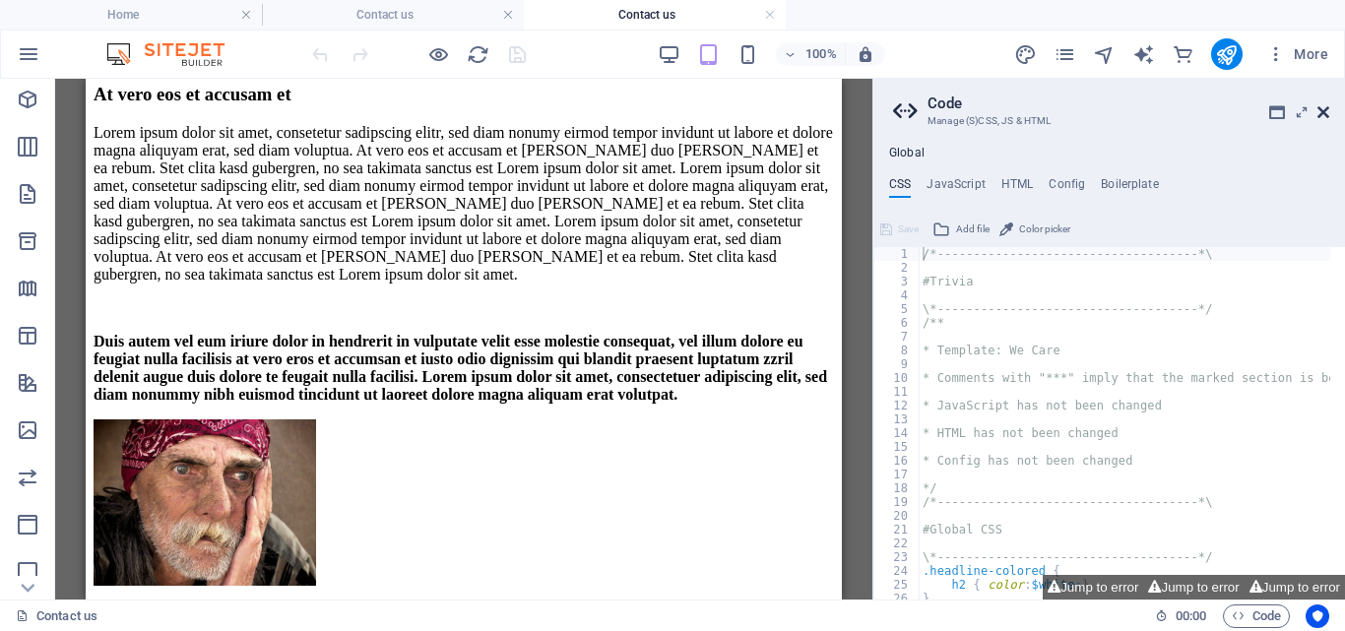
click at [1319, 110] on icon at bounding box center [1324, 112] width 12 height 16
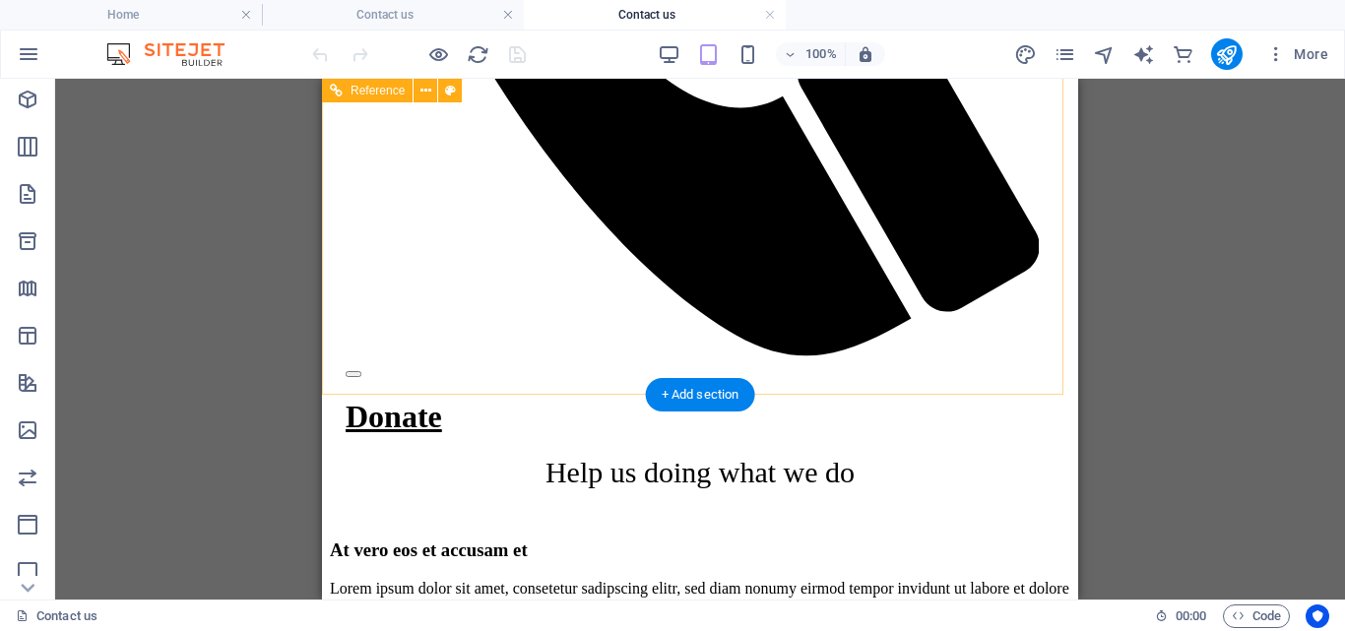
scroll to position [907, 0]
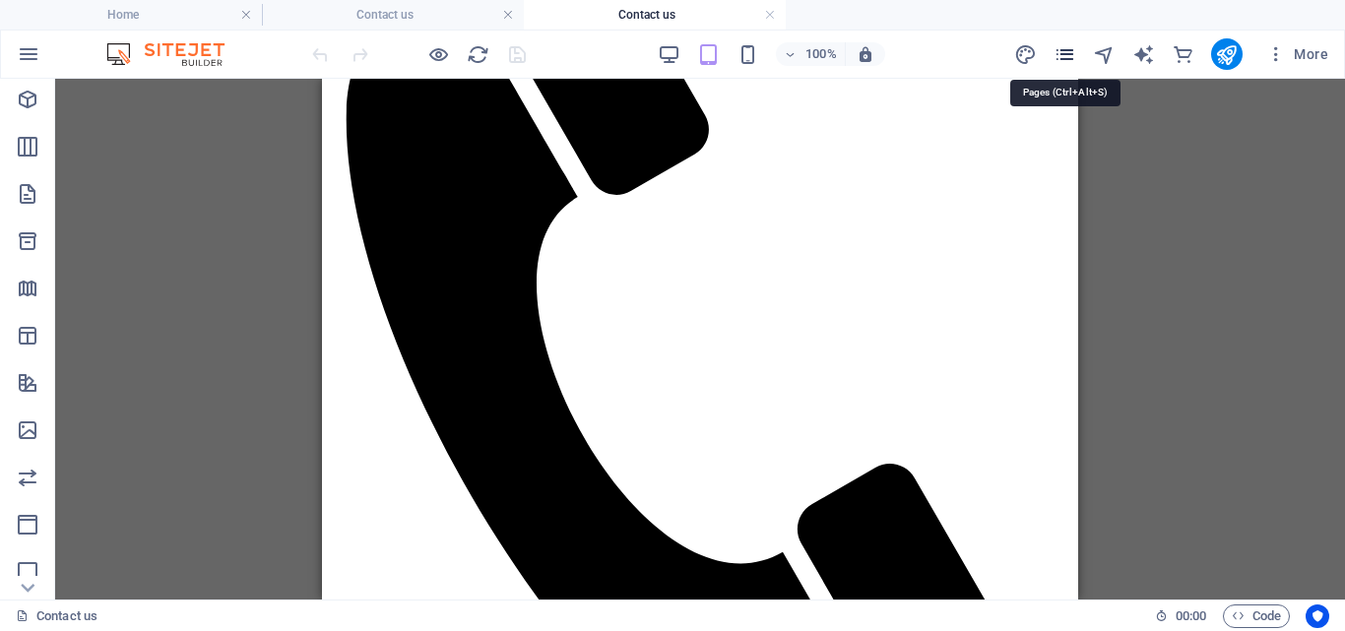
click at [1063, 48] on icon "pages" at bounding box center [1065, 54] width 23 height 23
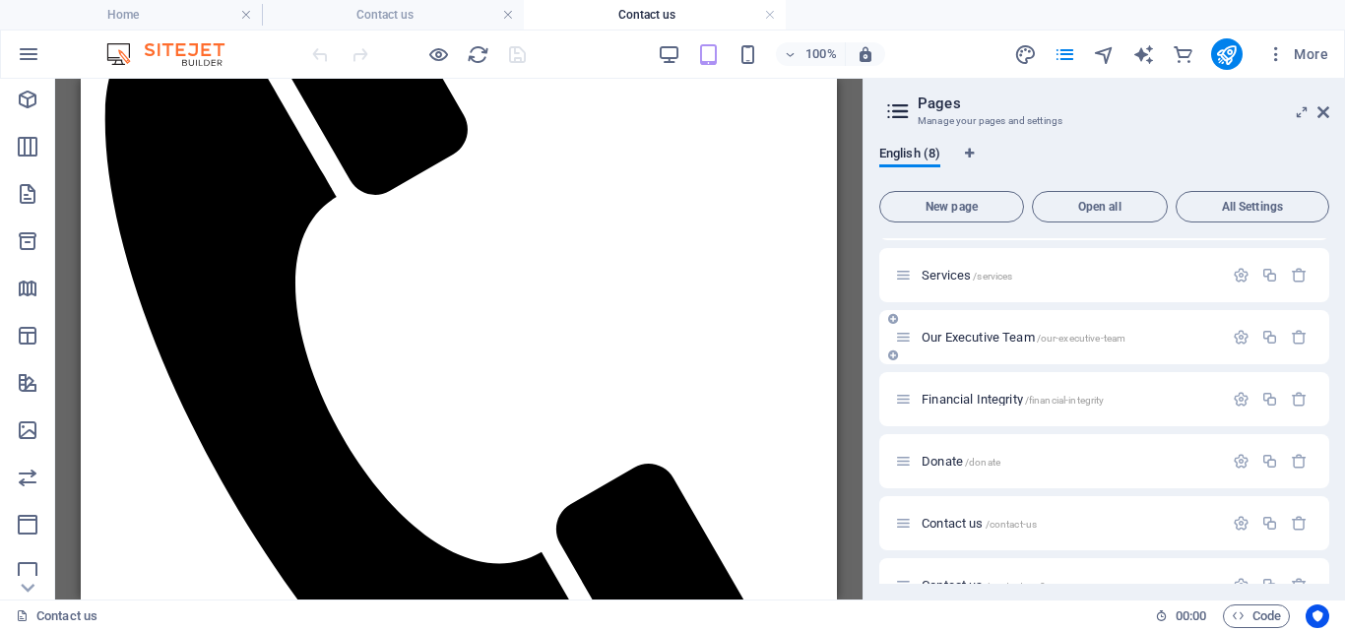
scroll to position [151, 0]
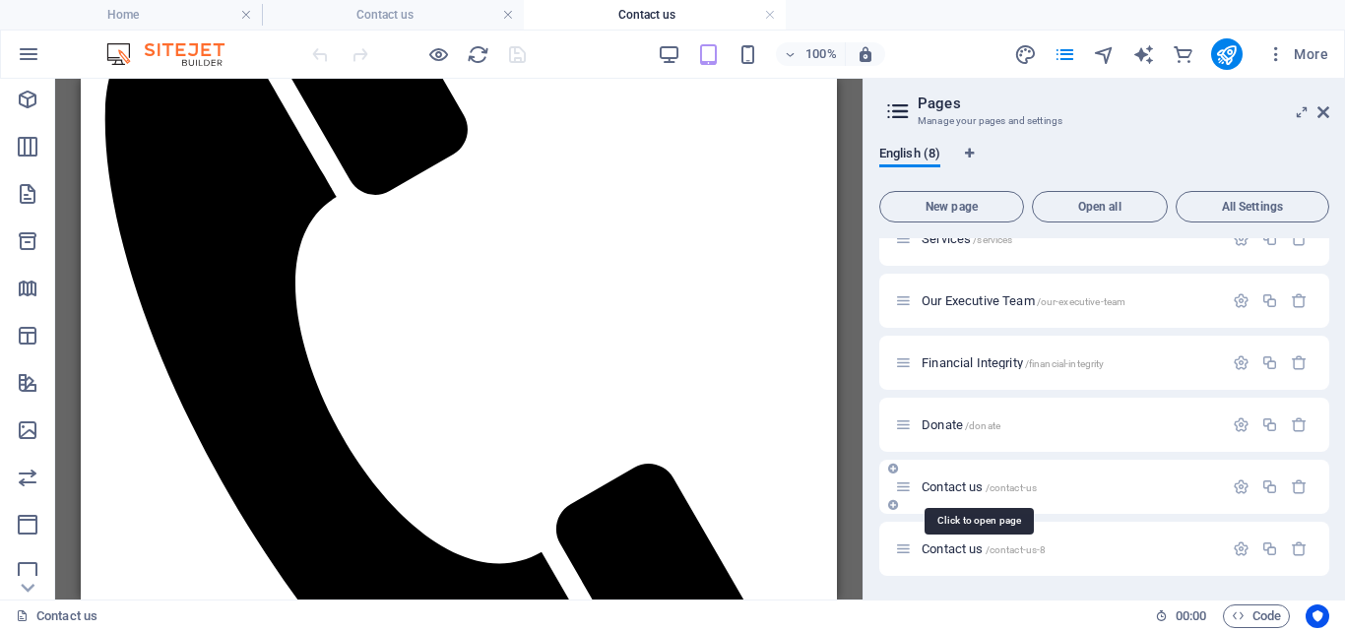
click at [959, 489] on span "Contact us /contact-us" at bounding box center [979, 487] width 115 height 15
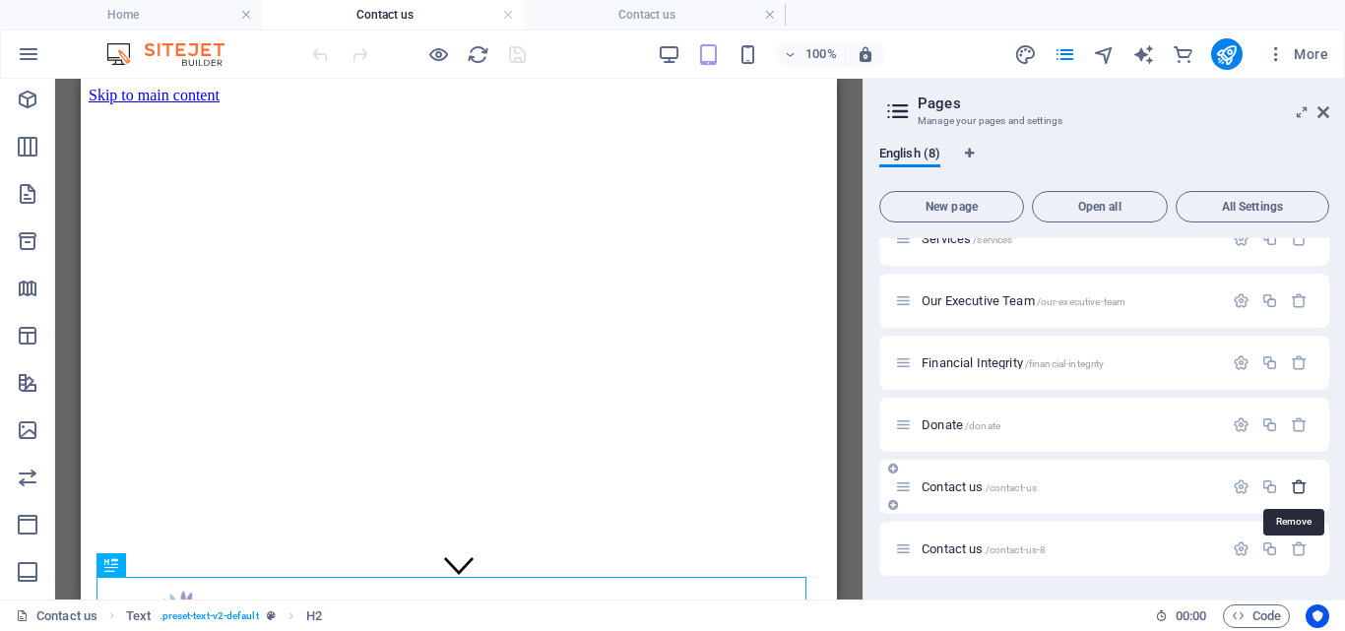
click at [1297, 482] on icon "button" at bounding box center [1299, 487] width 17 height 17
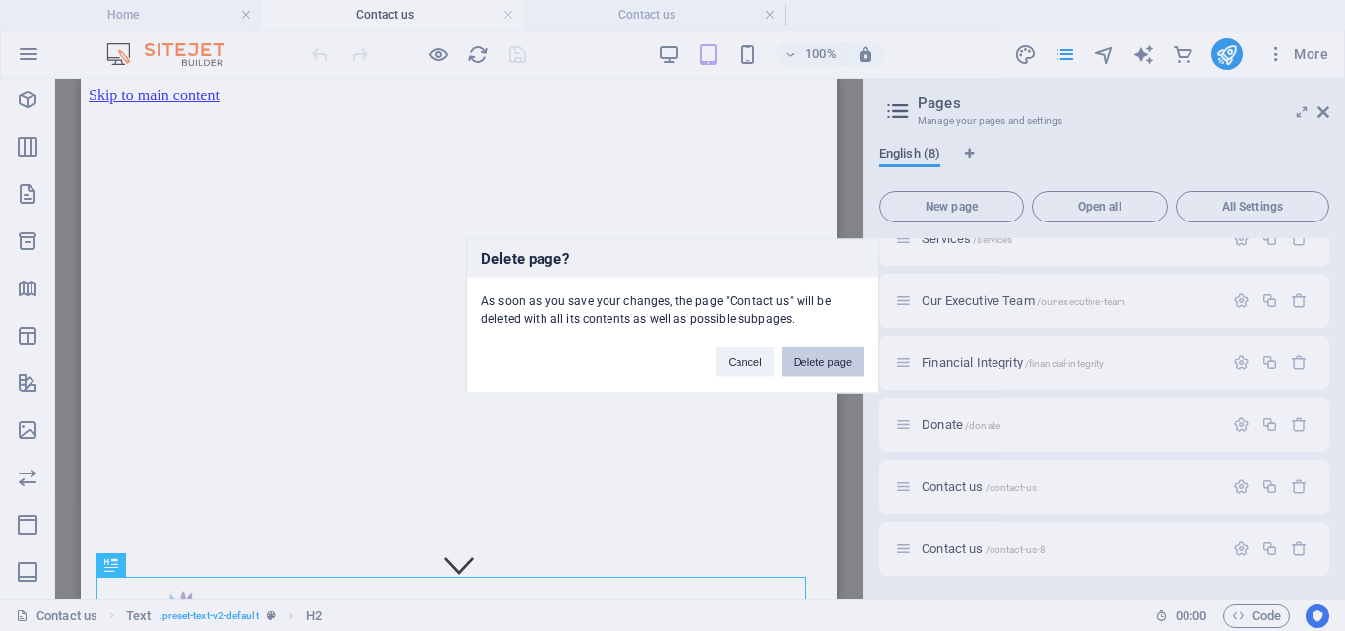
click at [833, 360] on button "Delete page" at bounding box center [823, 362] width 82 height 30
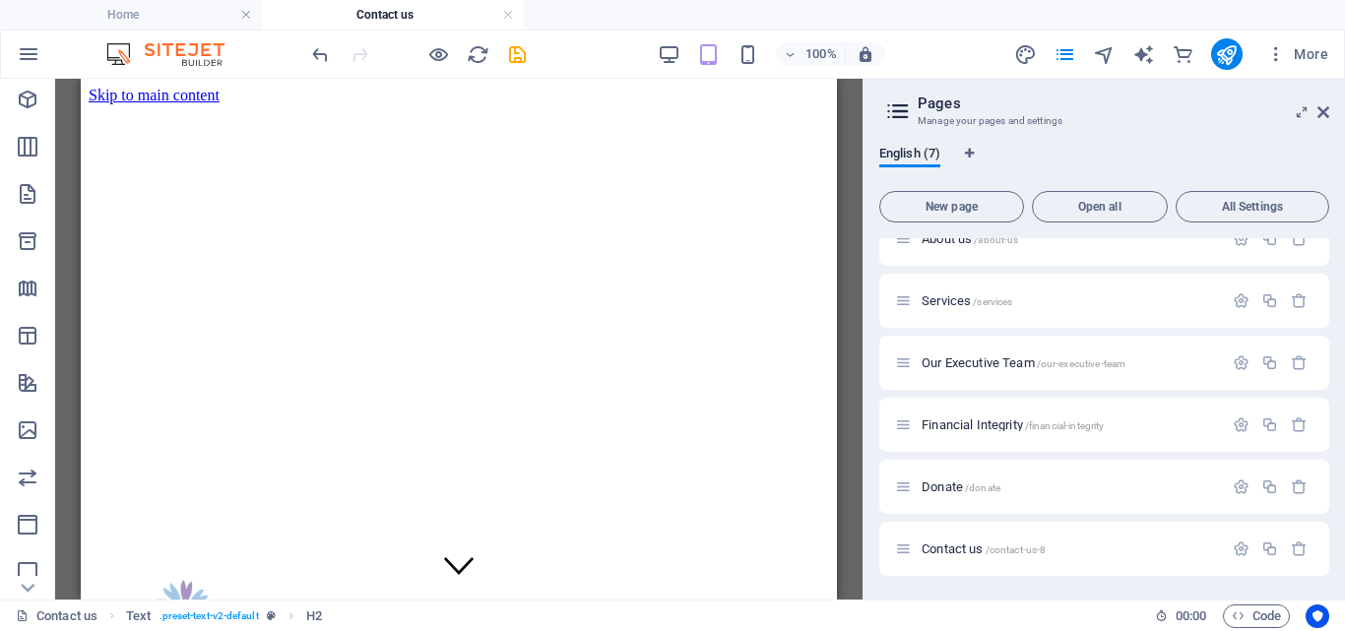
scroll to position [908, 0]
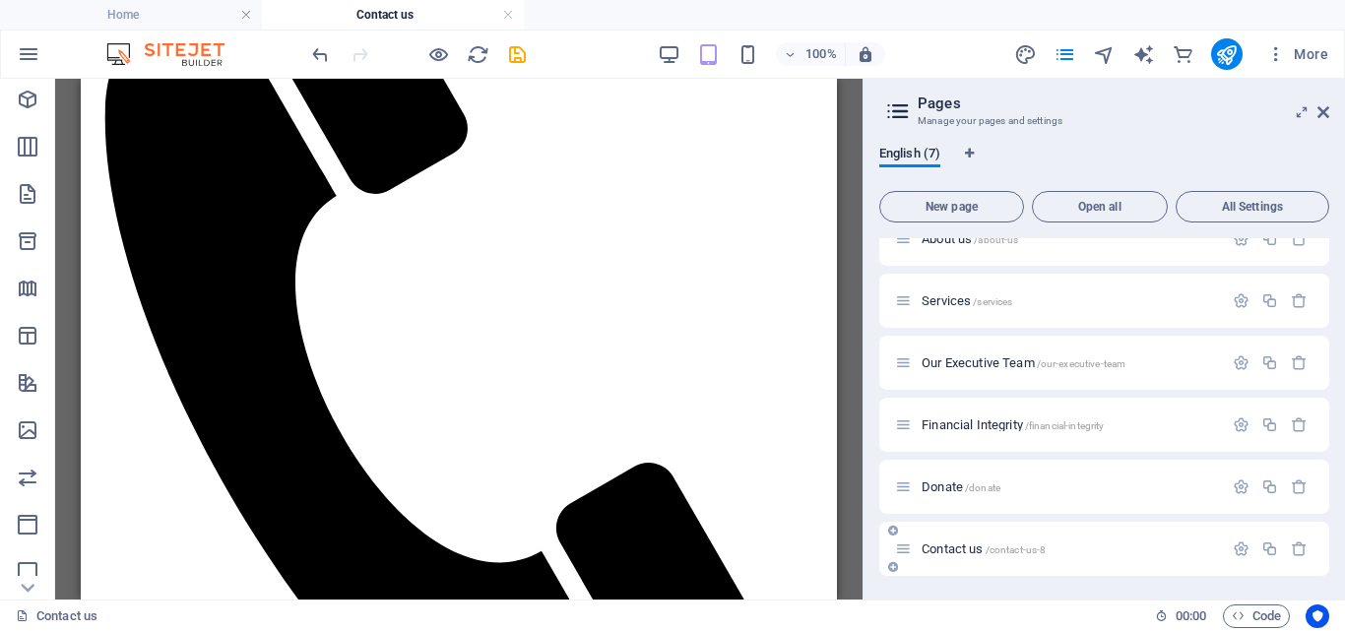
click at [954, 546] on span "Contact us /contact-us-8" at bounding box center [984, 549] width 124 height 15
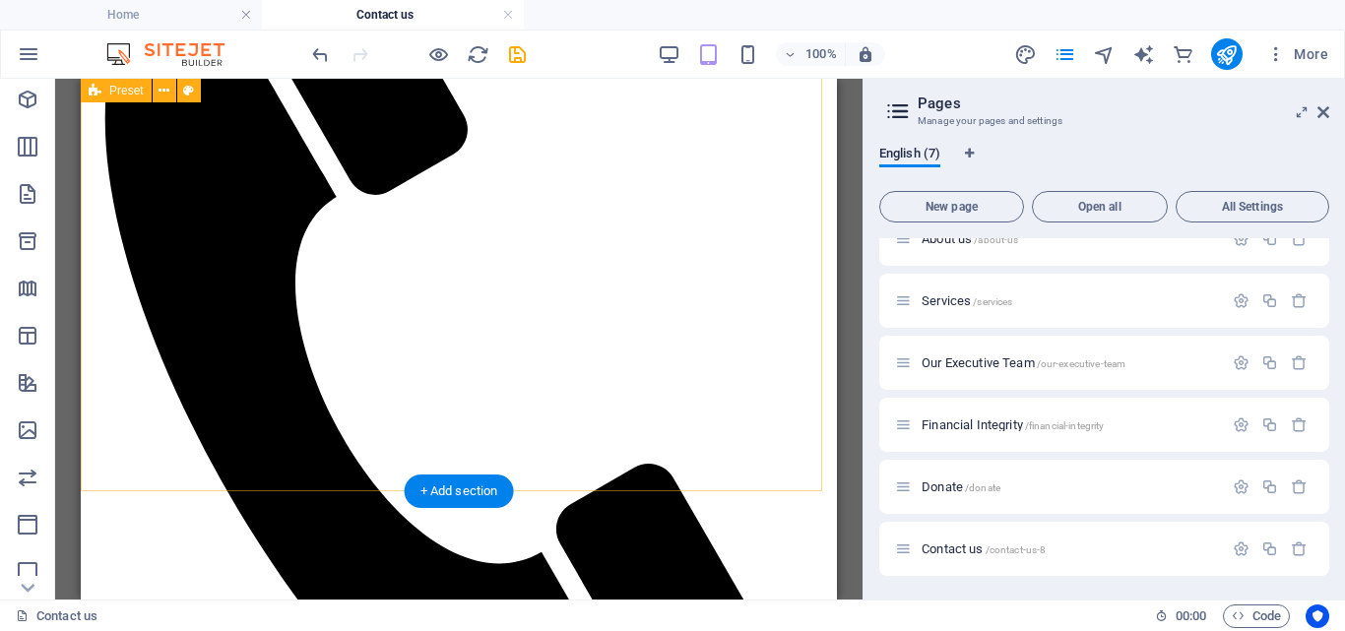
scroll to position [0, 0]
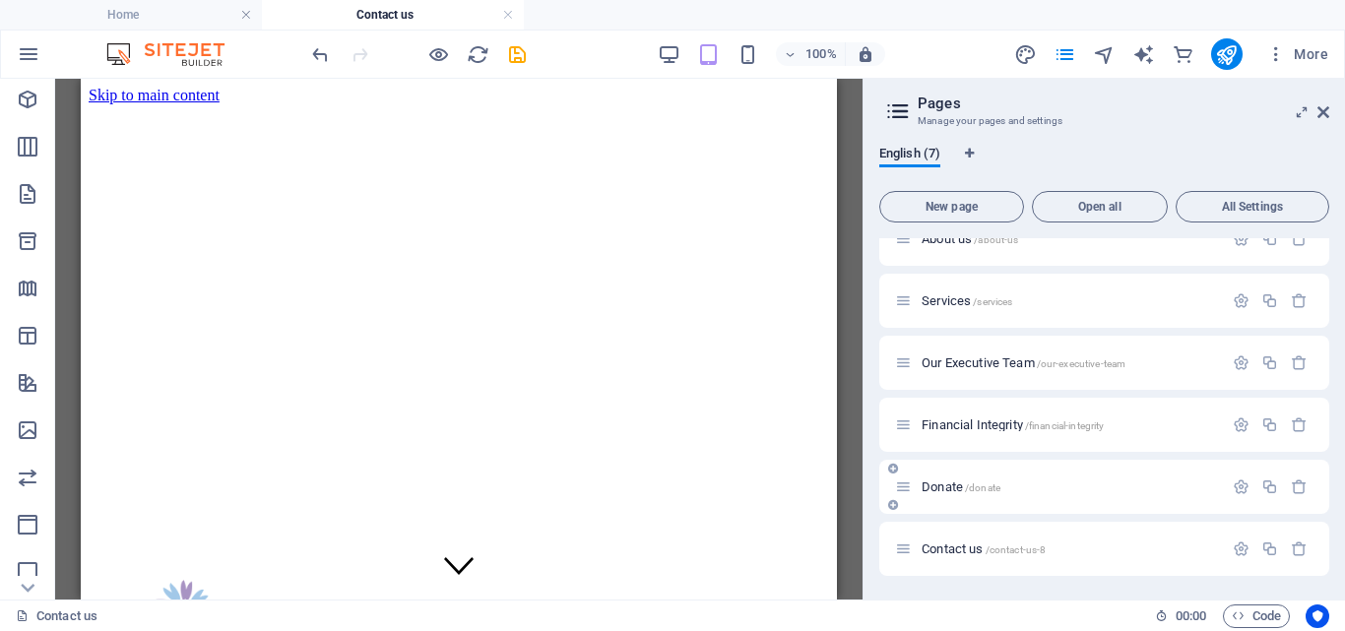
click at [950, 485] on span "Donate /donate" at bounding box center [961, 487] width 79 height 15
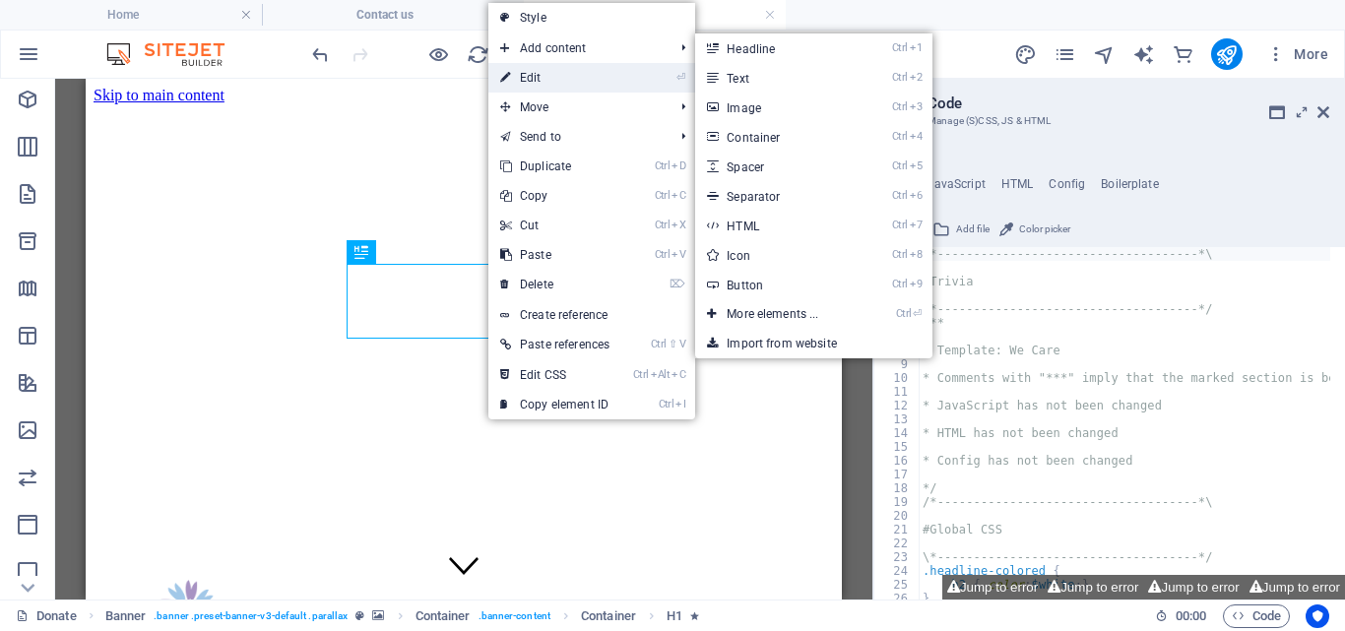
click at [537, 76] on link "⏎ Edit" at bounding box center [554, 78] width 133 height 30
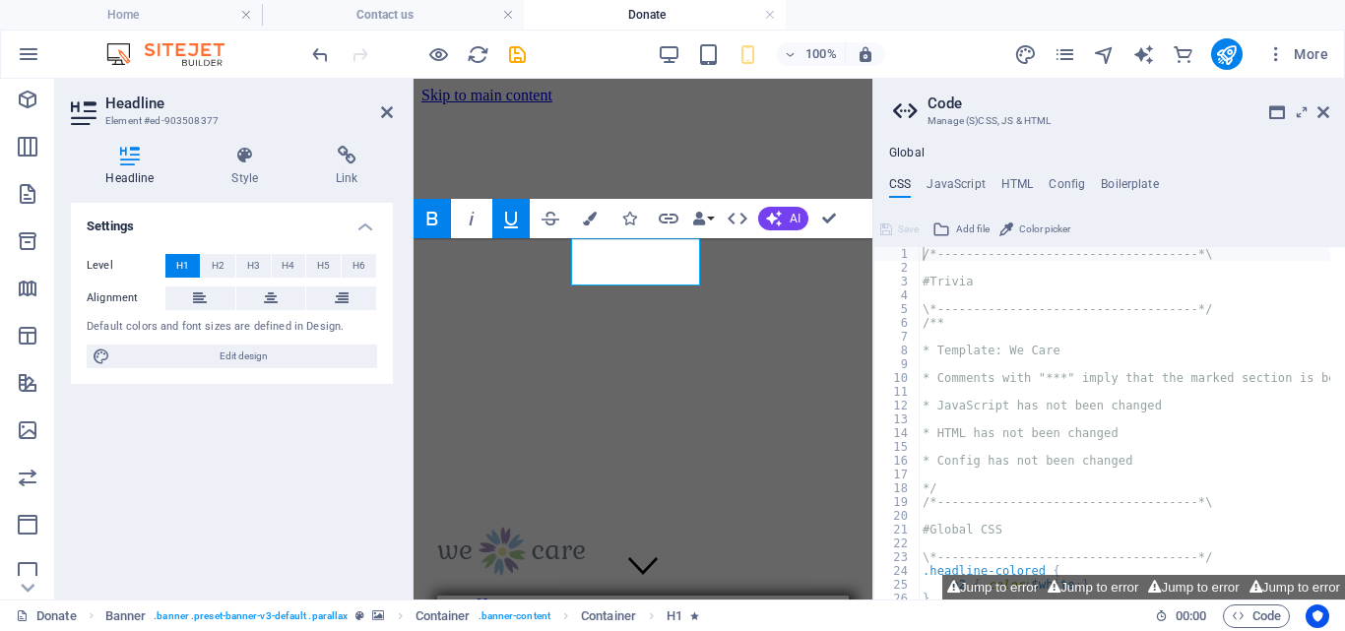
click at [507, 221] on icon "button" at bounding box center [511, 220] width 14 height 17
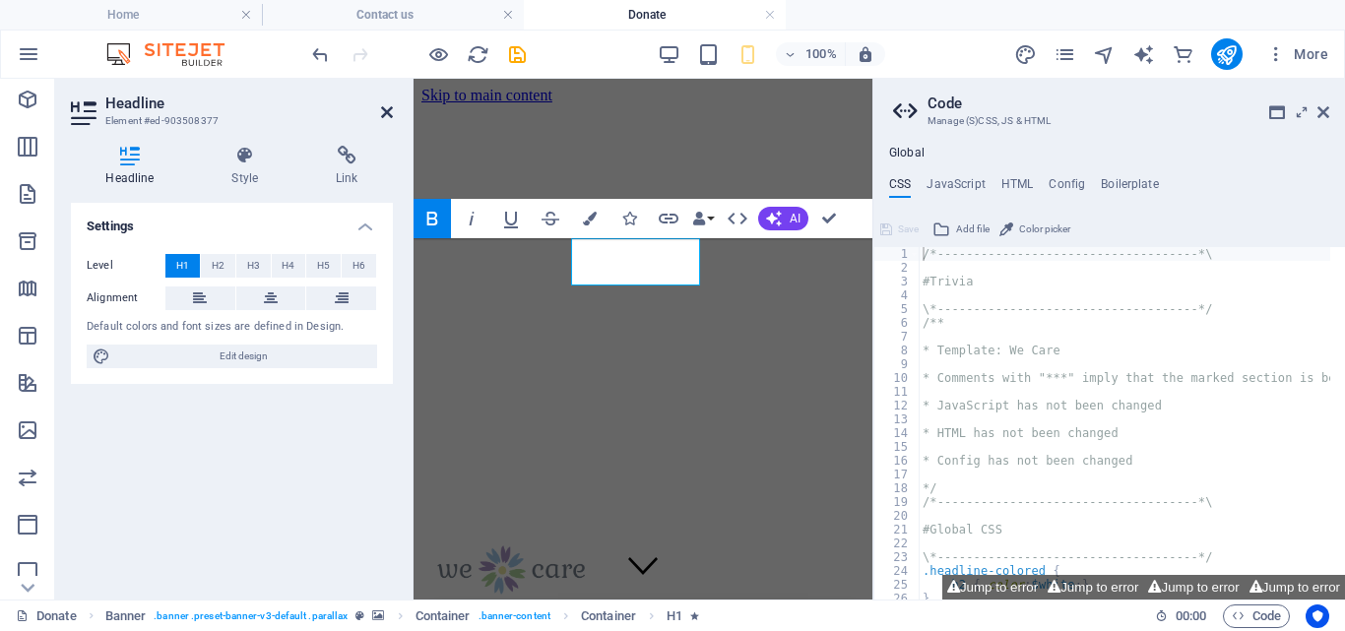
click at [390, 107] on icon at bounding box center [387, 112] width 12 height 16
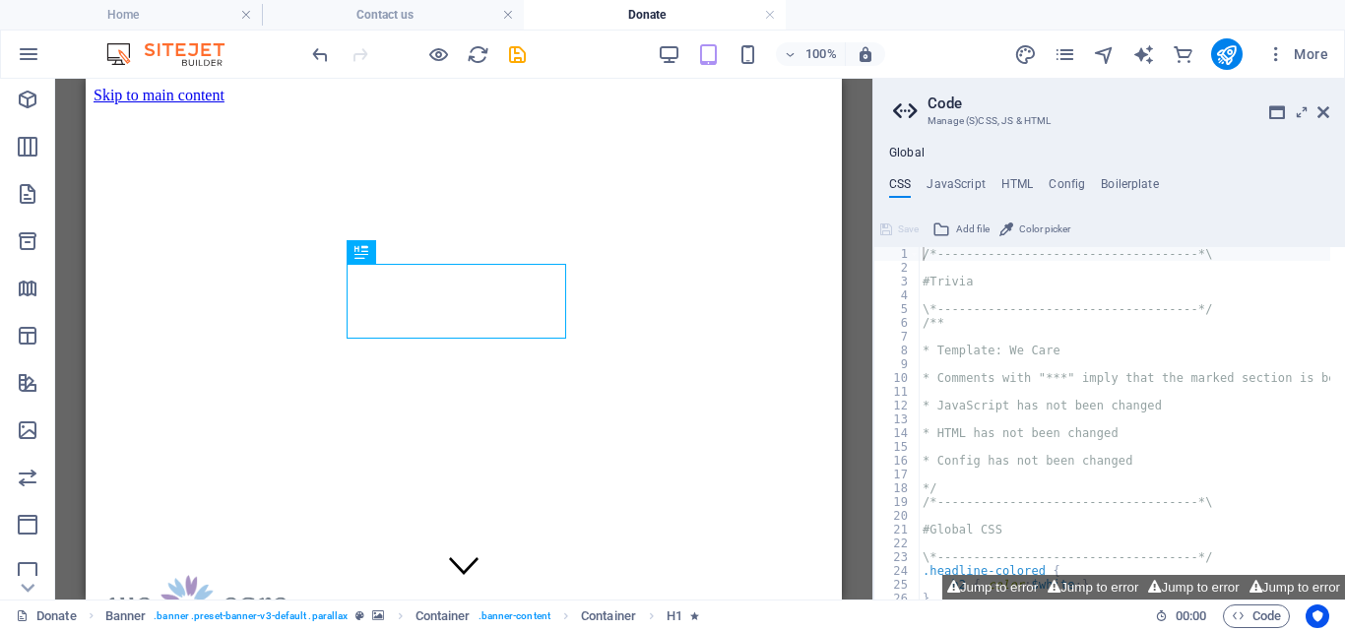
click at [847, 442] on div "H1 Banner Banner Container Container Banner Reference Text Image Preset" at bounding box center [463, 339] width 817 height 521
click at [856, 431] on div "H1 Banner Banner Container Container Banner Reference Text Image Preset" at bounding box center [463, 339] width 817 height 521
click at [1320, 110] on icon at bounding box center [1324, 112] width 12 height 16
